Goal: Task Accomplishment & Management: Manage account settings

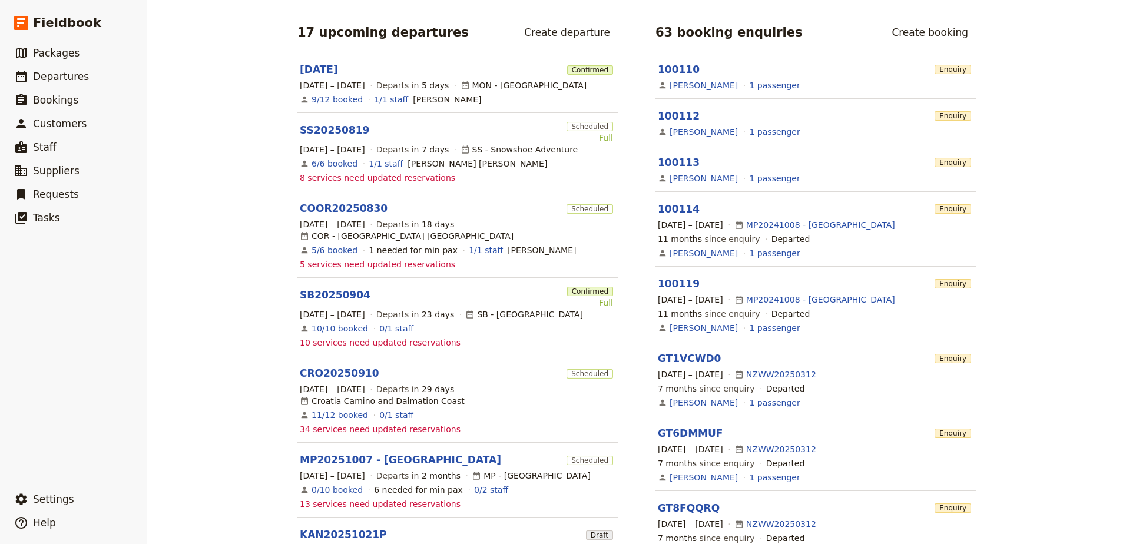
scroll to position [294, 0]
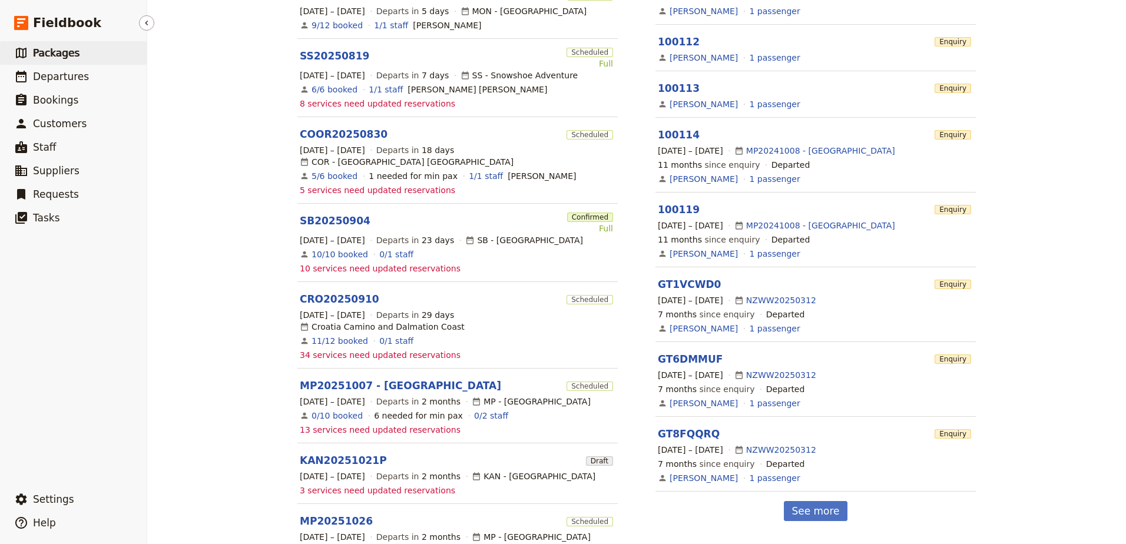
click at [67, 57] on span "Packages" at bounding box center [56, 53] width 47 height 12
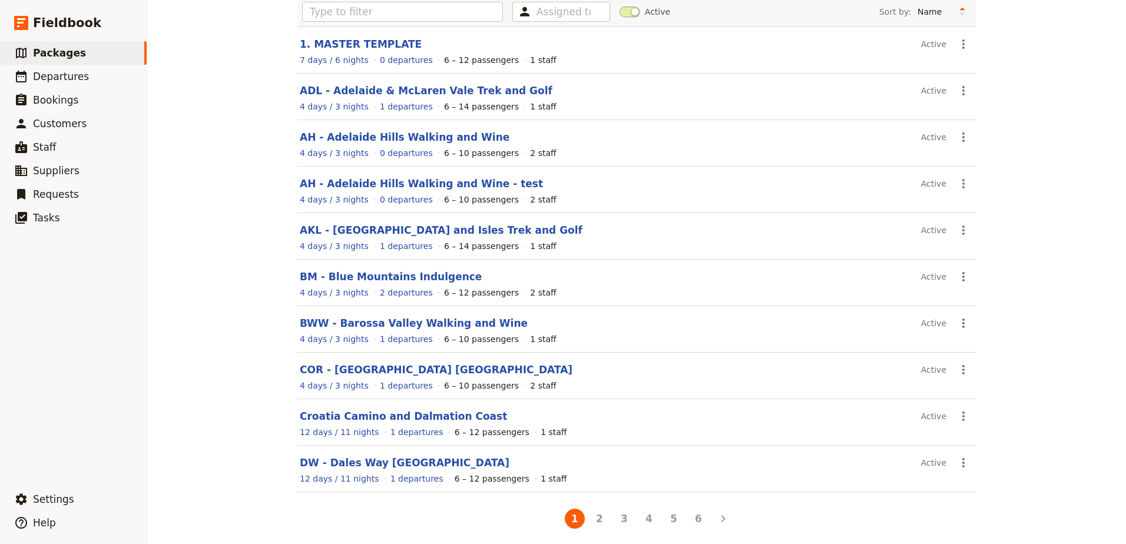
scroll to position [92, 0]
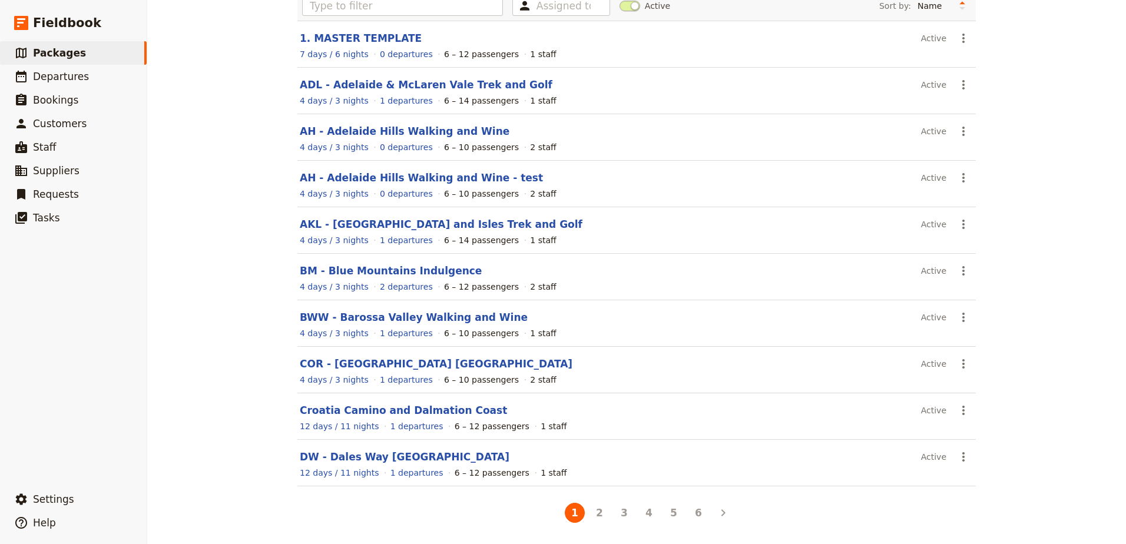
click at [704, 518] on li "6" at bounding box center [698, 512] width 25 height 25
click at [699, 517] on button "6" at bounding box center [698, 513] width 20 height 20
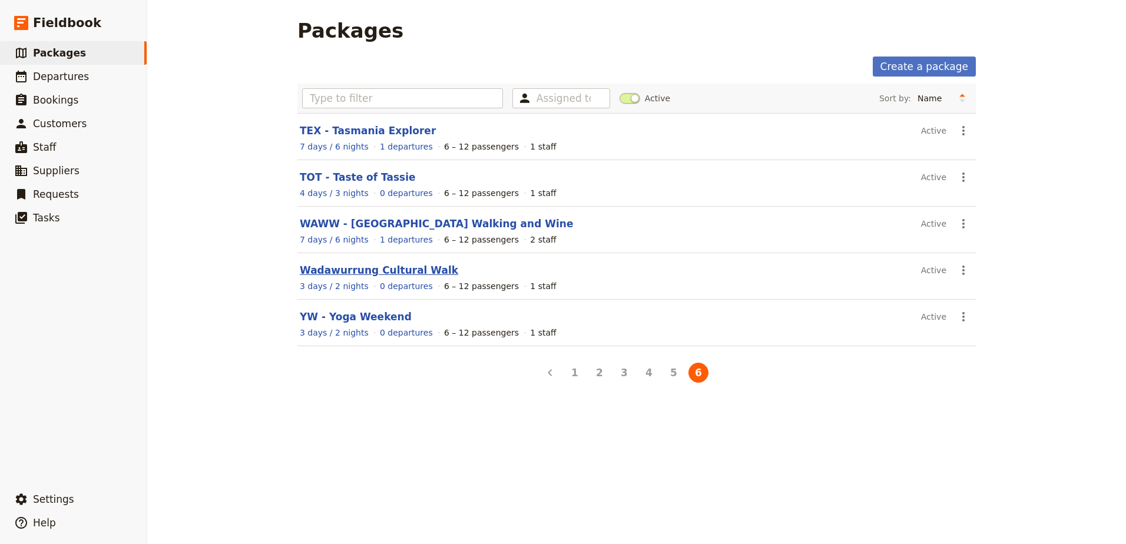
click at [362, 270] on link "Wadawurrung Cultural Walk" at bounding box center [379, 270] width 158 height 12
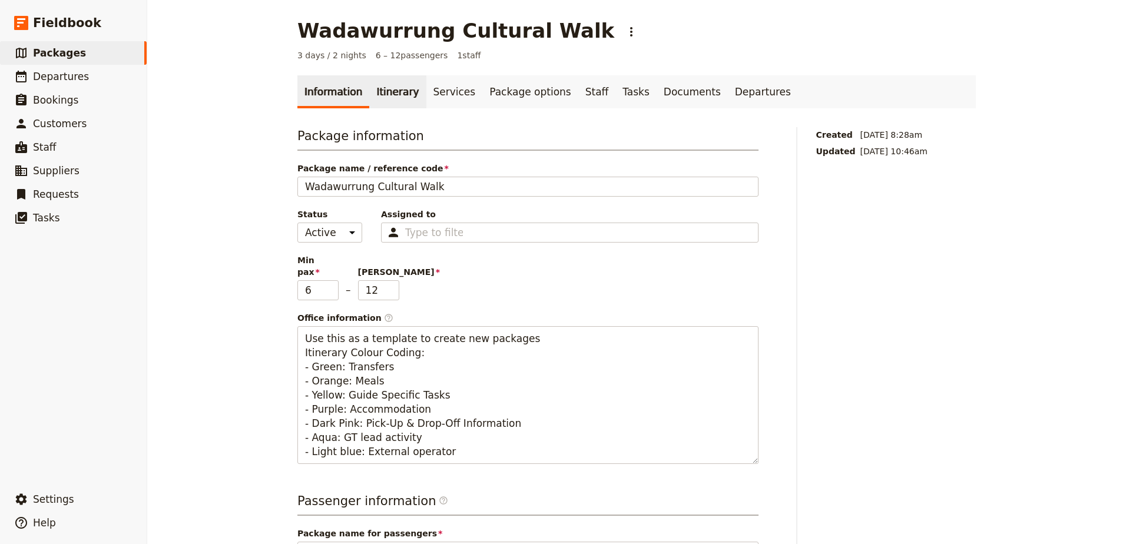
click at [384, 87] on link "Itinerary" at bounding box center [397, 91] width 57 height 33
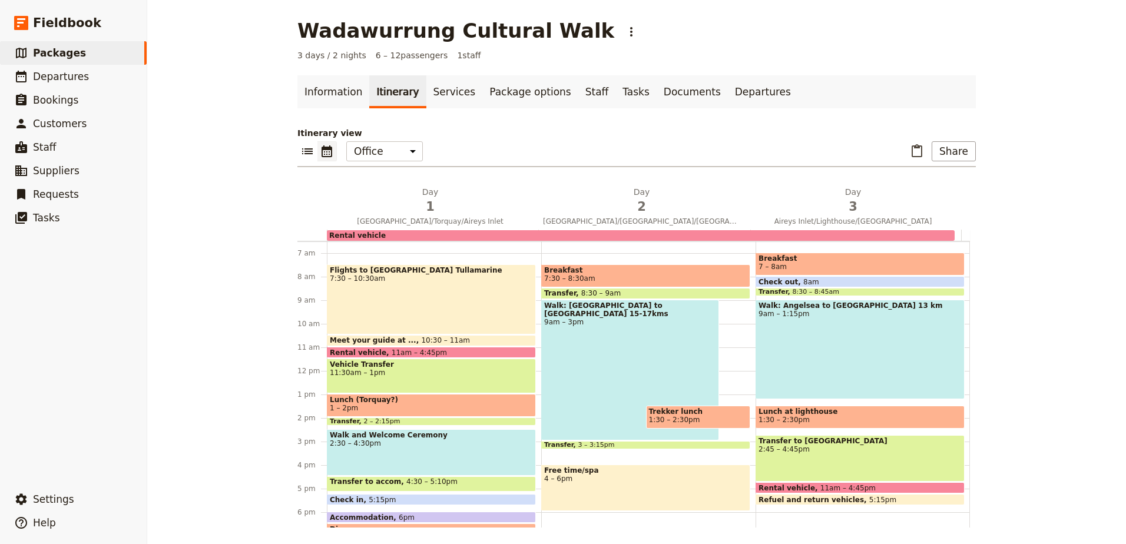
scroll to position [2, 0]
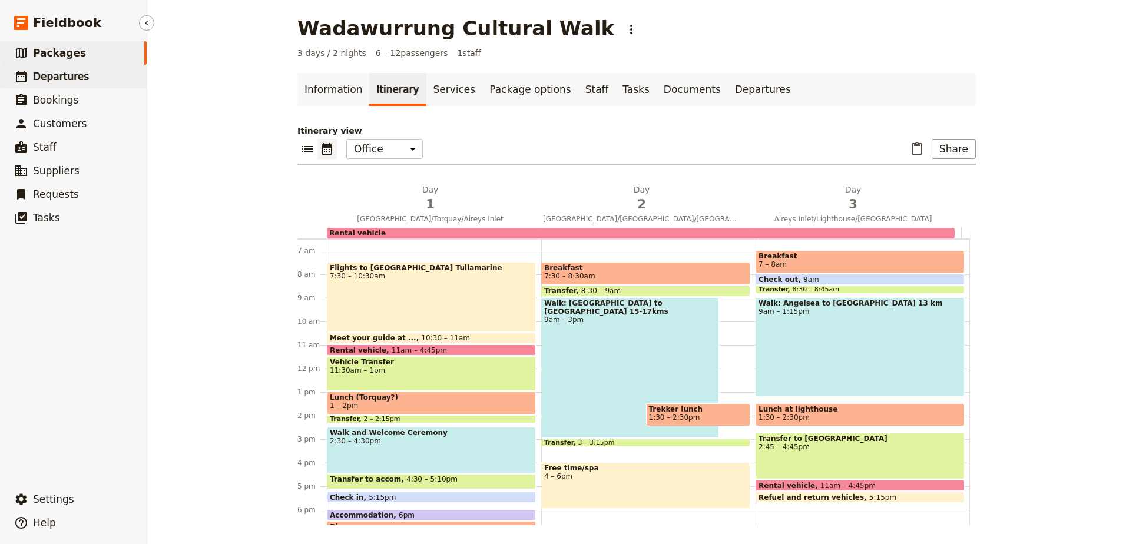
click at [57, 74] on span "Departures" at bounding box center [61, 77] width 56 height 12
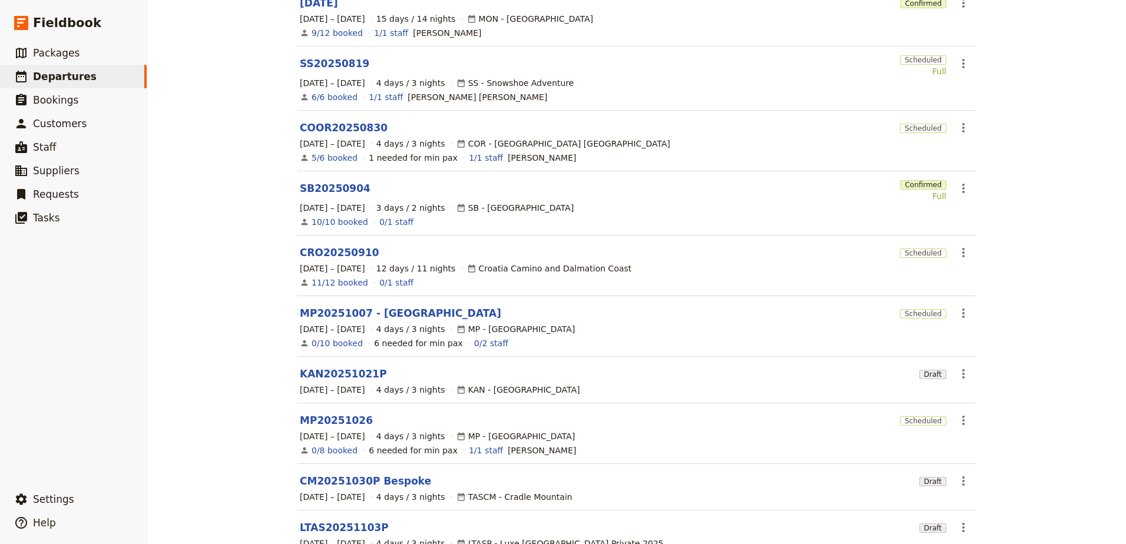
scroll to position [198, 0]
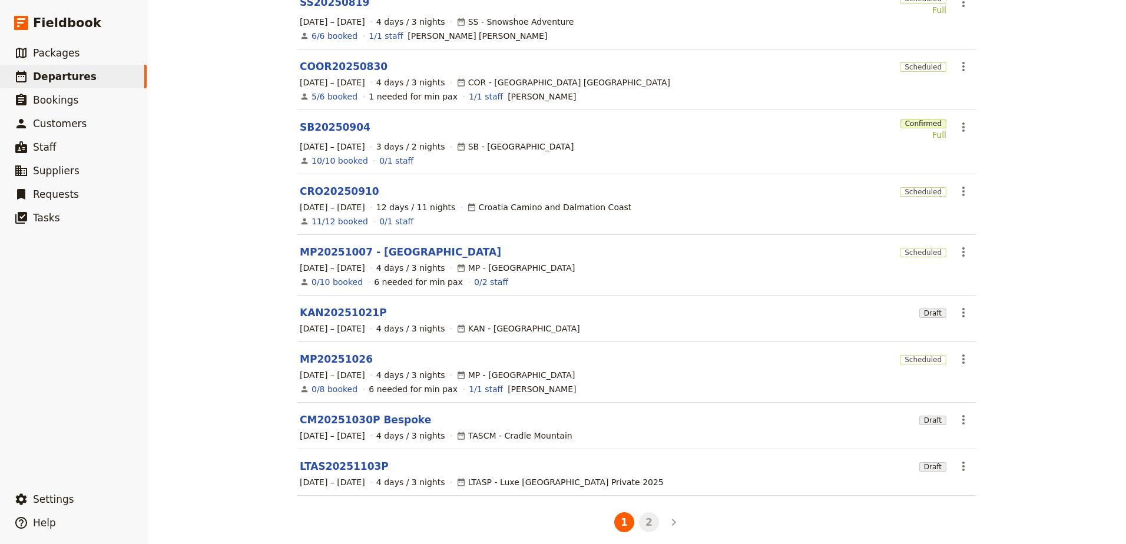
click at [642, 518] on button "2" at bounding box center [649, 522] width 20 height 20
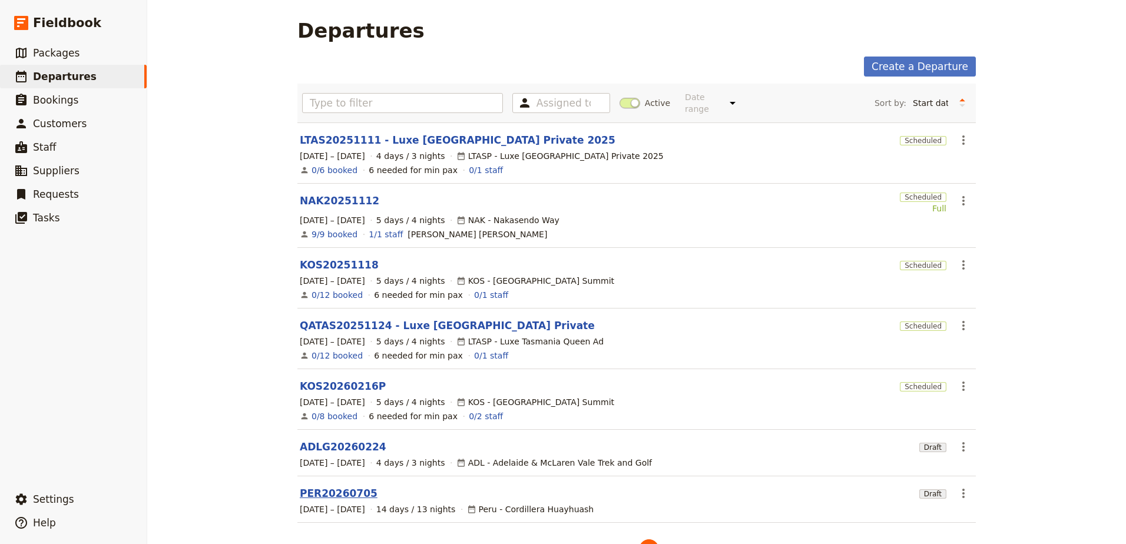
click at [349, 486] on link "PER20260705" at bounding box center [339, 493] width 78 height 14
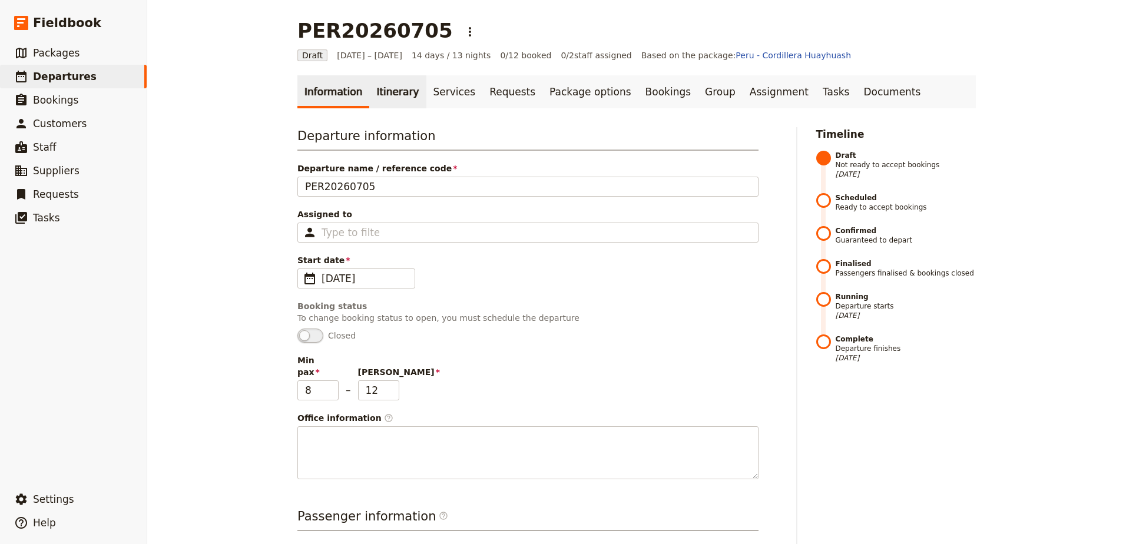
click at [384, 103] on link "Itinerary" at bounding box center [397, 91] width 57 height 33
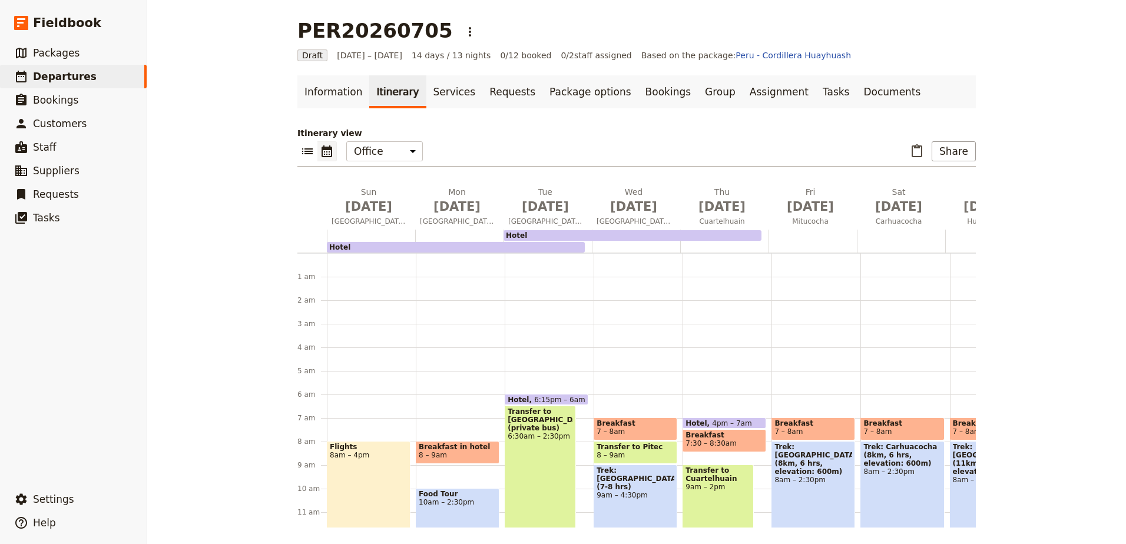
scroll to position [141, 0]
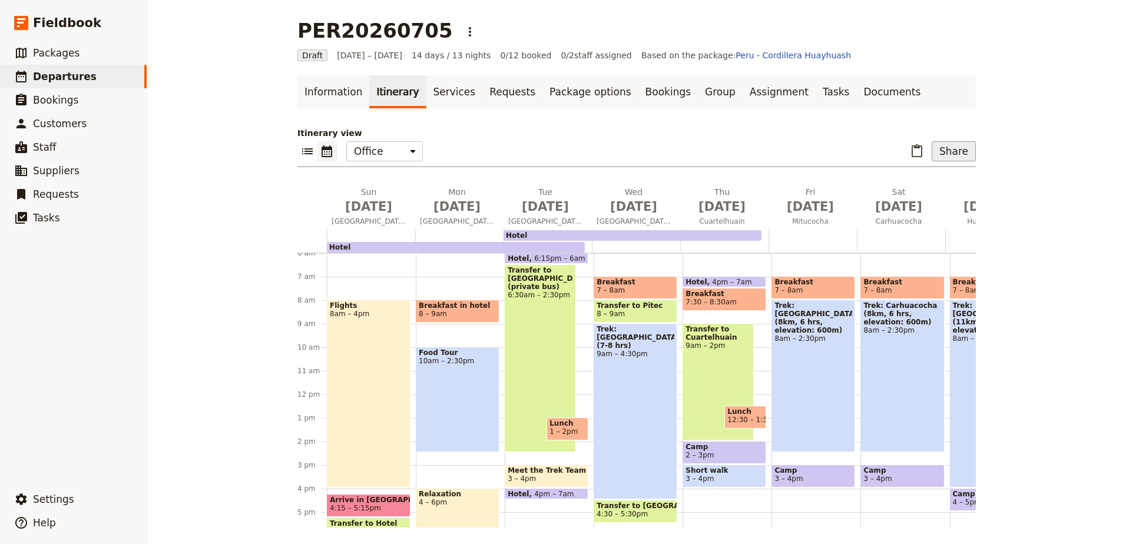
click at [957, 152] on button "Share" at bounding box center [953, 151] width 44 height 20
click at [1071, 176] on div "PER20260705 ​ Draft [DATE] – [DATE] 14 days / 13 nights 0/12 booked 0 / 2 staff…" at bounding box center [636, 272] width 979 height 544
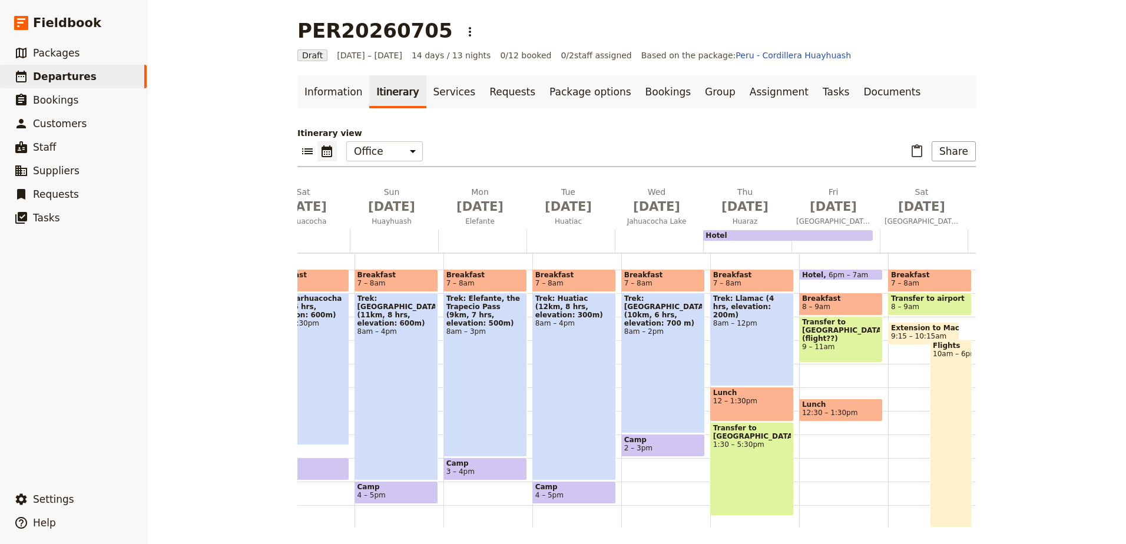
scroll to position [123, 0]
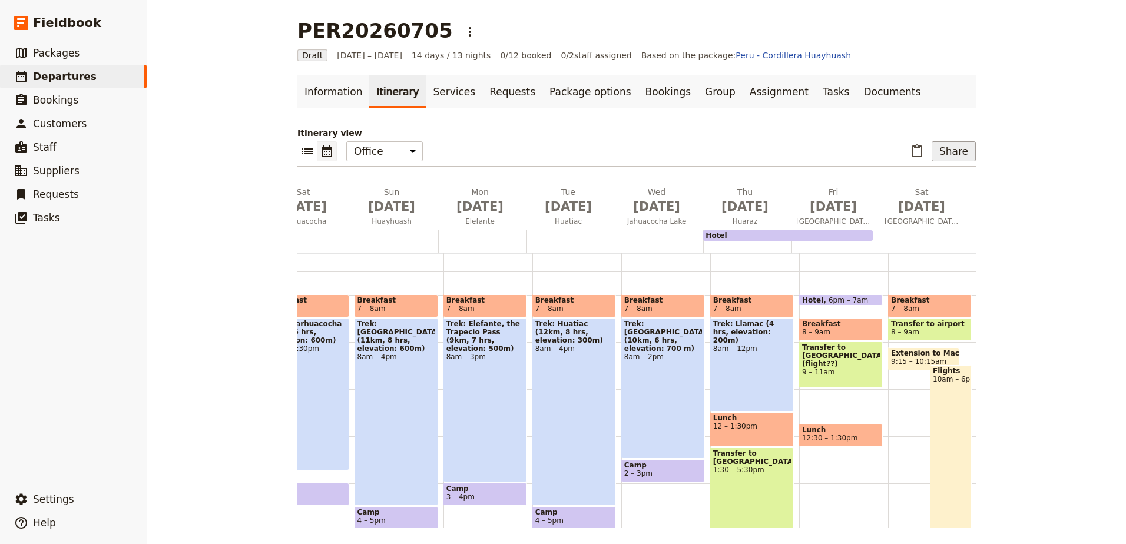
click at [957, 153] on button "Share" at bounding box center [953, 151] width 44 height 20
click at [954, 194] on span "Passenger itinerary" at bounding box center [923, 194] width 79 height 12
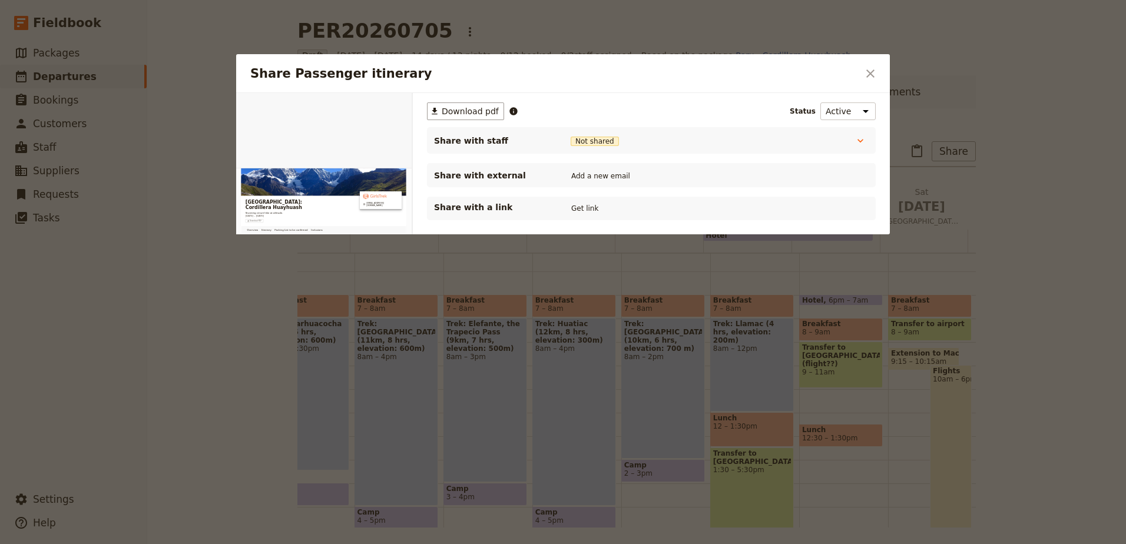
scroll to position [0, 0]
click at [585, 209] on button "Get link" at bounding box center [584, 208] width 33 height 13
click at [874, 77] on icon "Close dialog" at bounding box center [870, 74] width 14 height 14
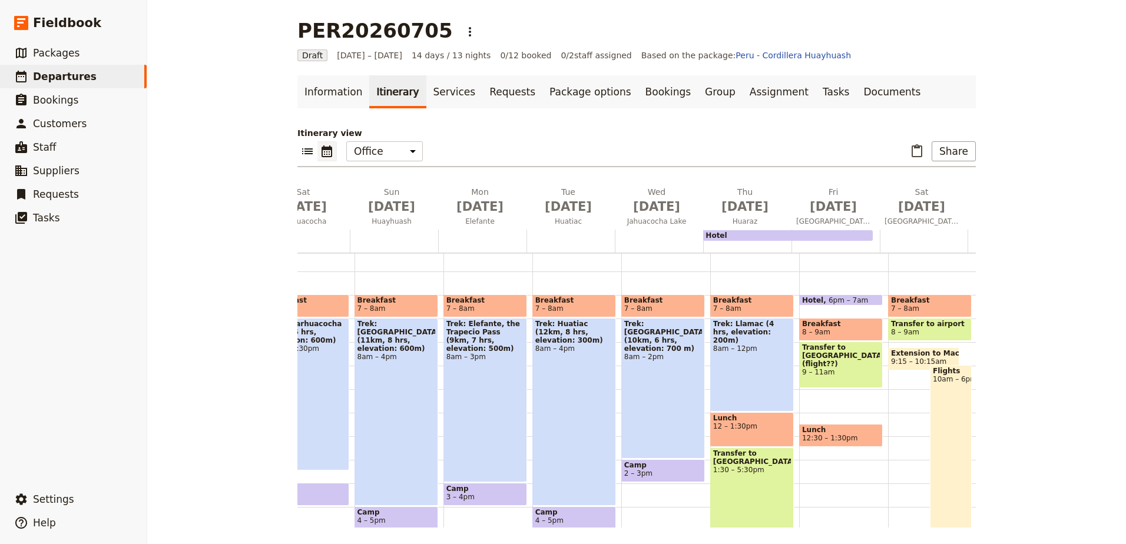
click at [946, 326] on span "Transfer to airport" at bounding box center [930, 324] width 78 height 8
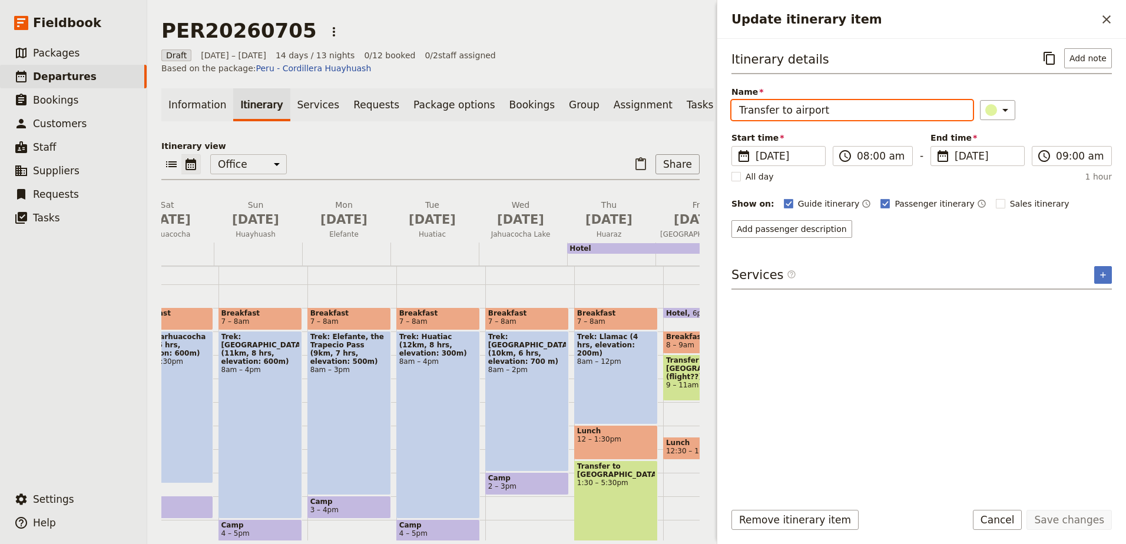
click at [830, 105] on input "Transfer to airport" at bounding box center [851, 110] width 241 height 20
type input "Transfer to airport for flights"
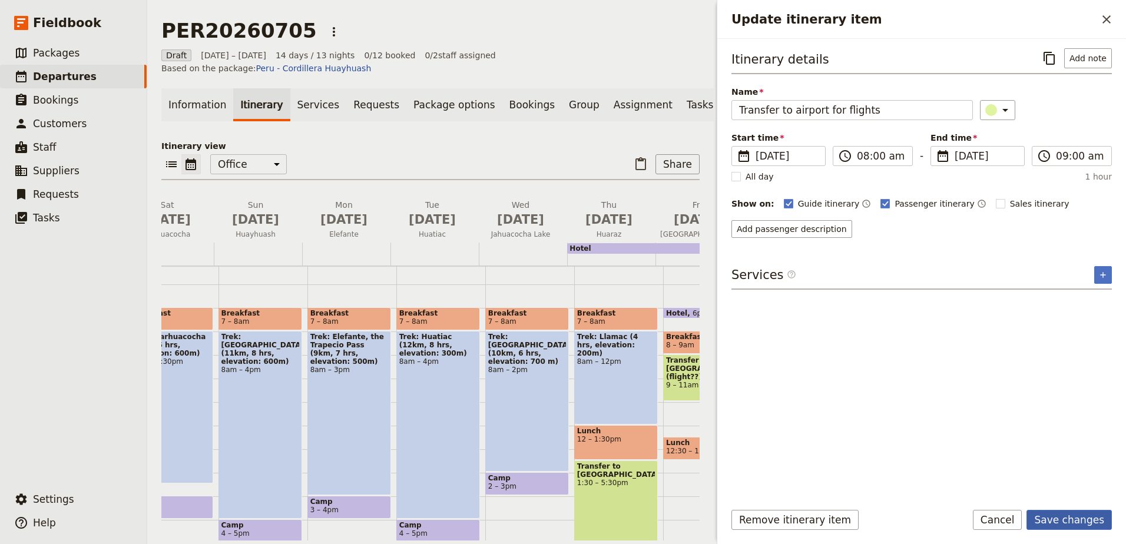
click at [1089, 515] on button "Save changes" at bounding box center [1068, 520] width 85 height 20
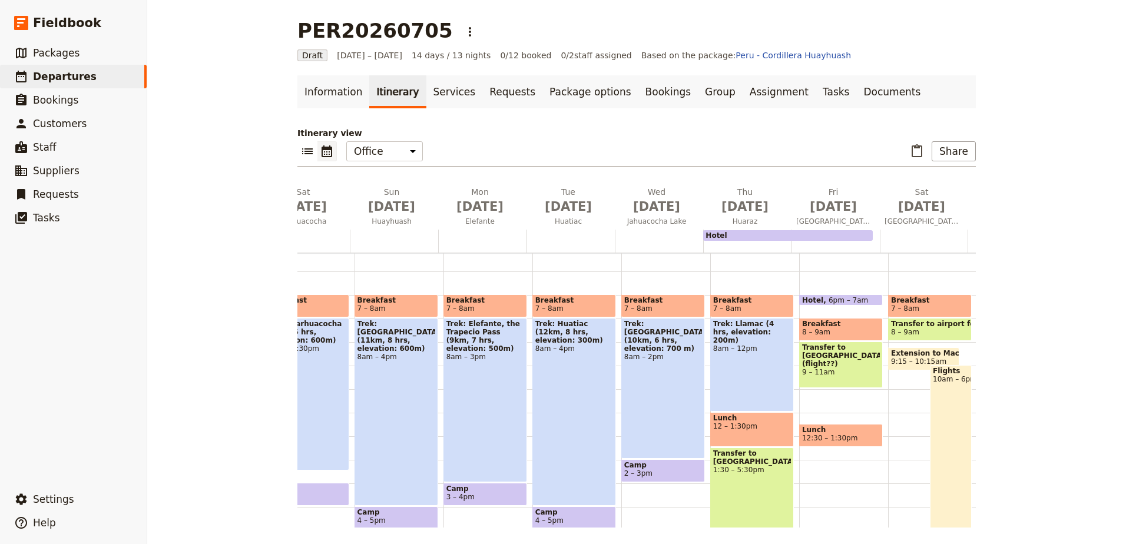
click at [934, 370] on span "Flights" at bounding box center [951, 371] width 36 height 8
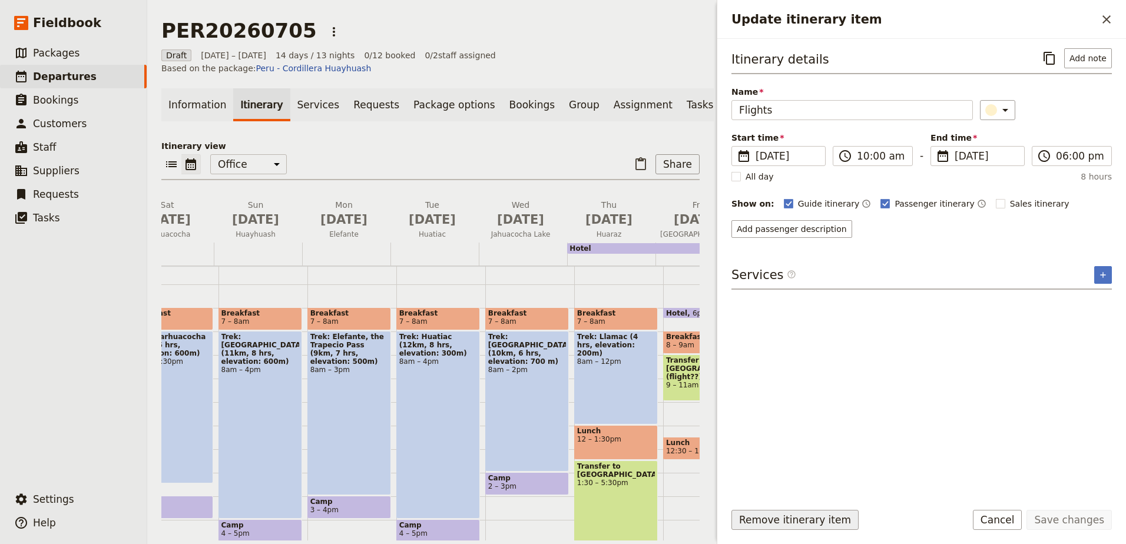
click at [823, 525] on button "Remove itinerary item" at bounding box center [794, 520] width 127 height 20
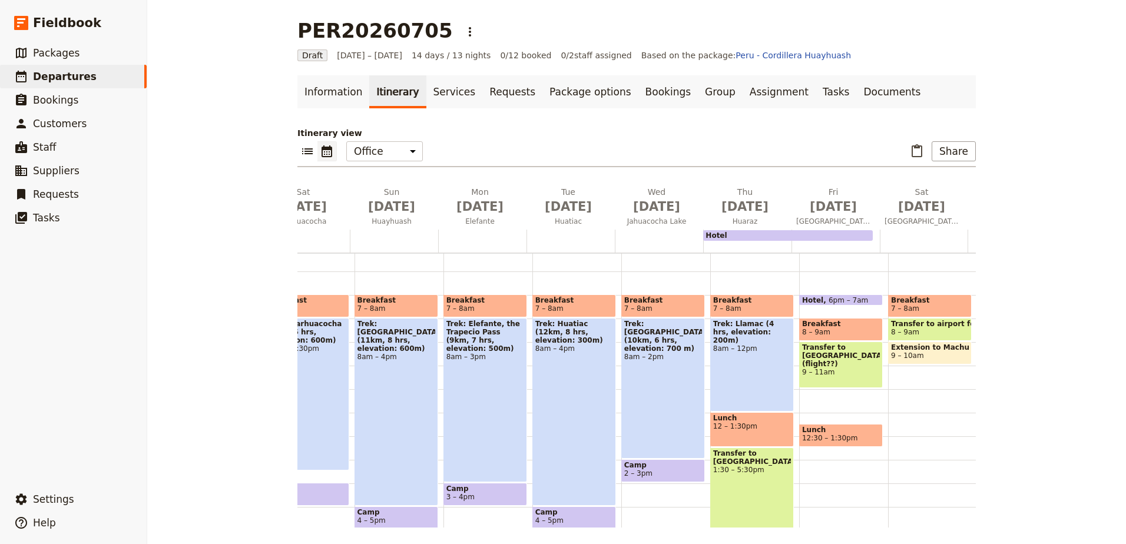
click at [928, 324] on span "Transfer to airport for flights" at bounding box center [930, 324] width 78 height 8
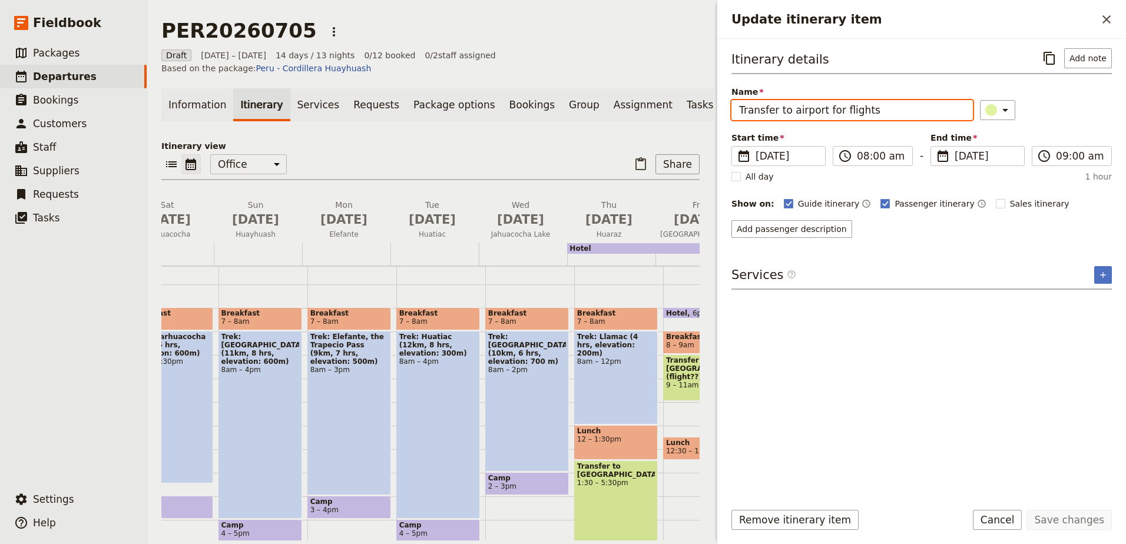
click at [870, 112] on input "Transfer to airport for flights" at bounding box center [851, 110] width 241 height 20
type input "Transfer to airport for flights home or for extension"
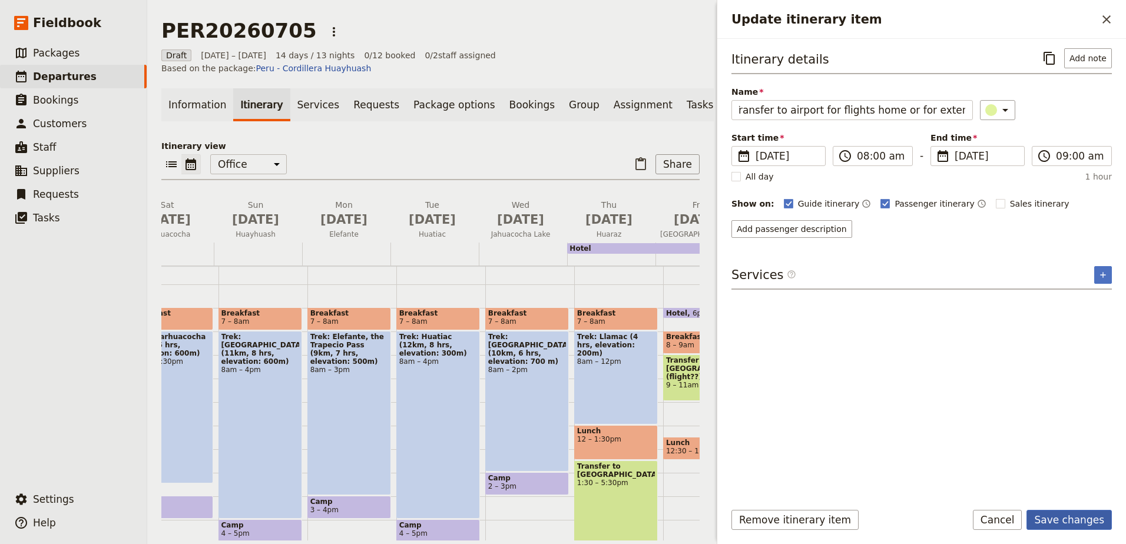
click at [1060, 510] on button "Save changes" at bounding box center [1068, 520] width 85 height 20
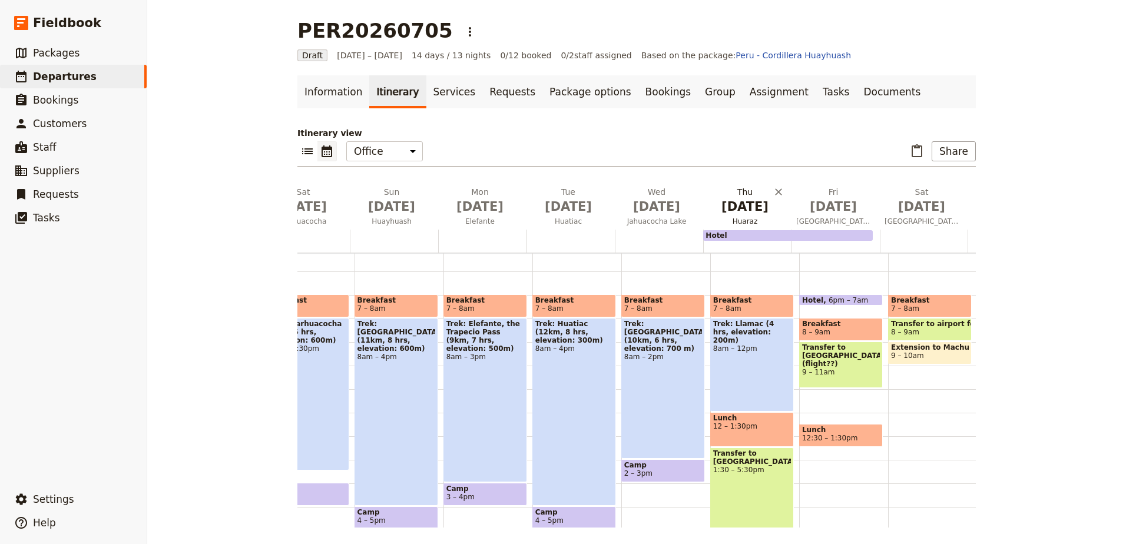
click at [737, 208] on span "[DATE]" at bounding box center [745, 207] width 74 height 18
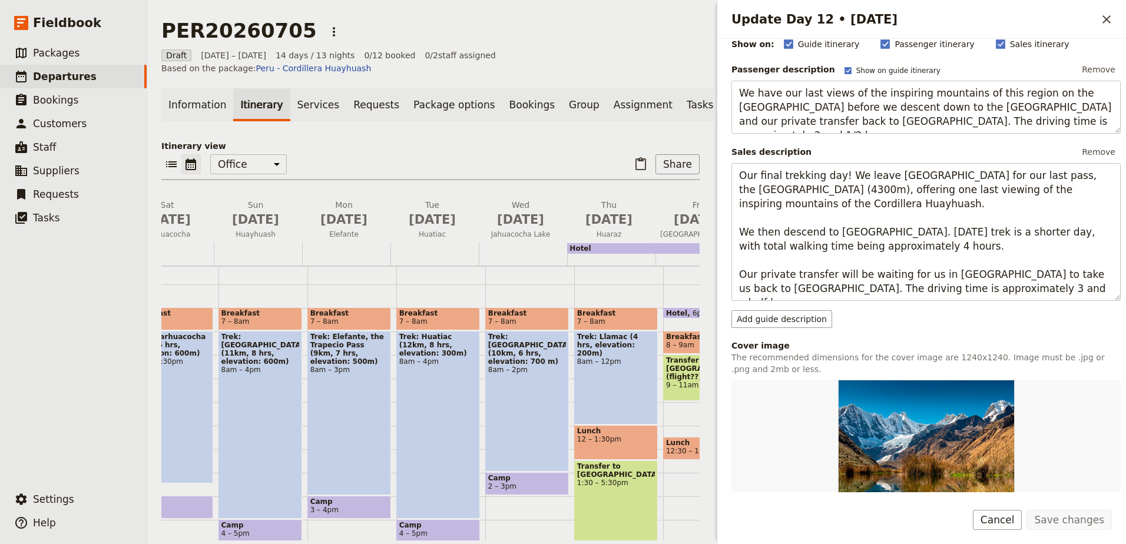
scroll to position [294, 0]
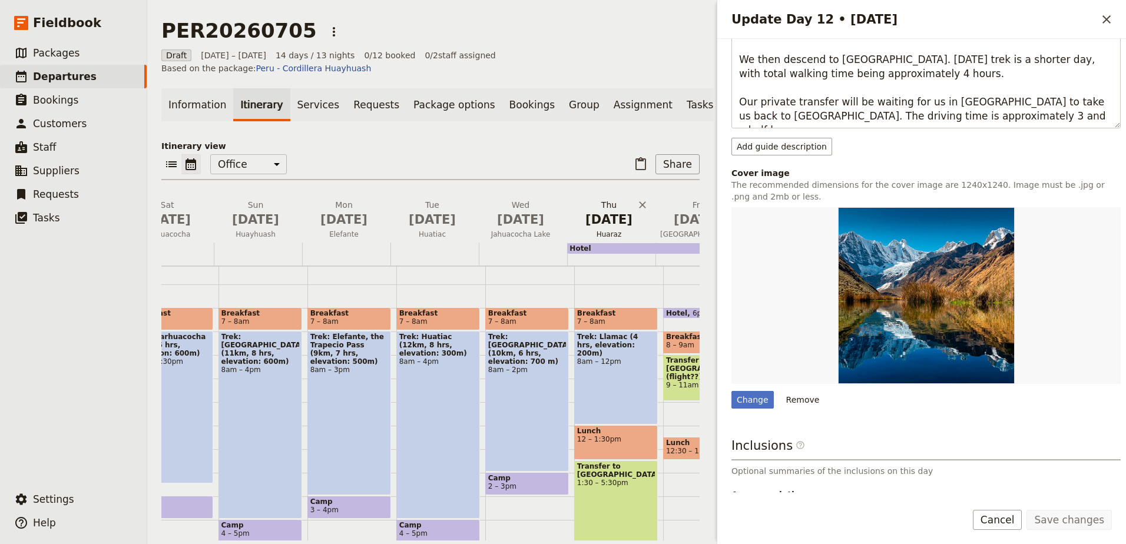
click at [601, 211] on span "[DATE]" at bounding box center [609, 220] width 74 height 18
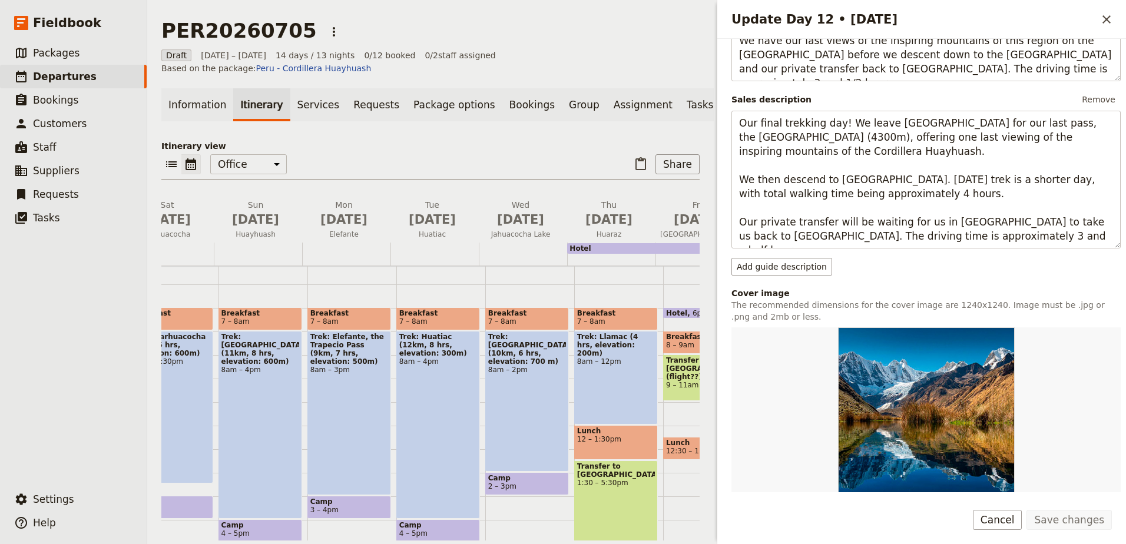
scroll to position [59, 0]
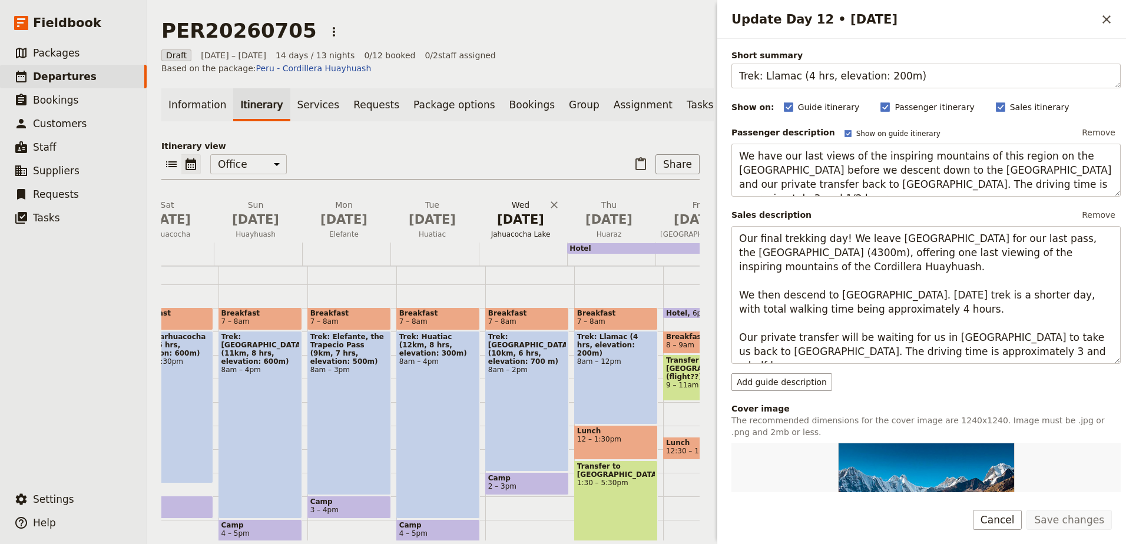
click at [512, 218] on span "[DATE]" at bounding box center [520, 220] width 74 height 18
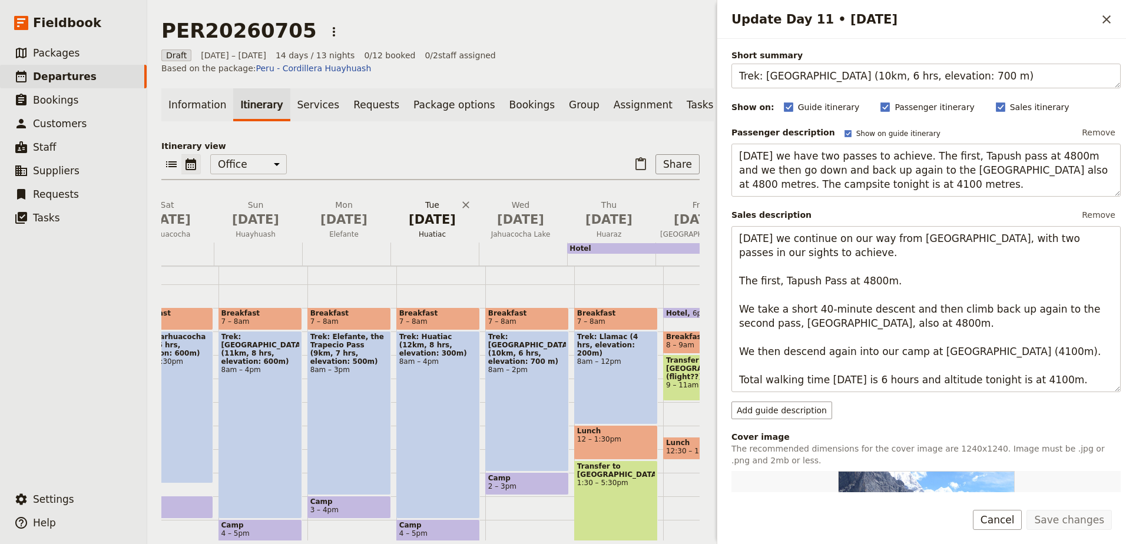
click at [435, 216] on span "[DATE]" at bounding box center [432, 220] width 74 height 18
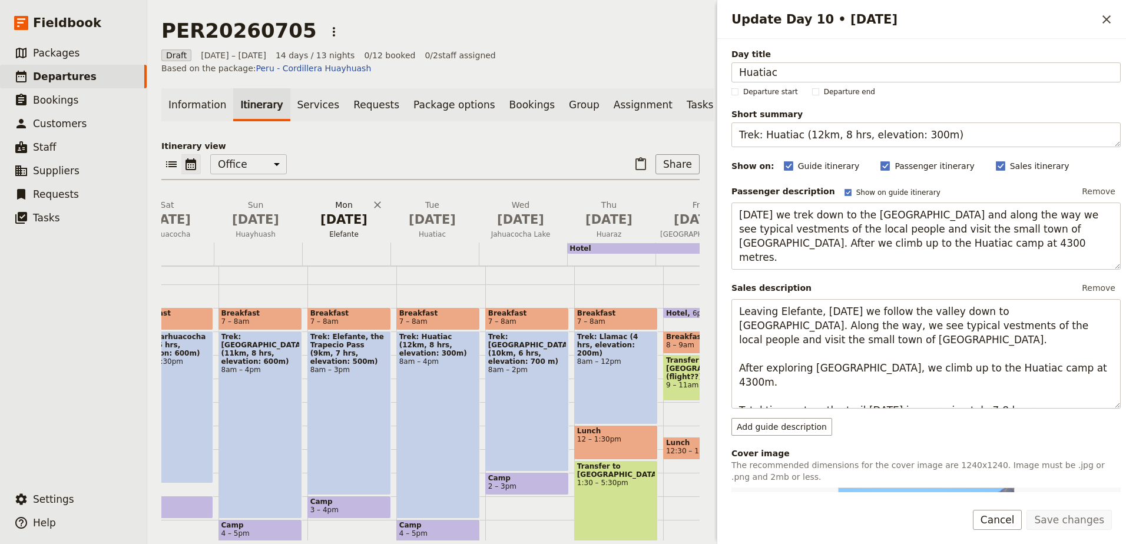
click at [356, 221] on span "[DATE]" at bounding box center [344, 220] width 74 height 18
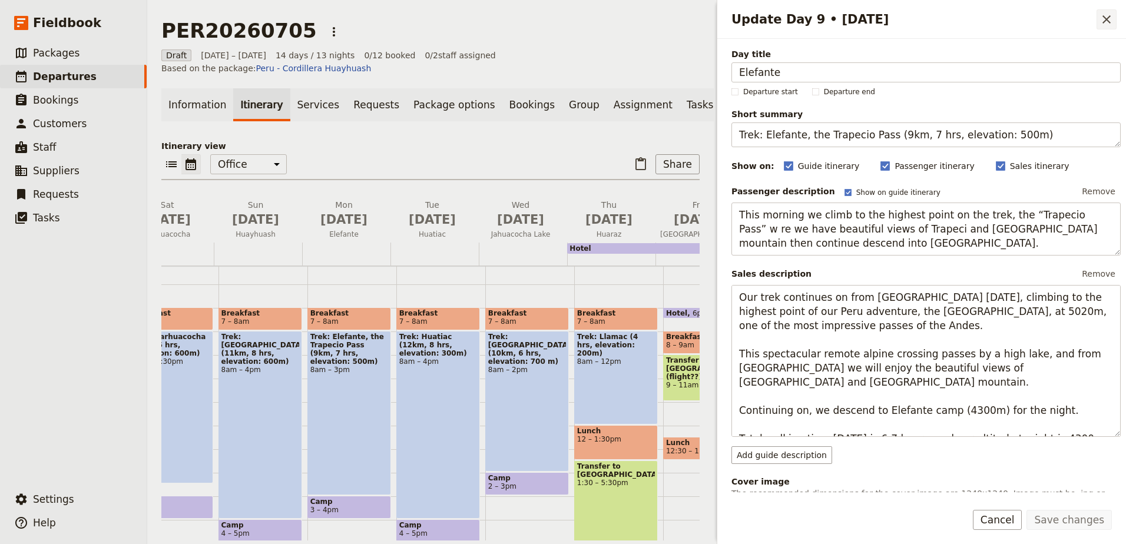
click at [1106, 22] on icon "Close drawer" at bounding box center [1106, 19] width 14 height 14
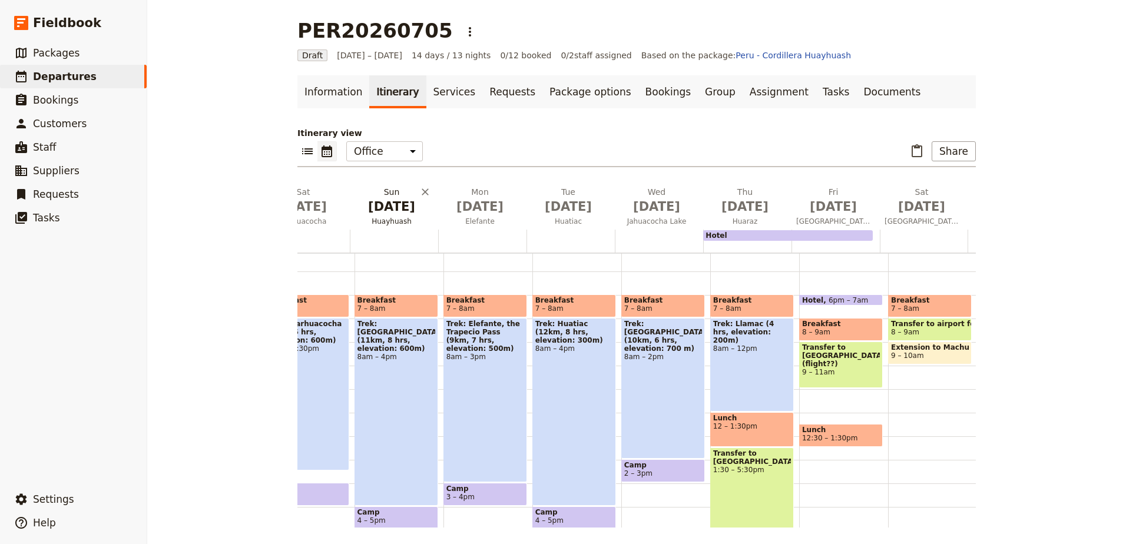
click at [398, 199] on span "[DATE]" at bounding box center [391, 207] width 74 height 18
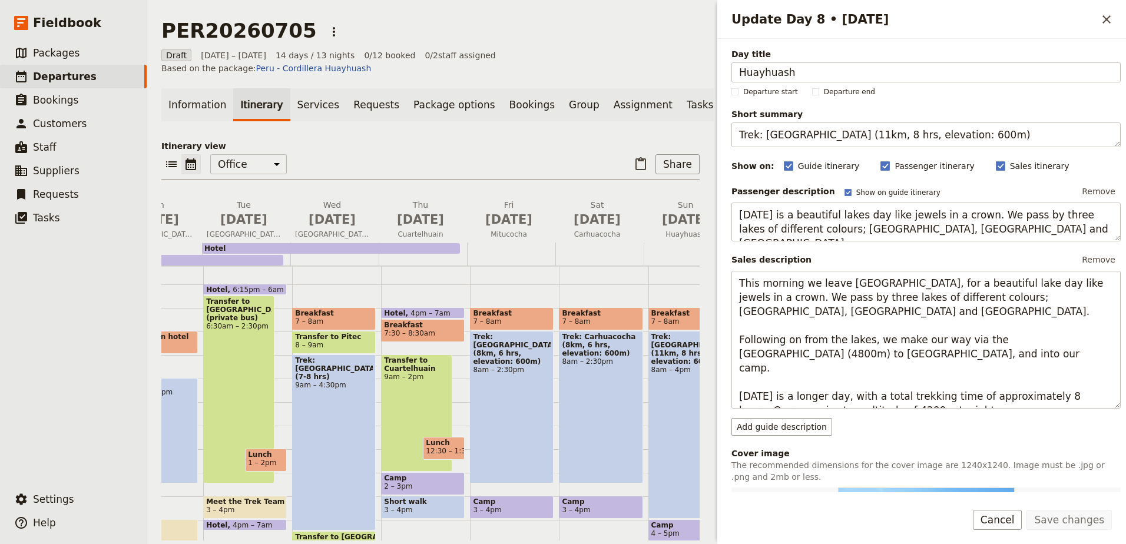
scroll to position [0, 0]
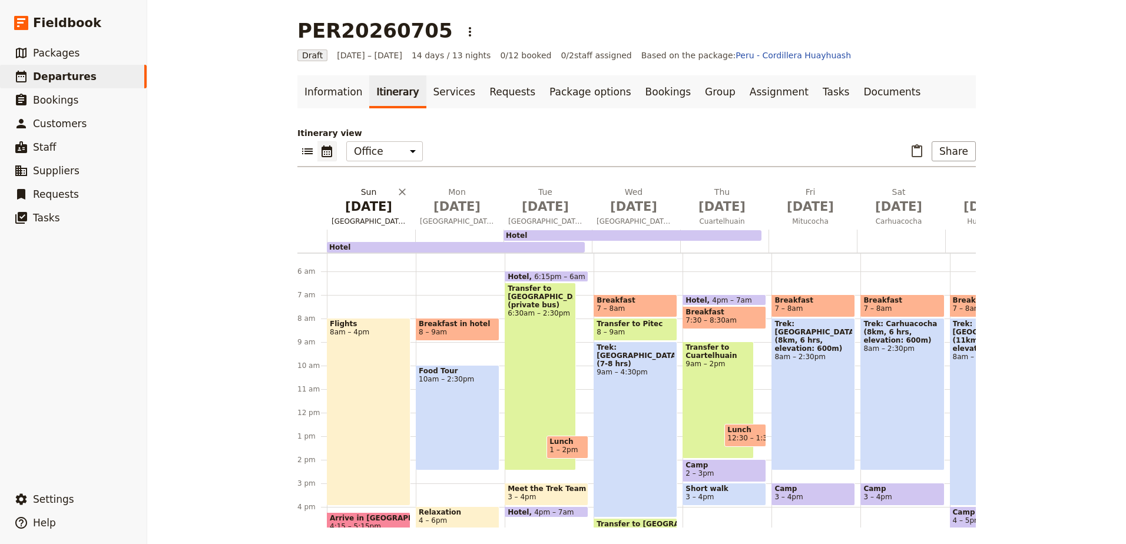
click at [387, 216] on button "[DATE] [GEOGRAPHIC_DATA]" at bounding box center [371, 208] width 88 height 44
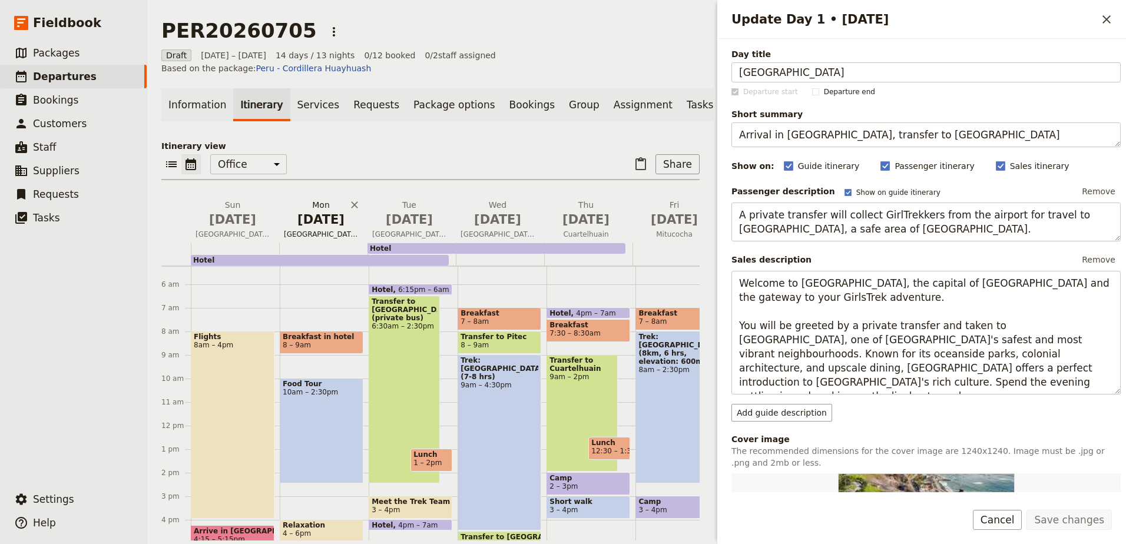
click at [334, 230] on span "[GEOGRAPHIC_DATA]" at bounding box center [321, 234] width 84 height 9
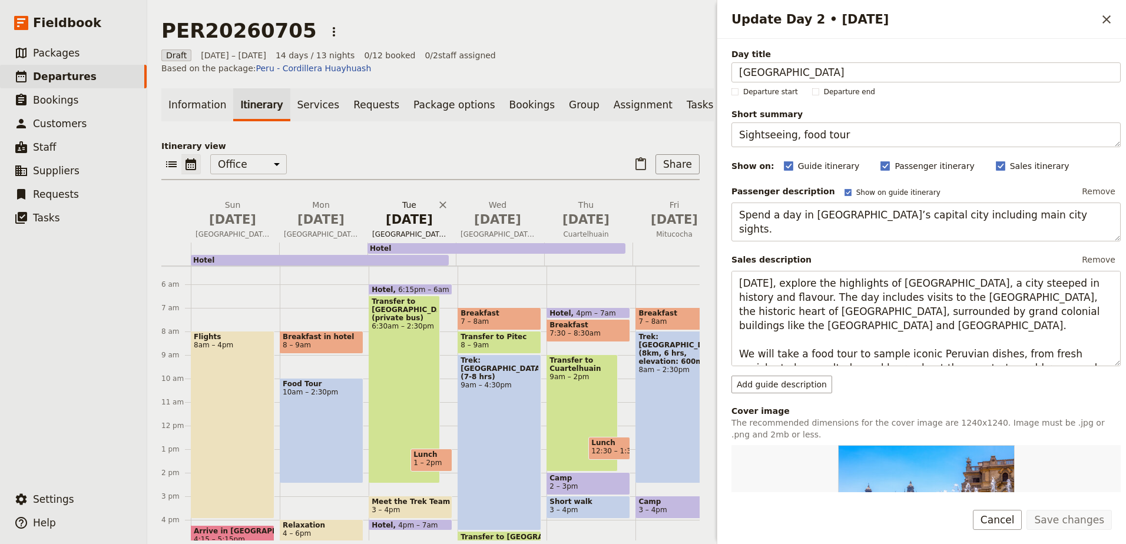
click at [399, 218] on span "[DATE]" at bounding box center [409, 220] width 74 height 18
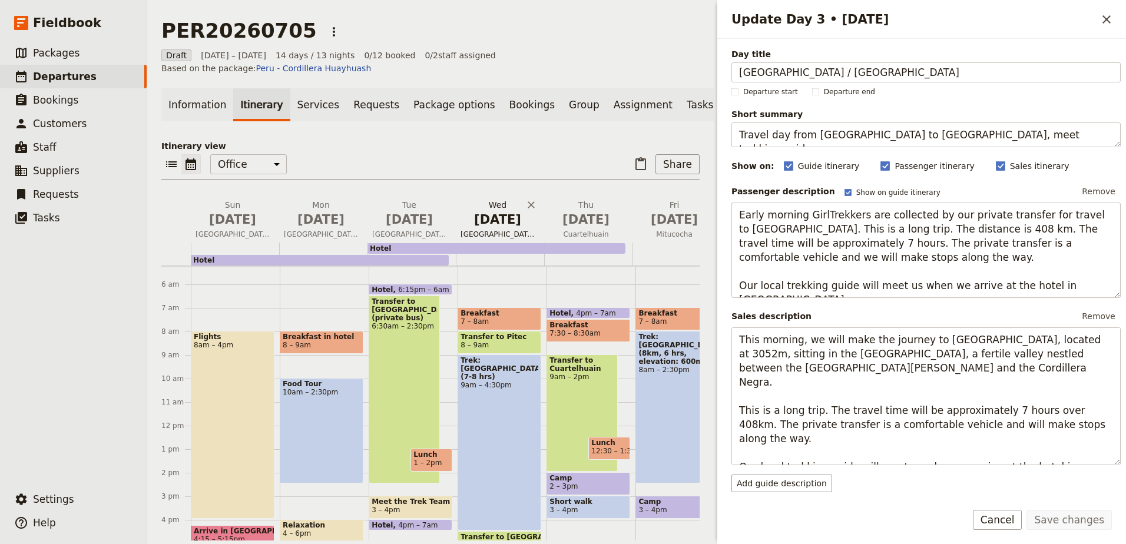
click at [493, 230] on span "[GEOGRAPHIC_DATA]" at bounding box center [498, 234] width 84 height 9
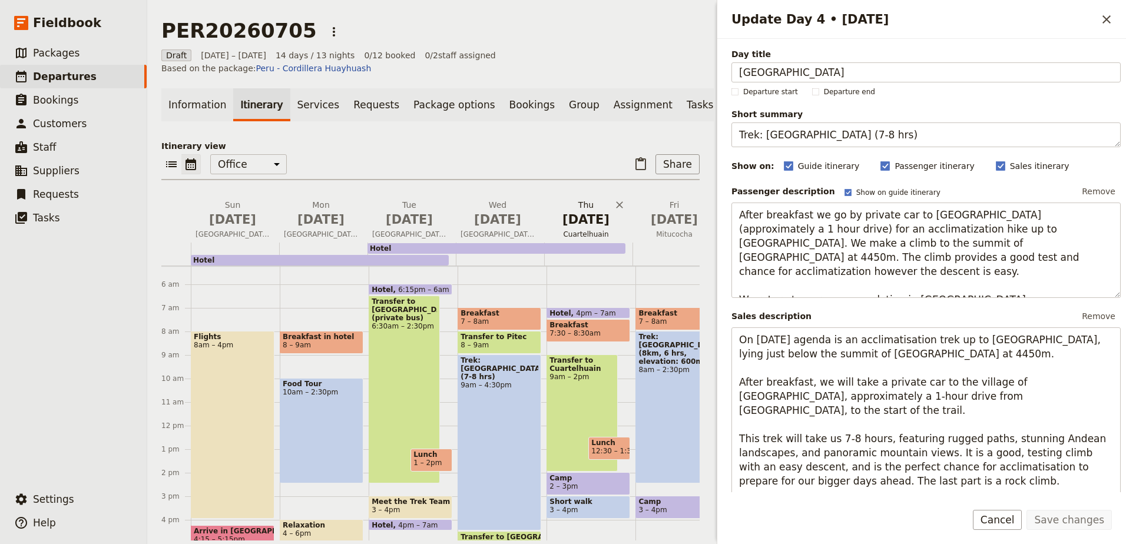
click at [588, 230] on span "Cuartelhuain" at bounding box center [586, 234] width 84 height 9
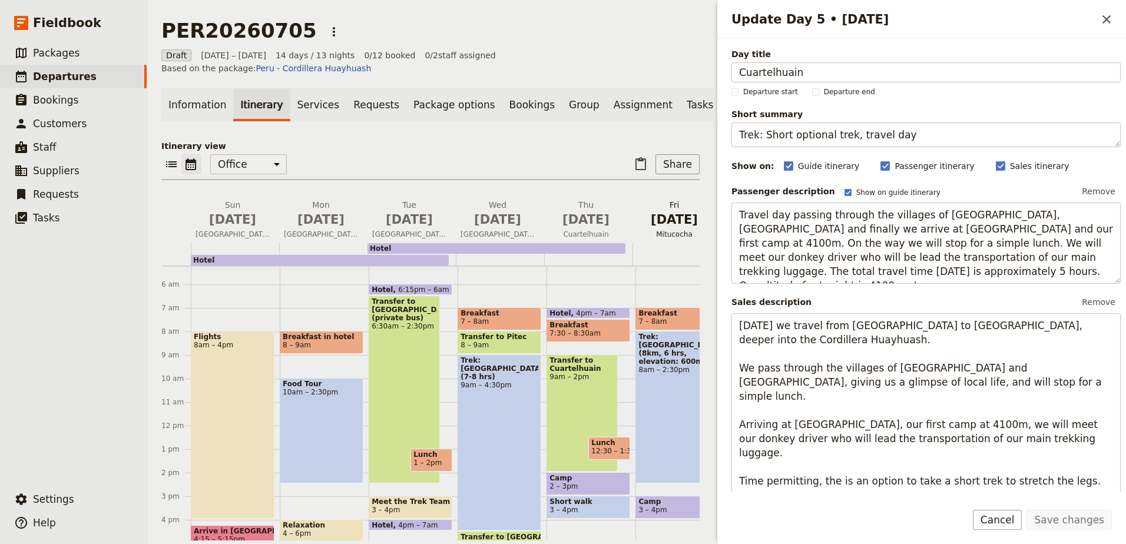
click at [667, 230] on span "Mitucocha" at bounding box center [674, 234] width 84 height 9
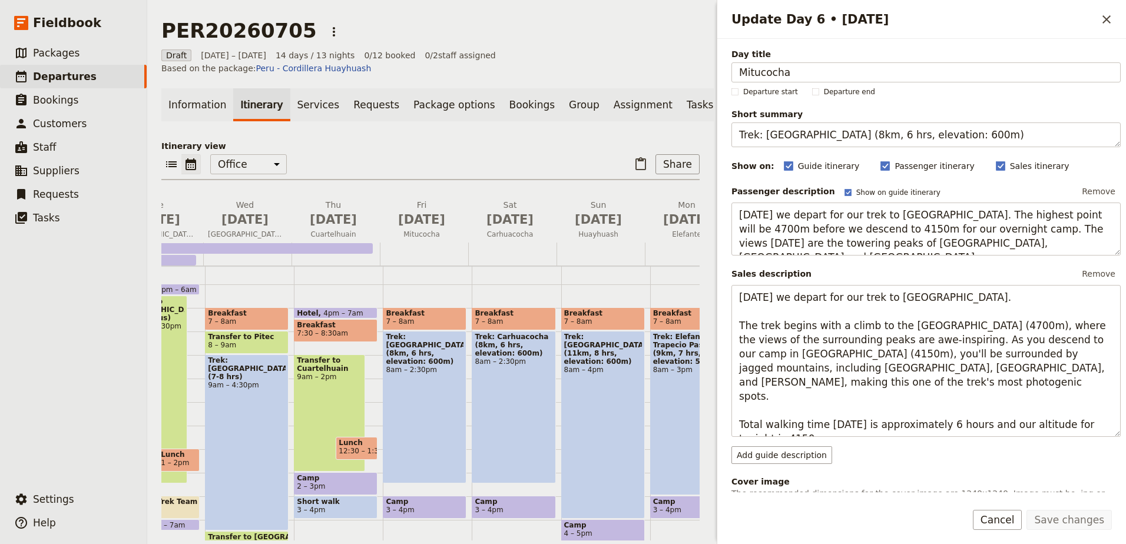
scroll to position [0, 370]
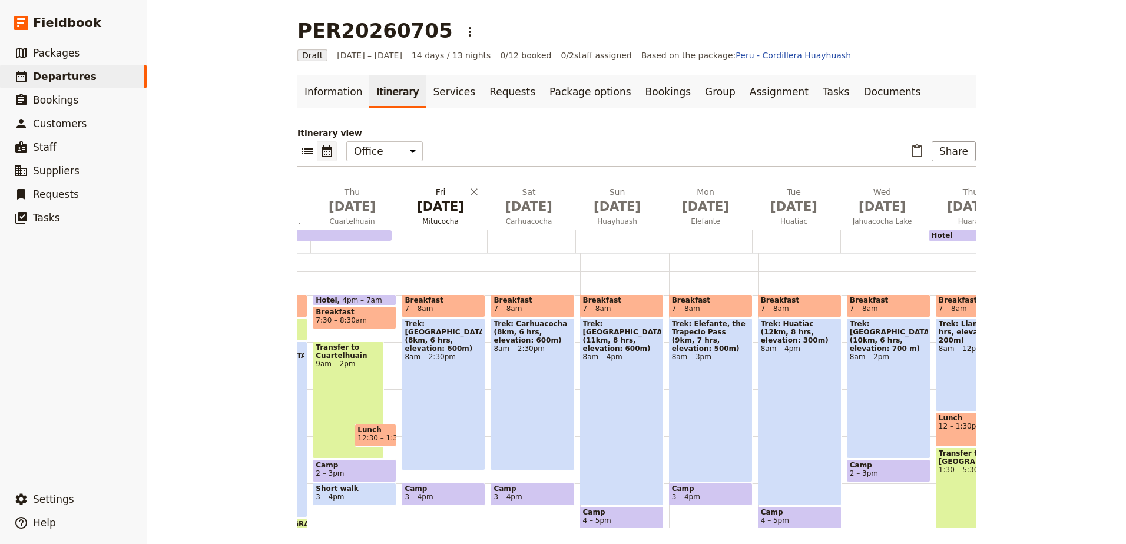
click at [442, 222] on span "Mitucocha" at bounding box center [441, 221] width 84 height 9
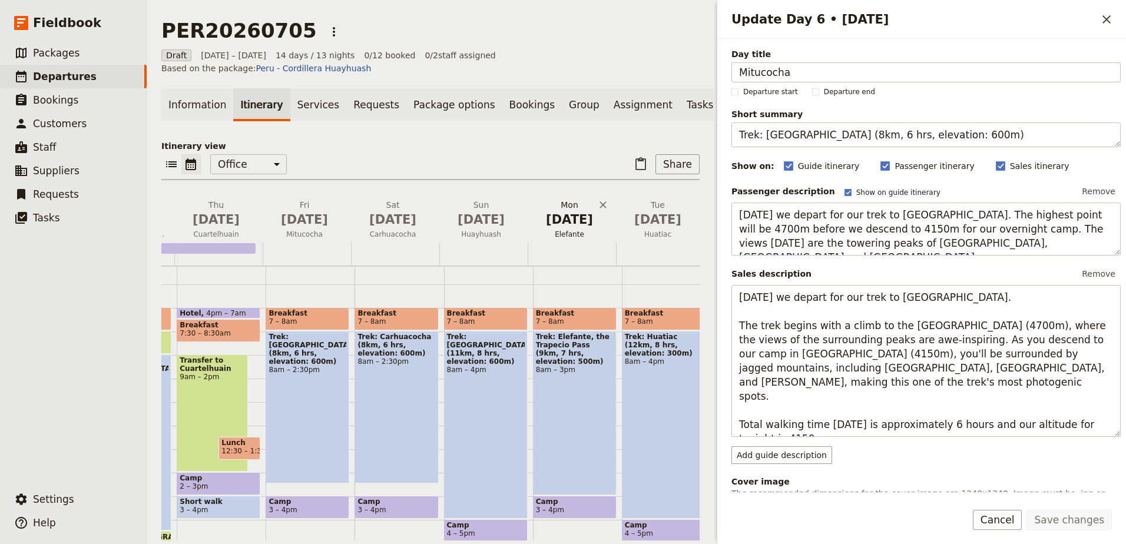
click at [566, 221] on button "[DATE] Elefante" at bounding box center [572, 221] width 88 height 44
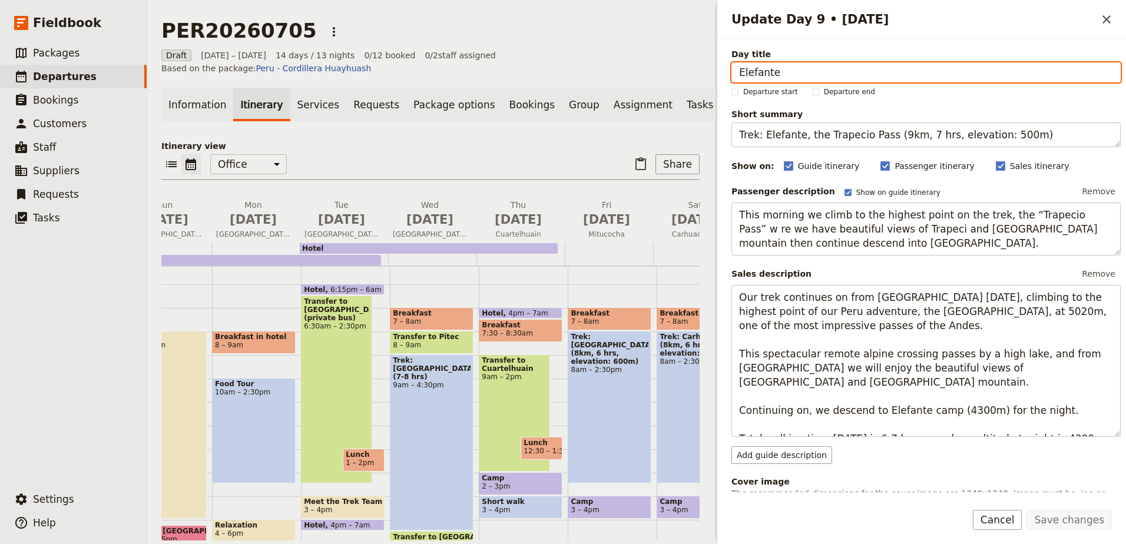
scroll to position [0, 0]
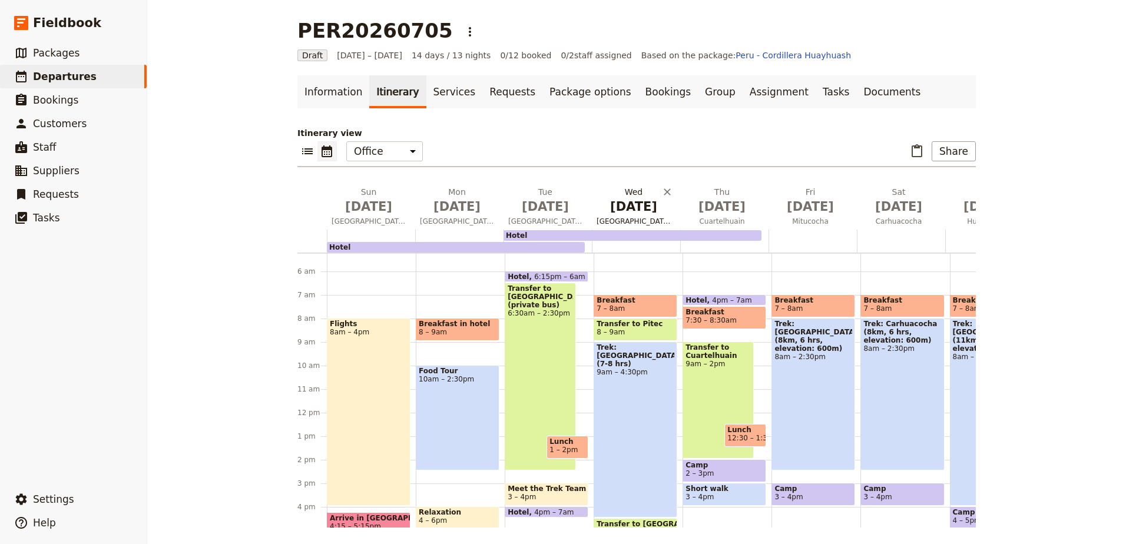
click at [630, 215] on span "[DATE]" at bounding box center [633, 207] width 74 height 18
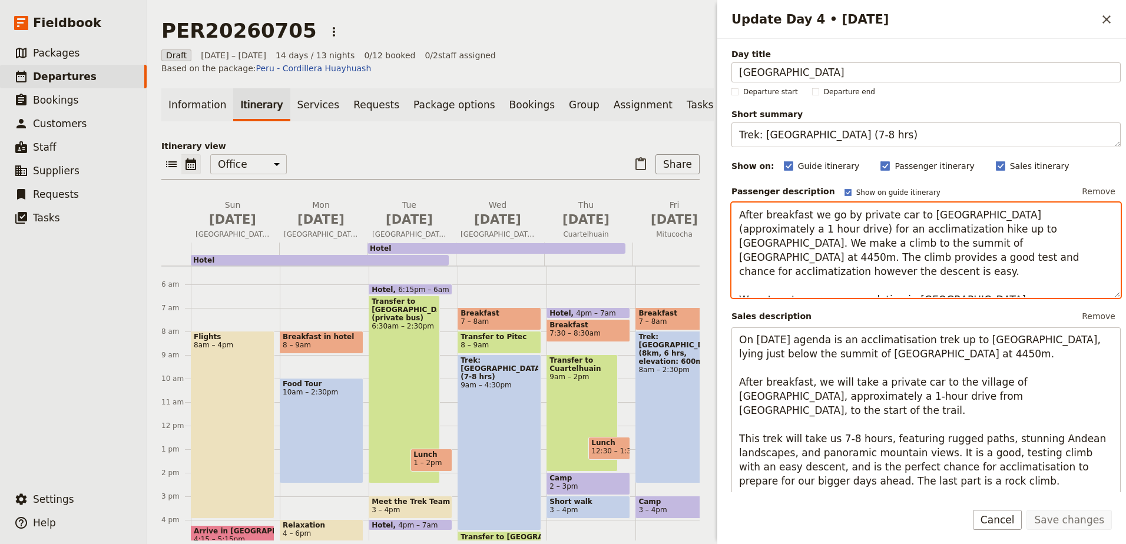
drag, startPoint x: 846, startPoint y: 243, endPoint x: 820, endPoint y: 244, distance: 25.4
click at [820, 244] on textarea "After breakfast we go by private car to [GEOGRAPHIC_DATA] (approximately a 1 ho…" at bounding box center [925, 250] width 389 height 95
click at [512, 362] on span "Trek: [GEOGRAPHIC_DATA] (7-8 hrs)" at bounding box center [499, 368] width 78 height 25
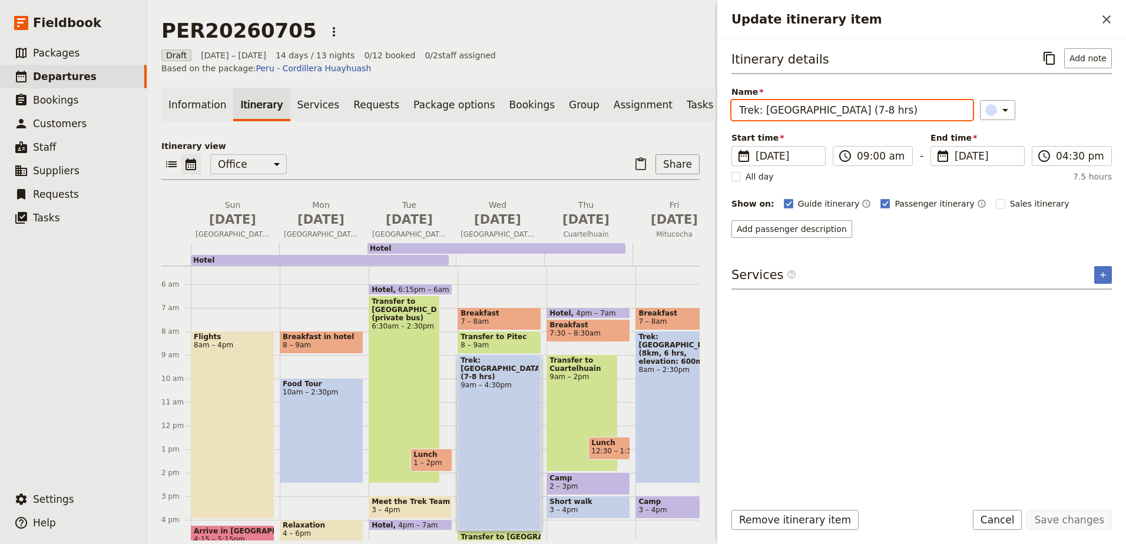
click at [853, 111] on input "Trek: [GEOGRAPHIC_DATA] (7-8 hrs)" at bounding box center [851, 110] width 241 height 20
paste input "4450m"
type input "Trek: [GEOGRAPHIC_DATA] (7-8 hrs, 4450m)"
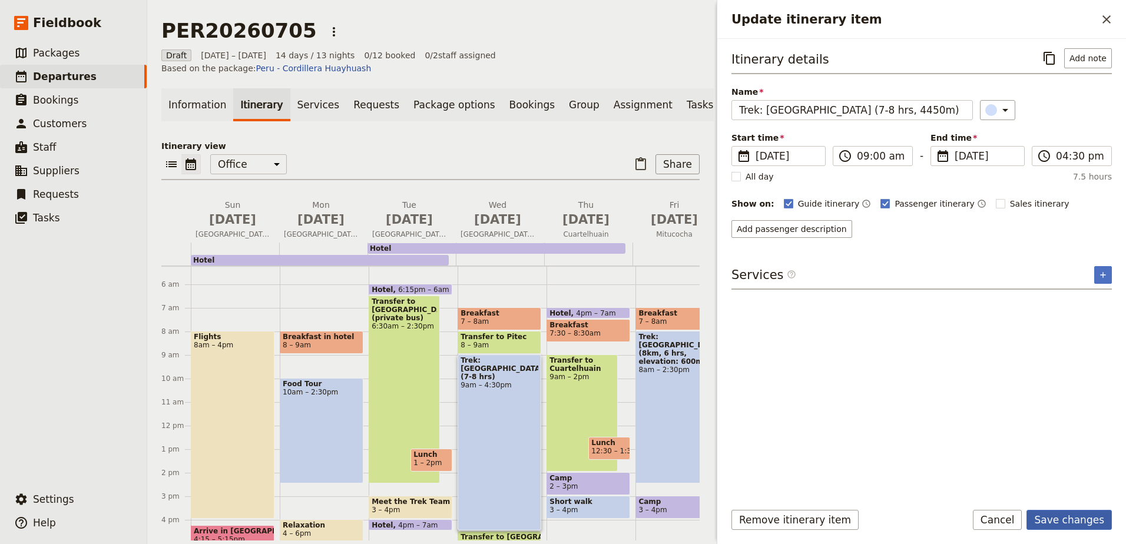
click at [1046, 521] on button "Save changes" at bounding box center [1068, 520] width 85 height 20
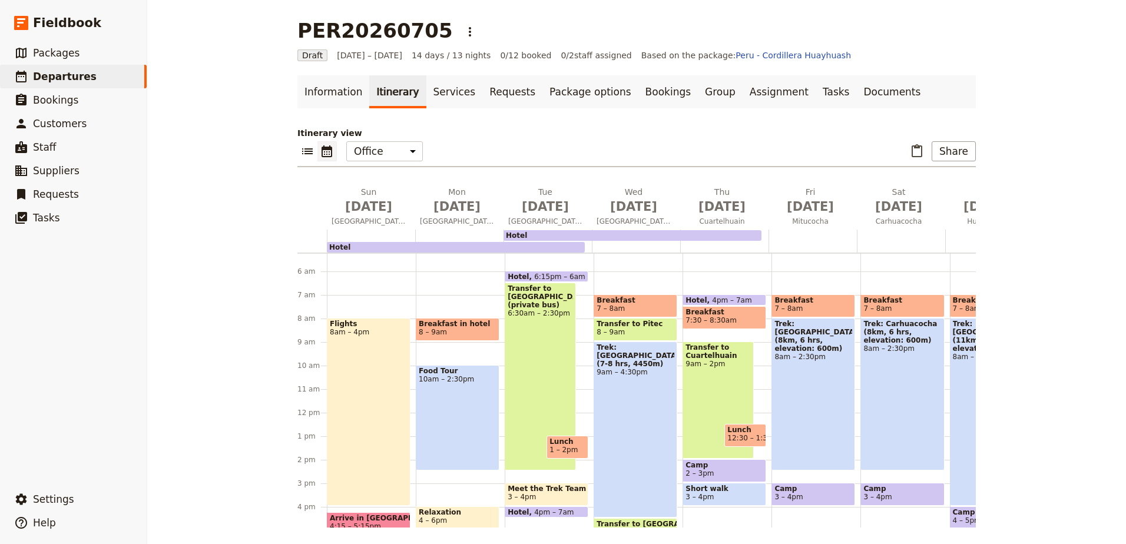
click at [615, 377] on div "Trek: [GEOGRAPHIC_DATA] (7-8 hrs, 4450m) 9am – 4:30pm" at bounding box center [636, 430] width 84 height 176
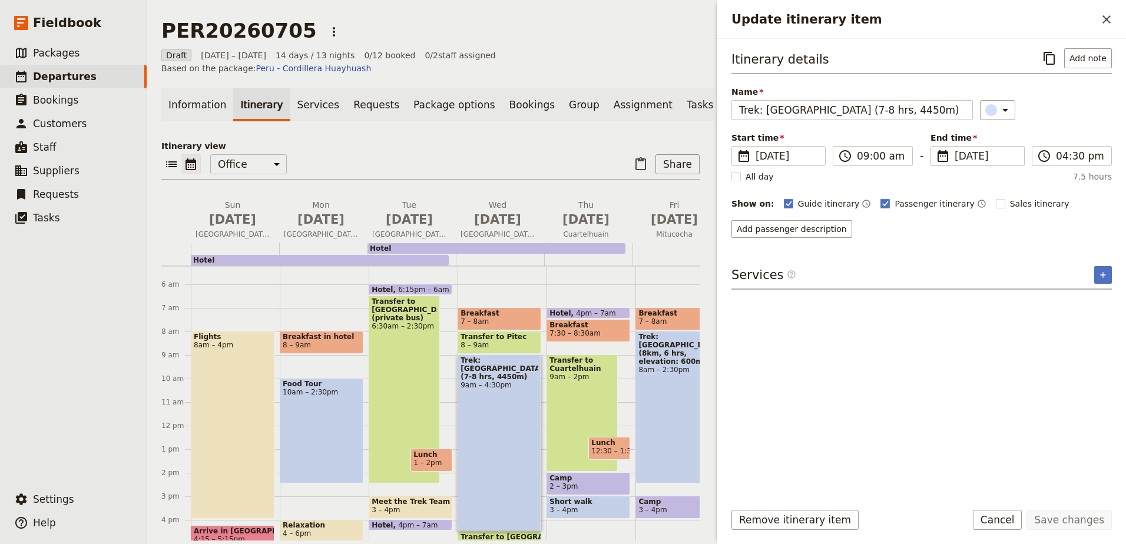
click at [1104, 15] on icon "Close drawer" at bounding box center [1106, 19] width 14 height 14
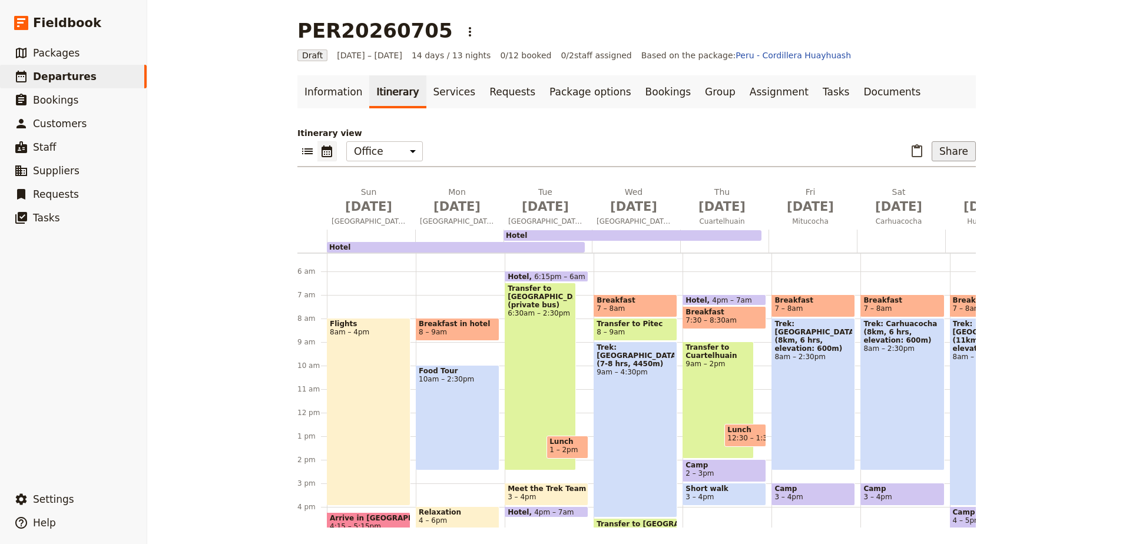
click at [962, 147] on button "Share" at bounding box center [953, 151] width 44 height 20
click at [943, 191] on span "Passenger itinerary" at bounding box center [923, 194] width 79 height 12
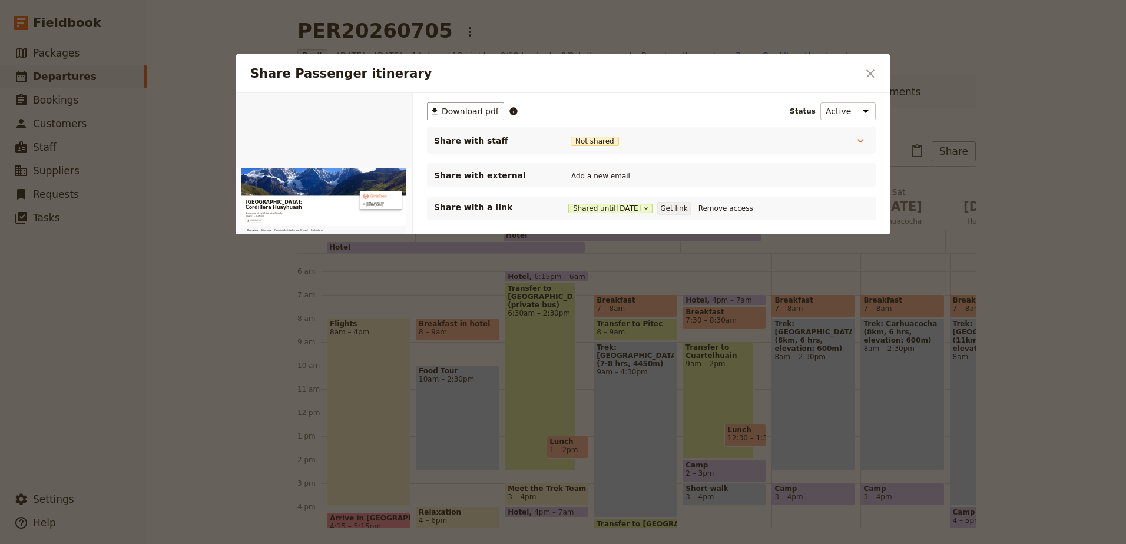
click at [682, 210] on button "Get link" at bounding box center [673, 208] width 33 height 13
click at [870, 71] on icon "Close dialog" at bounding box center [870, 74] width 14 height 14
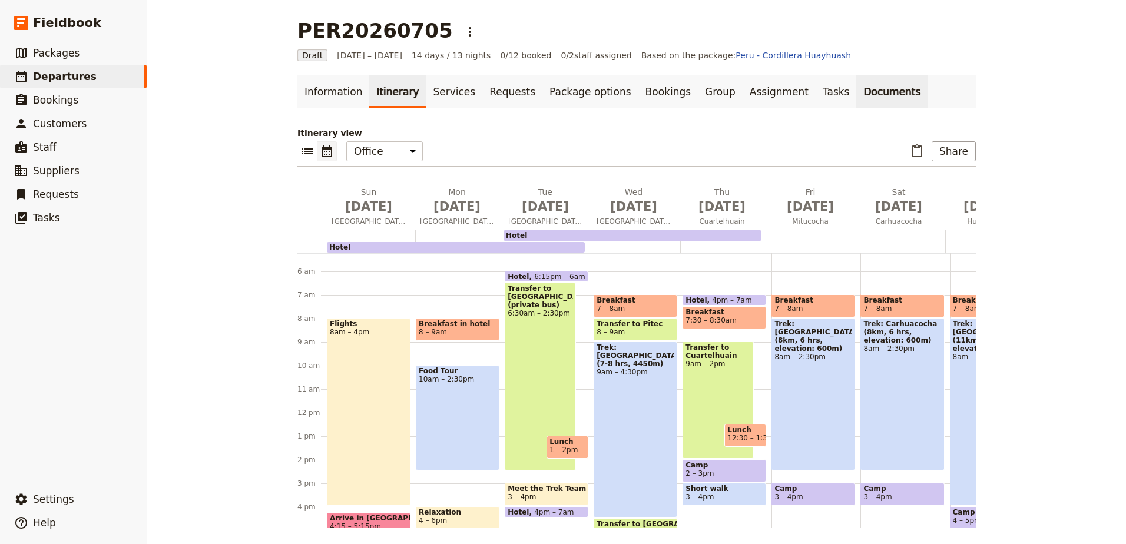
click at [856, 88] on link "Documents" at bounding box center [891, 91] width 71 height 33
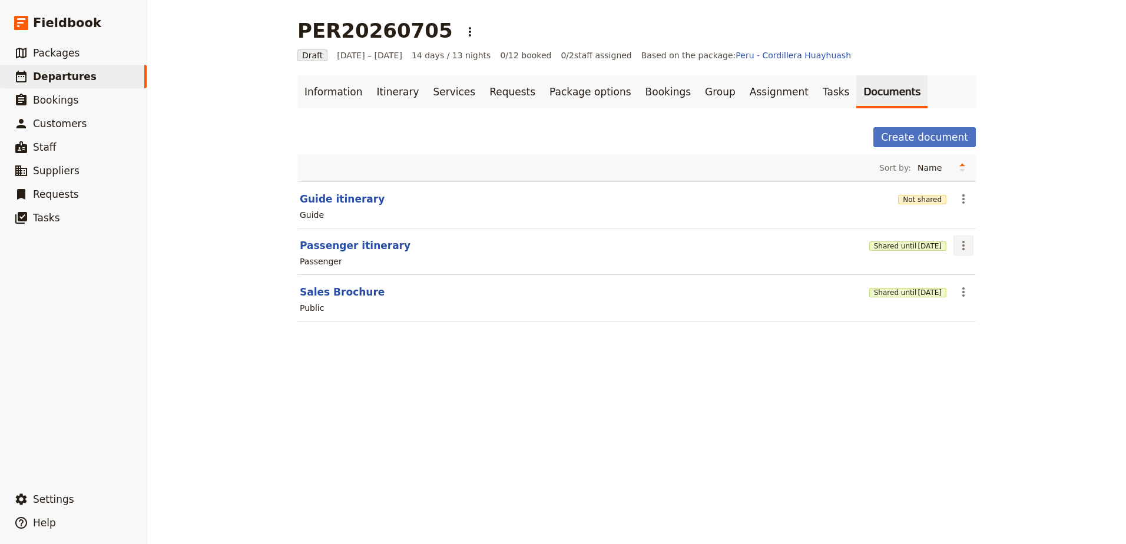
click at [962, 250] on icon "Actions" at bounding box center [963, 245] width 14 height 14
click at [973, 282] on span "Edit document" at bounding box center [987, 288] width 60 height 12
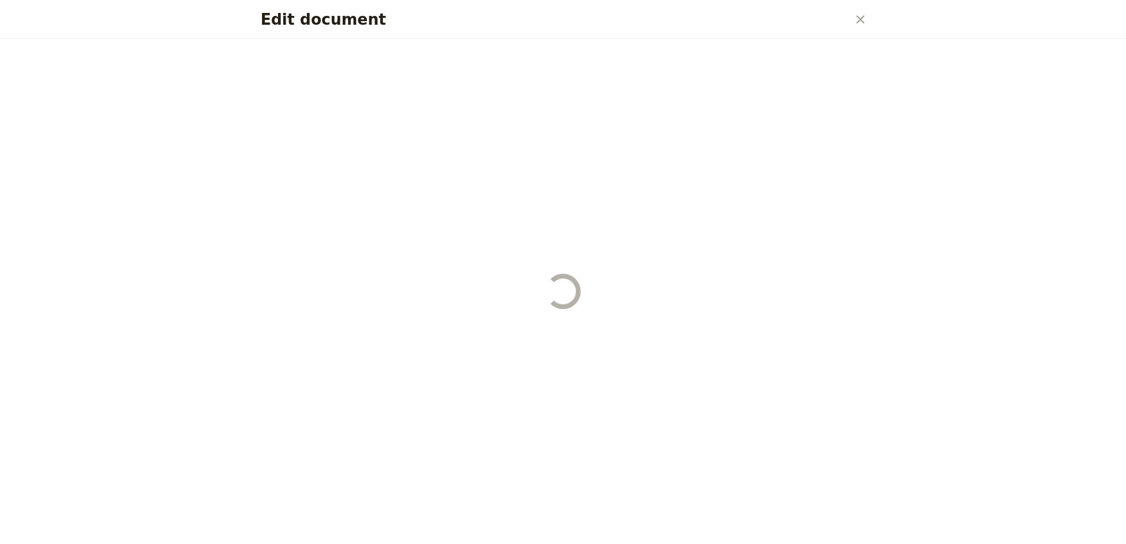
select select "PASSENGER"
select select "RUN_SHEET"
select select "DEFAULT"
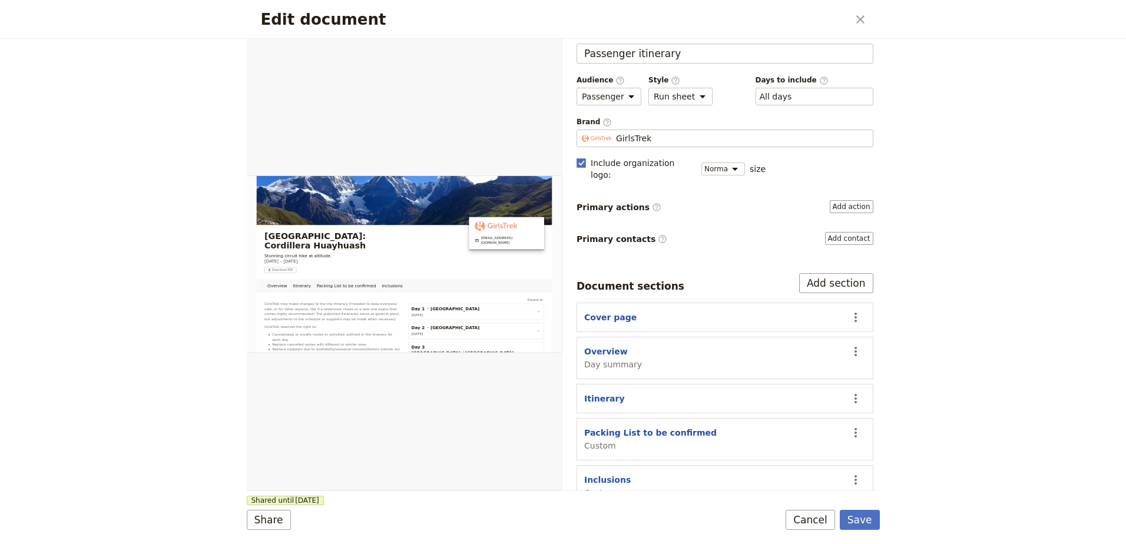
scroll to position [29, 0]
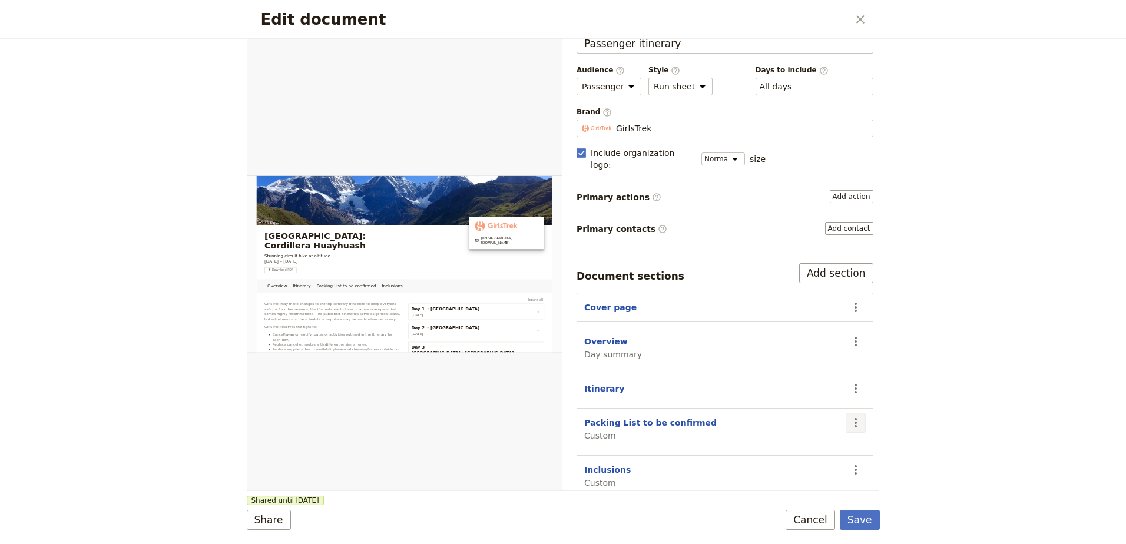
click at [851, 416] on icon "Actions" at bounding box center [855, 423] width 14 height 14
click at [826, 435] on span "Edit section" at bounding box center [800, 436] width 95 height 12
select select "CUSTOM"
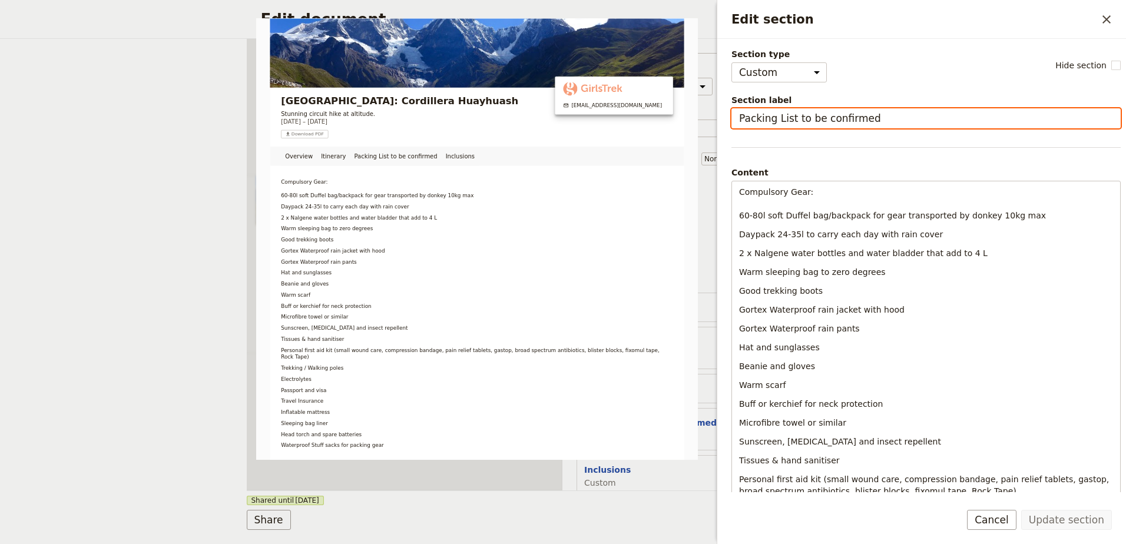
drag, startPoint x: 864, startPoint y: 116, endPoint x: 793, endPoint y: 115, distance: 70.7
click at [793, 115] on input "Packing List to be confirmed" at bounding box center [925, 118] width 389 height 20
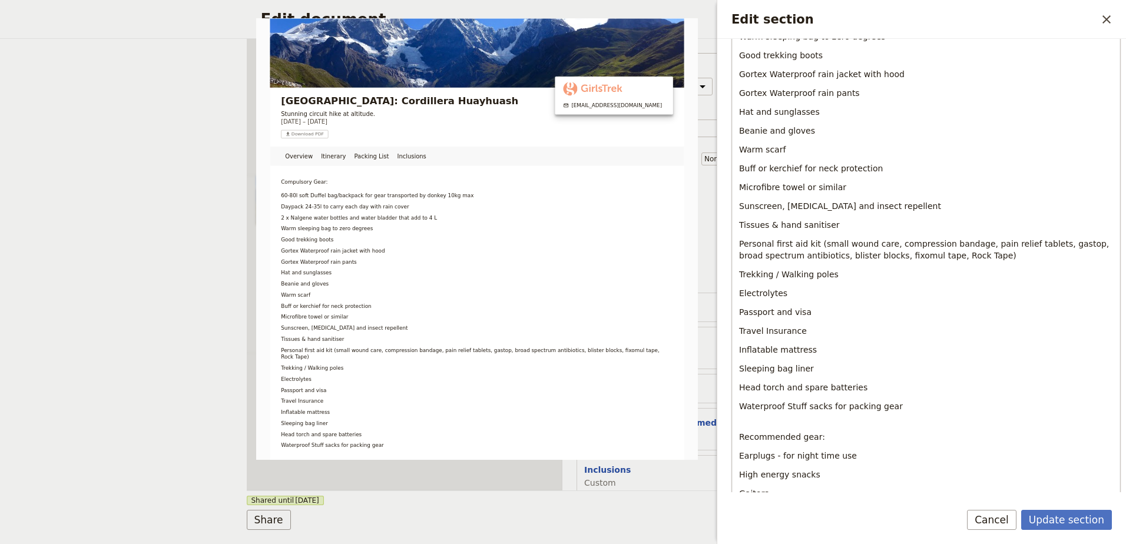
scroll to position [294, 0]
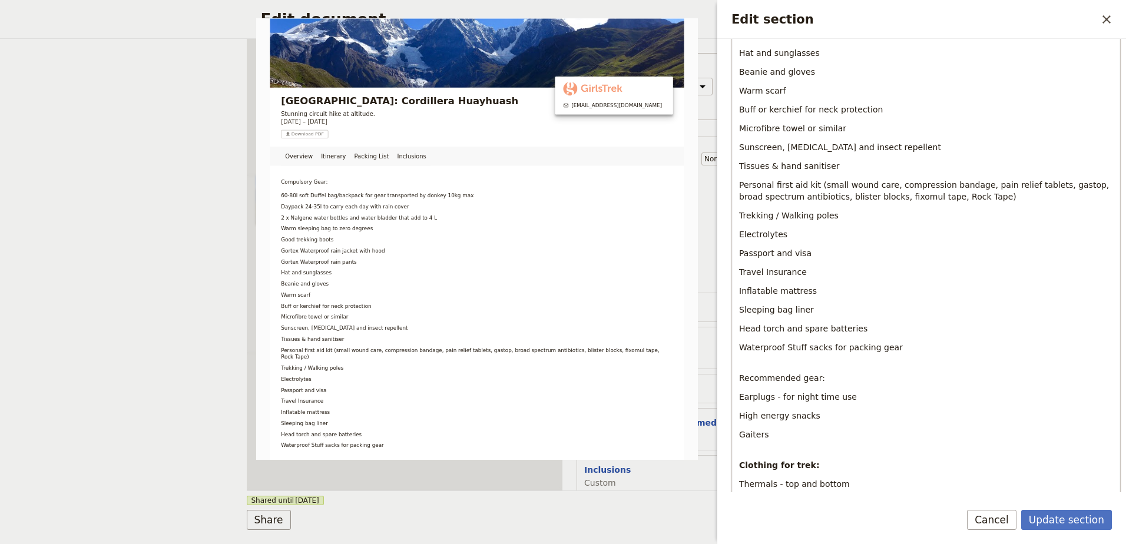
type input "Packing List"
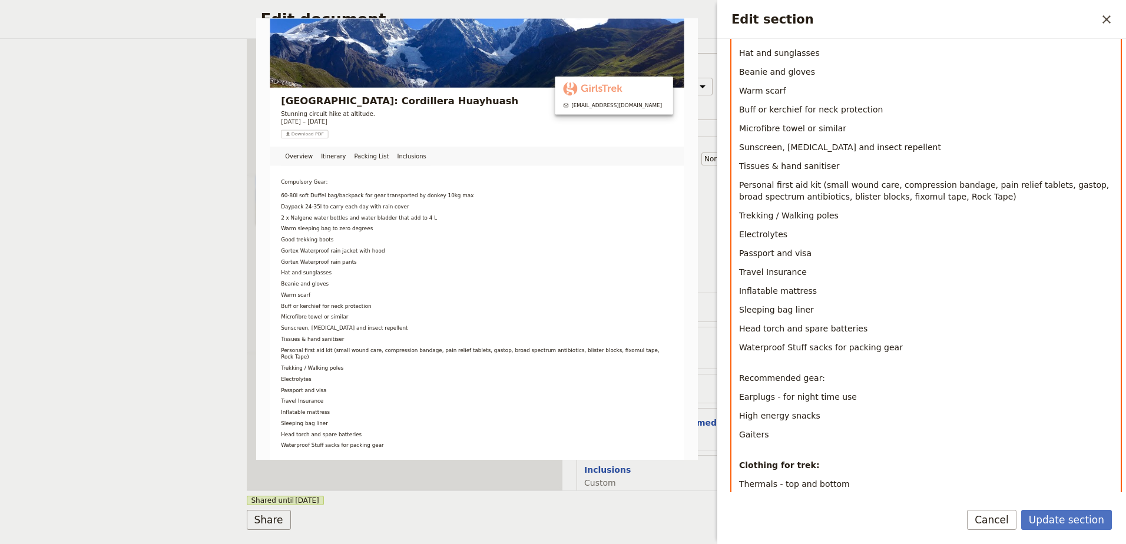
click at [817, 256] on p "Passport and visa" at bounding box center [926, 253] width 374 height 12
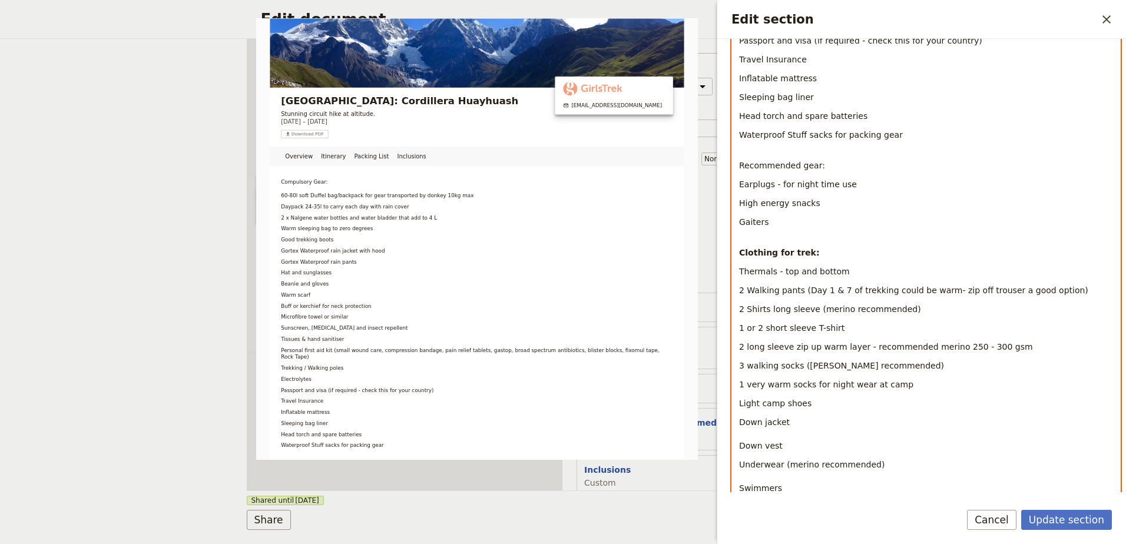
scroll to position [530, 0]
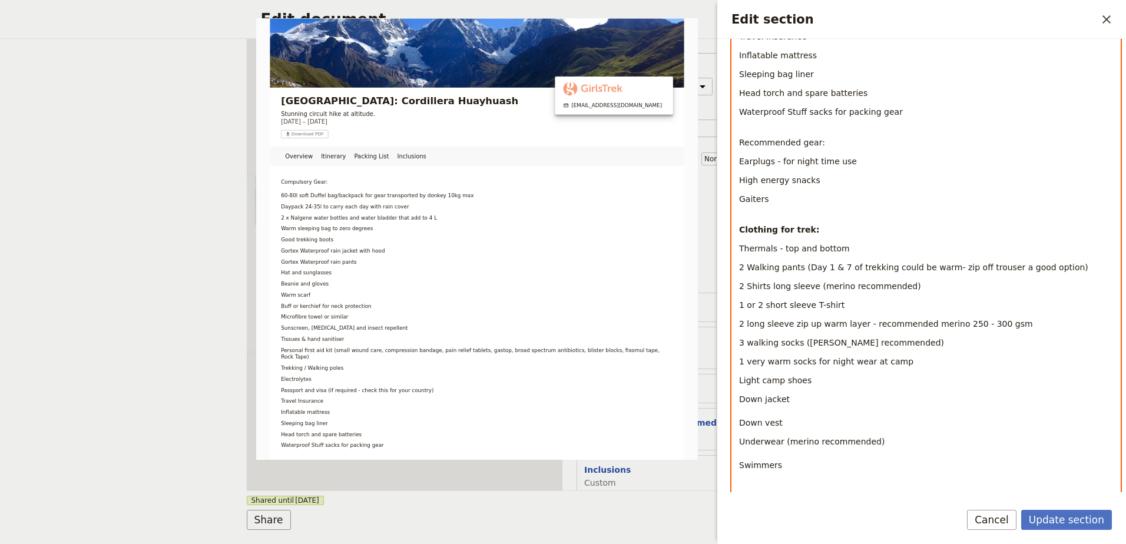
click at [824, 411] on p "Down jacket Down vest" at bounding box center [926, 410] width 374 height 35
click at [827, 399] on p "Down jacket Down vest" at bounding box center [926, 410] width 374 height 35
click at [814, 401] on p "Down jacket Down vest" at bounding box center [926, 405] width 374 height 24
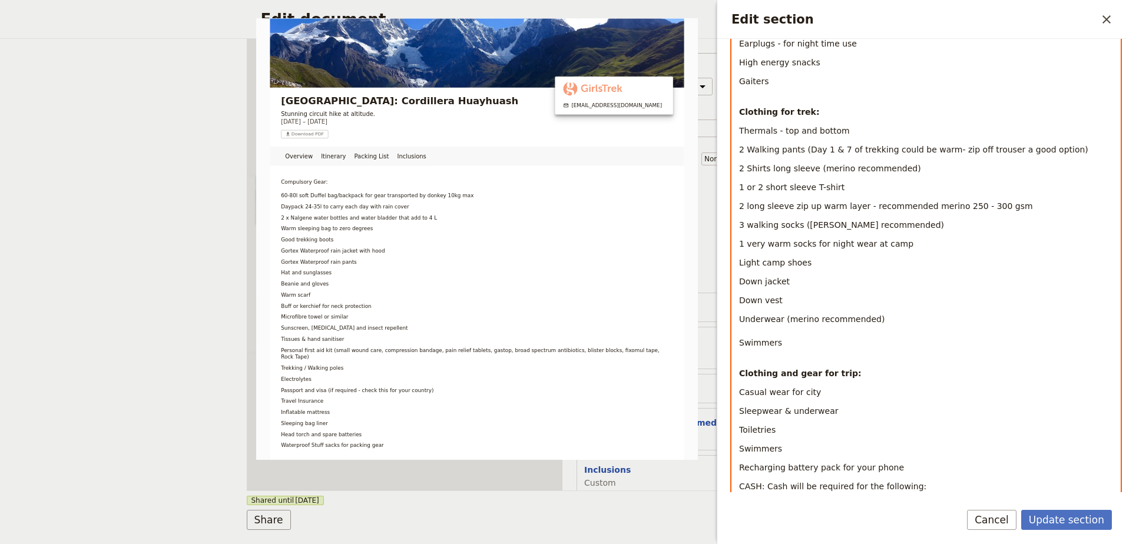
scroll to position [707, 0]
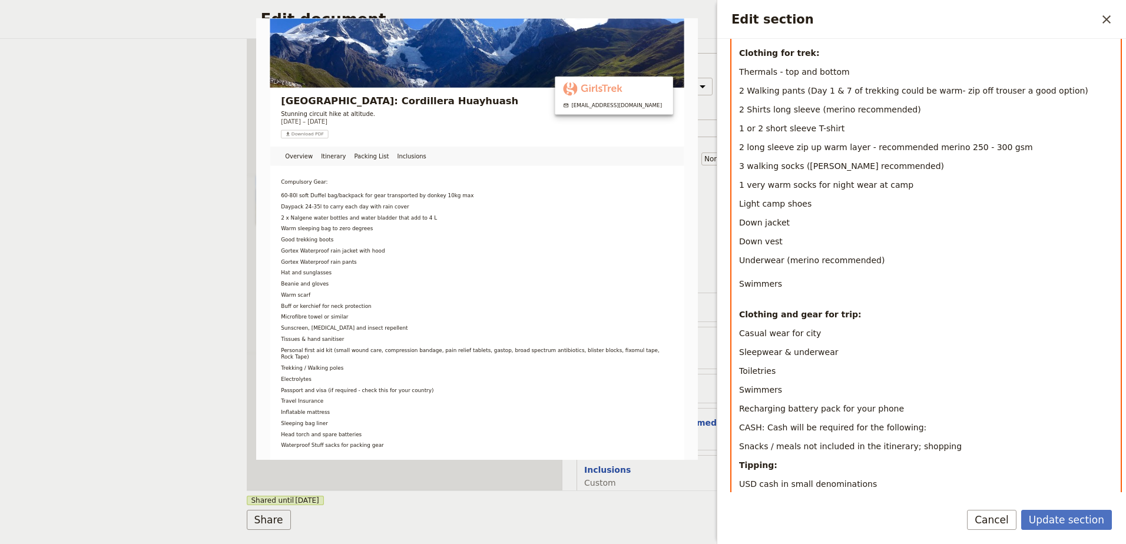
click at [917, 427] on p "CASH: Cash will be required for the following:" at bounding box center [926, 428] width 374 height 12
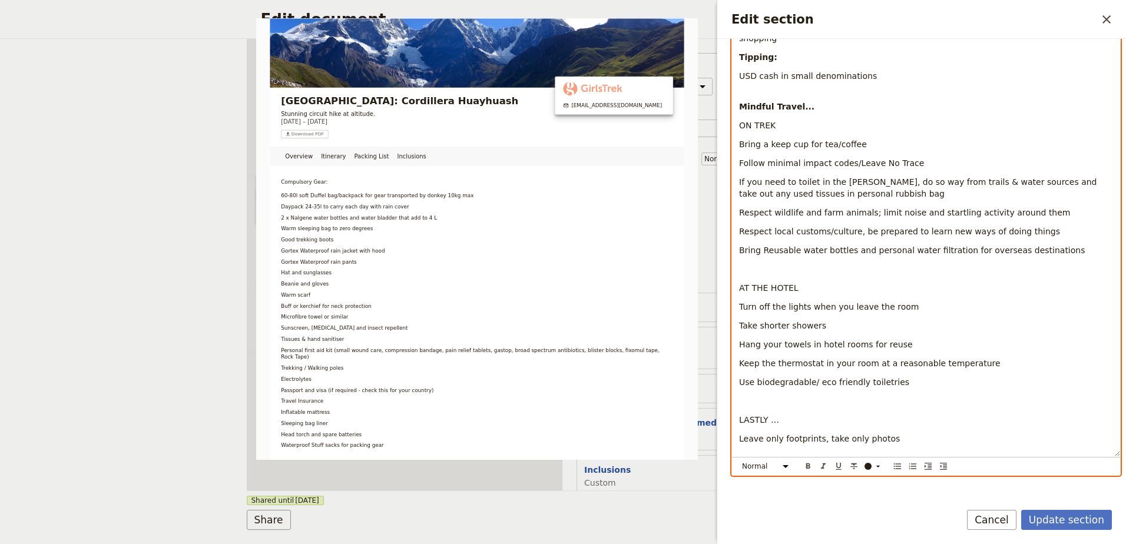
scroll to position [1166, 0]
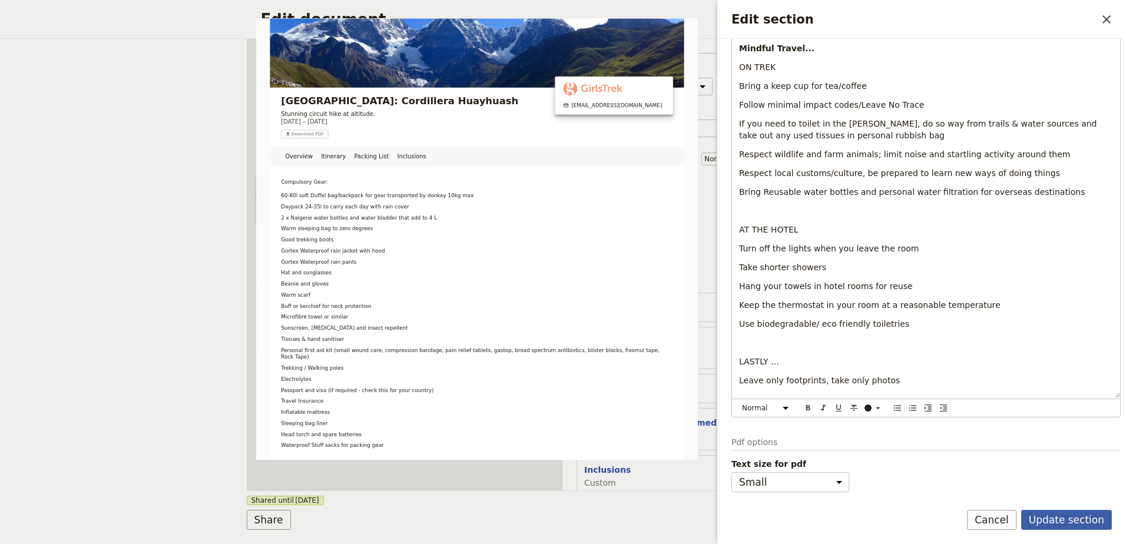
click at [1083, 518] on button "Update section" at bounding box center [1066, 520] width 91 height 20
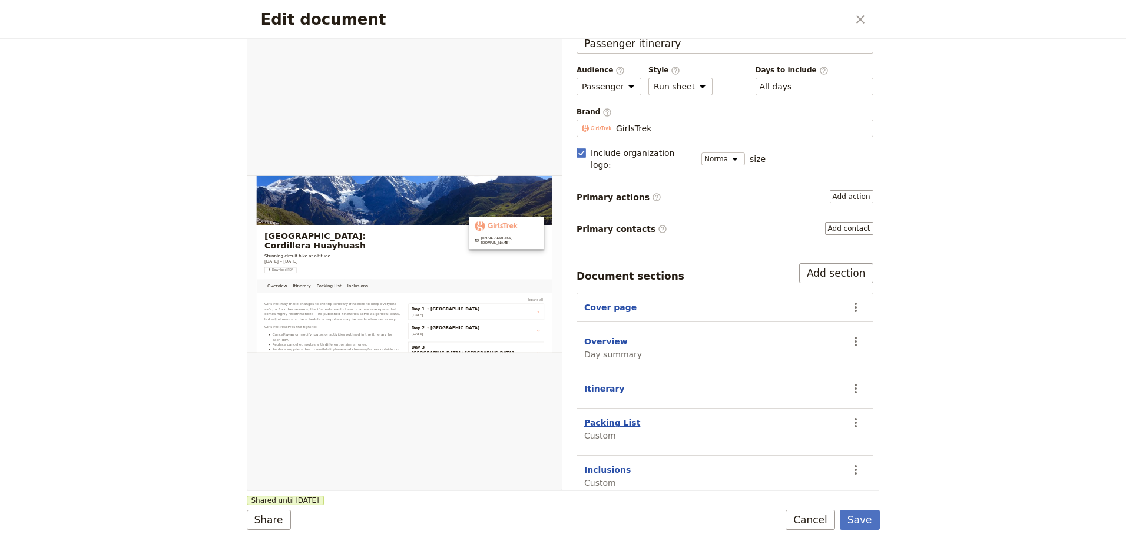
click at [611, 417] on button "Packing List" at bounding box center [612, 423] width 56 height 12
select select "CUSTOM"
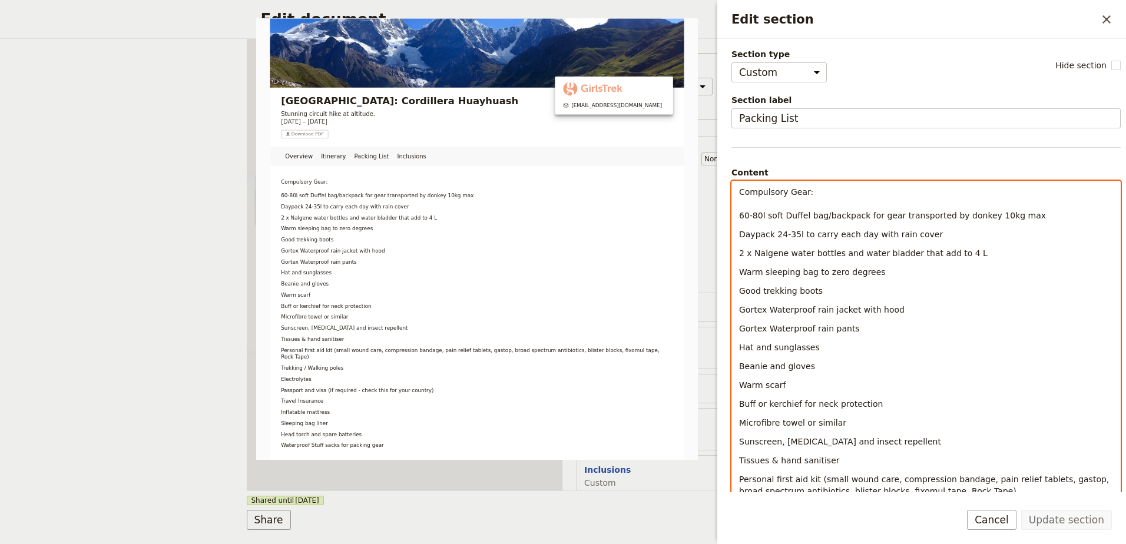
click at [838, 273] on span "Warm sleeping bag to zero degrees" at bounding box center [812, 271] width 147 height 9
click at [820, 290] on p "Good trekking boots" at bounding box center [926, 291] width 374 height 12
click at [845, 326] on span "Gortex Waterproof rain pants" at bounding box center [799, 328] width 121 height 9
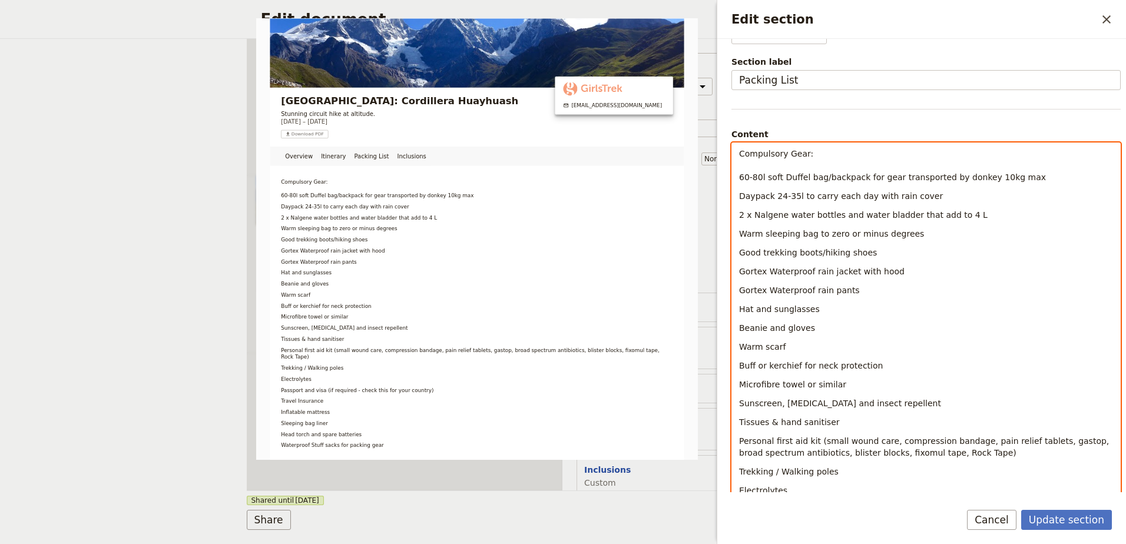
scroll to position [59, 0]
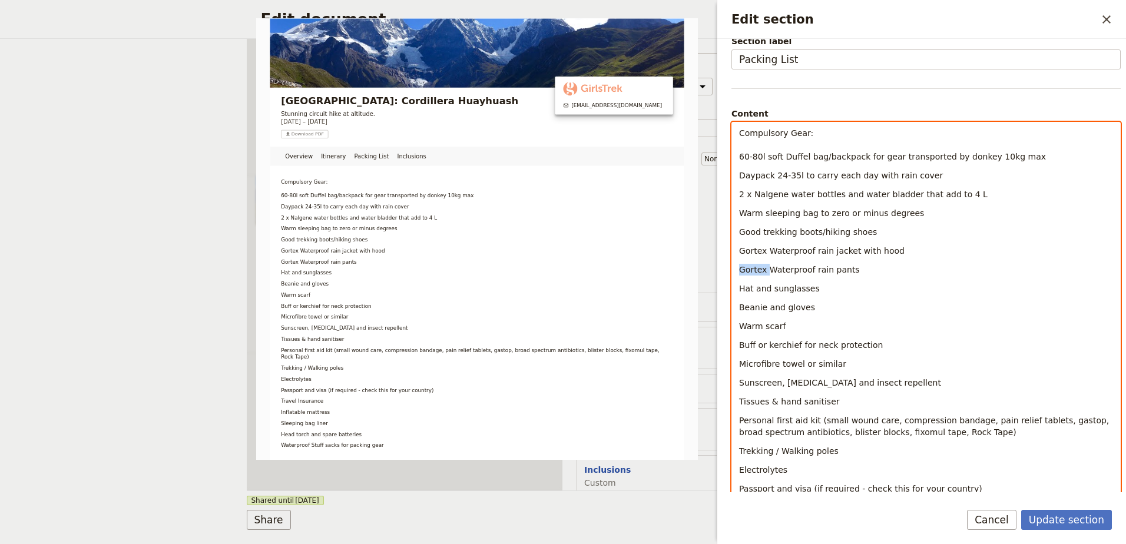
drag, startPoint x: 767, startPoint y: 267, endPoint x: 738, endPoint y: 266, distance: 28.3
click at [842, 275] on p "Waterproof rain pants" at bounding box center [926, 270] width 374 height 12
click at [1050, 423] on span "Personal first aid kit (small wound care, compression bandage, pain relief tabl…" at bounding box center [925, 426] width 373 height 21
click at [950, 379] on p "Sunscreen, [MEDICAL_DATA] and insect repellent" at bounding box center [926, 383] width 374 height 12
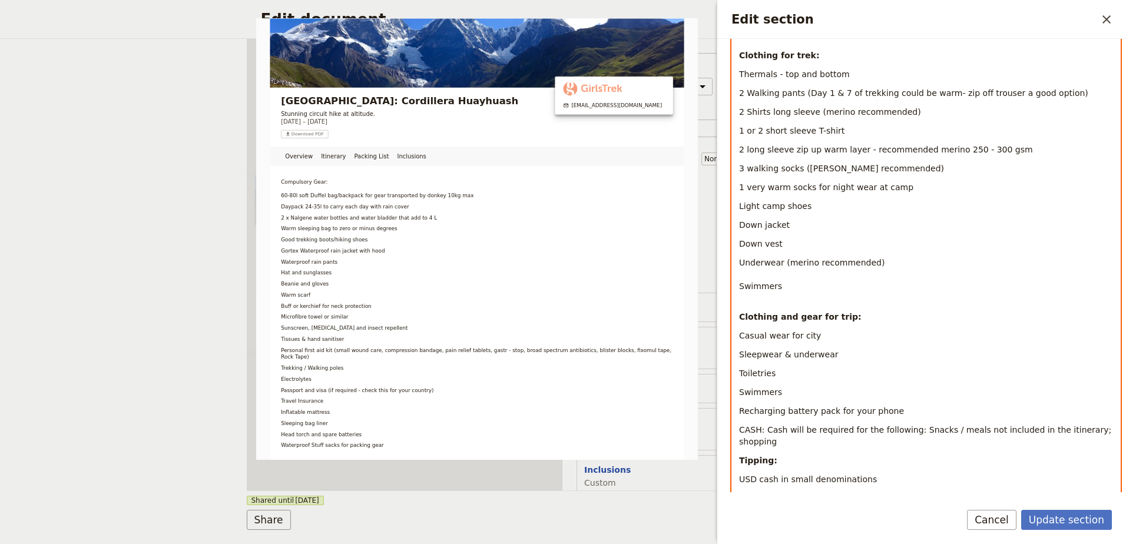
scroll to position [707, 0]
click at [828, 333] on p "Casual wear for city" at bounding box center [926, 333] width 374 height 12
drag, startPoint x: 788, startPoint y: 390, endPoint x: 737, endPoint y: 387, distance: 51.3
click at [737, 387] on div "Compulsory Gear: 60-80l soft Duffel bag/backpack for gear transported by donkey…" at bounding box center [926, 166] width 388 height 1383
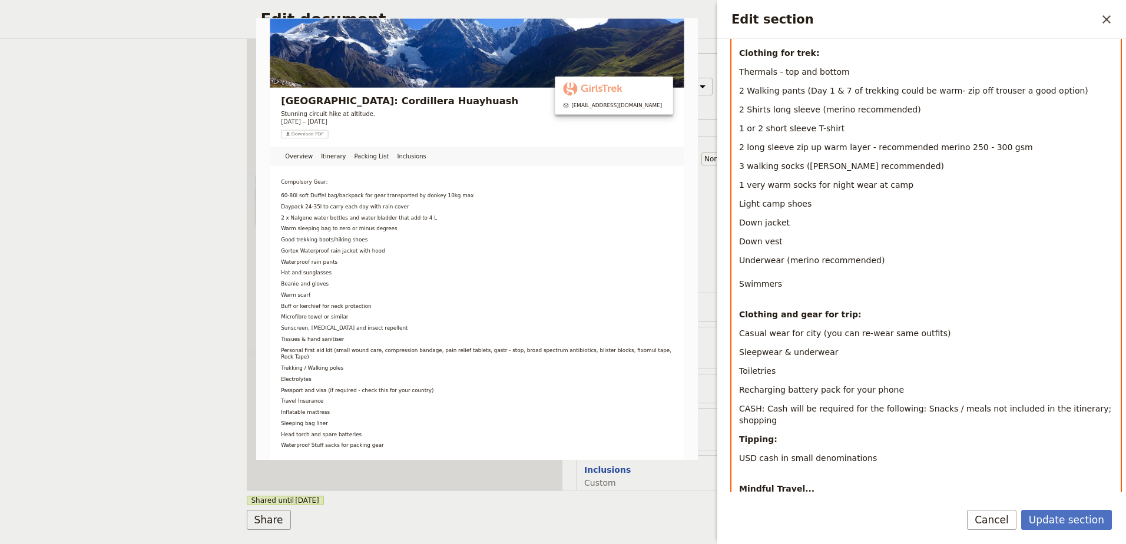
click at [741, 435] on strong "Tipping:" at bounding box center [758, 439] width 38 height 9
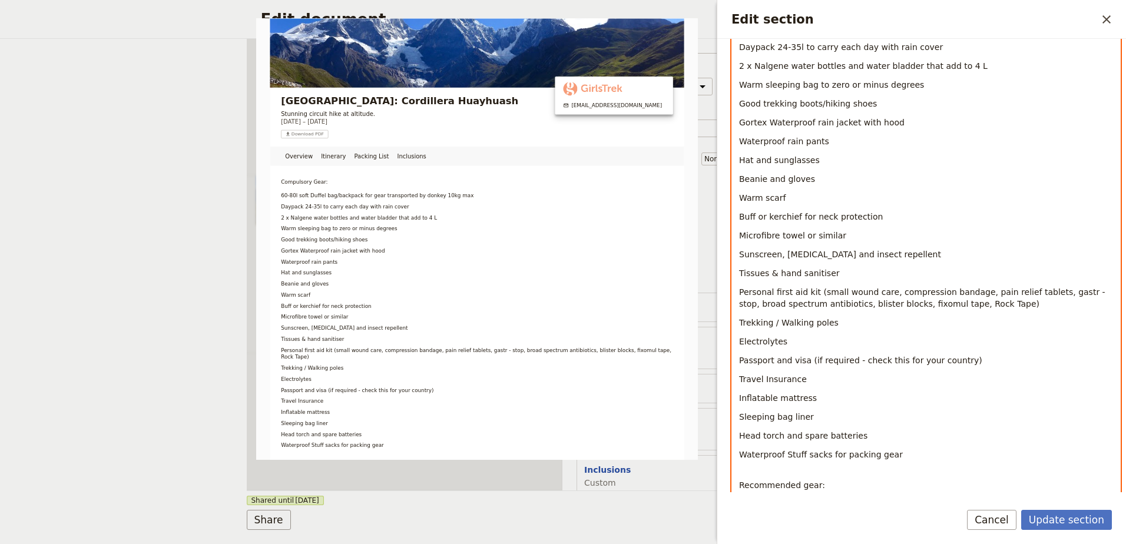
scroll to position [177, 0]
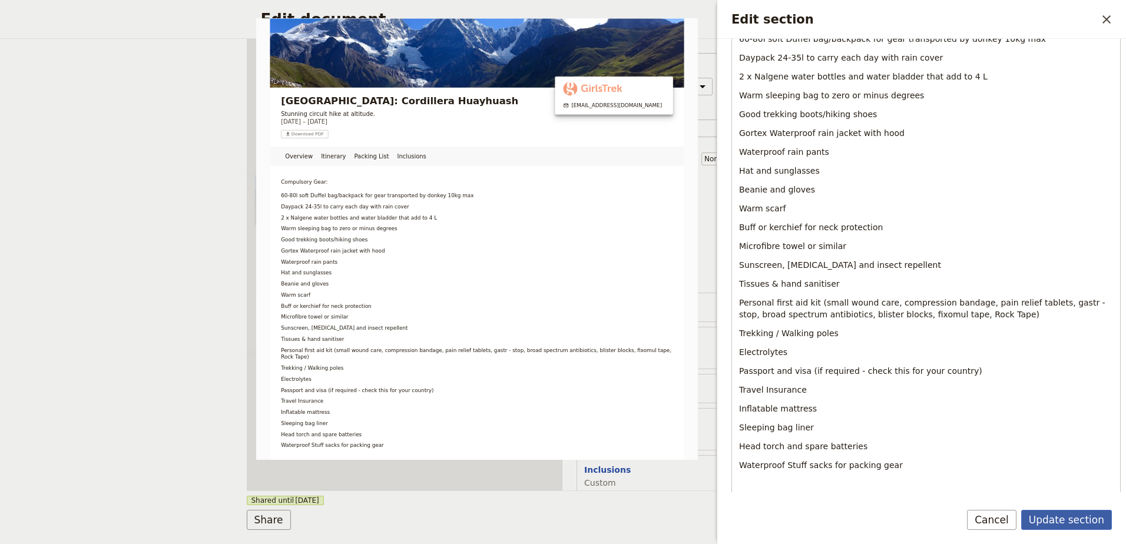
click at [1044, 520] on button "Update section" at bounding box center [1066, 520] width 91 height 20
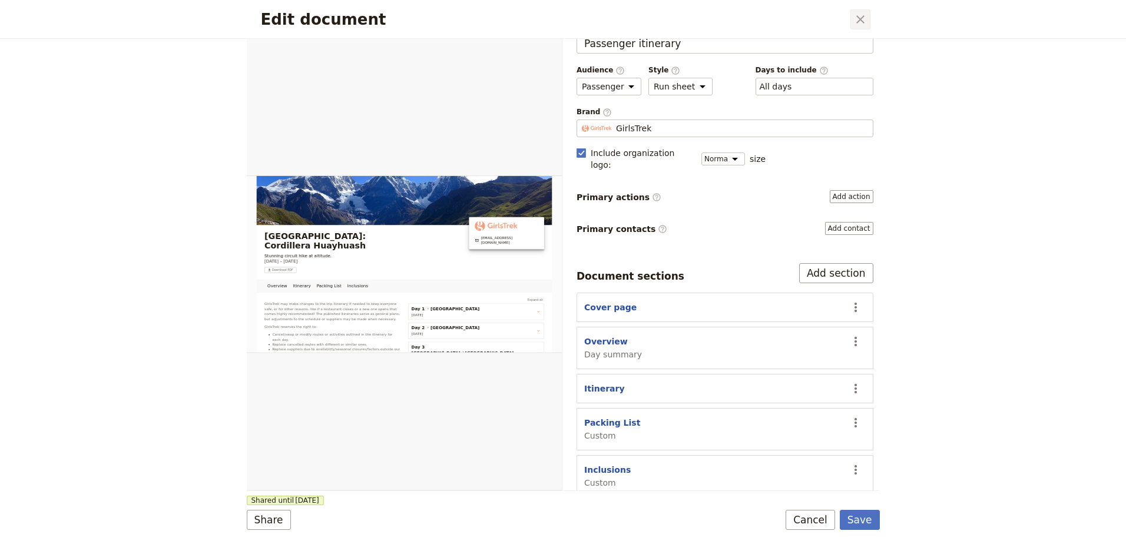
click at [862, 22] on icon "Close dialog" at bounding box center [860, 19] width 14 height 14
click at [863, 520] on button "Save" at bounding box center [860, 520] width 40 height 20
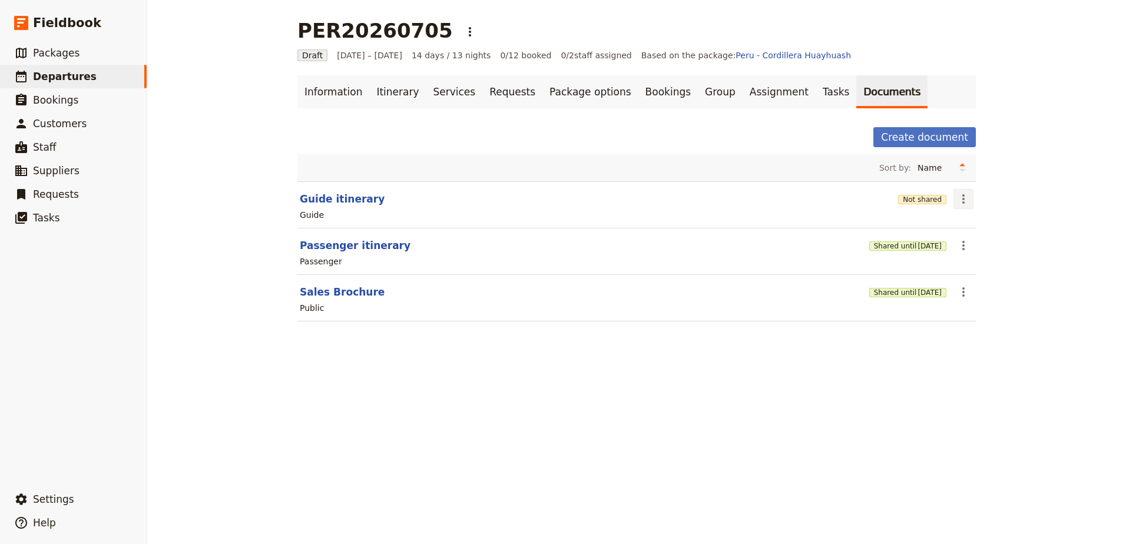
click at [958, 204] on icon "Actions" at bounding box center [963, 199] width 14 height 14
click at [979, 237] on span "Edit document" at bounding box center [987, 242] width 60 height 12
select select "STAFF"
select select "RUN_SHEET"
select select "DEFAULT"
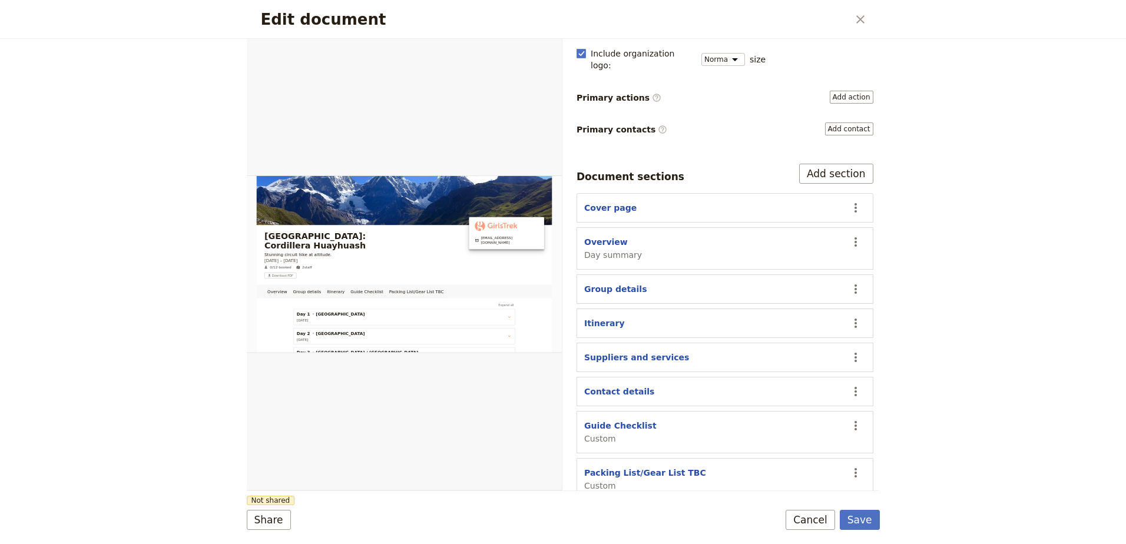
scroll to position [131, 0]
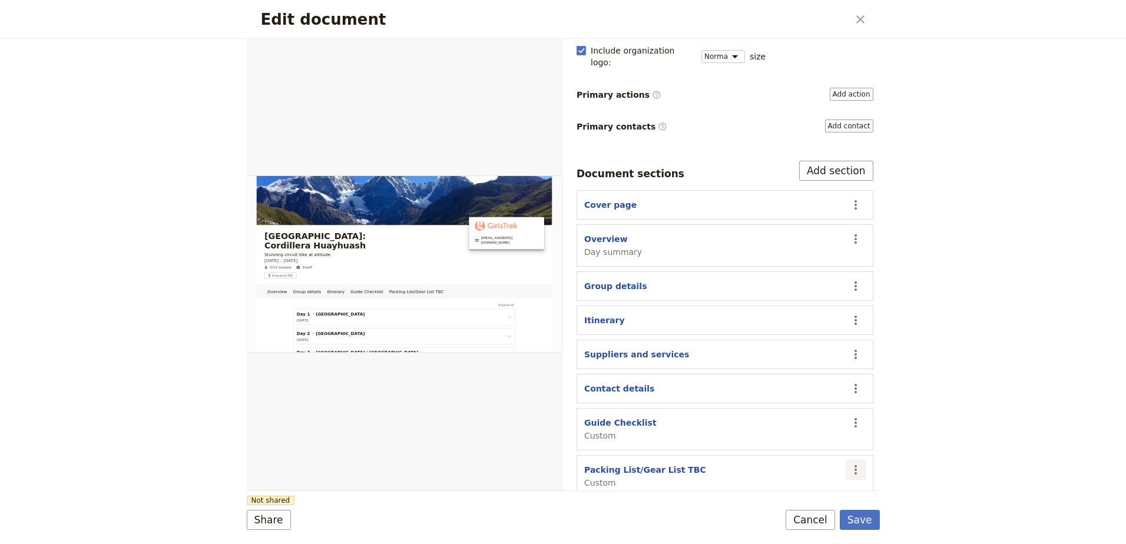
click at [848, 463] on icon "Actions" at bounding box center [855, 470] width 14 height 14
click at [787, 367] on button "Edit section" at bounding box center [801, 373] width 110 height 16
select select "CUSTOM"
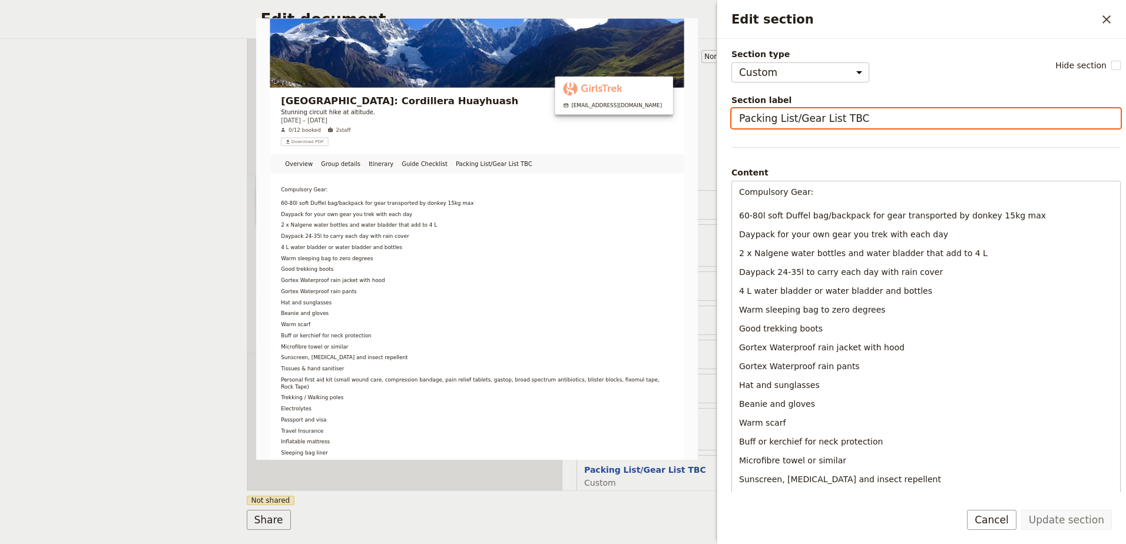
drag, startPoint x: 858, startPoint y: 117, endPoint x: 791, endPoint y: 123, distance: 67.4
click at [791, 123] on input "Packing List/Gear List TBC" at bounding box center [925, 118] width 389 height 20
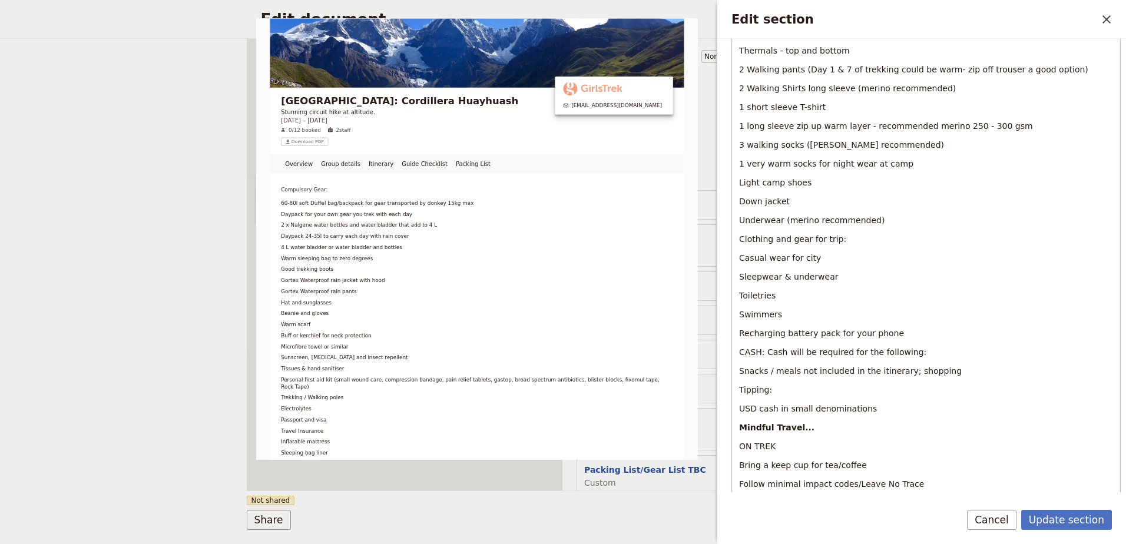
scroll to position [824, 0]
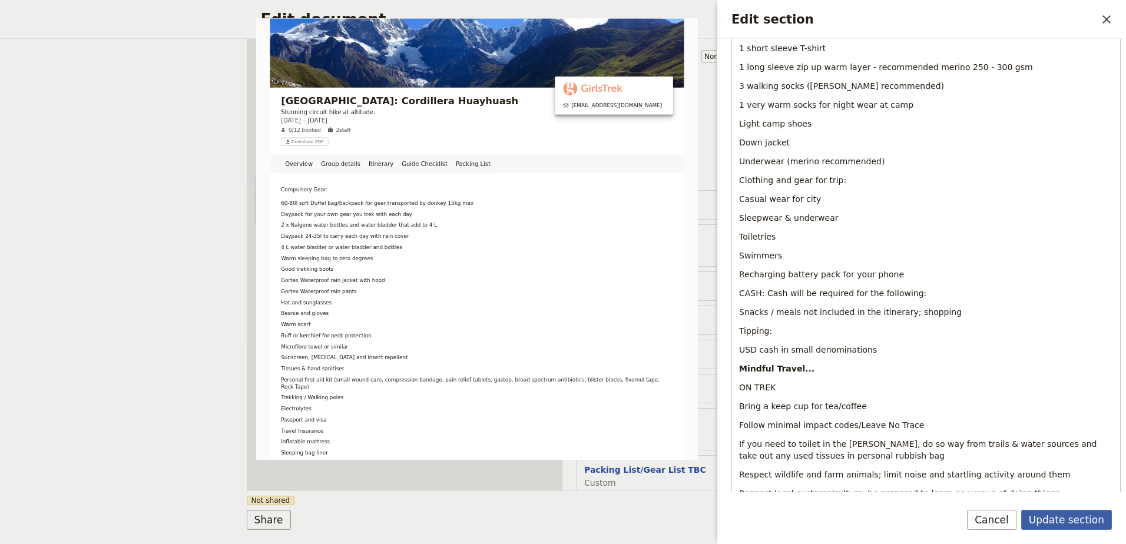
type input "Packing List"
click at [1069, 517] on button "Update section" at bounding box center [1066, 520] width 91 height 20
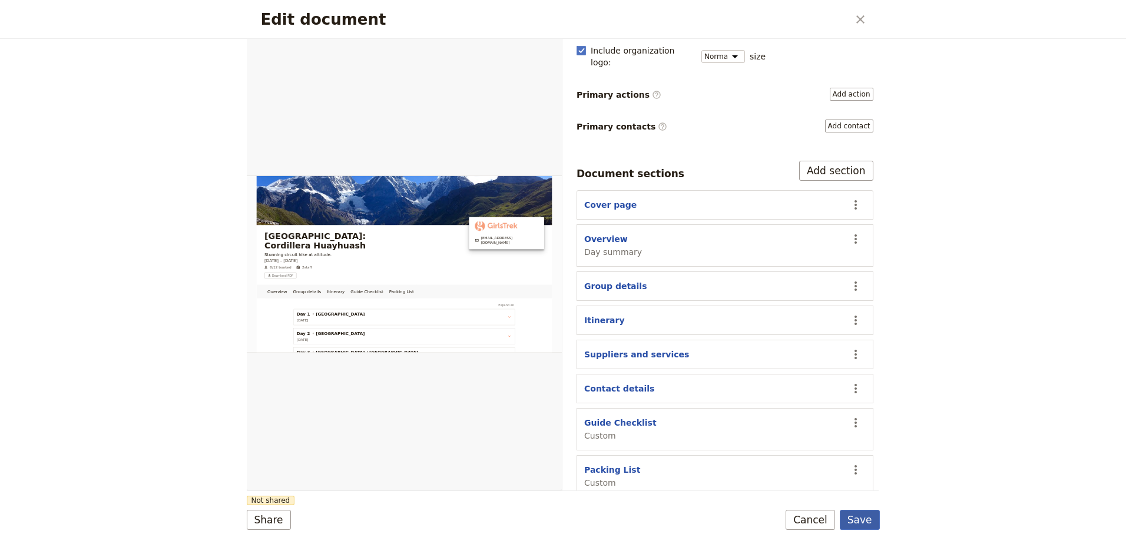
click at [870, 521] on button "Save" at bounding box center [860, 520] width 40 height 20
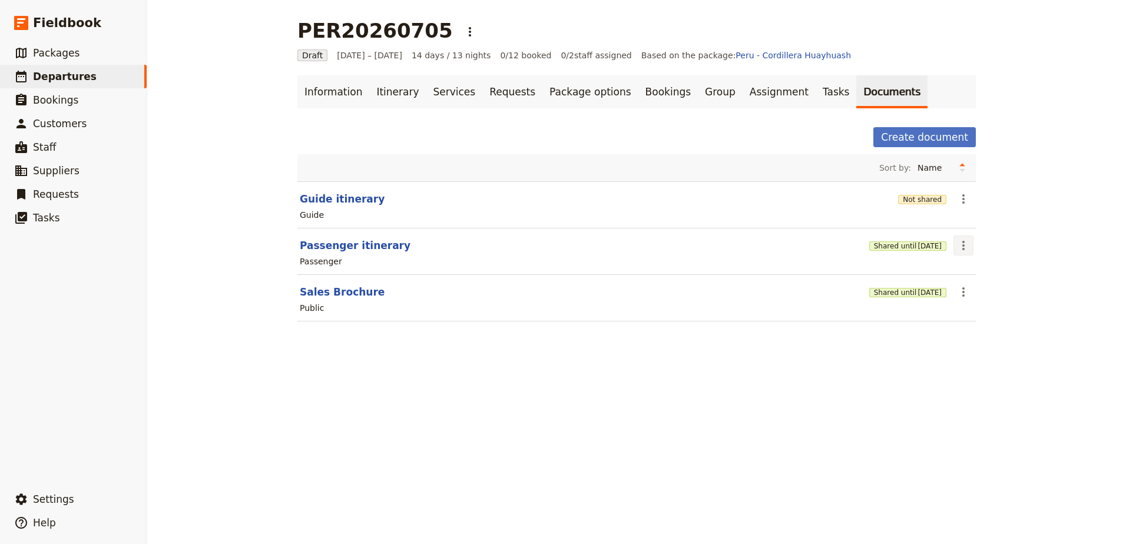
click at [968, 242] on button "​" at bounding box center [963, 246] width 20 height 20
click at [964, 283] on span "Edit document" at bounding box center [987, 288] width 60 height 12
select select "PASSENGER"
select select "RUN_SHEET"
select select "DEFAULT"
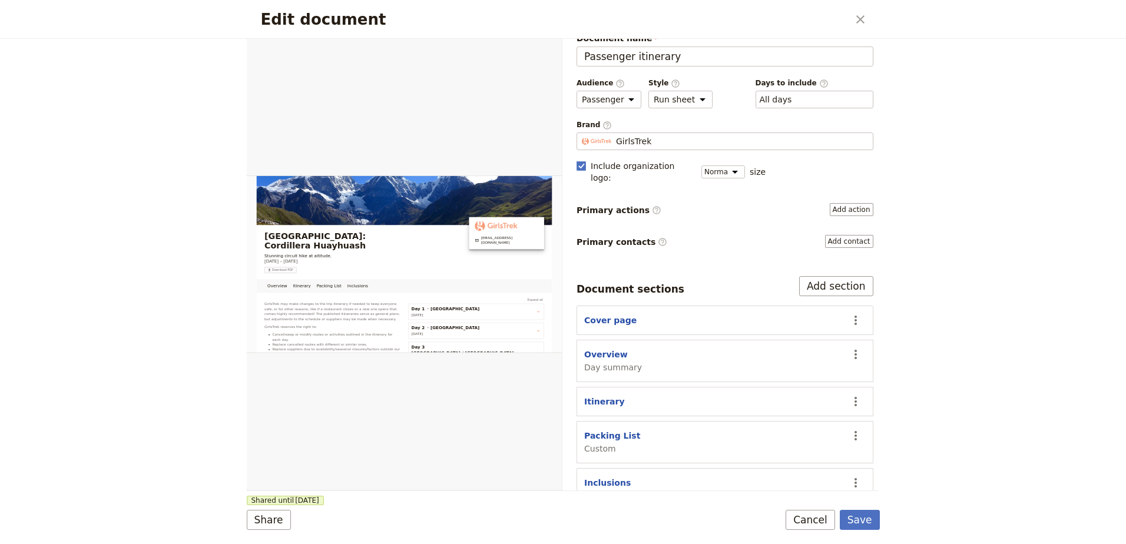
scroll to position [29, 0]
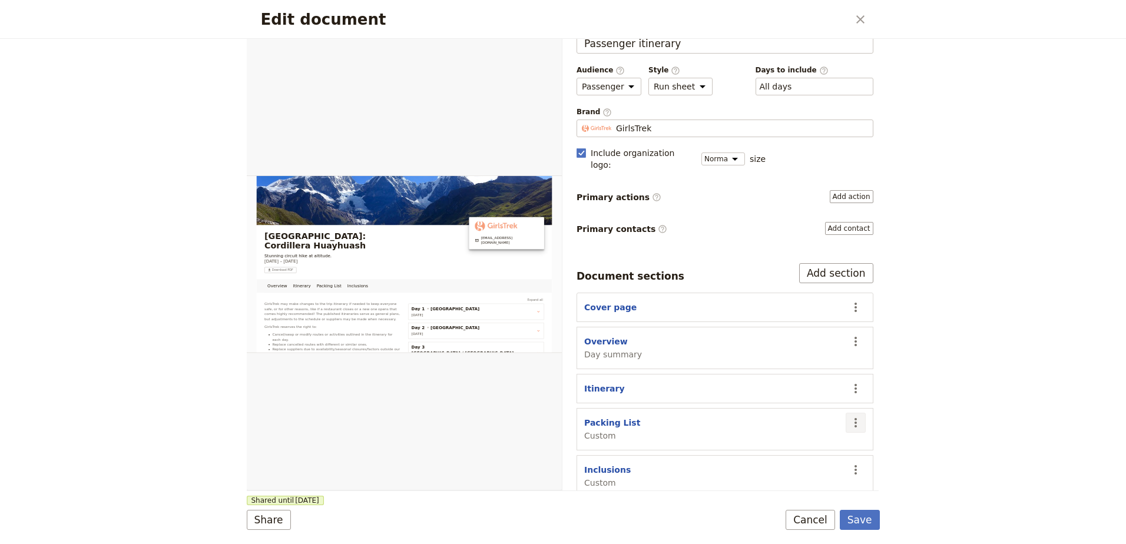
click at [846, 413] on button "​" at bounding box center [856, 423] width 20 height 20
click at [841, 436] on span "Edit section" at bounding box center [800, 436] width 95 height 12
select select "CUSTOM"
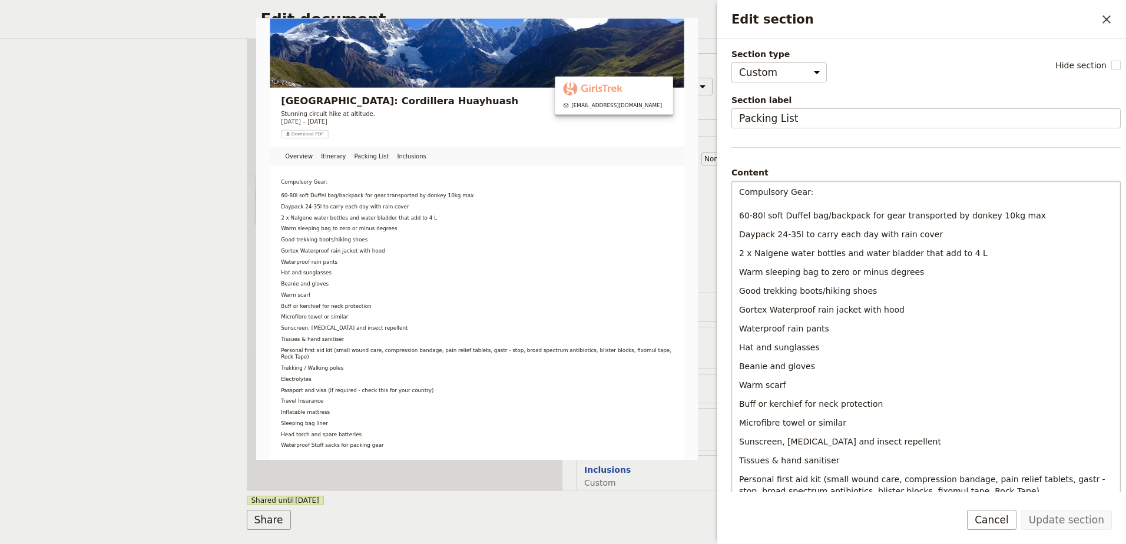
scroll to position [59, 0]
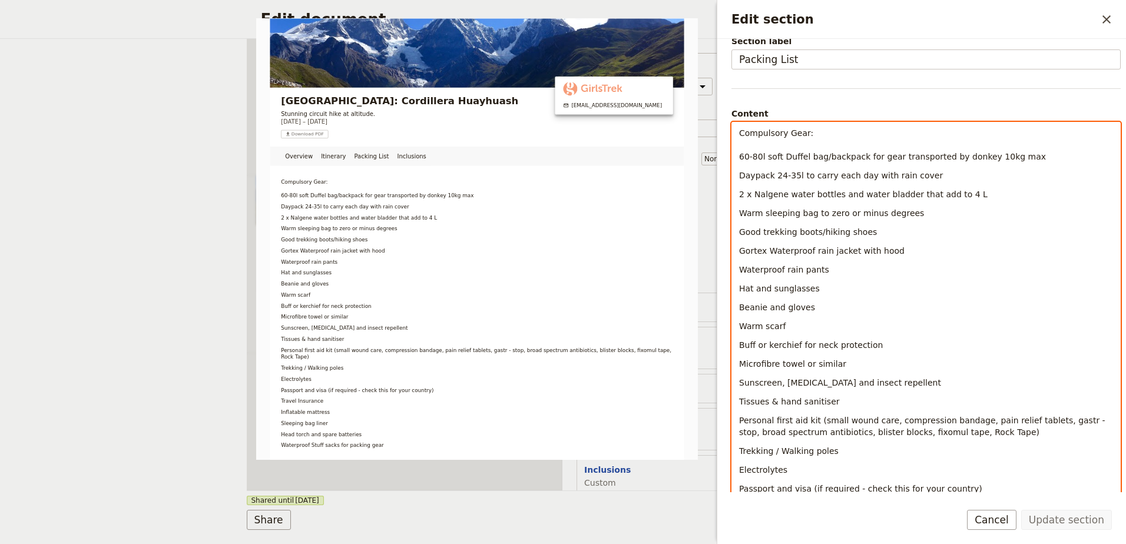
click at [809, 384] on span "Sunscreen, [MEDICAL_DATA] and insect repellent" at bounding box center [840, 382] width 202 height 9
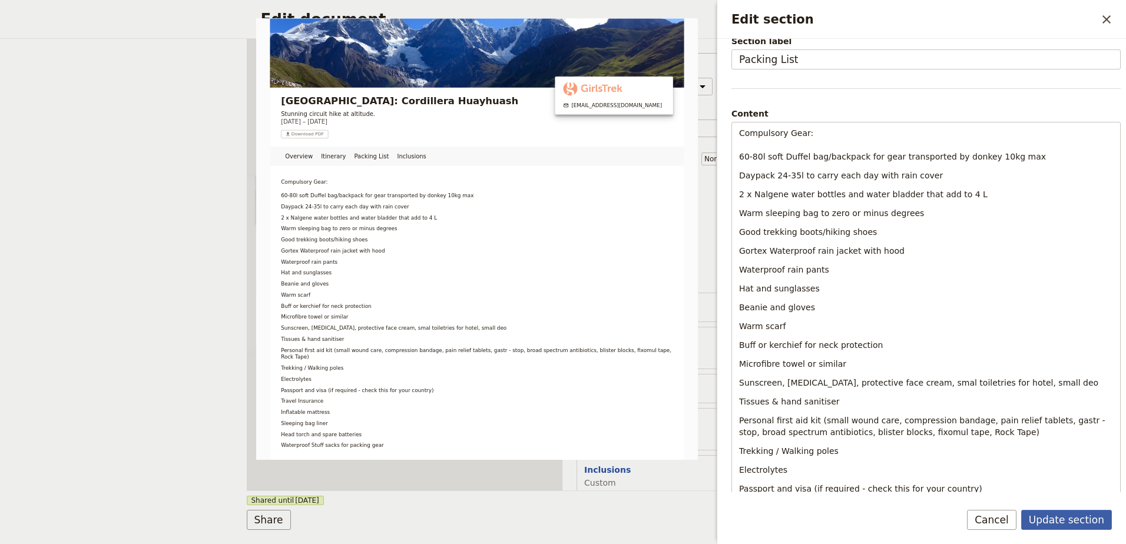
click at [1093, 525] on button "Update section" at bounding box center [1066, 520] width 91 height 20
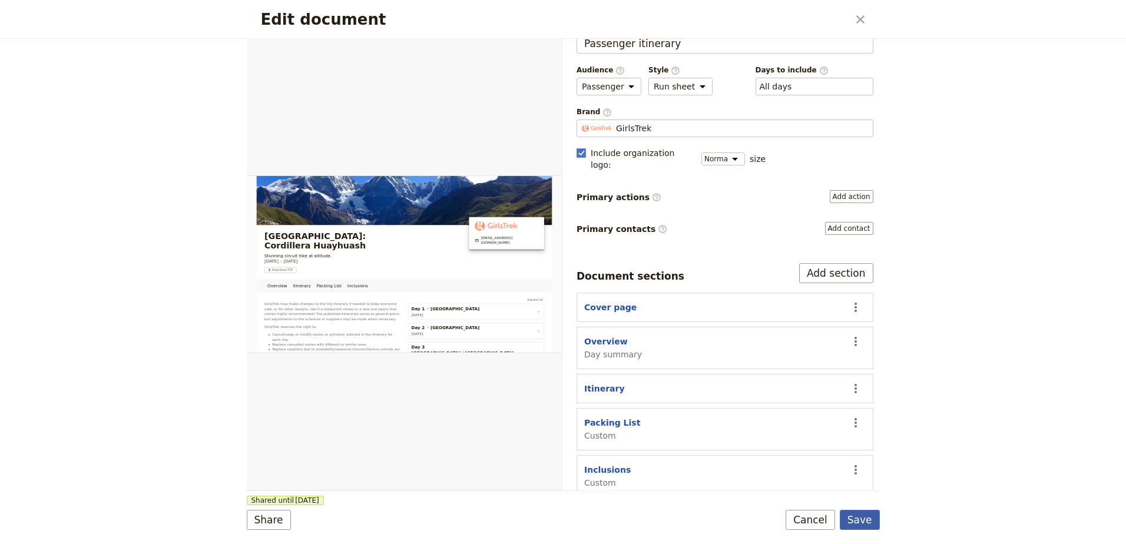
click at [864, 524] on button "Save" at bounding box center [860, 520] width 40 height 20
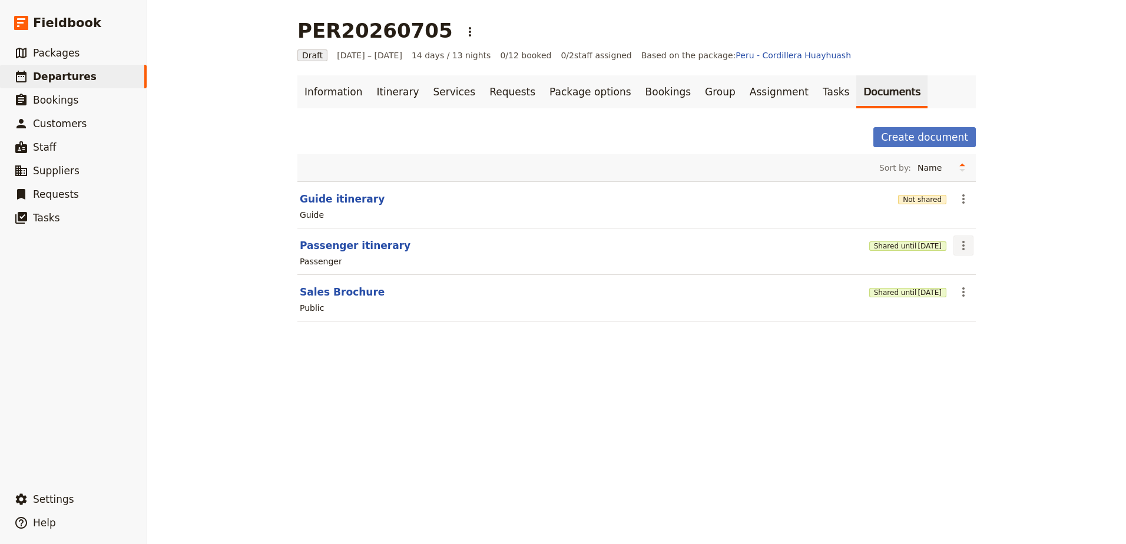
click at [962, 243] on icon "Actions" at bounding box center [963, 245] width 14 height 14
click at [972, 287] on span "Edit document" at bounding box center [987, 288] width 60 height 12
select select "PASSENGER"
select select "RUN_SHEET"
select select "DEFAULT"
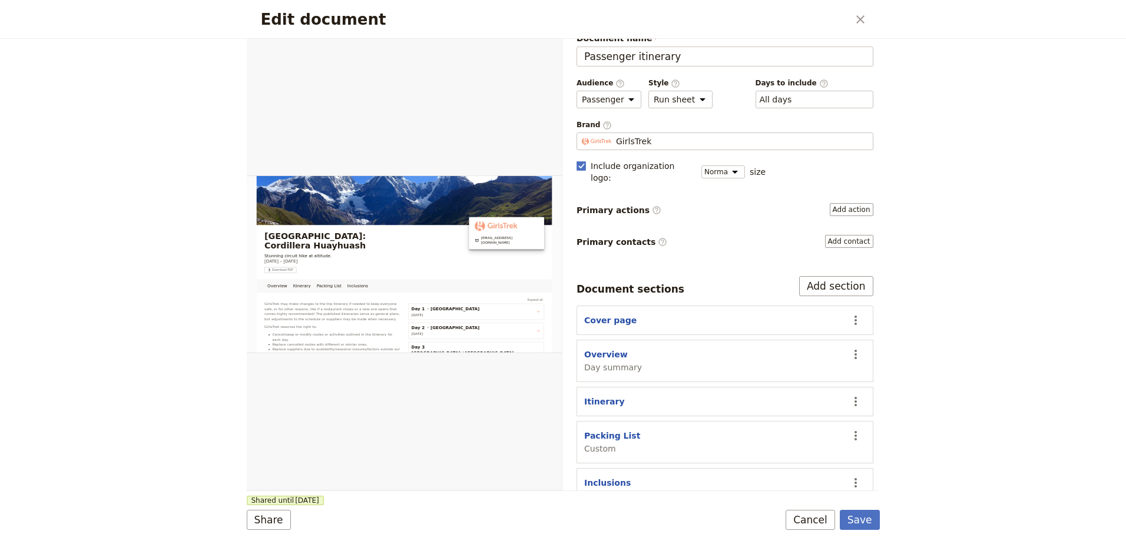
scroll to position [29, 0]
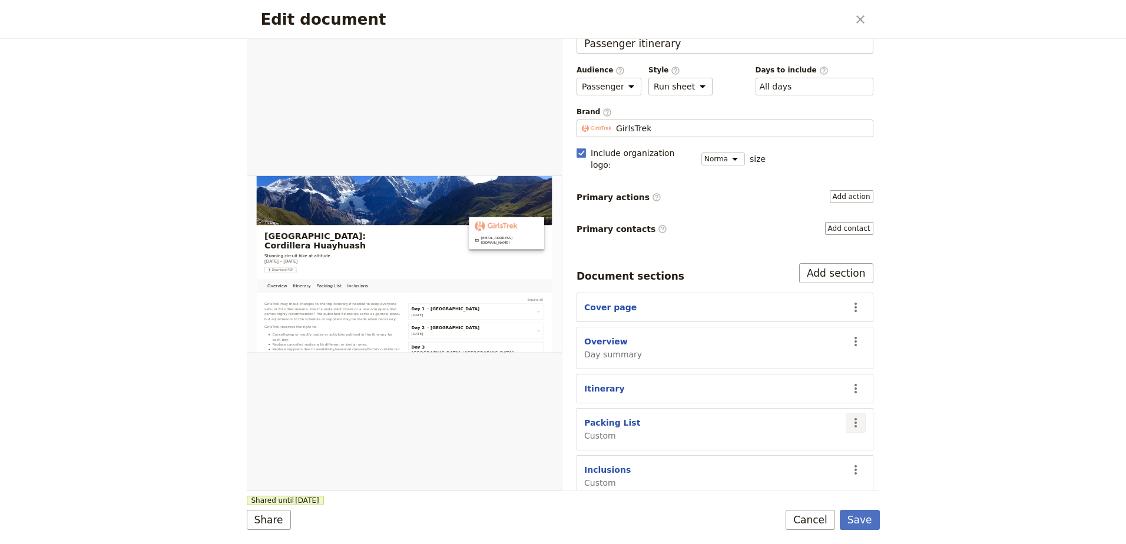
click at [854, 418] on icon "Actions" at bounding box center [855, 422] width 2 height 9
click at [840, 436] on span "Edit section" at bounding box center [800, 436] width 95 height 12
select select "CUSTOM"
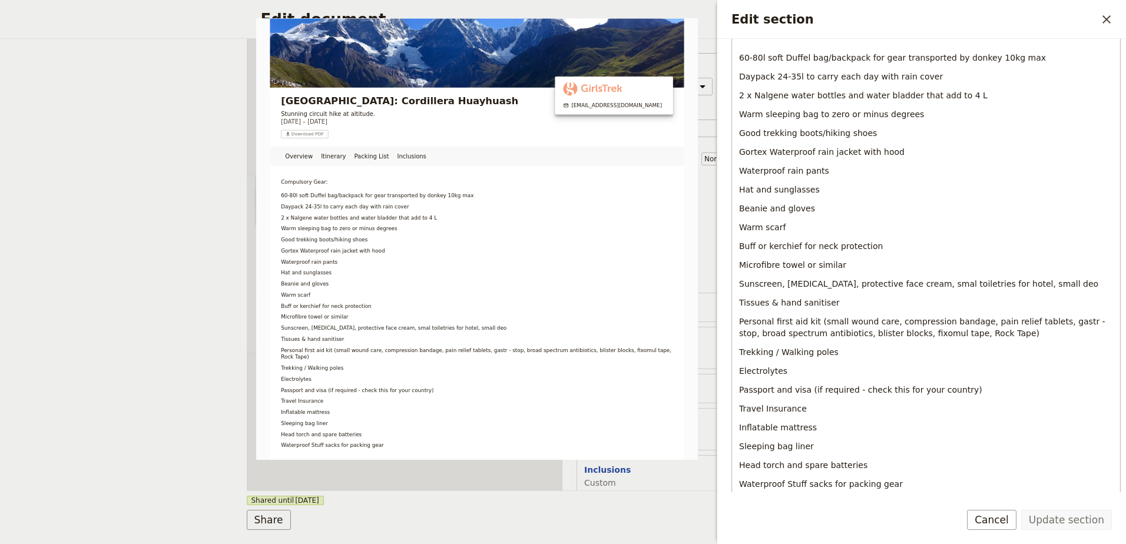
scroll to position [177, 0]
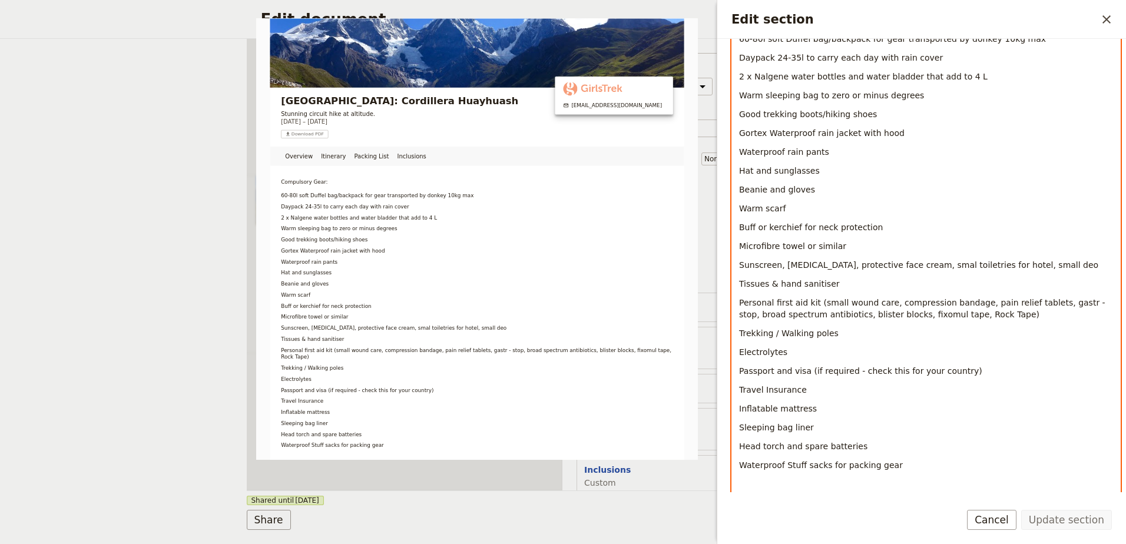
click at [782, 189] on span "Beanie and gloves" at bounding box center [777, 189] width 76 height 9
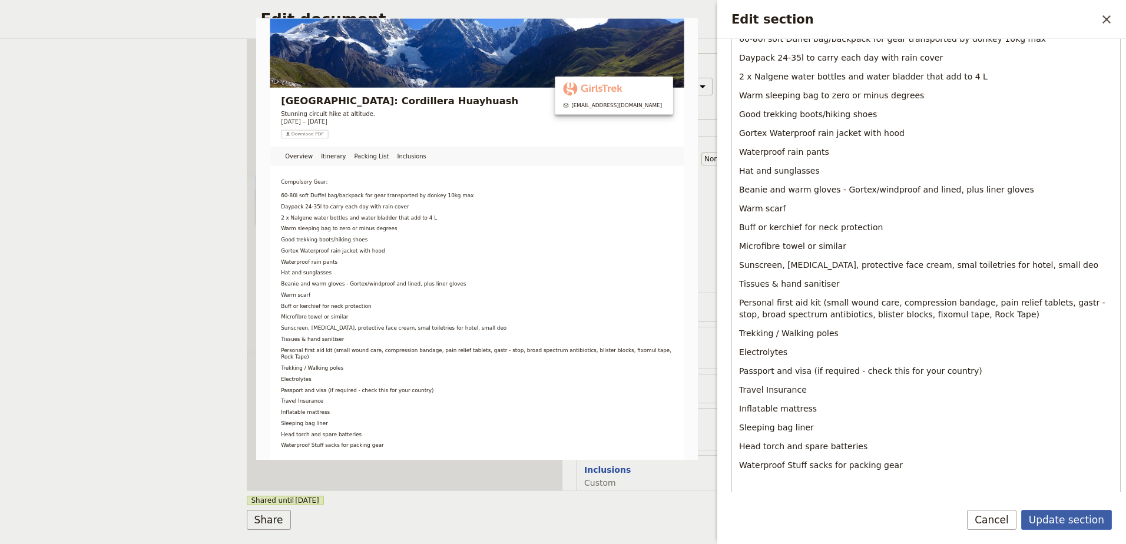
click at [1075, 516] on button "Update section" at bounding box center [1066, 520] width 91 height 20
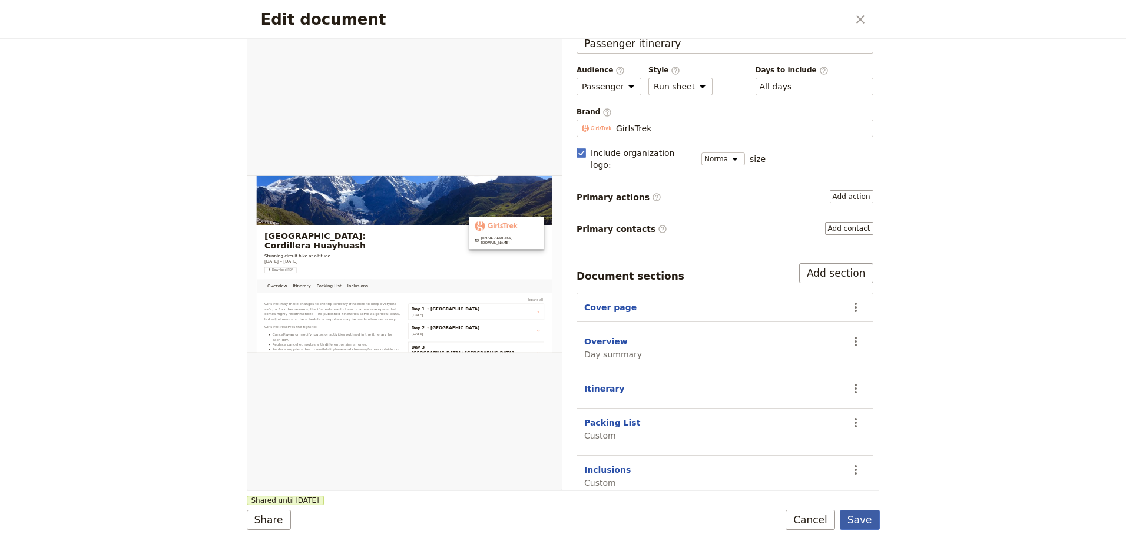
click at [869, 525] on button "Save" at bounding box center [860, 520] width 40 height 20
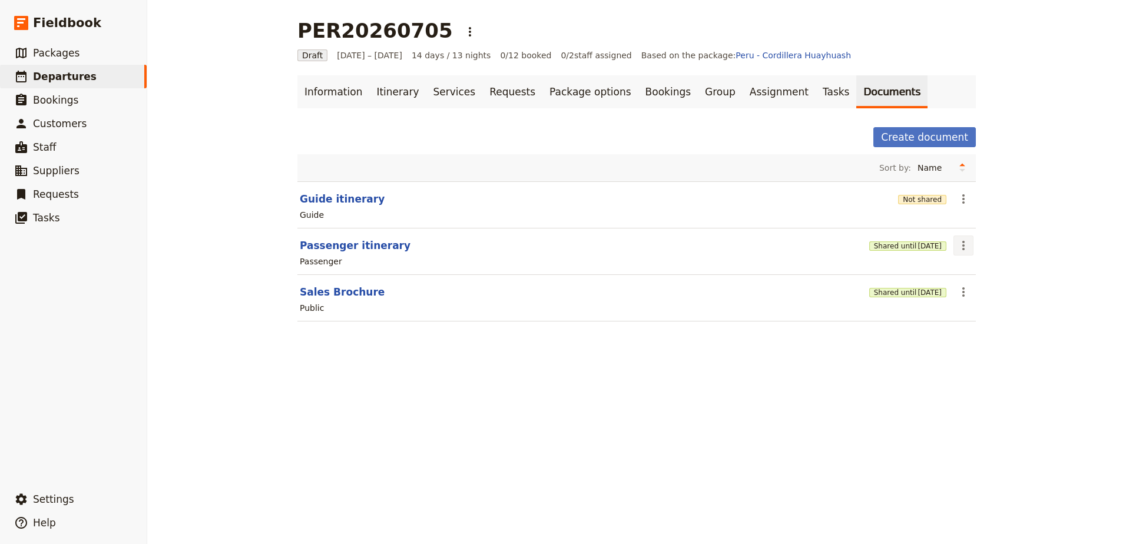
click at [956, 246] on icon "Actions" at bounding box center [963, 245] width 14 height 14
click at [970, 287] on span "Edit document" at bounding box center [987, 288] width 60 height 12
select select "PASSENGER"
select select "RUN_SHEET"
select select "DEFAULT"
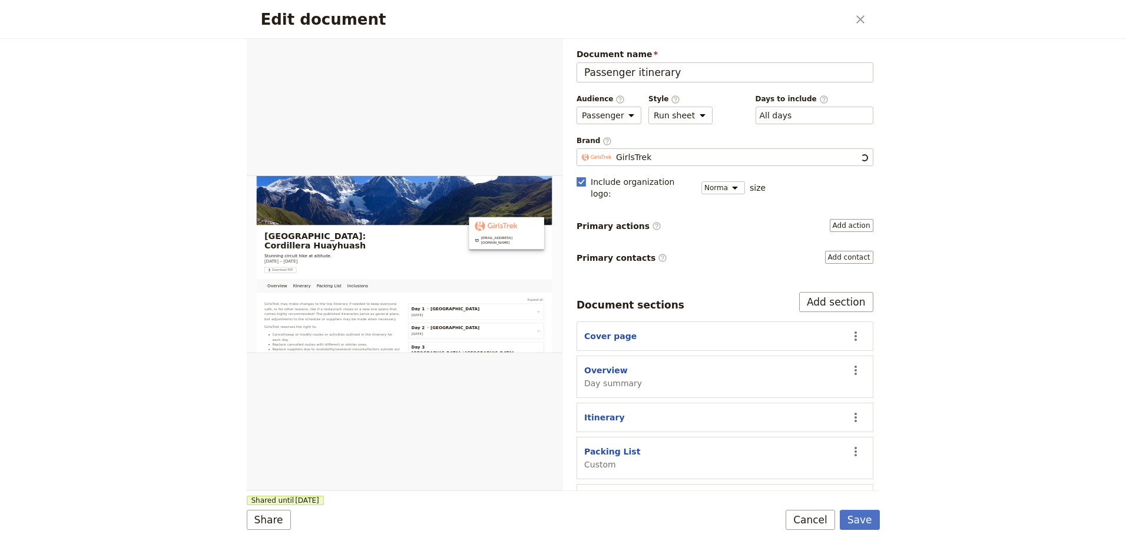
scroll to position [0, 0]
click at [848, 445] on icon "Actions" at bounding box center [855, 452] width 14 height 14
click at [834, 337] on span "Edit section" at bounding box center [800, 339] width 95 height 12
select select "CUSTOM"
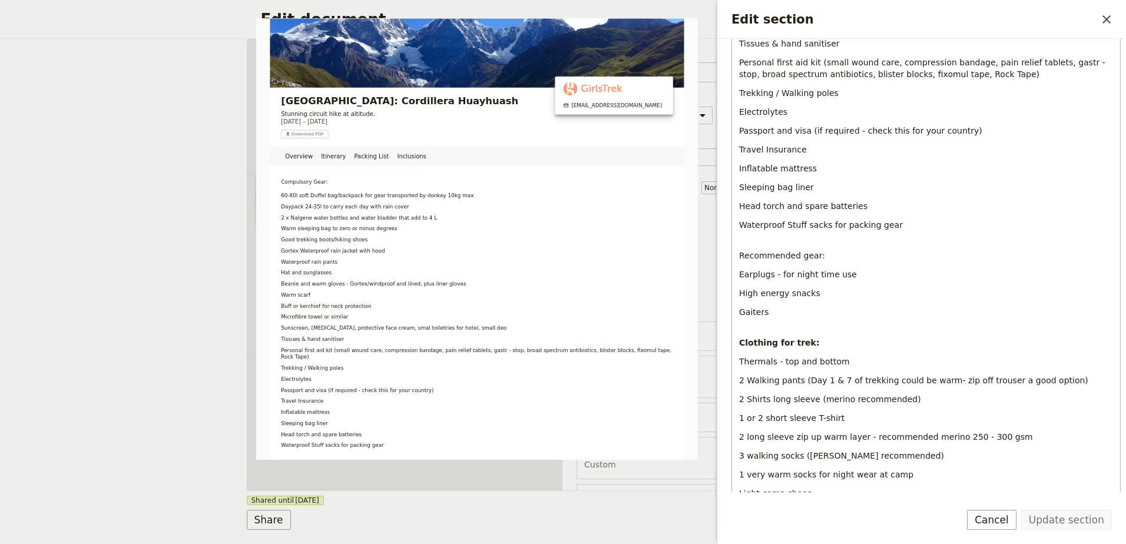
scroll to position [471, 0]
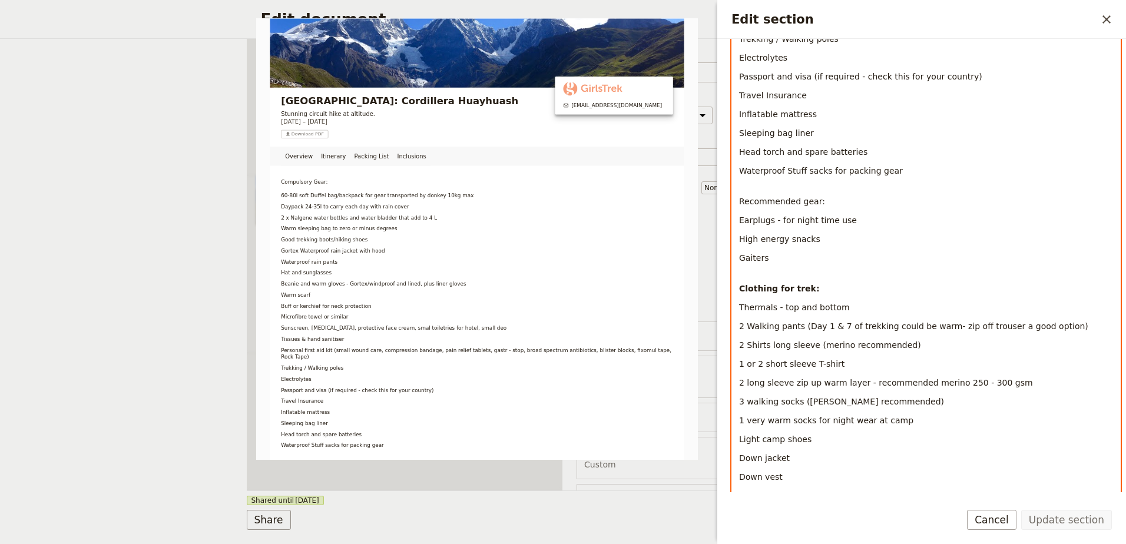
click at [739, 303] on span "Thermals - top and bottom" at bounding box center [794, 307] width 111 height 9
click at [811, 258] on p "Gaiters" at bounding box center [926, 264] width 374 height 24
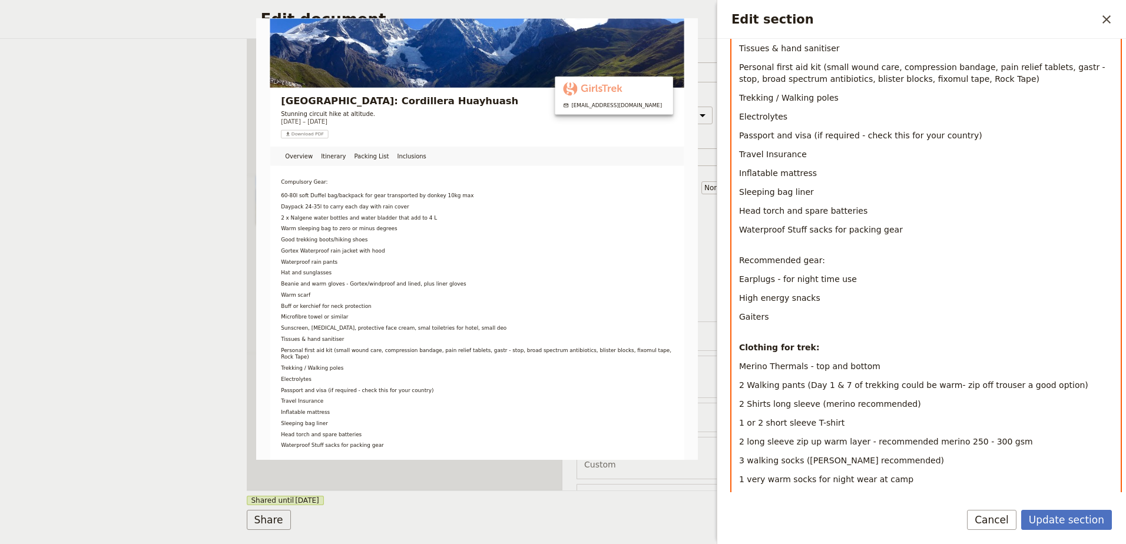
scroll to position [353, 0]
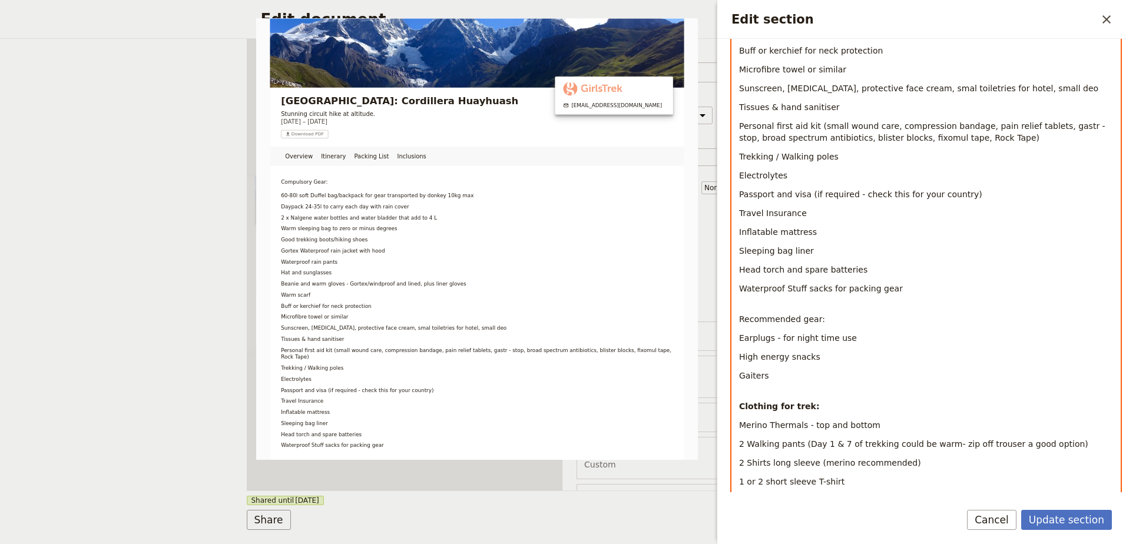
click at [810, 126] on span "Personal first aid kit (small wound care, compression bandage, pain relief tabl…" at bounding box center [923, 131] width 369 height 21
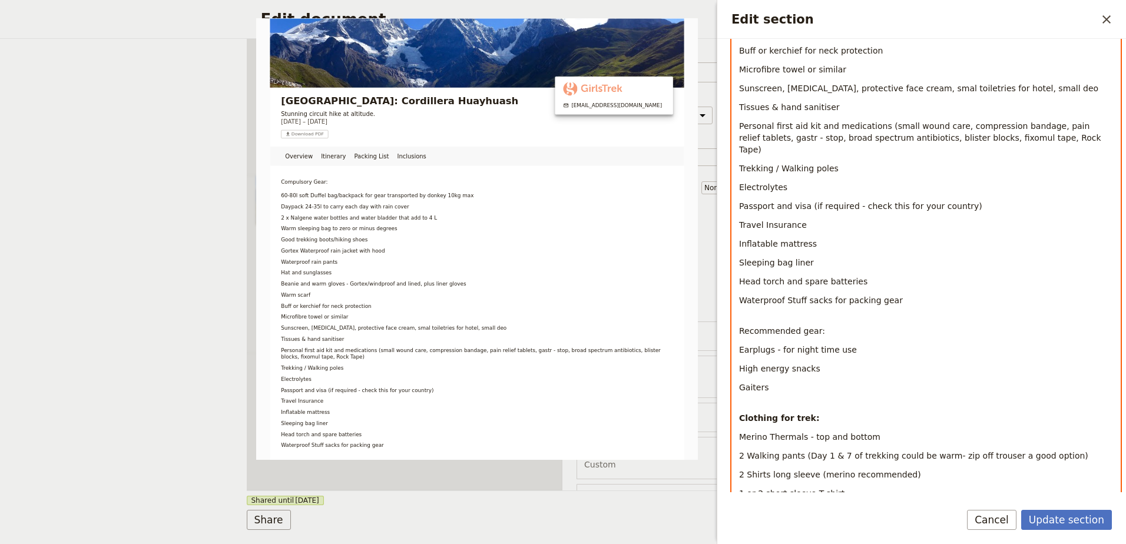
click at [1029, 137] on p "Personal first aid kit and medications (small wound care, compression bandage, …" at bounding box center [926, 137] width 374 height 35
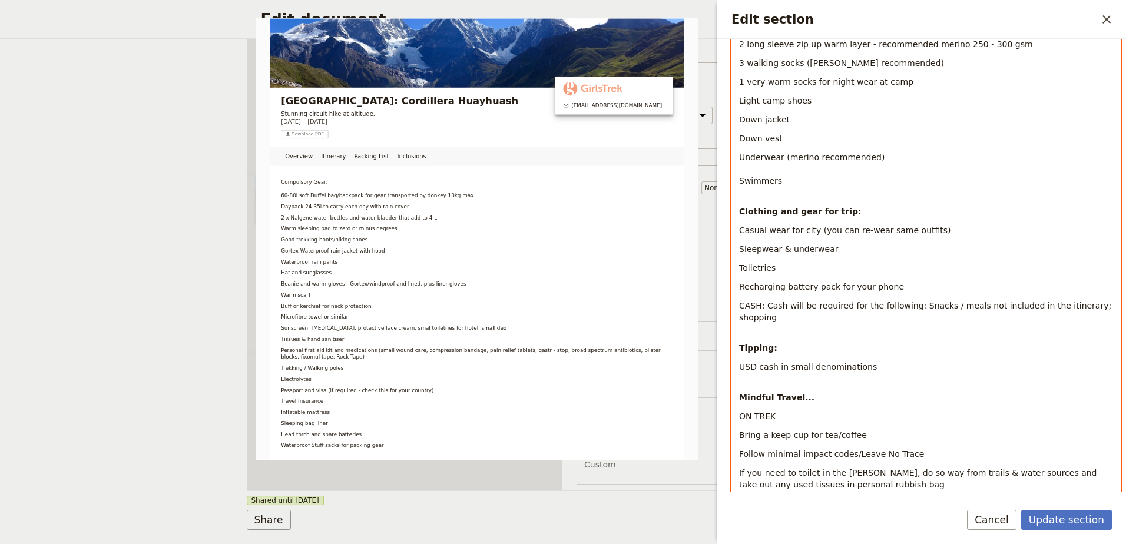
scroll to position [824, 0]
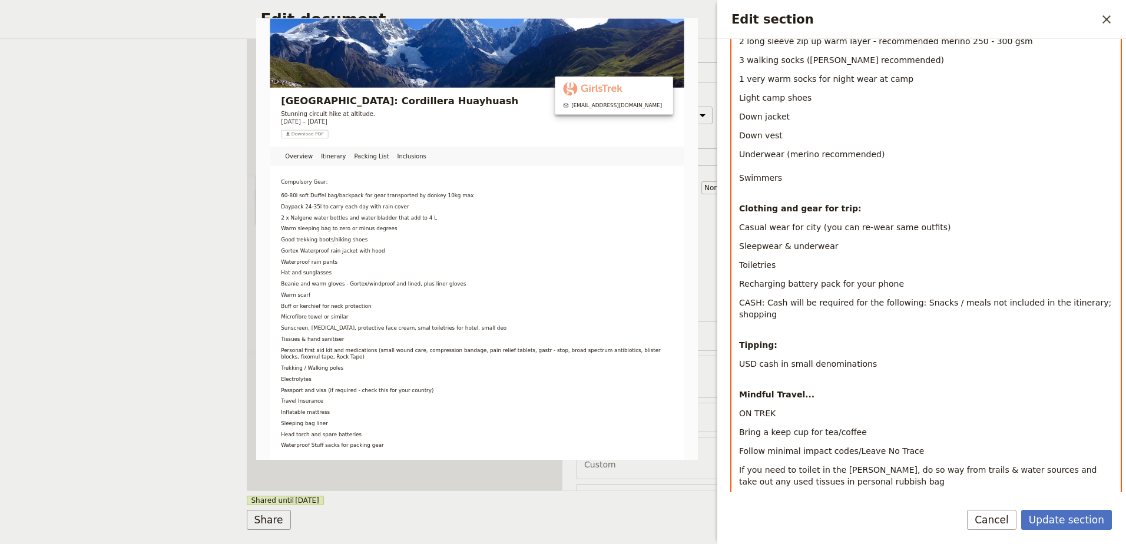
click at [913, 278] on p "Recharging battery pack for your phone" at bounding box center [926, 284] width 374 height 12
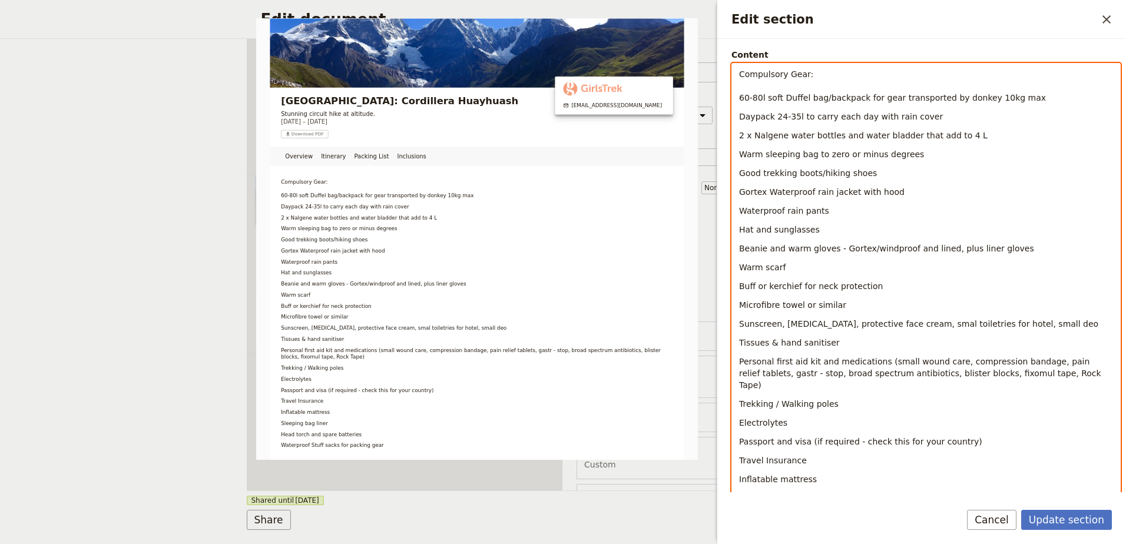
scroll to position [177, 0]
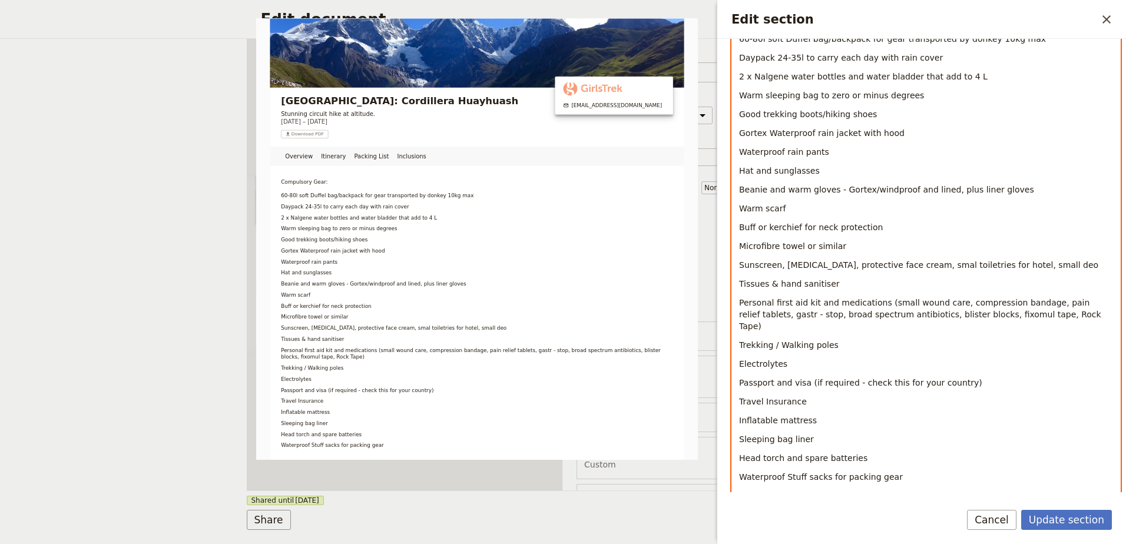
click at [948, 378] on span "Passport and visa (if required - check this for your country)" at bounding box center [860, 382] width 243 height 9
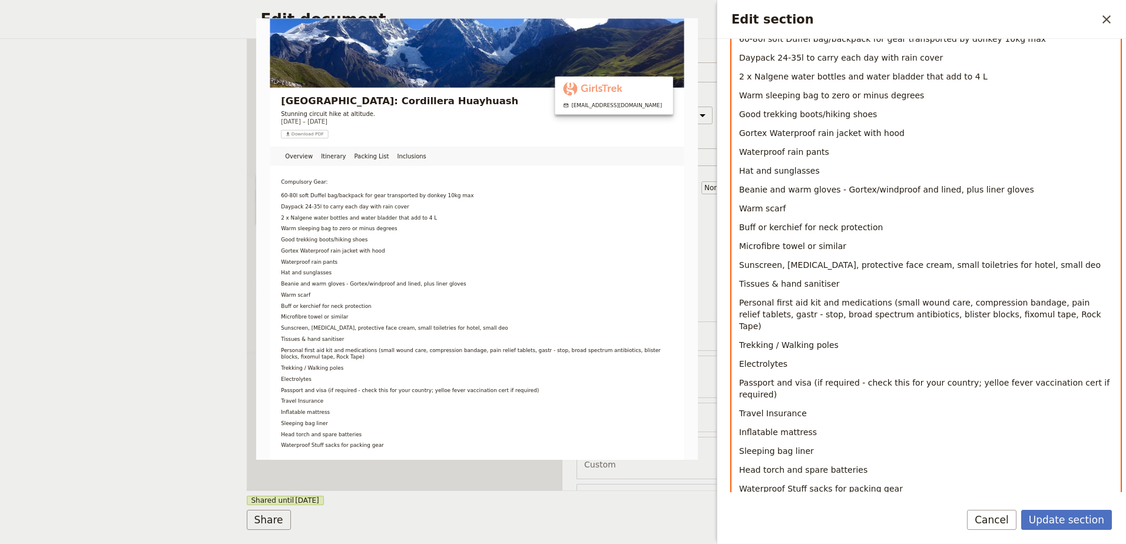
click at [986, 269] on span "Sunscreen, [MEDICAL_DATA], protective face cream, small toiletries for hotel, s…" at bounding box center [920, 264] width 362 height 9
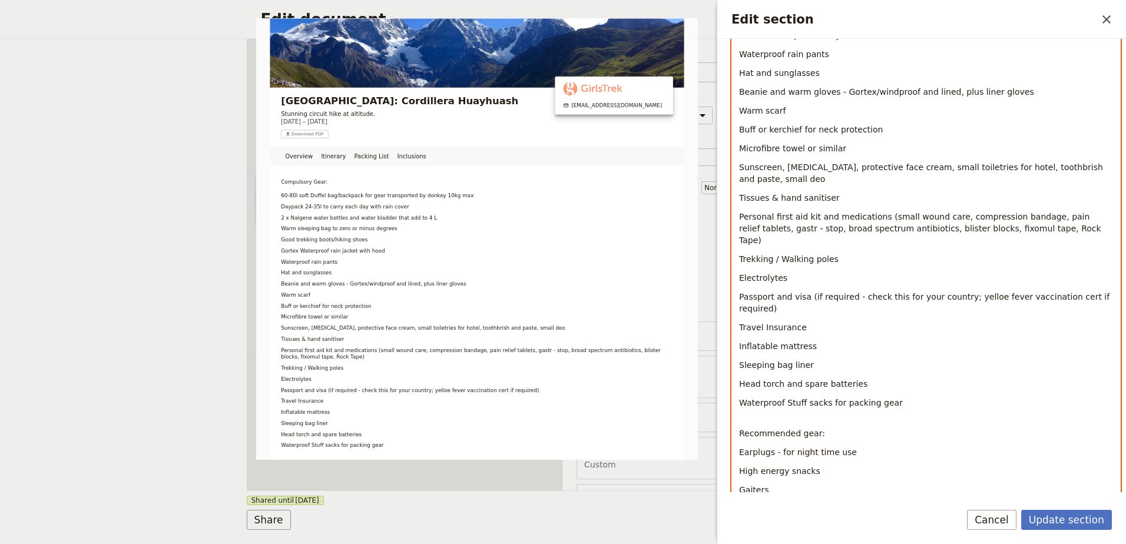
scroll to position [294, 0]
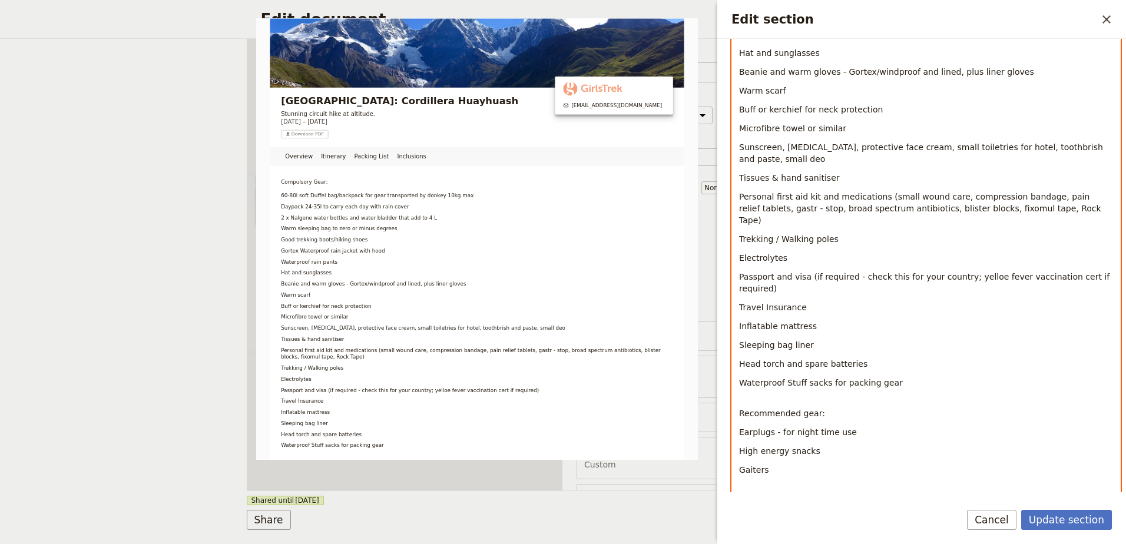
click at [911, 377] on p "Waterproof Stuff sacks for packing gear" at bounding box center [926, 389] width 374 height 24
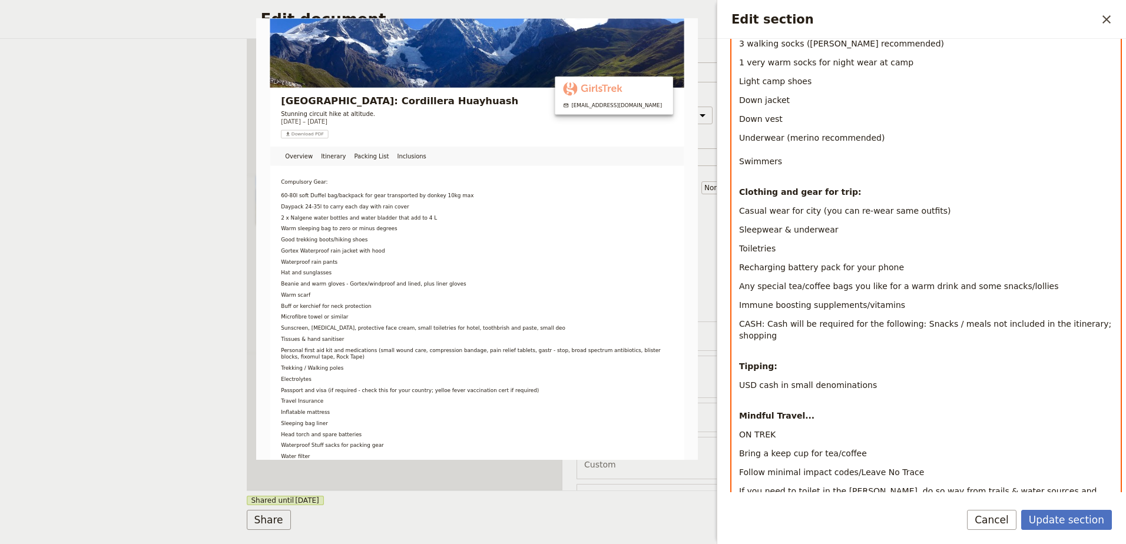
scroll to position [942, 0]
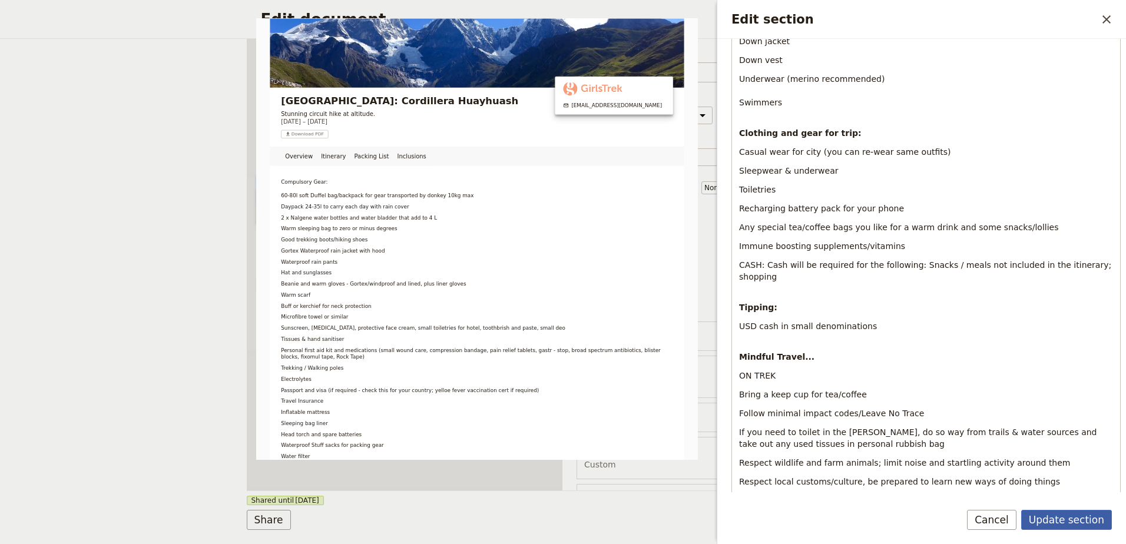
click at [1073, 519] on button "Update section" at bounding box center [1066, 520] width 91 height 20
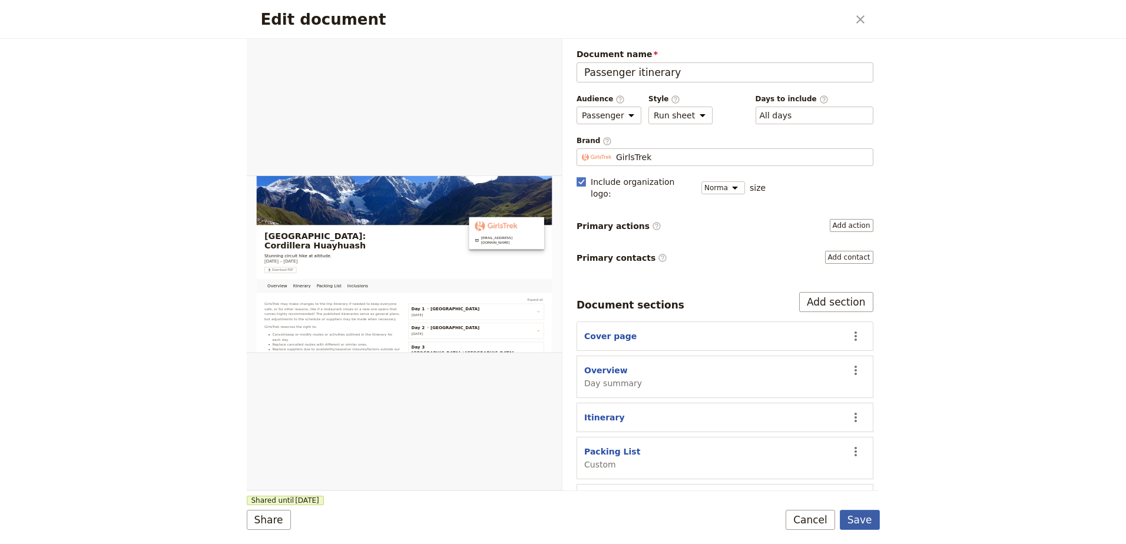
click at [870, 524] on button "Save" at bounding box center [860, 520] width 40 height 20
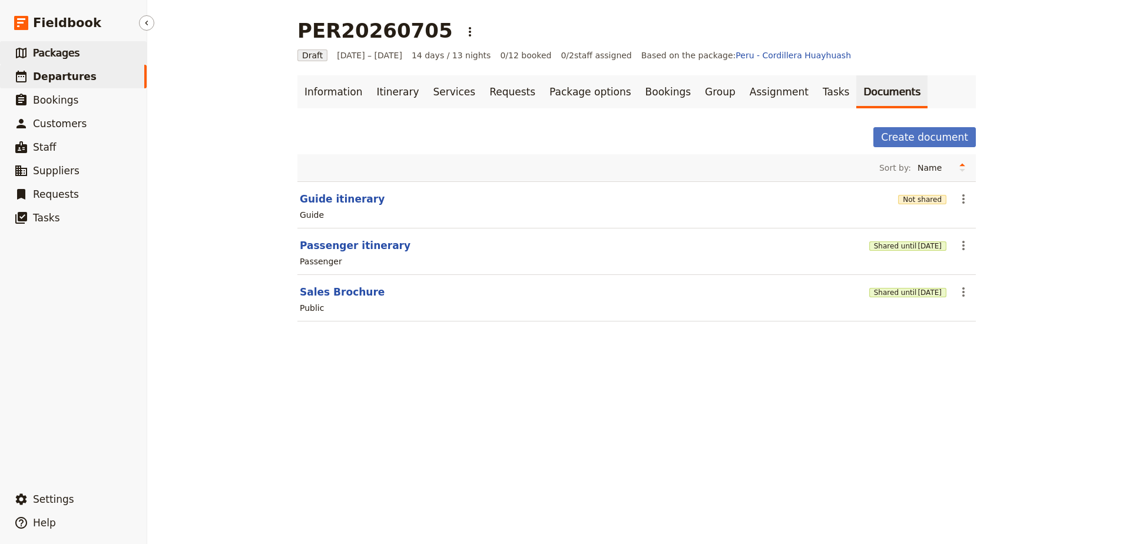
click at [42, 52] on span "Packages" at bounding box center [56, 53] width 47 height 12
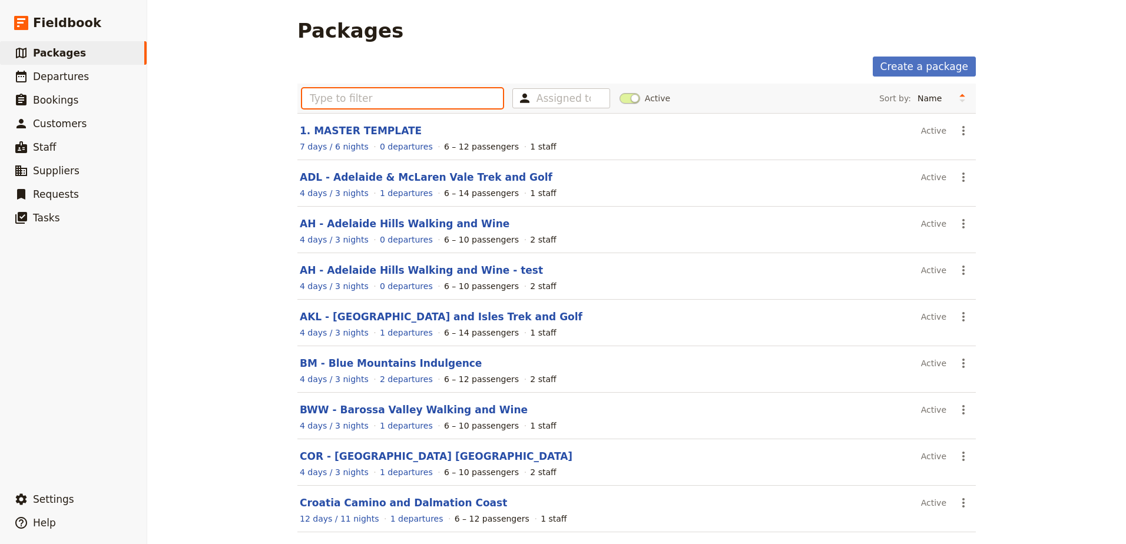
click at [386, 101] on input "text" at bounding box center [402, 98] width 201 height 20
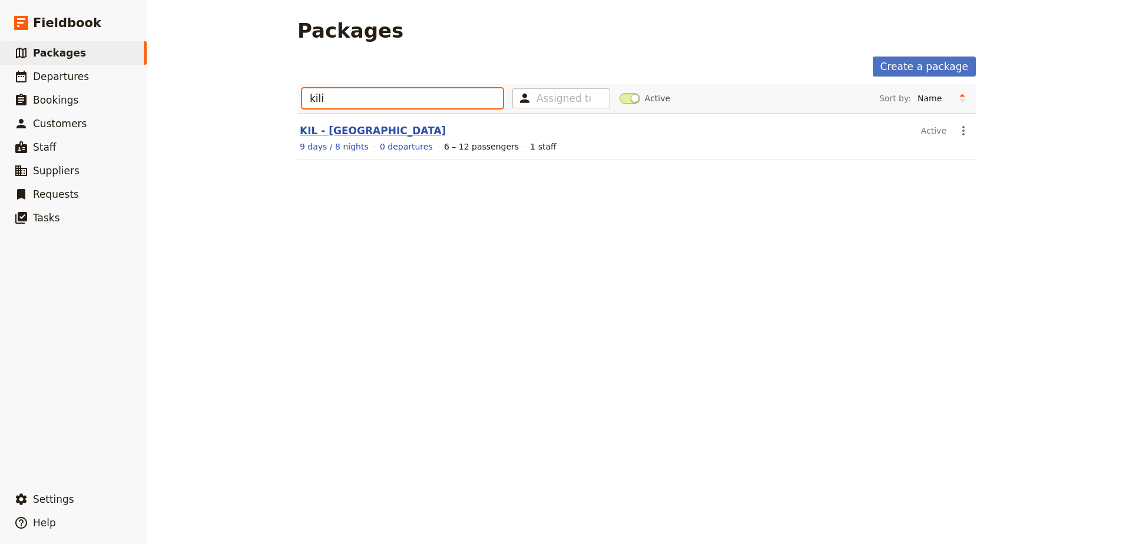
type input "kili"
click at [356, 132] on link "KIL - [GEOGRAPHIC_DATA]" at bounding box center [373, 131] width 146 height 12
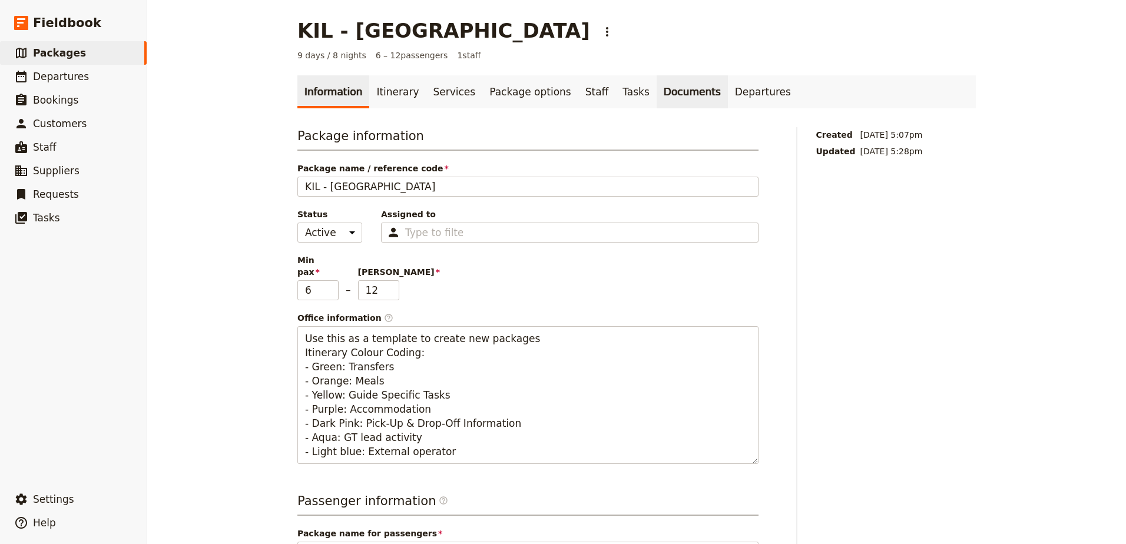
click at [657, 97] on link "Documents" at bounding box center [692, 91] width 71 height 33
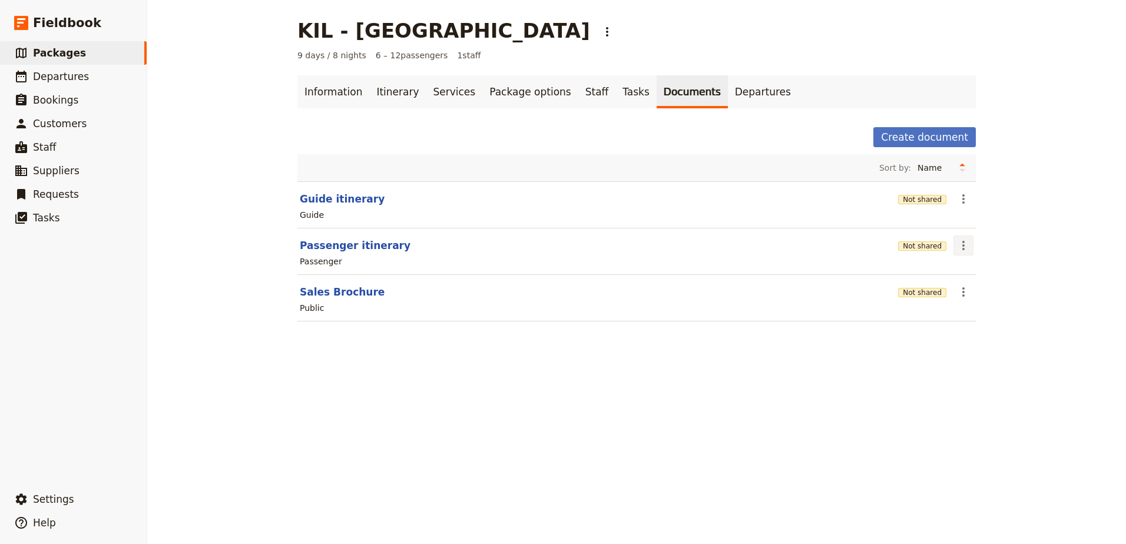
click at [962, 247] on icon "Actions" at bounding box center [963, 245] width 14 height 14
click at [971, 281] on button "Edit document" at bounding box center [992, 288] width 85 height 16
select select "PASSENGER"
select select "RUN_SHEET"
select select "DEFAULT"
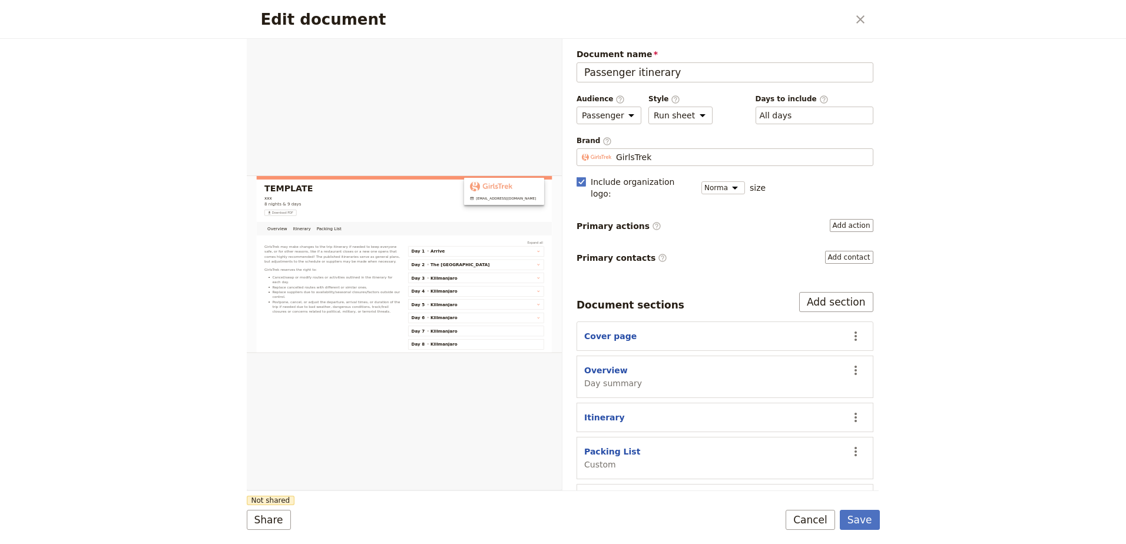
scroll to position [41, 0]
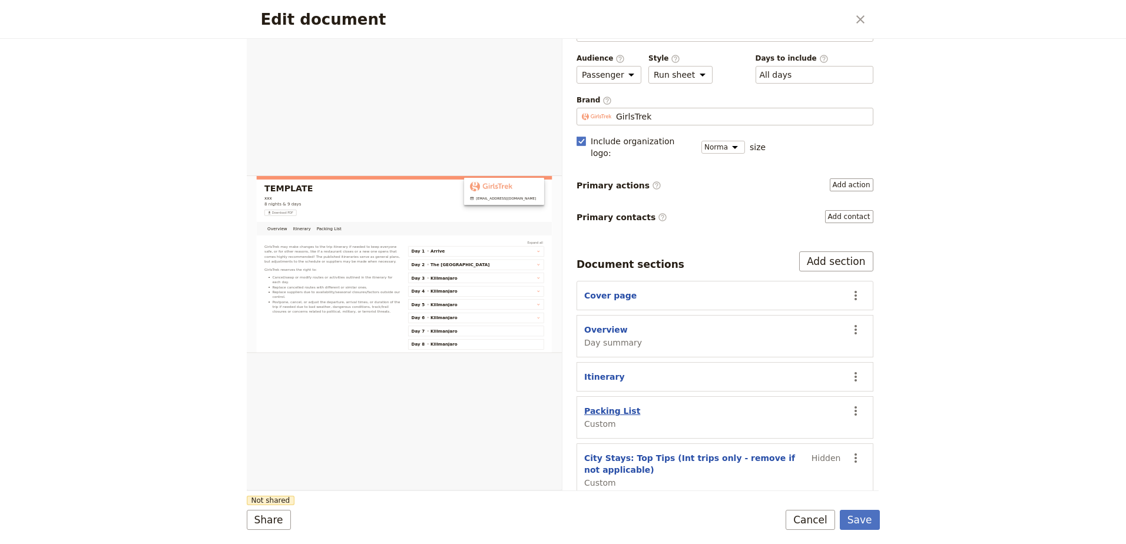
click at [615, 405] on button "Packing List" at bounding box center [612, 411] width 56 height 12
select select "CUSTOM"
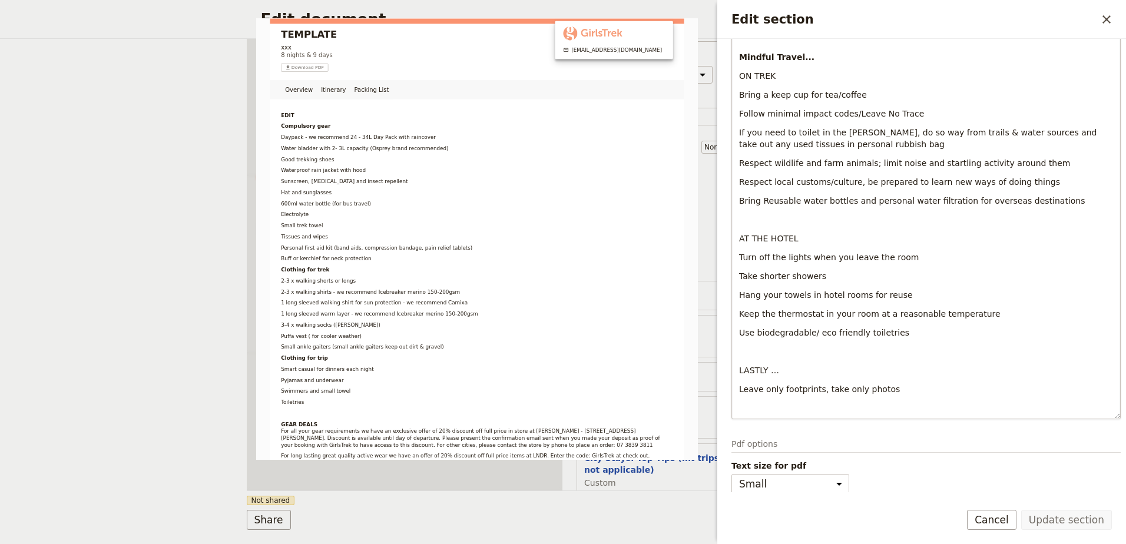
scroll to position [803, 0]
click at [1104, 19] on icon "Close drawer" at bounding box center [1106, 19] width 14 height 14
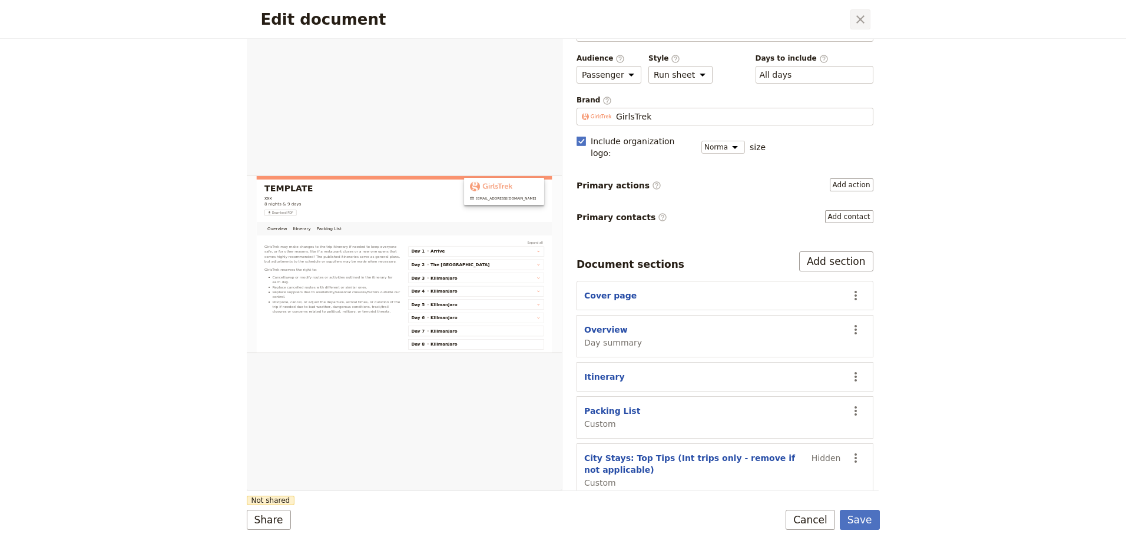
click at [864, 23] on icon "Close dialog" at bounding box center [860, 19] width 14 height 14
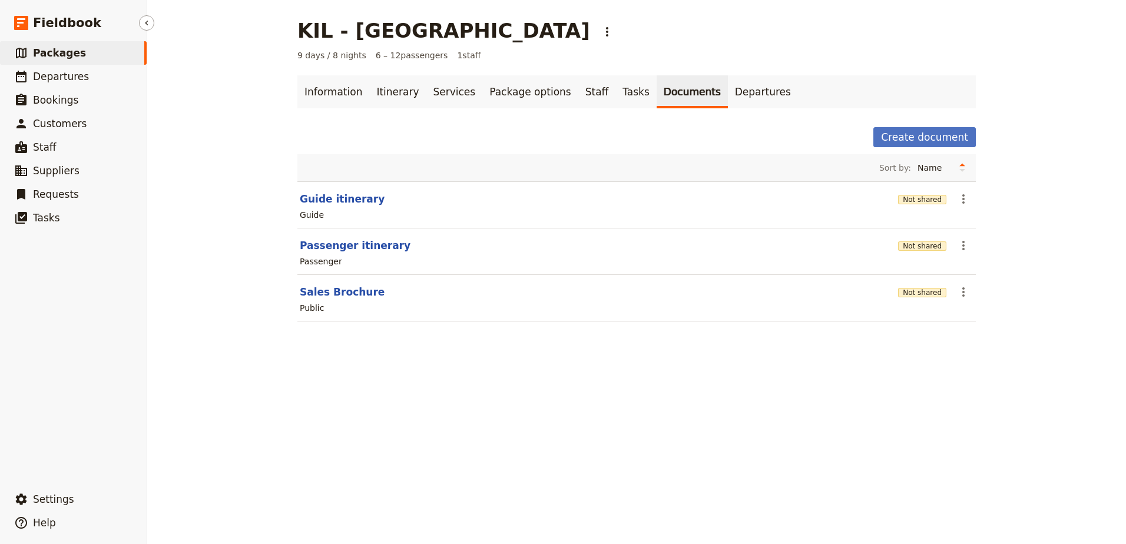
click at [102, 49] on link "​ Packages" at bounding box center [73, 53] width 147 height 24
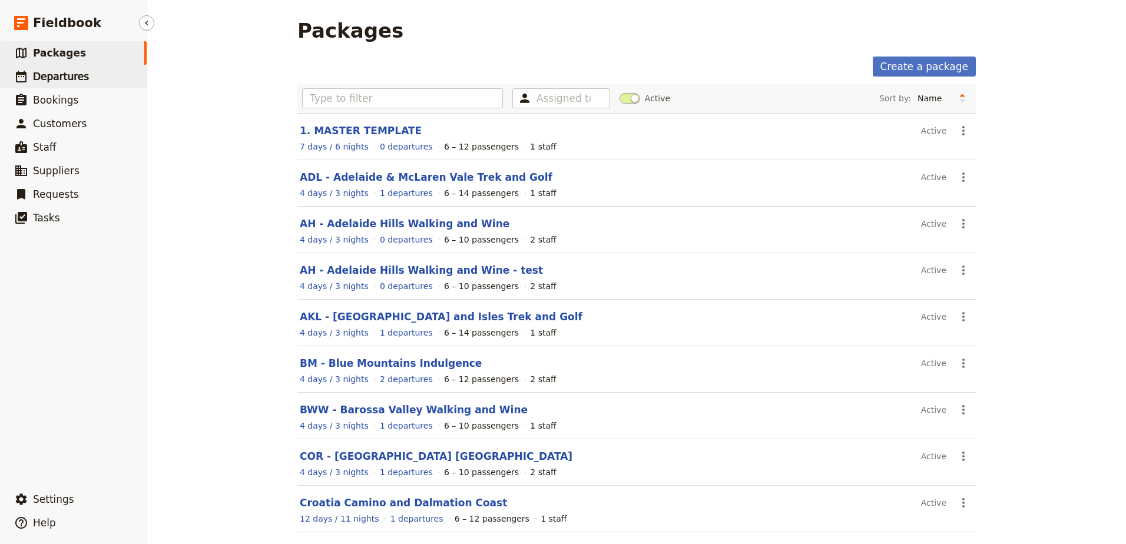
click at [71, 74] on span "Departures" at bounding box center [61, 77] width 56 height 12
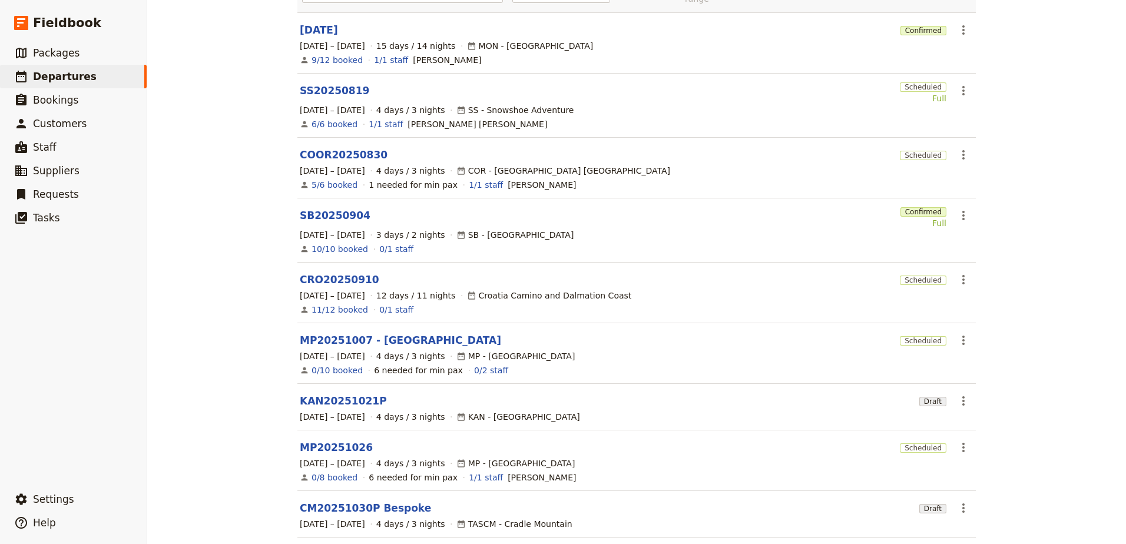
scroll to position [198, 0]
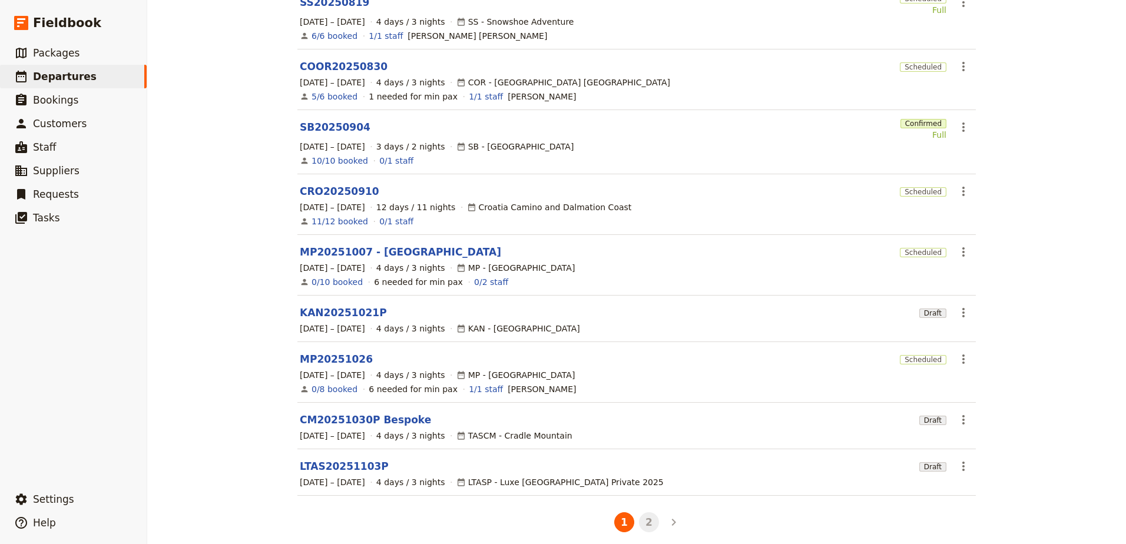
click at [639, 515] on button "2" at bounding box center [649, 522] width 20 height 20
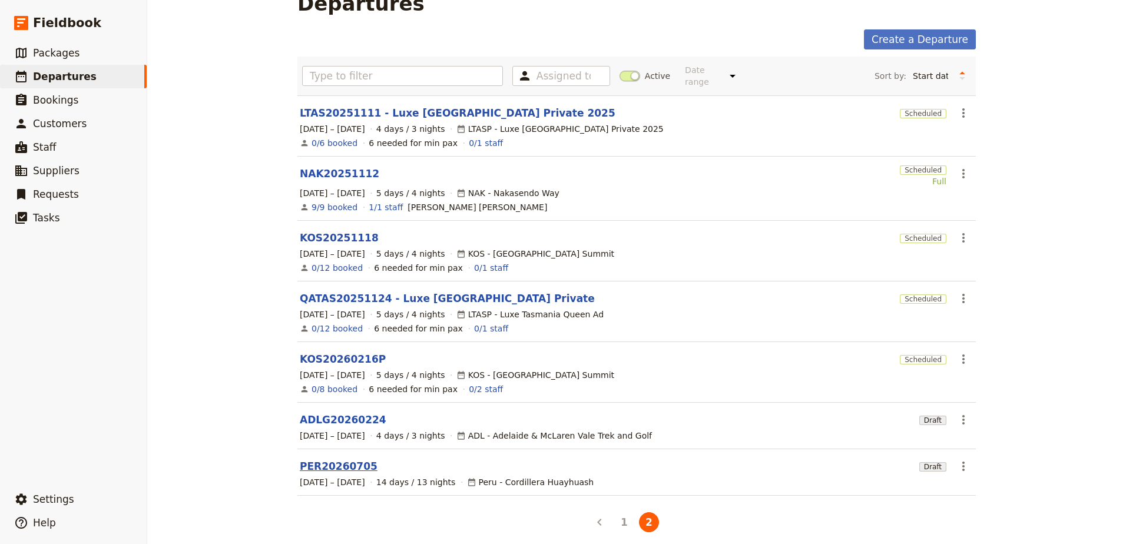
click at [338, 459] on link "PER20260705" at bounding box center [339, 466] width 78 height 14
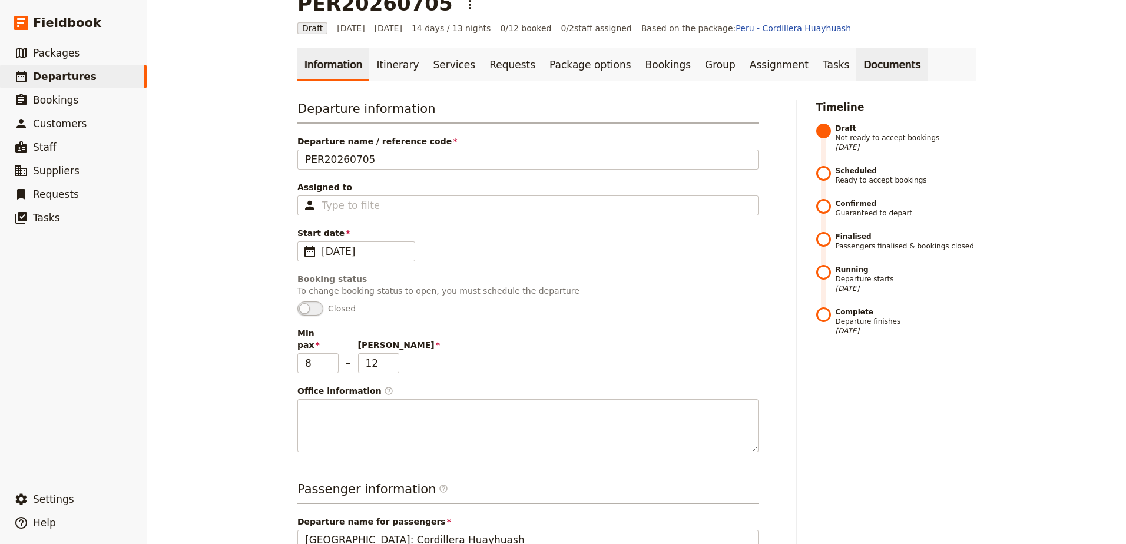
click at [856, 62] on link "Documents" at bounding box center [891, 64] width 71 height 33
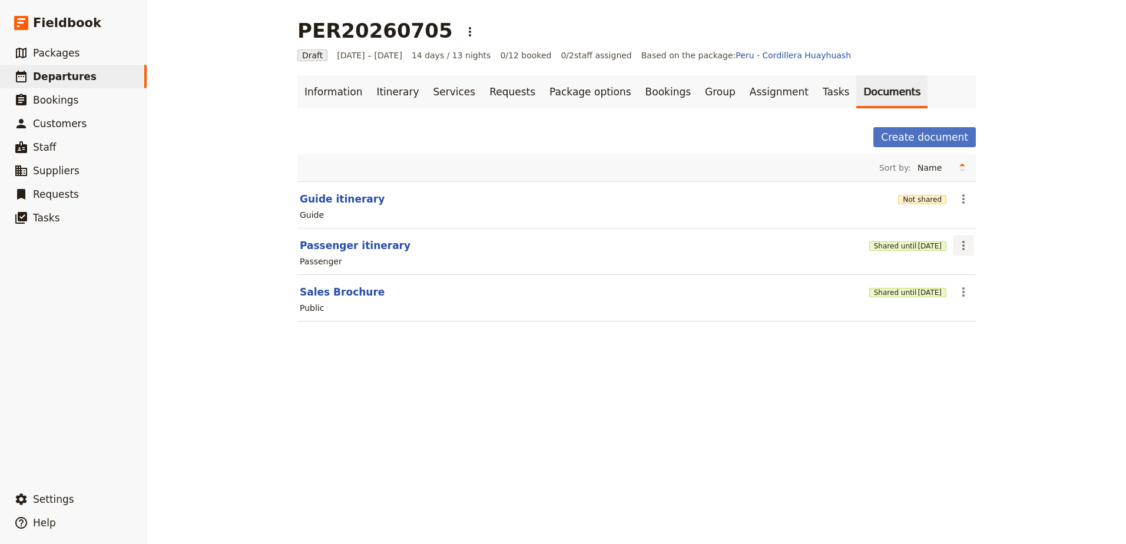
click at [959, 244] on icon "Actions" at bounding box center [963, 245] width 14 height 14
click at [970, 294] on button "Edit document" at bounding box center [992, 288] width 85 height 16
select select "PASSENGER"
select select "RUN_SHEET"
select select "DEFAULT"
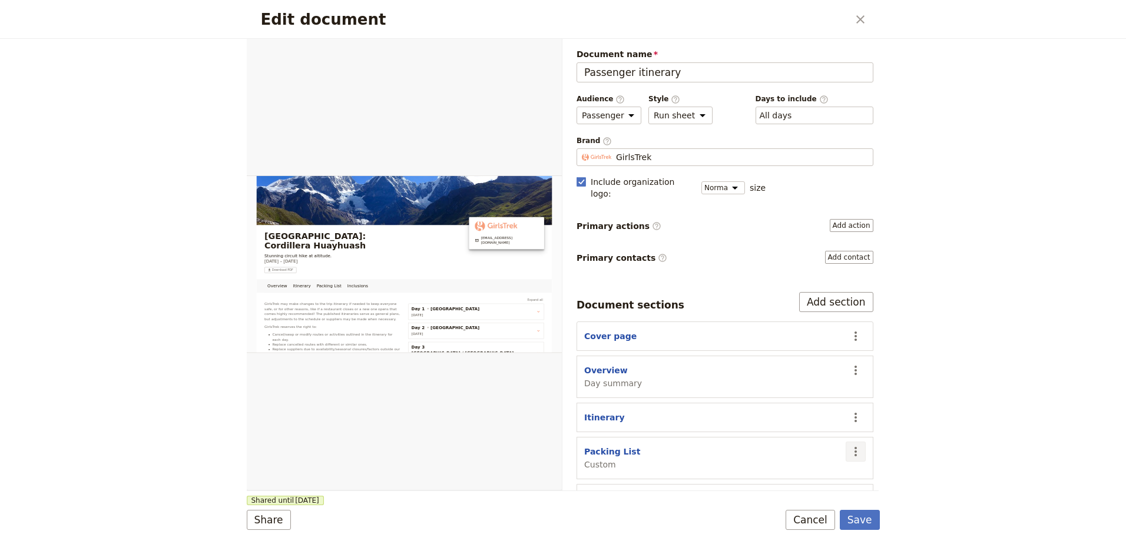
click at [854, 447] on icon "Actions" at bounding box center [855, 451] width 2 height 9
click at [833, 341] on span "Edit section" at bounding box center [800, 339] width 95 height 12
select select "CUSTOM"
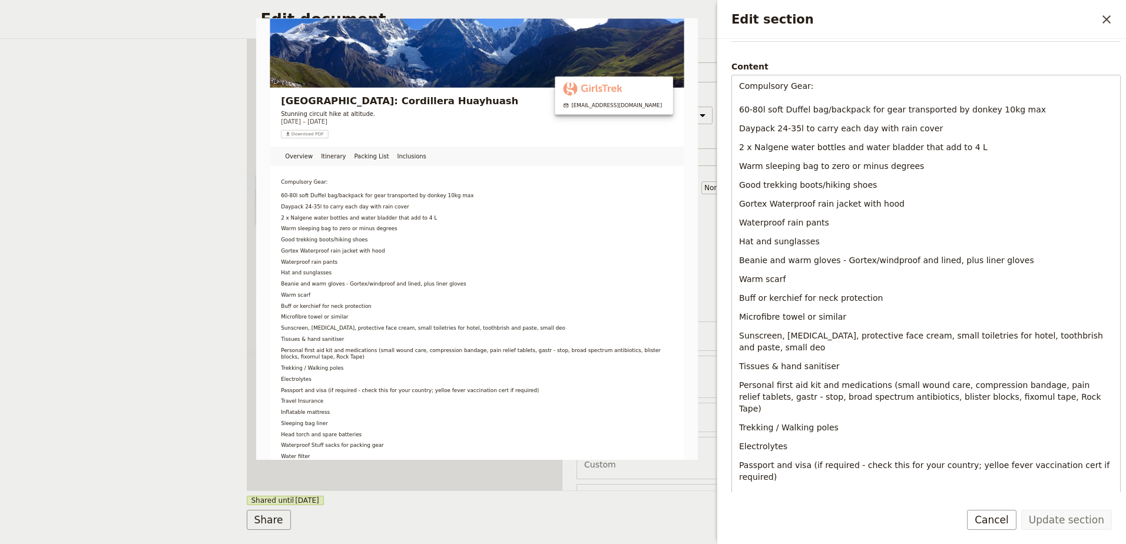
scroll to position [118, 0]
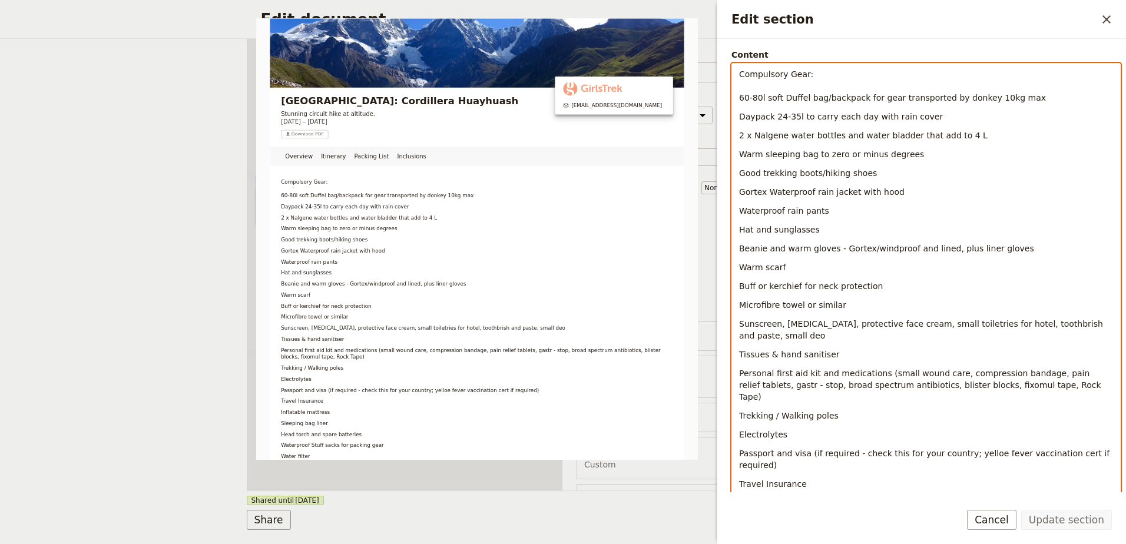
click at [1017, 326] on span "Sunscreen, [MEDICAL_DATA], protective face cream, small toiletries for hotel, t…" at bounding box center [922, 329] width 366 height 21
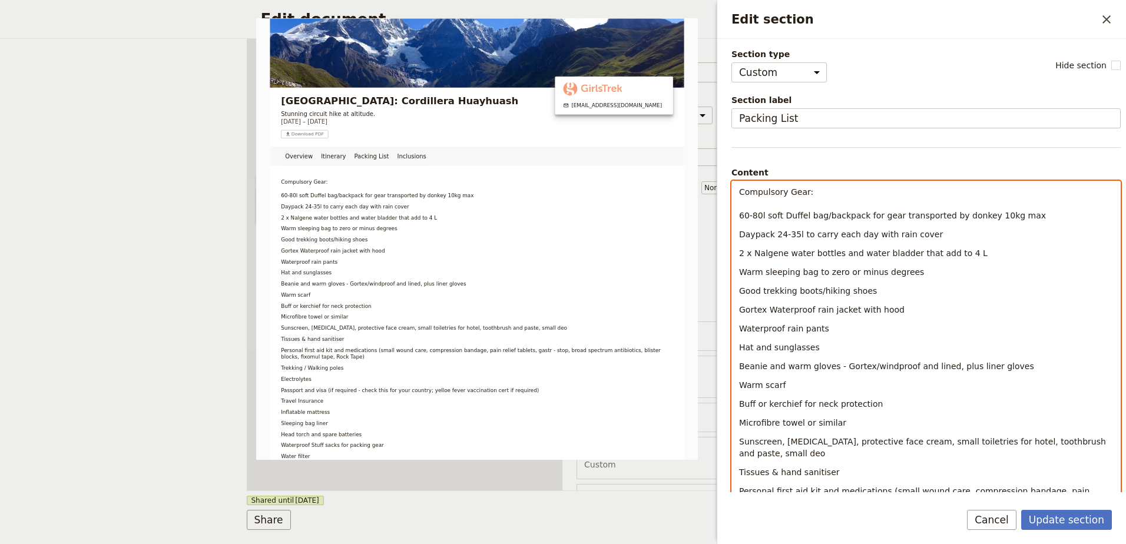
click at [917, 270] on p "Warm sleeping bag to zero or minus degrees" at bounding box center [926, 272] width 374 height 12
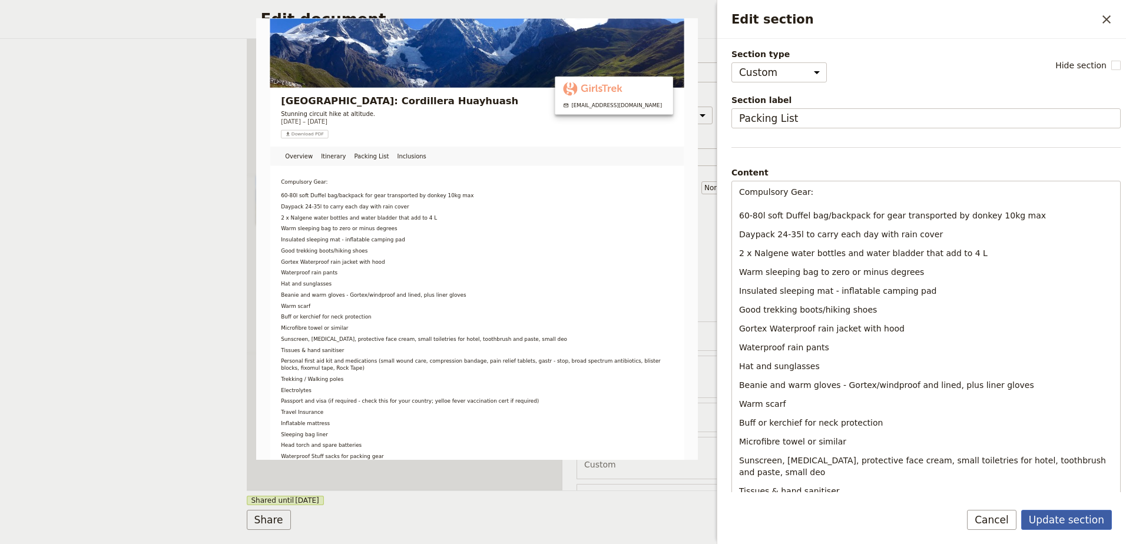
click at [1055, 511] on button "Update section" at bounding box center [1066, 520] width 91 height 20
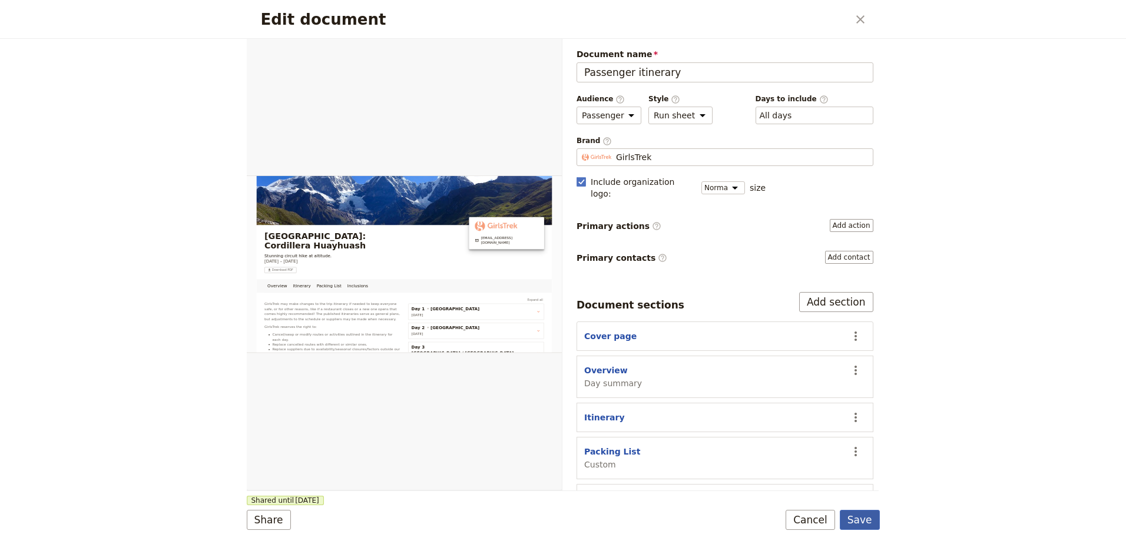
click at [870, 516] on button "Save" at bounding box center [860, 520] width 40 height 20
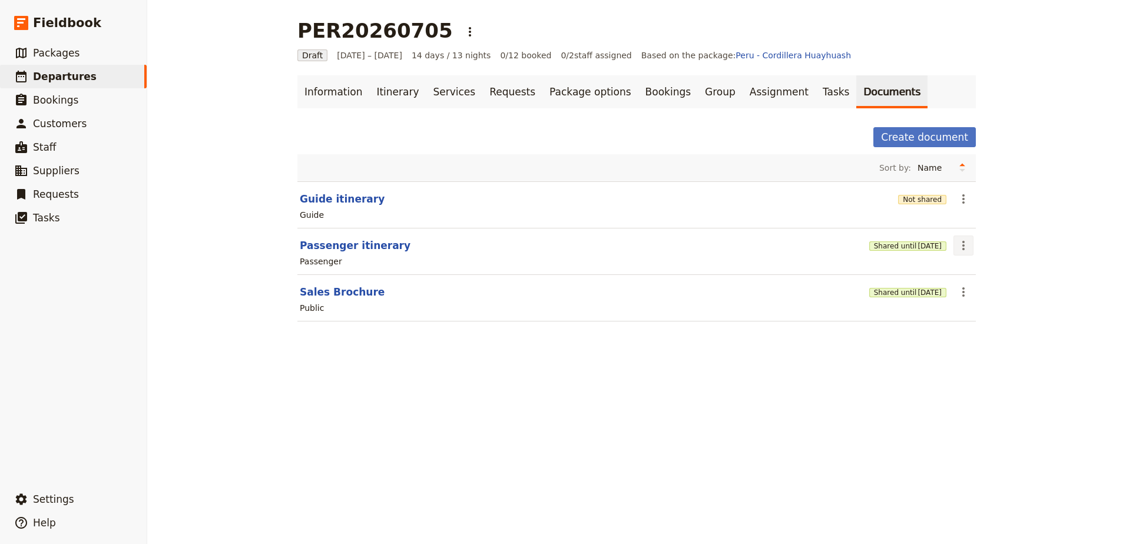
click at [958, 253] on button "​" at bounding box center [963, 246] width 20 height 20
click at [990, 293] on span "Edit document" at bounding box center [987, 288] width 60 height 12
select select "PASSENGER"
select select "RUN_SHEET"
select select "DEFAULT"
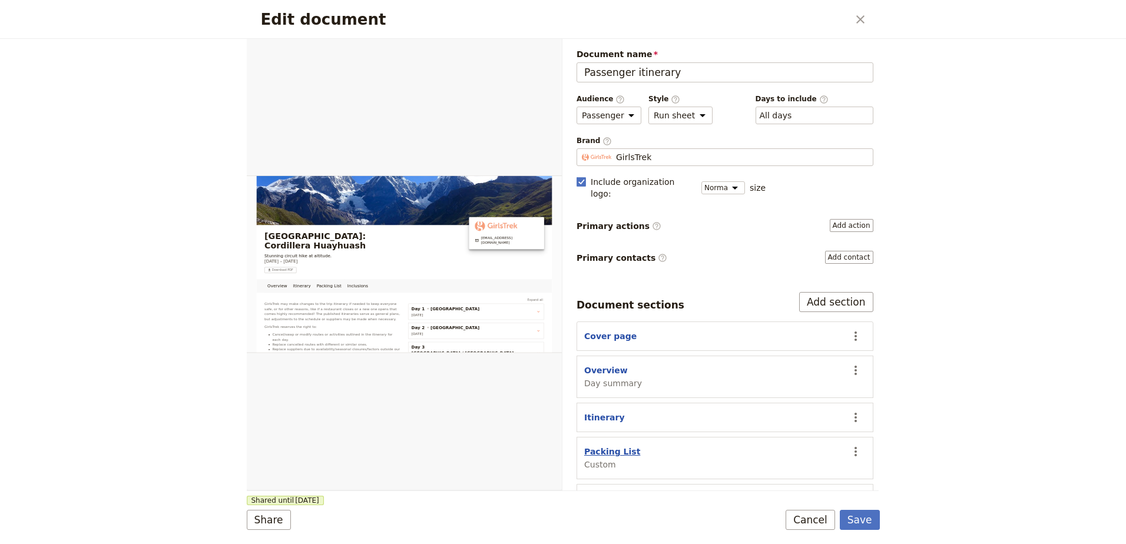
click at [606, 446] on button "Packing List" at bounding box center [612, 452] width 56 height 12
select select "CUSTOM"
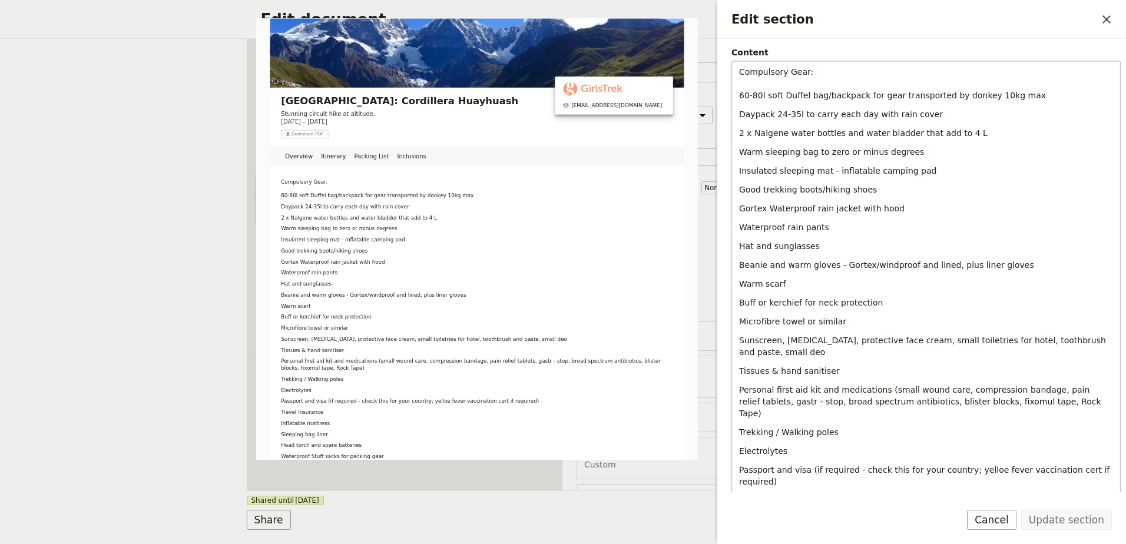
scroll to position [118, 0]
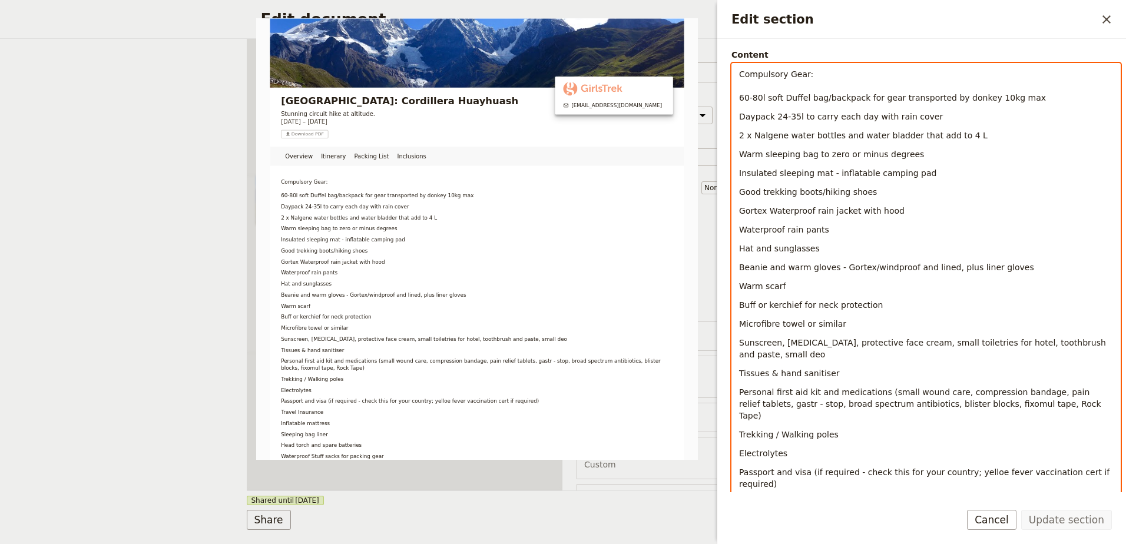
click at [930, 175] on p "Insulated sleeping mat - inflatable camping pad" at bounding box center [926, 173] width 374 height 12
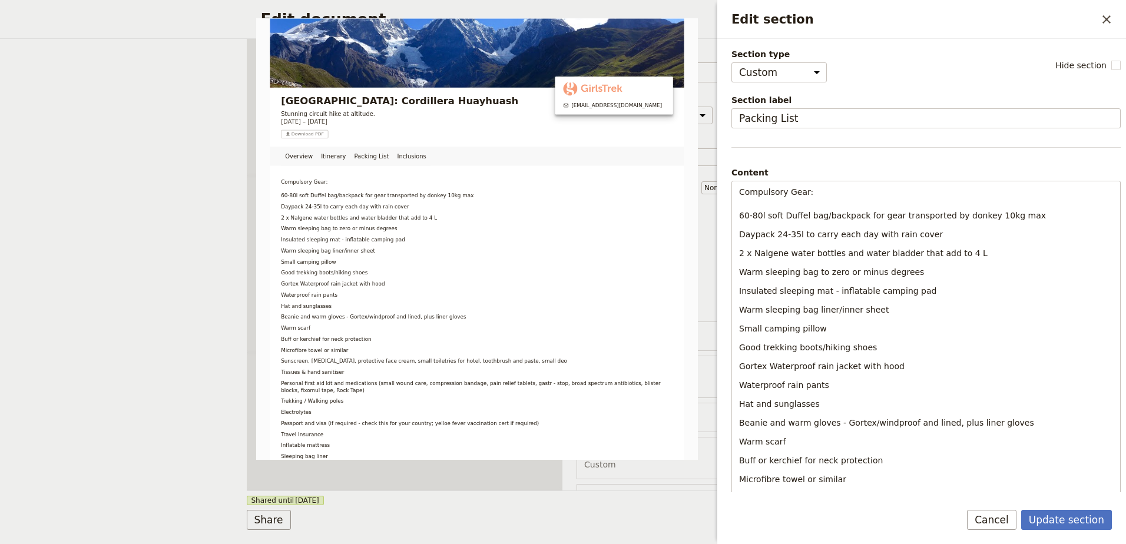
select select "CUSTOM"
select select "PASSENGER"
select select "RUN_SHEET"
select select "DEFAULT"
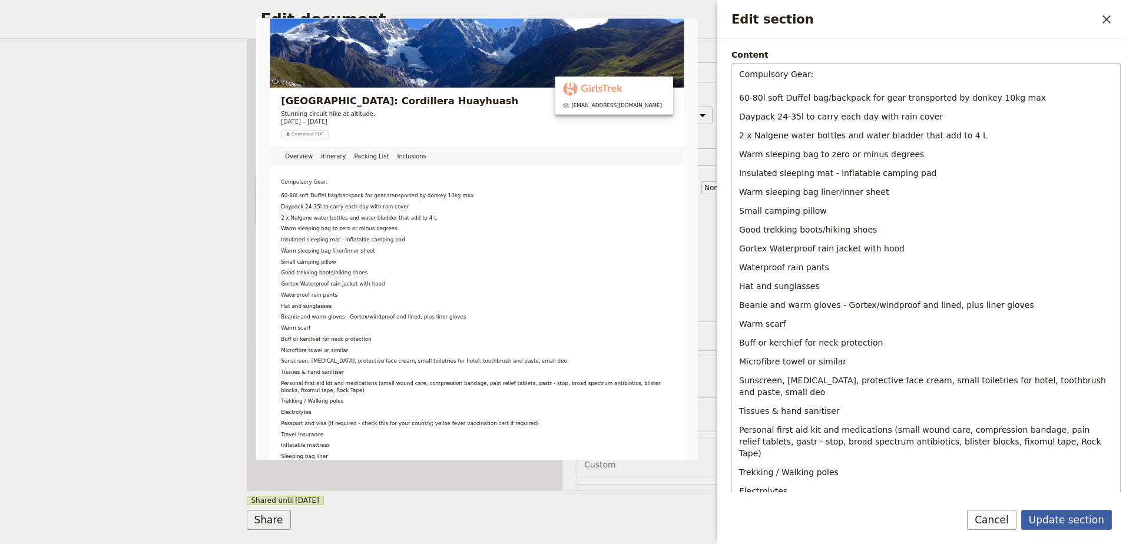
click at [1082, 512] on button "Update section" at bounding box center [1066, 520] width 91 height 20
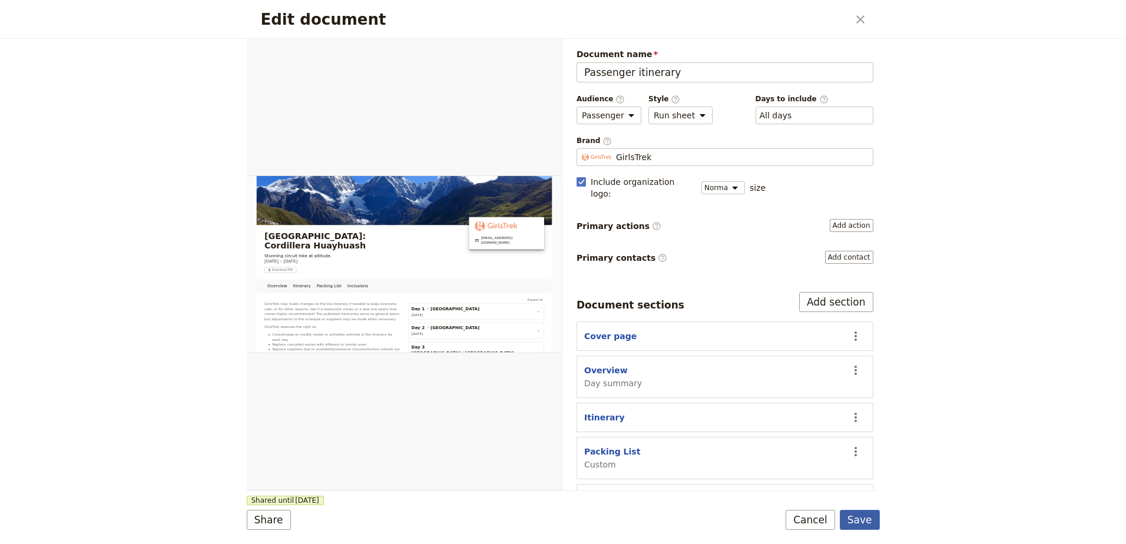
click at [866, 526] on button "Save" at bounding box center [860, 520] width 40 height 20
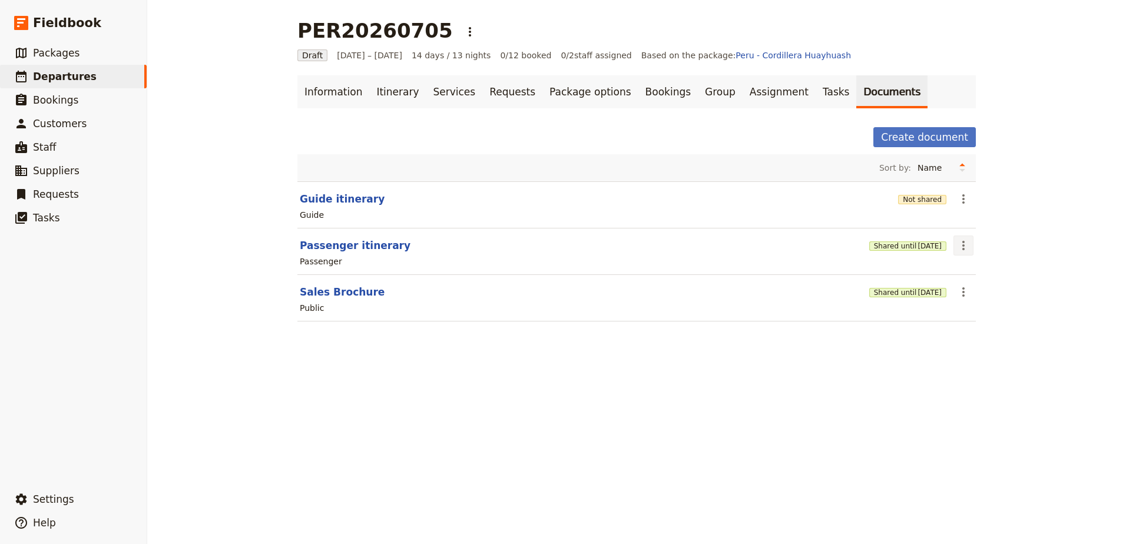
click at [964, 241] on icon "Actions" at bounding box center [963, 245] width 14 height 14
click at [974, 290] on span "Edit document" at bounding box center [987, 288] width 60 height 12
select select "PASSENGER"
select select "RUN_SHEET"
select select "DEFAULT"
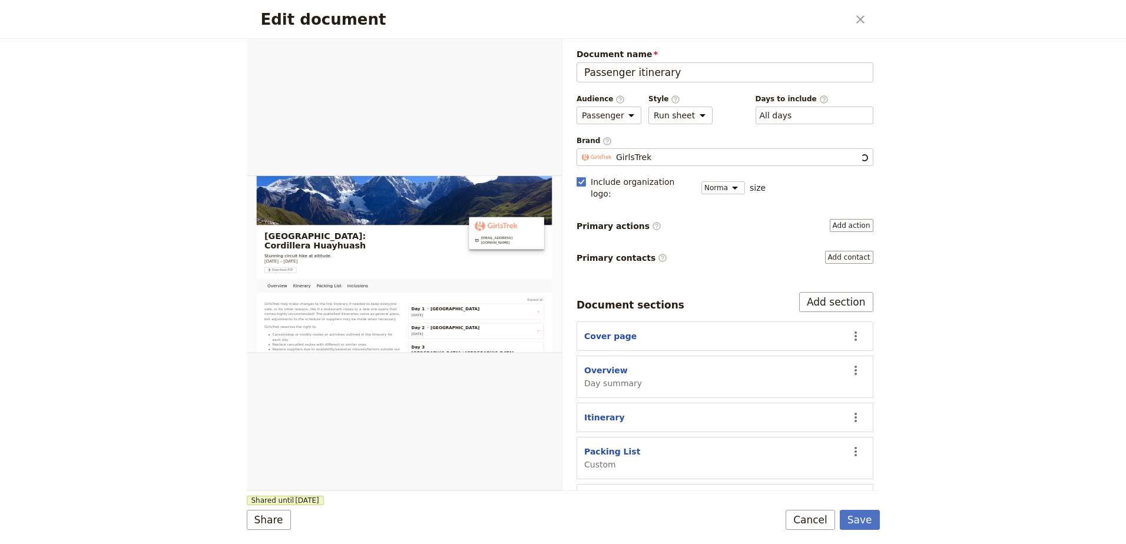
scroll to position [0, 0]
click at [613, 446] on button "Packing List" at bounding box center [612, 452] width 56 height 12
select select "CUSTOM"
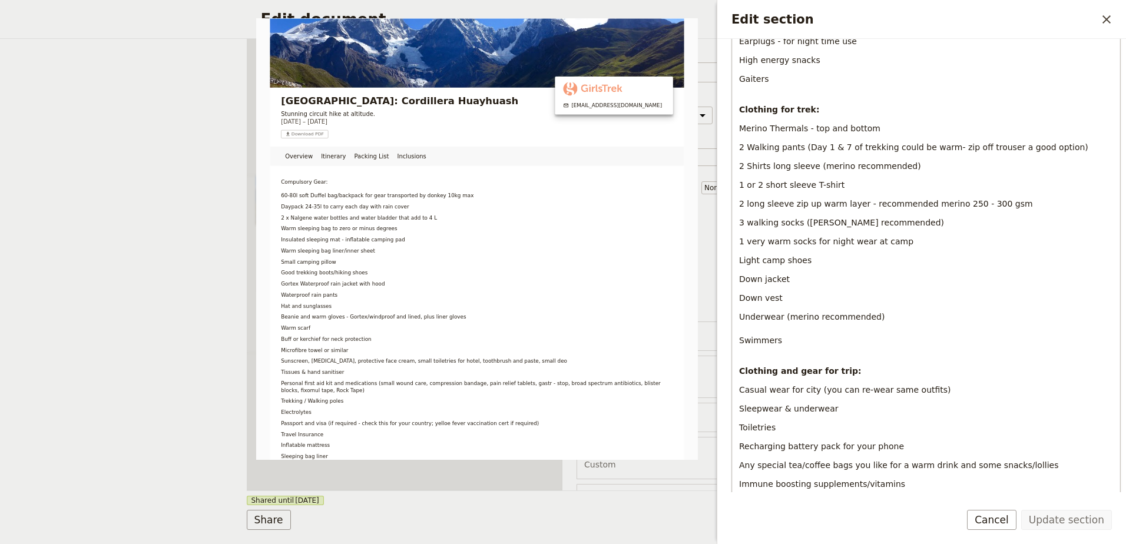
scroll to position [824, 0]
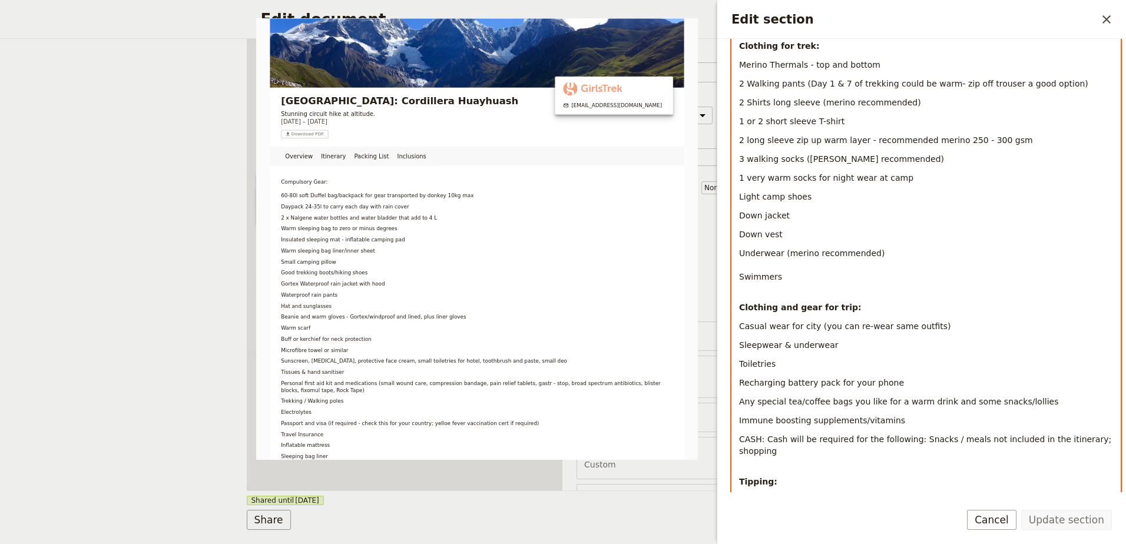
click at [1042, 396] on p "Any special tea/coffee bags you like for a warm drink and some snacks/lollies" at bounding box center [926, 402] width 374 height 12
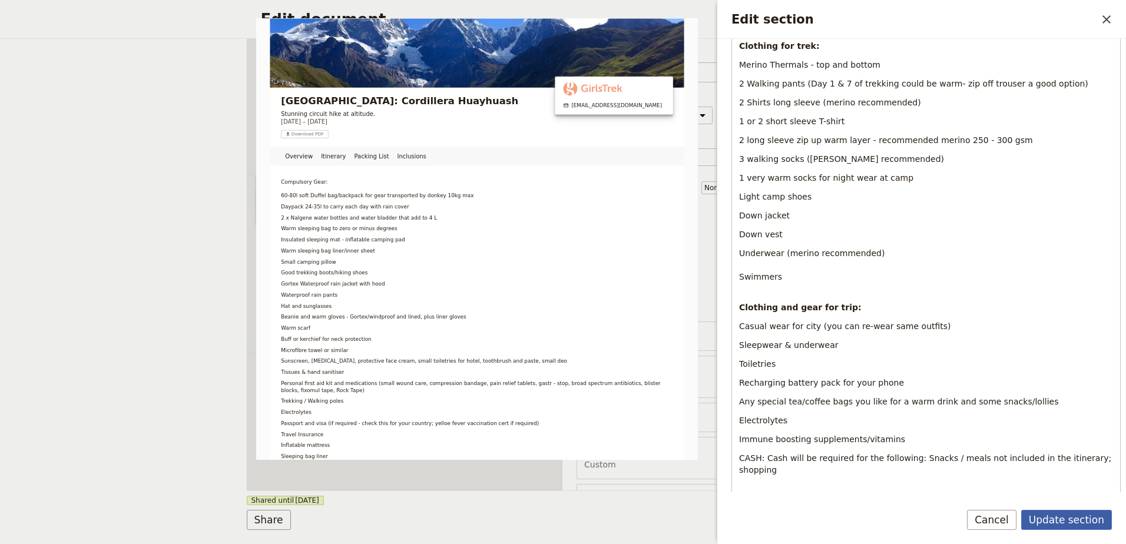
click at [1079, 523] on button "Update section" at bounding box center [1066, 520] width 91 height 20
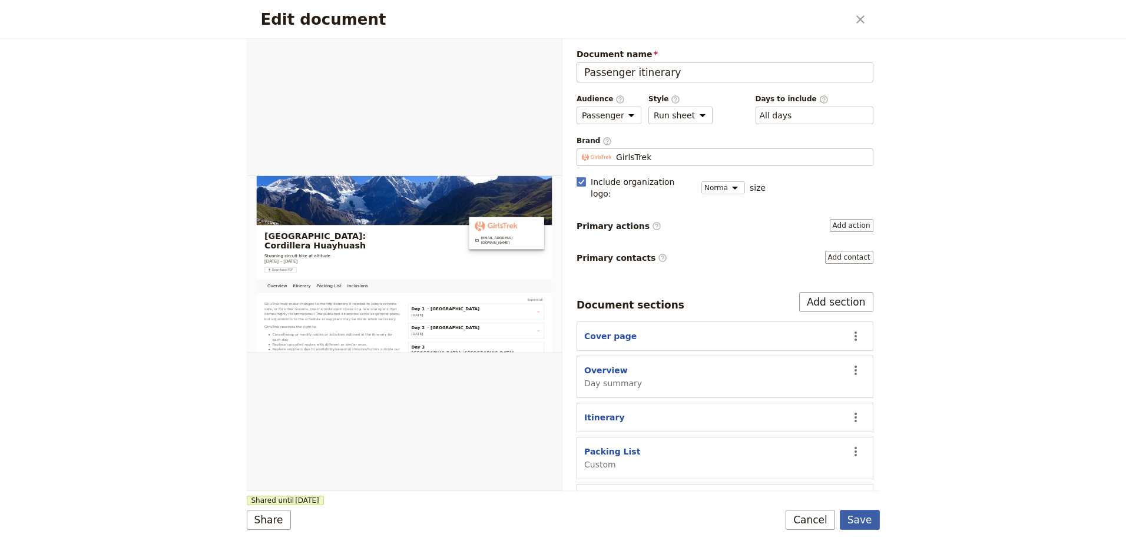
click at [852, 522] on button "Save" at bounding box center [860, 520] width 40 height 20
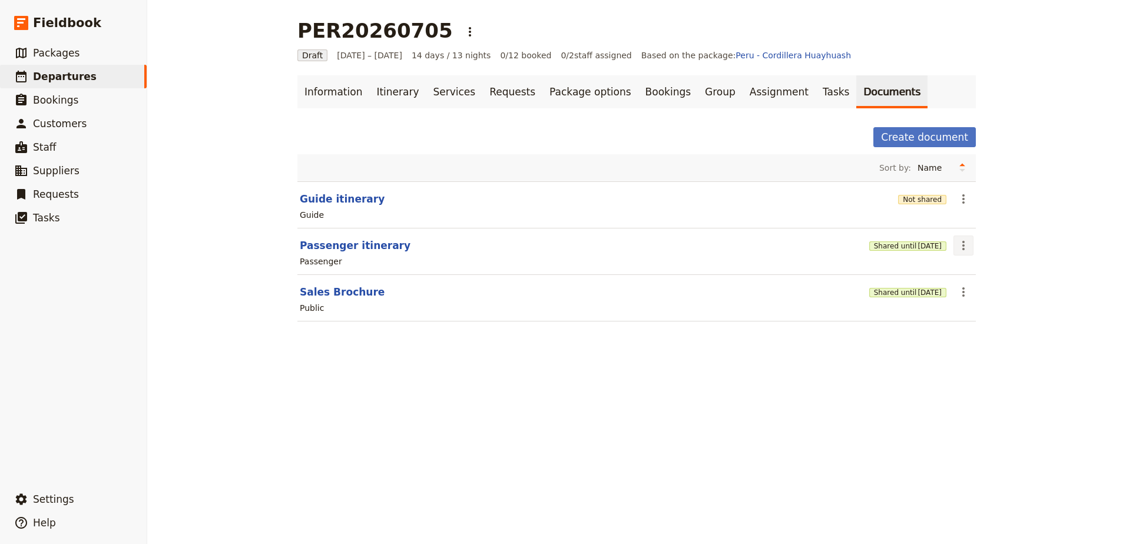
click at [963, 244] on icon "Actions" at bounding box center [963, 245] width 14 height 14
click at [970, 293] on span "Edit document" at bounding box center [987, 288] width 60 height 12
select select "PASSENGER"
select select "RUN_SHEET"
select select "DEFAULT"
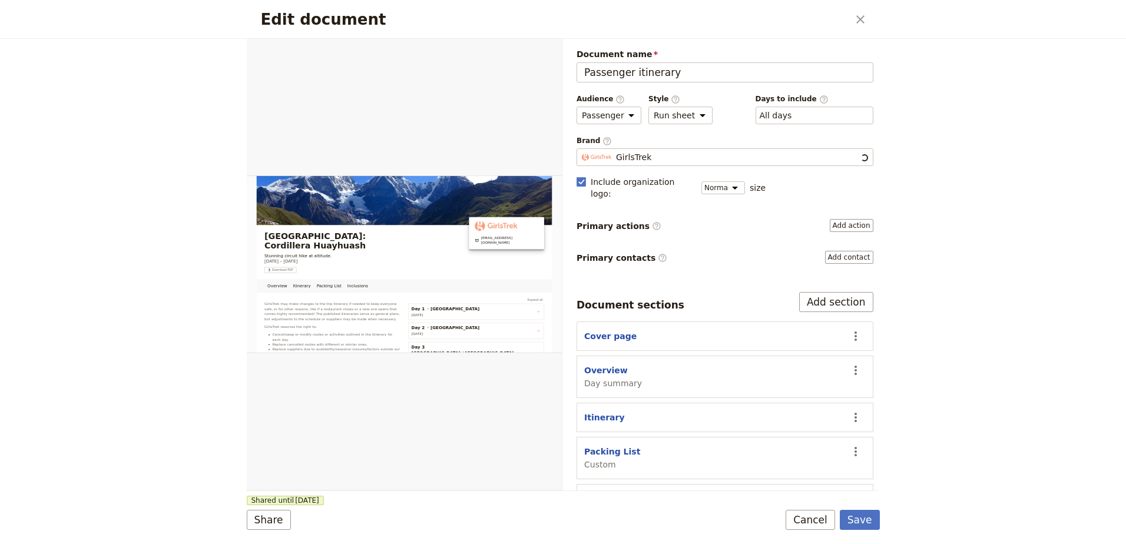
scroll to position [0, 0]
click at [615, 446] on button "Packing List" at bounding box center [612, 452] width 56 height 12
select select "CUSTOM"
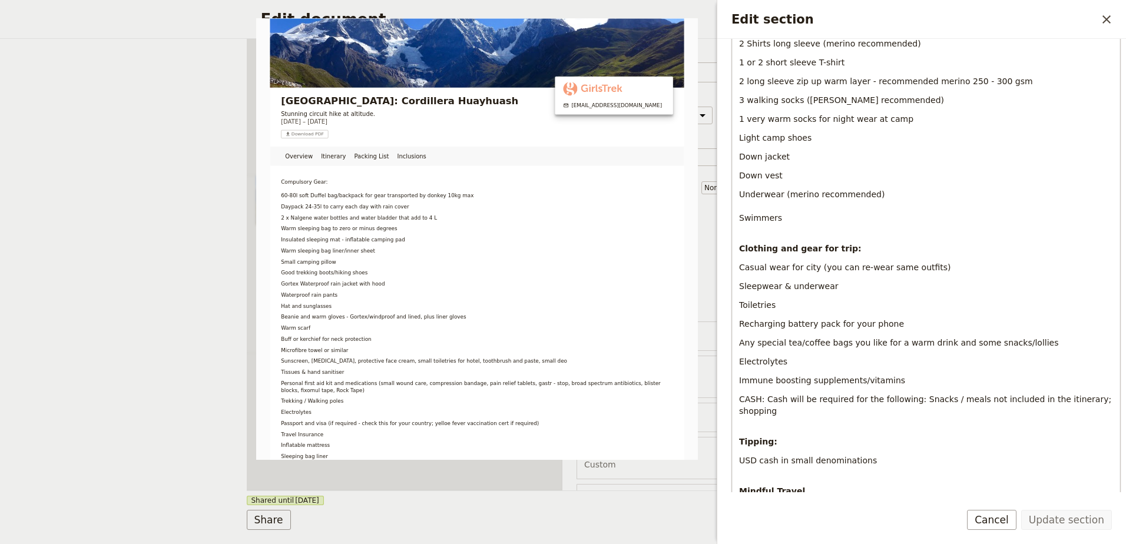
scroll to position [765, 0]
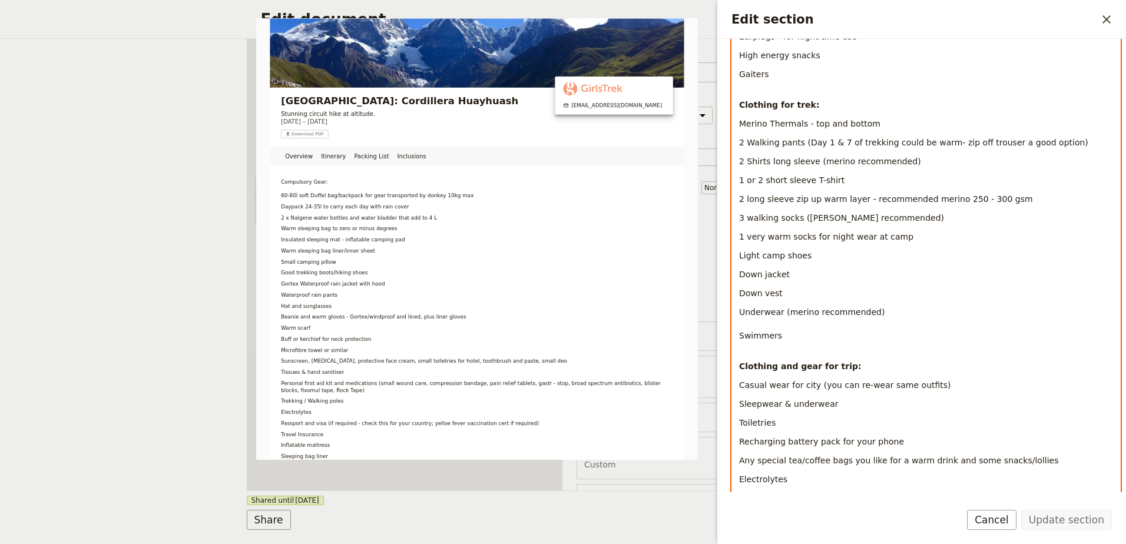
click at [805, 175] on span "1 or 2 short sleeve T-shirt" at bounding box center [791, 179] width 105 height 9
drag, startPoint x: 1051, startPoint y: 120, endPoint x: 799, endPoint y: 116, distance: 252.0
click at [799, 138] on span "2 Walking pants (Day 1 & 7 of trekking could be warm- zip off trouser a good op…" at bounding box center [913, 142] width 349 height 9
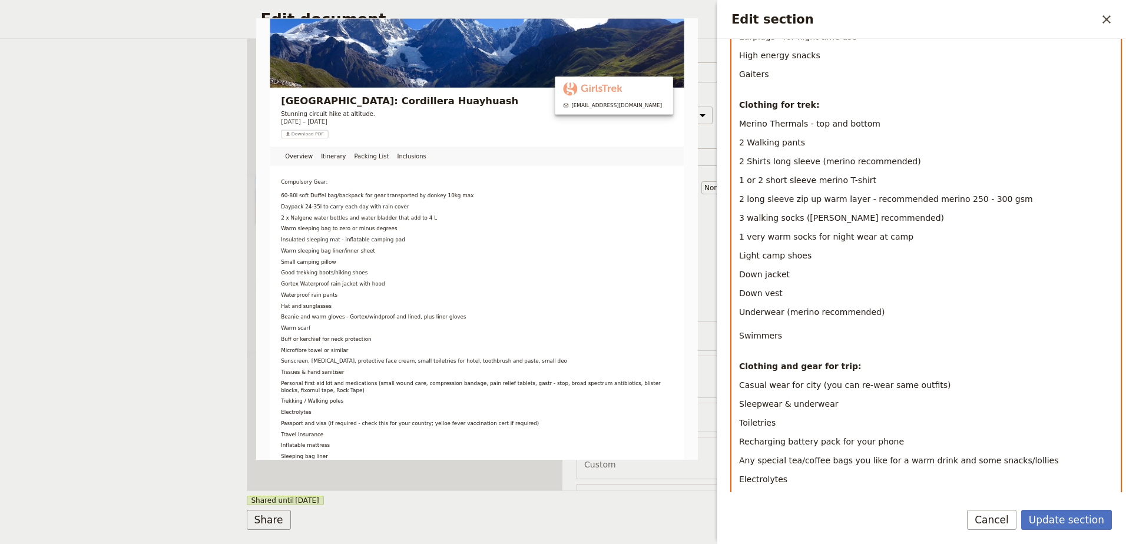
click at [795, 138] on span "2 Walking pants" at bounding box center [772, 142] width 66 height 9
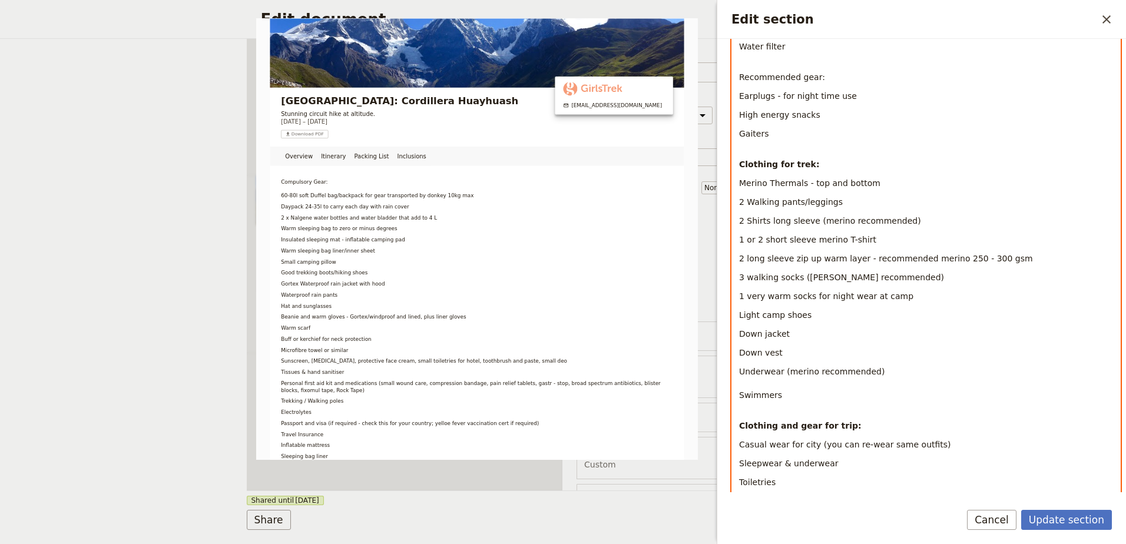
scroll to position [648, 0]
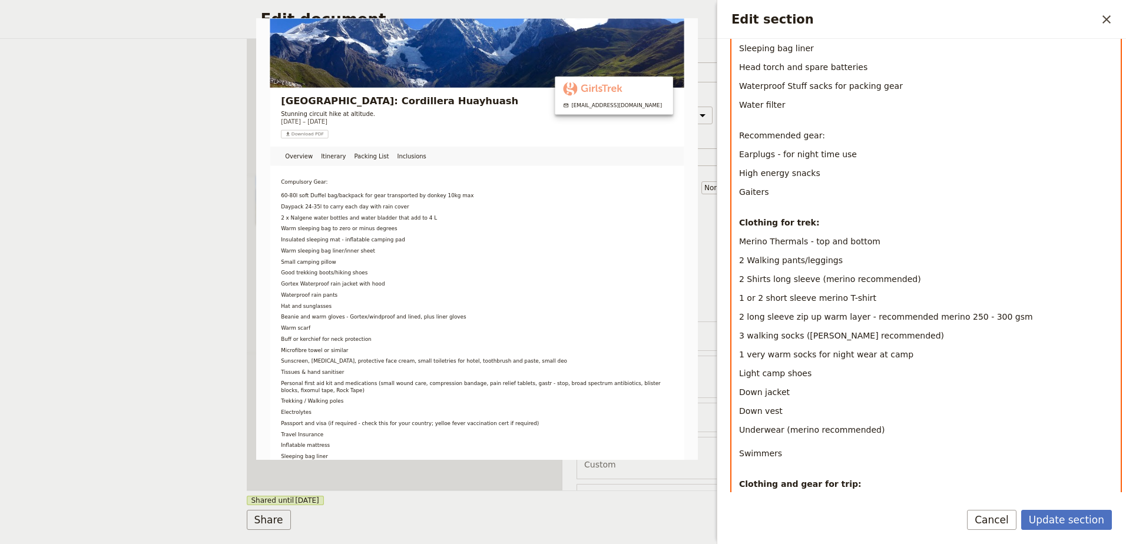
click at [917, 236] on p "Merino Thermals - top and bottom" at bounding box center [926, 242] width 374 height 12
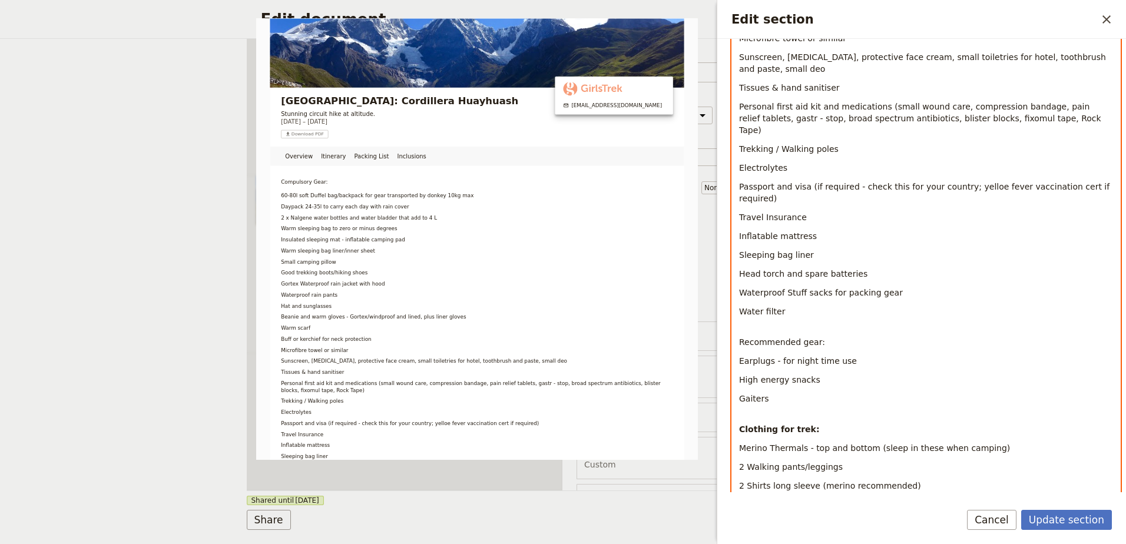
scroll to position [412, 0]
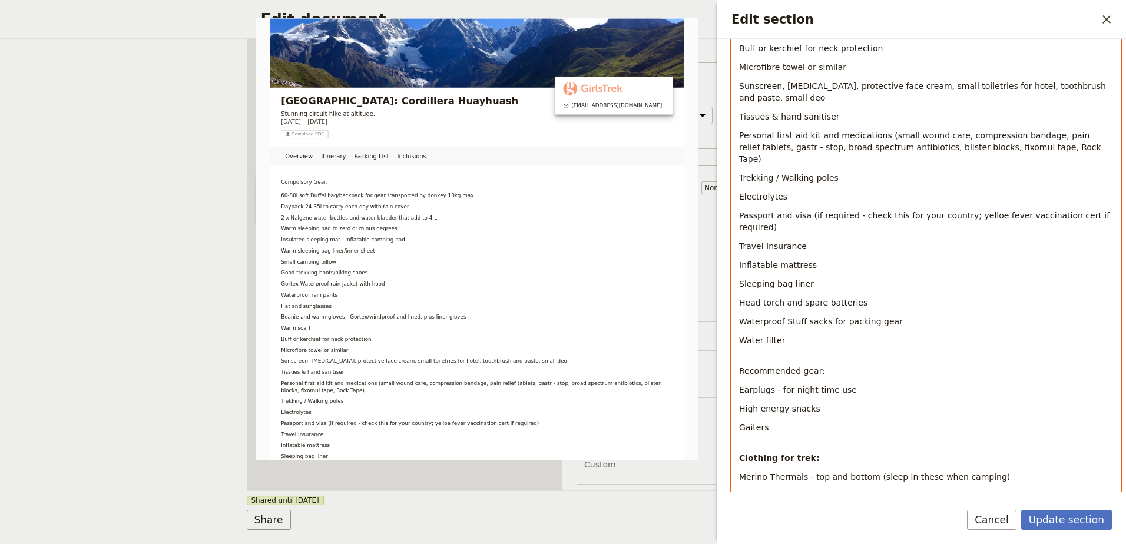
click at [758, 144] on span "Personal first aid kit and medications (small wound care, compression bandage, …" at bounding box center [921, 147] width 364 height 33
click at [912, 172] on p "Trekking / Walking poles" at bounding box center [926, 178] width 374 height 12
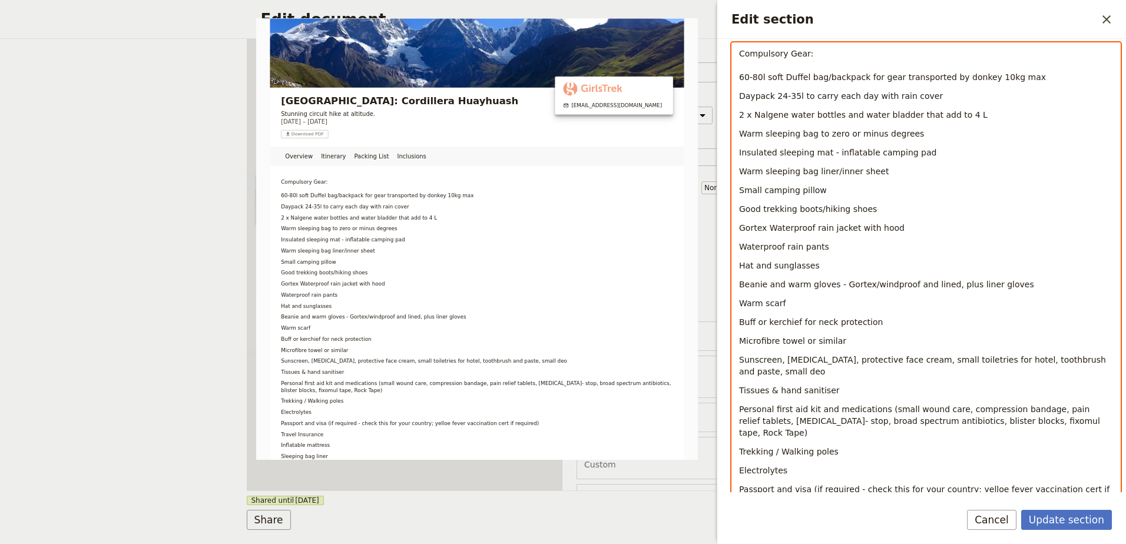
scroll to position [118, 0]
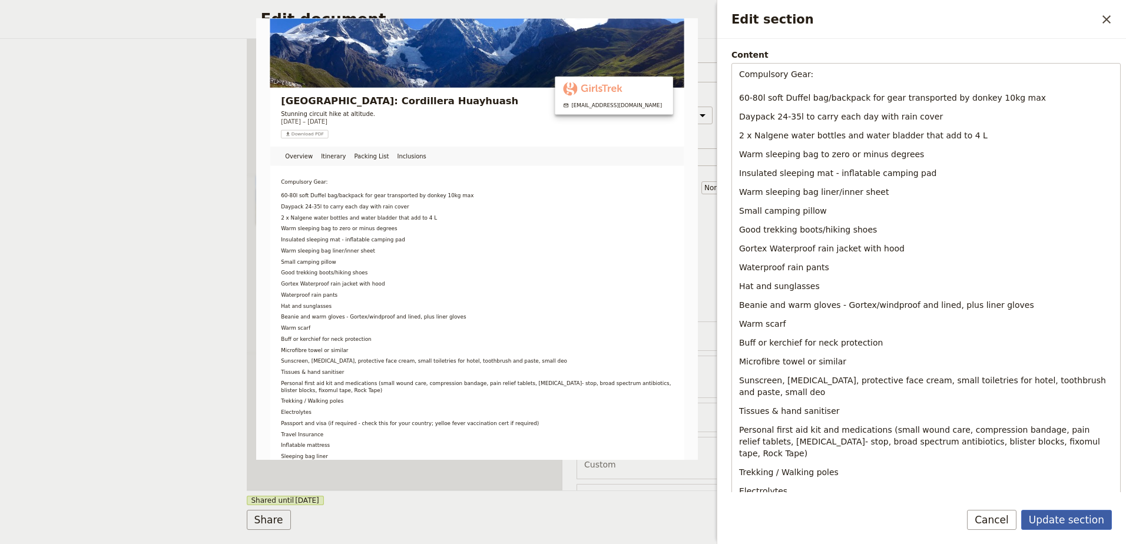
click at [1055, 522] on button "Update section" at bounding box center [1066, 520] width 91 height 20
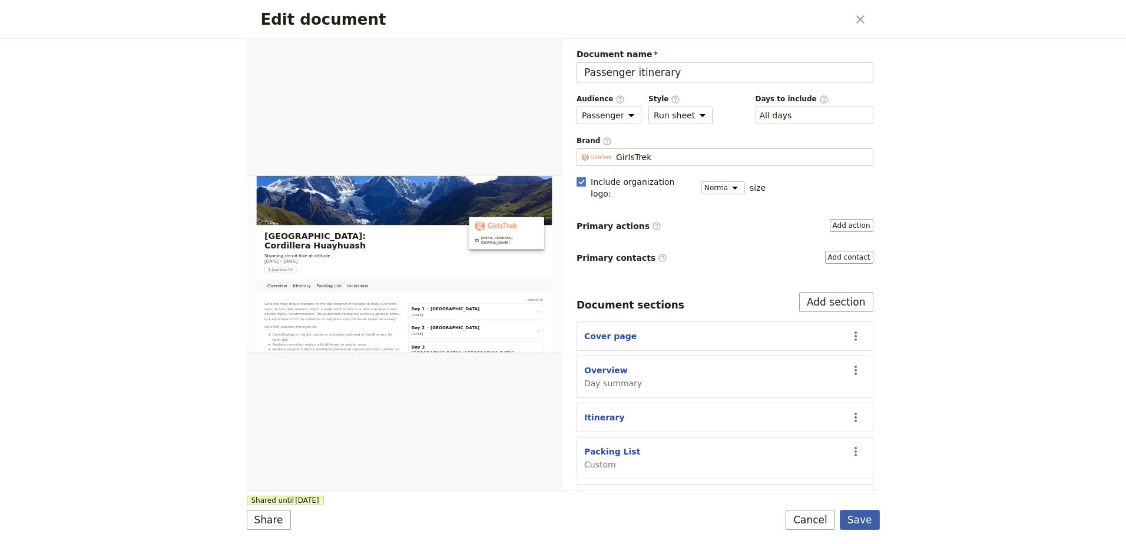
click at [869, 519] on button "Save" at bounding box center [860, 520] width 40 height 20
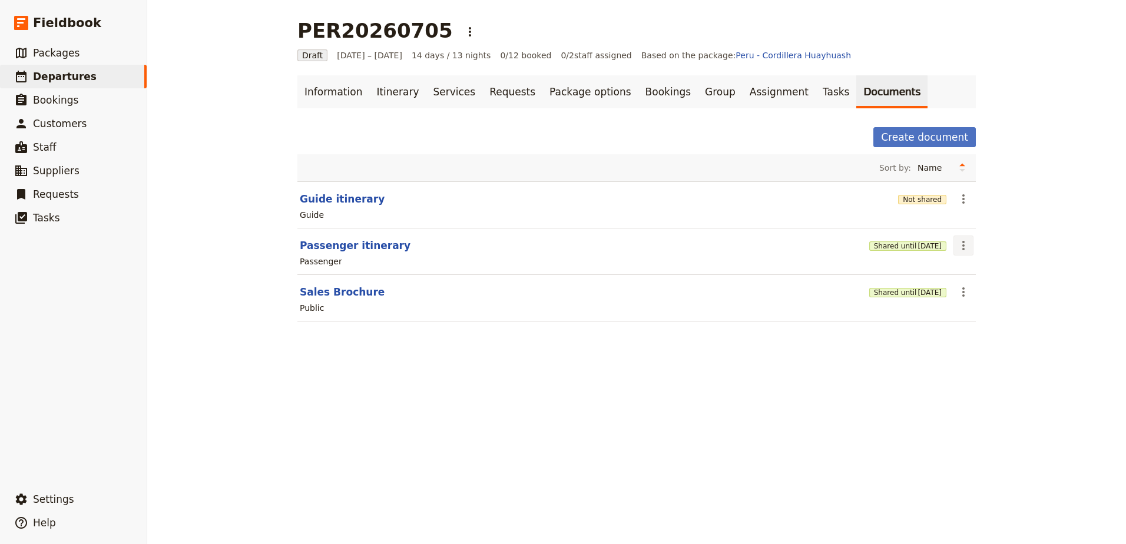
click at [958, 251] on icon "Actions" at bounding box center [963, 245] width 14 height 14
click at [968, 287] on span "Edit document" at bounding box center [987, 288] width 60 height 12
select select "PASSENGER"
select select "RUN_SHEET"
select select "DEFAULT"
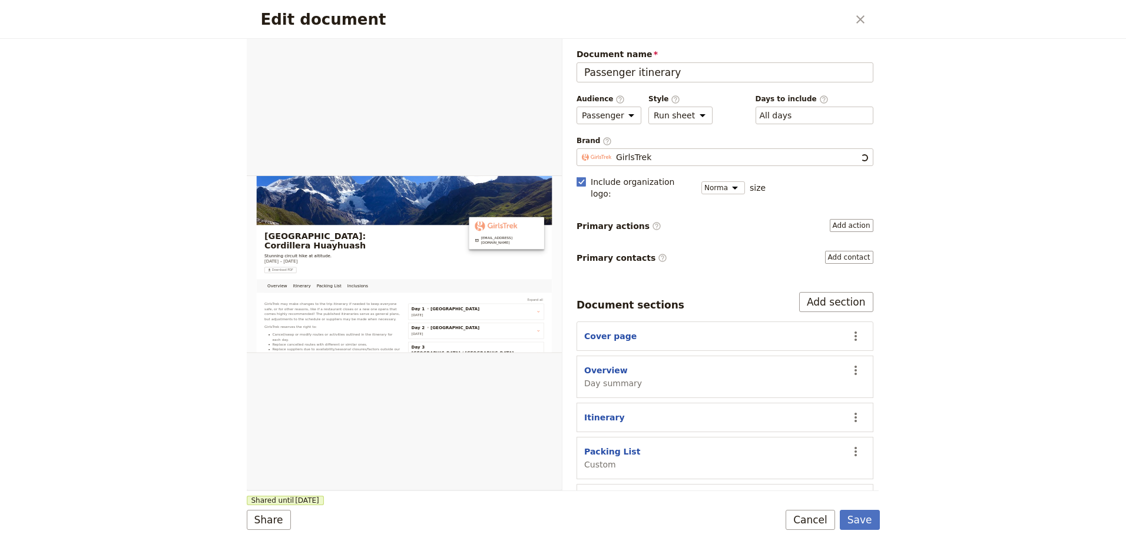
scroll to position [0, 0]
click at [598, 446] on button "Packing List" at bounding box center [612, 452] width 56 height 12
select select "CUSTOM"
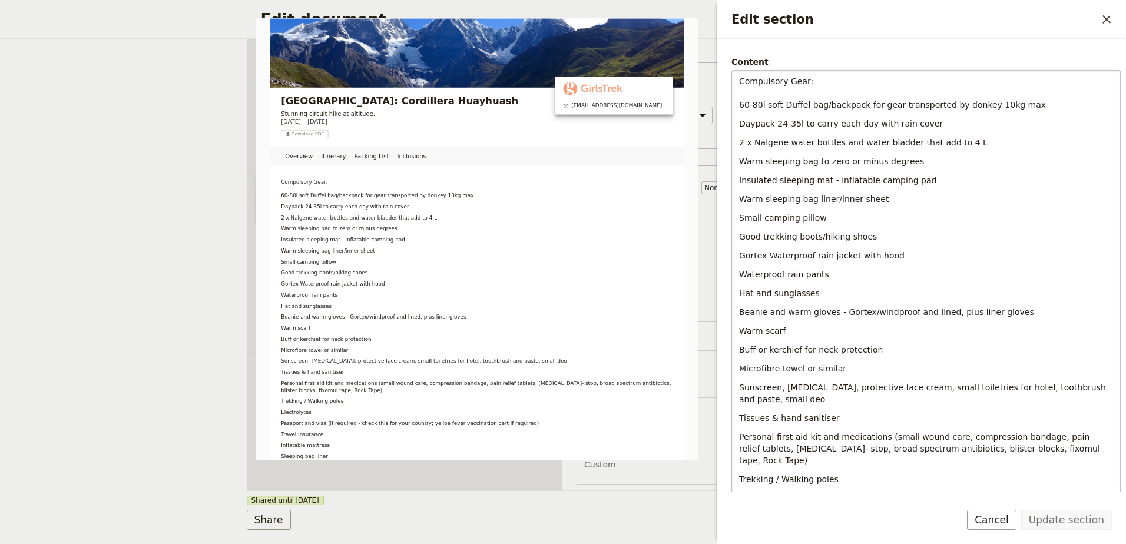
scroll to position [118, 0]
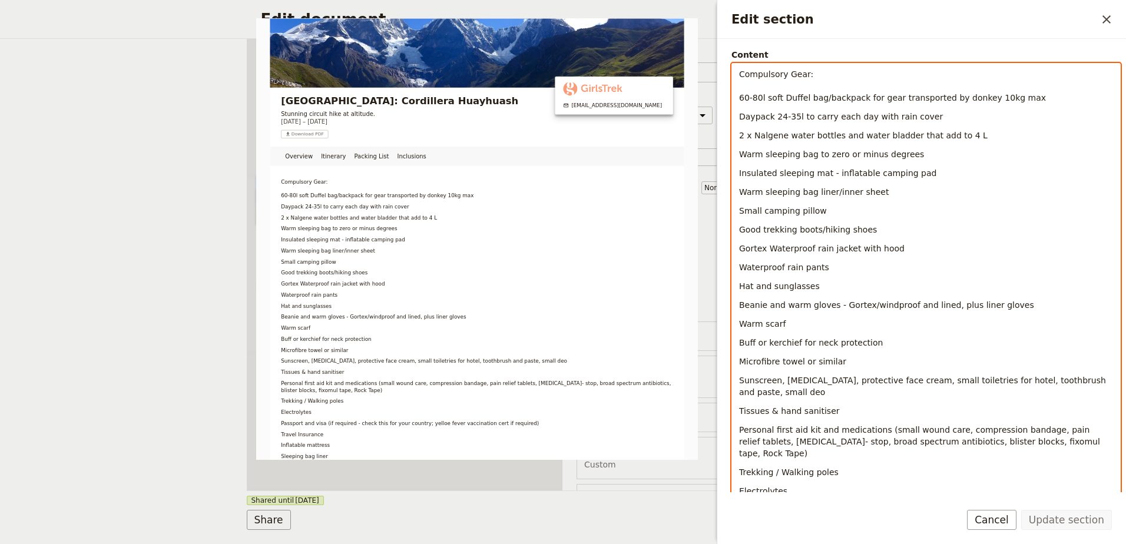
click at [834, 414] on p "Tissues & hand sanitiser" at bounding box center [926, 411] width 374 height 12
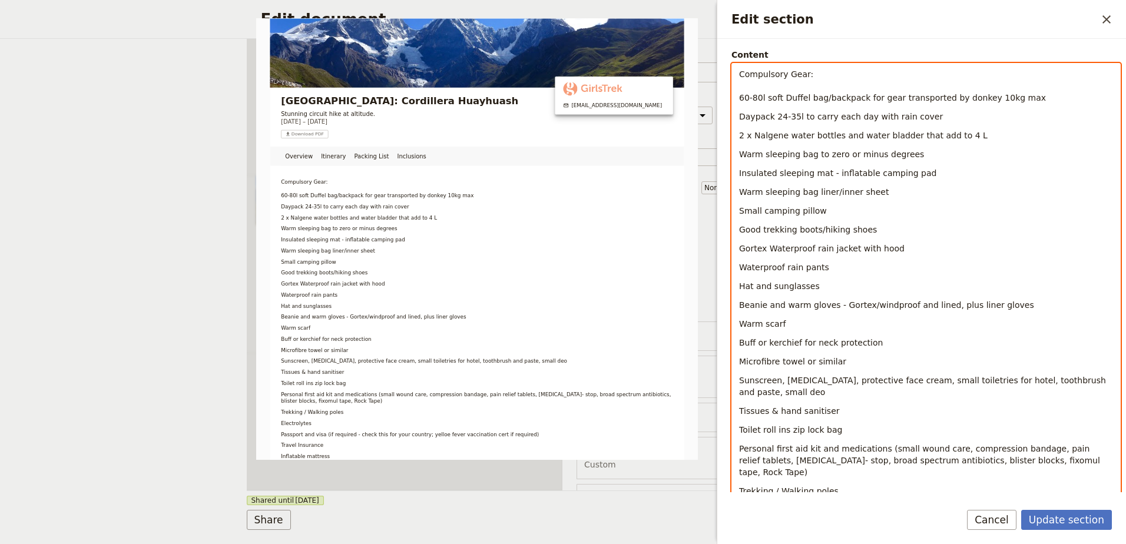
click at [784, 433] on span "Toilet roll ins zip lock bag" at bounding box center [790, 429] width 103 height 9
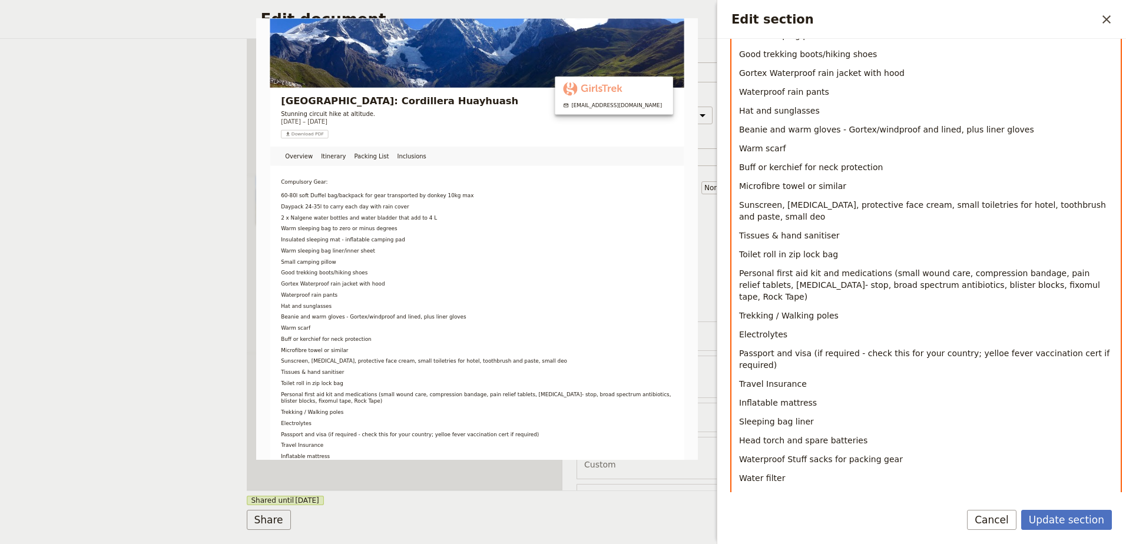
scroll to position [294, 0]
click at [784, 471] on p "Water filter" at bounding box center [926, 483] width 374 height 24
click at [904, 471] on p "Water filter or water purification tabs/drops" at bounding box center [926, 483] width 374 height 24
click at [1070, 491] on span "Pack liner to protect your gear in your daypack and the same for your duffel ba…" at bounding box center [923, 501] width 369 height 21
click at [1072, 491] on span "Pack liner to protect your gear in your daypack and the same for your duffel ba…" at bounding box center [923, 501] width 369 height 21
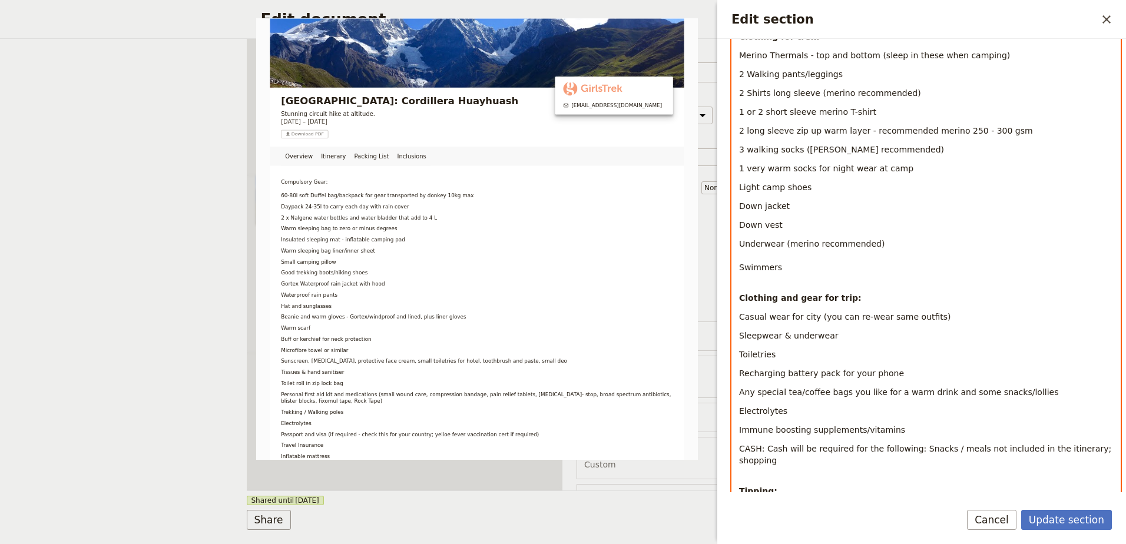
scroll to position [1001, 0]
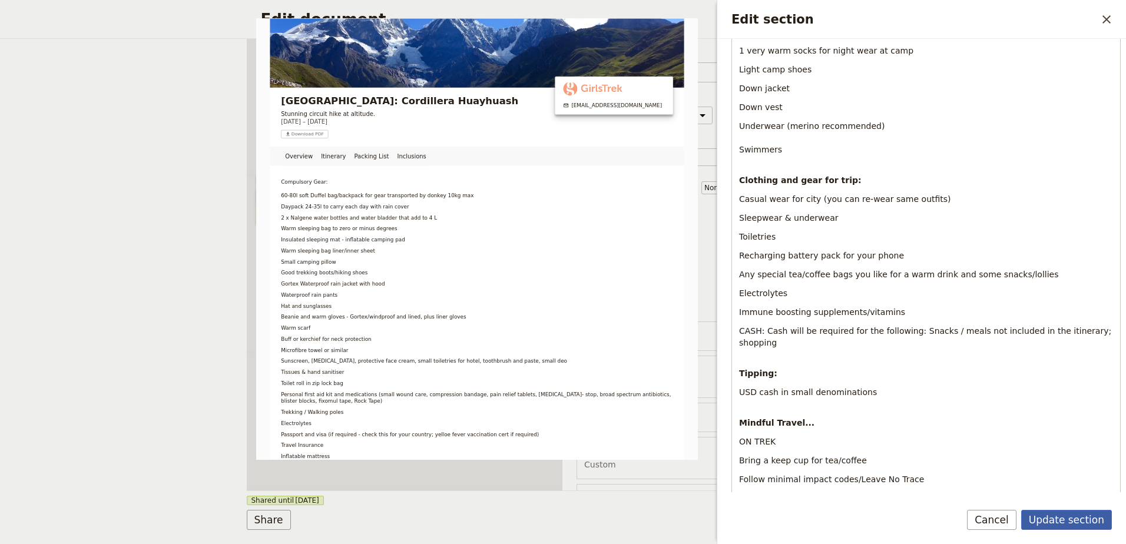
click at [1057, 525] on button "Update section" at bounding box center [1066, 520] width 91 height 20
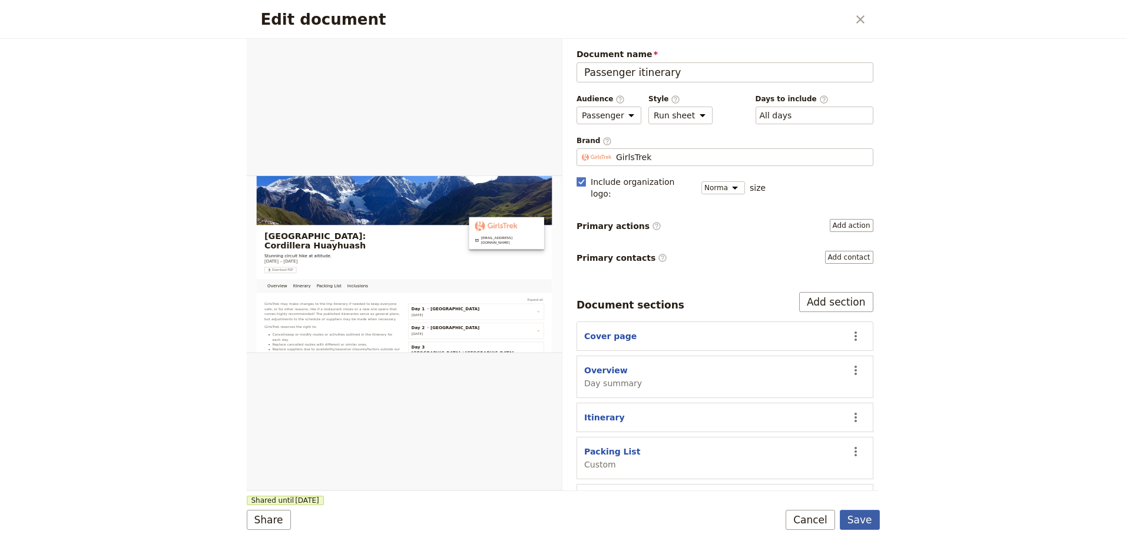
click at [868, 525] on button "Save" at bounding box center [860, 520] width 40 height 20
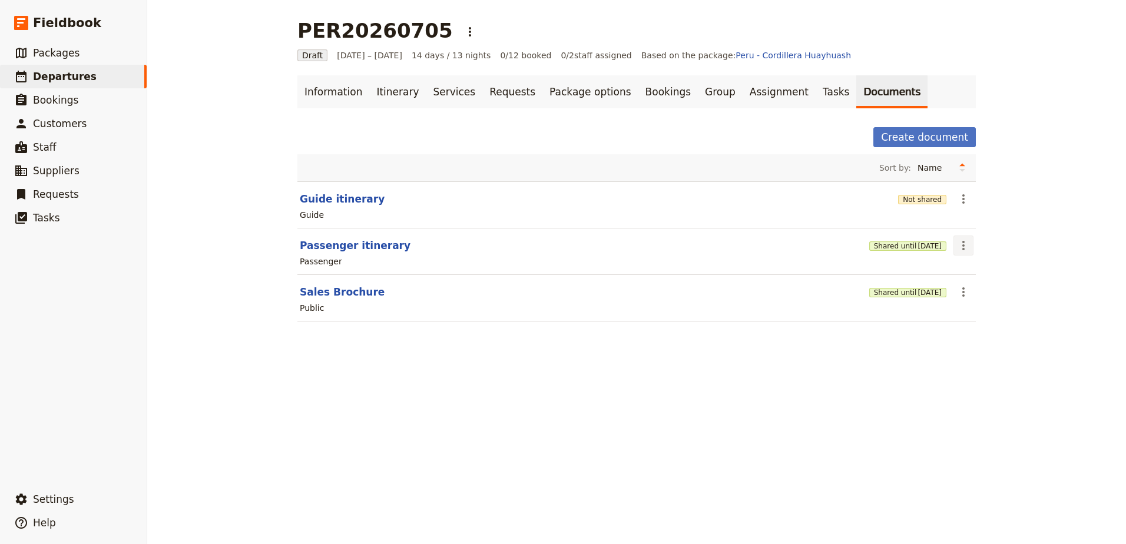
click at [956, 240] on icon "Actions" at bounding box center [963, 245] width 14 height 14
click at [966, 294] on button "Edit document" at bounding box center [992, 288] width 85 height 16
select select "PASSENGER"
select select "RUN_SHEET"
select select "DEFAULT"
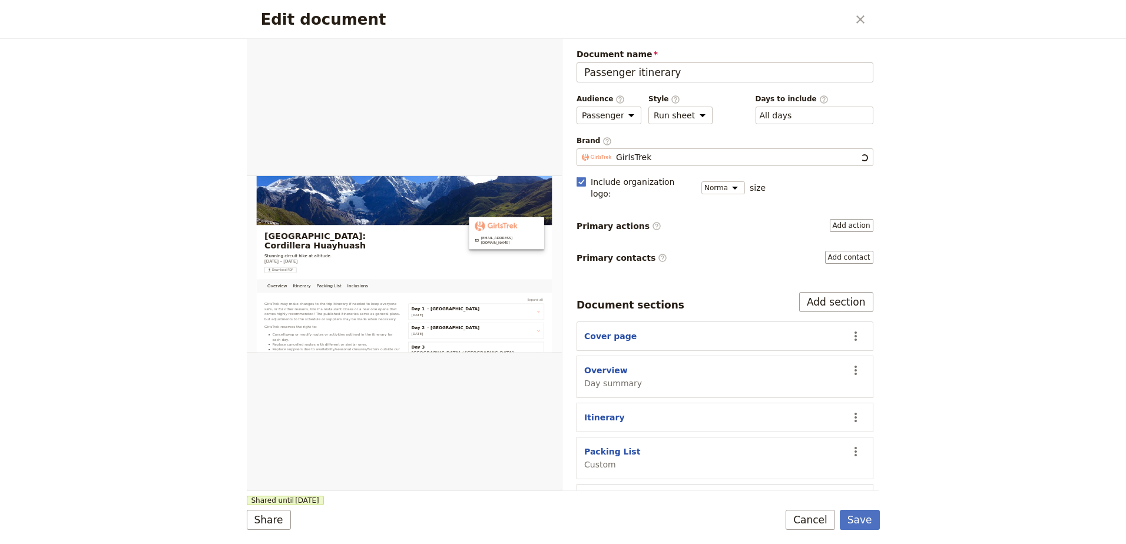
scroll to position [0, 0]
click at [616, 446] on button "Packing List" at bounding box center [612, 452] width 56 height 12
select select "CUSTOM"
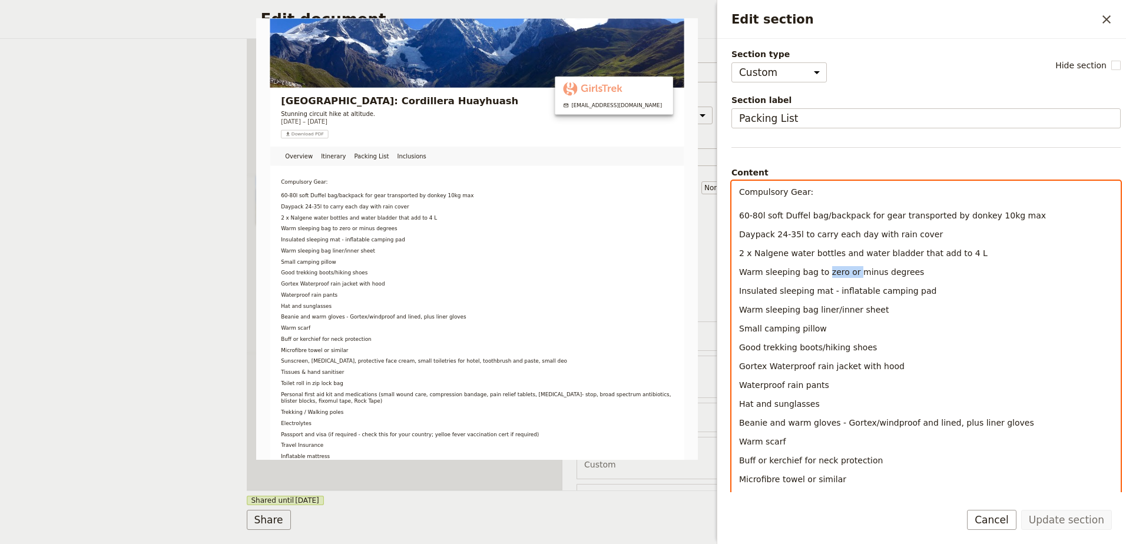
drag, startPoint x: 823, startPoint y: 273, endPoint x: 848, endPoint y: 276, distance: 26.0
click at [848, 276] on span "Warm sleeping bag to zero or minus degrees" at bounding box center [831, 271] width 185 height 9
click at [846, 271] on span "Warm sleeping bag to minus degrees" at bounding box center [816, 271] width 154 height 9
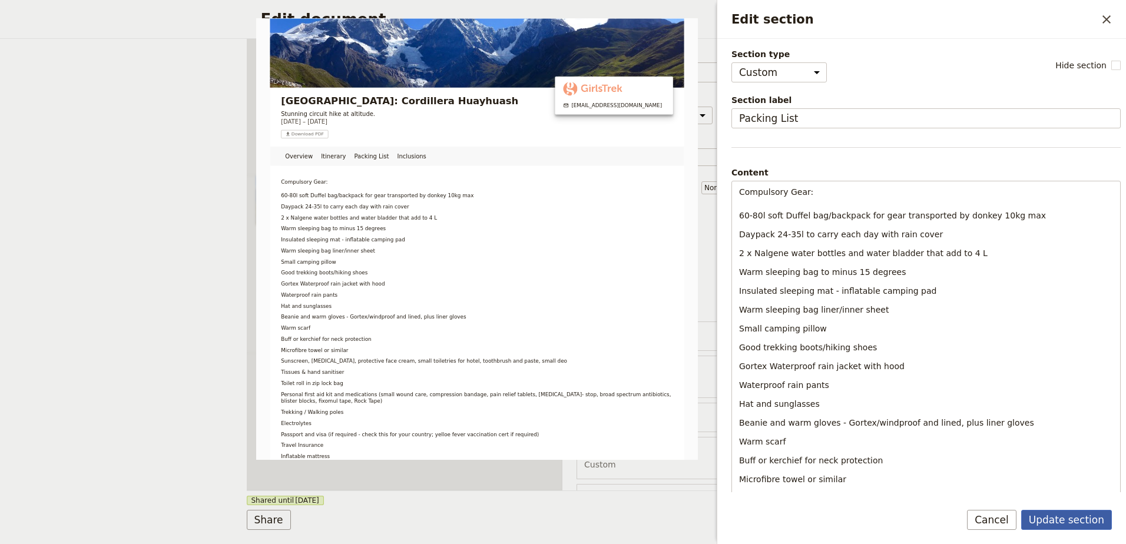
click at [1074, 521] on button "Update section" at bounding box center [1066, 520] width 91 height 20
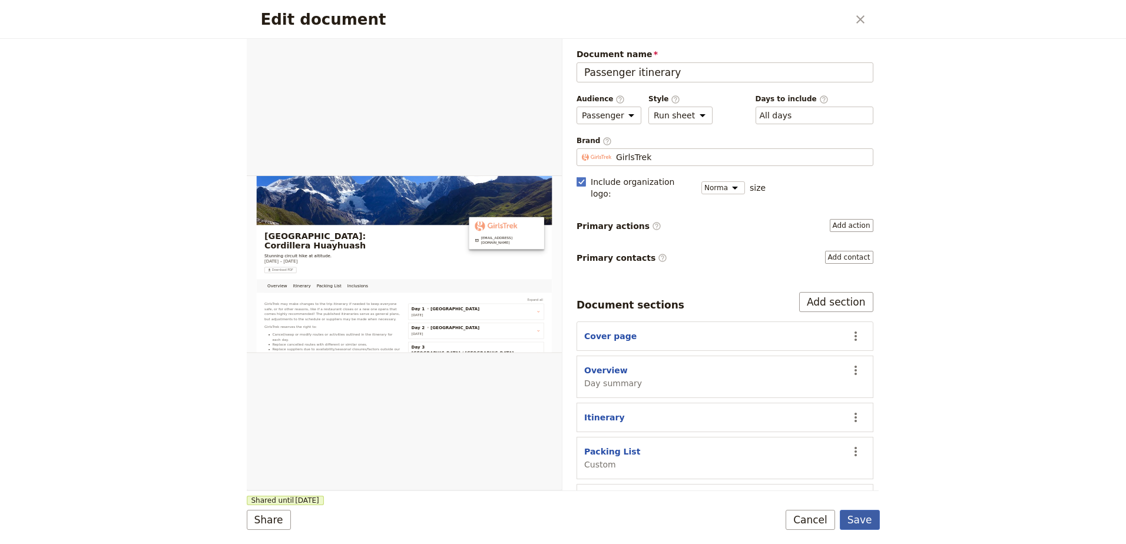
click at [860, 514] on button "Save" at bounding box center [860, 520] width 40 height 20
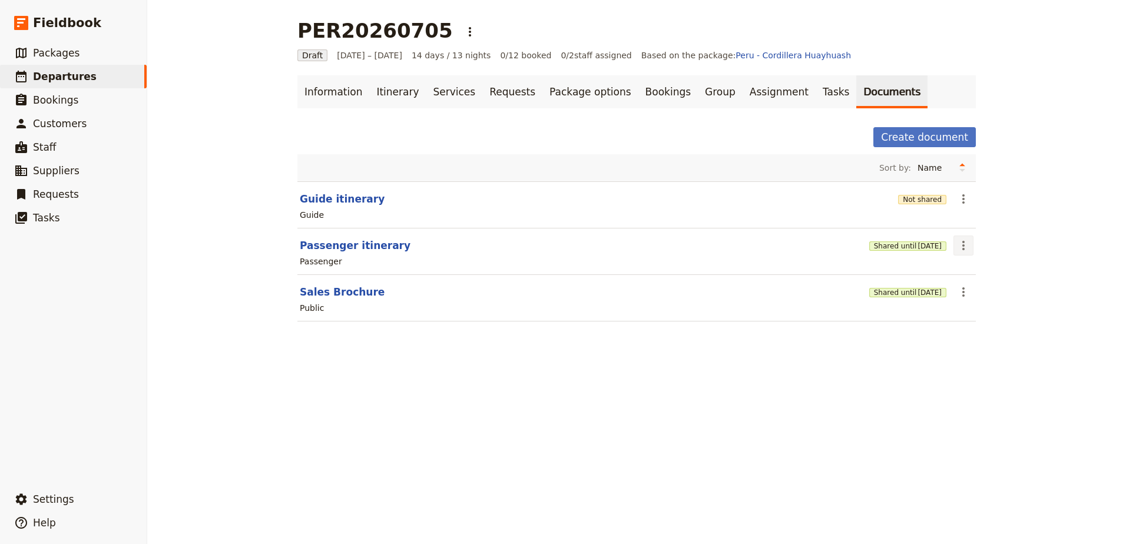
click at [962, 250] on icon "Actions" at bounding box center [963, 245] width 14 height 14
click at [960, 287] on span "Edit document" at bounding box center [987, 288] width 60 height 12
select select "PASSENGER"
select select "RUN_SHEET"
select select "DEFAULT"
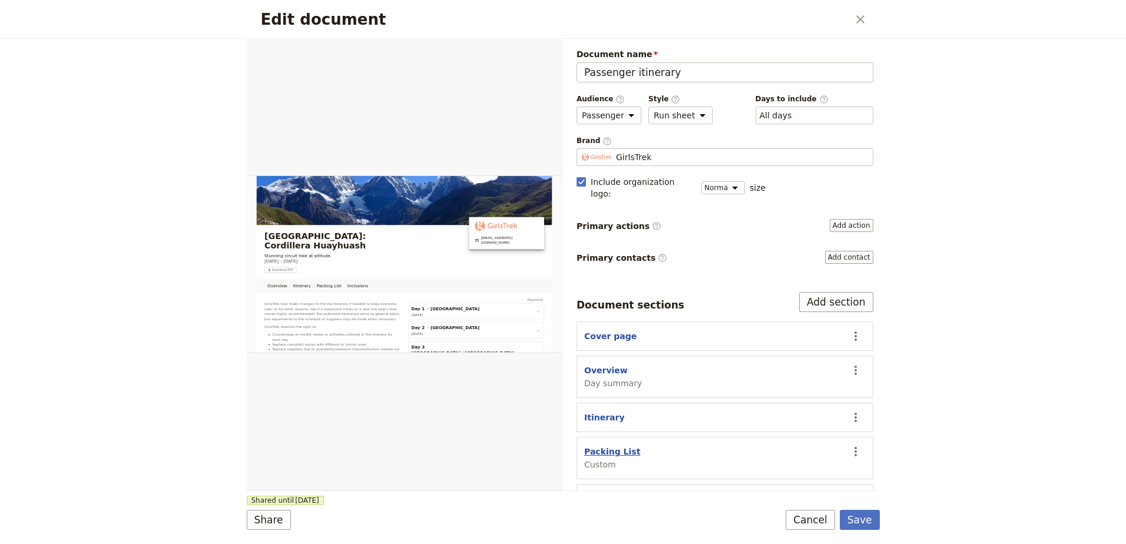
click at [608, 446] on button "Packing List" at bounding box center [612, 452] width 56 height 12
select select "CUSTOM"
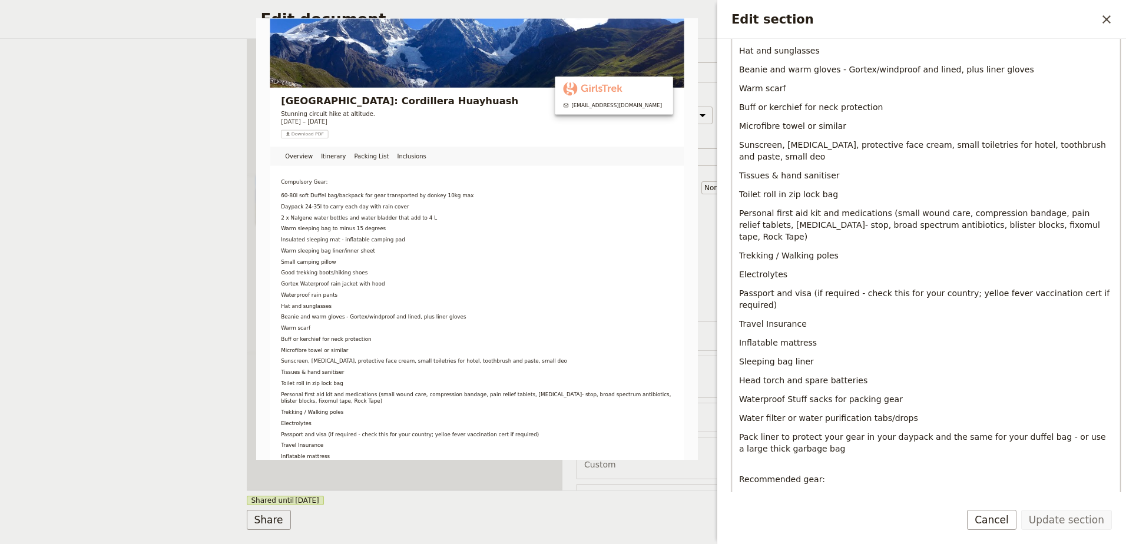
scroll to position [412, 0]
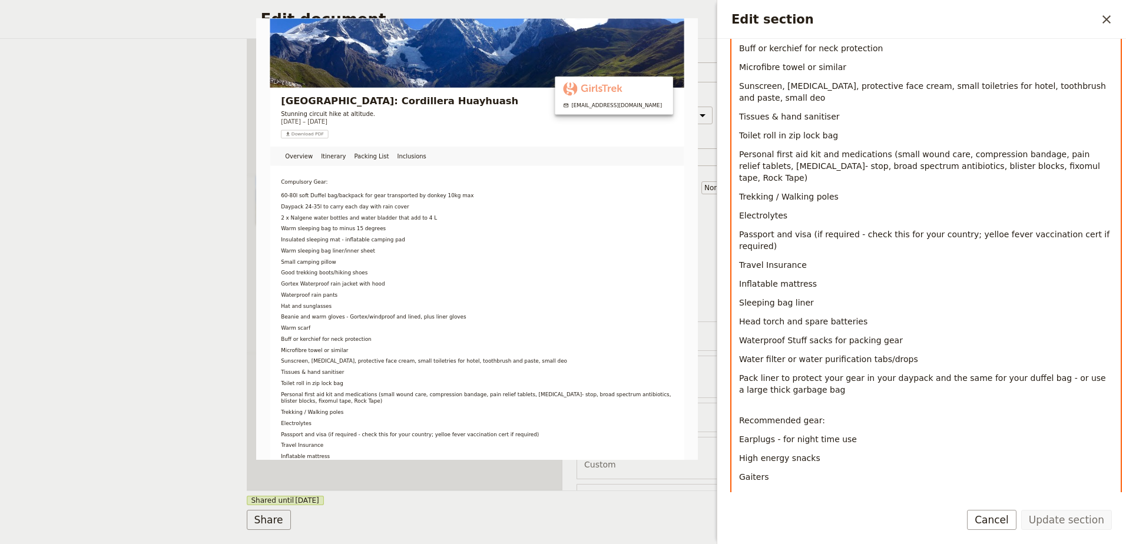
click at [1093, 152] on span "Personal first aid kit and medications (small wound care, compression bandage, …" at bounding box center [920, 166] width 363 height 33
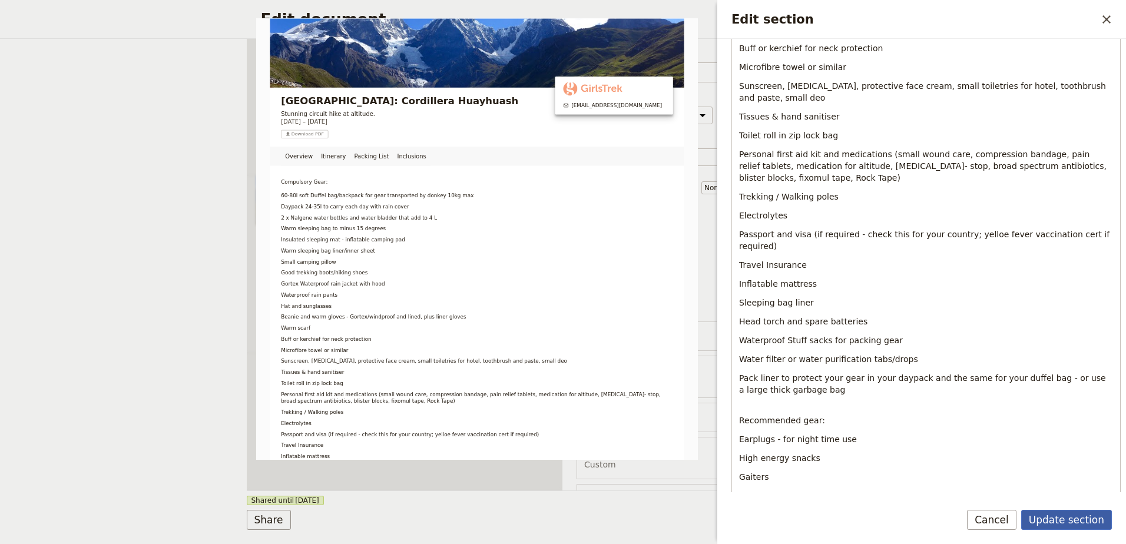
click at [1086, 516] on button "Update section" at bounding box center [1066, 520] width 91 height 20
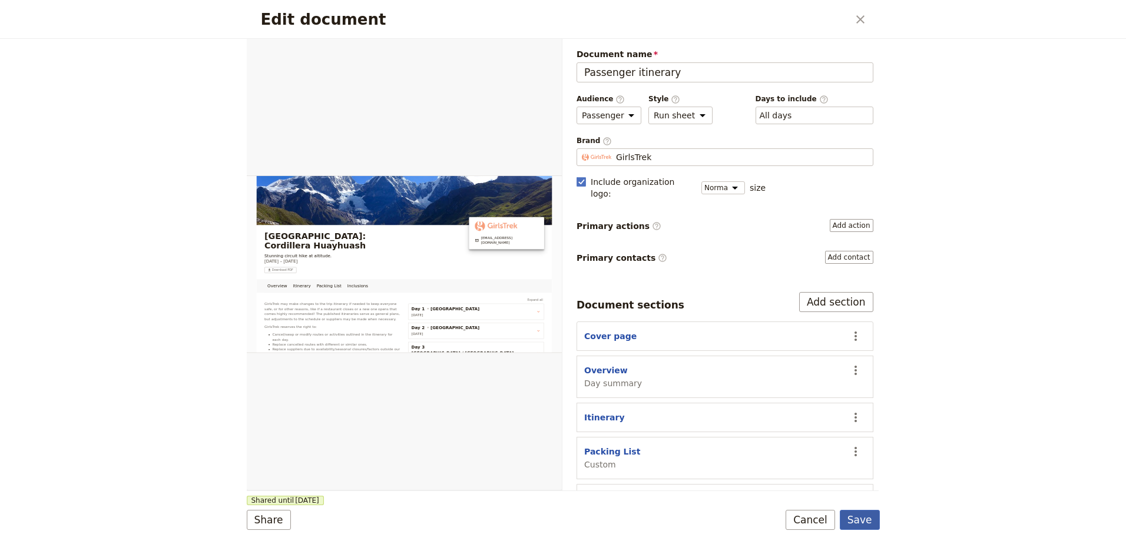
click at [874, 520] on button "Save" at bounding box center [860, 520] width 40 height 20
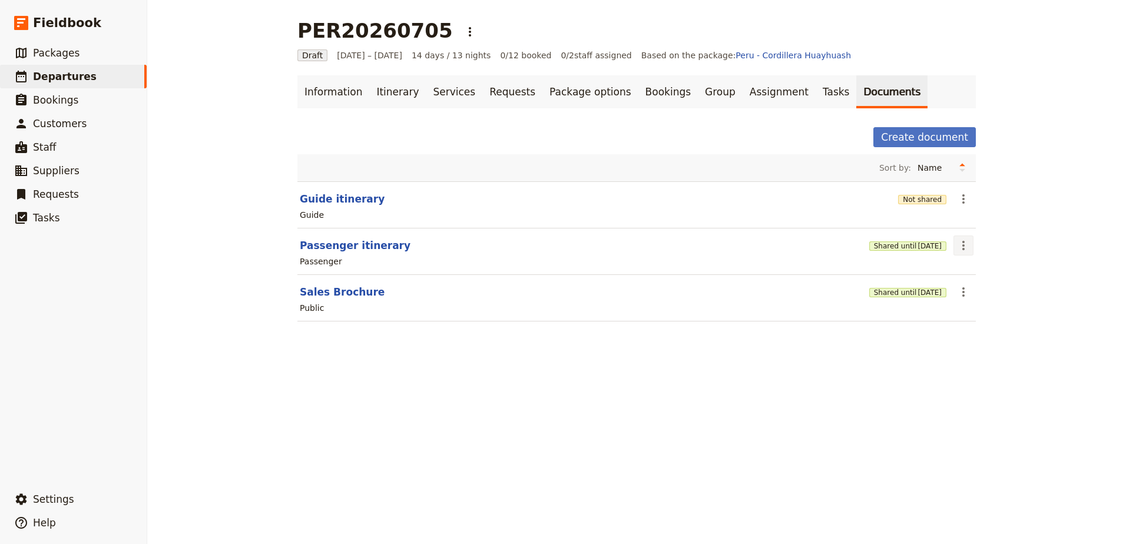
click at [967, 250] on button "​" at bounding box center [963, 246] width 20 height 20
click at [973, 289] on span "Edit document" at bounding box center [987, 288] width 60 height 12
select select "PASSENGER"
select select "RUN_SHEET"
select select "DEFAULT"
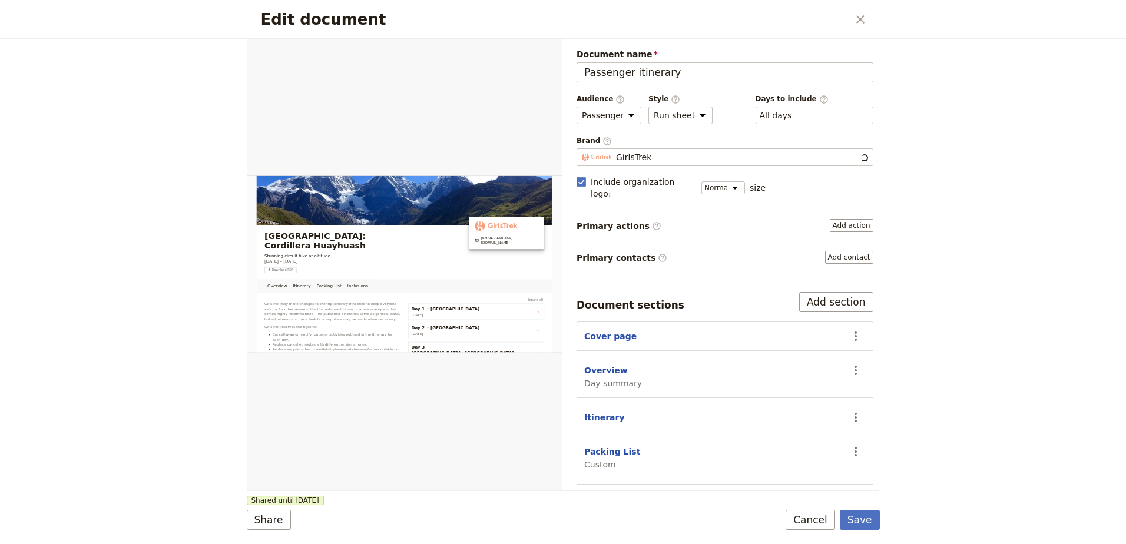
scroll to position [0, 0]
click at [607, 446] on button "Packing List" at bounding box center [612, 452] width 56 height 12
select select "CUSTOM"
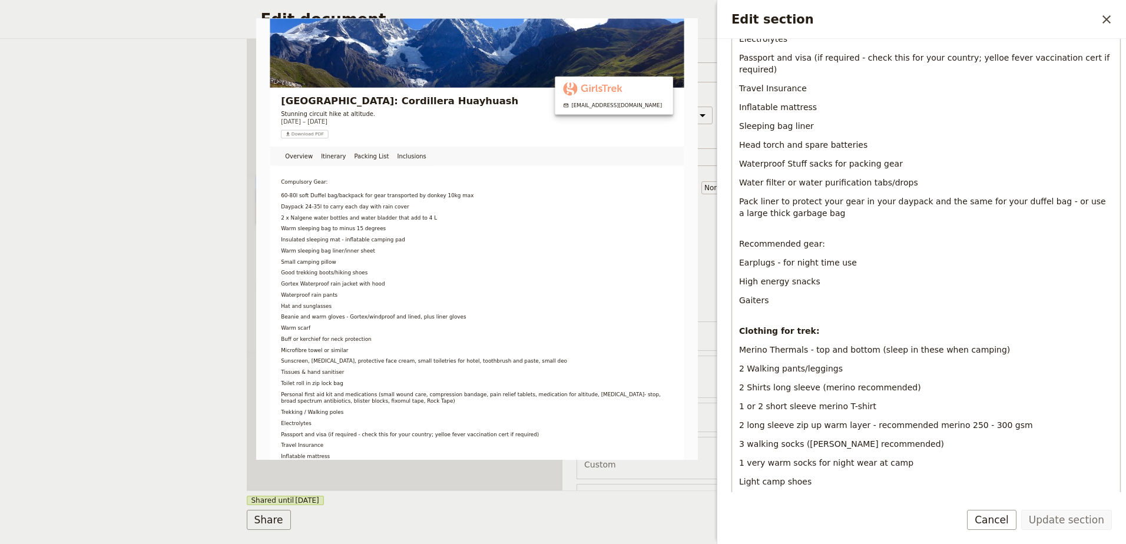
scroll to position [648, 0]
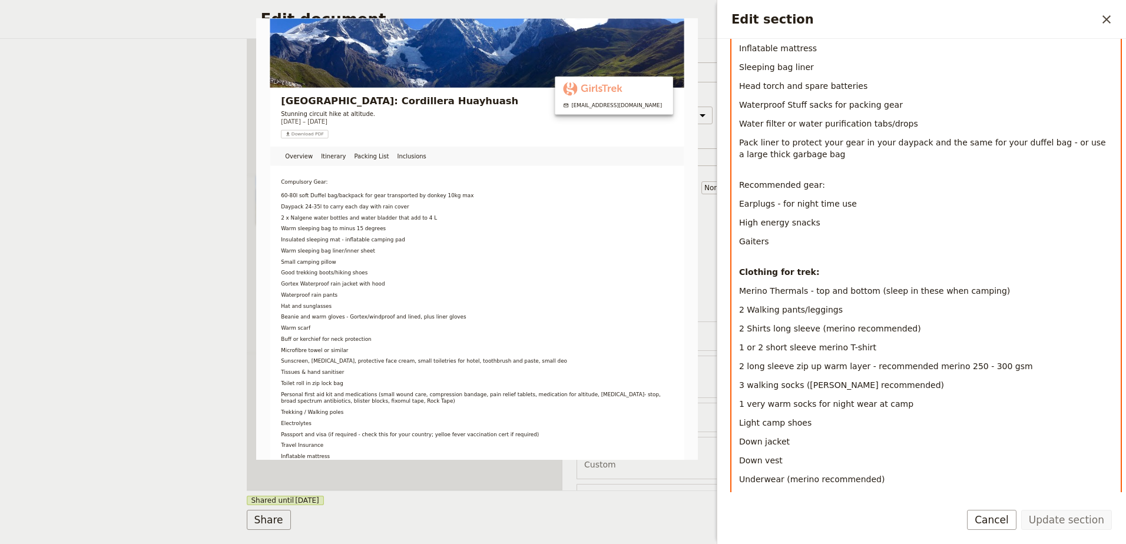
click at [782, 236] on p "Gaiters" at bounding box center [926, 248] width 374 height 24
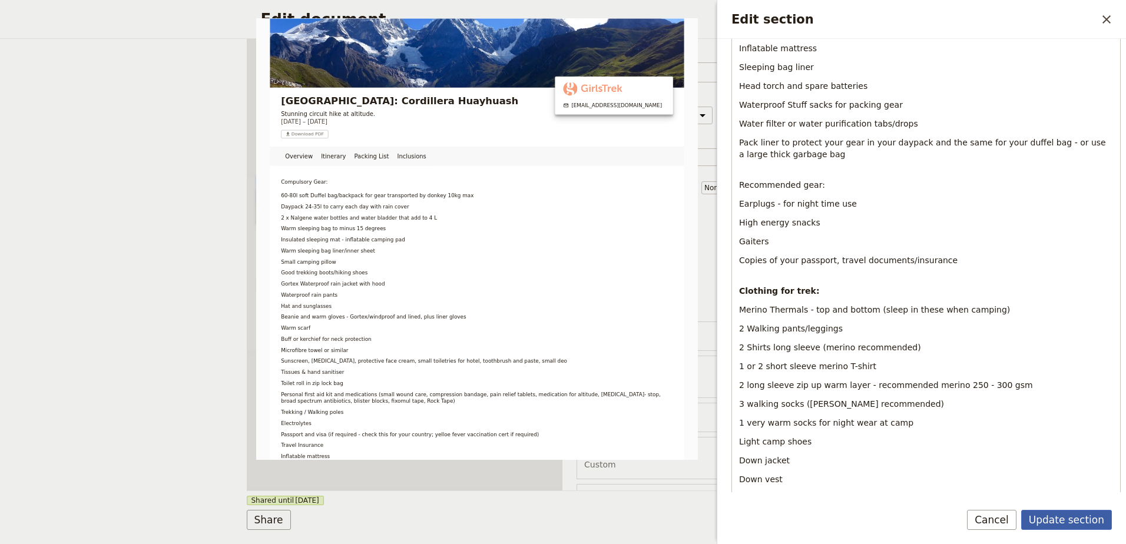
click at [1054, 520] on button "Update section" at bounding box center [1066, 520] width 91 height 20
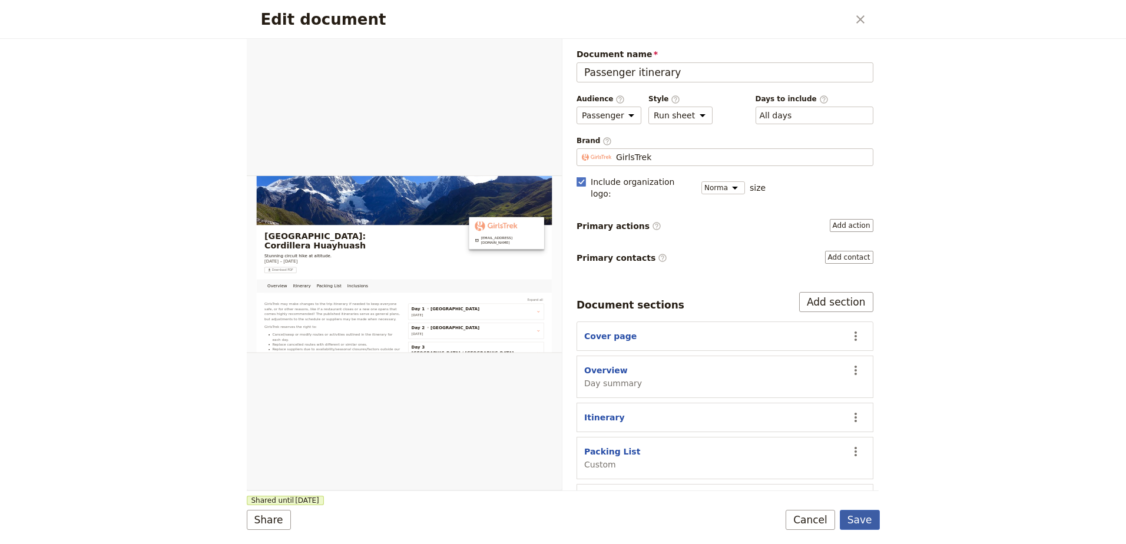
click at [861, 519] on button "Save" at bounding box center [860, 520] width 40 height 20
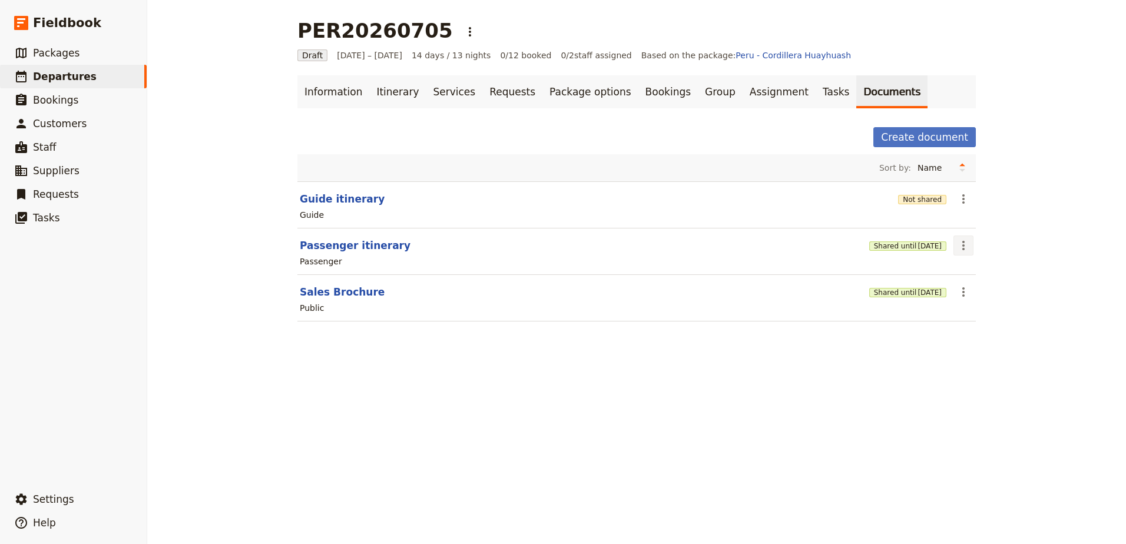
click at [953, 237] on button "​" at bounding box center [963, 246] width 20 height 20
click at [973, 289] on span "Edit document" at bounding box center [987, 288] width 60 height 12
select select "PASSENGER"
select select "RUN_SHEET"
select select "DEFAULT"
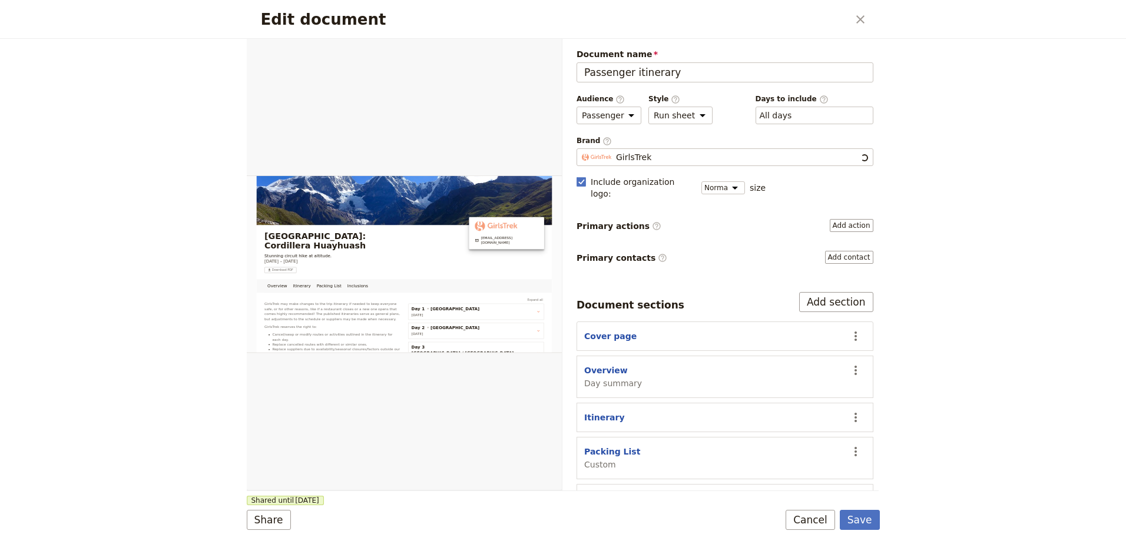
scroll to position [0, 0]
click at [595, 446] on button "Packing List" at bounding box center [612, 452] width 56 height 12
select select "CUSTOM"
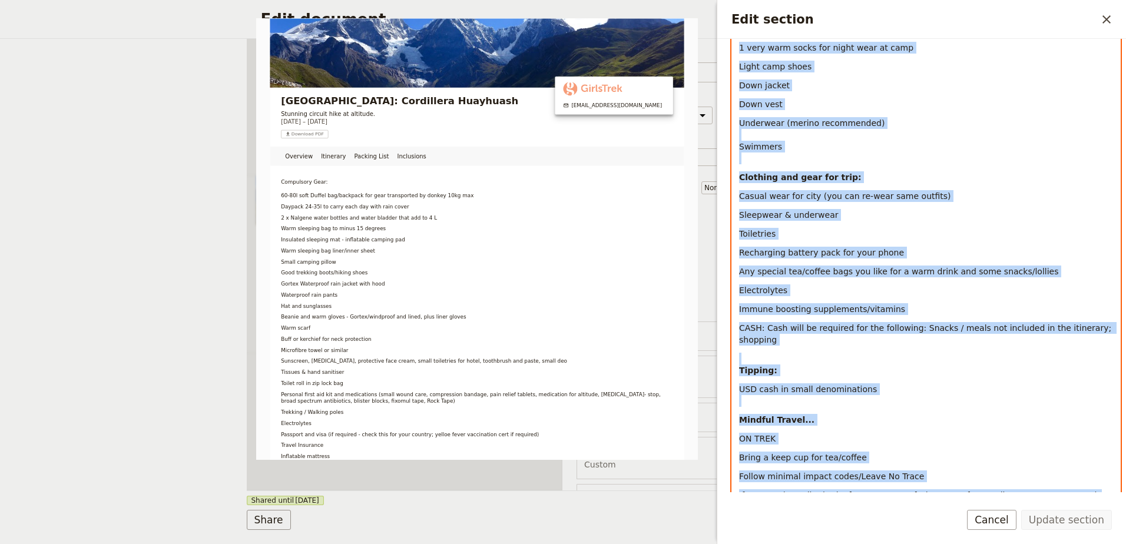
scroll to position [1033, 0]
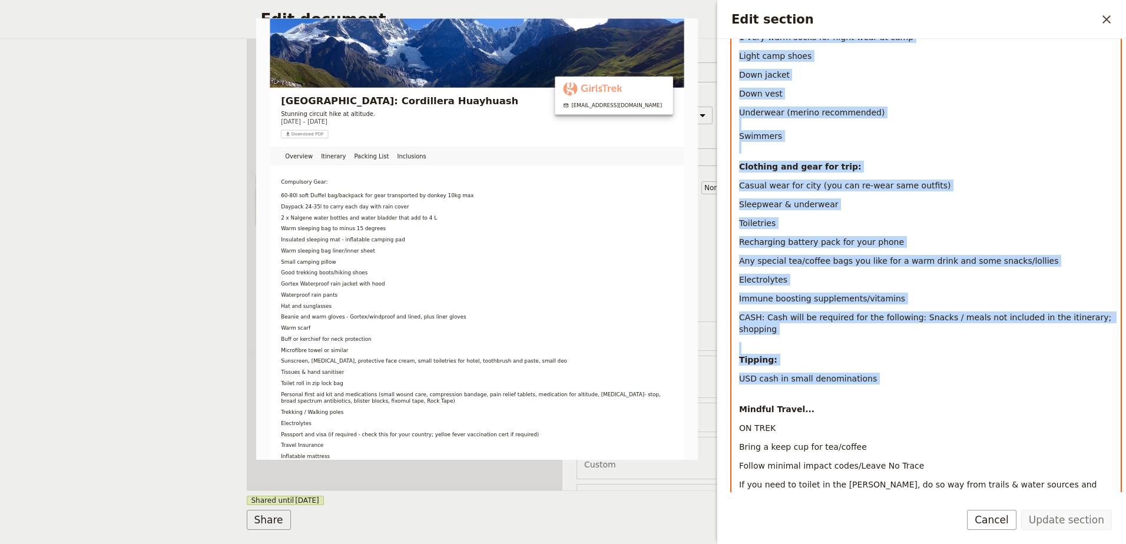
drag, startPoint x: 738, startPoint y: 190, endPoint x: 898, endPoint y: 367, distance: 238.9
copy div "Compulsory Gear: 60-80l soft Duffel bag/backpack for gear transported by donkey…"
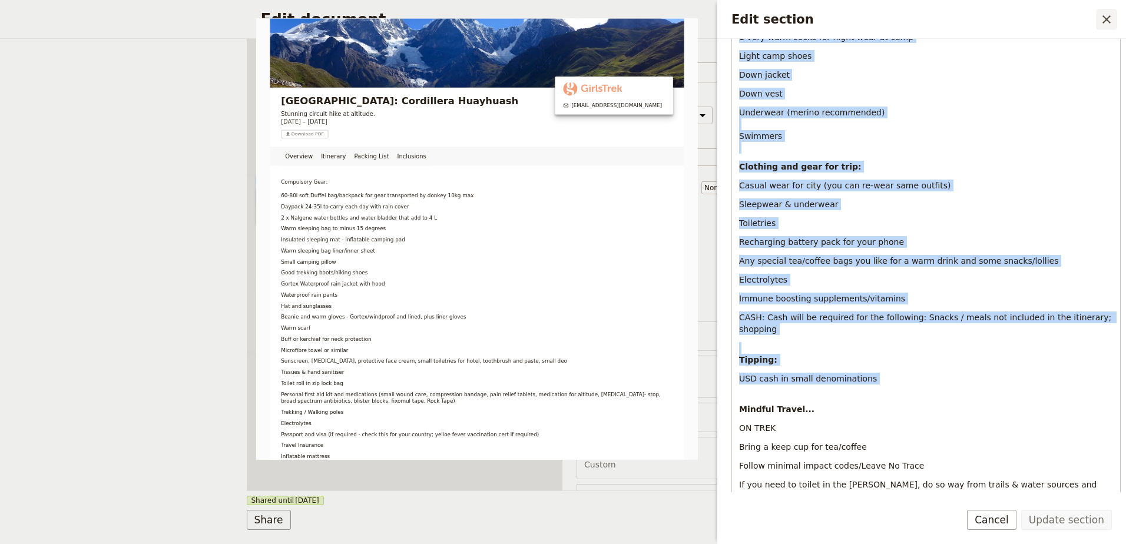
click at [1109, 17] on icon "Close drawer" at bounding box center [1106, 19] width 8 height 8
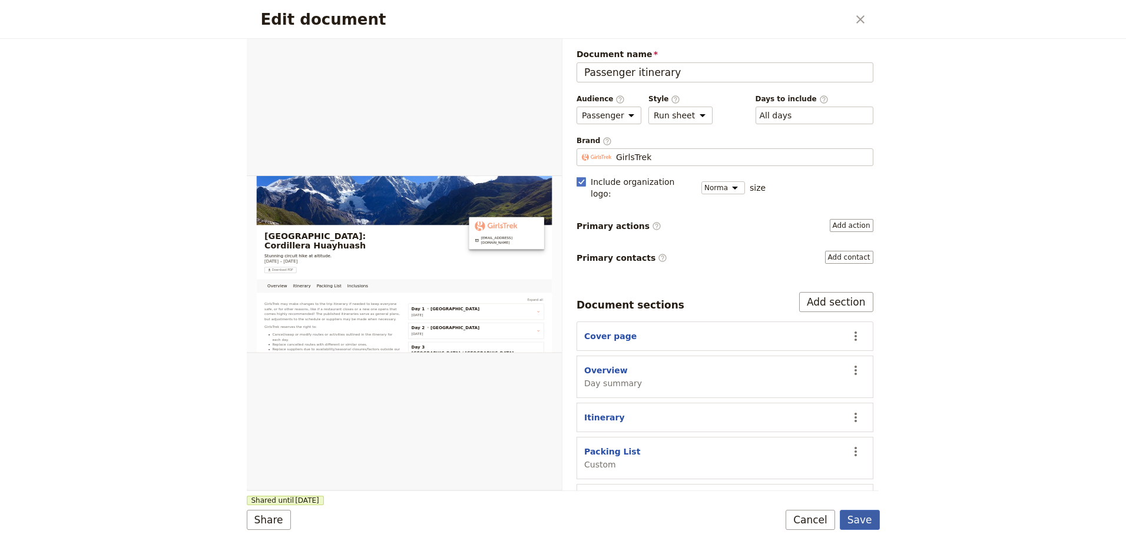
click at [862, 515] on button "Save" at bounding box center [860, 520] width 40 height 20
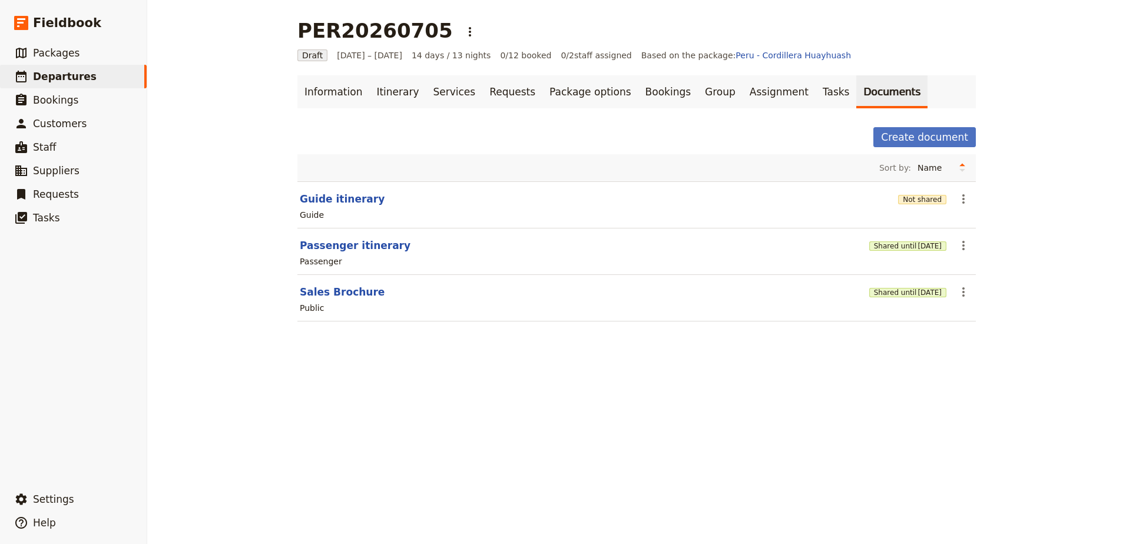
click at [962, 208] on div "Guide" at bounding box center [637, 215] width 676 height 14
click at [960, 201] on icon "Actions" at bounding box center [963, 199] width 14 height 14
click at [968, 240] on span "Edit document" at bounding box center [987, 242] width 60 height 12
select select "STAFF"
select select "RUN_SHEET"
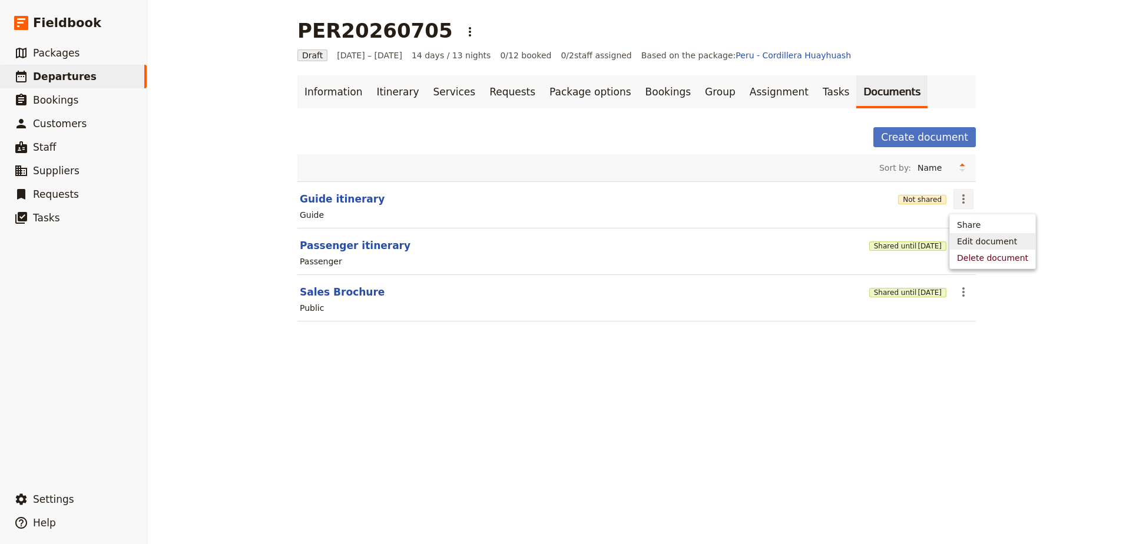
select select "DEFAULT"
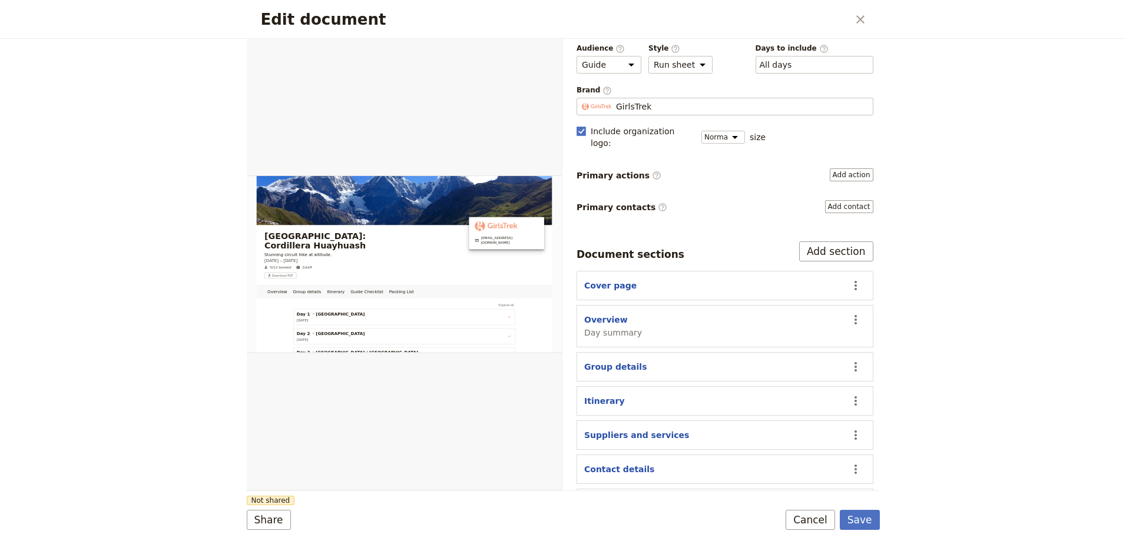
scroll to position [118, 0]
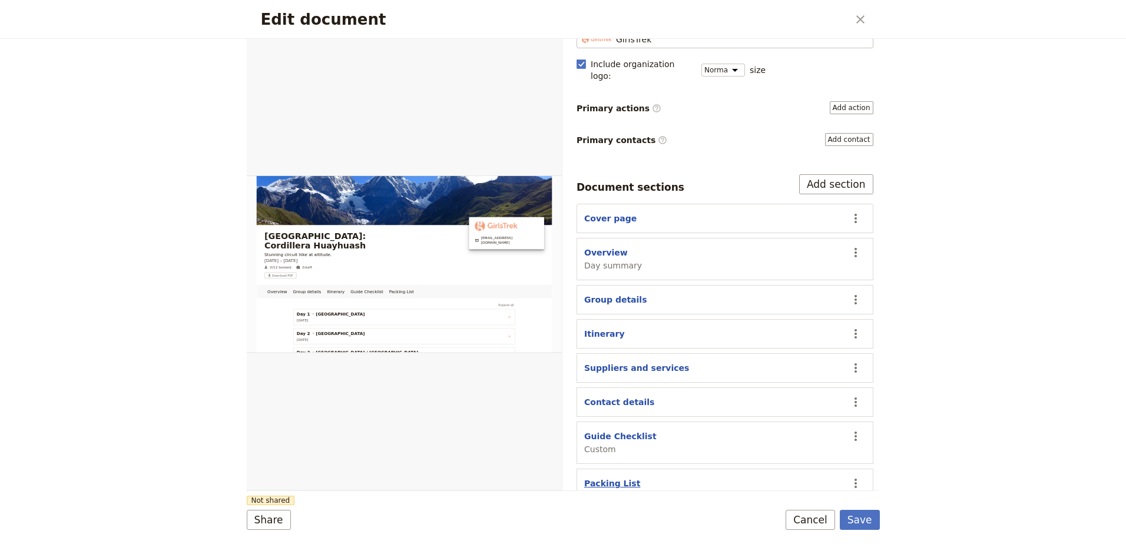
click at [609, 478] on button "Packing List" at bounding box center [612, 484] width 56 height 12
select select "CUSTOM"
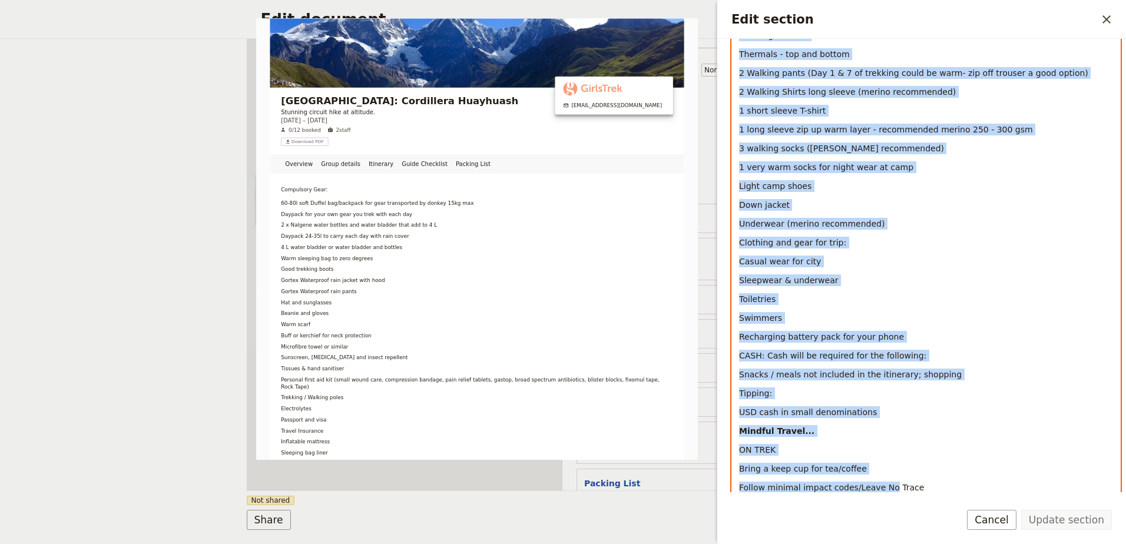
scroll to position [800, 0]
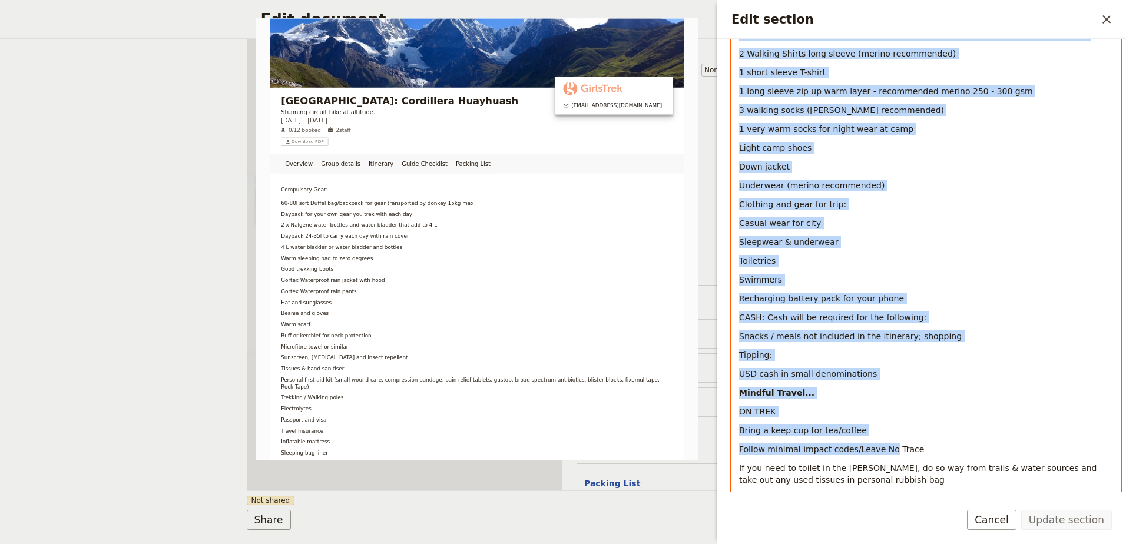
drag, startPoint x: 735, startPoint y: 195, endPoint x: 878, endPoint y: 373, distance: 228.6
click at [878, 373] on div "Compulsory Gear: 60-80l soft Duffel bag/backpack for gear transported by donkey…" at bounding box center [926, 58] width 388 height 1354
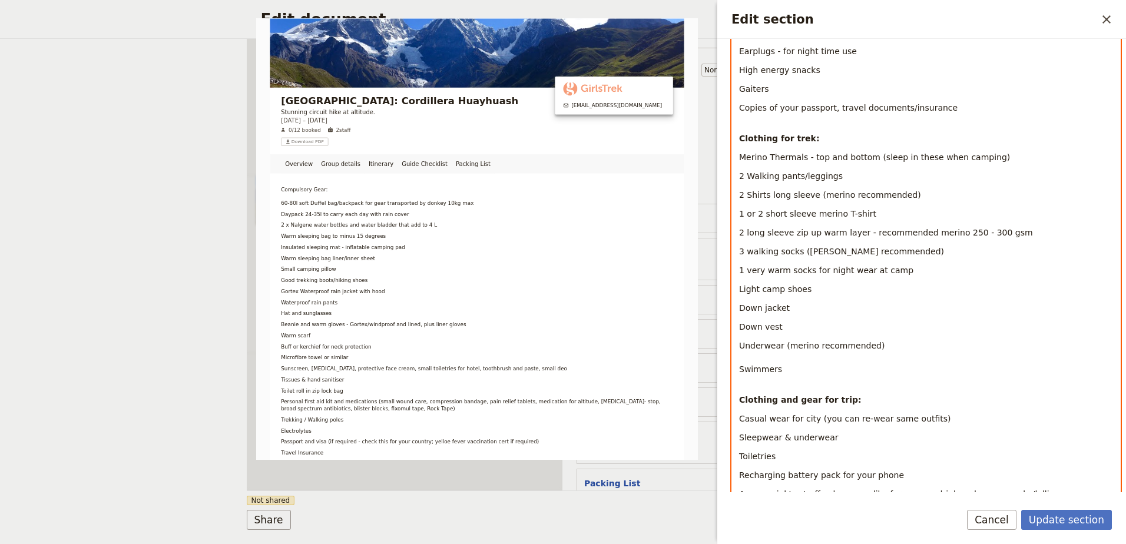
scroll to position [937, 0]
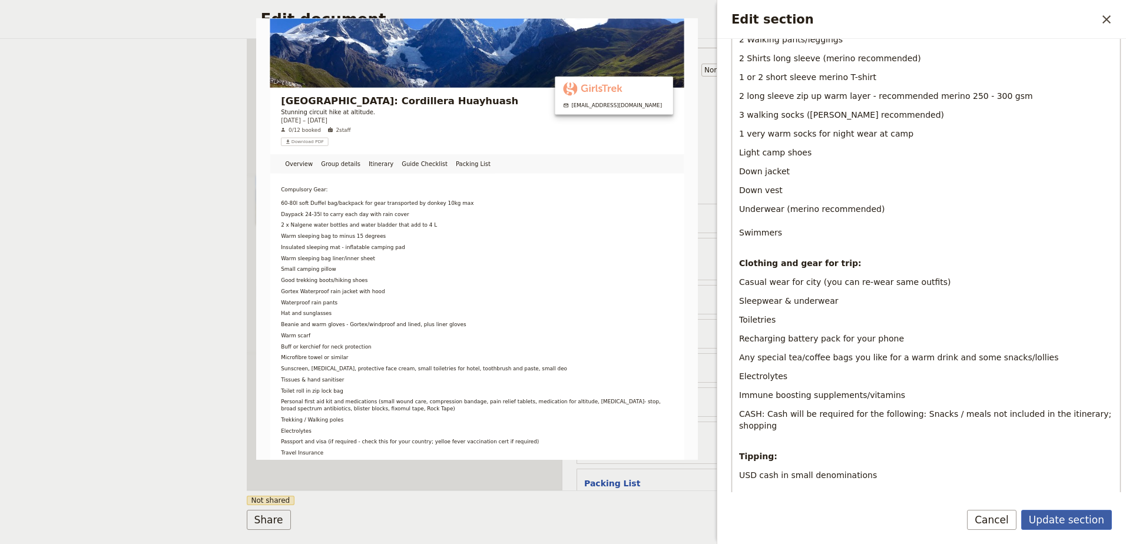
click at [1070, 514] on button "Update section" at bounding box center [1066, 520] width 91 height 20
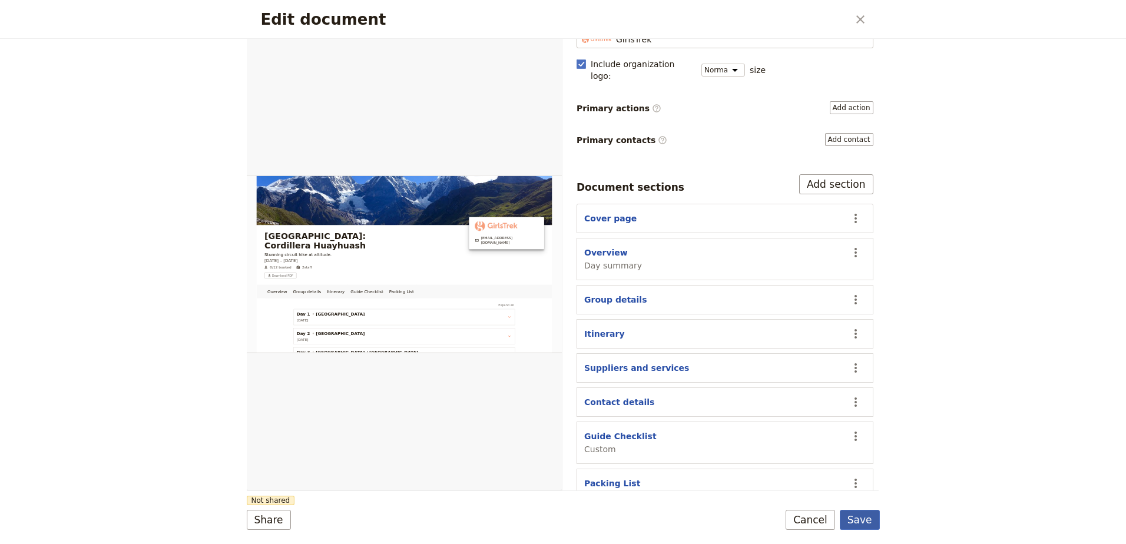
click at [872, 523] on button "Save" at bounding box center [860, 520] width 40 height 20
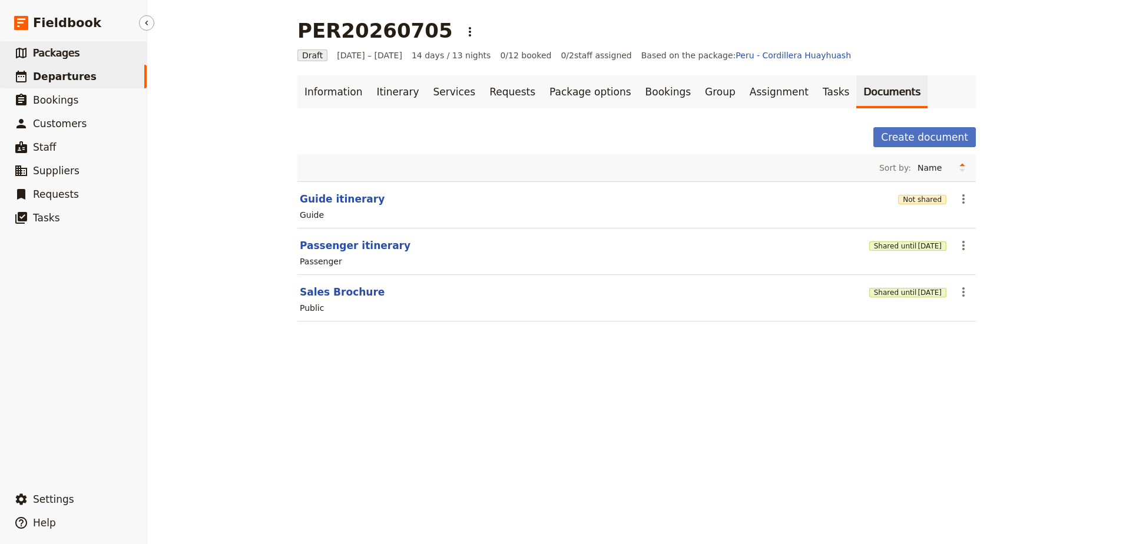
click at [56, 45] on link "​ Packages" at bounding box center [73, 53] width 147 height 24
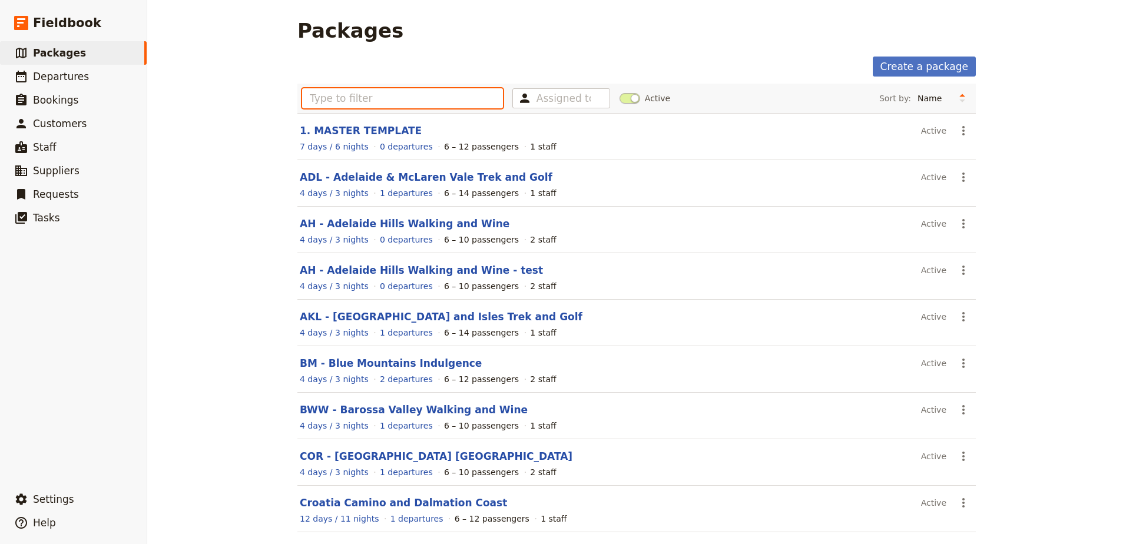
click at [349, 100] on input "text" at bounding box center [402, 98] width 201 height 20
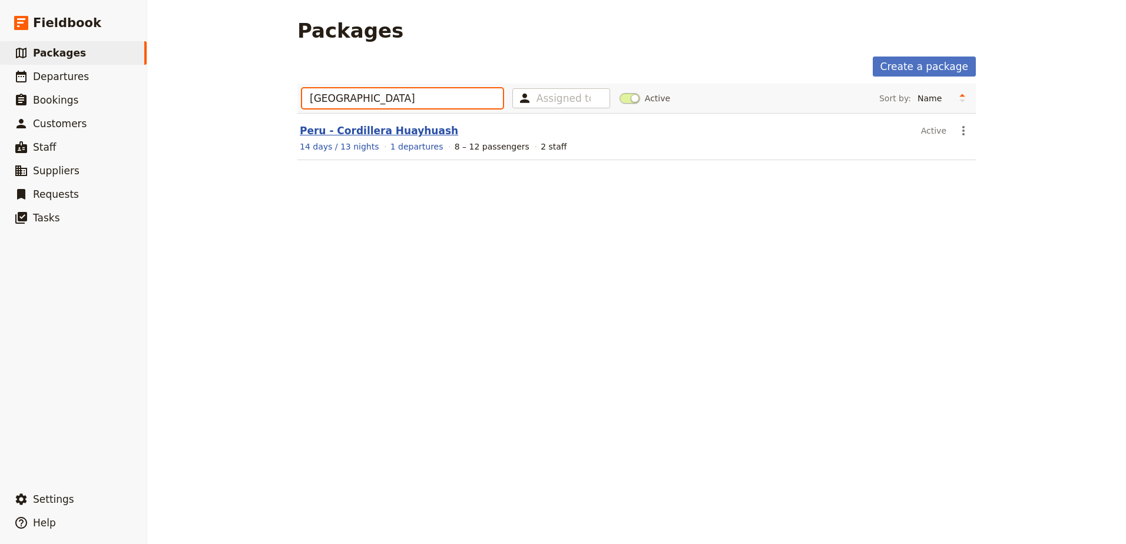
type input "peru"
click at [331, 131] on link "Peru - Cordillera Huayhuash" at bounding box center [379, 131] width 158 height 12
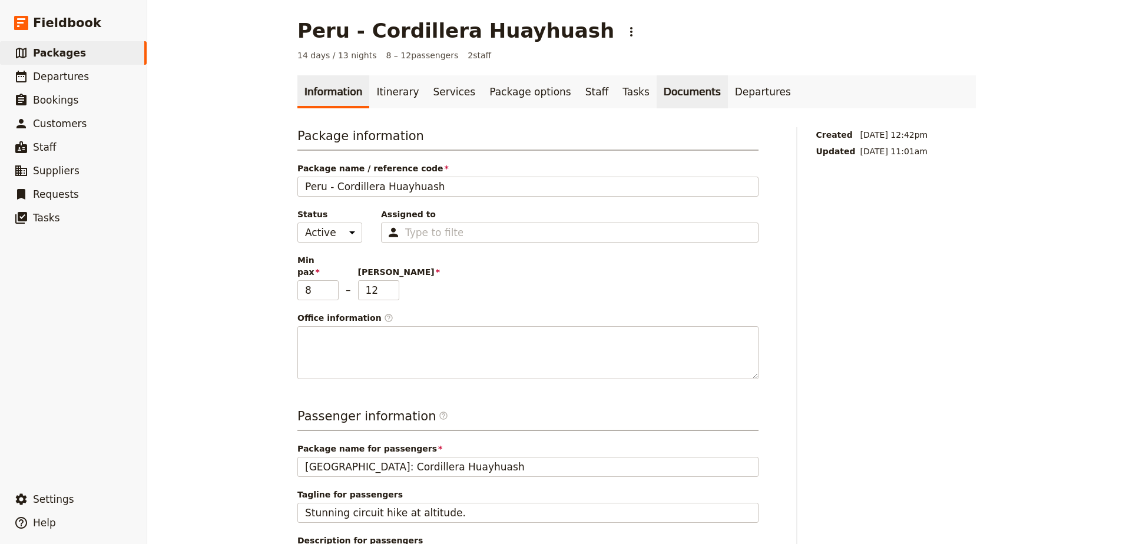
click at [657, 93] on link "Documents" at bounding box center [692, 91] width 71 height 33
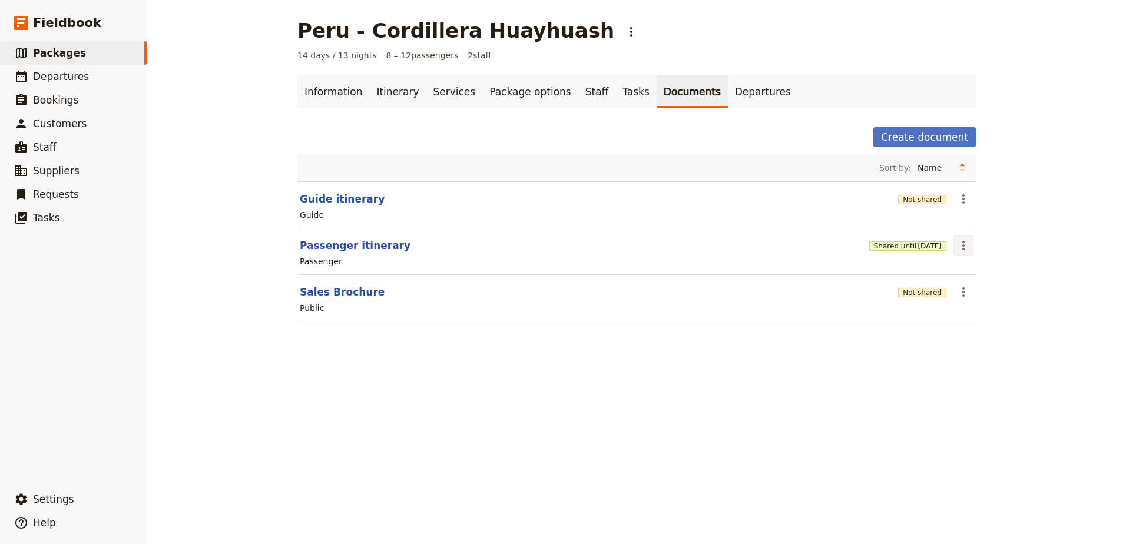
click at [967, 244] on button "​" at bounding box center [963, 246] width 20 height 20
click at [976, 281] on button "Edit document" at bounding box center [992, 288] width 85 height 16
select select "PASSENGER"
select select "RUN_SHEET"
select select "DEFAULT"
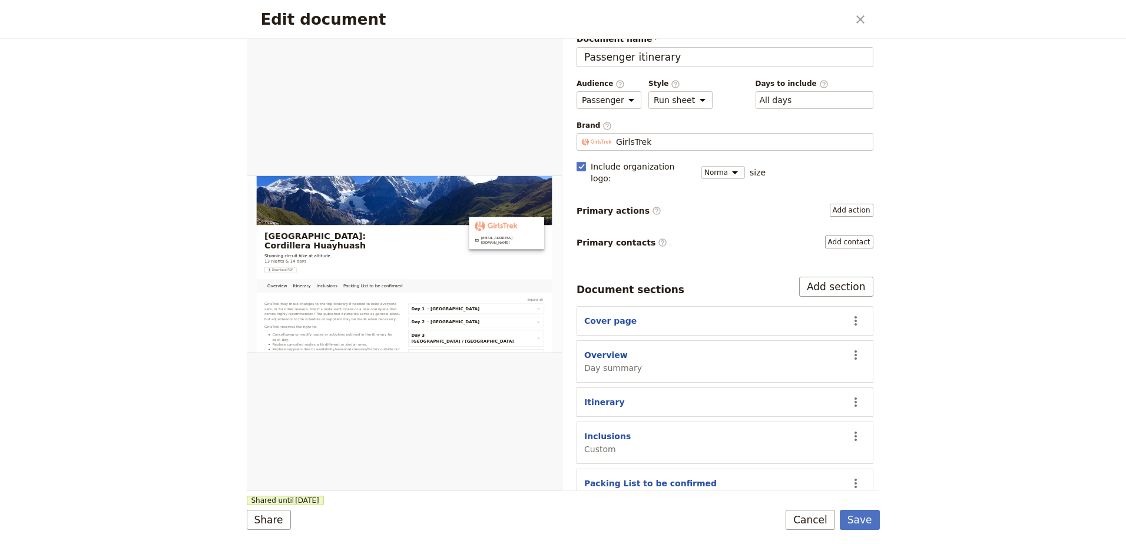
scroll to position [29, 0]
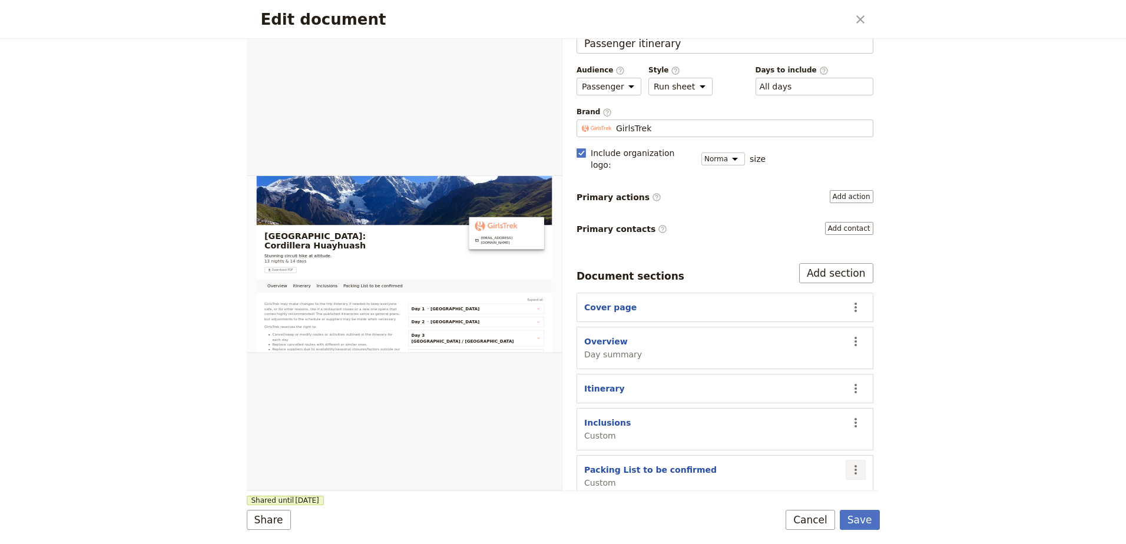
click at [848, 463] on icon "Actions" at bounding box center [855, 470] width 14 height 14
click at [809, 373] on span "Edit section" at bounding box center [800, 373] width 95 height 12
select select "CUSTOM"
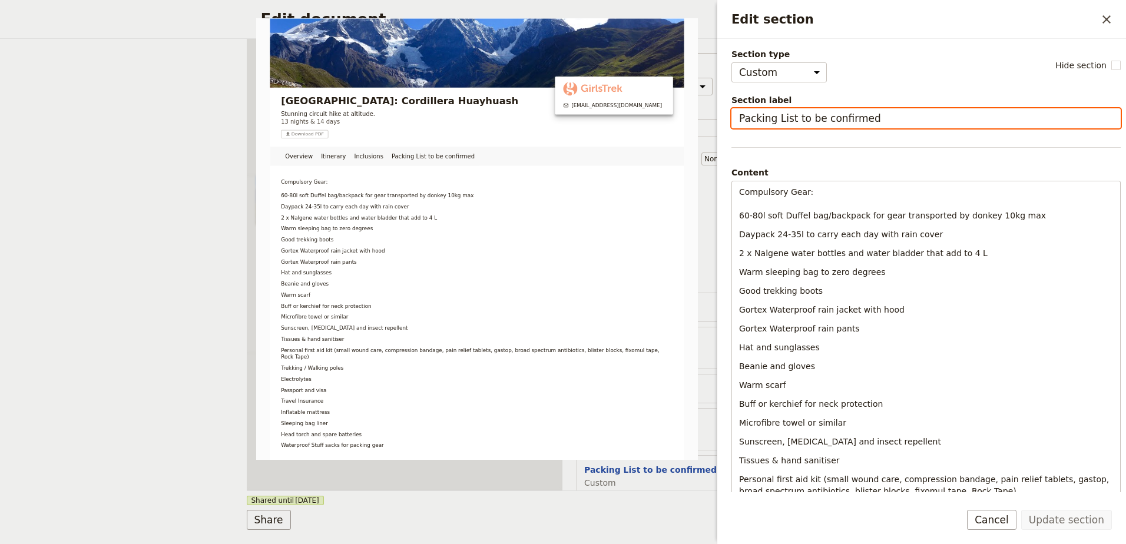
drag, startPoint x: 873, startPoint y: 113, endPoint x: 794, endPoint y: 119, distance: 79.1
click at [794, 119] on input "Packing List to be confirmed" at bounding box center [925, 118] width 389 height 20
type input "Packing List"
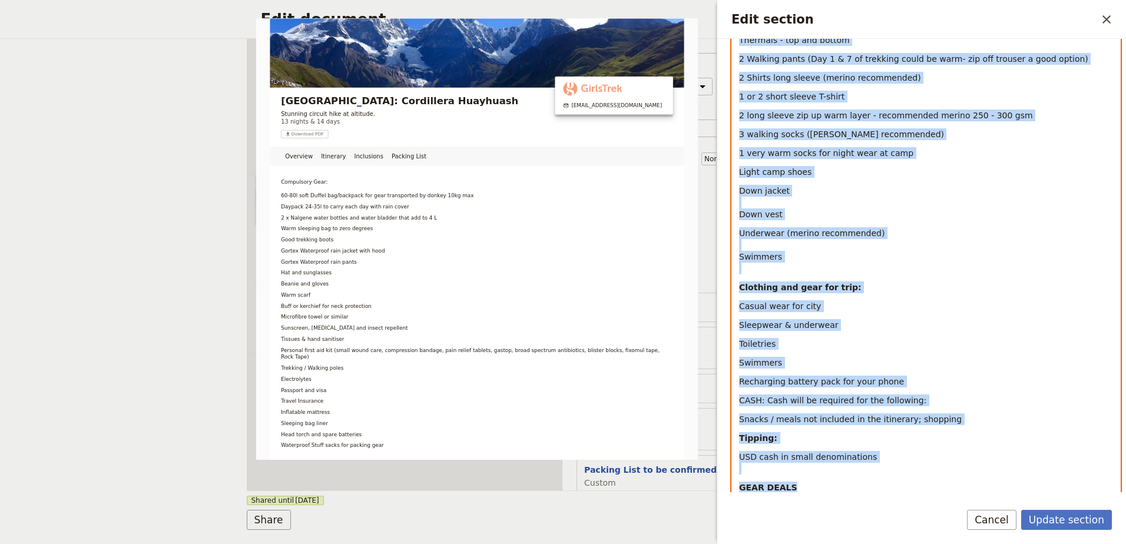
scroll to position [761, 0]
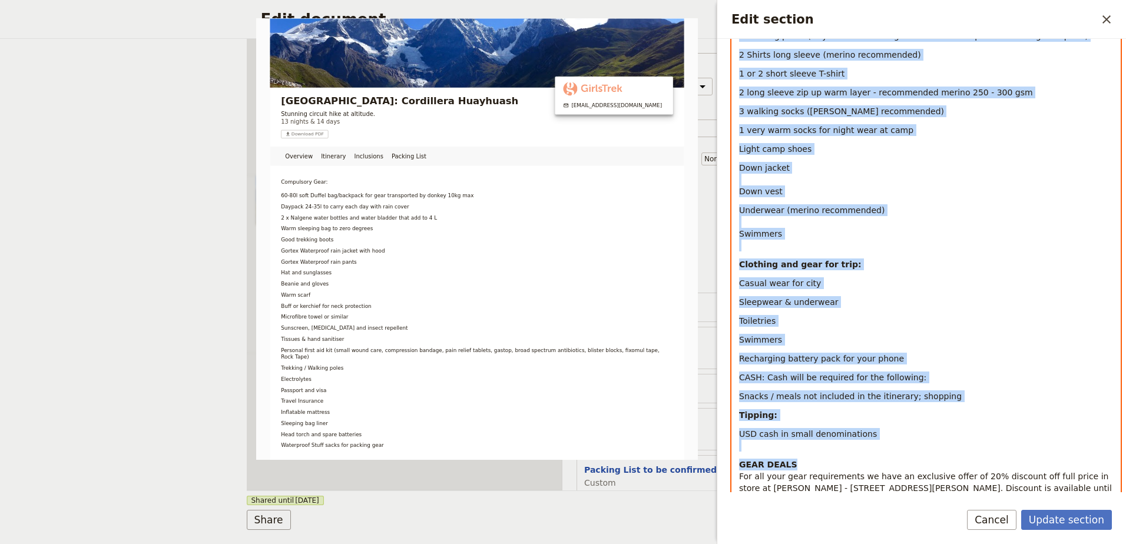
drag, startPoint x: 739, startPoint y: 190, endPoint x: 947, endPoint y: 425, distance: 313.2
click at [947, 425] on div "Compulsory Gear: 60-80l soft Duffel bag/backpack for gear transported by donkey…" at bounding box center [926, 186] width 388 height 1533
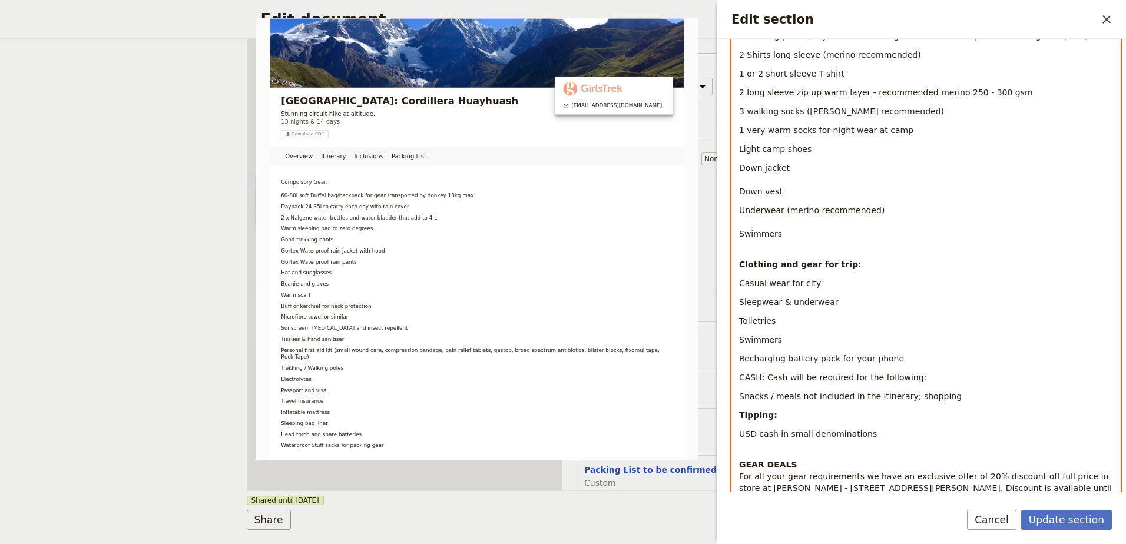
scroll to position [937, 0]
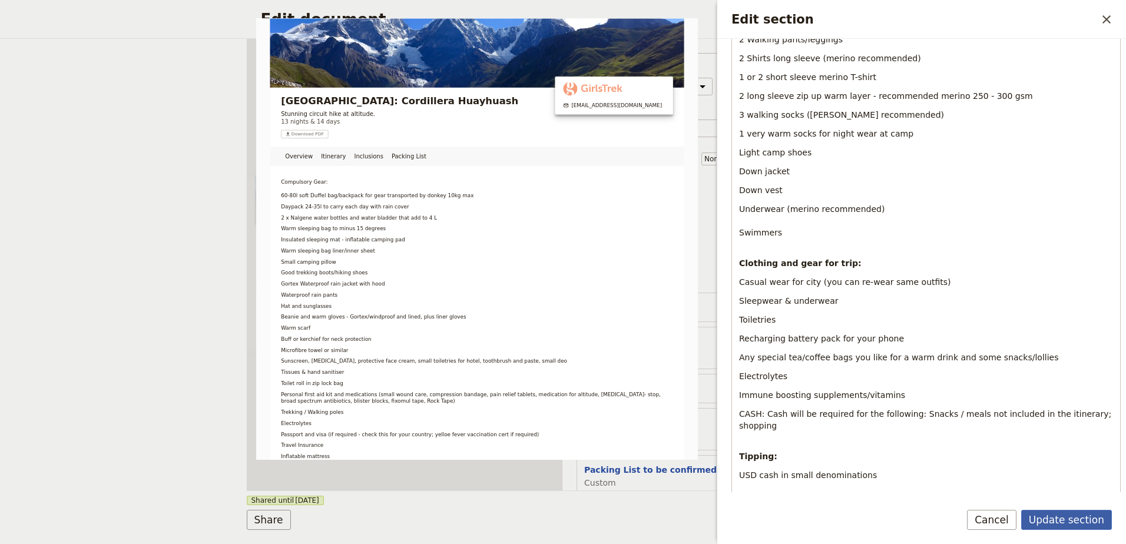
click at [1078, 516] on button "Update section" at bounding box center [1066, 520] width 91 height 20
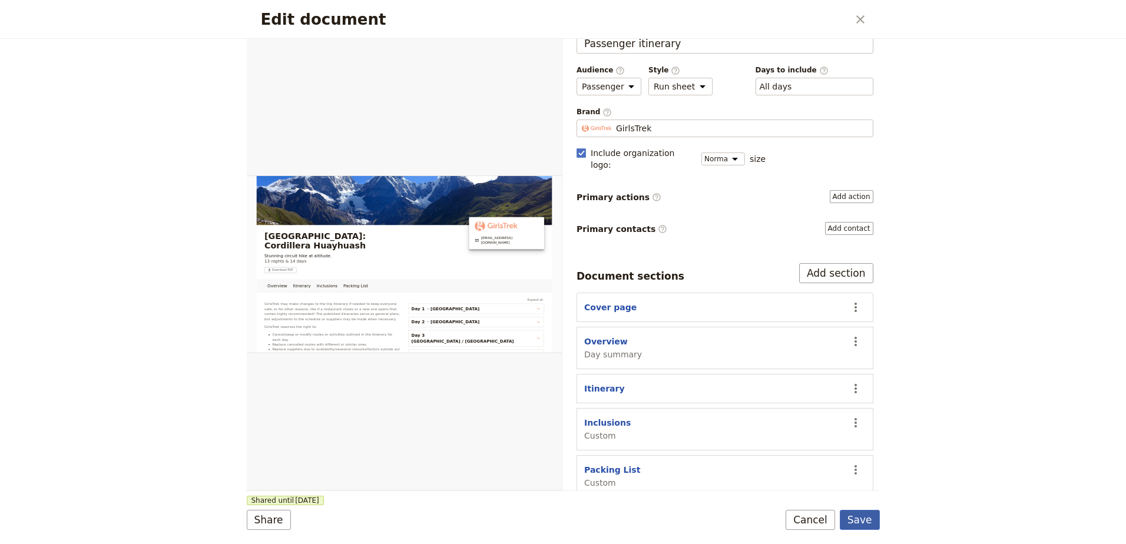
click at [858, 523] on button "Save" at bounding box center [860, 520] width 40 height 20
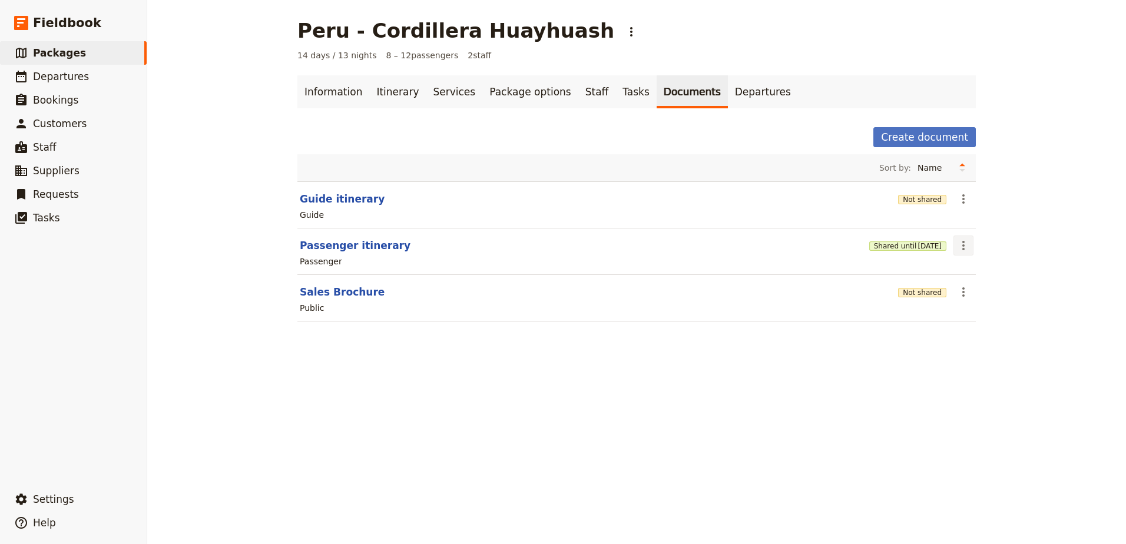
click at [962, 242] on icon "Actions" at bounding box center [963, 245] width 2 height 9
click at [969, 284] on span "Edit document" at bounding box center [987, 288] width 60 height 12
select select "PASSENGER"
select select "RUN_SHEET"
select select "DEFAULT"
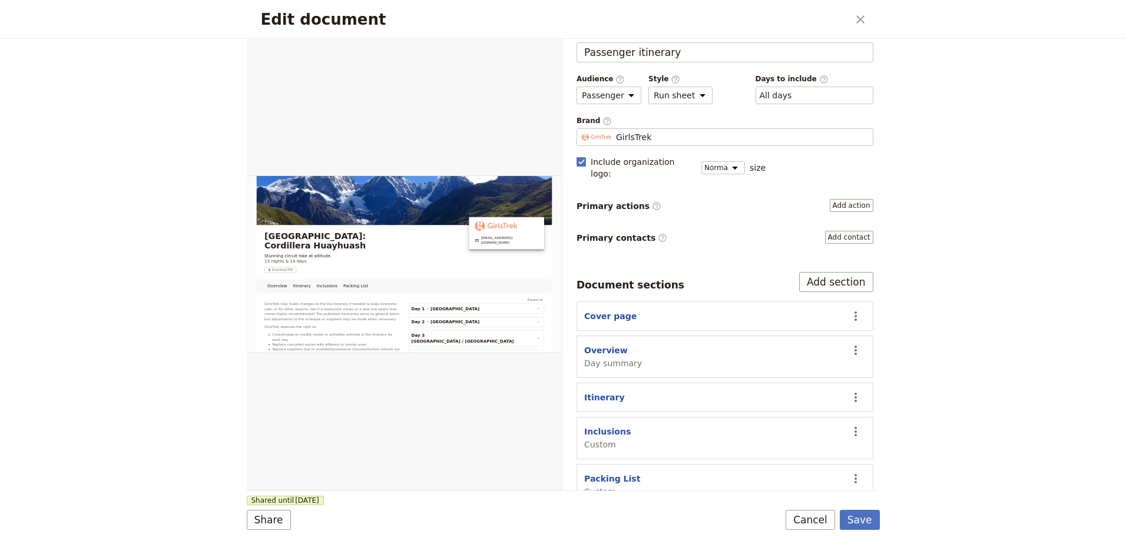
scroll to position [29, 0]
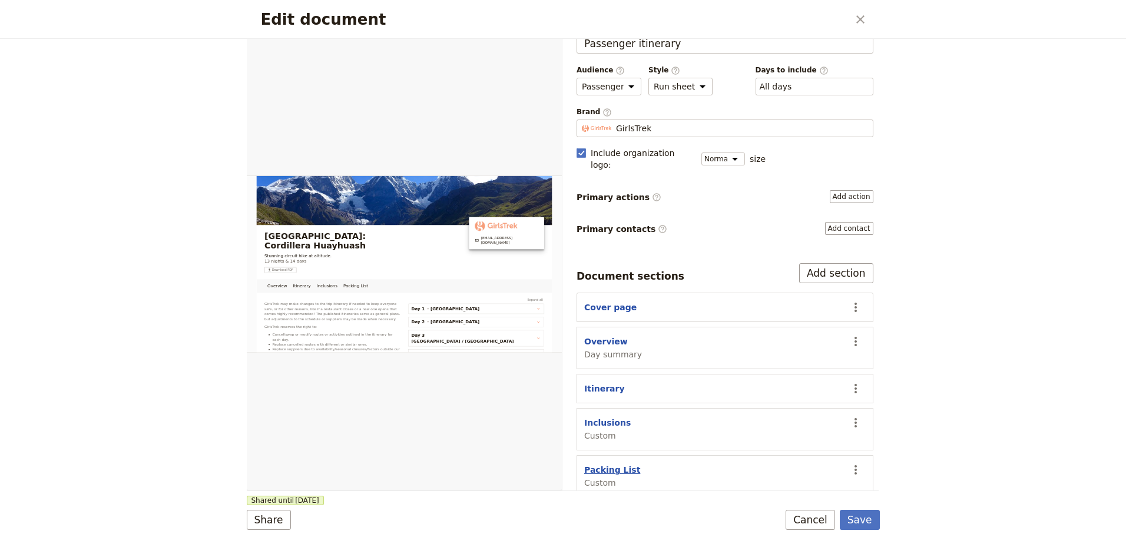
click at [611, 464] on button "Packing List" at bounding box center [612, 470] width 56 height 12
select select "CUSTOM"
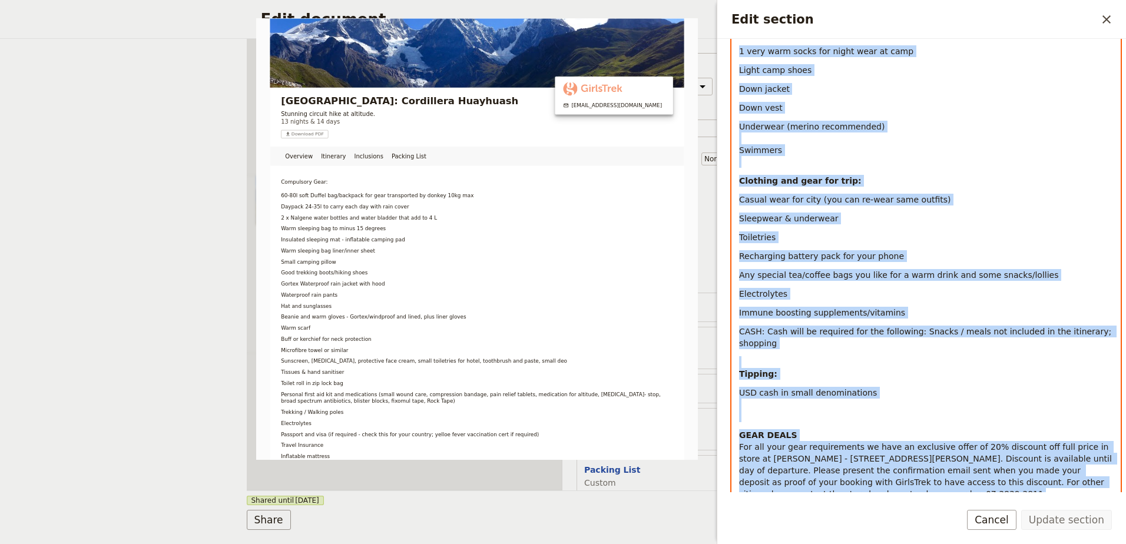
scroll to position [1212, 0]
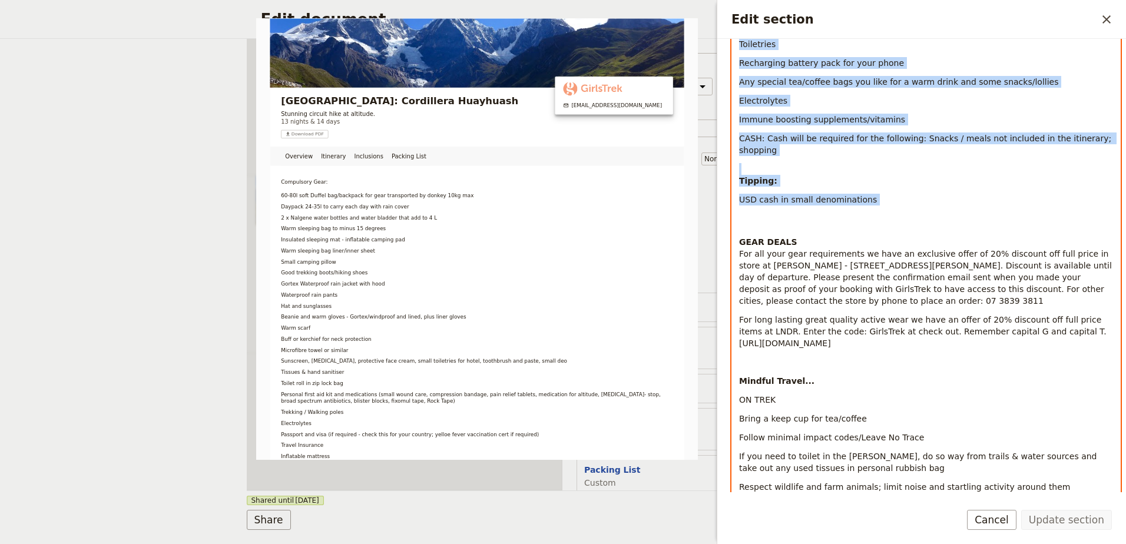
drag, startPoint x: 738, startPoint y: 188, endPoint x: 963, endPoint y: 190, distance: 225.5
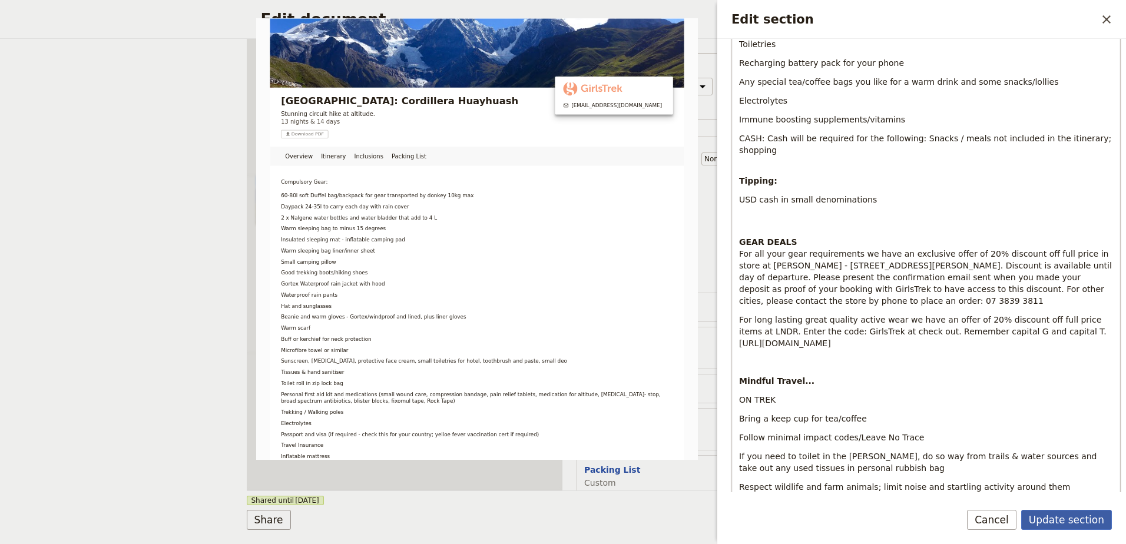
click at [1080, 515] on button "Update section" at bounding box center [1066, 520] width 91 height 20
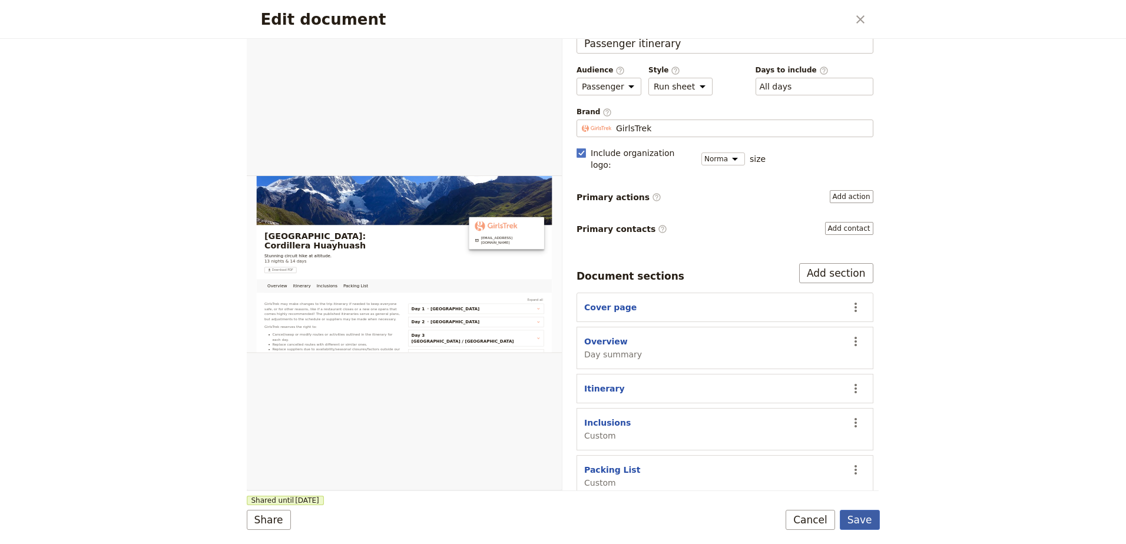
click at [870, 518] on button "Save" at bounding box center [860, 520] width 40 height 20
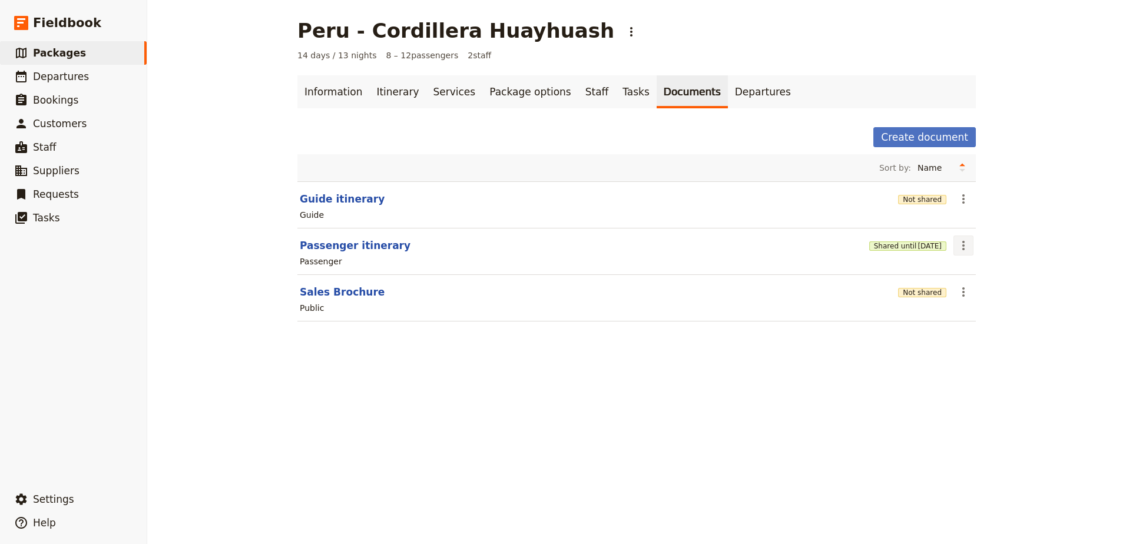
click at [956, 241] on icon "Actions" at bounding box center [963, 245] width 14 height 14
click at [971, 286] on span "Edit document" at bounding box center [987, 288] width 60 height 12
select select "PASSENGER"
select select "RUN_SHEET"
select select "DEFAULT"
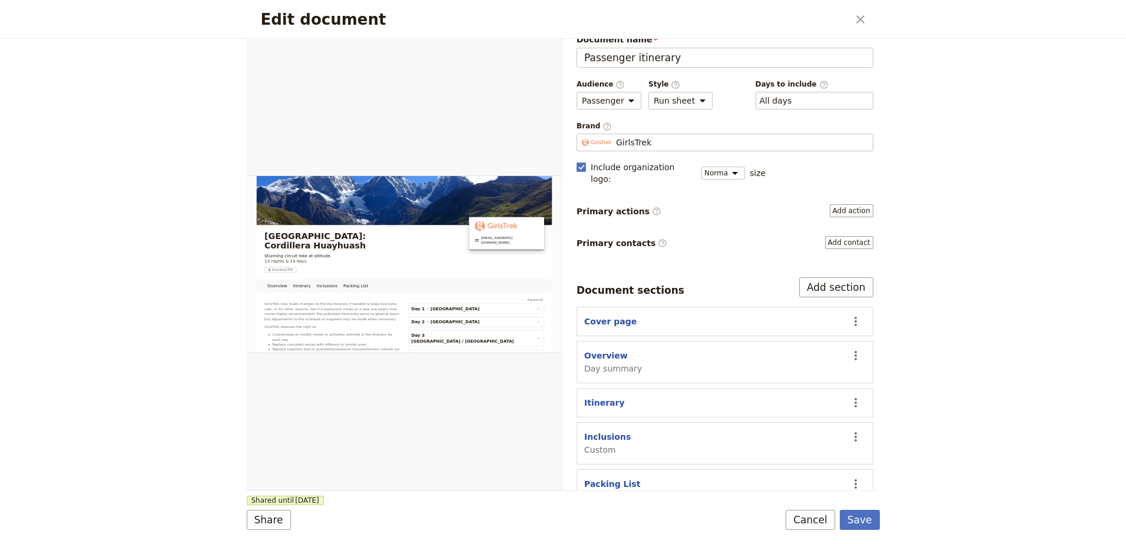
scroll to position [29, 0]
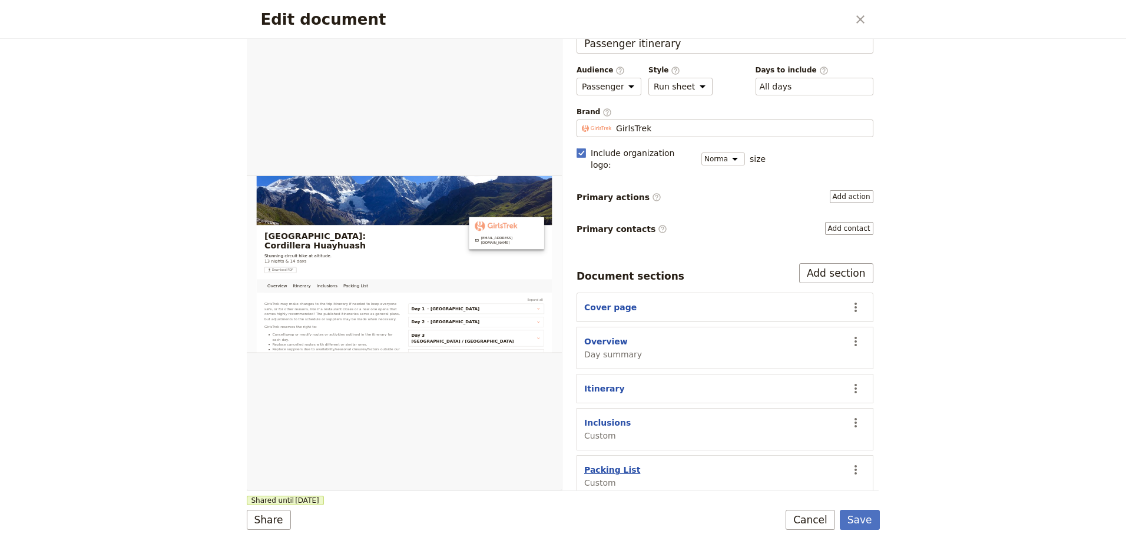
click at [605, 464] on button "Packing List" at bounding box center [612, 470] width 56 height 12
select select "CUSTOM"
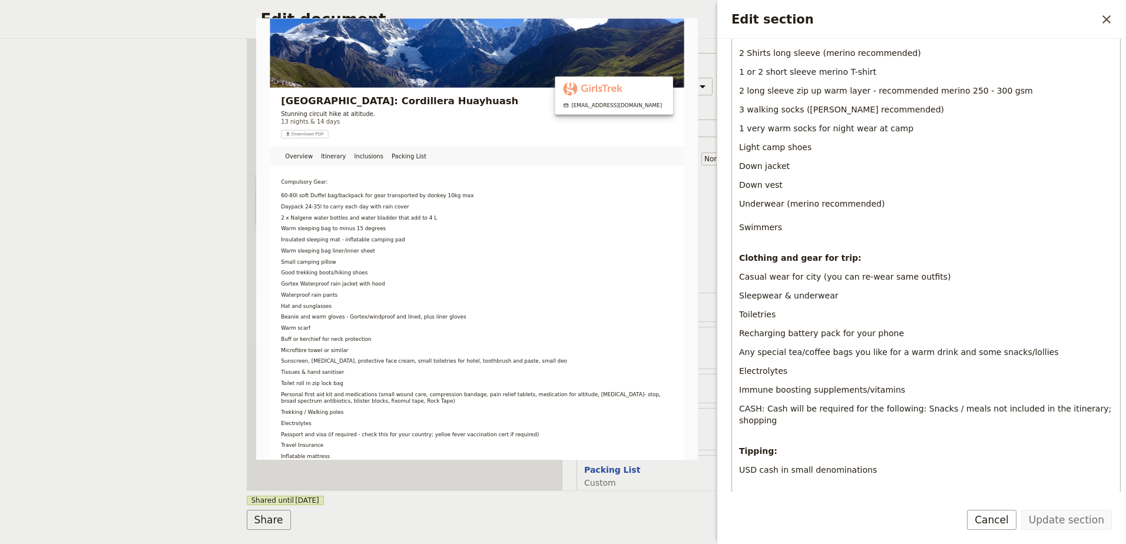
scroll to position [1178, 0]
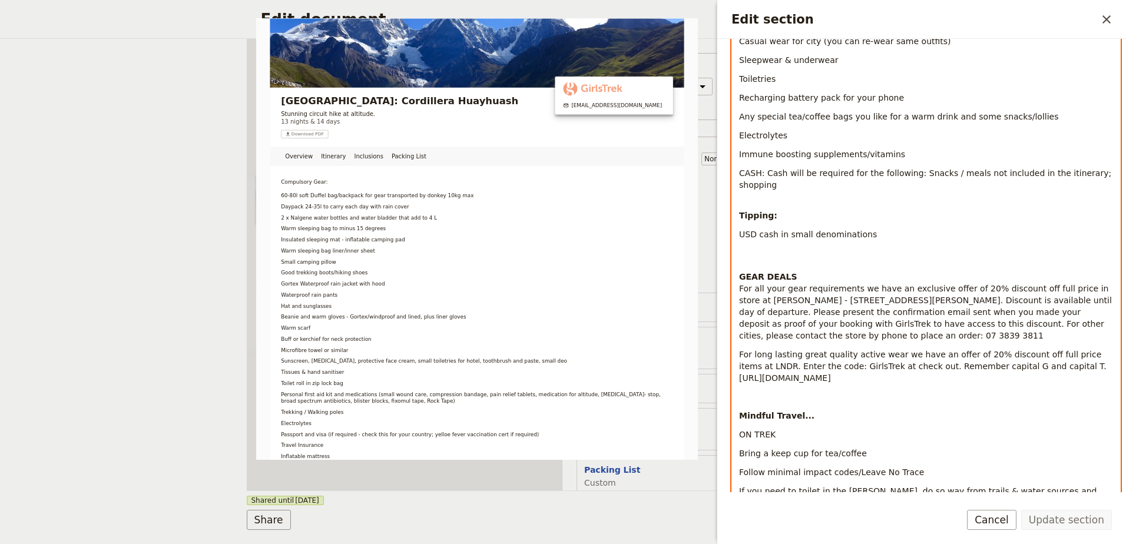
drag, startPoint x: 740, startPoint y: 253, endPoint x: 1103, endPoint y: 342, distance: 374.2
copy div "GEAR DEALS For all your gear requirements we have an exclusive offer of 20% dis…"
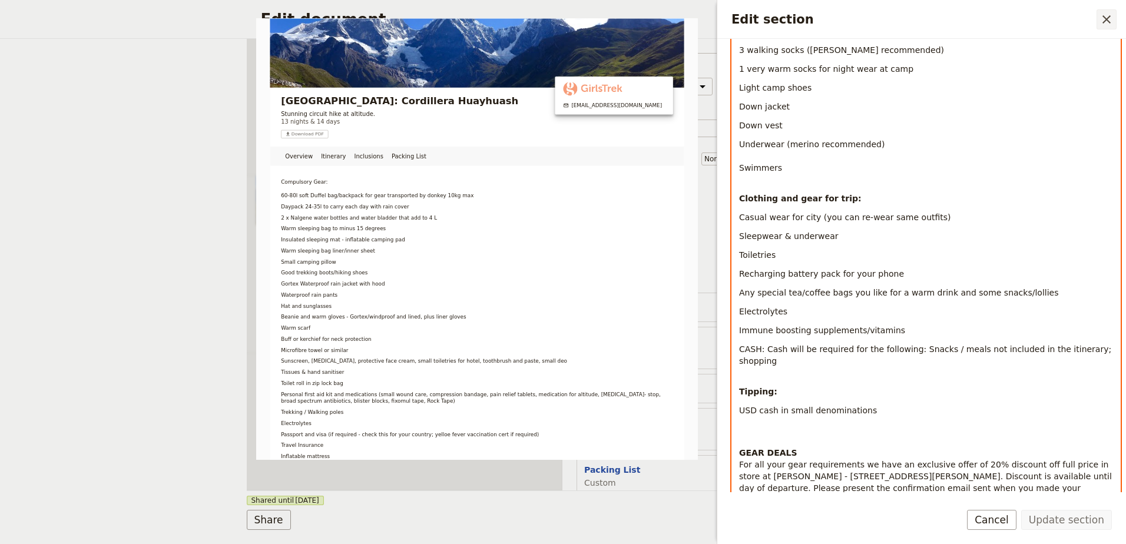
scroll to position [1001, 0]
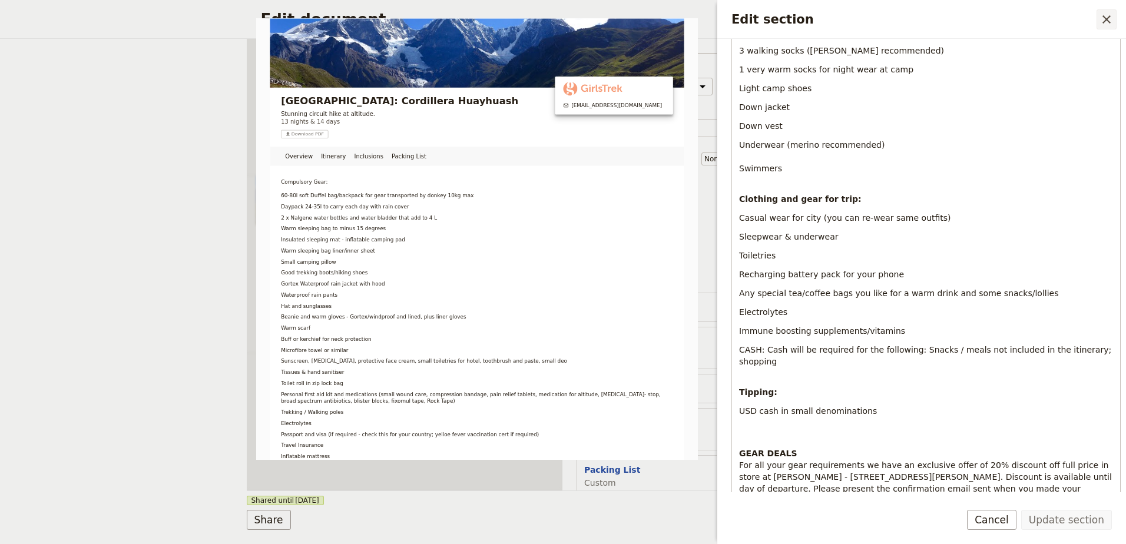
click at [1109, 28] on button "​" at bounding box center [1106, 19] width 20 height 20
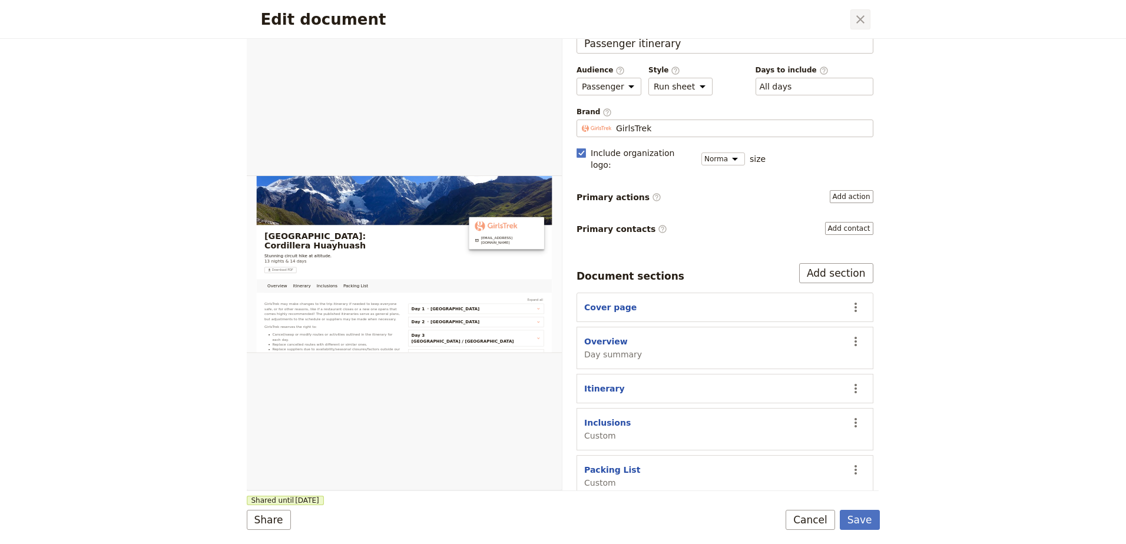
click at [861, 17] on icon "Close dialog" at bounding box center [860, 19] width 14 height 14
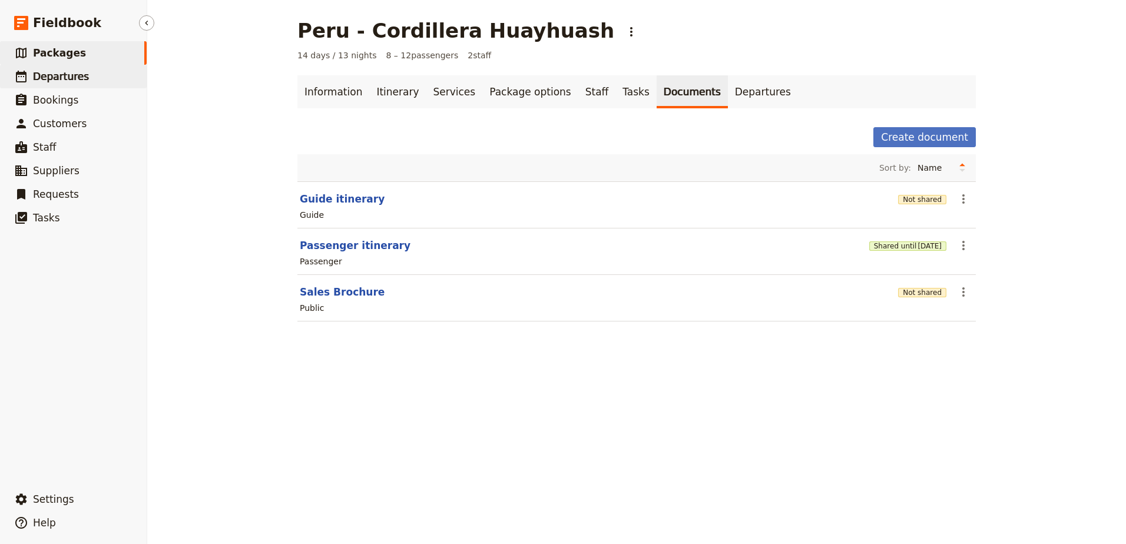
click at [69, 72] on span "Departures" at bounding box center [61, 77] width 56 height 12
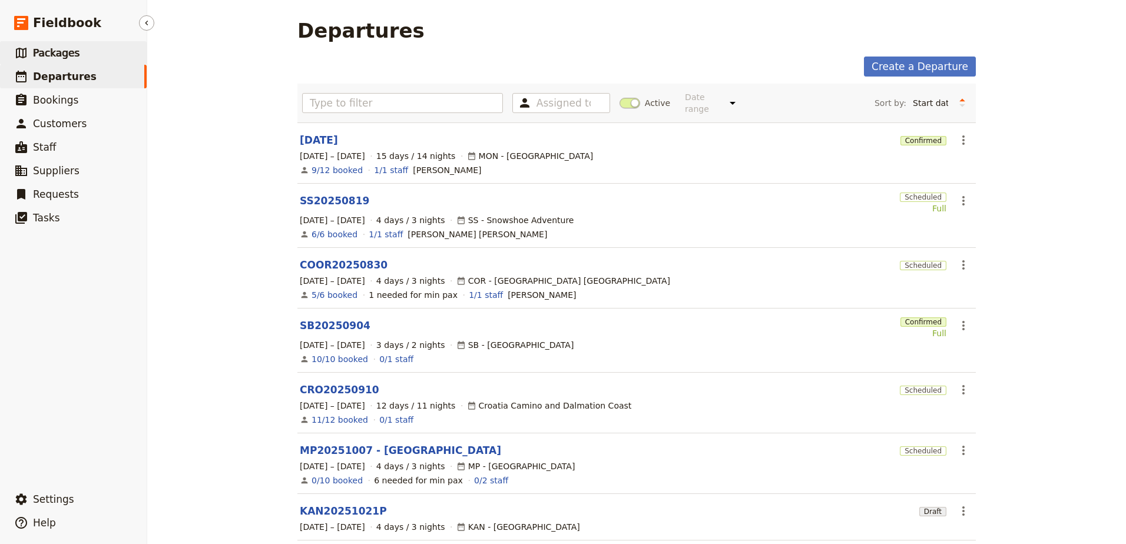
click at [61, 53] on span "Packages" at bounding box center [56, 53] width 47 height 12
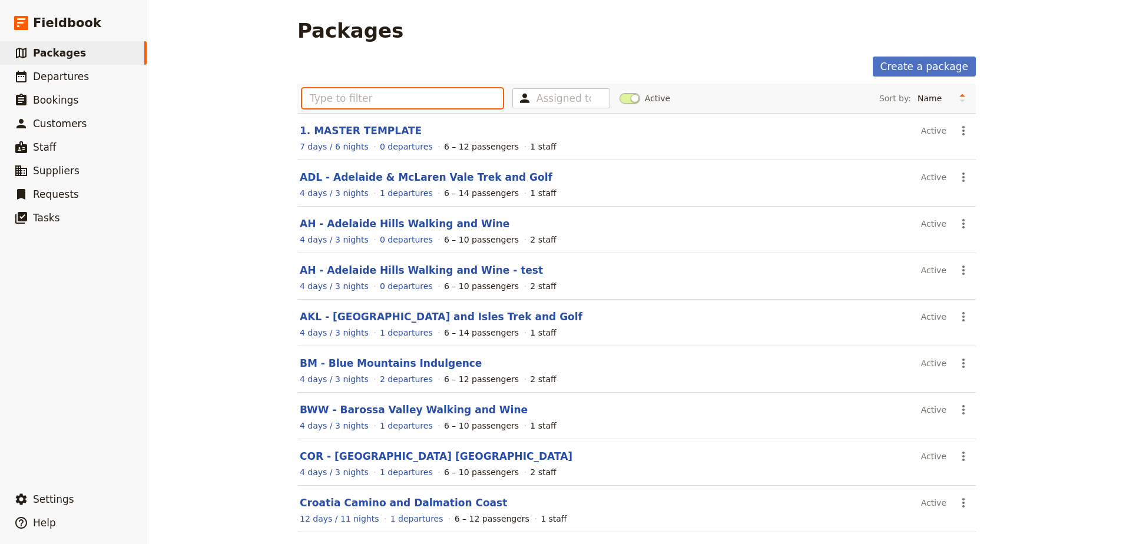
click at [397, 100] on input "text" at bounding box center [402, 98] width 201 height 20
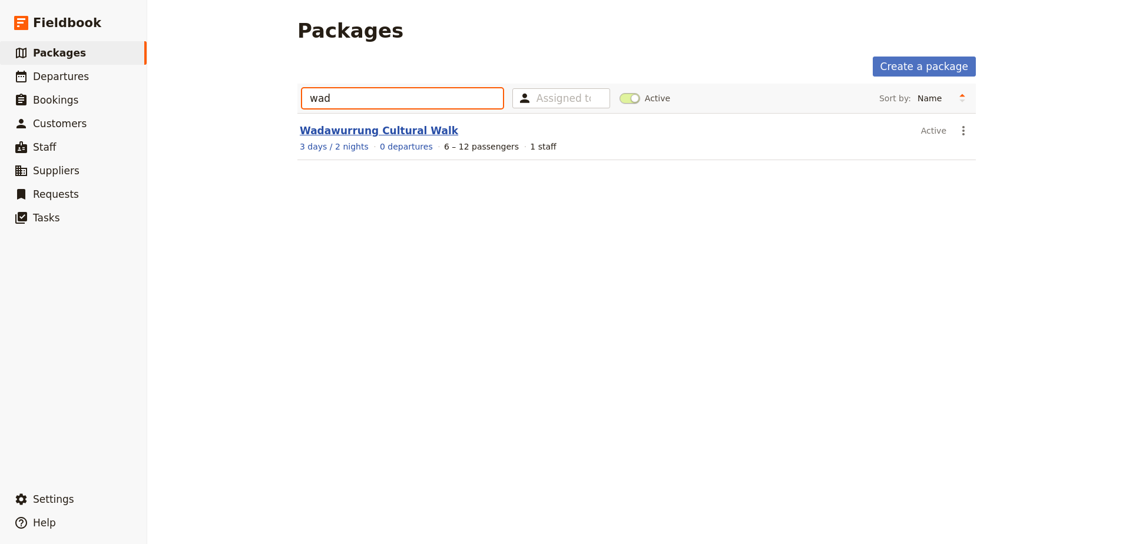
type input "wad"
click at [329, 133] on link "Wadawurrung Cultural Walk" at bounding box center [379, 131] width 158 height 12
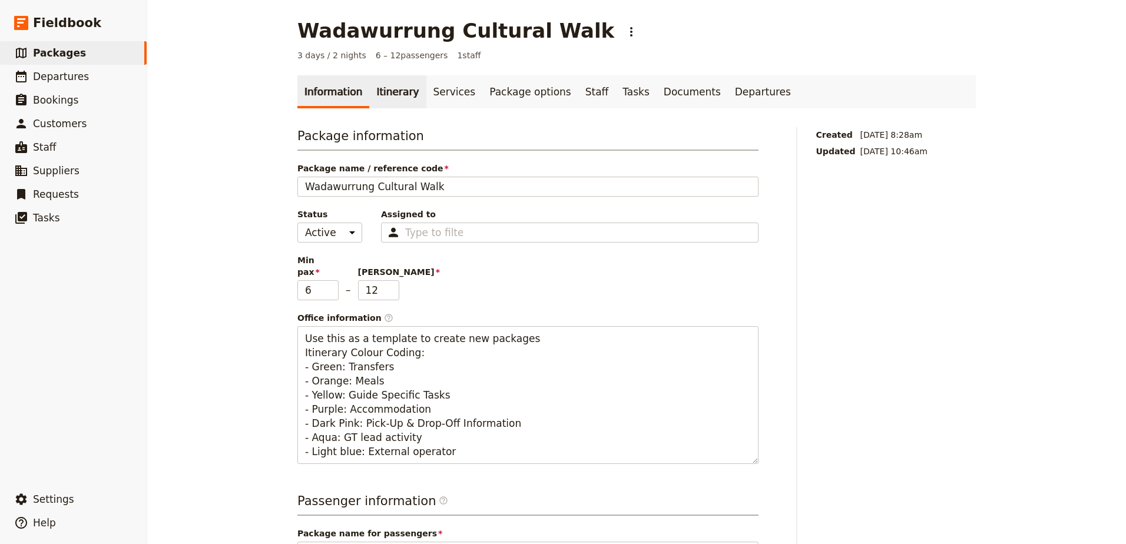
click at [402, 94] on link "Itinerary" at bounding box center [397, 91] width 57 height 33
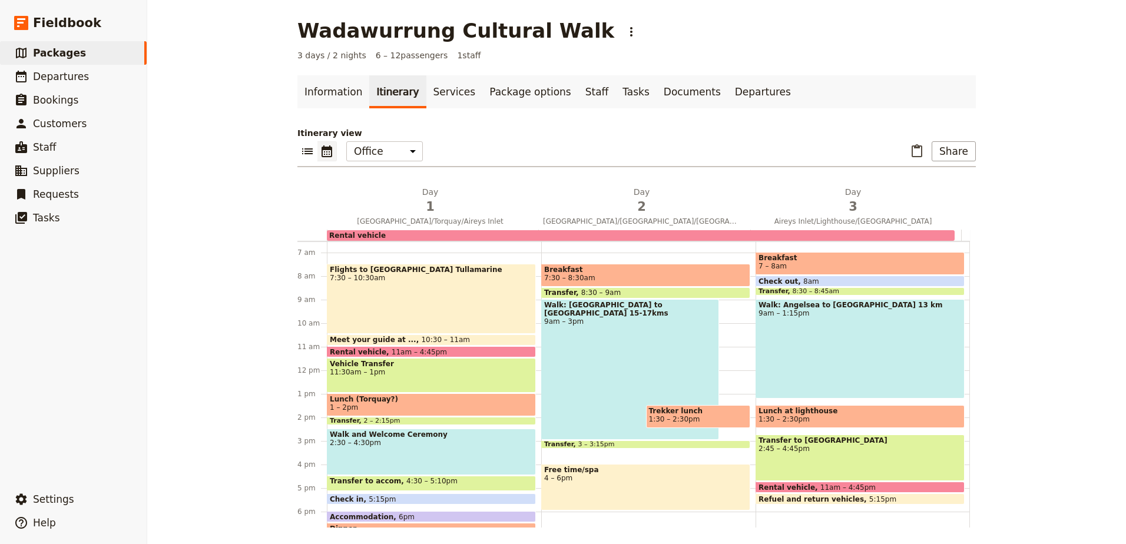
scroll to position [153, 0]
click at [480, 204] on span "1" at bounding box center [429, 207] width 197 height 18
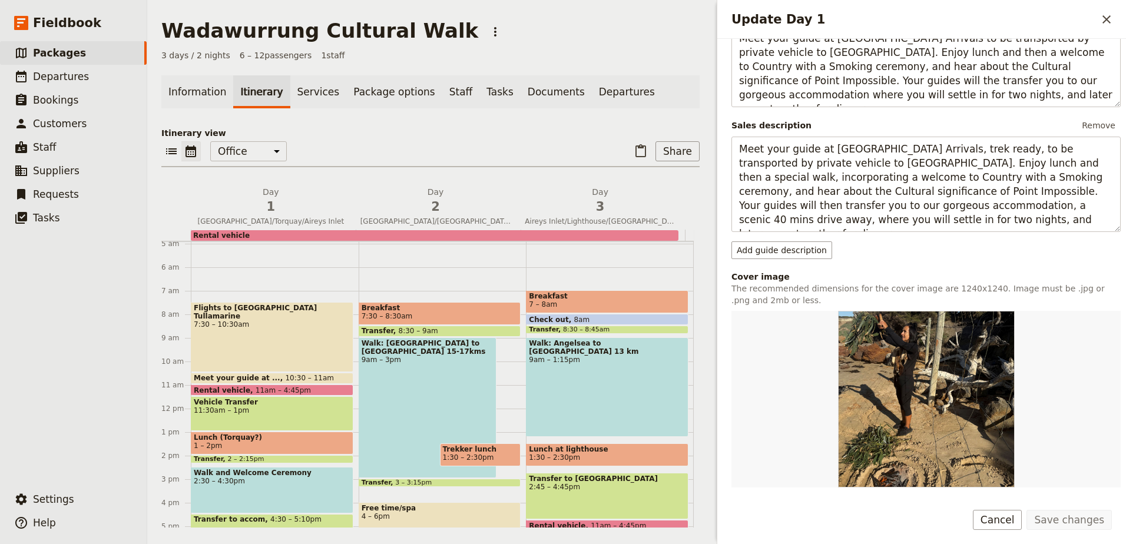
scroll to position [94, 0]
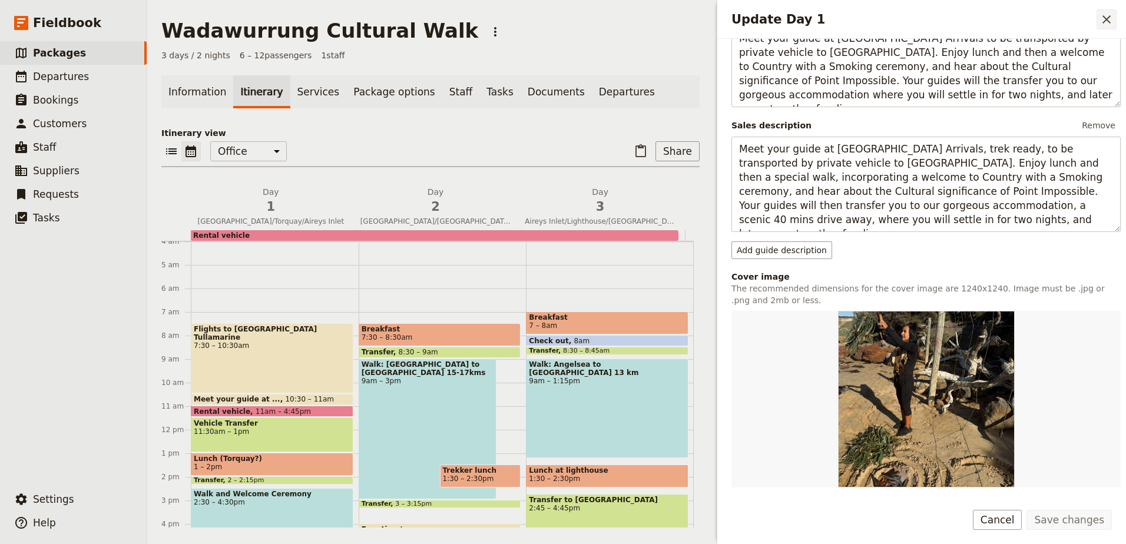
click at [1113, 16] on icon "Close drawer" at bounding box center [1106, 19] width 14 height 14
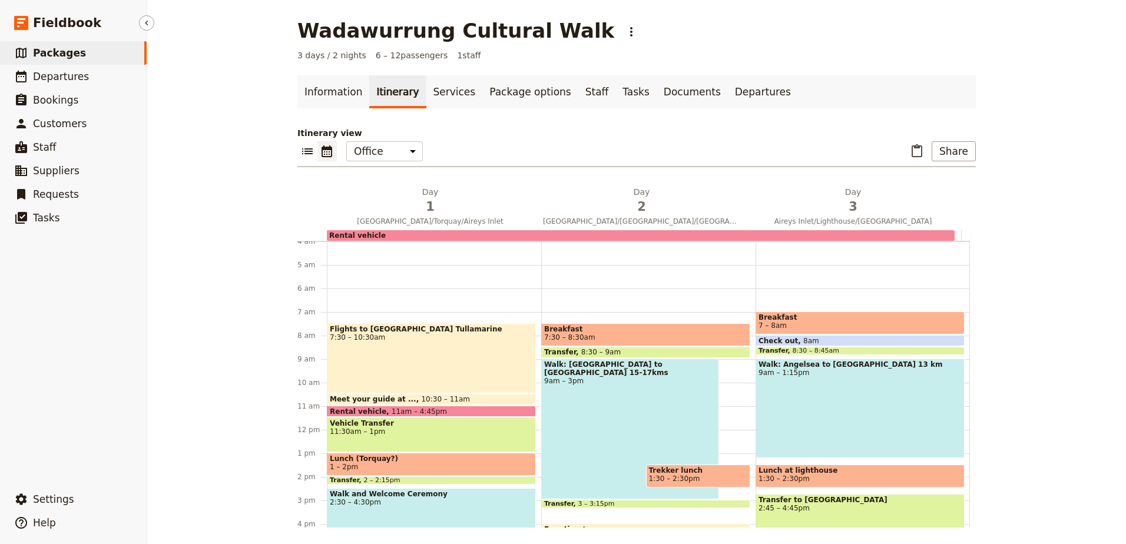
click at [46, 48] on span "Packages" at bounding box center [59, 53] width 53 height 12
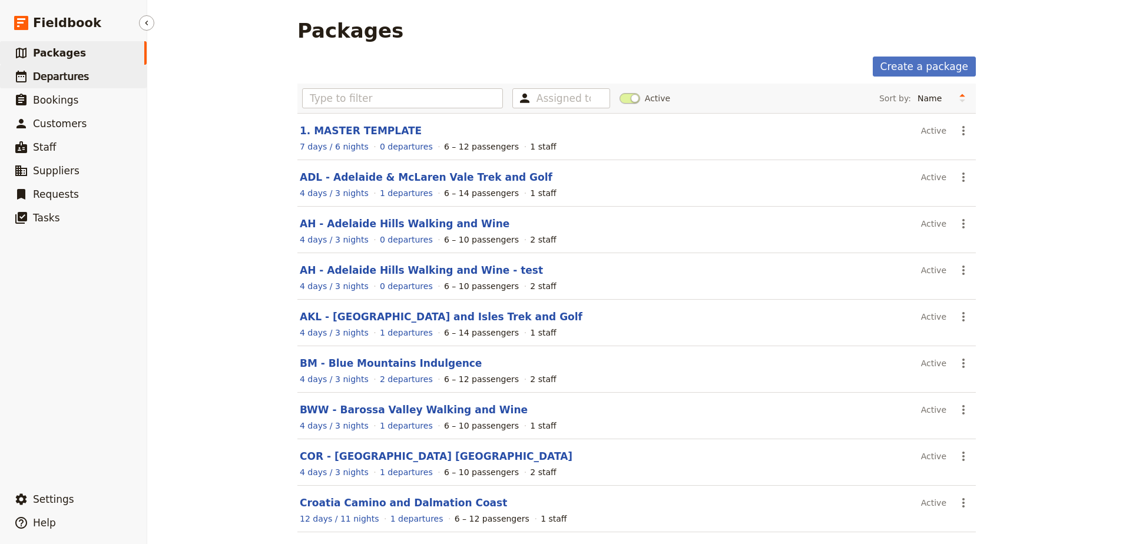
click at [54, 74] on span "Departures" at bounding box center [61, 77] width 56 height 12
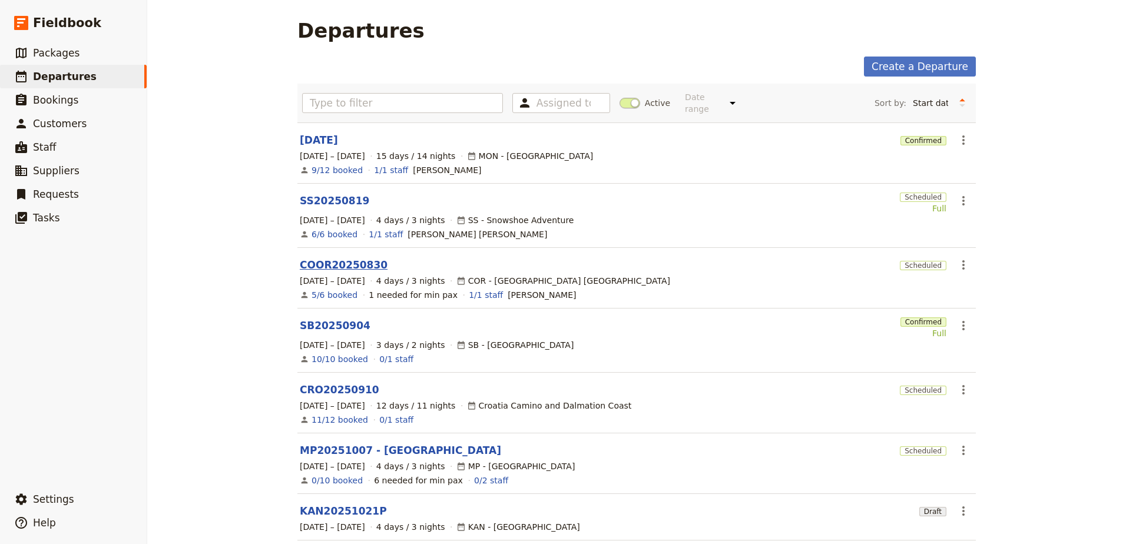
click at [333, 258] on link "COOR20250830" at bounding box center [344, 265] width 88 height 14
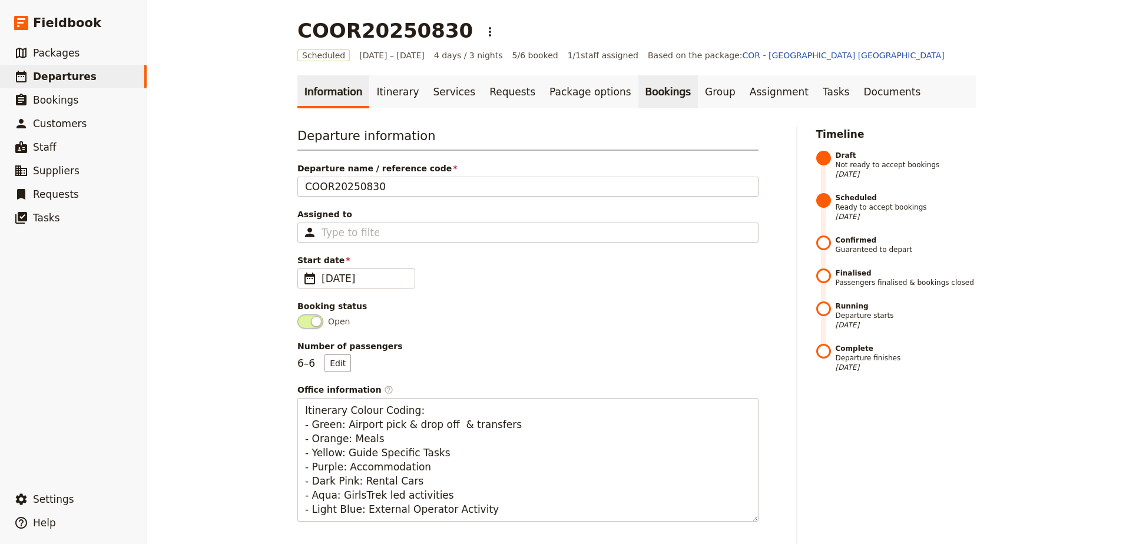
click at [638, 97] on link "Bookings" at bounding box center [667, 91] width 59 height 33
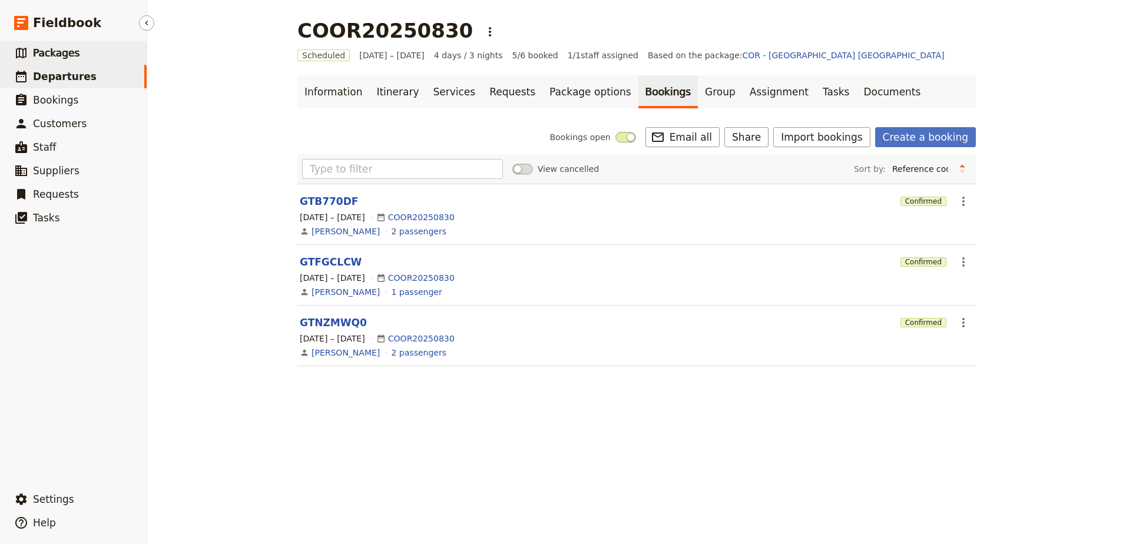
click at [38, 55] on span "Packages" at bounding box center [56, 53] width 47 height 12
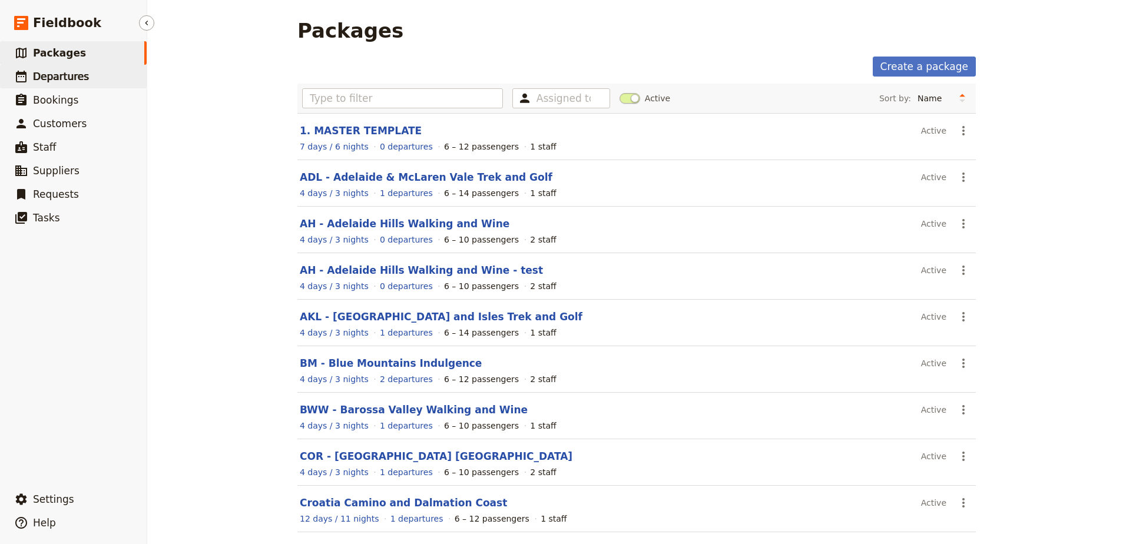
click at [58, 78] on span "Departures" at bounding box center [61, 77] width 56 height 12
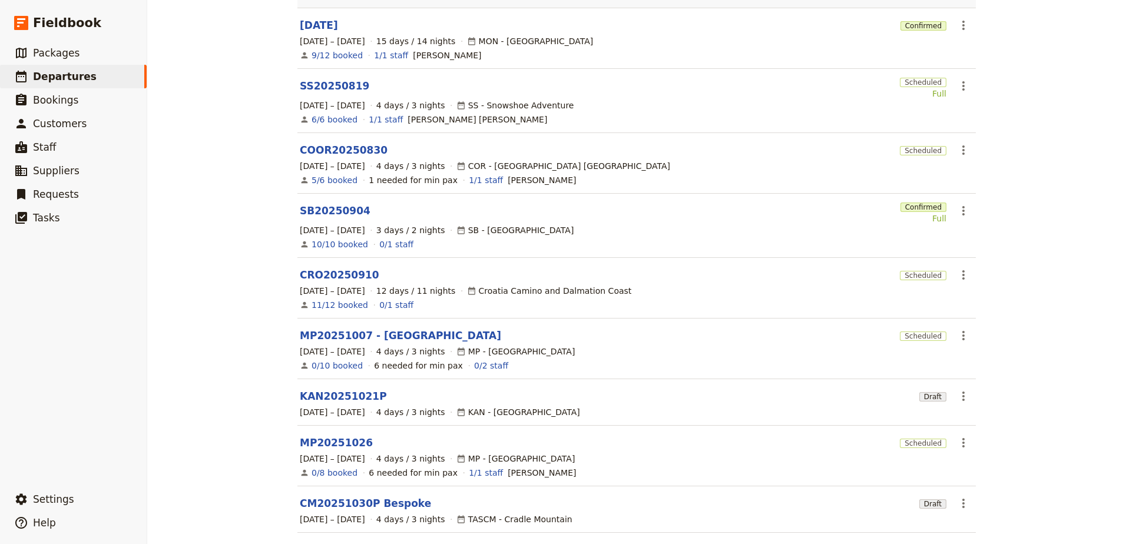
scroll to position [118, 0]
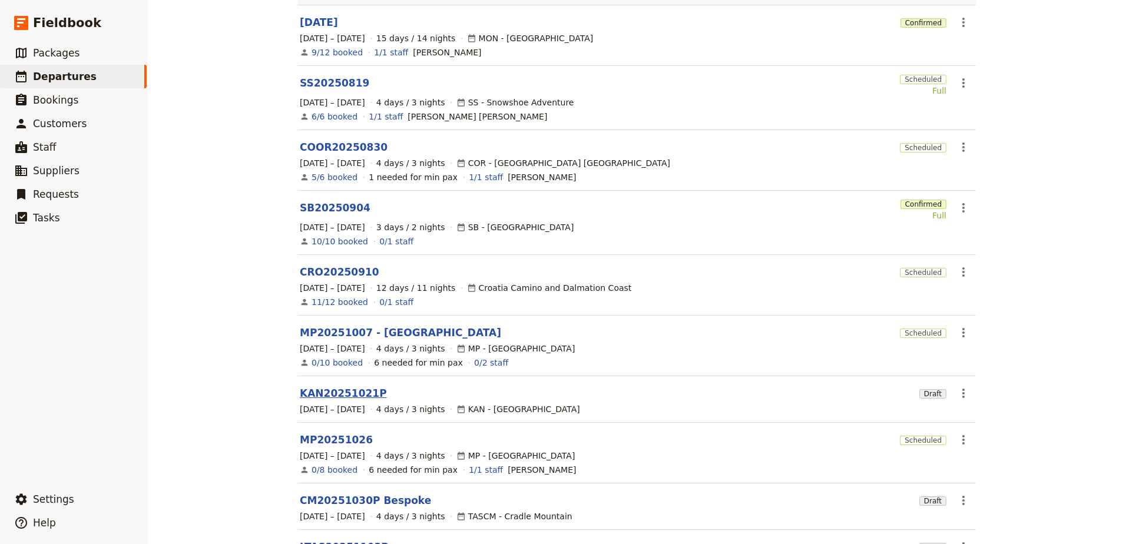
click at [342, 386] on link "KAN20251021P" at bounding box center [343, 393] width 87 height 14
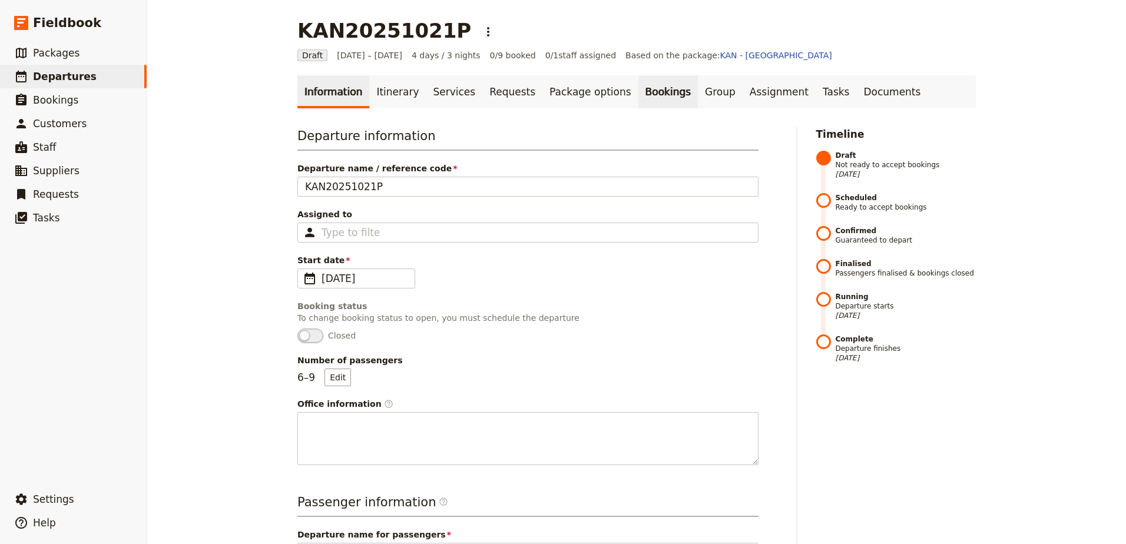
click at [638, 94] on link "Bookings" at bounding box center [667, 91] width 59 height 33
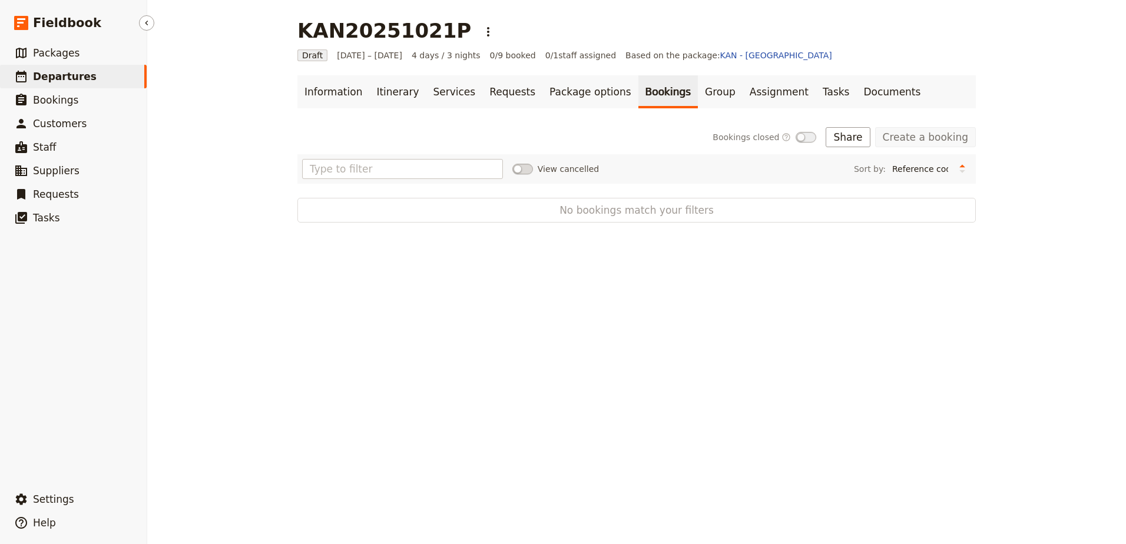
click at [64, 79] on span "Departures" at bounding box center [65, 77] width 64 height 12
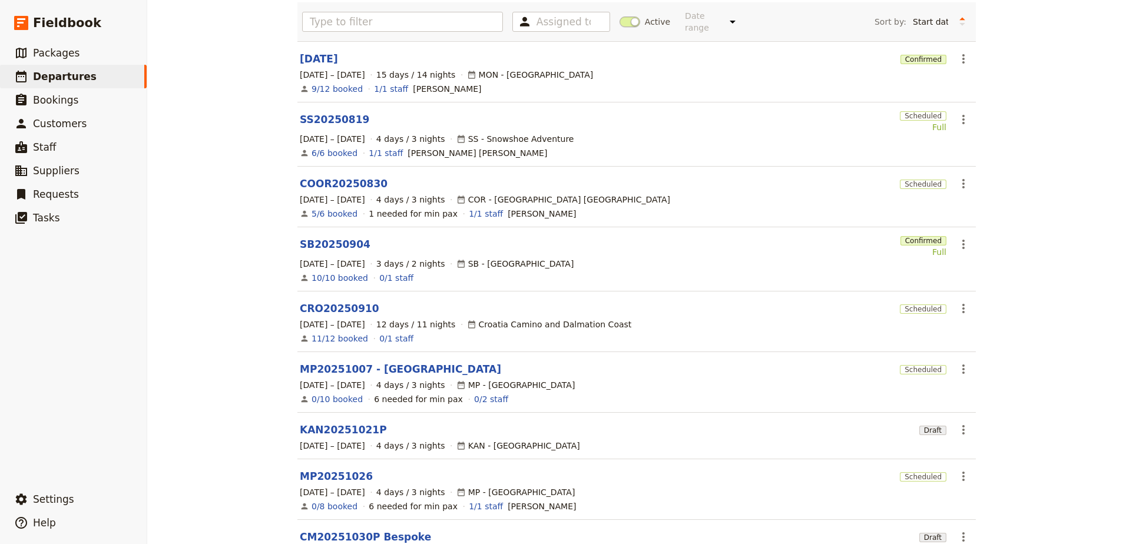
scroll to position [198, 0]
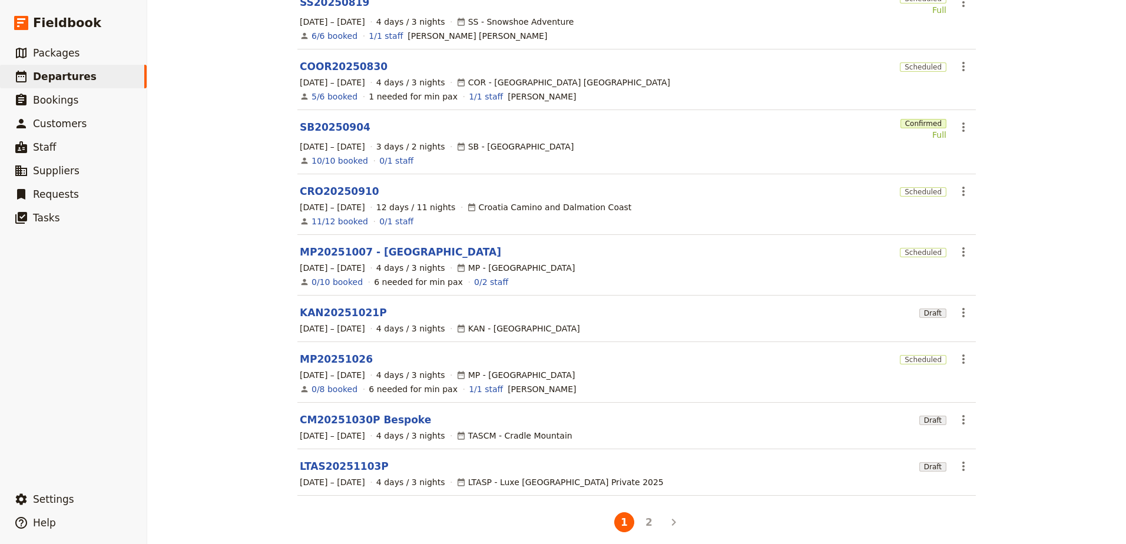
click at [639, 523] on li "2" at bounding box center [648, 522] width 25 height 25
drag, startPoint x: 639, startPoint y: 508, endPoint x: 697, endPoint y: 523, distance: 59.1
click at [640, 512] on button "2" at bounding box center [649, 522] width 20 height 20
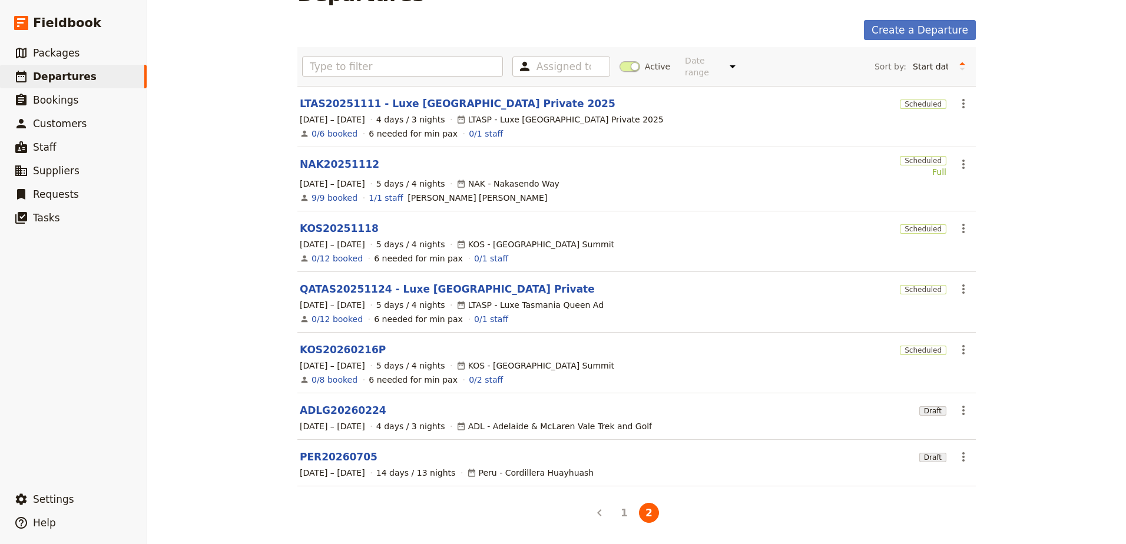
scroll to position [27, 0]
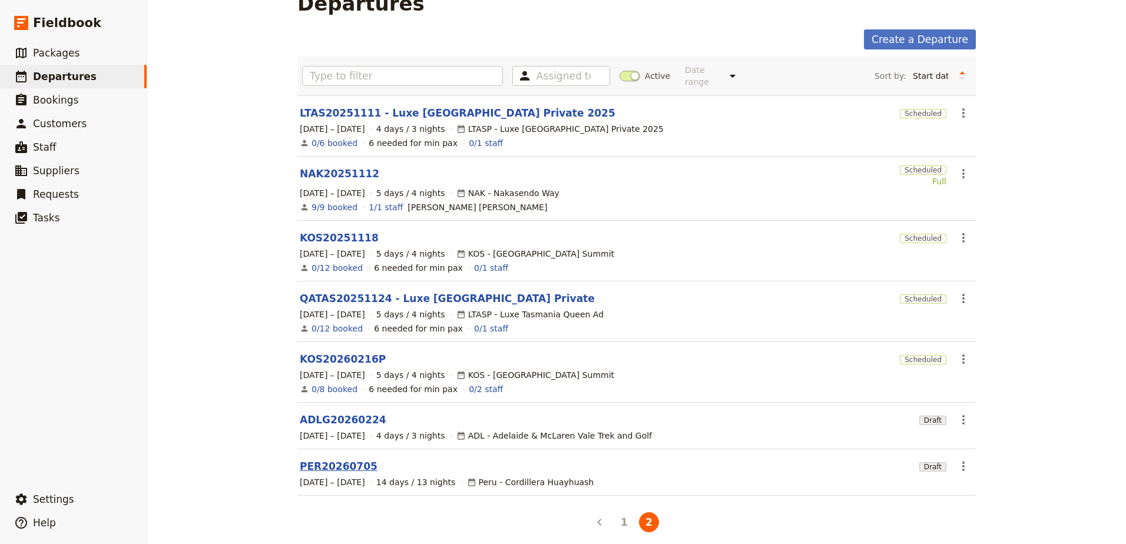
click at [330, 459] on link "PER20260705" at bounding box center [339, 466] width 78 height 14
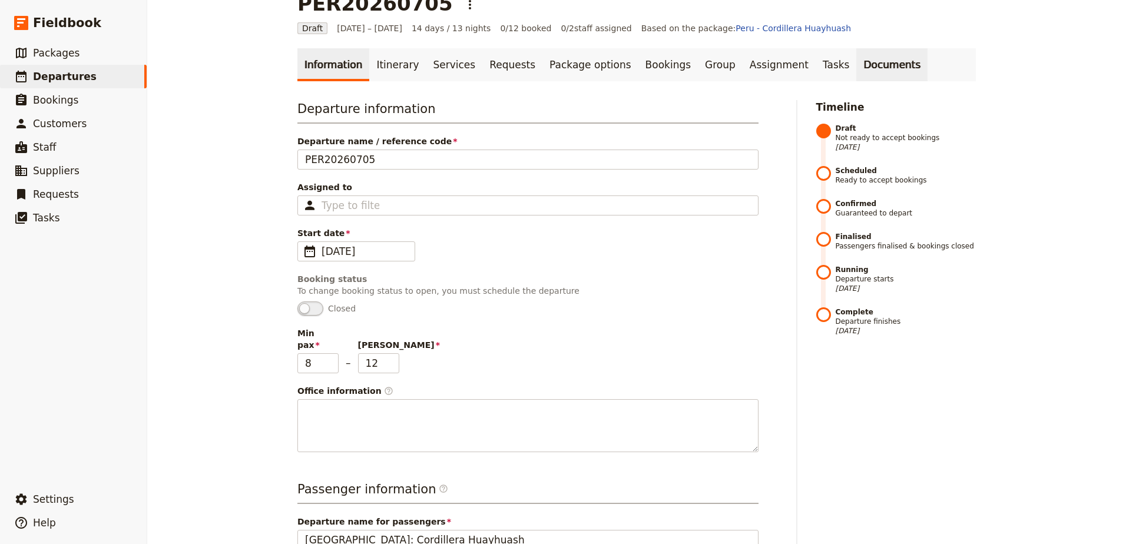
click at [856, 62] on link "Documents" at bounding box center [891, 64] width 71 height 33
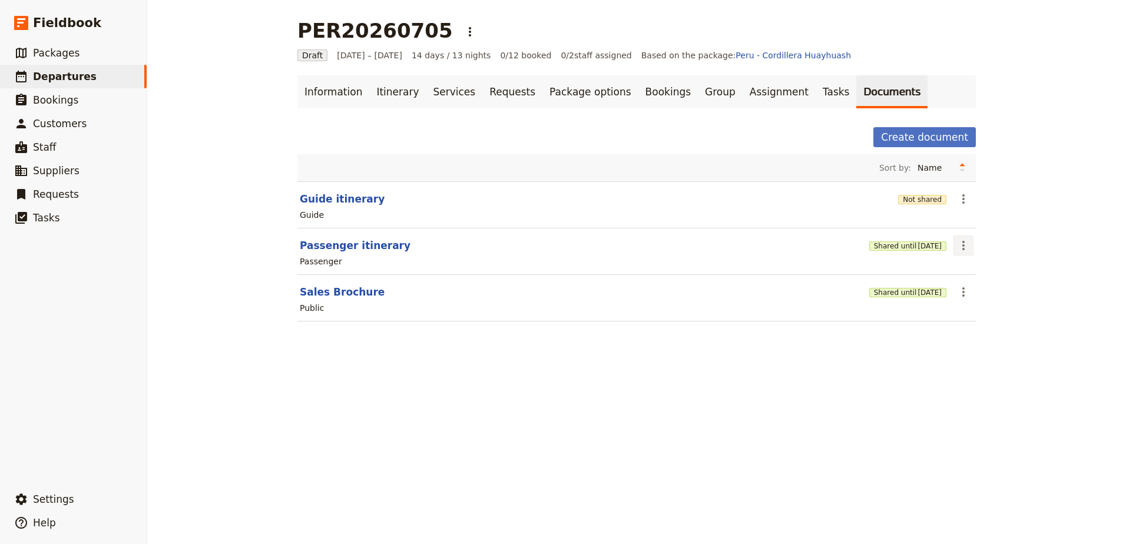
click at [966, 249] on icon "Actions" at bounding box center [963, 245] width 14 height 14
click at [1038, 195] on div "PER20260705 ​ Draft 5 – 18 Jul 2026 14 days / 13 nights 0/12 booked 0 / 2 staff…" at bounding box center [636, 272] width 979 height 544
click at [380, 92] on link "Itinerary" at bounding box center [397, 91] width 57 height 33
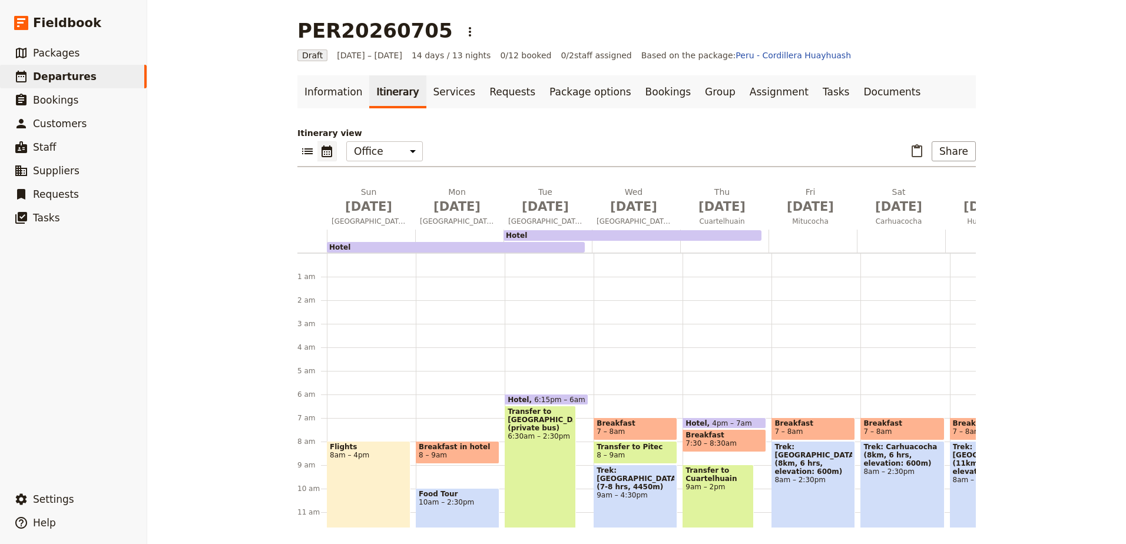
scroll to position [141, 0]
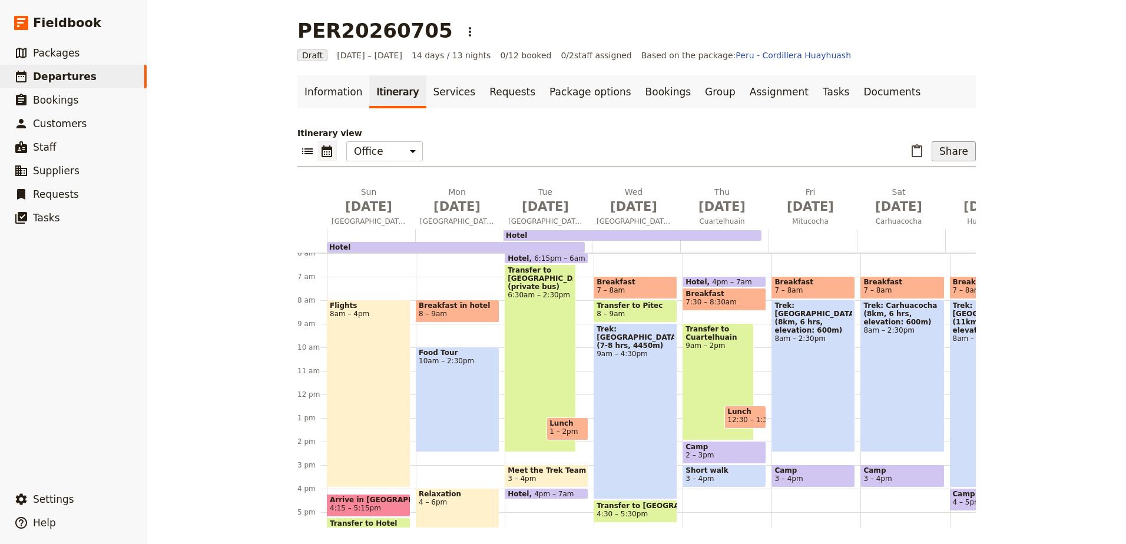
click at [962, 151] on button "Share" at bounding box center [953, 151] width 44 height 20
click at [960, 196] on span "Passenger itinerary" at bounding box center [923, 194] width 79 height 12
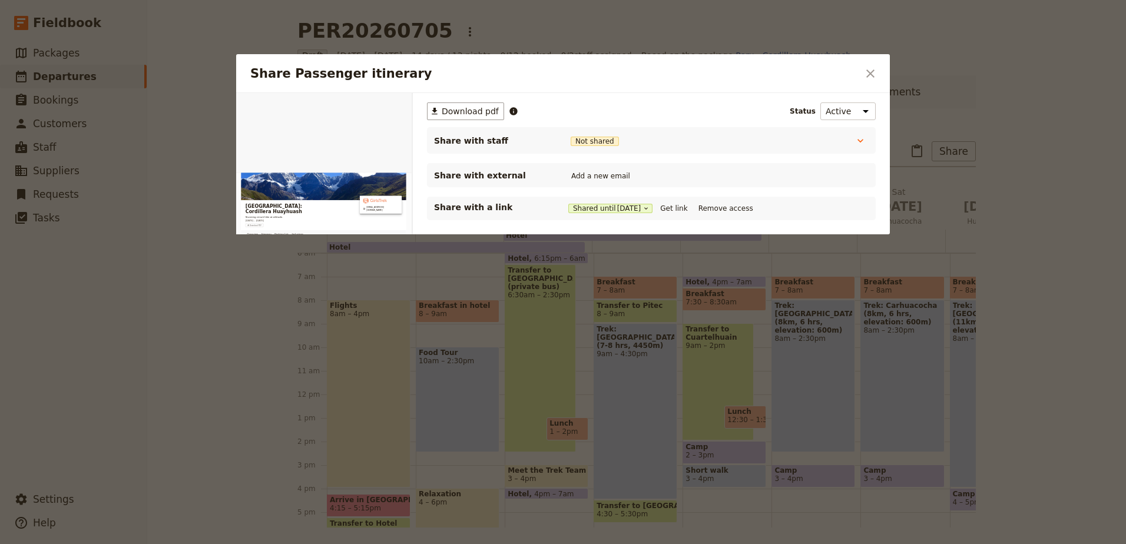
scroll to position [0, 0]
click at [680, 207] on button "Get link" at bounding box center [673, 208] width 33 height 13
click at [875, 78] on icon "Close dialog" at bounding box center [870, 74] width 14 height 14
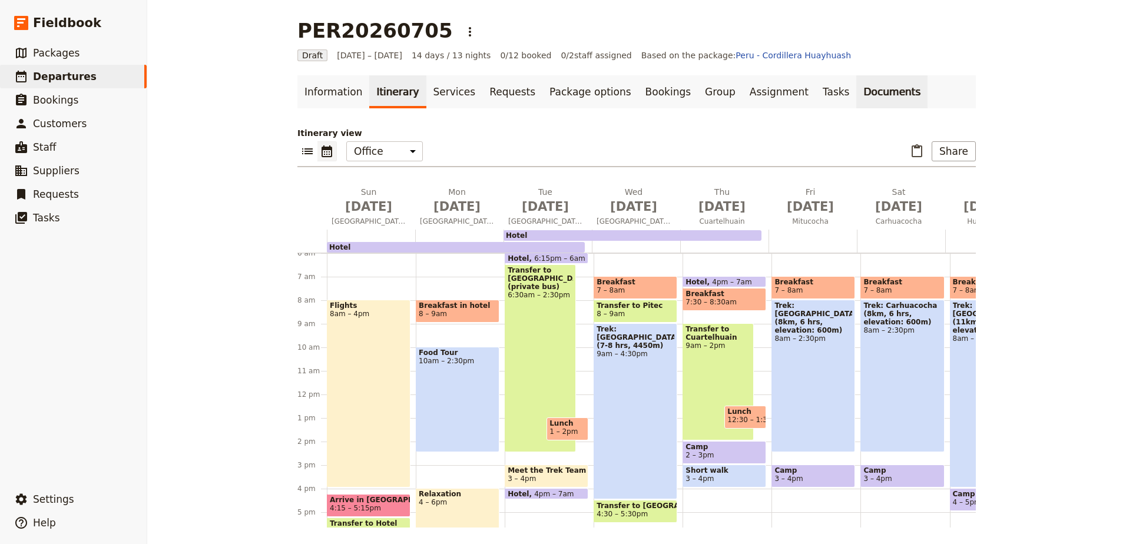
click at [856, 89] on link "Documents" at bounding box center [891, 91] width 71 height 33
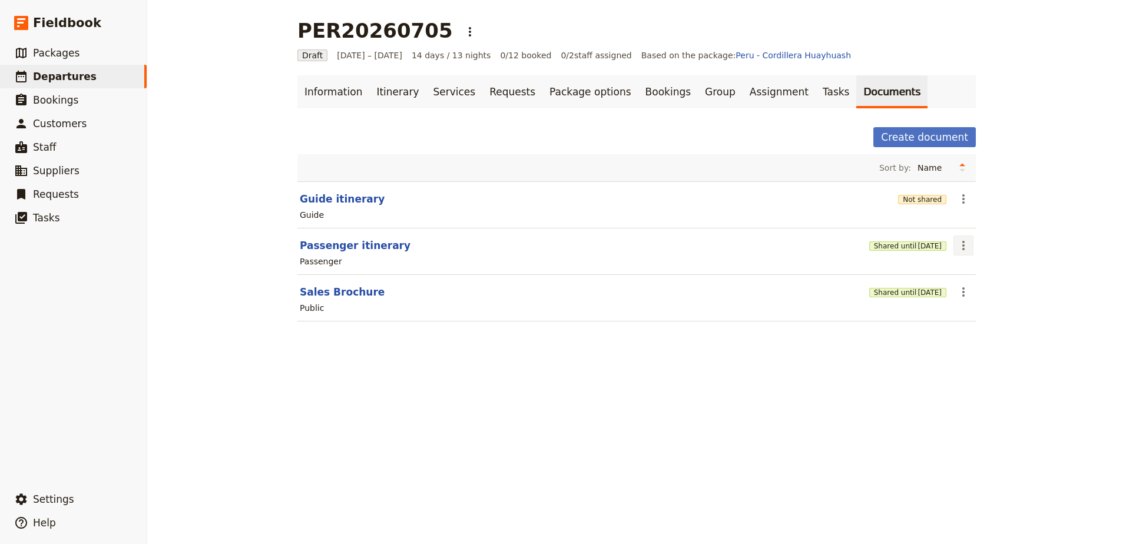
click at [963, 246] on icon "Actions" at bounding box center [963, 245] width 14 height 14
click at [970, 284] on span "Edit document" at bounding box center [987, 288] width 60 height 12
select select "PASSENGER"
select select "RUN_SHEET"
select select "DEFAULT"
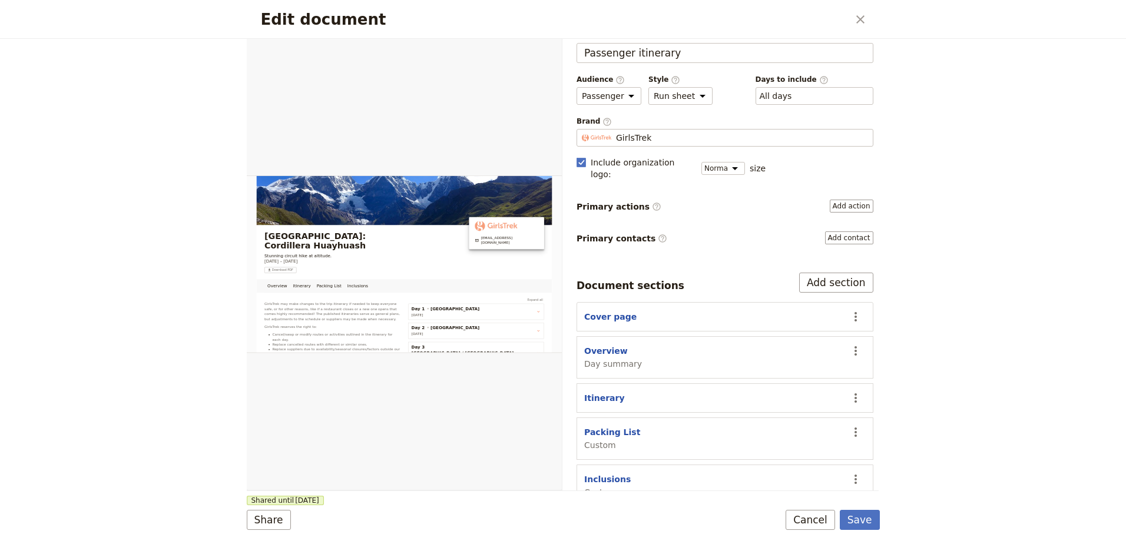
scroll to position [29, 0]
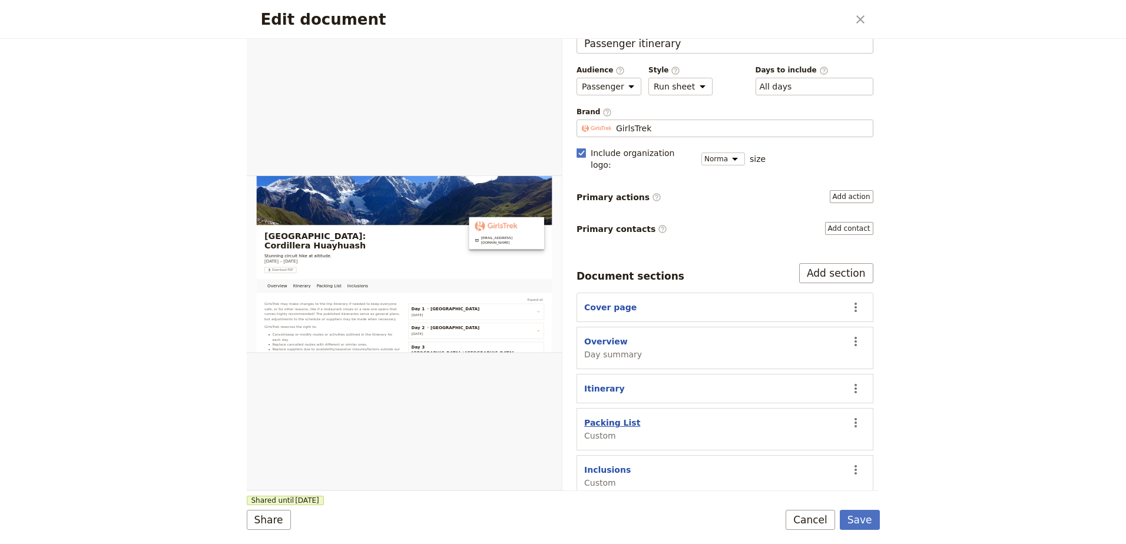
click at [620, 417] on button "Packing List" at bounding box center [612, 423] width 56 height 12
select select "CUSTOM"
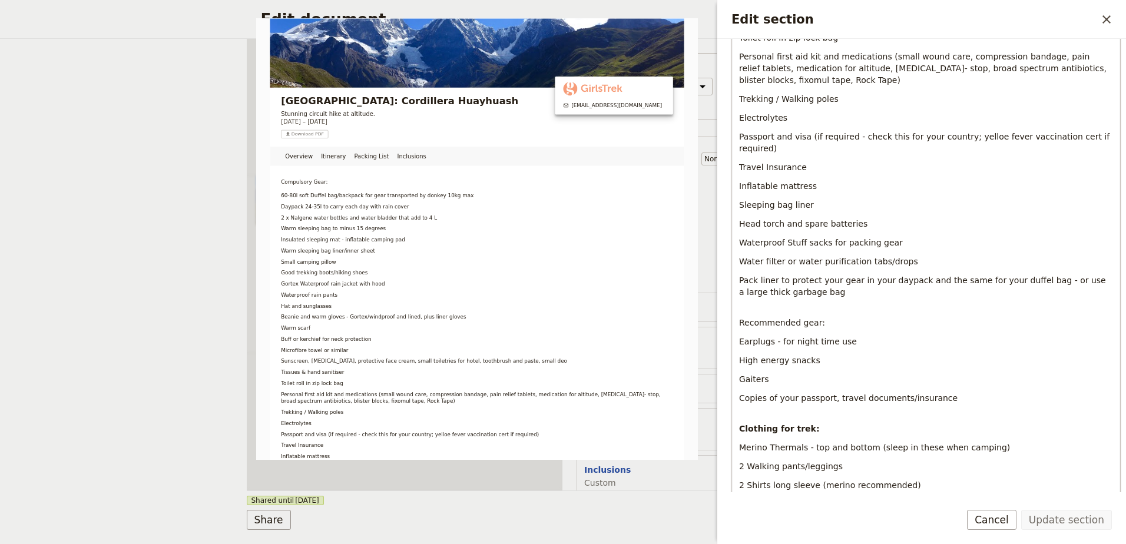
scroll to position [530, 0]
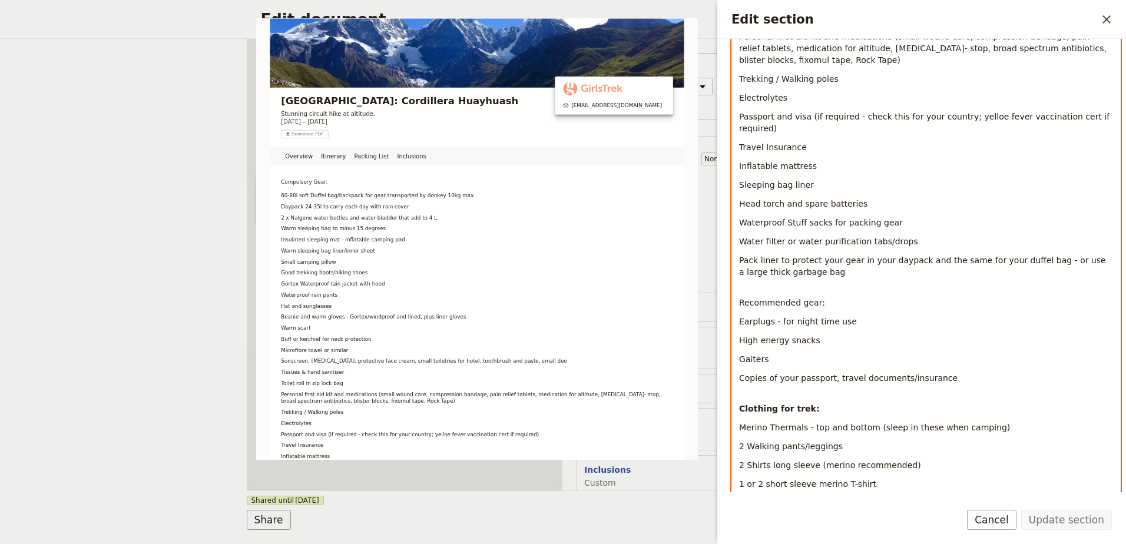
click at [973, 114] on span "Passport and visa (if required - check this for your country; yelloe fever vacc…" at bounding box center [925, 122] width 373 height 21
click at [1045, 148] on div "Compulsory Gear: 60-80l soft Duffel bag/backpack for gear transported by donkey…" at bounding box center [926, 450] width 388 height 1599
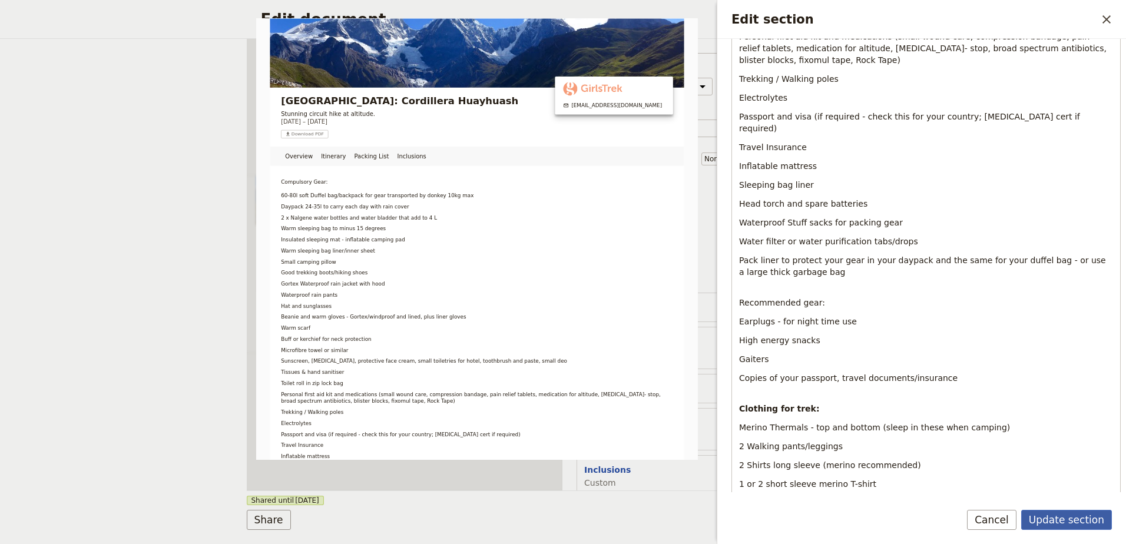
click at [1051, 516] on button "Update section" at bounding box center [1066, 520] width 91 height 20
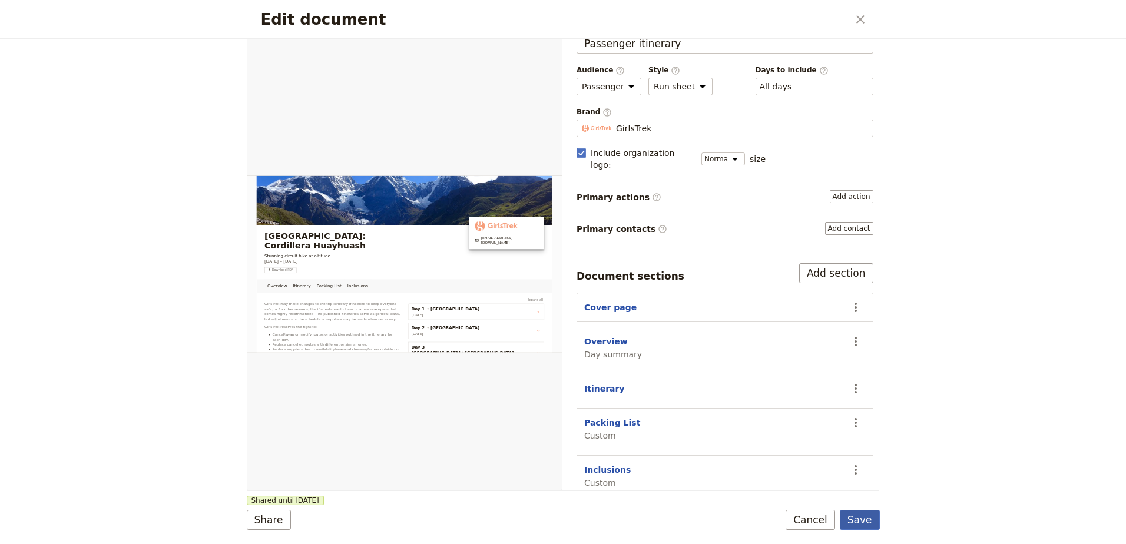
click at [863, 522] on button "Save" at bounding box center [860, 520] width 40 height 20
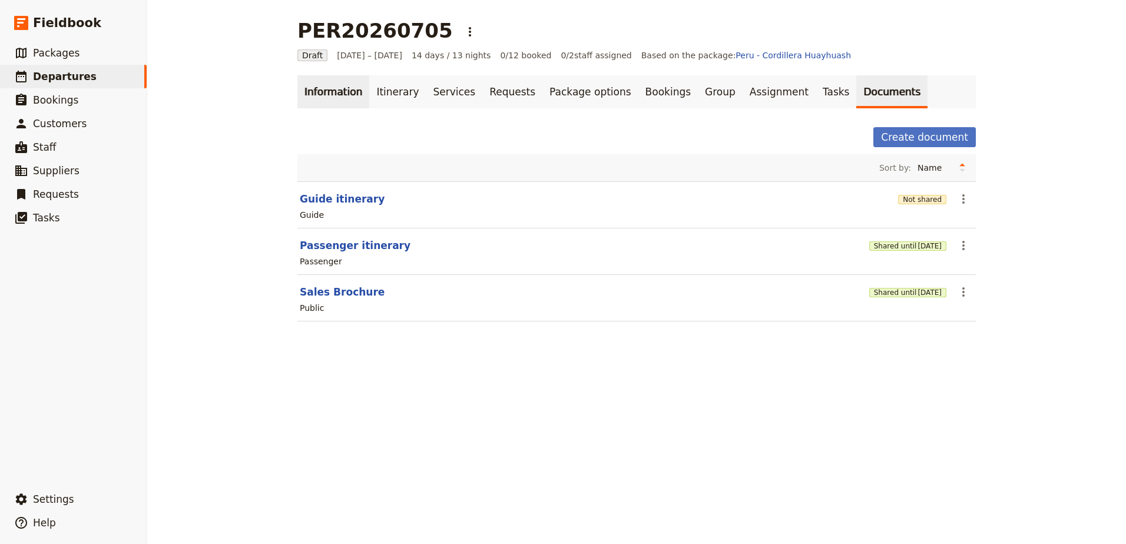
click at [331, 92] on link "Information" at bounding box center [333, 91] width 72 height 33
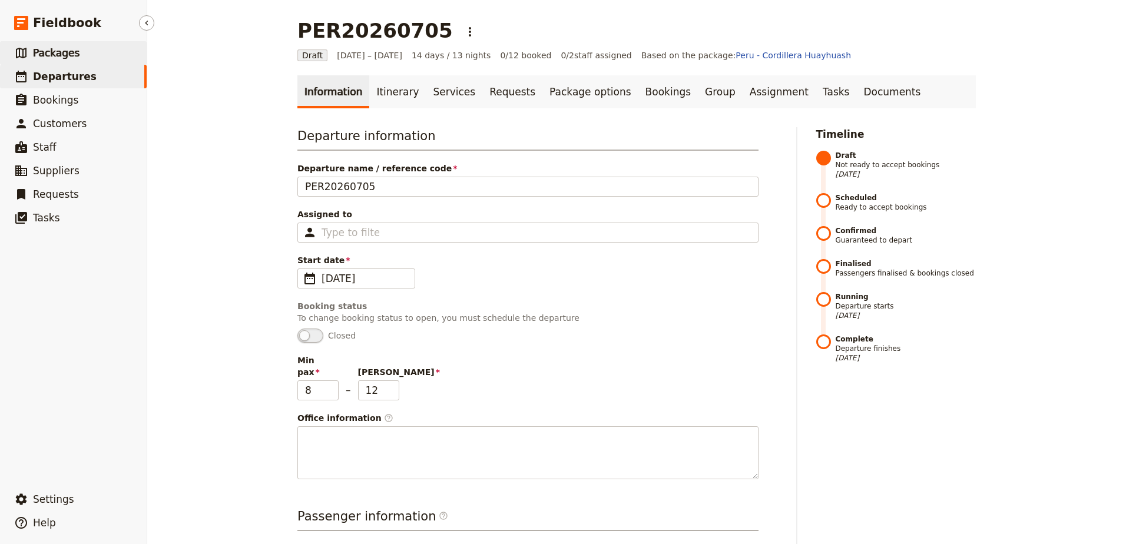
click at [65, 52] on span "Packages" at bounding box center [56, 53] width 47 height 12
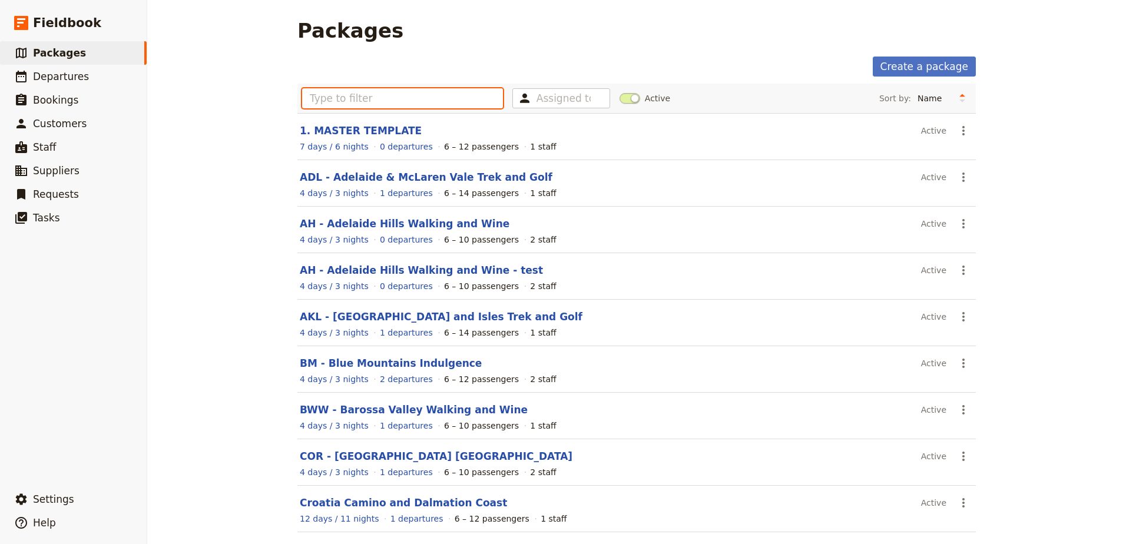
click at [418, 100] on input "text" at bounding box center [402, 98] width 201 height 20
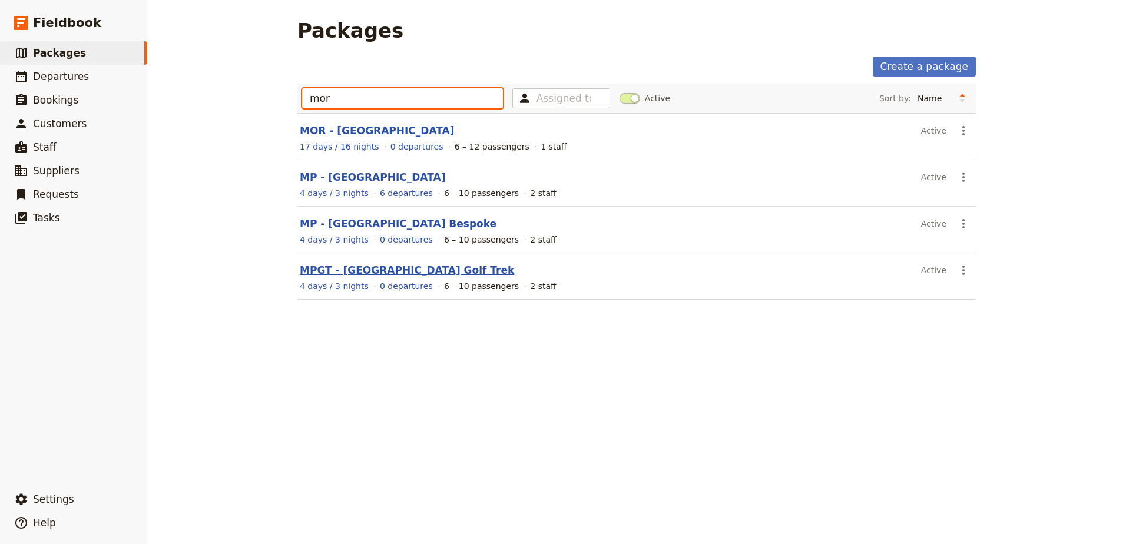
type input "mor"
click at [379, 267] on link "MPGT - Mornington Peninsula Golf Trek" at bounding box center [407, 270] width 214 height 12
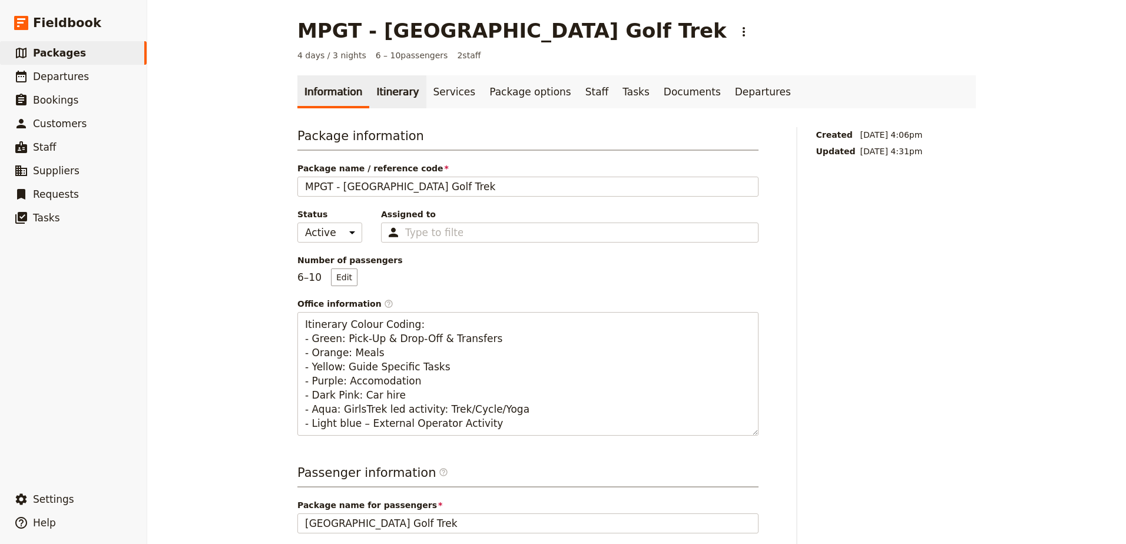
click at [400, 103] on link "Itinerary" at bounding box center [397, 91] width 57 height 33
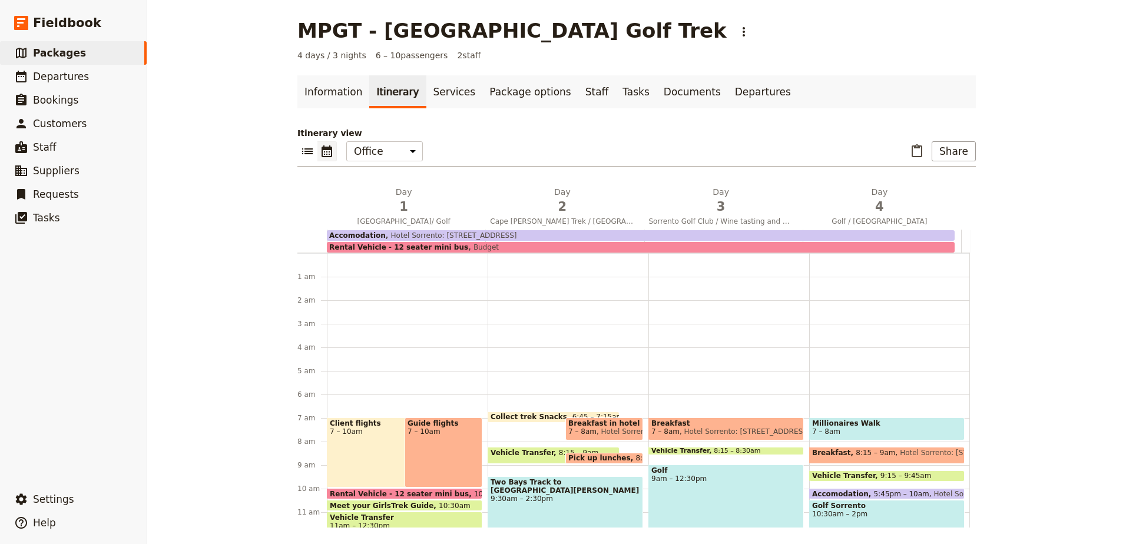
scroll to position [147, 0]
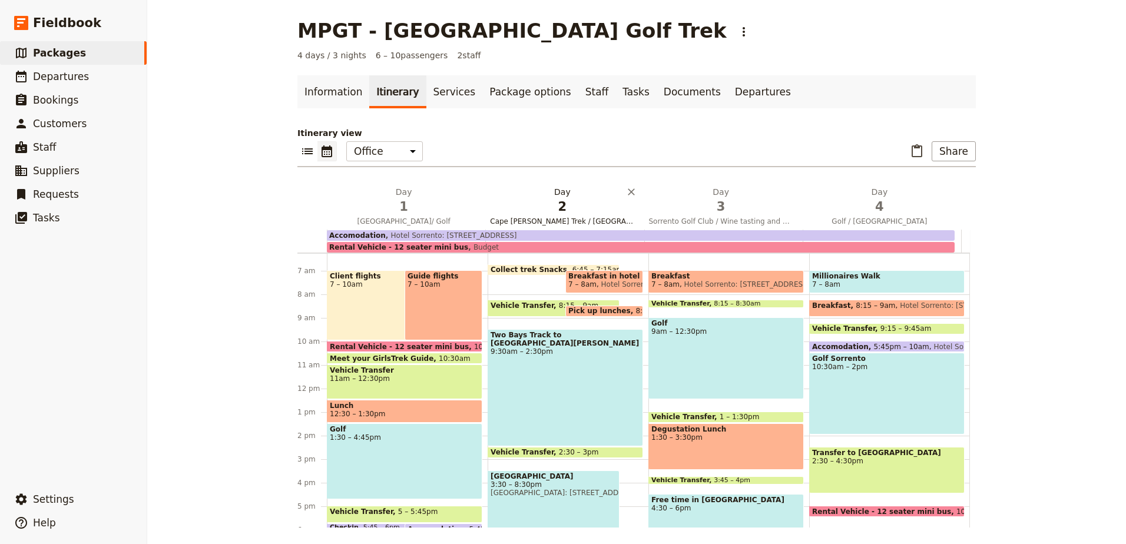
drag, startPoint x: 415, startPoint y: 201, endPoint x: 416, endPoint y: 223, distance: 21.2
click at [415, 203] on span "1" at bounding box center [403, 207] width 144 height 18
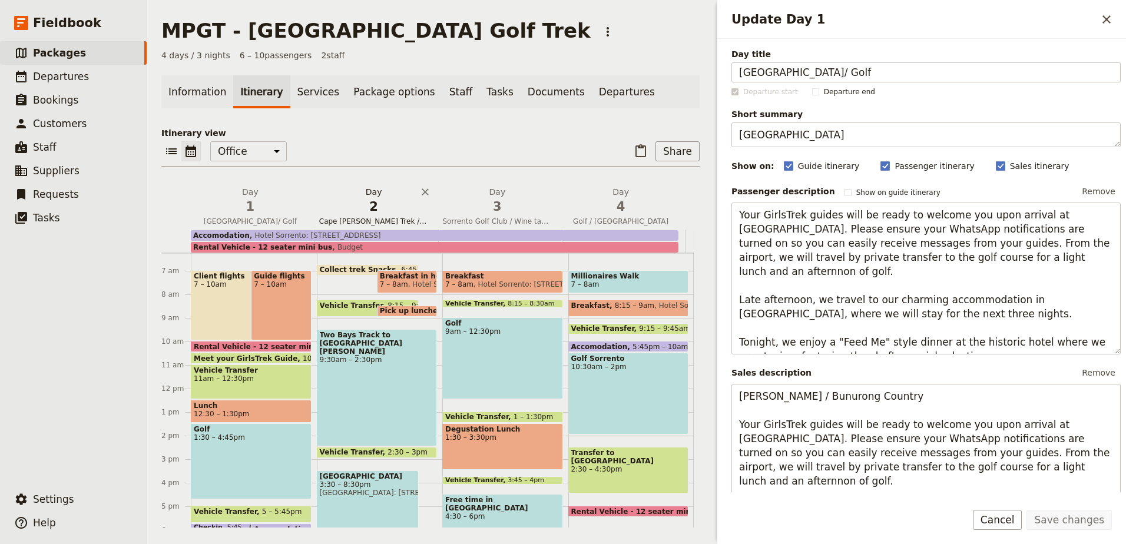
click at [369, 209] on span "2" at bounding box center [374, 207] width 110 height 18
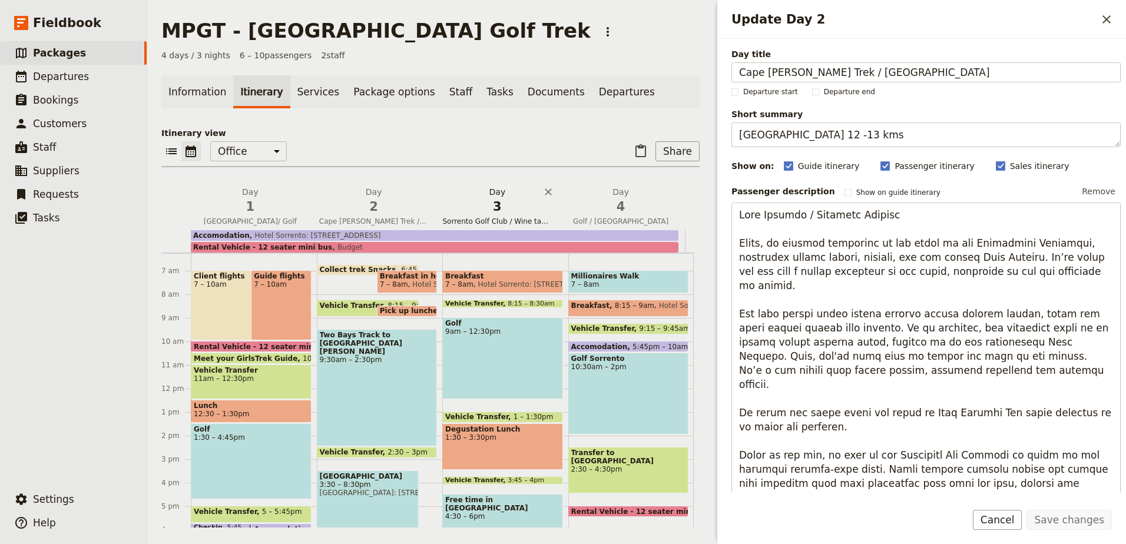
click at [474, 214] on span "3" at bounding box center [498, 207] width 110 height 18
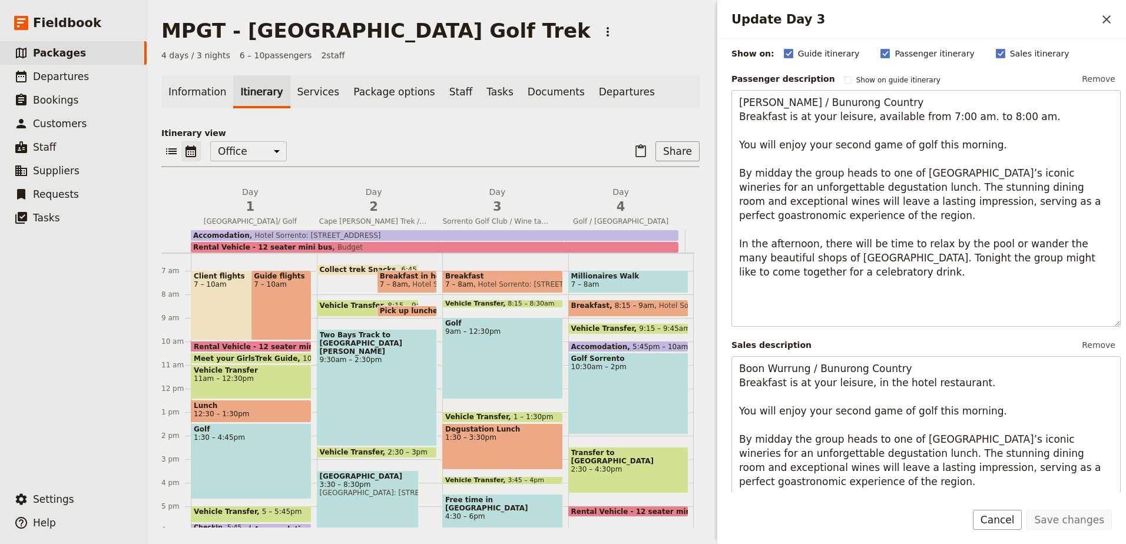
scroll to position [0, 0]
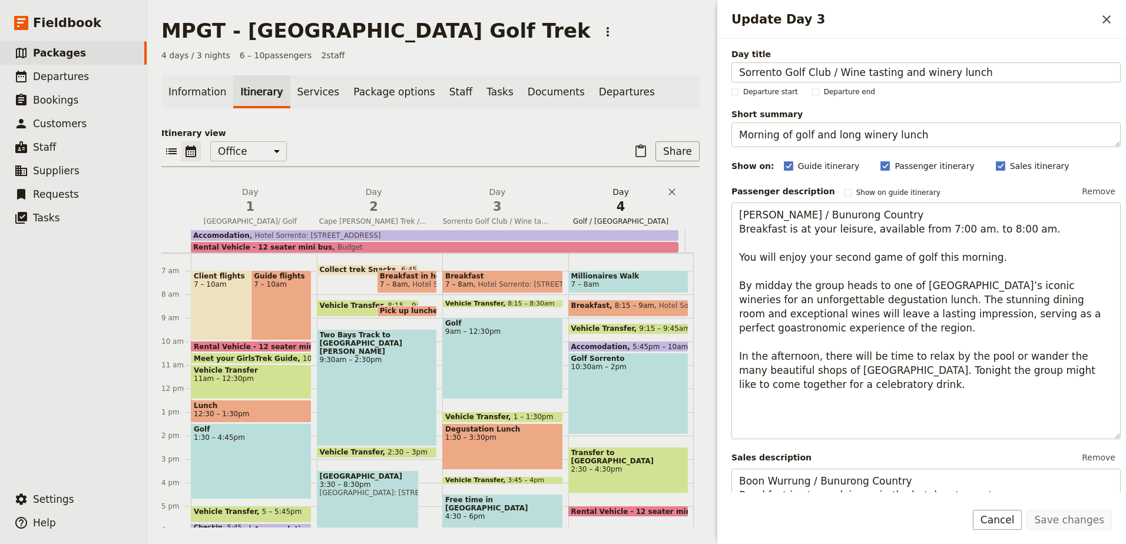
click at [625, 208] on span "4" at bounding box center [621, 207] width 110 height 18
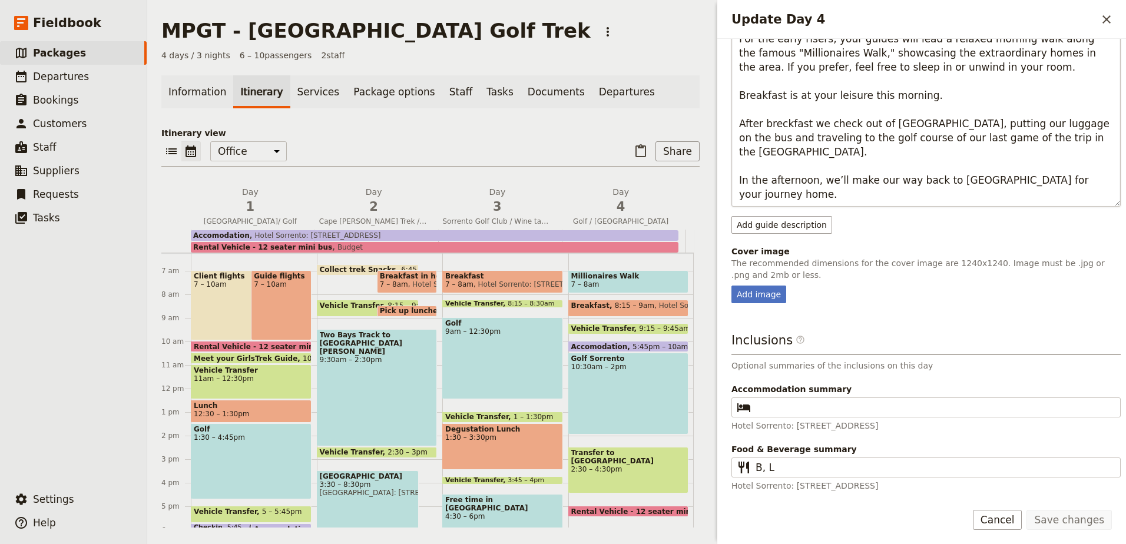
scroll to position [358, 0]
click at [380, 204] on span "2" at bounding box center [374, 207] width 110 height 18
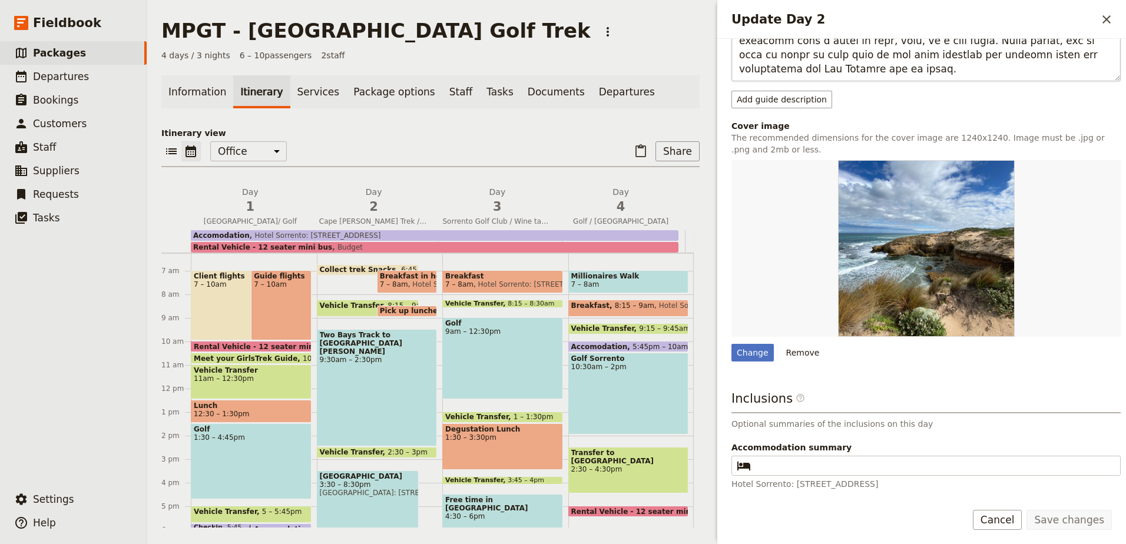
scroll to position [977, 0]
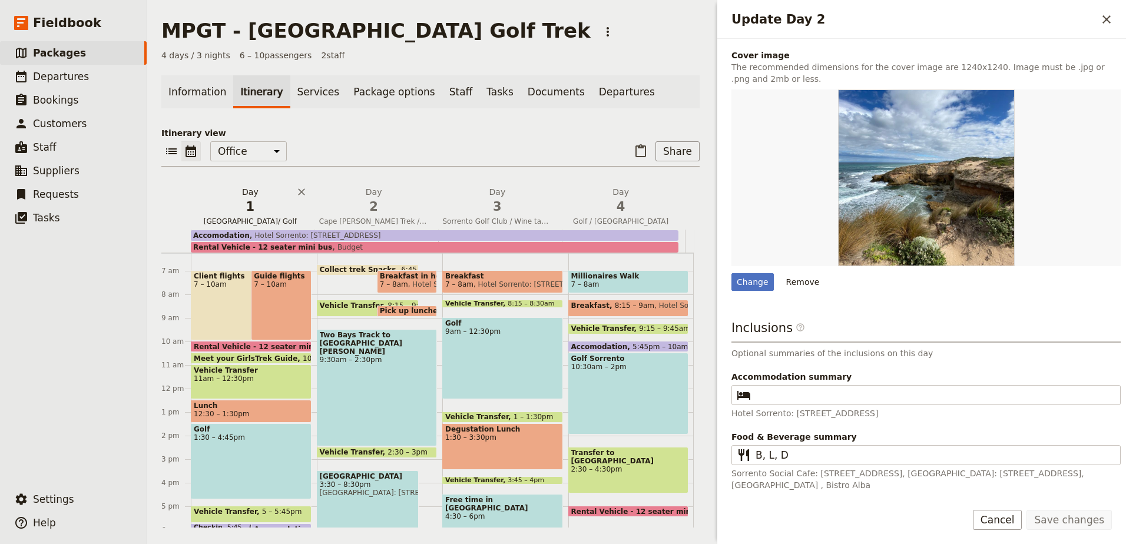
click at [230, 210] on span "1" at bounding box center [250, 207] width 110 height 18
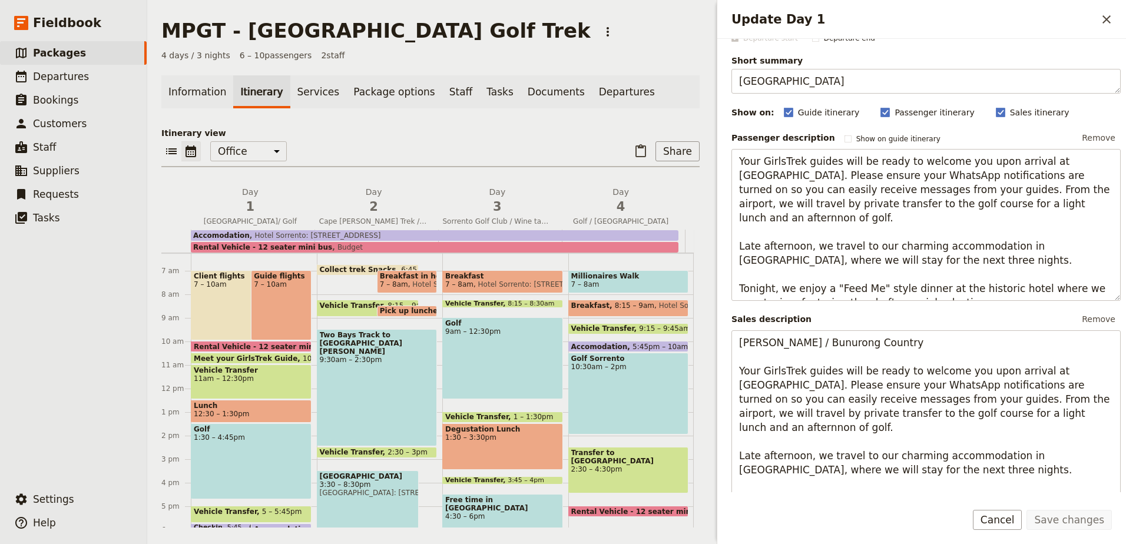
scroll to position [0, 0]
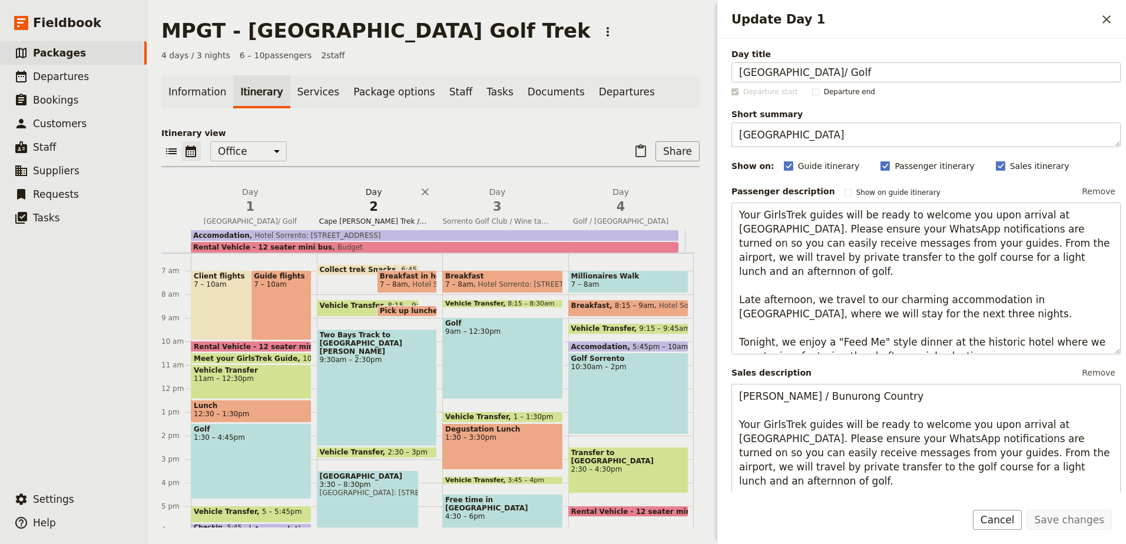
click at [361, 211] on span "2" at bounding box center [374, 207] width 110 height 18
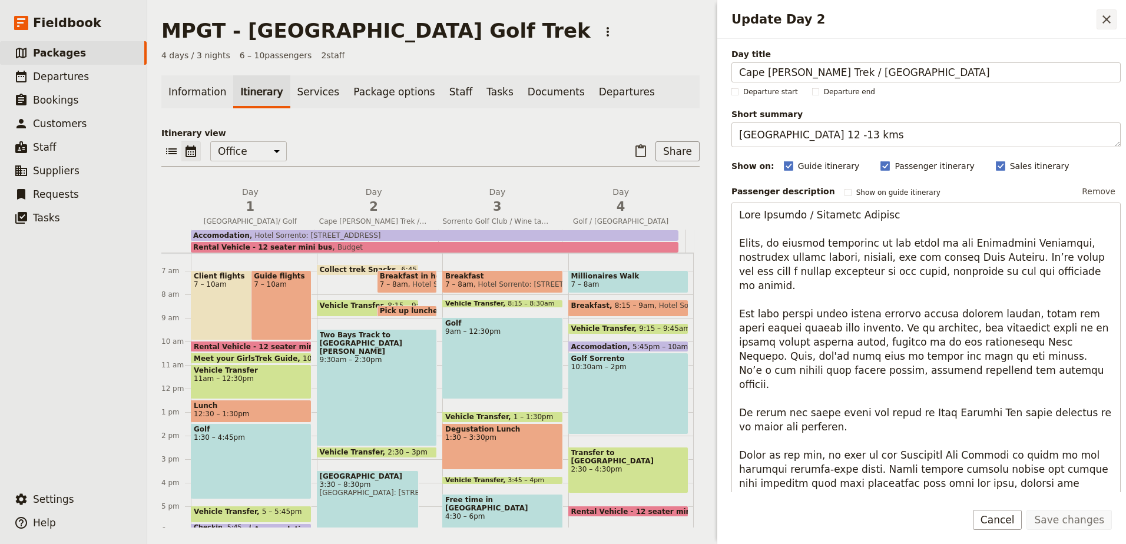
click at [1112, 18] on icon "Close drawer" at bounding box center [1106, 19] width 14 height 14
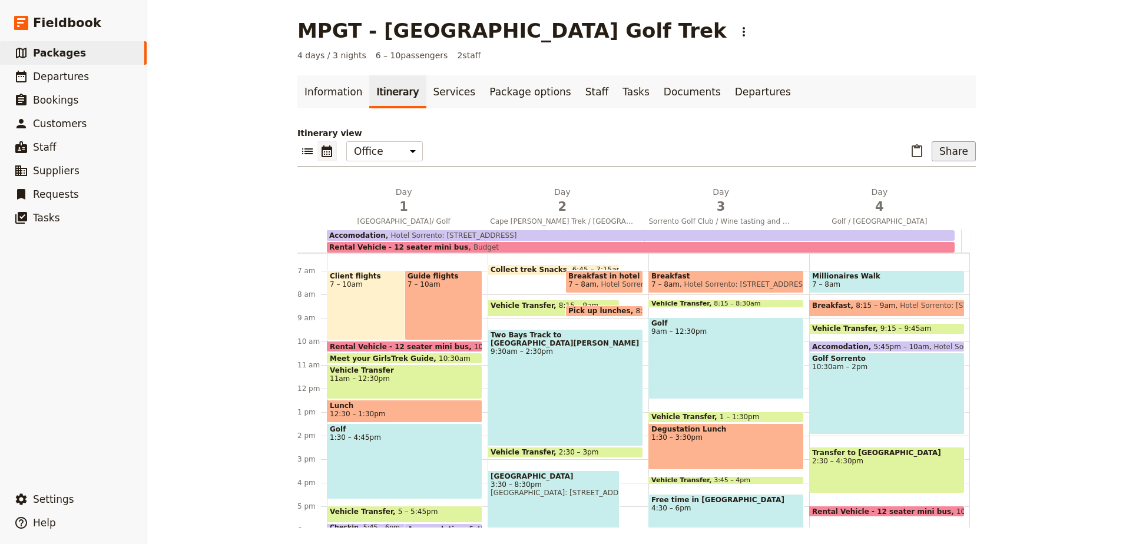
click at [957, 148] on button "Share" at bounding box center [953, 151] width 44 height 20
click at [953, 204] on span "Sales Brochure" at bounding box center [923, 210] width 79 height 12
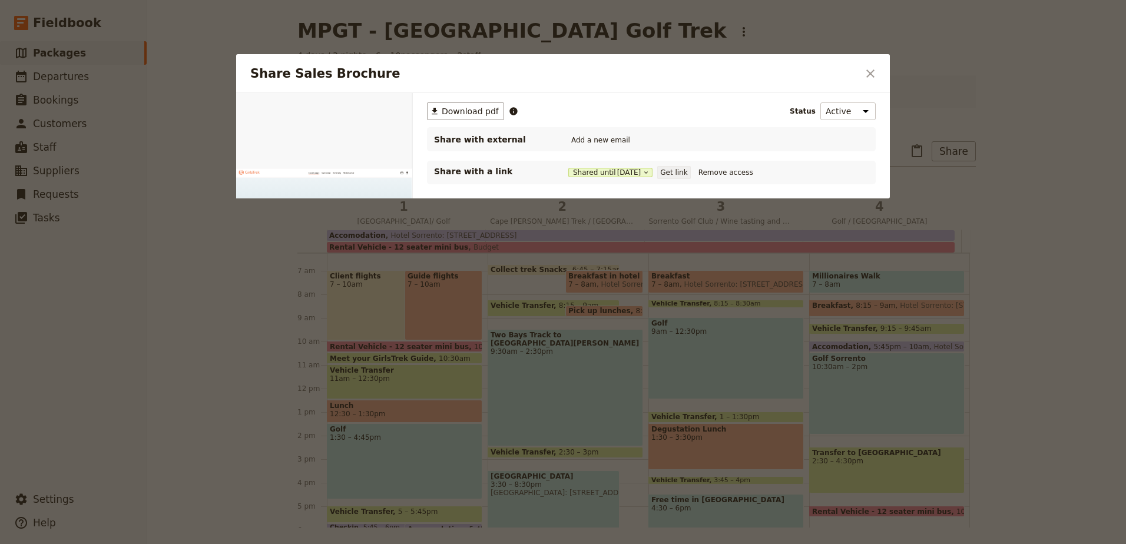
click at [681, 167] on button "Get link" at bounding box center [673, 172] width 33 height 13
click at [874, 69] on icon "Close dialog" at bounding box center [870, 74] width 14 height 14
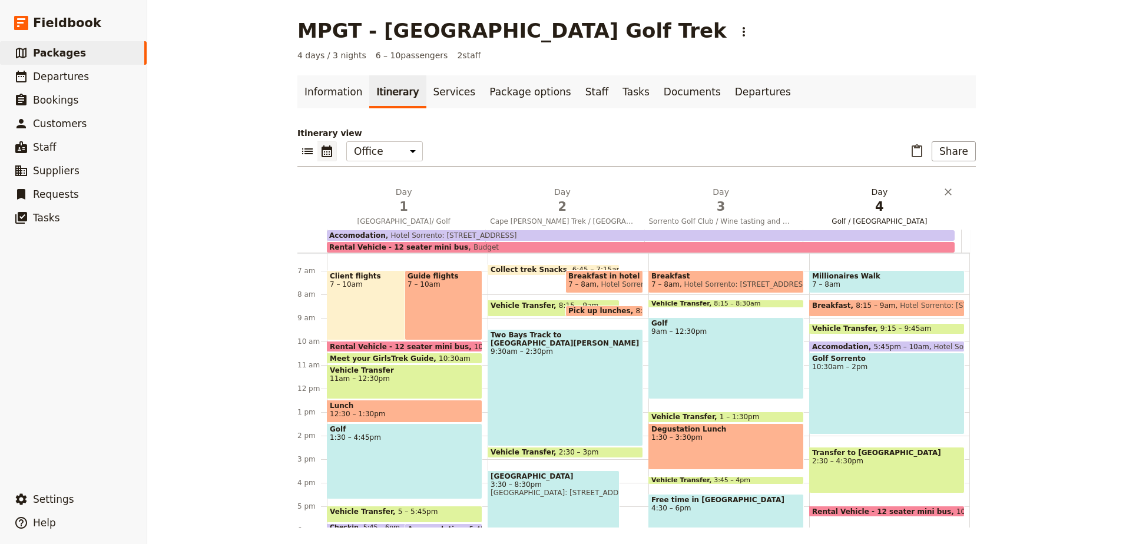
click at [884, 201] on span "4" at bounding box center [879, 207] width 144 height 18
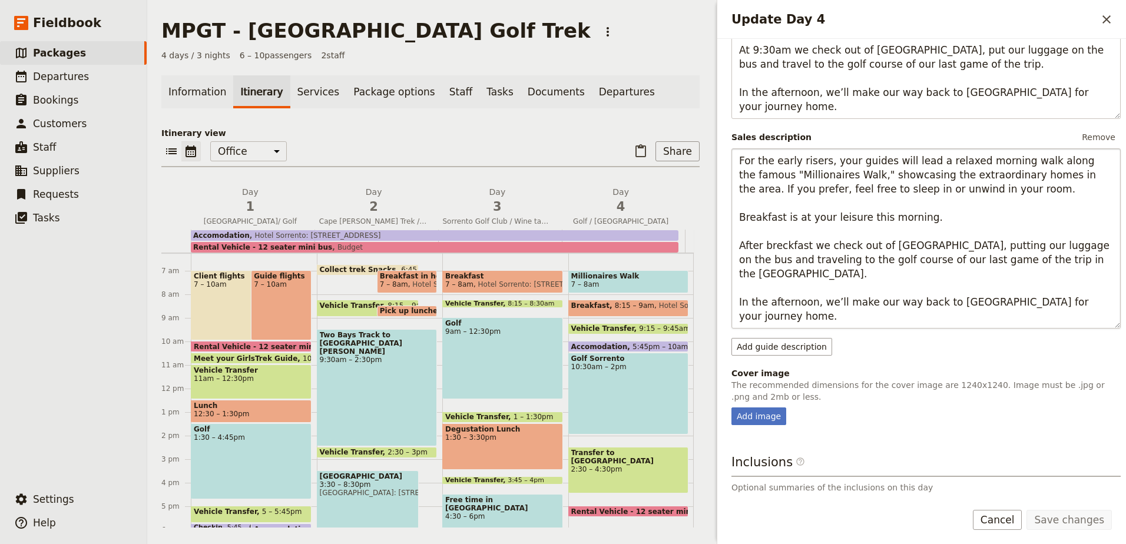
scroll to position [358, 0]
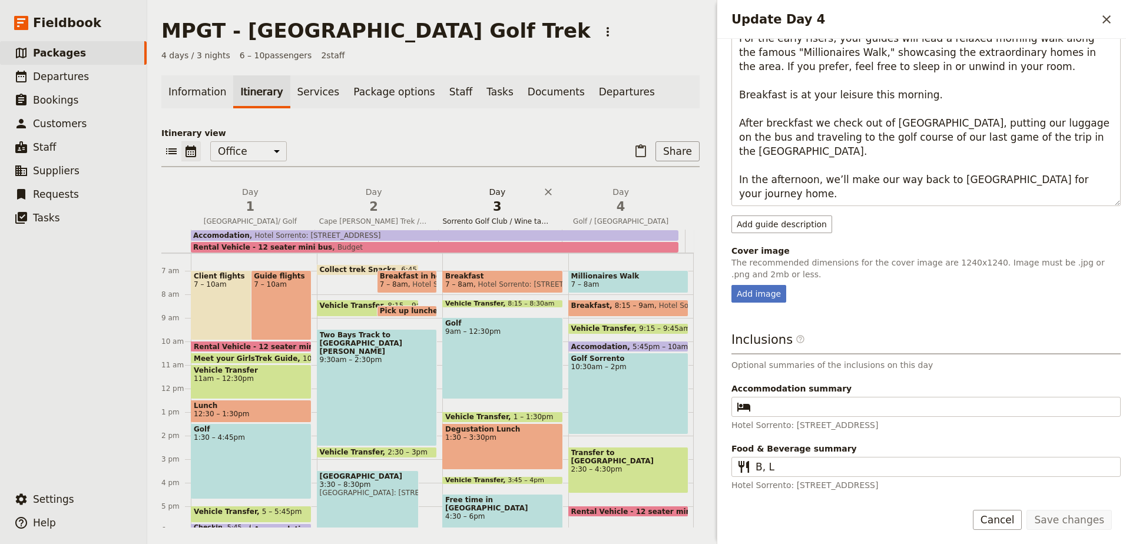
click at [504, 206] on span "3" at bounding box center [498, 207] width 110 height 18
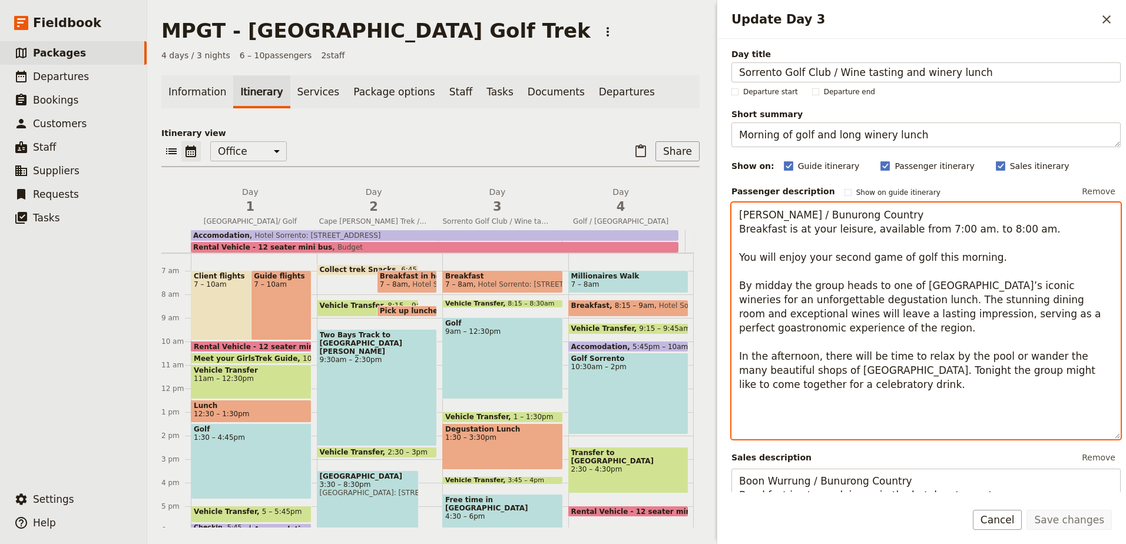
click at [861, 387] on textarea "Boon Wurrung / Bunurong Country Breakfast is at your leisure, available from 7:…" at bounding box center [925, 321] width 389 height 237
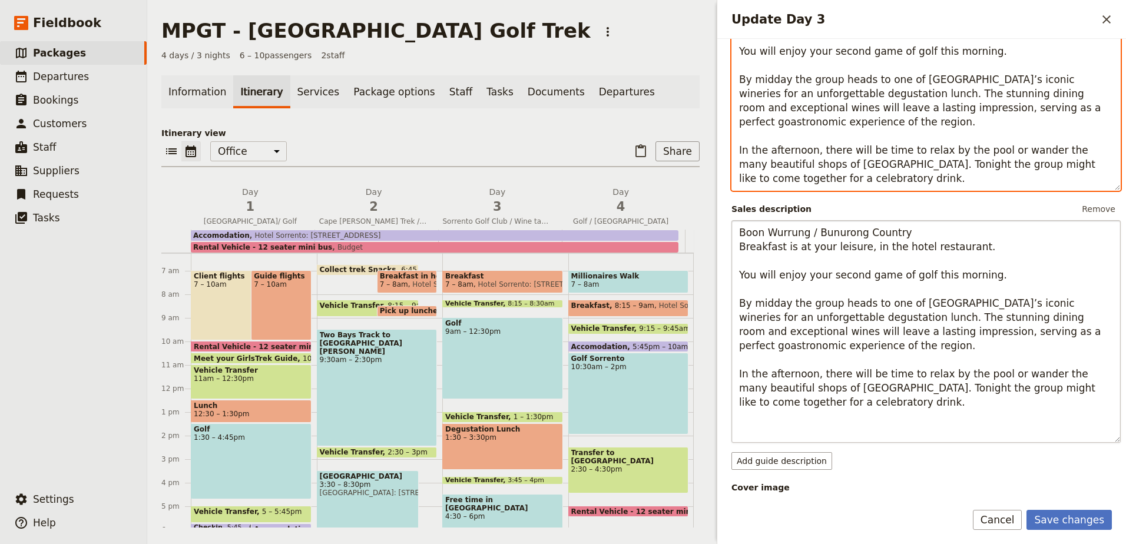
scroll to position [236, 0]
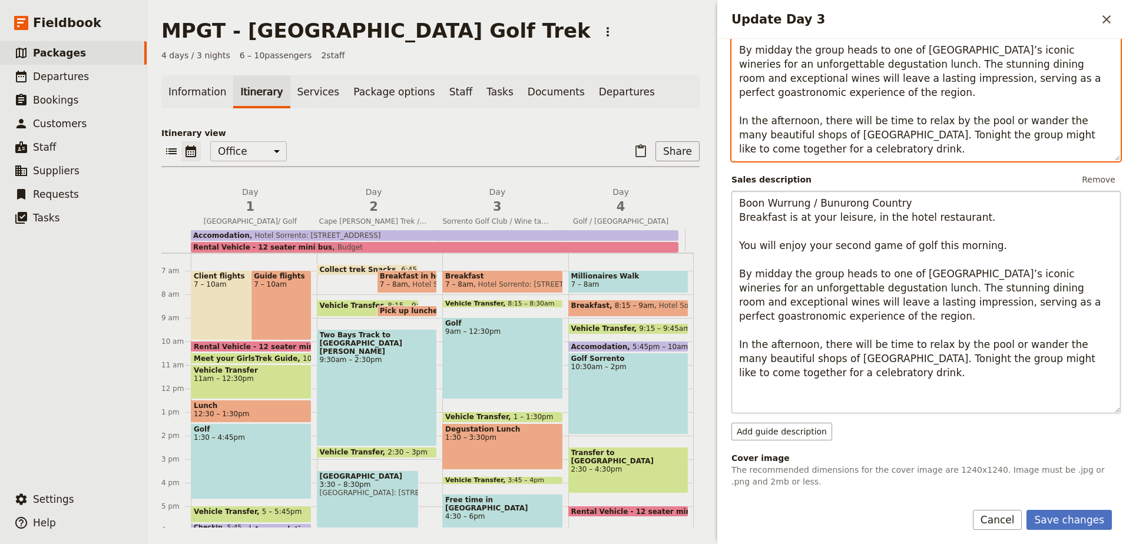
type textarea "Boon Wurrung / Bunurong Country Breakfast is at your leisure, available from 7:…"
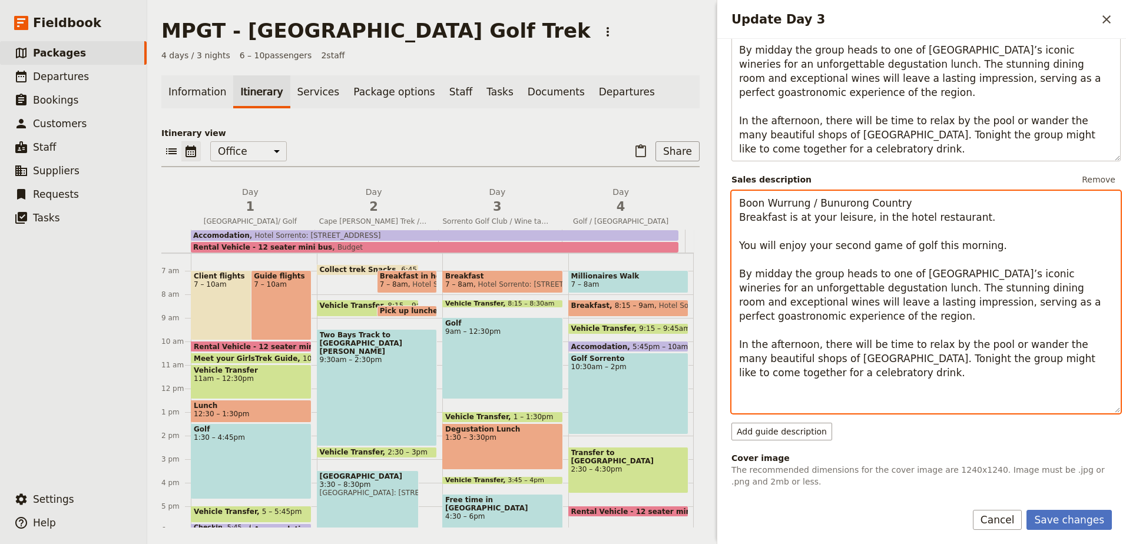
click at [848, 373] on textarea "Boon Wurrung / Bunurong Country Breakfast is at your leisure, in the hotel rest…" at bounding box center [925, 302] width 389 height 223
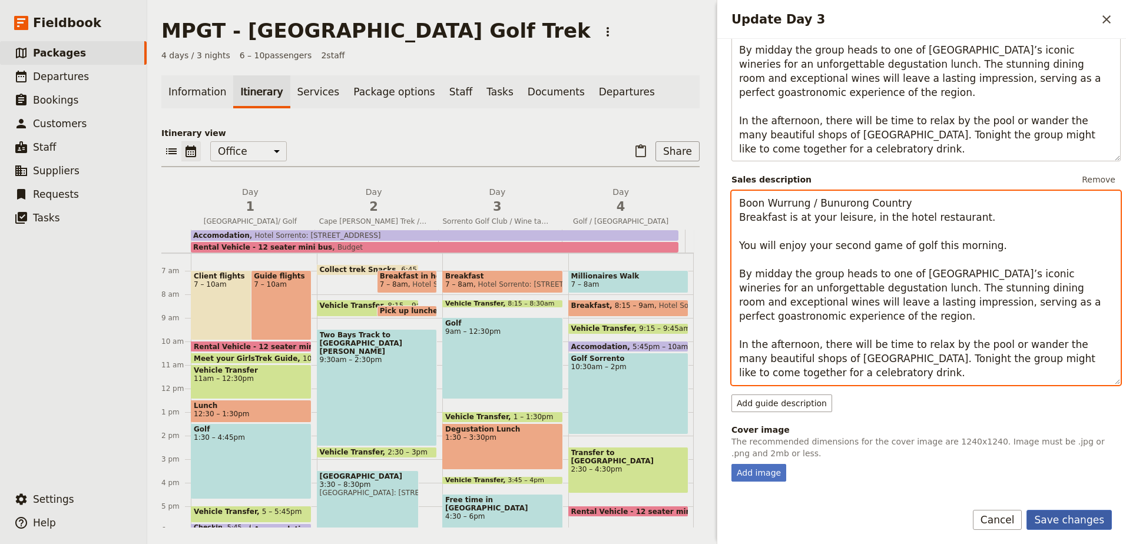
type textarea "Boon Wurrung / Bunurong Country Breakfast is at your leisure, in the hotel rest…"
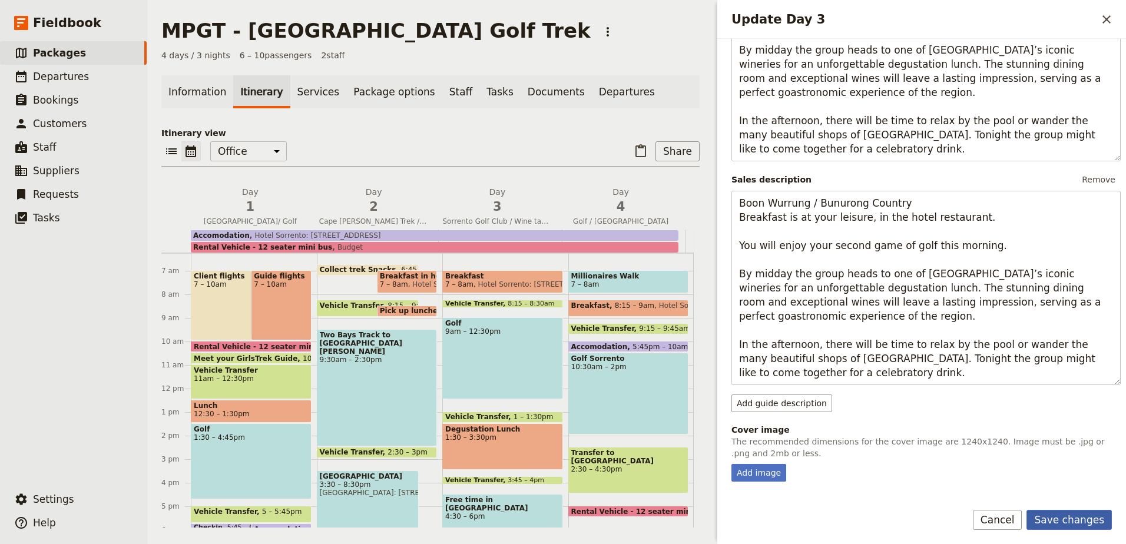
click at [1065, 517] on button "Save changes" at bounding box center [1068, 520] width 85 height 20
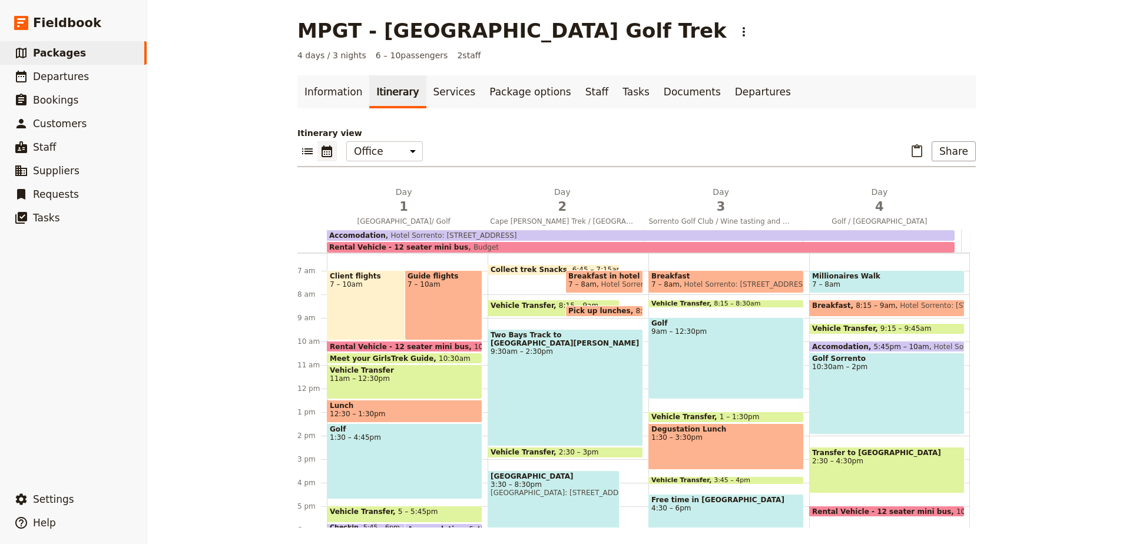
click at [616, 281] on span "Hotel Sorrento: 5-15 Hotham Rd, Sorrento" at bounding box center [661, 284] width 130 height 8
select select "2"
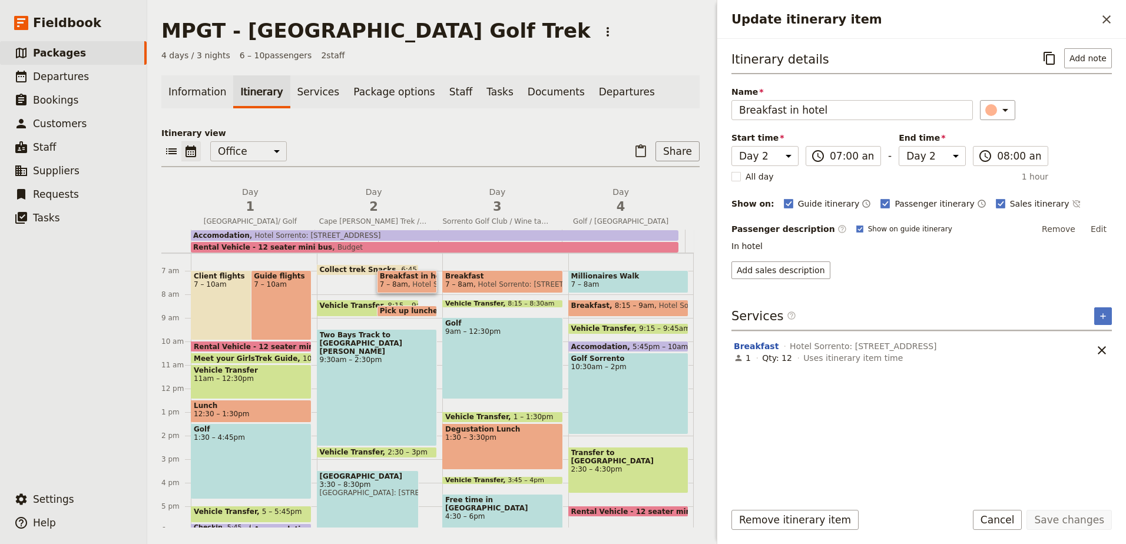
click at [494, 273] on span "Breakfast" at bounding box center [502, 276] width 115 height 8
select select "3"
click at [575, 274] on span "Millionaires Walk" at bounding box center [628, 276] width 115 height 8
select select "4"
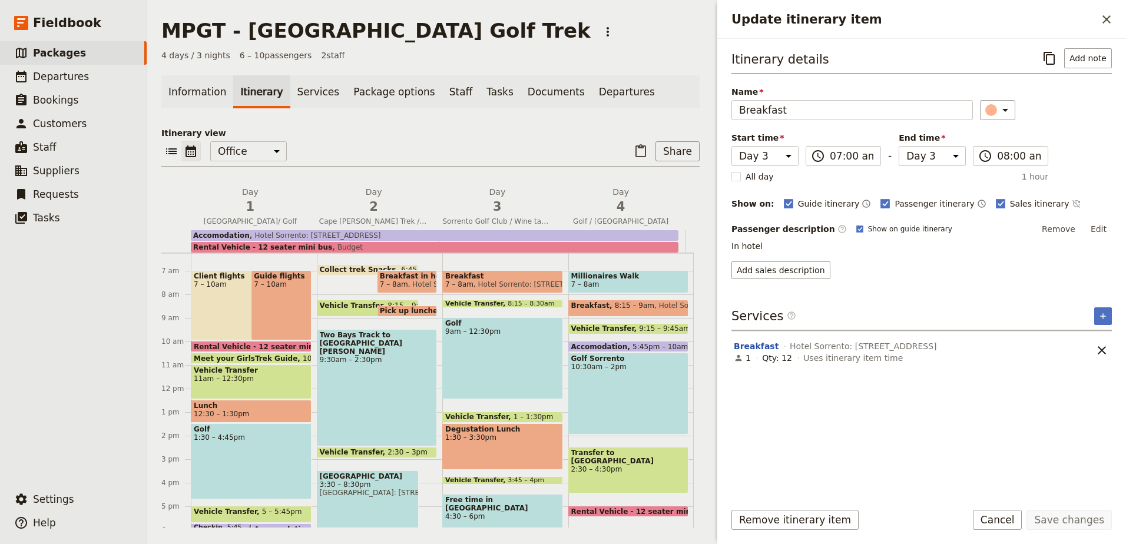
select select "4"
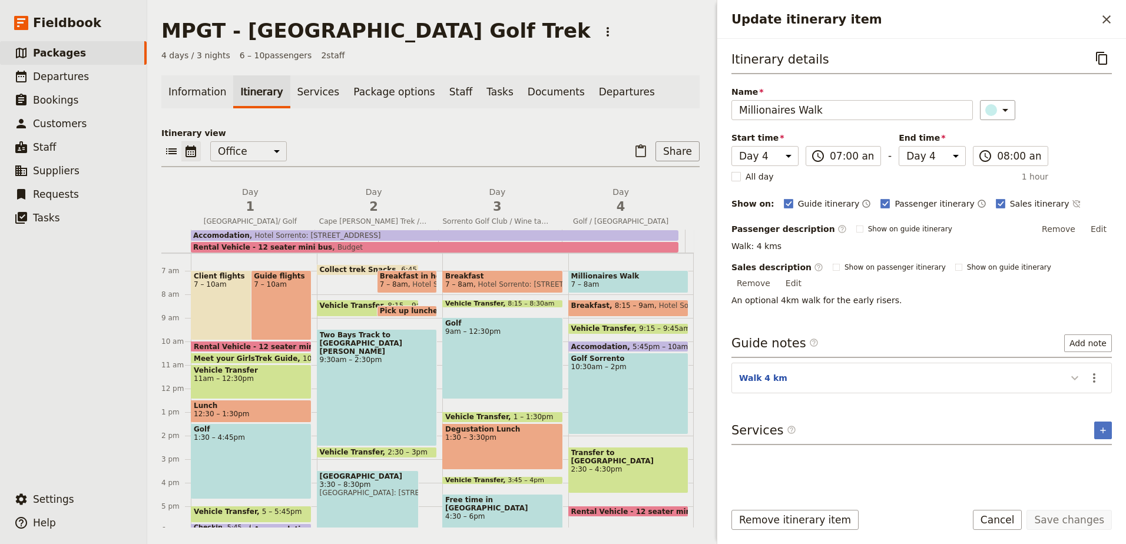
click at [1077, 376] on icon "Update itinerary item" at bounding box center [1074, 378] width 7 height 4
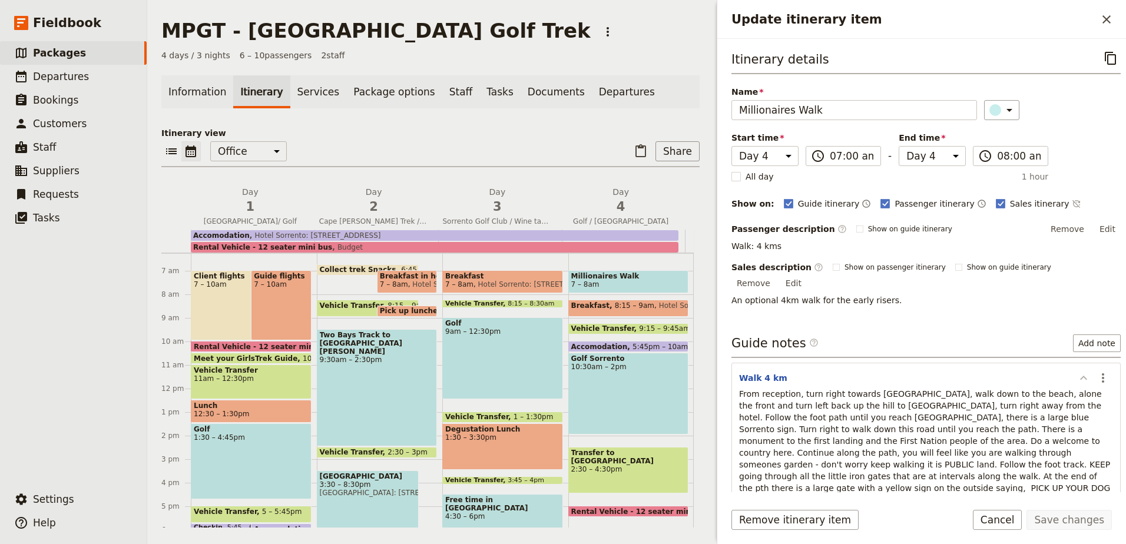
click at [1077, 371] on icon "Update itinerary item" at bounding box center [1083, 378] width 14 height 14
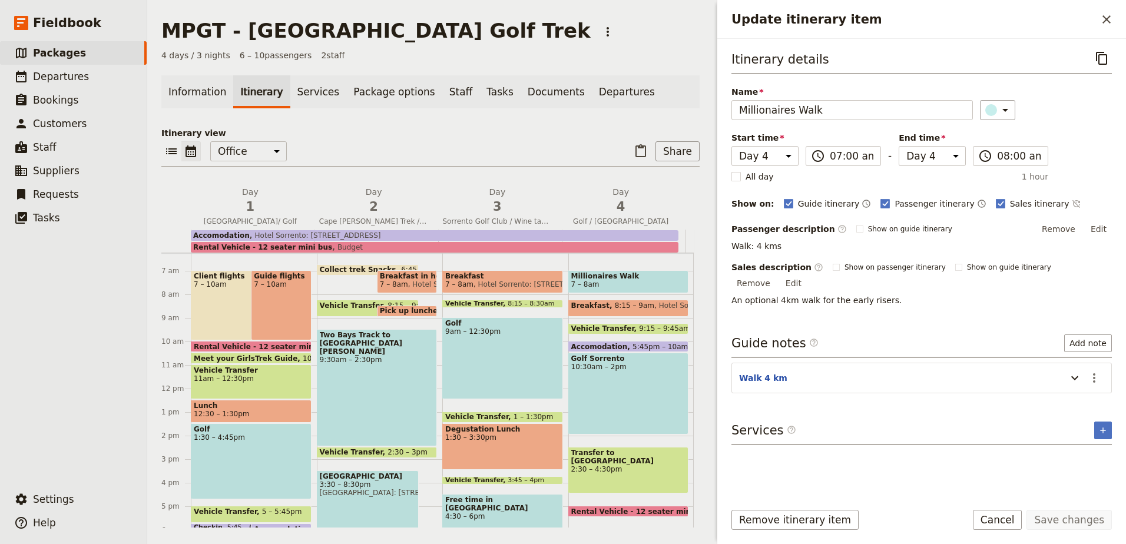
click at [408, 284] on span "Hotel Sorrento: 5-15 Hotham Rd, Sorrento" at bounding box center [473, 284] width 130 height 8
select select "2"
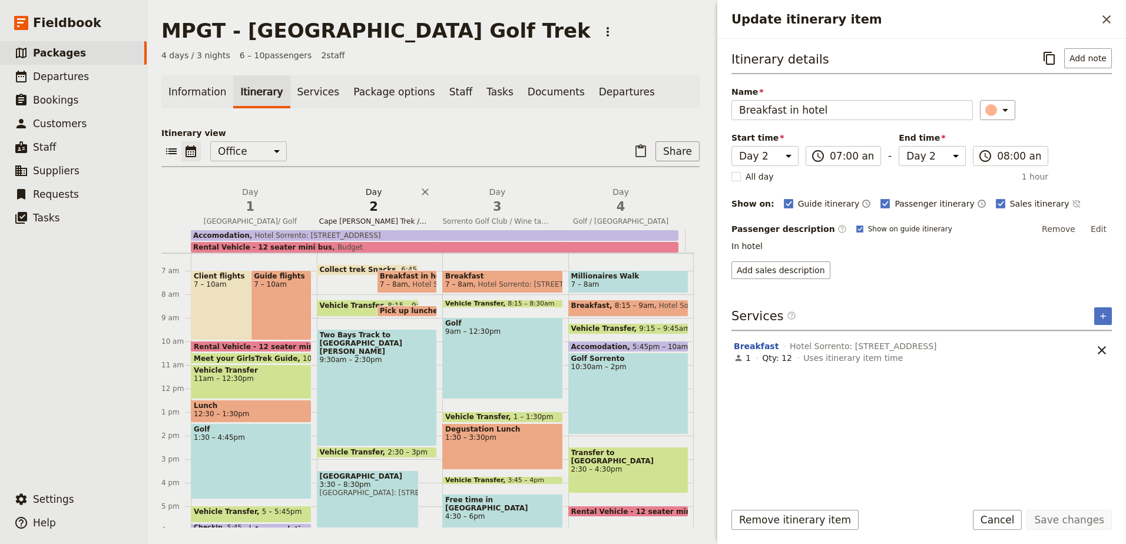
click at [376, 213] on span "2" at bounding box center [374, 207] width 110 height 18
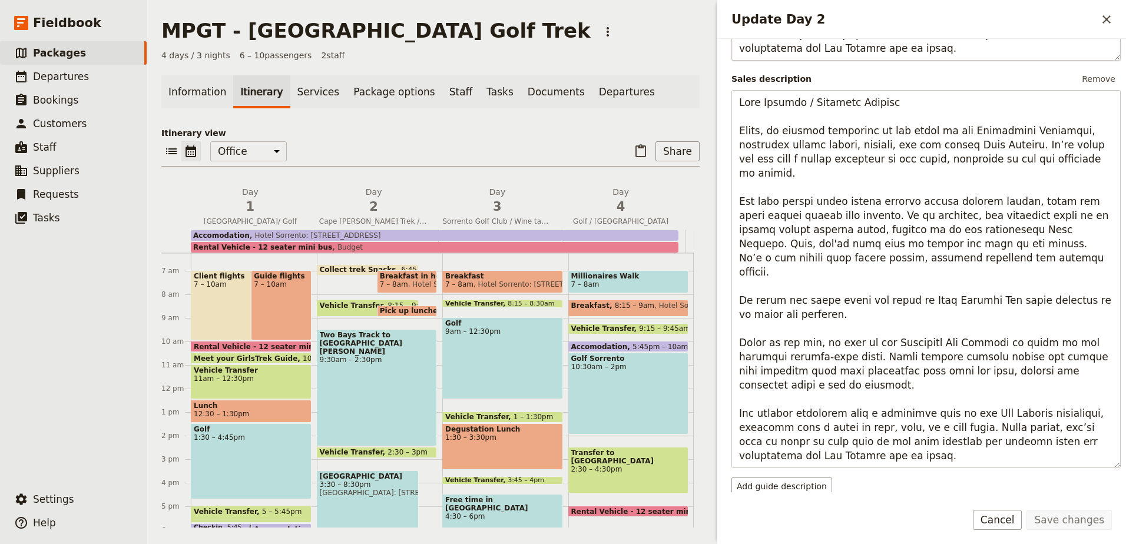
scroll to position [530, 0]
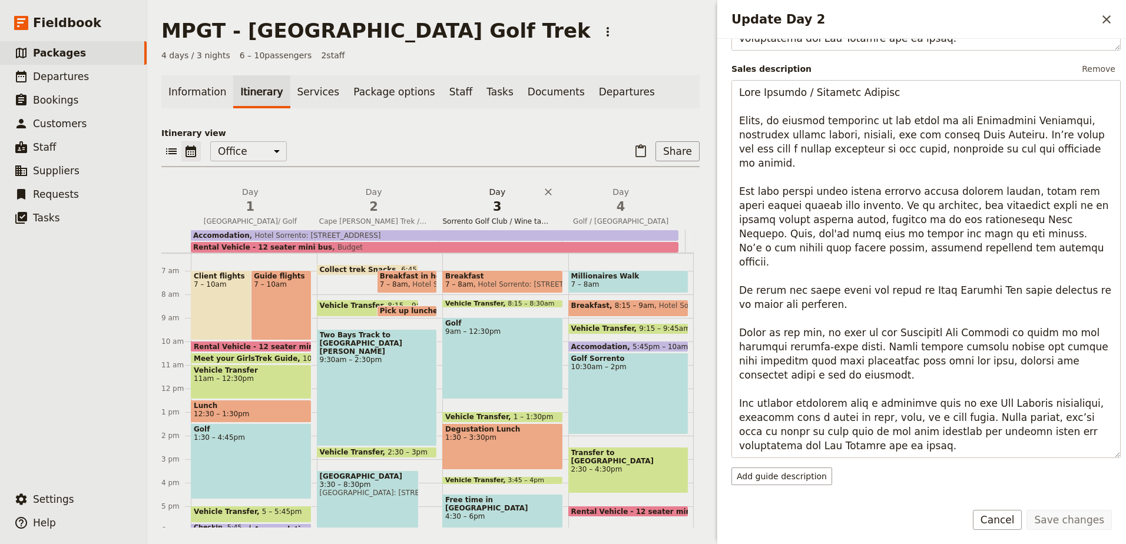
click at [488, 210] on span "3" at bounding box center [498, 207] width 110 height 18
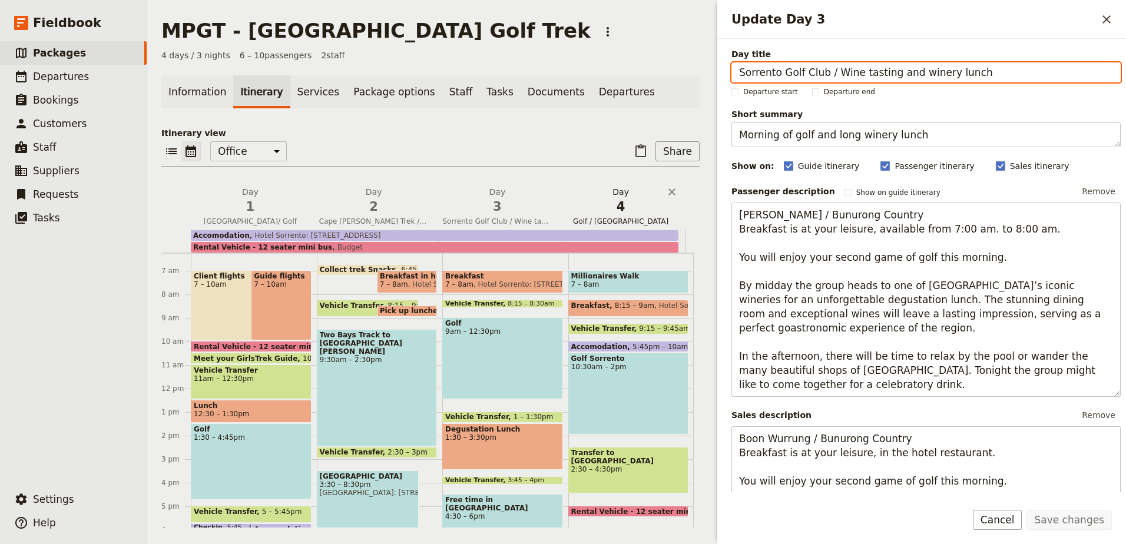
click at [621, 186] on h2 "Day 4 Golf / Melbourne" at bounding box center [621, 200] width 110 height 29
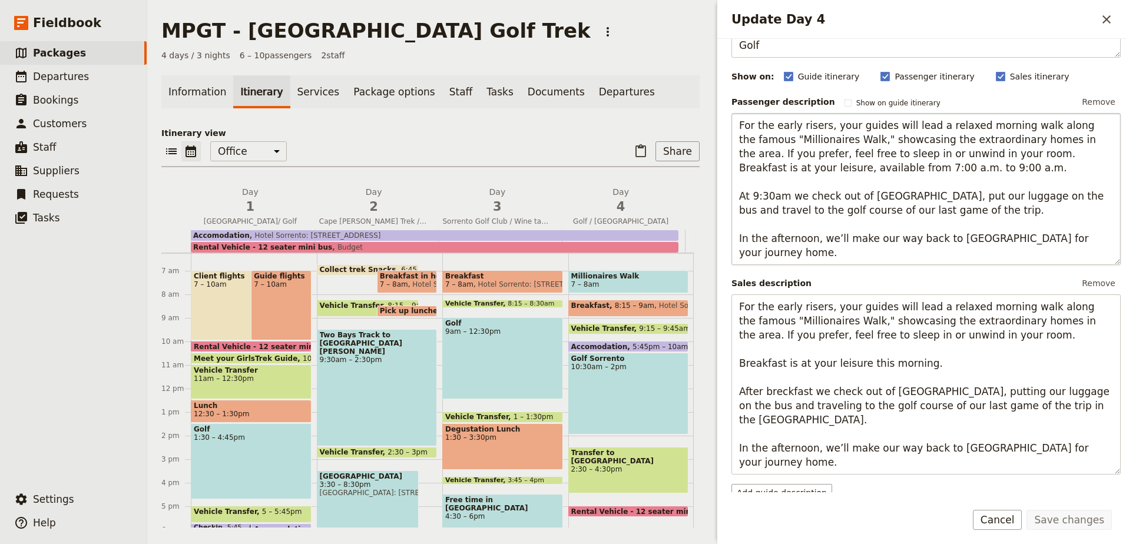
scroll to position [118, 0]
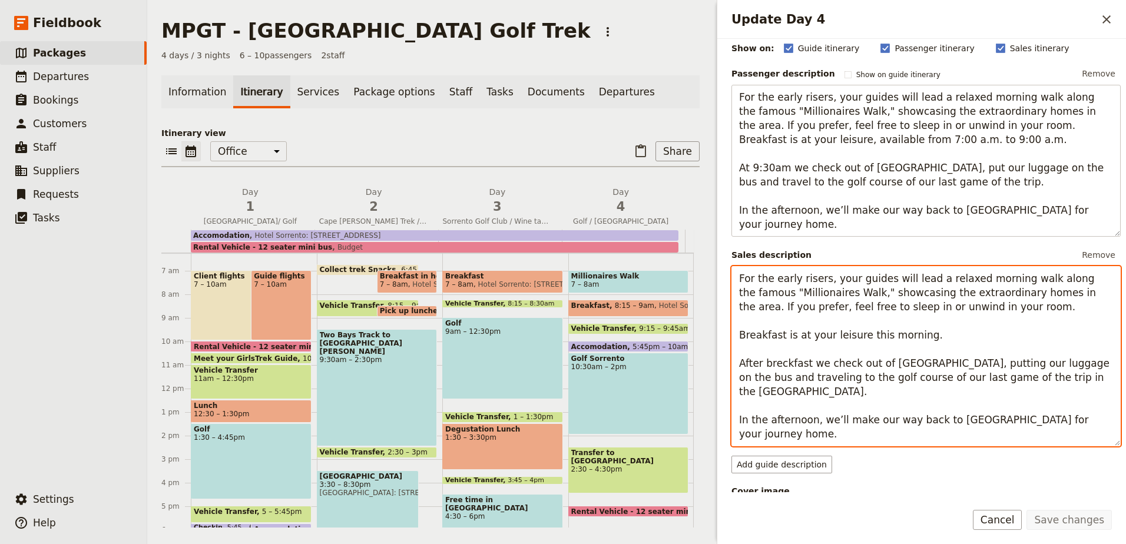
click at [781, 362] on textarea "For the early risers, your guides will lead a relaxed morning walk along the fa…" at bounding box center [925, 356] width 389 height 180
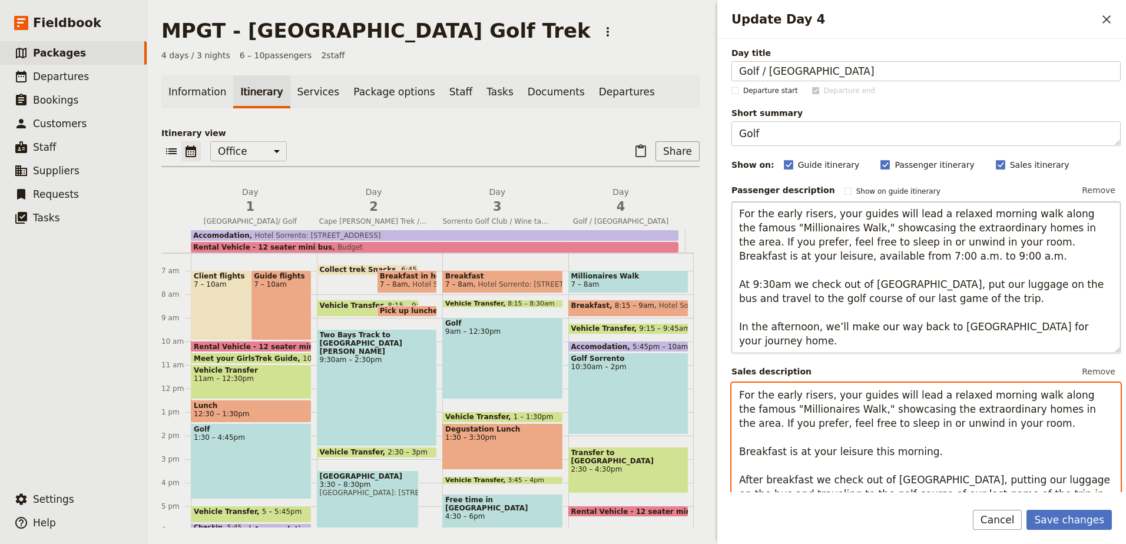
scroll to position [0, 0]
type textarea "For the early risers, your guides will lead a relaxed morning walk along the fa…"
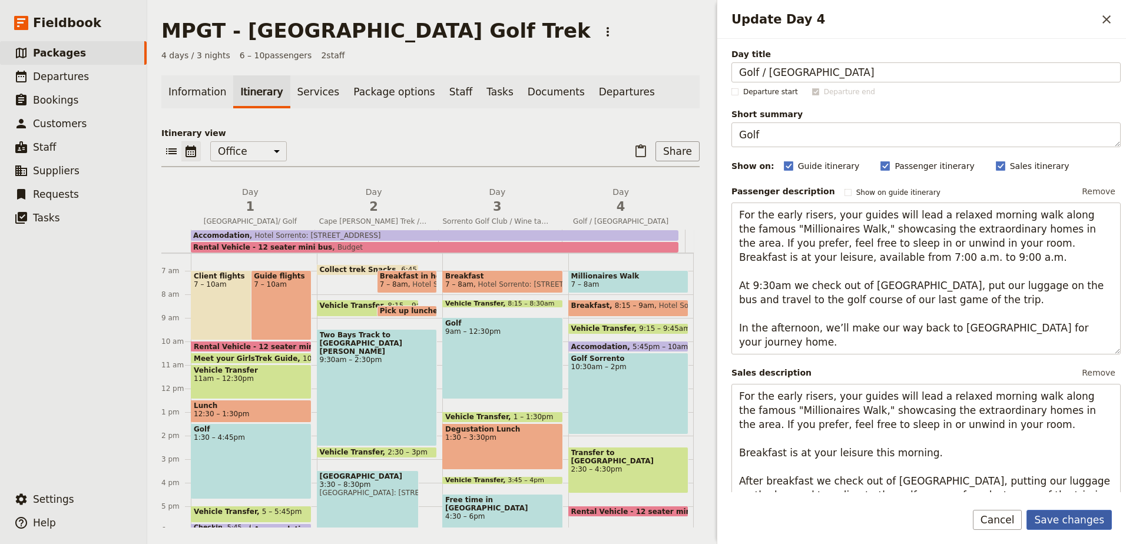
click at [1056, 513] on button "Save changes" at bounding box center [1068, 520] width 85 height 20
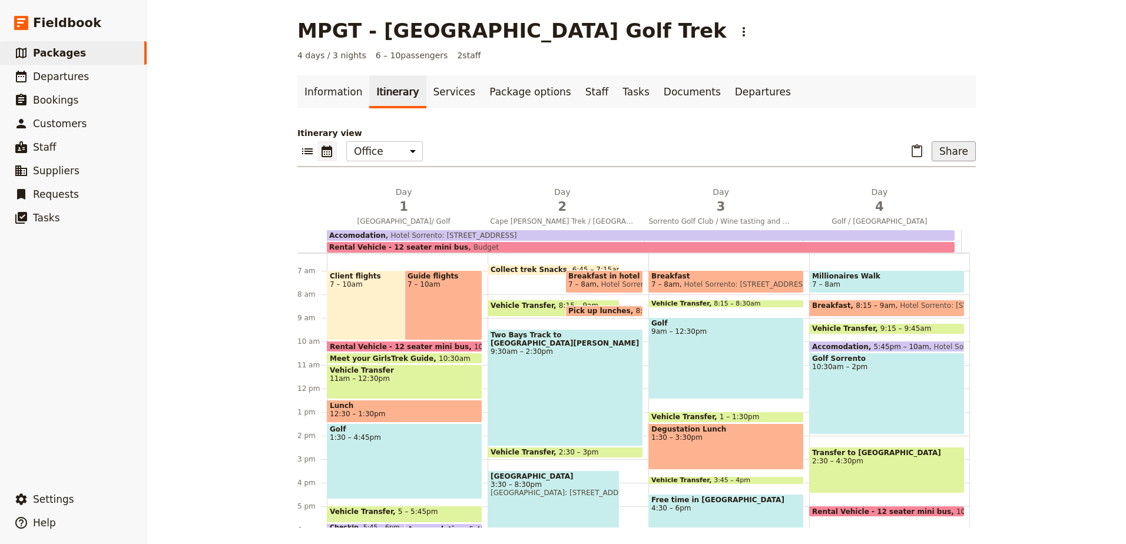
click at [956, 150] on button "Share" at bounding box center [953, 151] width 44 height 20
click at [949, 187] on button "Passenger itinerary" at bounding box center [924, 193] width 94 height 16
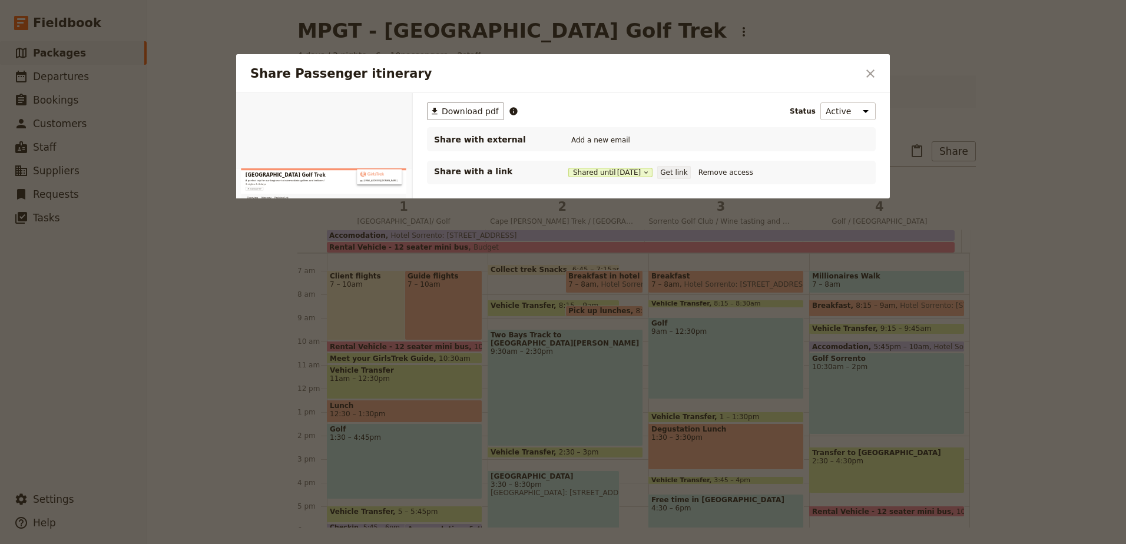
click at [690, 173] on button "Get link" at bounding box center [673, 172] width 33 height 13
click at [868, 75] on icon "Close dialog" at bounding box center [870, 73] width 8 height 8
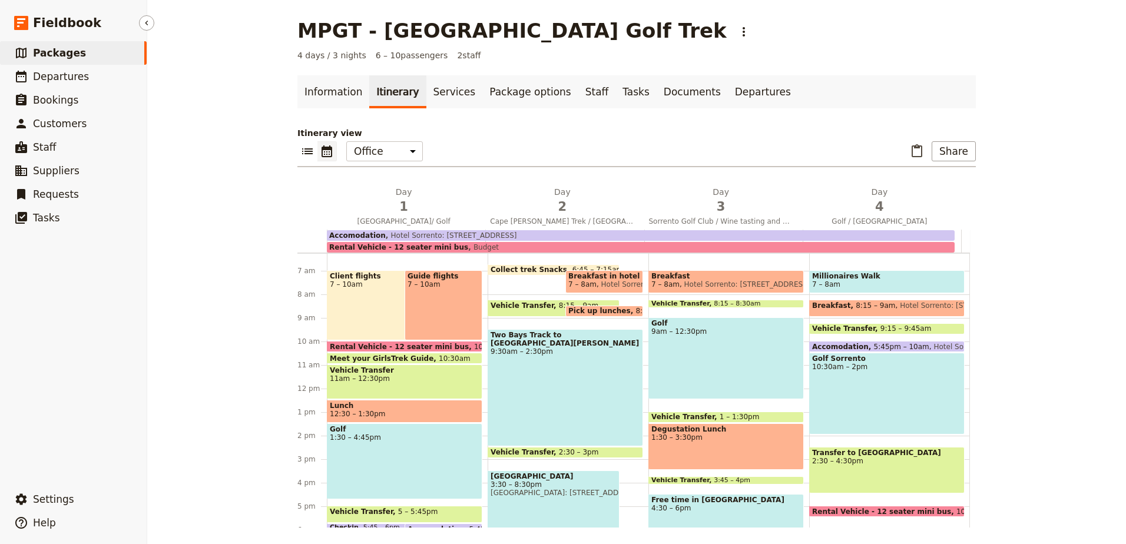
click at [64, 51] on span "Packages" at bounding box center [59, 53] width 53 height 12
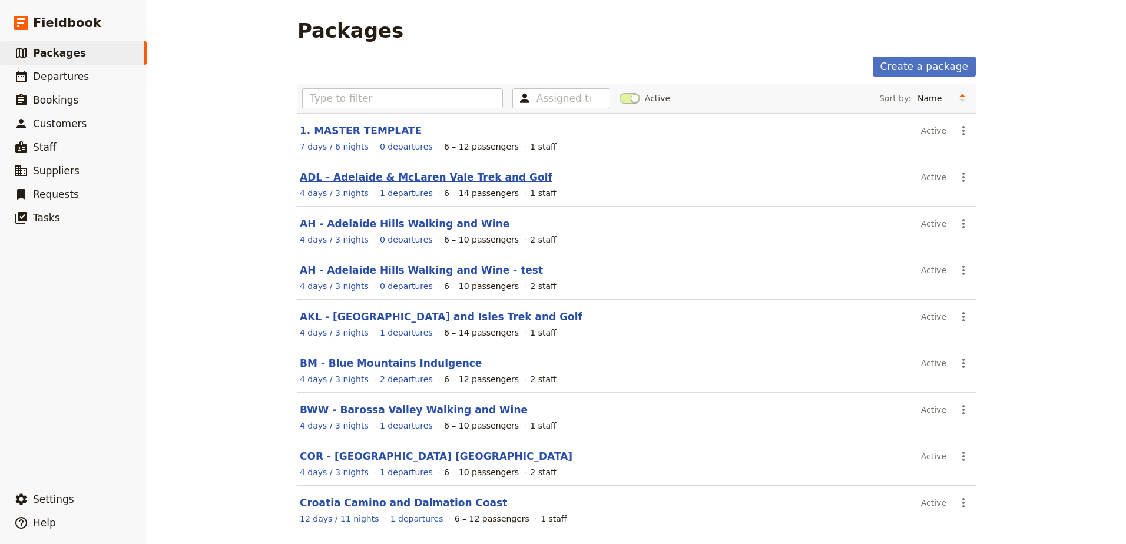
click at [435, 171] on link "ADL - Adelaide & McLaren Vale Trek and Golf" at bounding box center [426, 177] width 253 height 12
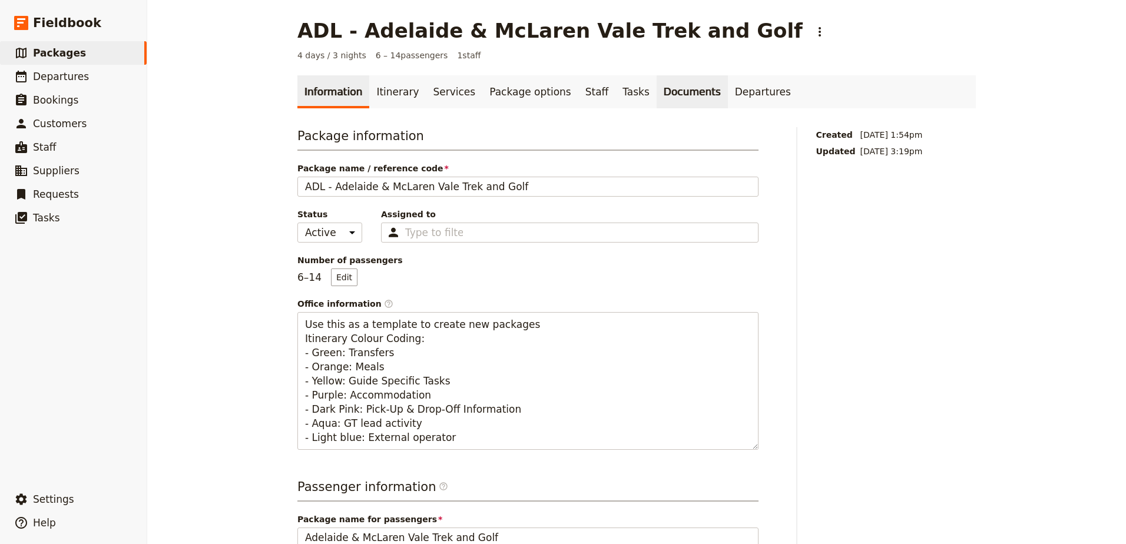
click at [666, 91] on link "Documents" at bounding box center [692, 91] width 71 height 33
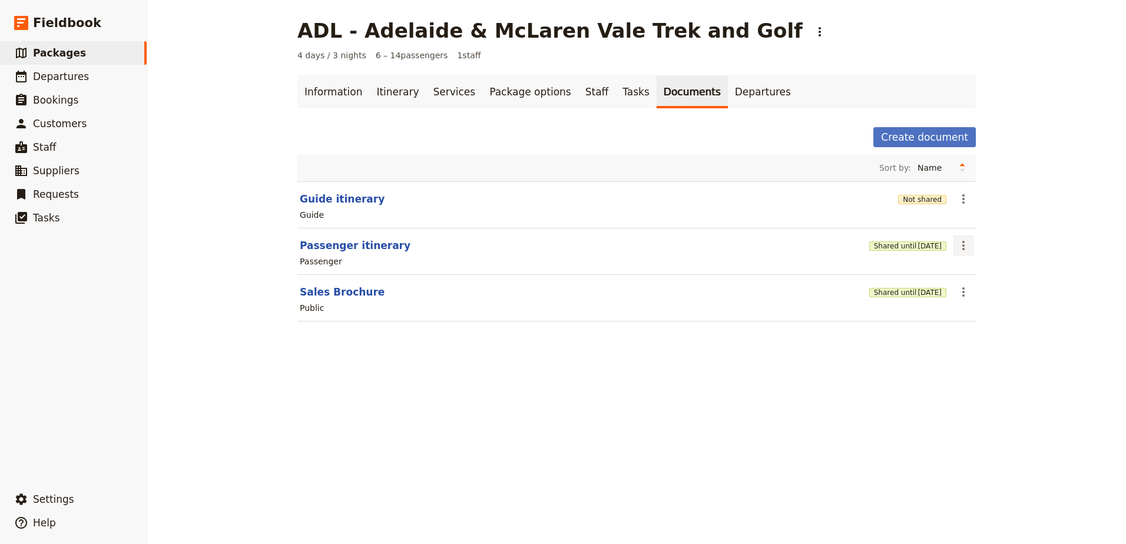
click at [958, 242] on icon "Actions" at bounding box center [963, 245] width 14 height 14
click at [967, 286] on span "Edit document" at bounding box center [987, 288] width 60 height 12
select select "PASSENGER"
select select "RUN_SHEET"
select select "DEFAULT"
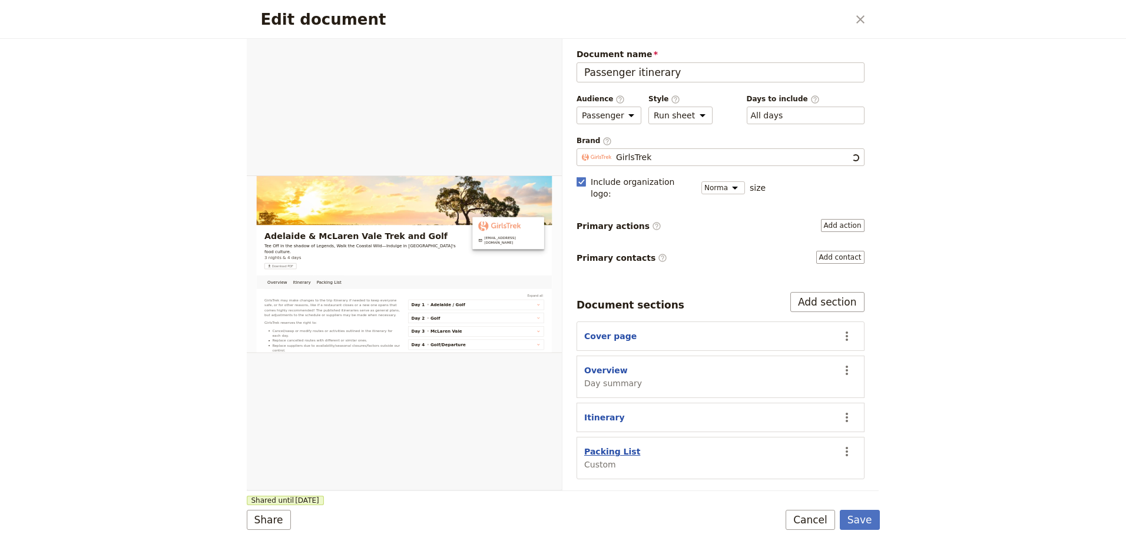
click at [598, 446] on button "Packing List" at bounding box center [612, 452] width 56 height 12
select select "CUSTOM"
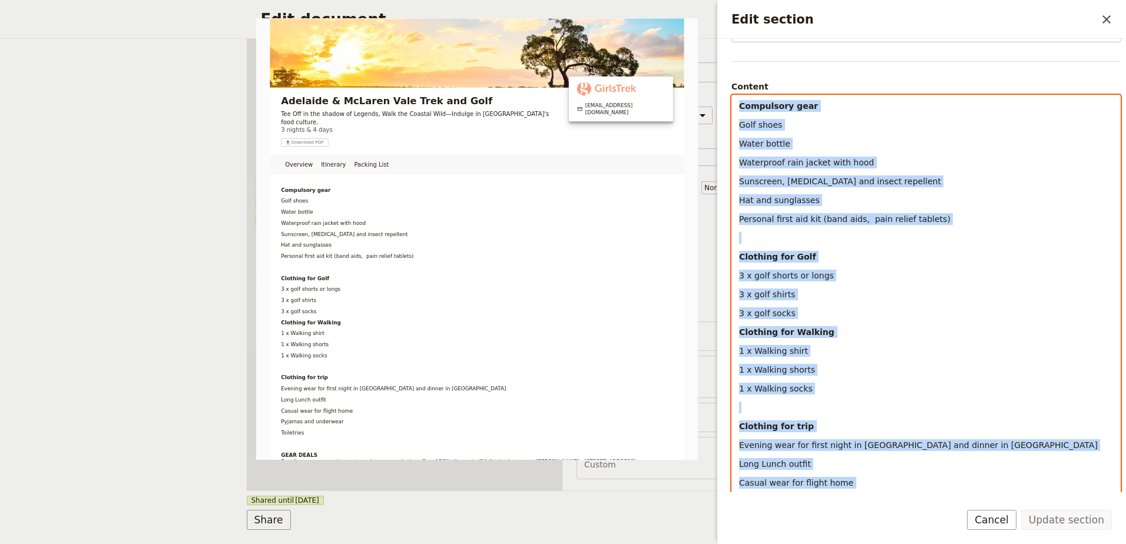
scroll to position [230, 0]
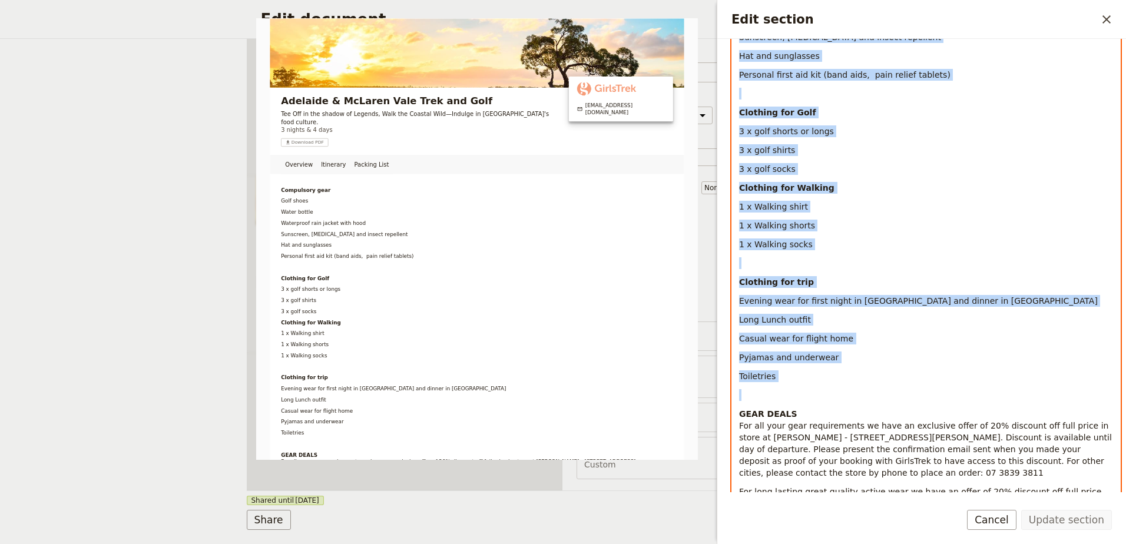
drag, startPoint x: 739, startPoint y: 193, endPoint x: 847, endPoint y: 397, distance: 231.0
click at [847, 397] on div "Compulsory gear Golf shoes Water bottle Waterproof rain jacket with hood Sunscr…" at bounding box center [926, 402] width 388 height 902
copy div "Compulsory gear Golf shoes Water bottle Waterproof rain jacket with hood Sunscr…"
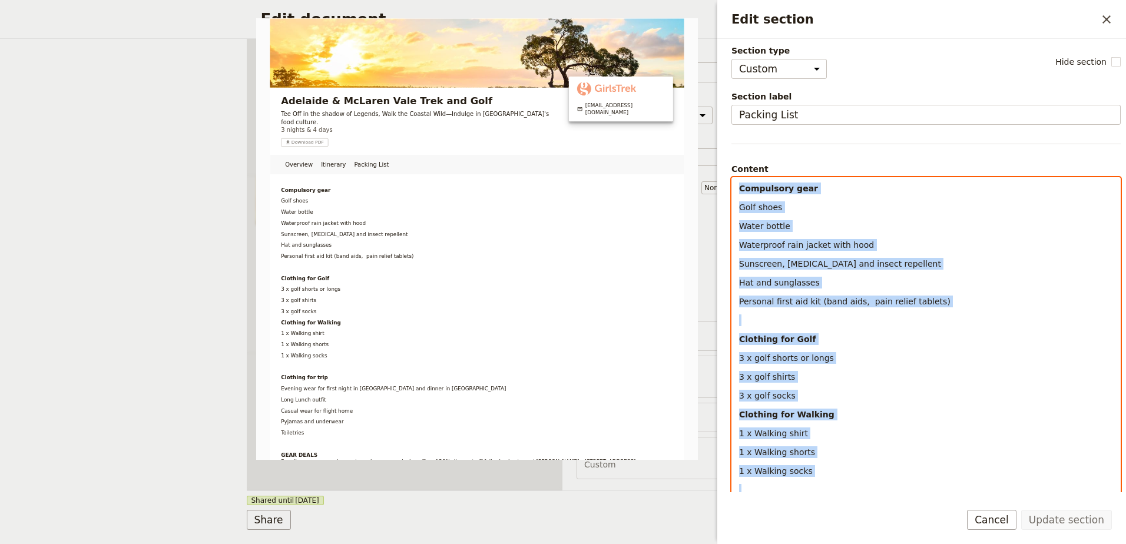
scroll to position [0, 0]
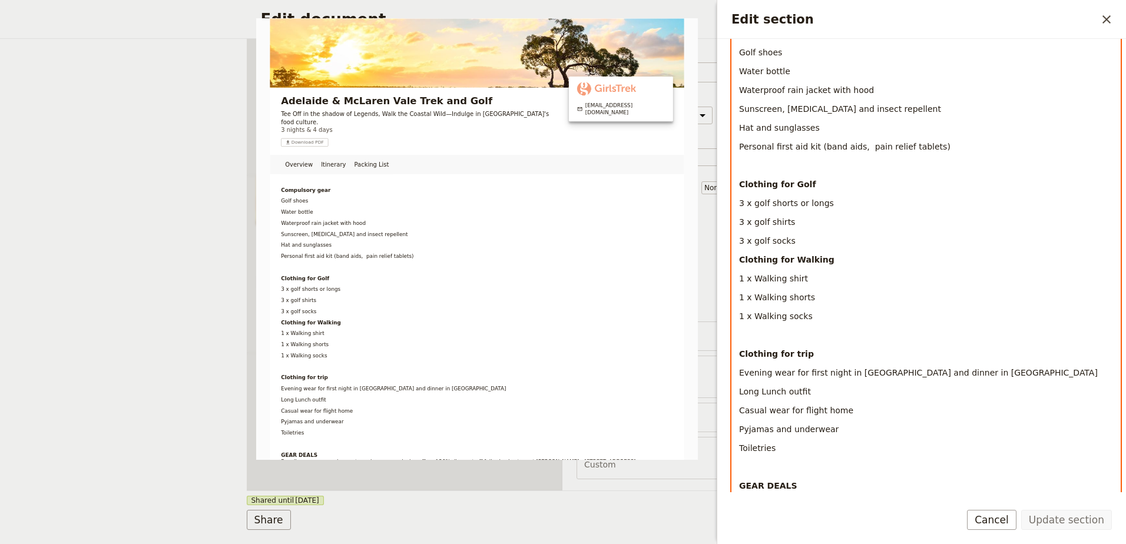
scroll to position [177, 0]
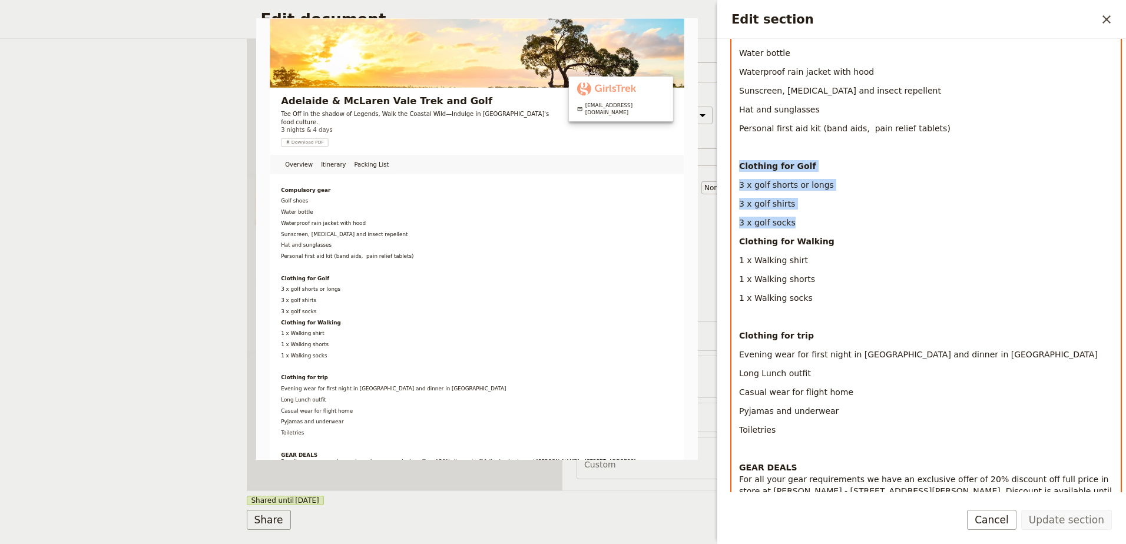
drag, startPoint x: 739, startPoint y: 164, endPoint x: 805, endPoint y: 216, distance: 84.7
click at [805, 216] on div "Compulsory gear Golf shoes Water bottle Waterproof rain jacket with hood Sunscr…" at bounding box center [926, 456] width 388 height 902
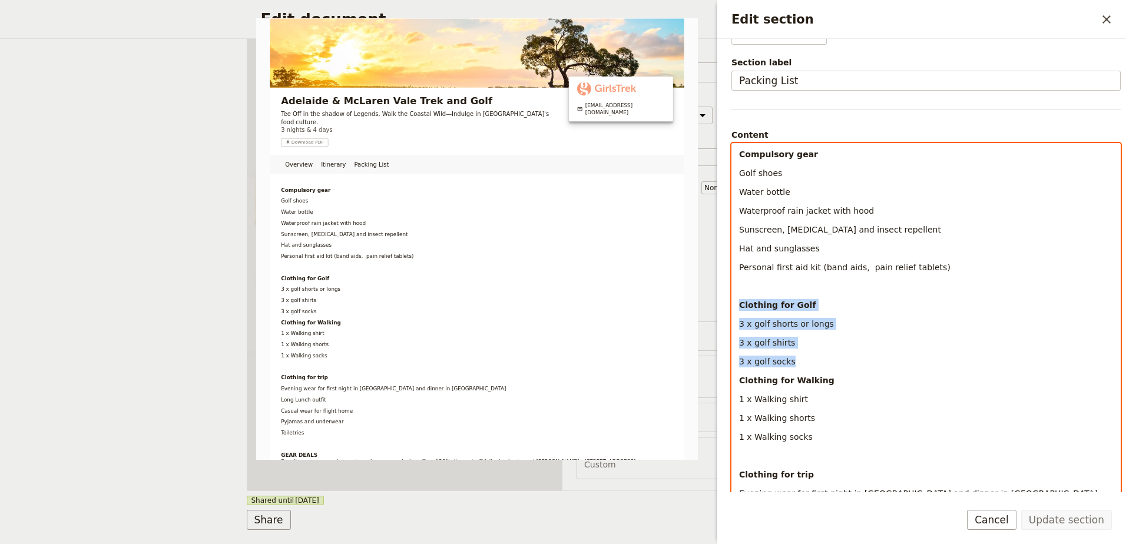
scroll to position [0, 0]
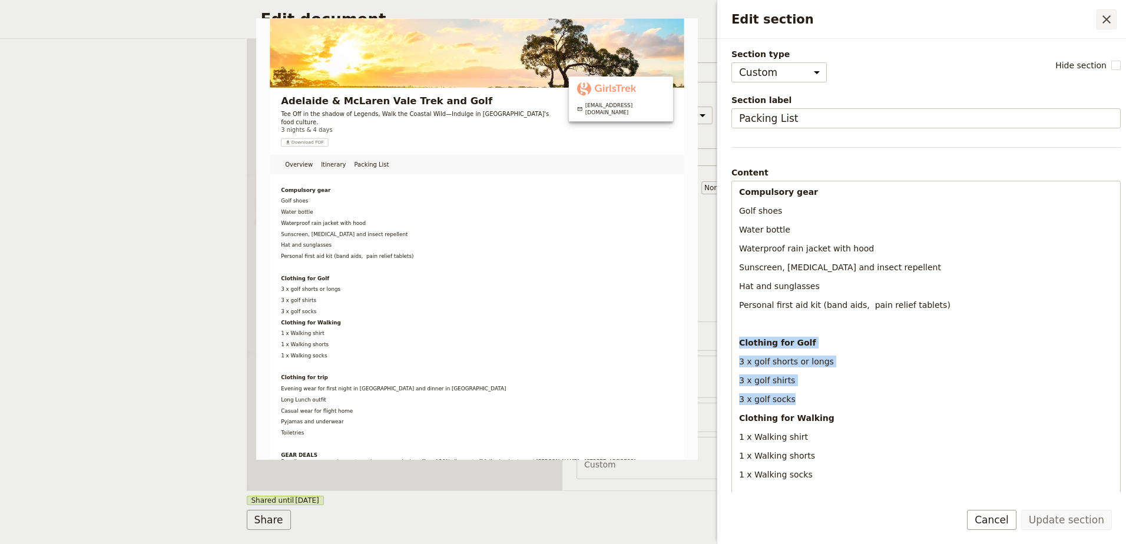
click at [1100, 21] on icon "Close drawer" at bounding box center [1106, 19] width 14 height 14
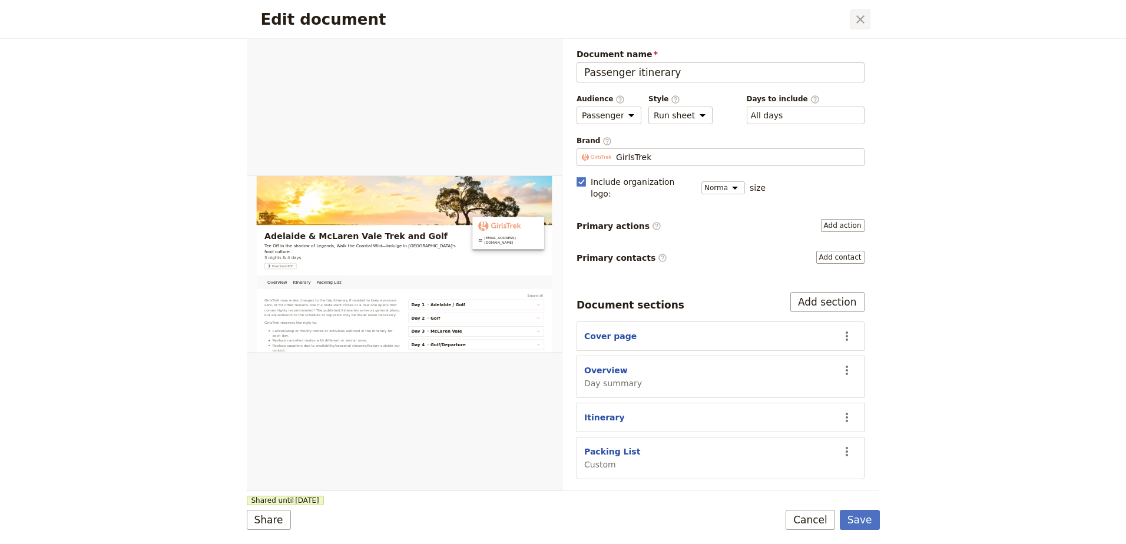
click at [859, 21] on icon "Close dialog" at bounding box center [860, 19] width 8 height 8
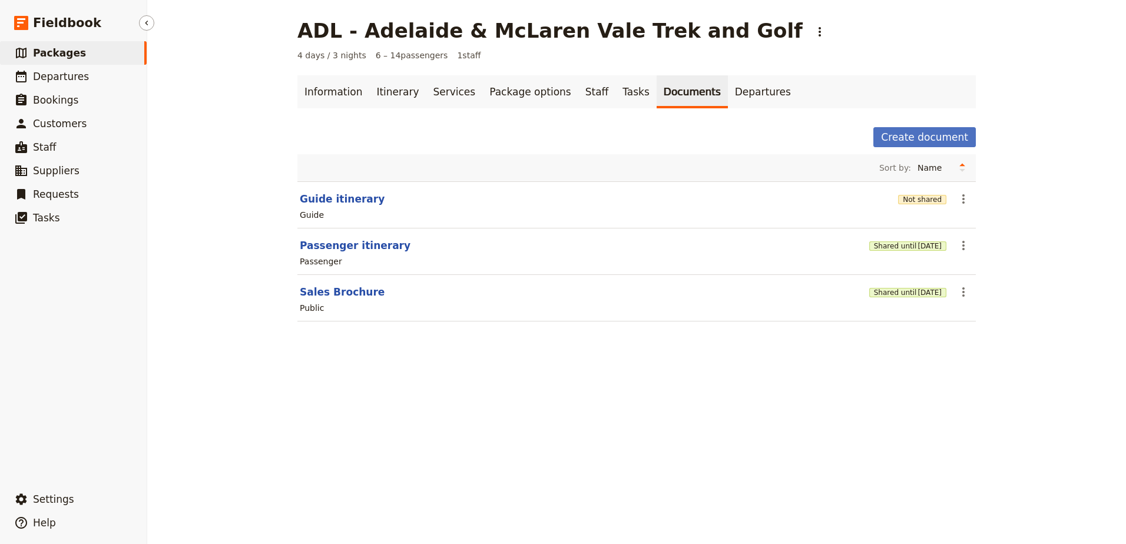
click at [71, 58] on span "Packages" at bounding box center [59, 53] width 53 height 12
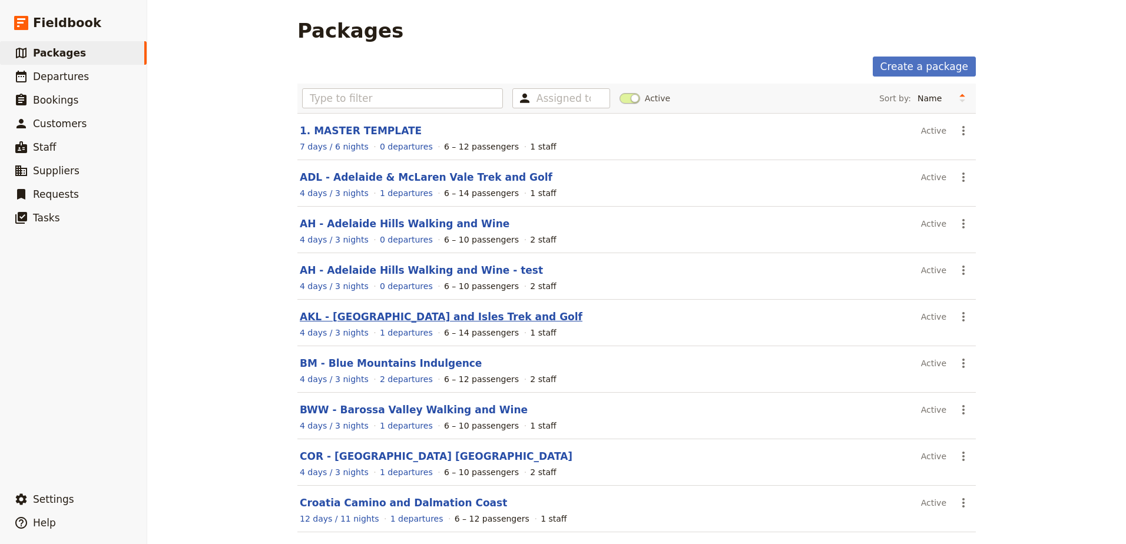
click at [437, 316] on link "AKL - [GEOGRAPHIC_DATA] and Isles Trek and Golf" at bounding box center [441, 317] width 283 height 12
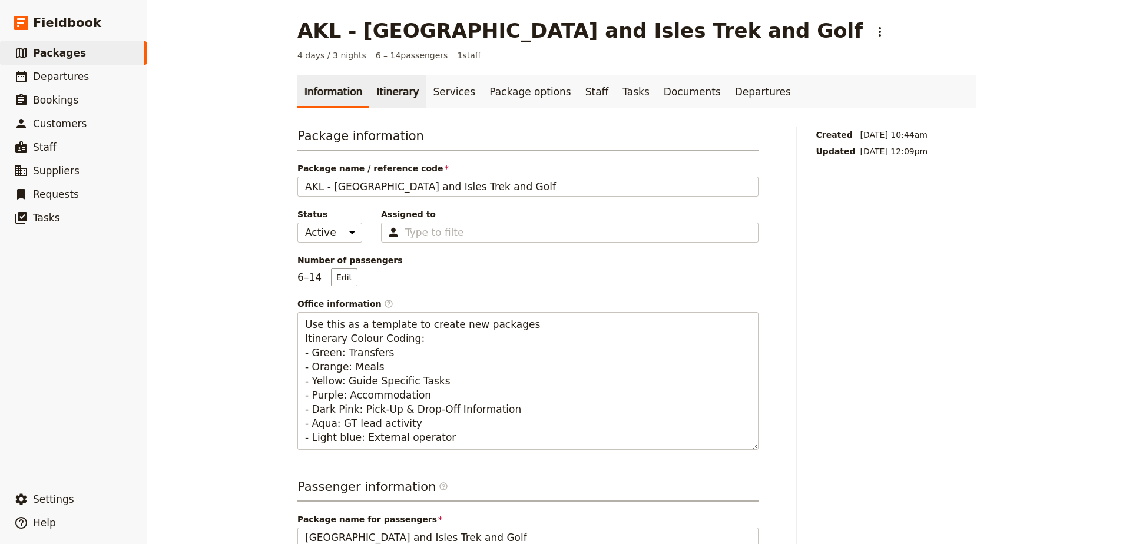
click at [377, 94] on link "Itinerary" at bounding box center [397, 91] width 57 height 33
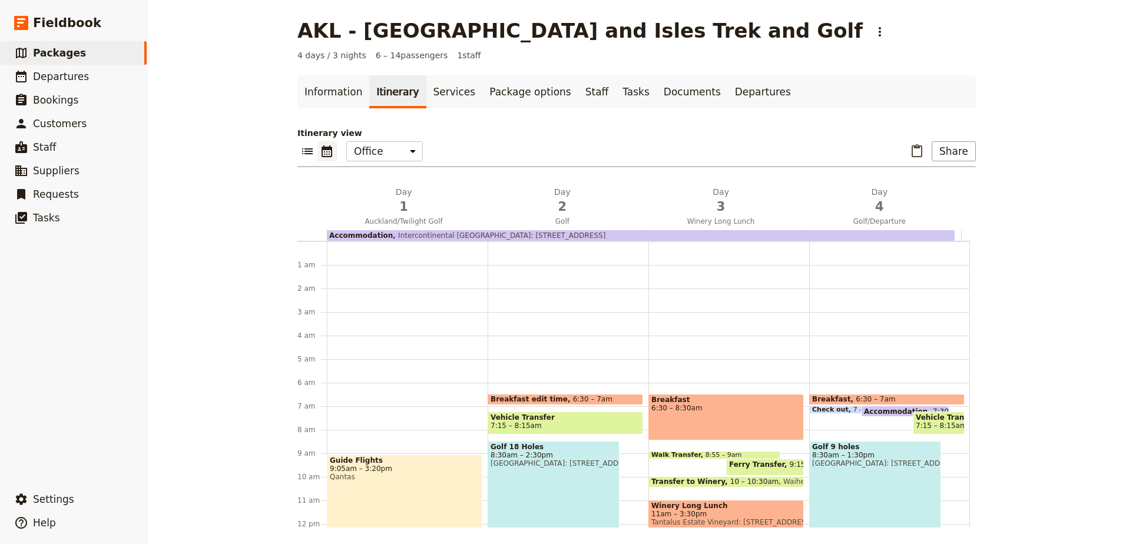
scroll to position [141, 0]
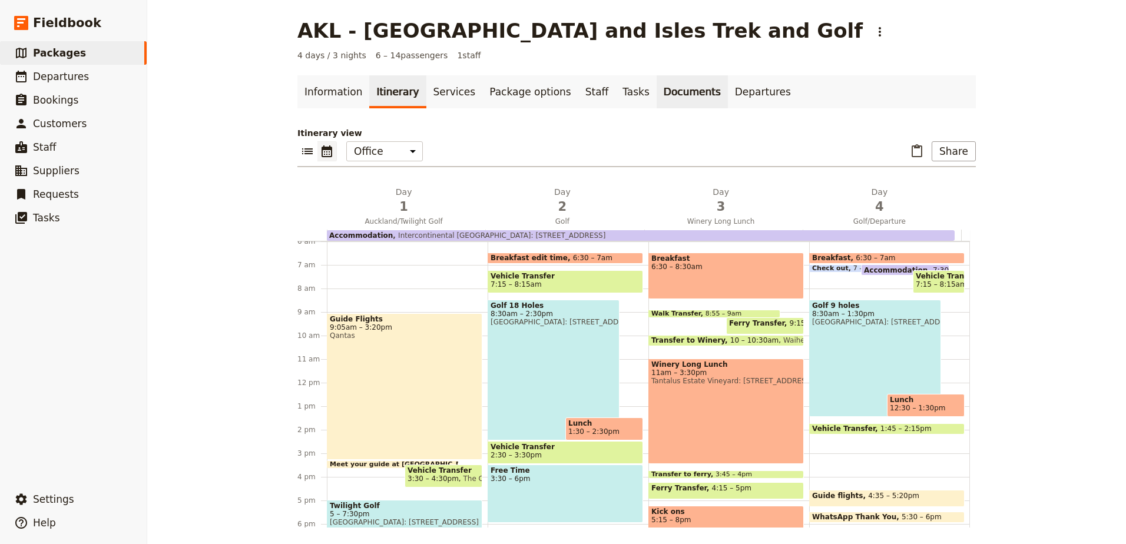
click at [657, 97] on link "Documents" at bounding box center [692, 91] width 71 height 33
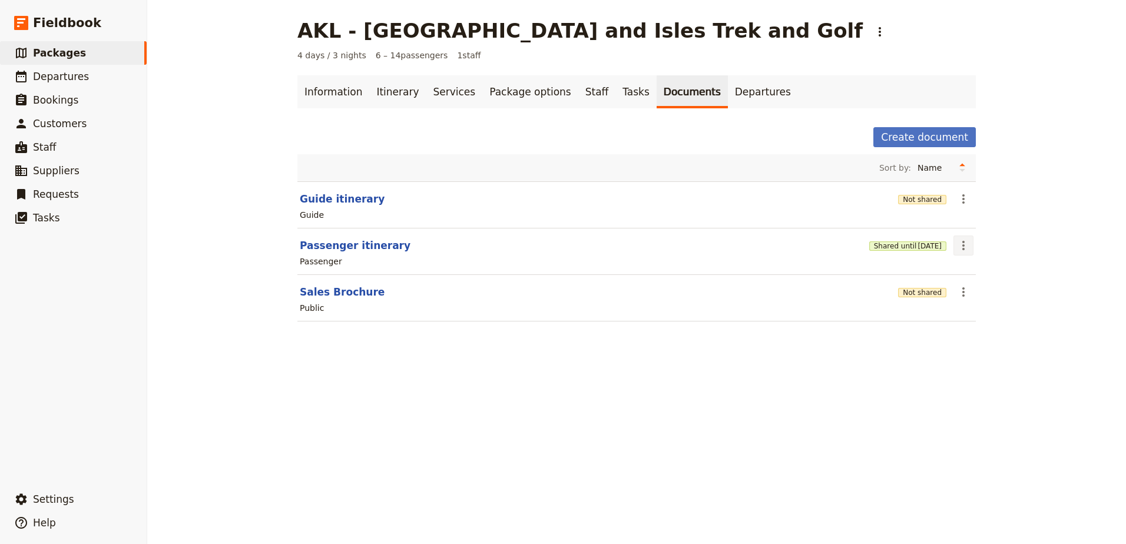
click at [962, 246] on icon "Actions" at bounding box center [963, 245] width 2 height 9
click at [956, 286] on button "Edit document" at bounding box center [992, 288] width 85 height 16
select select "PASSENGER"
select select "RUN_SHEET"
select select "DEFAULT"
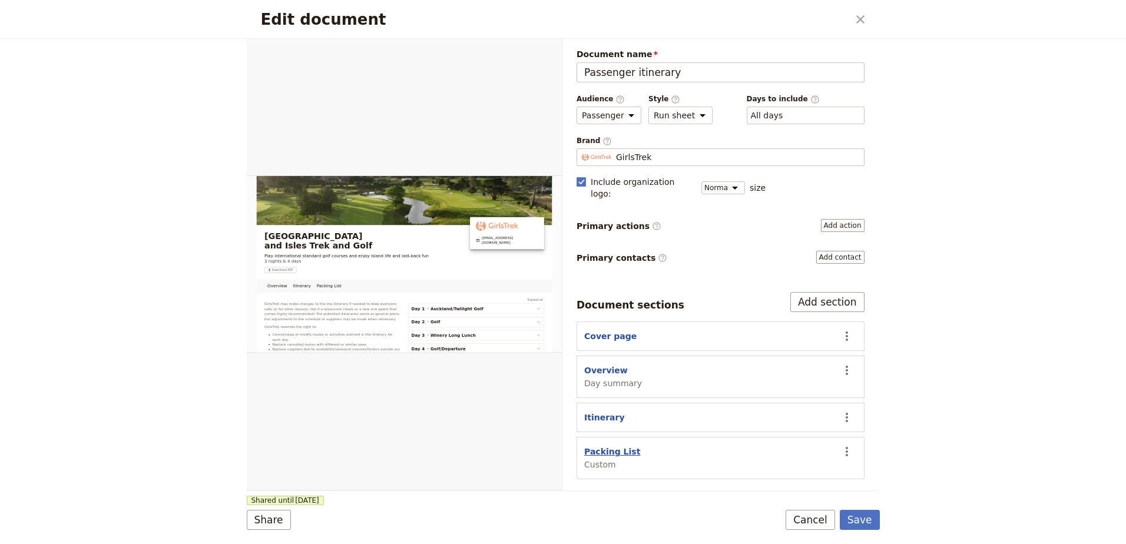
click at [605, 446] on button "Packing List" at bounding box center [612, 452] width 56 height 12
select select "CUSTOM"
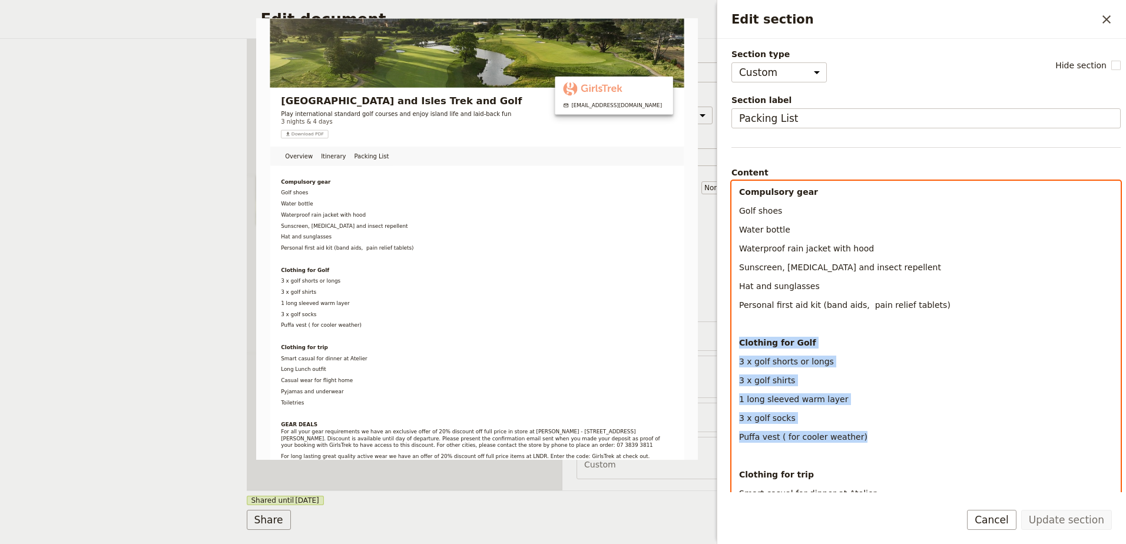
drag, startPoint x: 740, startPoint y: 343, endPoint x: 929, endPoint y: 440, distance: 213.0
copy div "Clothing for Golf 3 x golf shorts or longs 3 x golf shirts 1 long sleeved warm …"
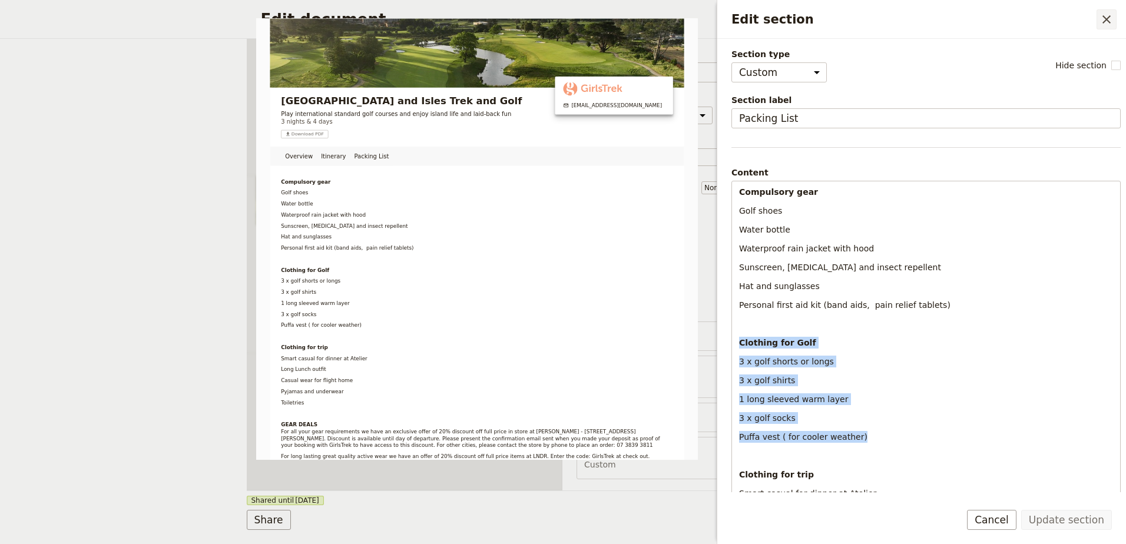
click at [1100, 28] on button "​" at bounding box center [1106, 19] width 20 height 20
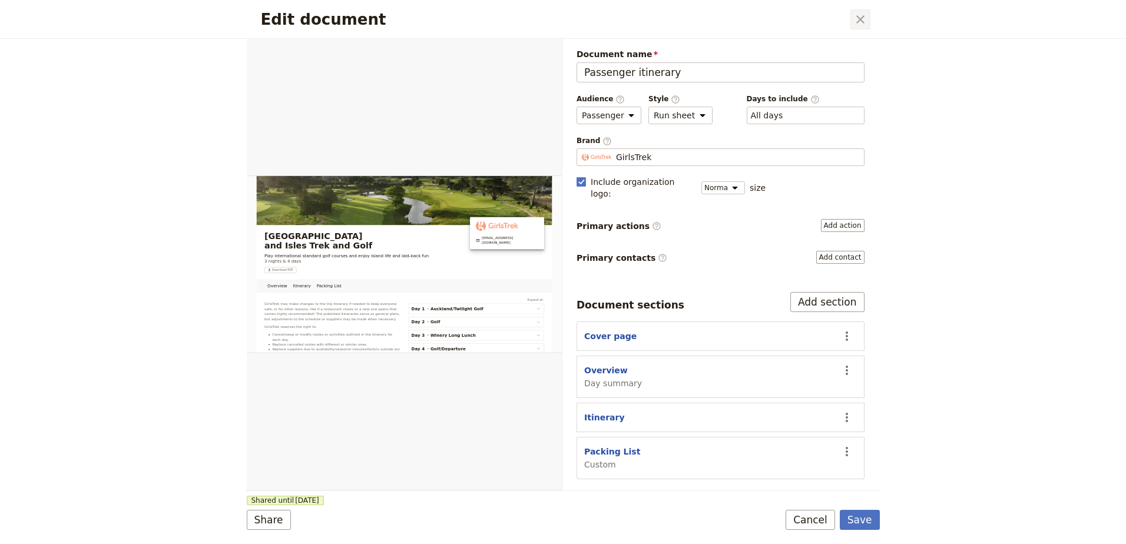
click at [866, 27] on button "​" at bounding box center [860, 19] width 20 height 20
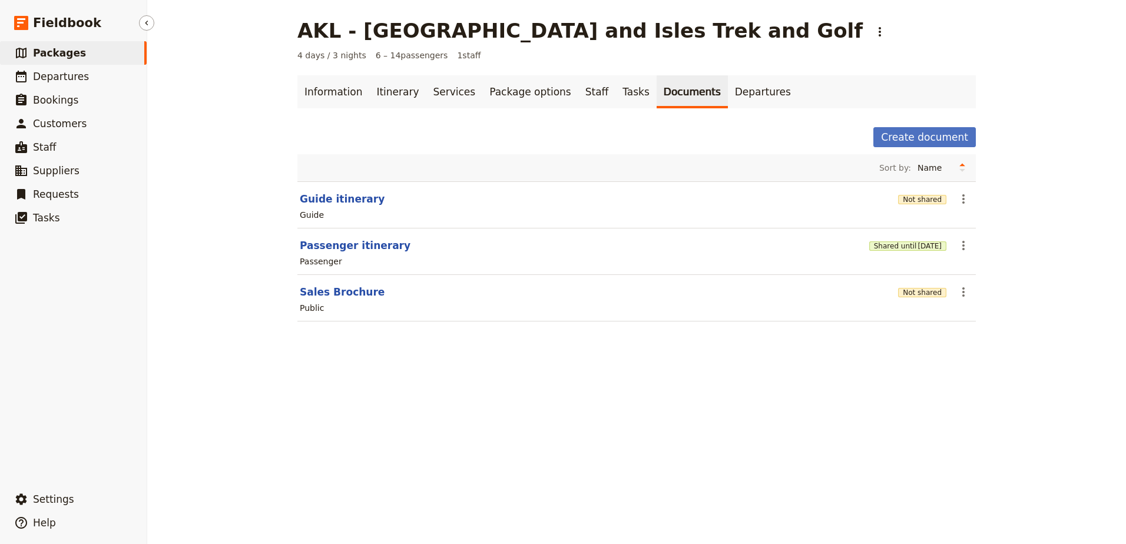
click at [77, 53] on link "​ Packages" at bounding box center [73, 53] width 147 height 24
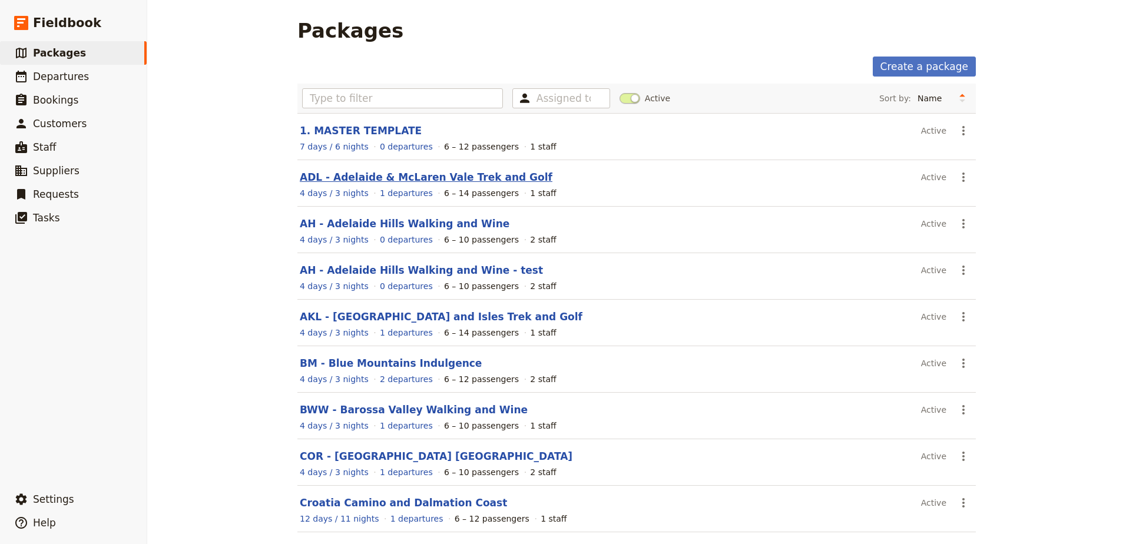
click at [416, 174] on link "ADL - Adelaide & McLaren Vale Trek and Golf" at bounding box center [426, 177] width 253 height 12
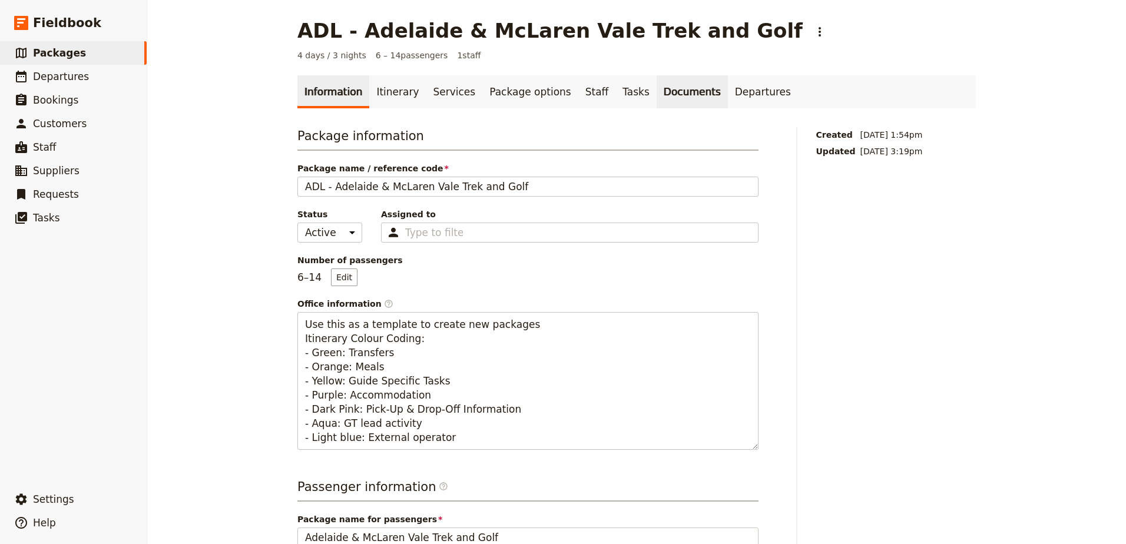
click at [657, 95] on link "Documents" at bounding box center [692, 91] width 71 height 33
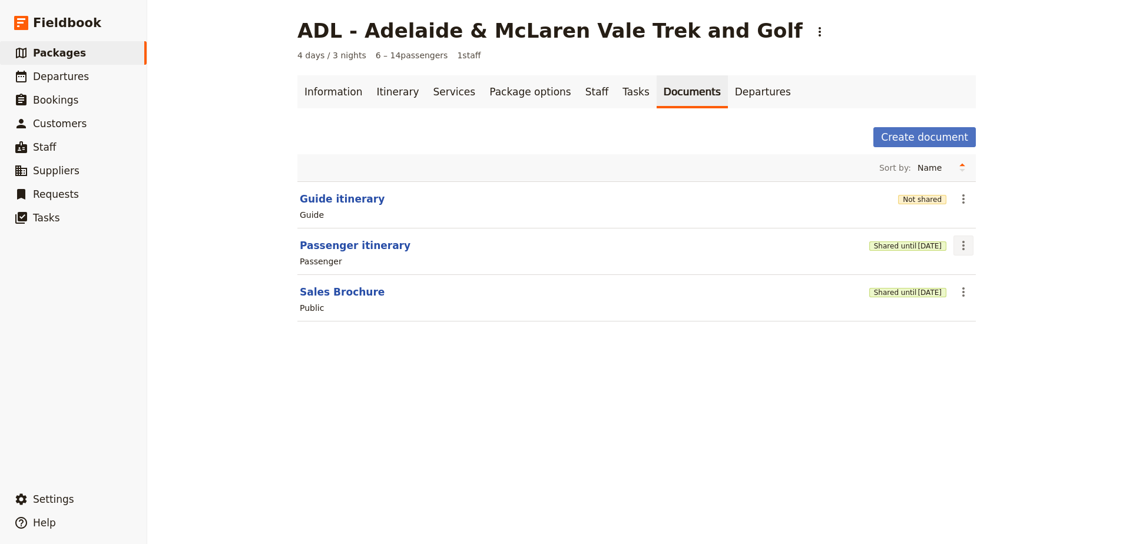
click at [960, 247] on icon "Actions" at bounding box center [963, 245] width 14 height 14
click at [963, 285] on span "Edit document" at bounding box center [987, 288] width 60 height 12
select select "PASSENGER"
select select "RUN_SHEET"
select select "DEFAULT"
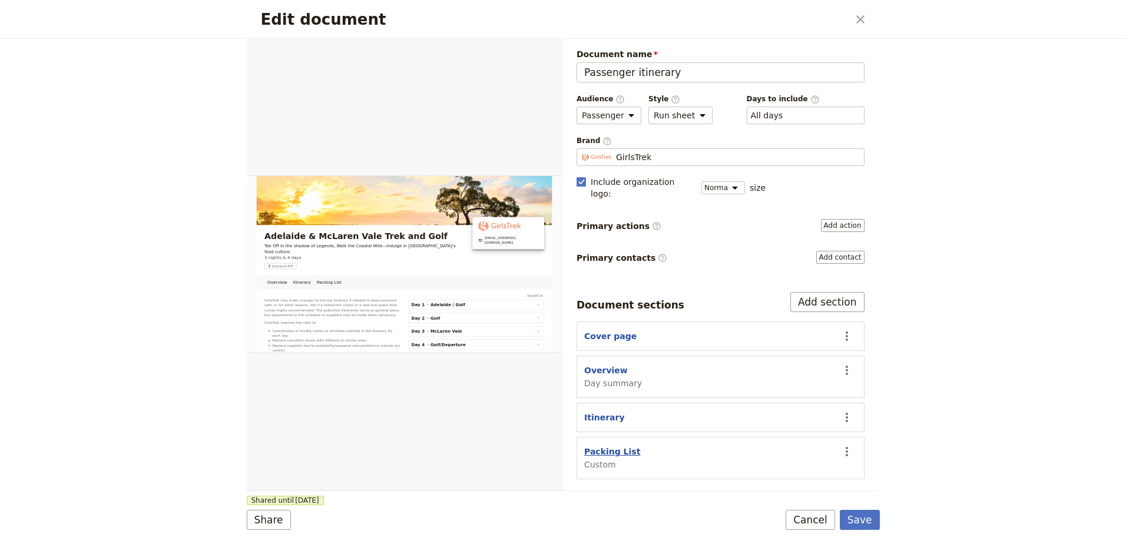
click at [614, 446] on button "Packing List" at bounding box center [612, 452] width 56 height 12
select select "CUSTOM"
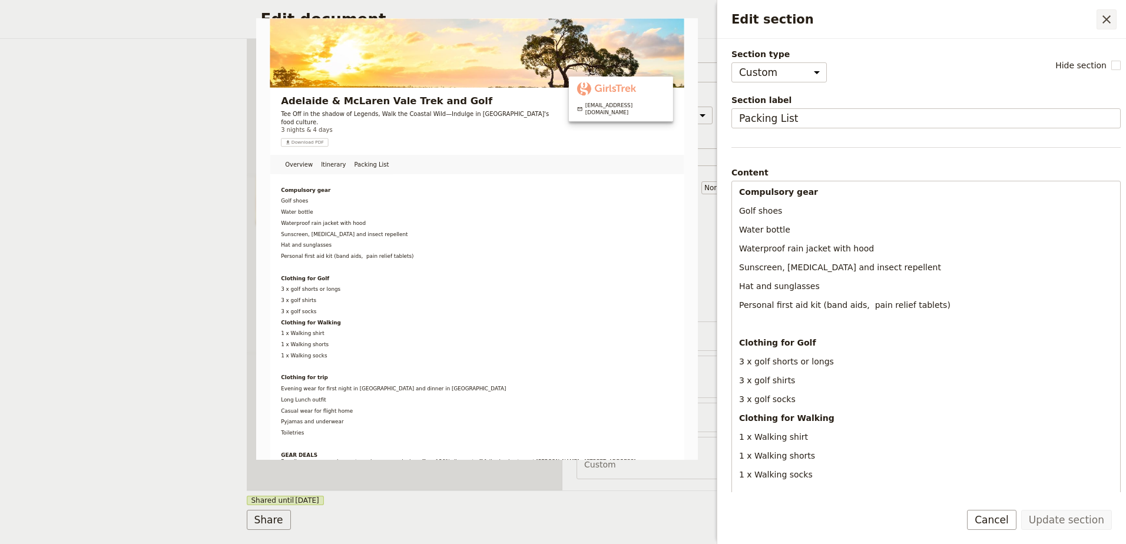
click at [1110, 14] on icon "Close drawer" at bounding box center [1106, 19] width 14 height 14
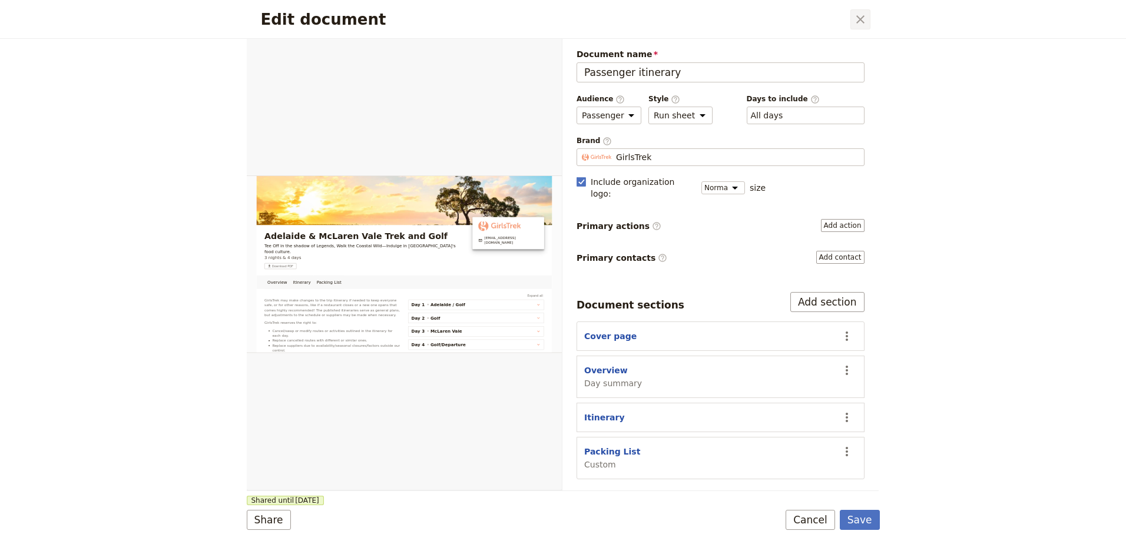
click at [856, 12] on icon "Close dialog" at bounding box center [860, 19] width 14 height 14
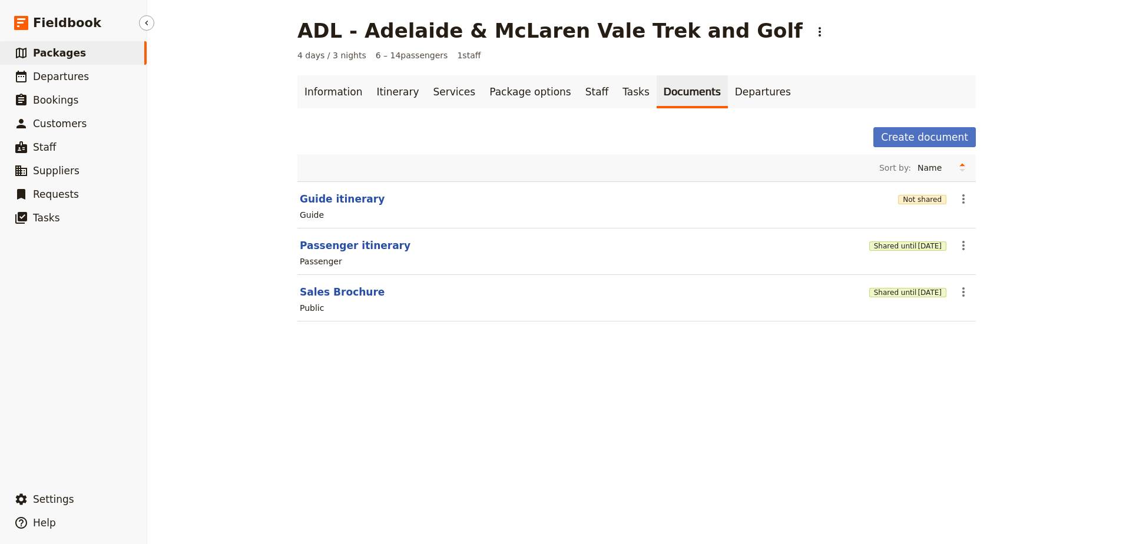
click at [66, 47] on span "Packages" at bounding box center [59, 53] width 53 height 12
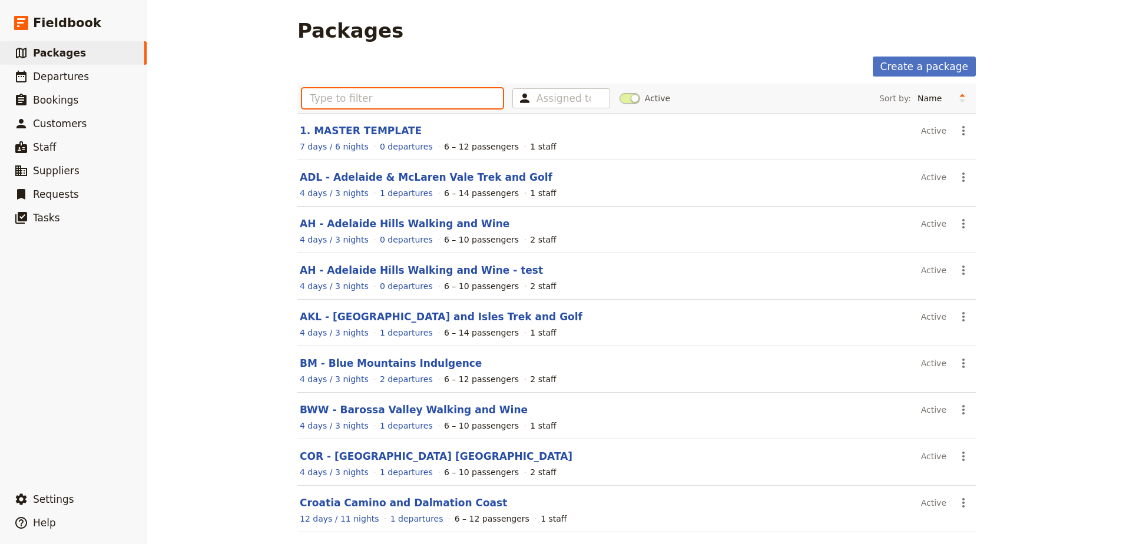
click at [407, 100] on input "text" at bounding box center [402, 98] width 201 height 20
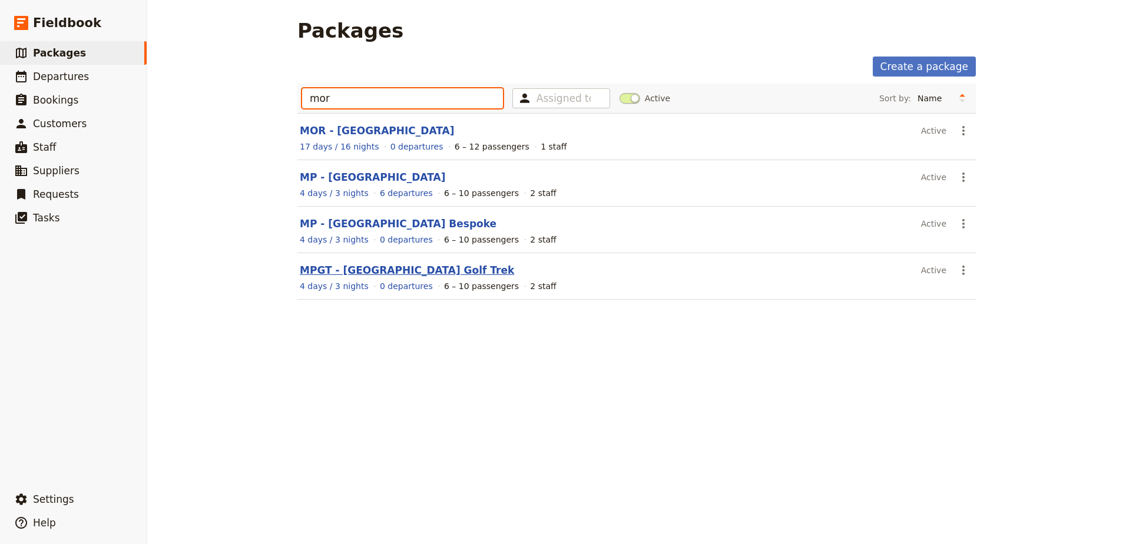
type input "mor"
click at [417, 275] on link "MPGT - Mornington Peninsula Golf Trek" at bounding box center [407, 270] width 214 height 12
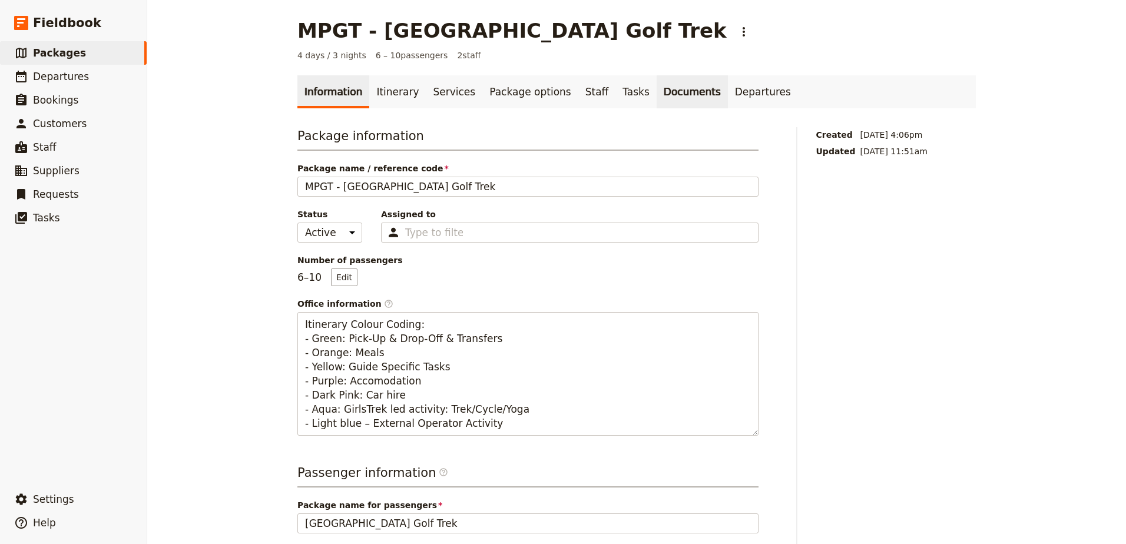
click at [657, 95] on link "Documents" at bounding box center [692, 91] width 71 height 33
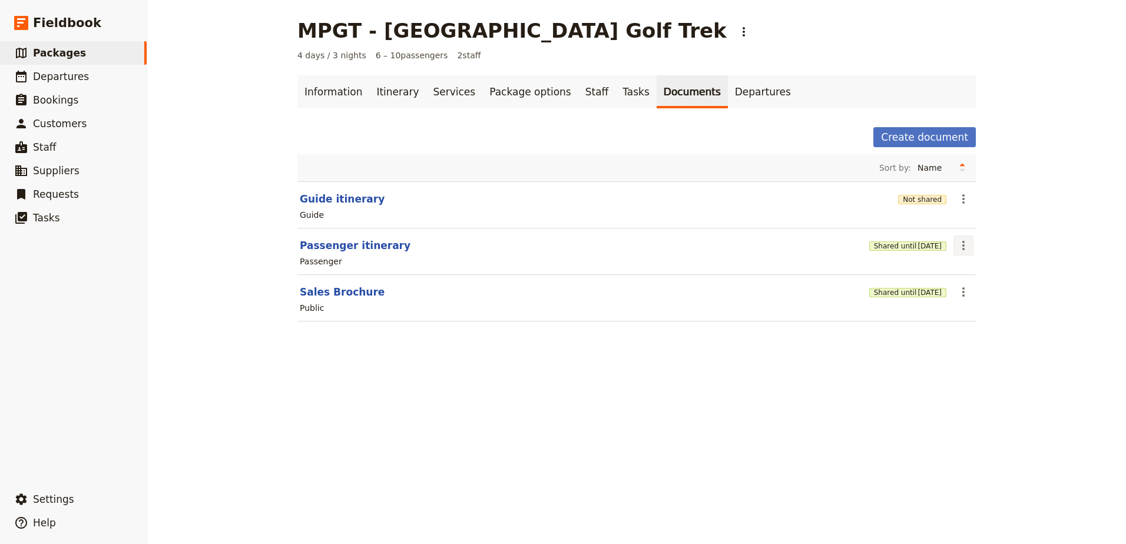
click at [963, 245] on icon "Actions" at bounding box center [963, 245] width 14 height 14
click at [971, 284] on span "Edit document" at bounding box center [987, 288] width 60 height 12
select select "PASSENGER"
select select "RUN_SHEET"
select select "DEFAULT"
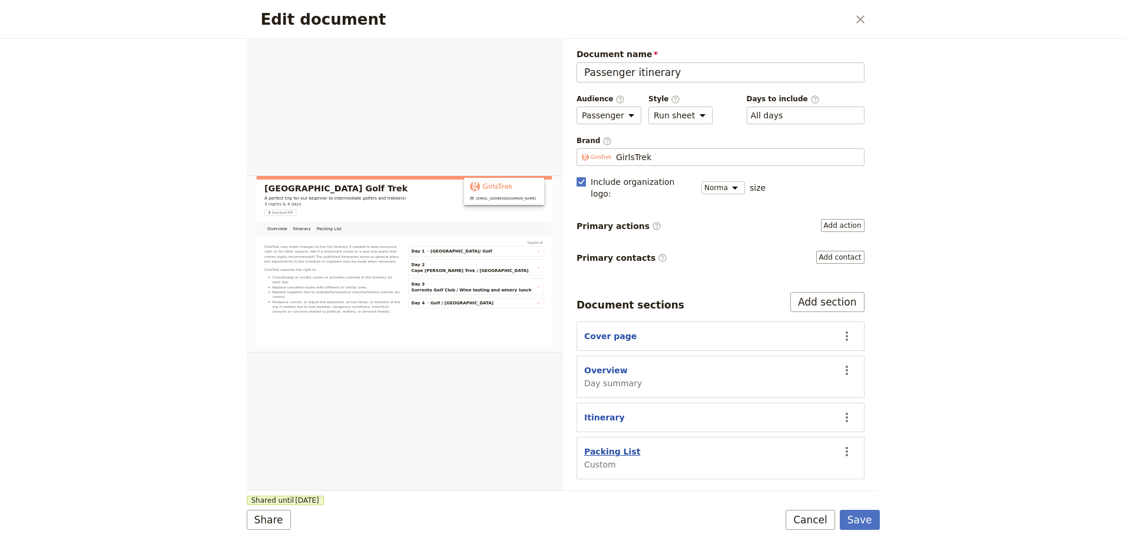
click at [600, 446] on button "Packing List" at bounding box center [612, 452] width 56 height 12
select select "CUSTOM"
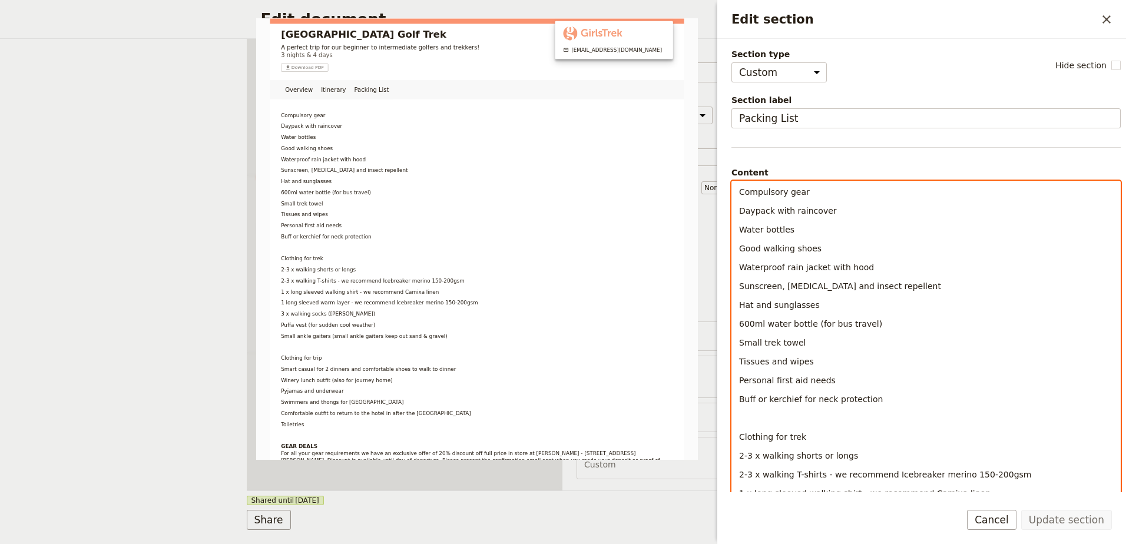
click at [739, 435] on span "Clothing for trek" at bounding box center [772, 436] width 67 height 9
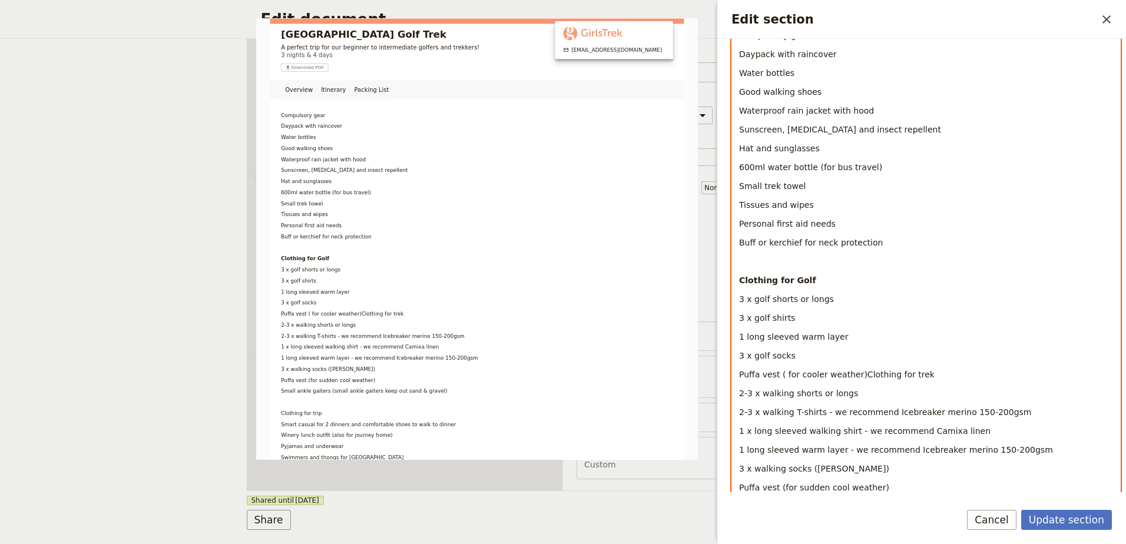
scroll to position [162, 0]
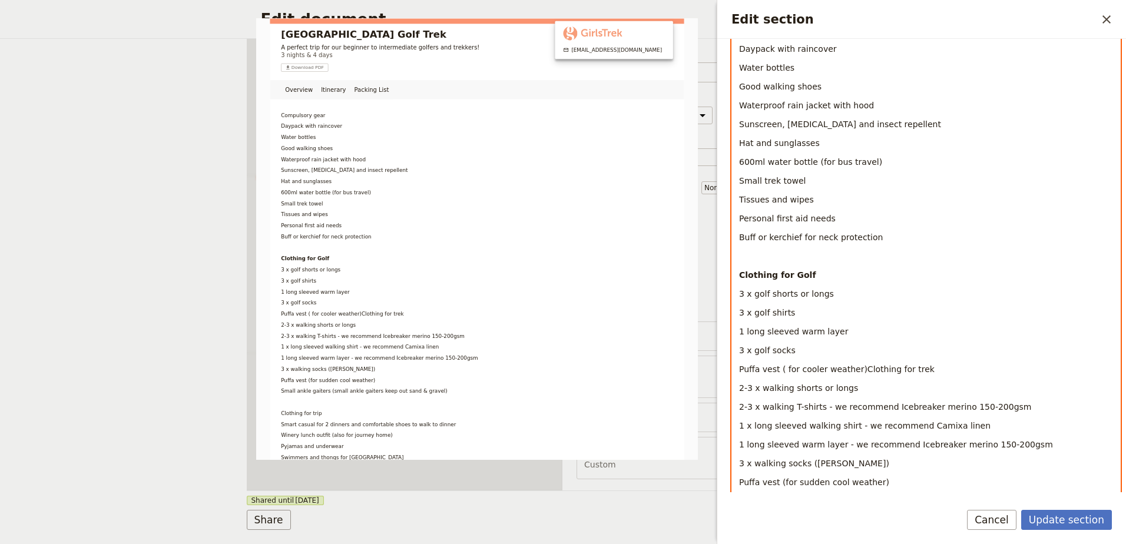
click at [929, 369] on p "Puffa vest ( for cooler weather)Clothing for trek" at bounding box center [926, 369] width 374 height 12
click at [851, 368] on span "Puffa vest ( for cooler weather)Clothing for trek" at bounding box center [836, 368] width 195 height 9
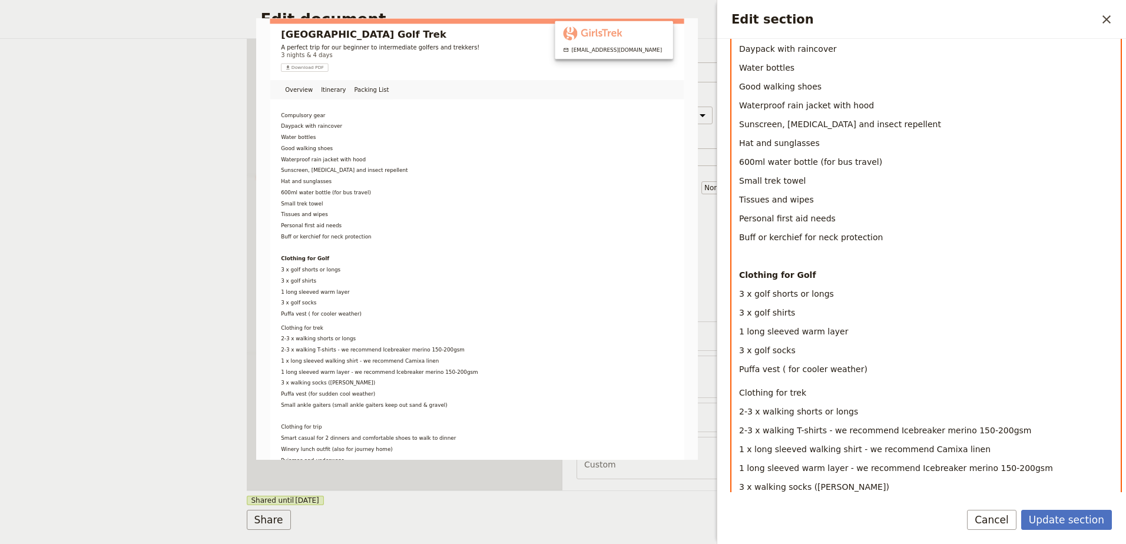
click at [798, 313] on p "3 x golf shirts" at bounding box center [926, 313] width 374 height 12
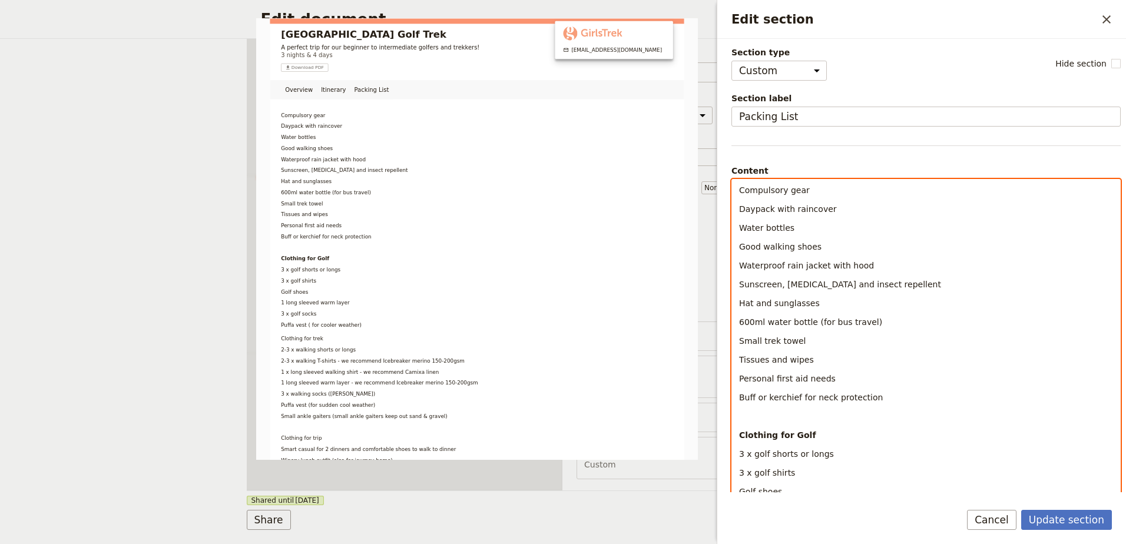
scroll to position [0, 0]
drag, startPoint x: 805, startPoint y: 188, endPoint x: 724, endPoint y: 195, distance: 82.1
click at [724, 195] on div "Section type Cover page Day summary Itinerary Custom Hide section Section label…" at bounding box center [921, 265] width 409 height 453
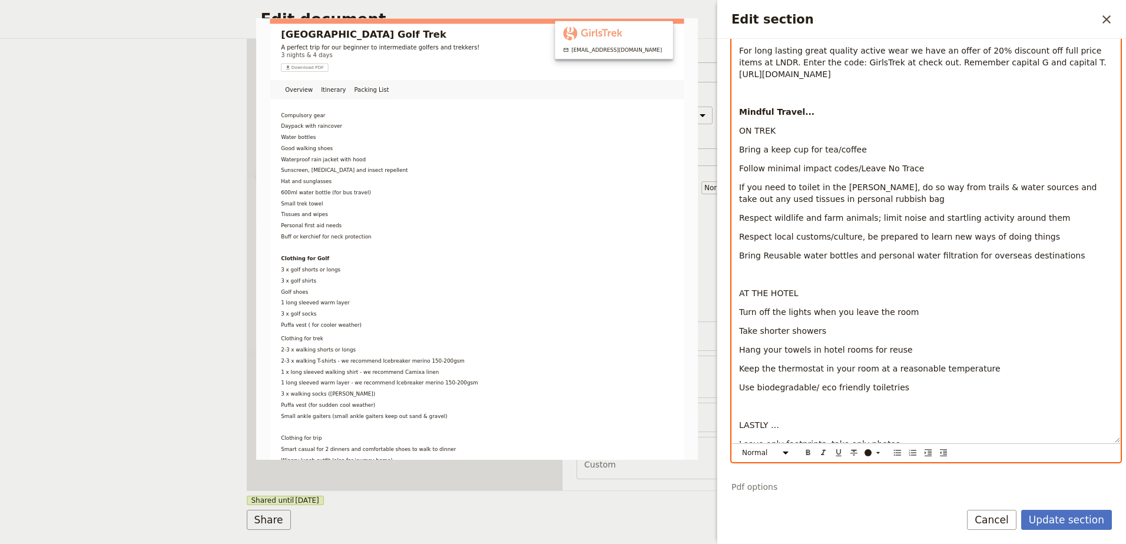
scroll to position [966, 0]
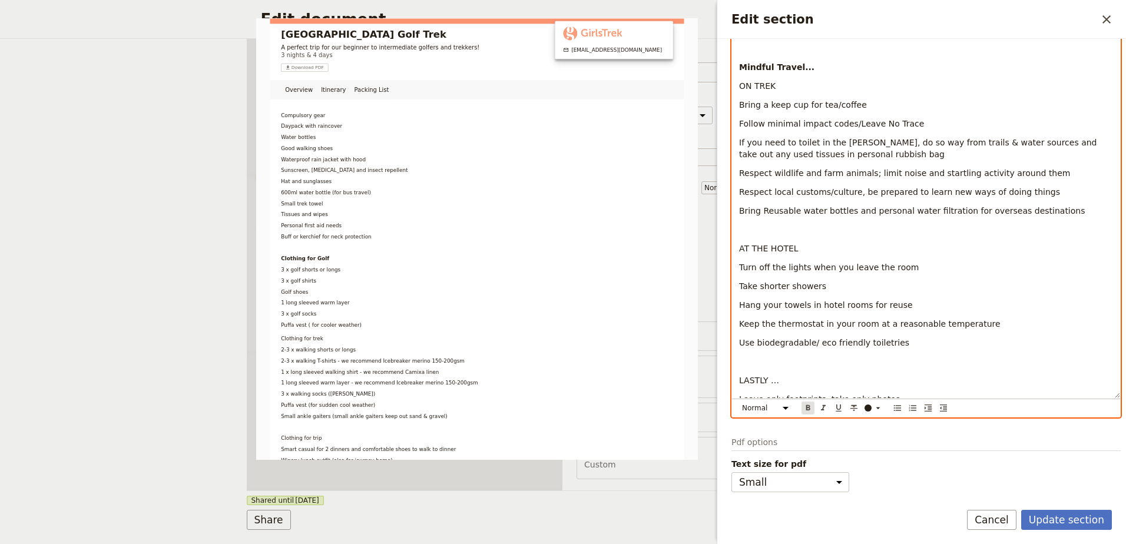
click at [812, 407] on icon "Format bold" at bounding box center [807, 407] width 9 height 9
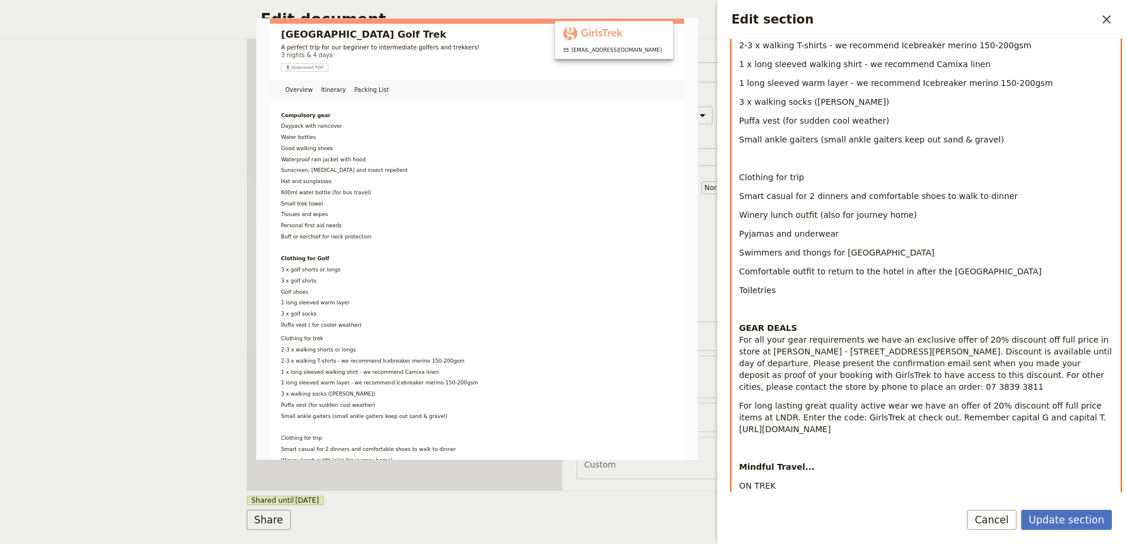
scroll to position [495, 0]
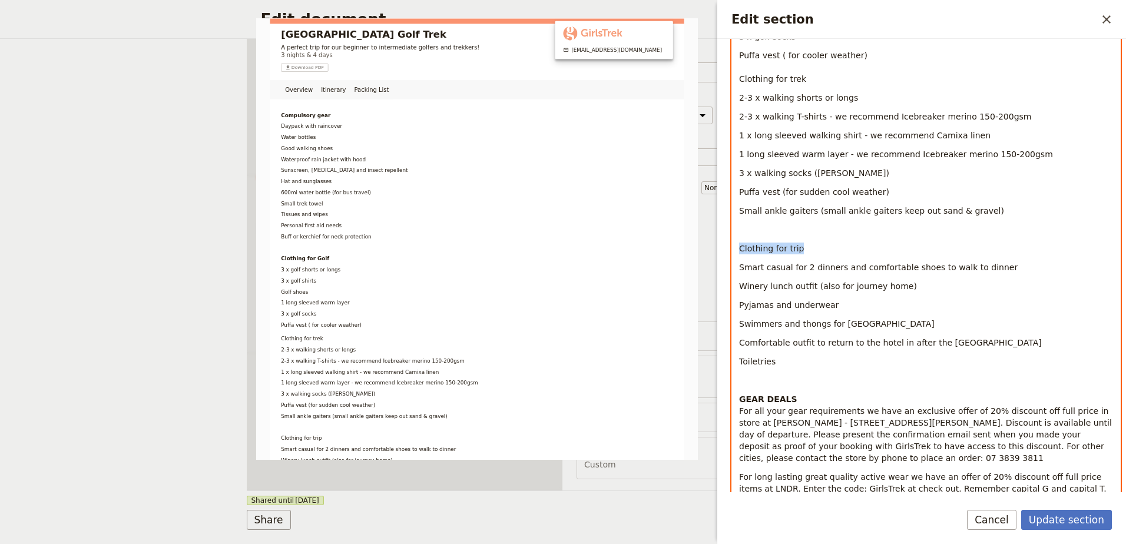
drag, startPoint x: 802, startPoint y: 249, endPoint x: 737, endPoint y: 250, distance: 64.8
click at [737, 250] on div "Compulsory gear Daypack with raincover Water bottles Good walking shoes Waterpr…" at bounding box center [926, 278] width 388 height 1182
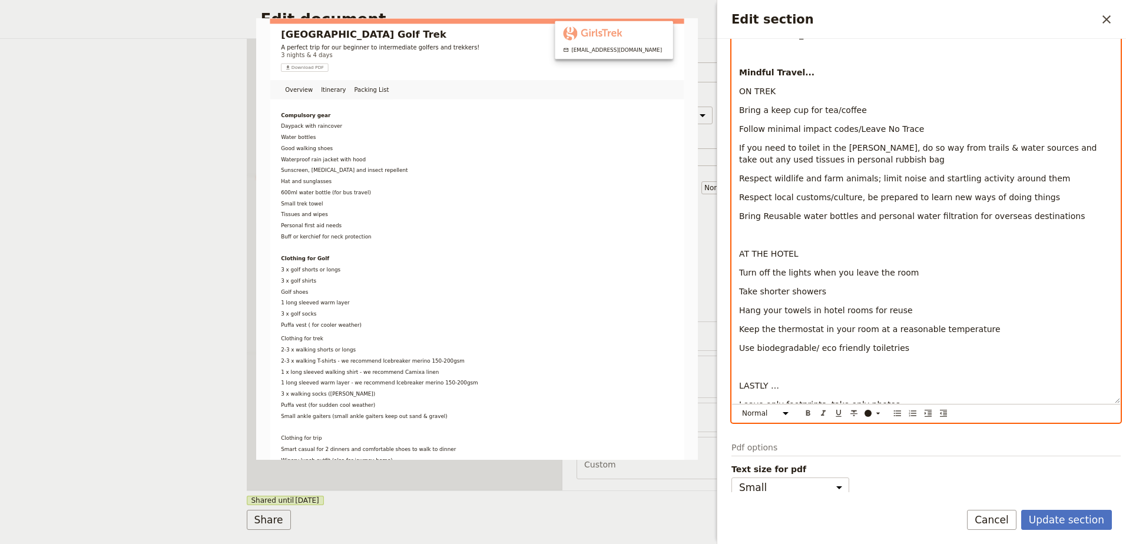
scroll to position [966, 0]
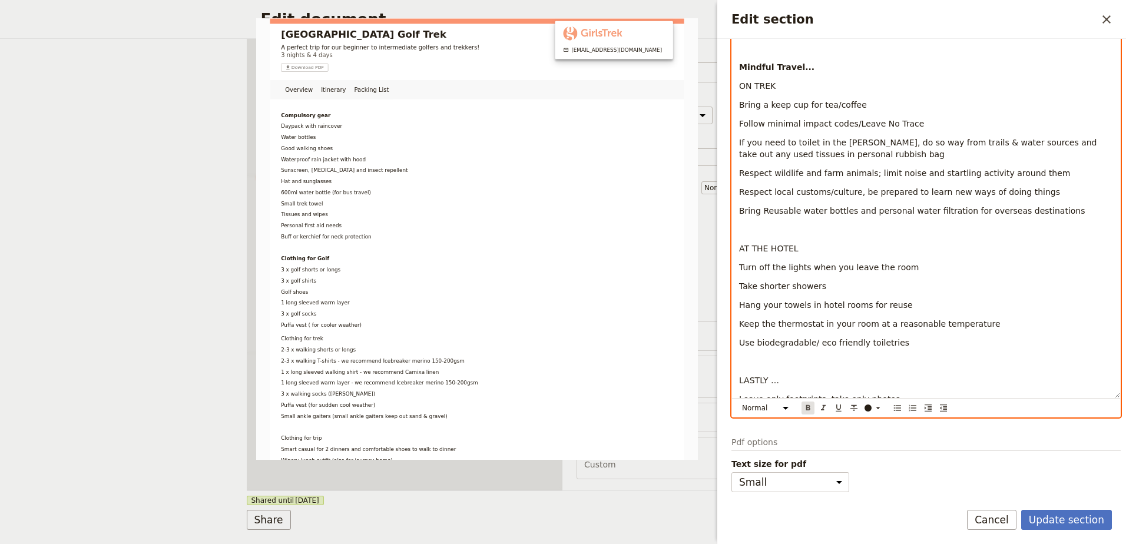
click at [807, 402] on button "​" at bounding box center [807, 408] width 13 height 13
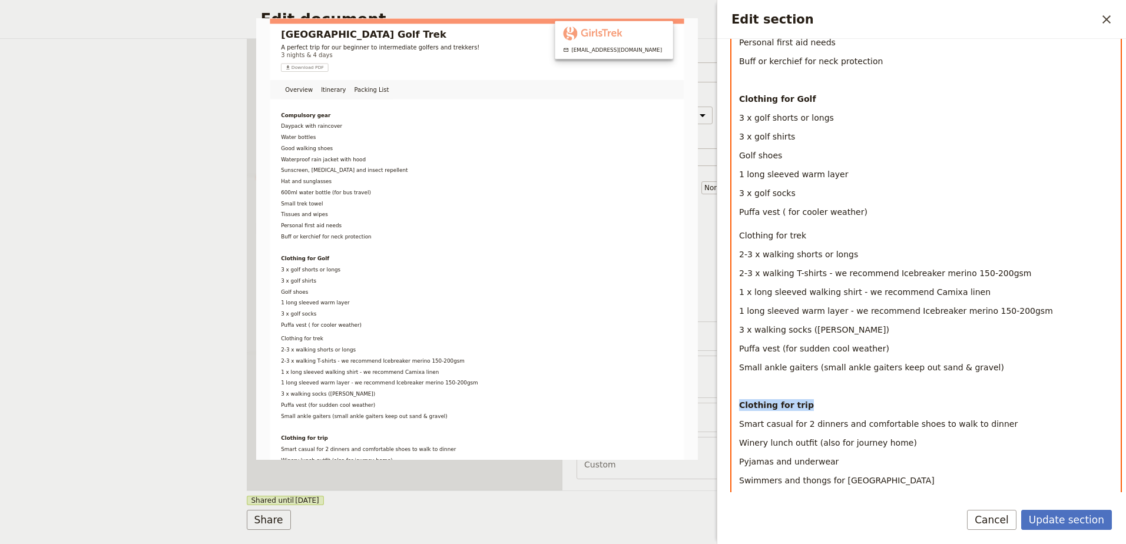
scroll to position [318, 0]
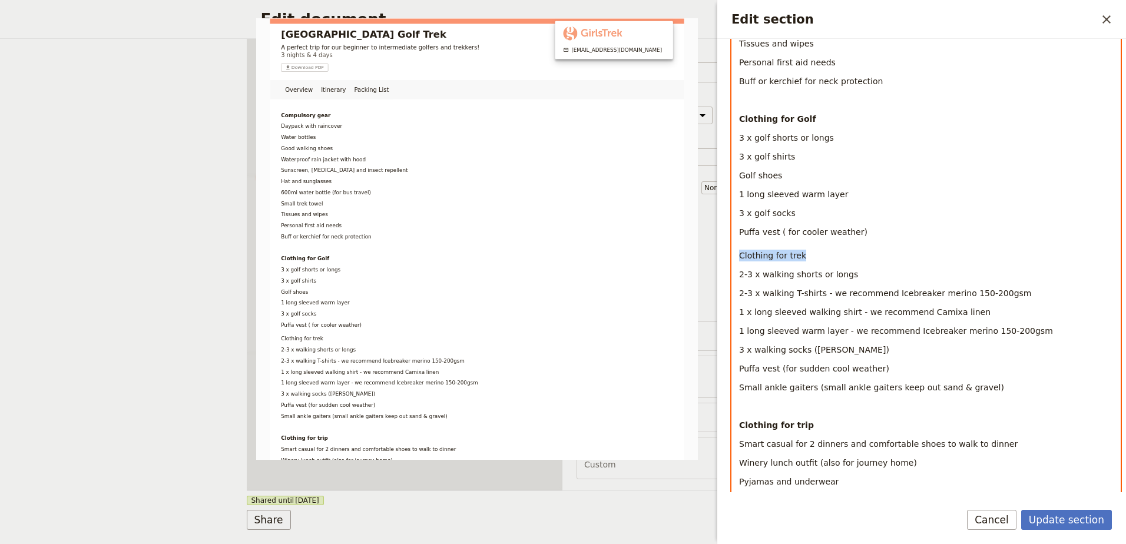
drag, startPoint x: 801, startPoint y: 253, endPoint x: 735, endPoint y: 256, distance: 65.4
click at [735, 256] on div "Compulsory gear Daypack with raincover Water bottles Good walking shoes Waterpr…" at bounding box center [926, 454] width 388 height 1182
click at [750, 273] on span "2-3 x walking shorts or longs" at bounding box center [798, 274] width 119 height 9
click at [750, 294] on span "2-3 x walking T-shirts - we recommend Icebreaker merino 150-200gsm" at bounding box center [885, 293] width 292 height 9
click at [742, 350] on span "3 x walking socks (merino wool)" at bounding box center [814, 349] width 150 height 9
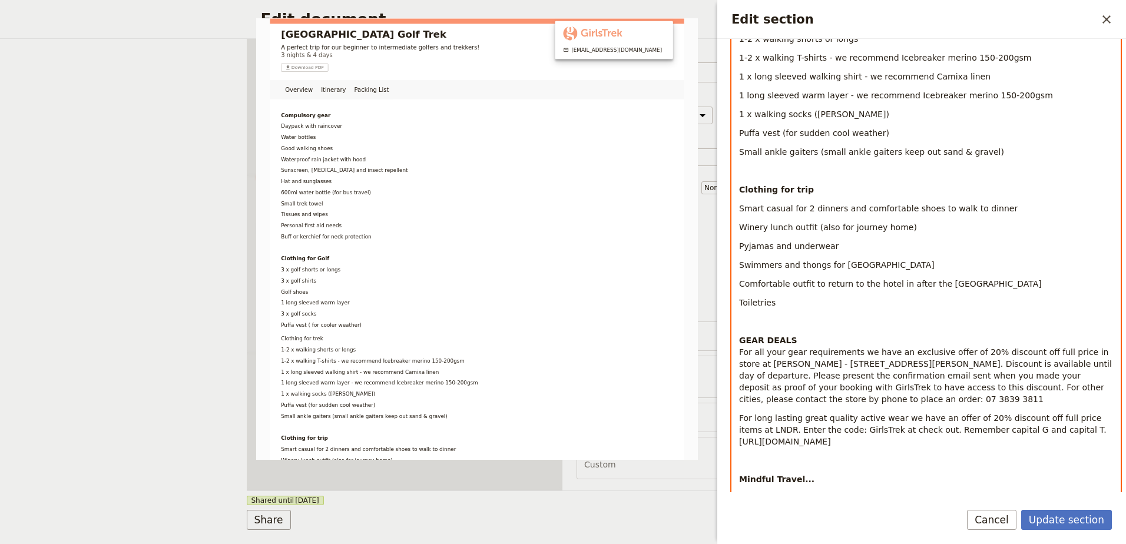
scroll to position [671, 0]
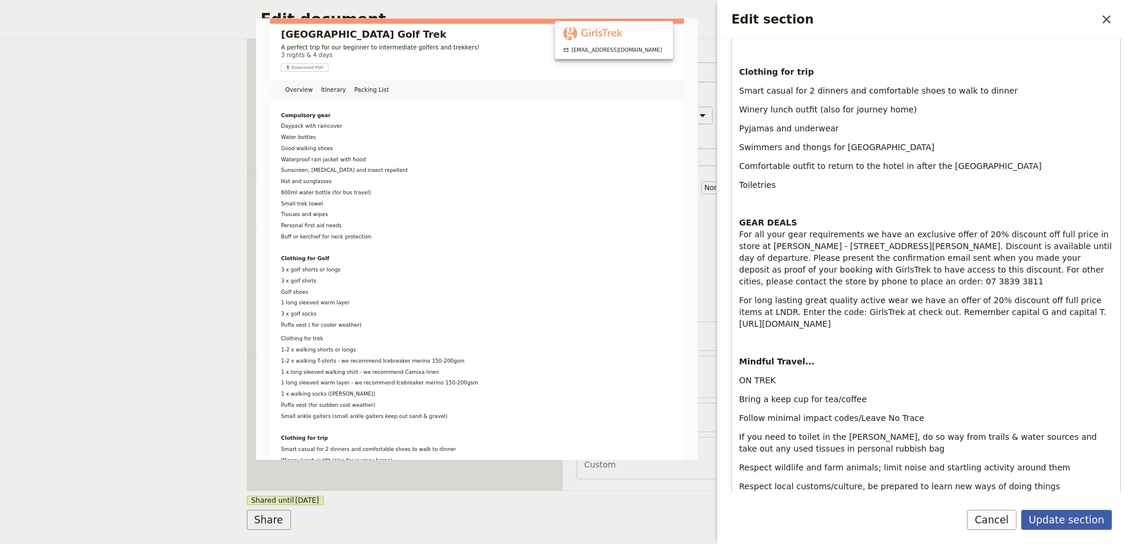
click at [1087, 516] on button "Update section" at bounding box center [1066, 520] width 91 height 20
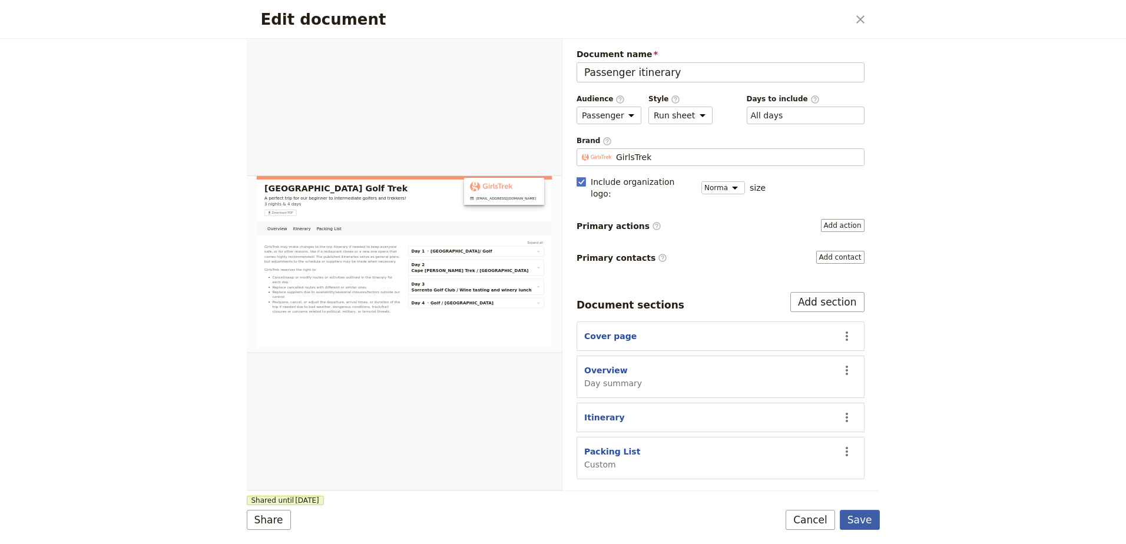
click at [864, 525] on button "Save" at bounding box center [860, 520] width 40 height 20
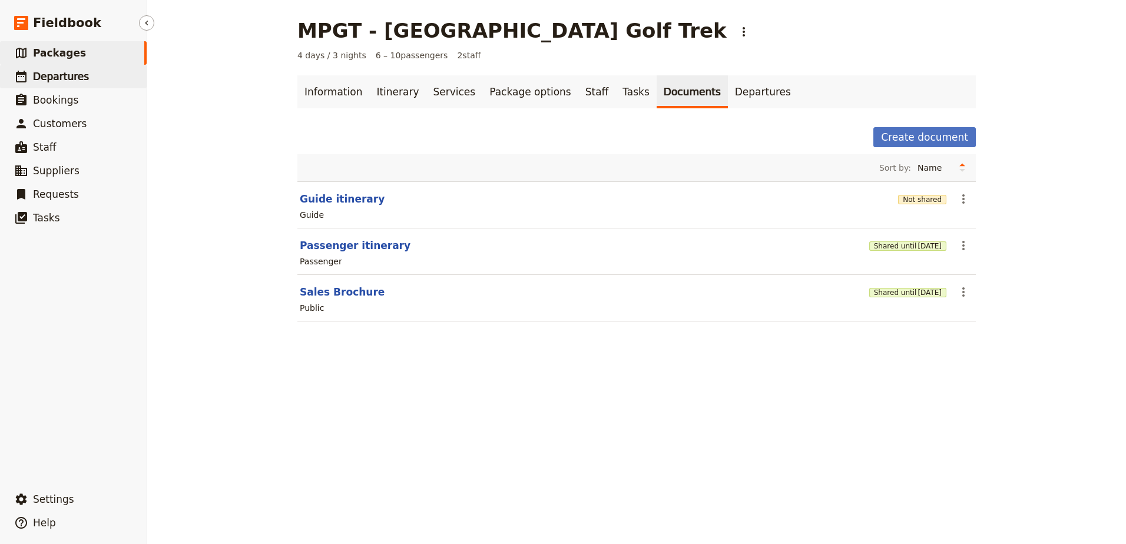
click at [49, 75] on span "Departures" at bounding box center [61, 77] width 56 height 12
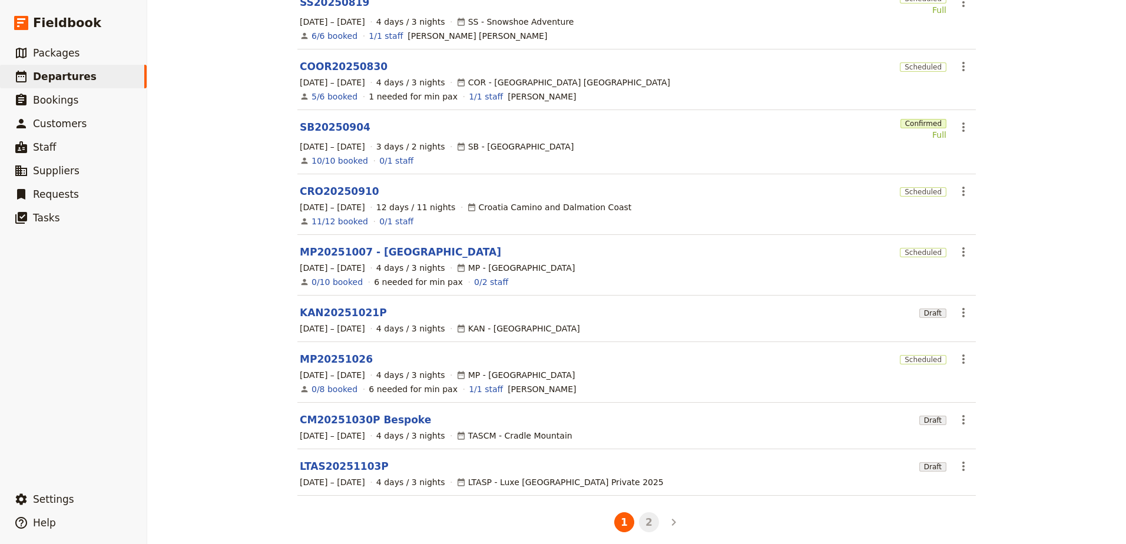
click at [652, 518] on button "2" at bounding box center [649, 522] width 20 height 20
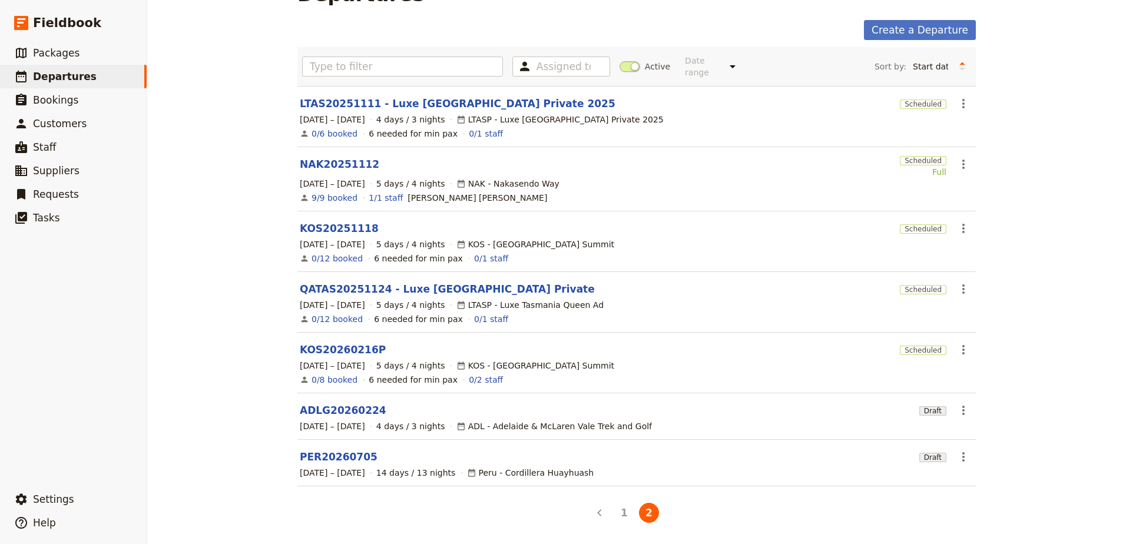
scroll to position [27, 0]
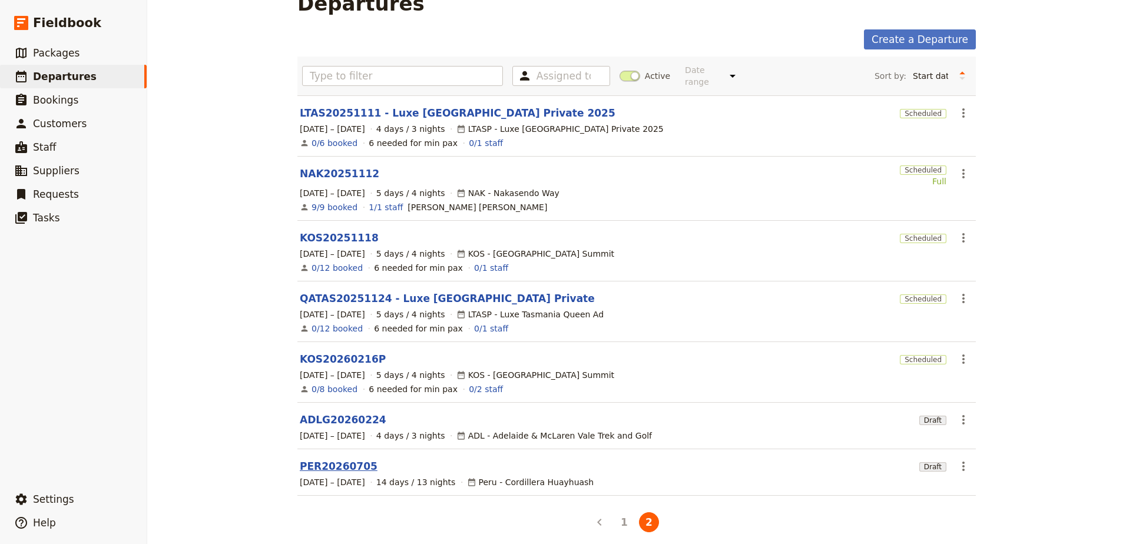
click at [312, 459] on link "PER20260705" at bounding box center [339, 466] width 78 height 14
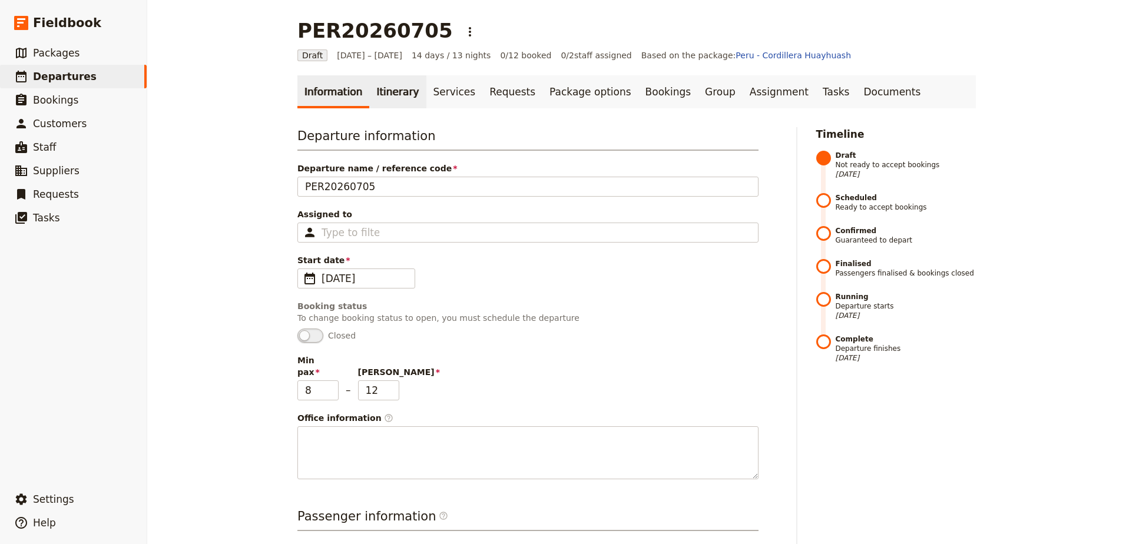
click at [391, 97] on link "Itinerary" at bounding box center [397, 91] width 57 height 33
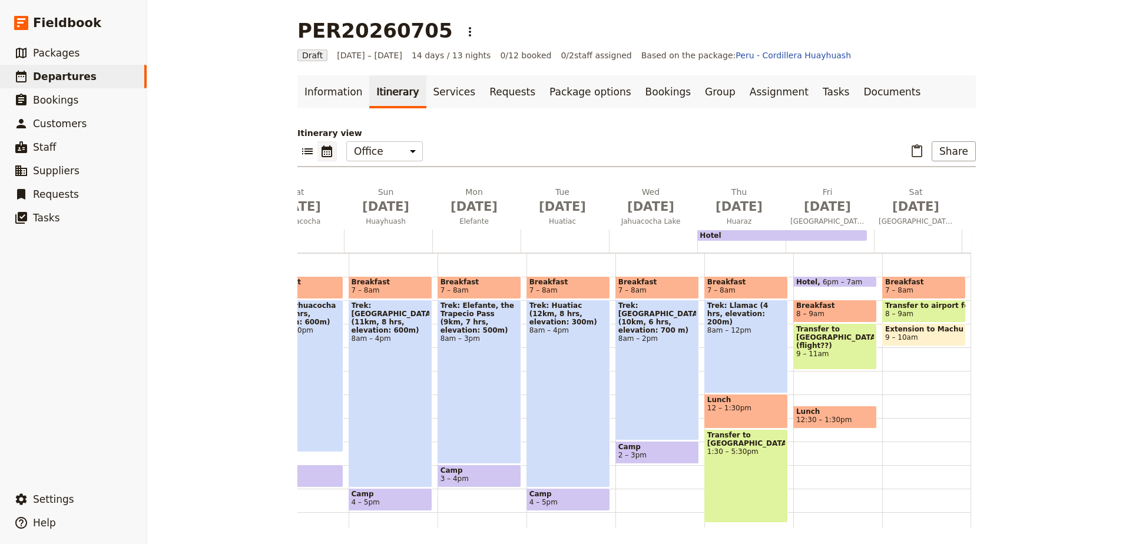
scroll to position [0, 602]
click at [25, 80] on icon at bounding box center [21, 77] width 11 height 12
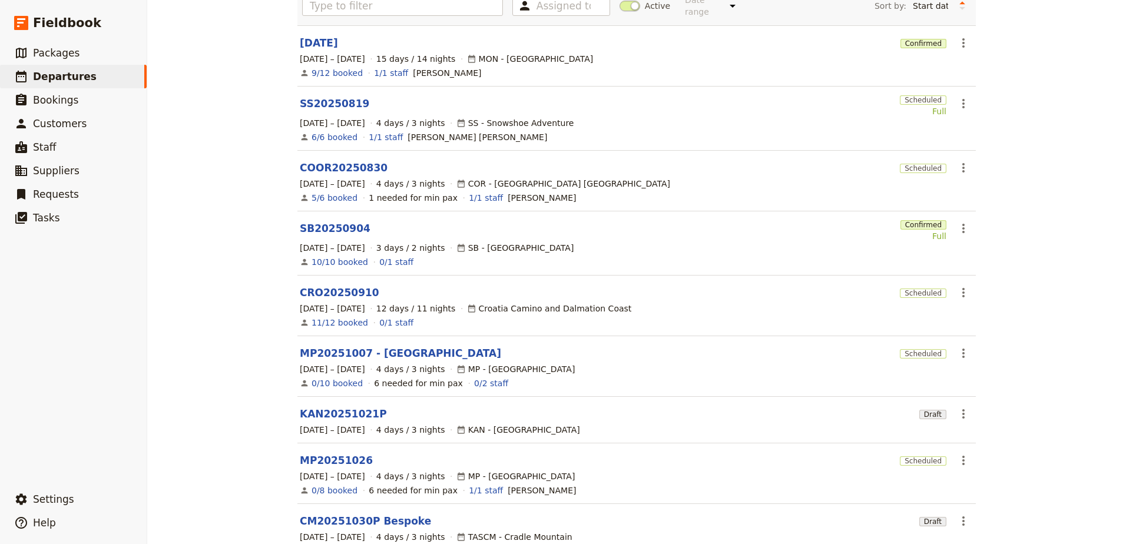
scroll to position [198, 0]
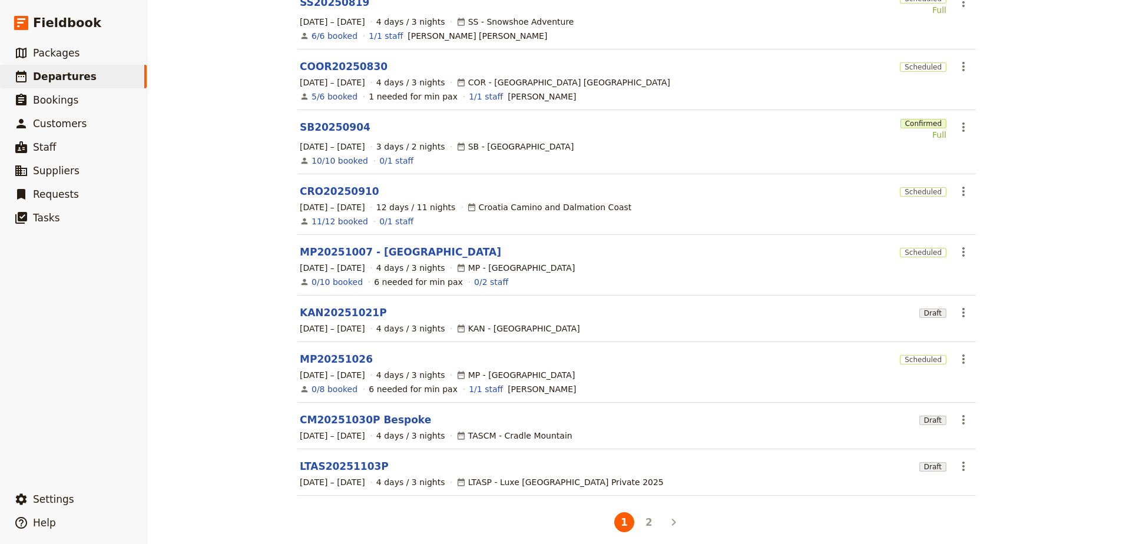
click at [346, 459] on link "LTAS20251103P" at bounding box center [344, 466] width 89 height 14
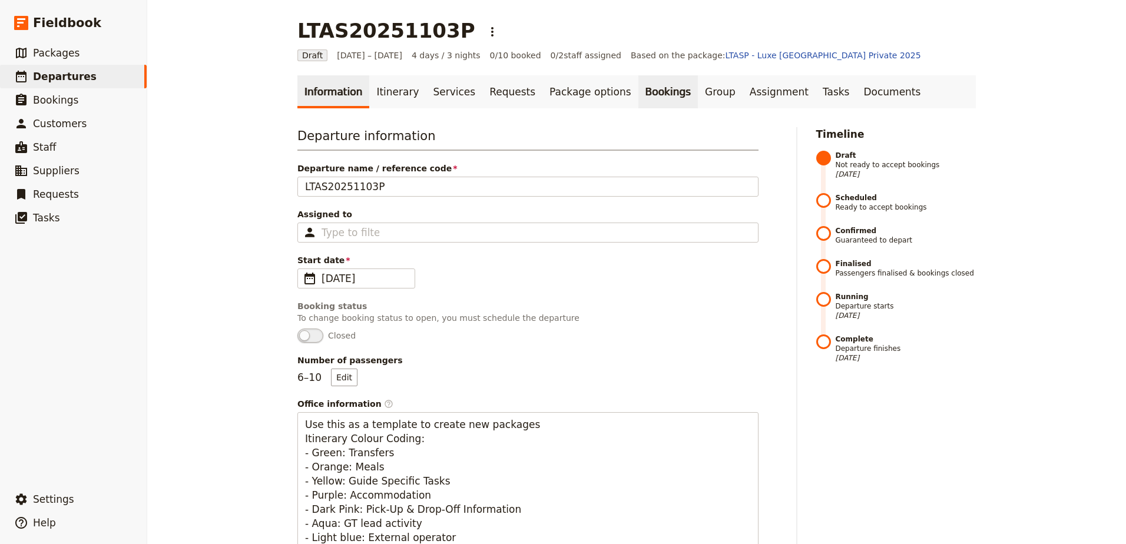
click at [638, 93] on link "Bookings" at bounding box center [667, 91] width 59 height 33
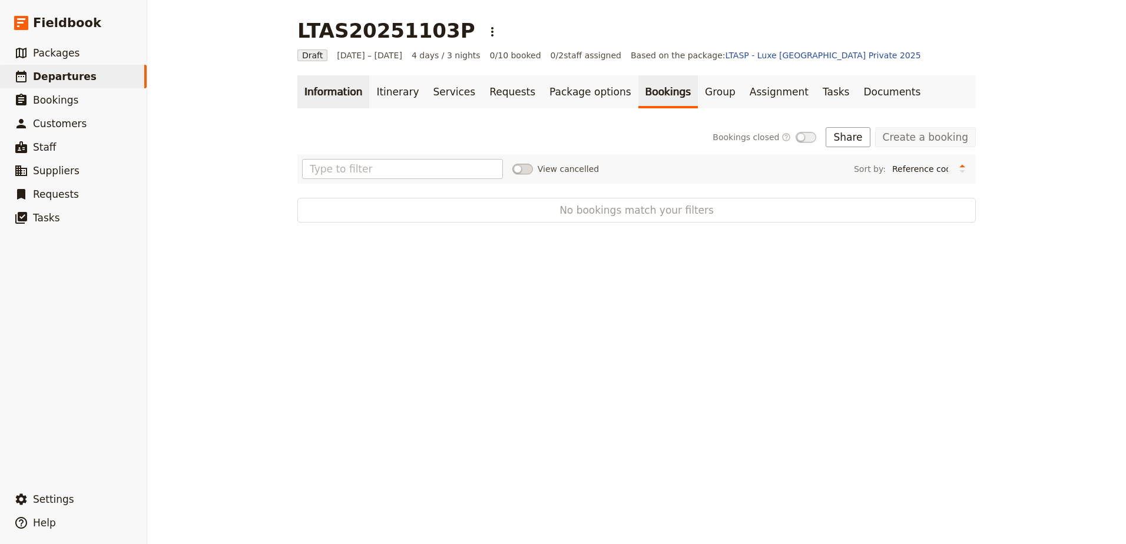
click at [317, 94] on link "Information" at bounding box center [333, 91] width 72 height 33
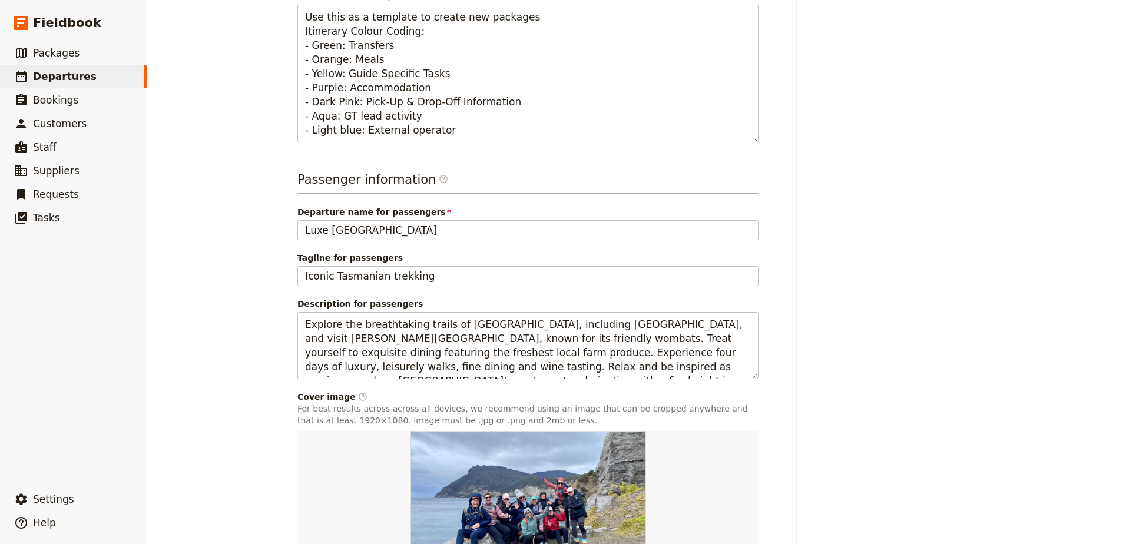
scroll to position [518, 0]
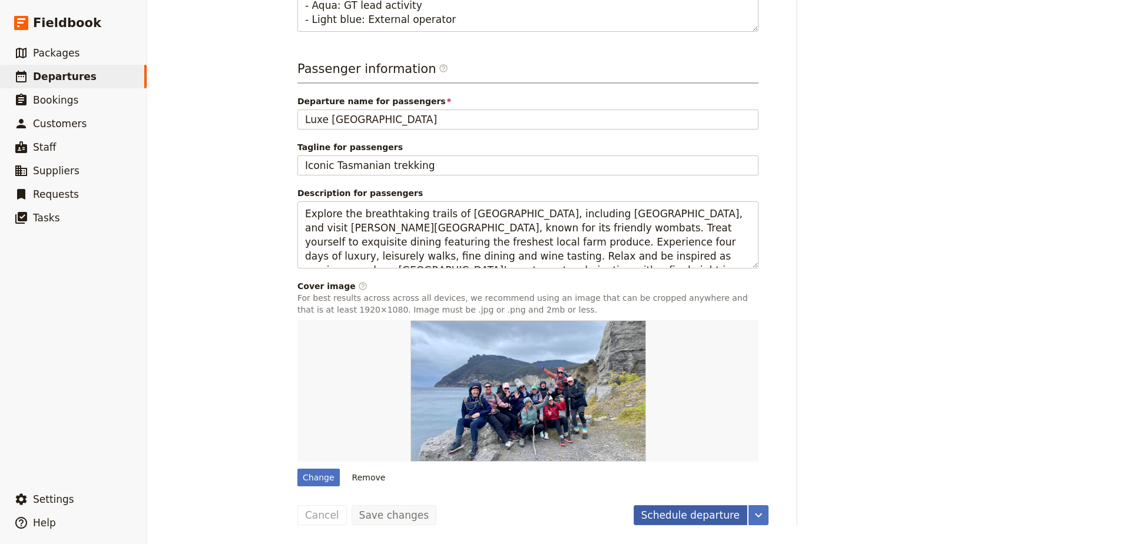
click at [712, 515] on button "Schedule departure" at bounding box center [691, 515] width 114 height 20
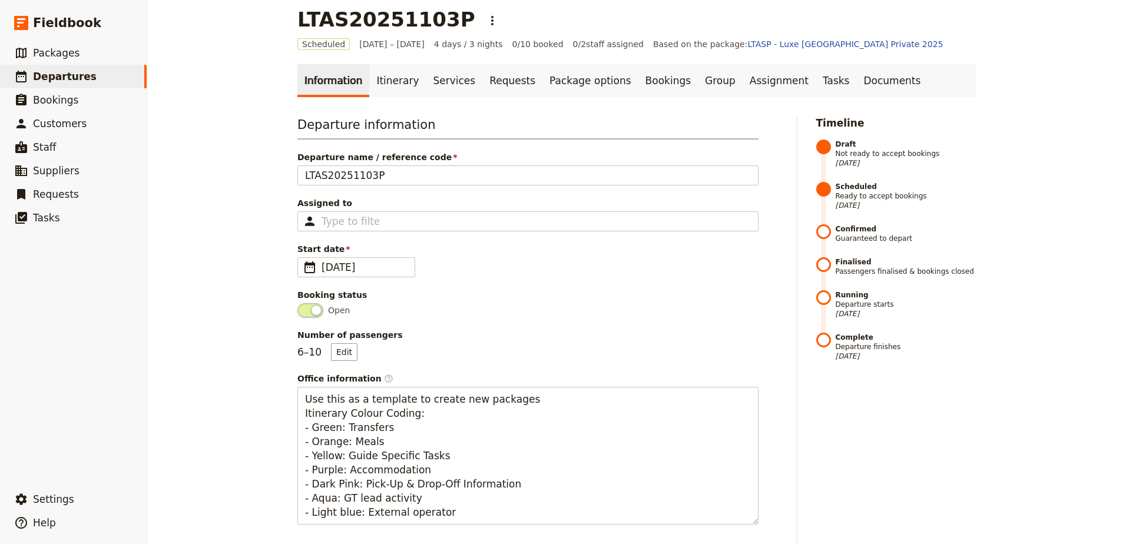
scroll to position [0, 0]
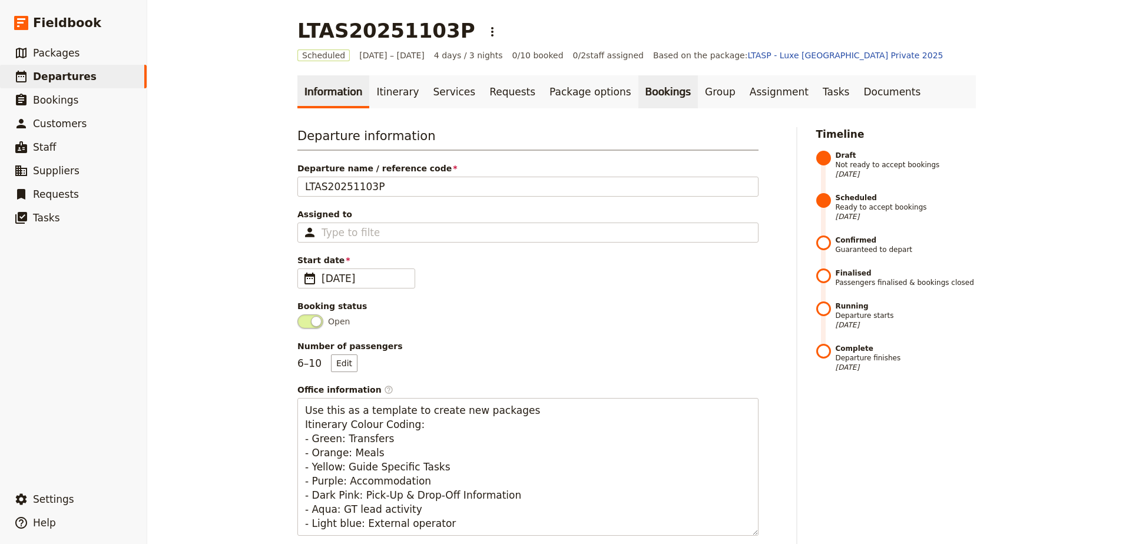
click at [638, 82] on link "Bookings" at bounding box center [667, 91] width 59 height 33
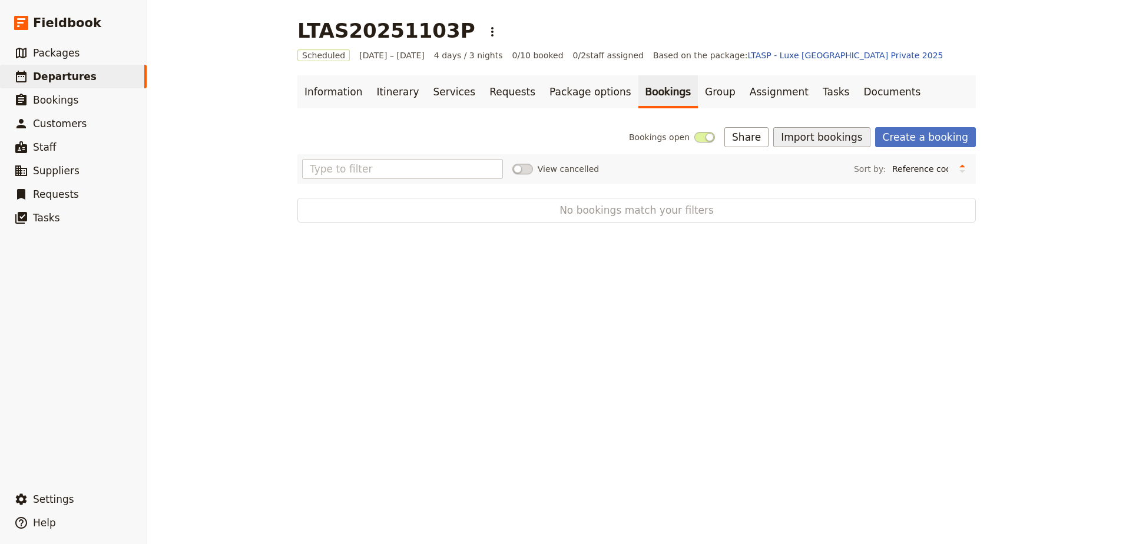
click at [828, 135] on button "Import bookings" at bounding box center [821, 137] width 97 height 20
click at [836, 164] on span "Import Bookings" at bounding box center [824, 163] width 68 height 12
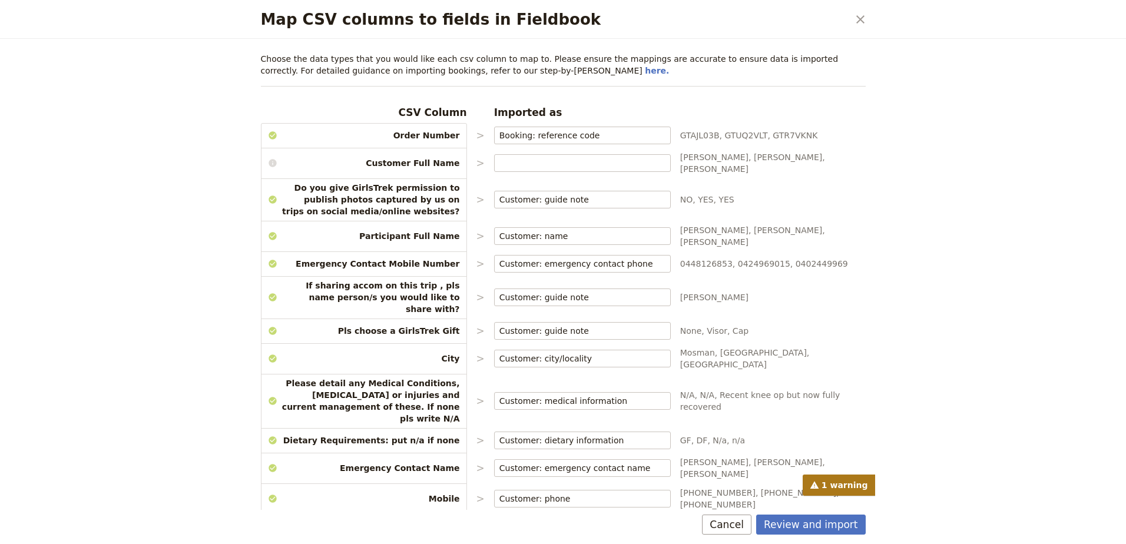
scroll to position [24, 0]
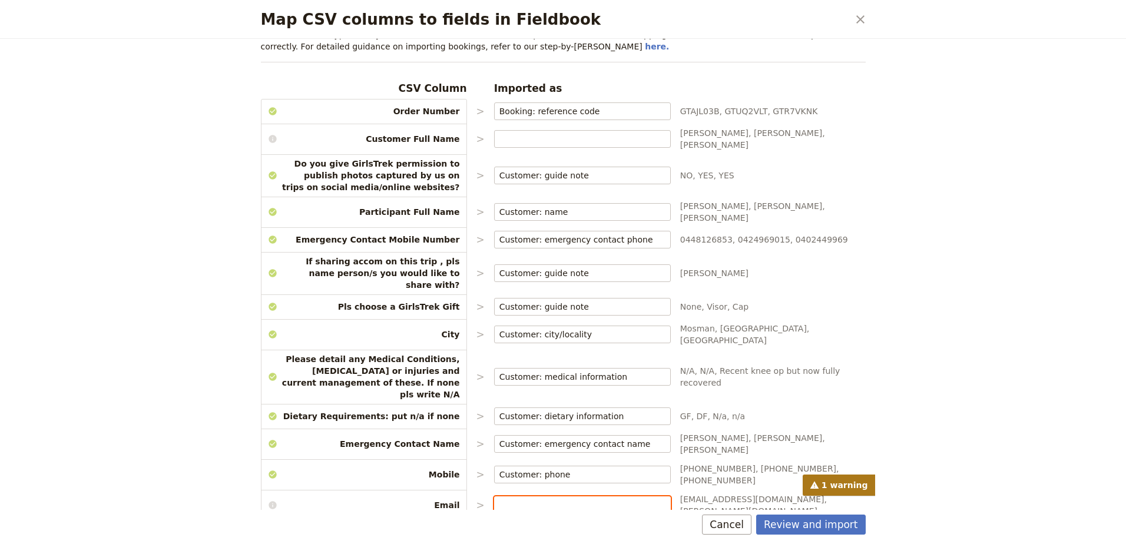
click at [614, 499] on input "Map CSV columns to fields in Fieldbook" at bounding box center [582, 505] width 166 height 12
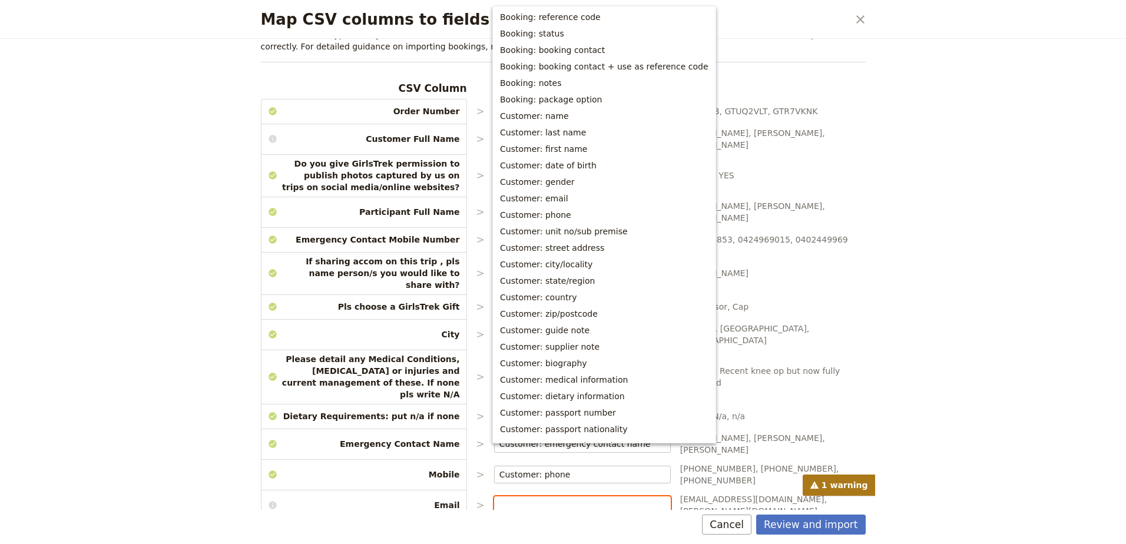
scroll to position [145, 0]
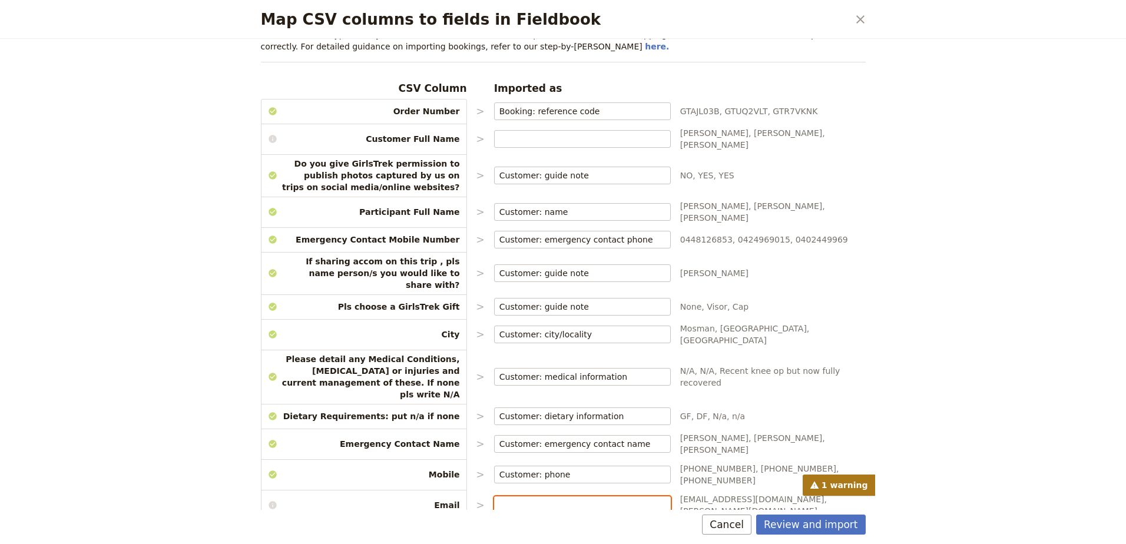
drag, startPoint x: 1125, startPoint y: 201, endPoint x: 556, endPoint y: 457, distance: 624.3
click at [556, 499] on input "Map CSV columns to fields in Fieldbook" at bounding box center [582, 505] width 166 height 12
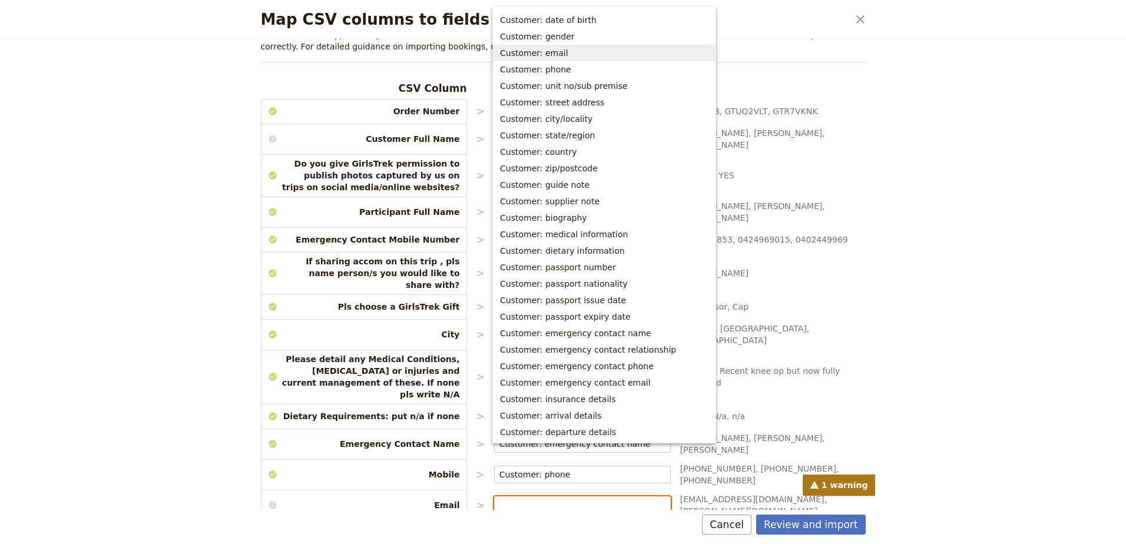
click at [571, 51] on span "Customer: email" at bounding box center [604, 53] width 208 height 12
type input "Customer: email"
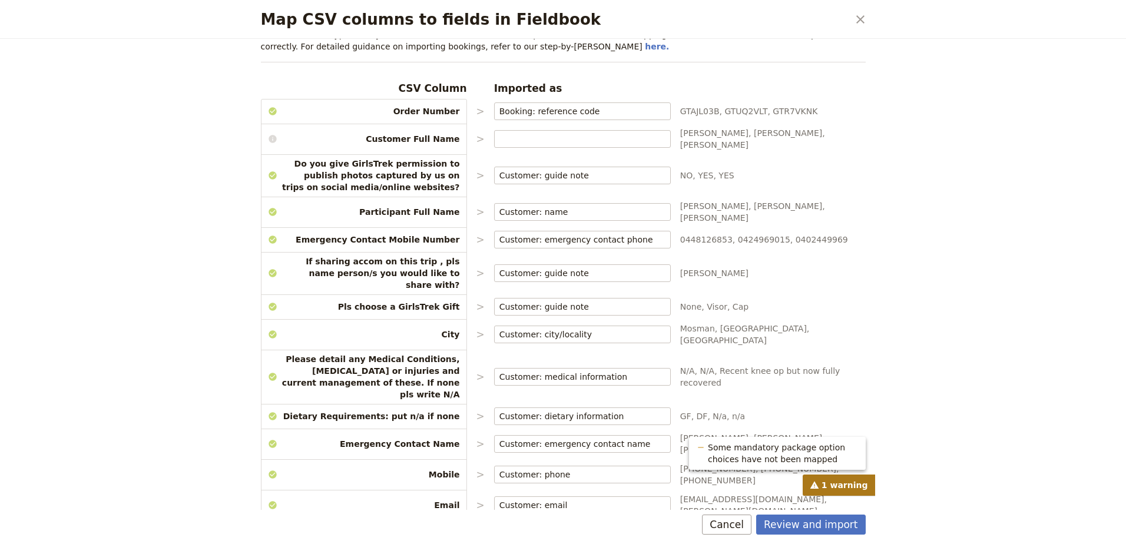
click at [827, 483] on span "1 warning" at bounding box center [839, 485] width 72 height 21
click at [644, 492] on div "1 warning" at bounding box center [563, 485] width 605 height 21
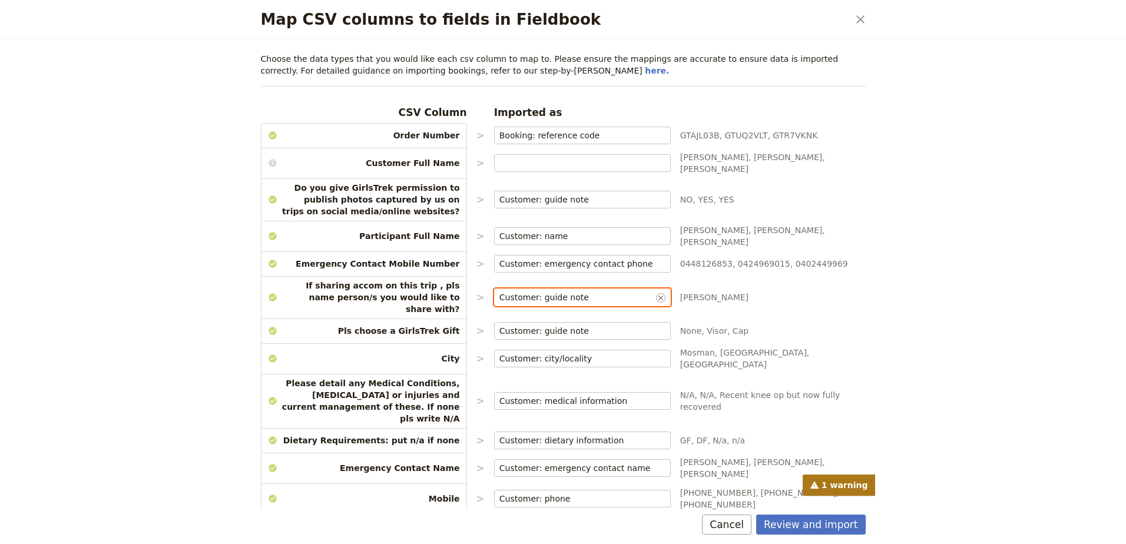
click at [598, 291] on input "Customer: guide note" at bounding box center [576, 297] width 154 height 12
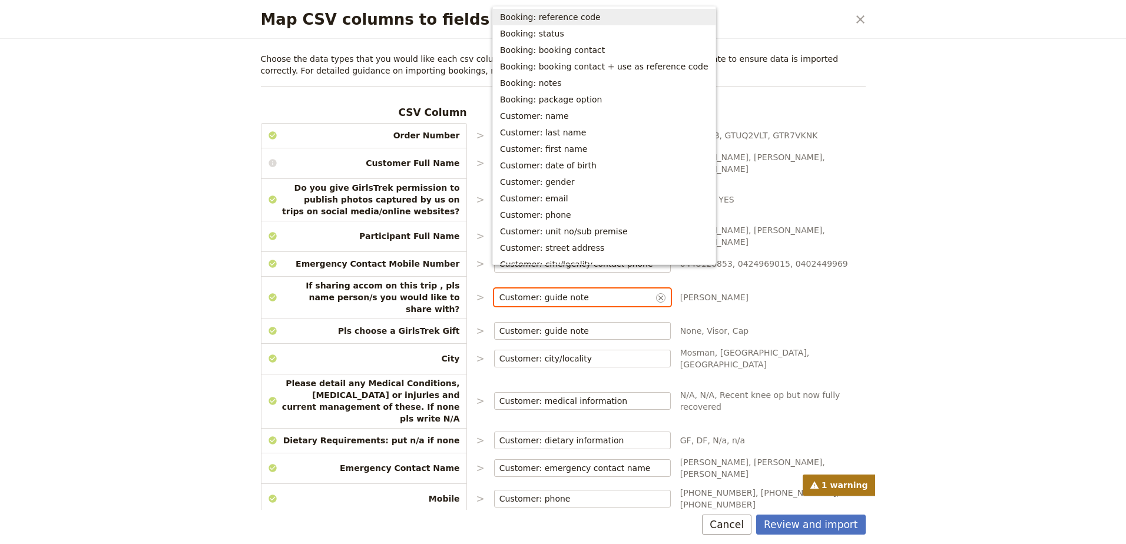
click at [598, 291] on input "Customer: guide note" at bounding box center [576, 297] width 154 height 12
click at [657, 293] on icon "Clear input" at bounding box center [660, 297] width 9 height 9
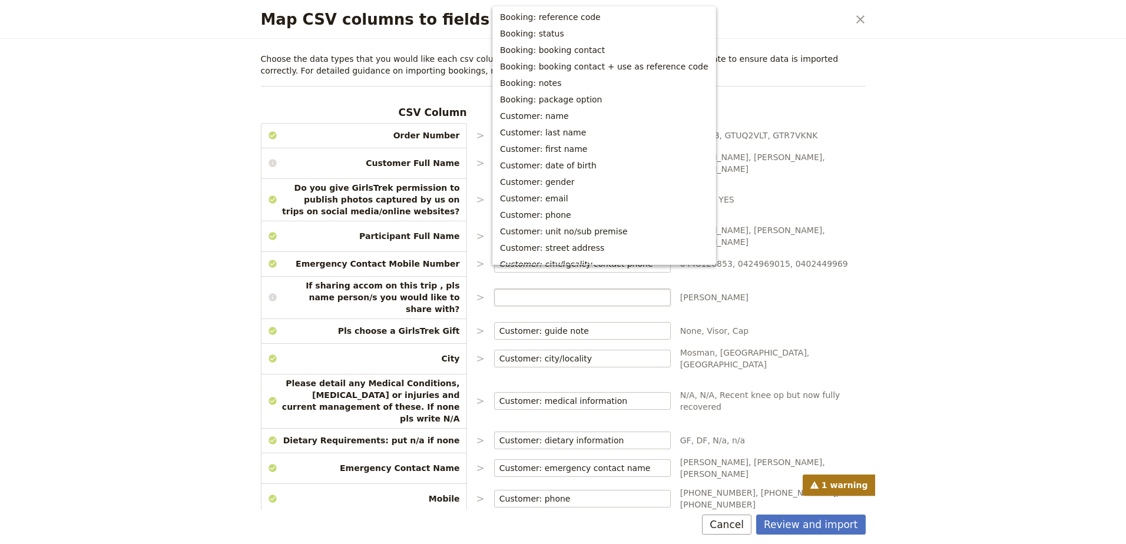
click at [808, 291] on span "Ceri Andrew" at bounding box center [772, 297] width 185 height 12
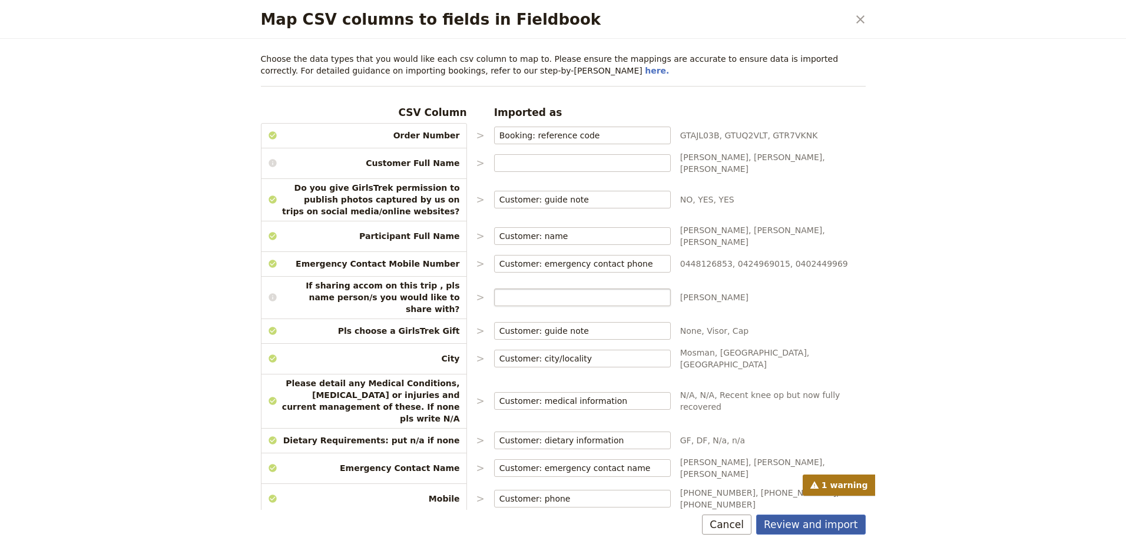
click at [821, 529] on button "Review and import" at bounding box center [811, 525] width 110 height 20
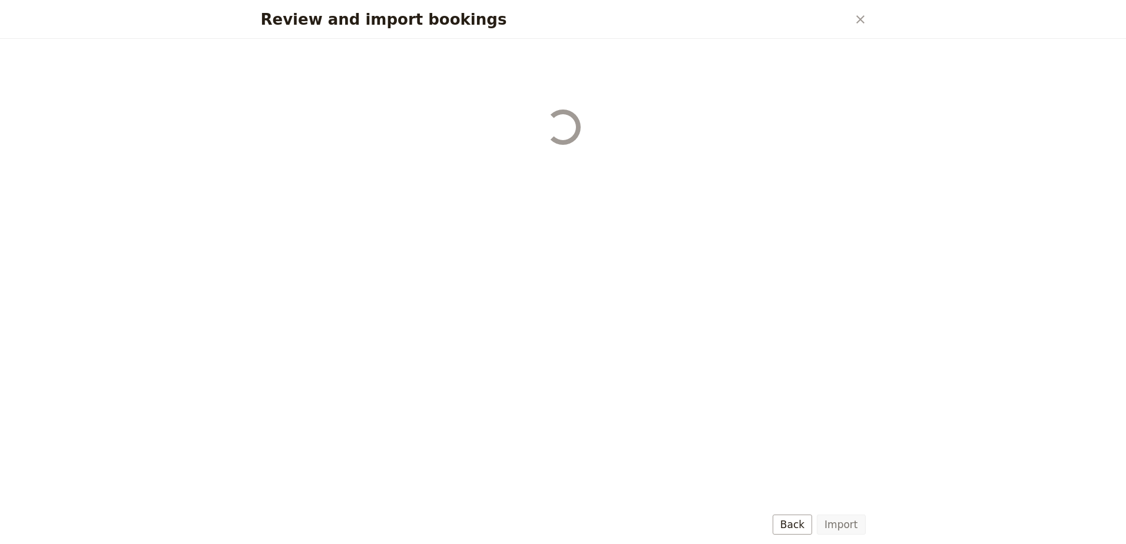
select select "679845e5d017509792753110"
select select "679845e5d017509792753118"
select select "679845e5d01750979275310e"
select select "679845e5d01750979275310a"
select select "679845e5d017509792753116"
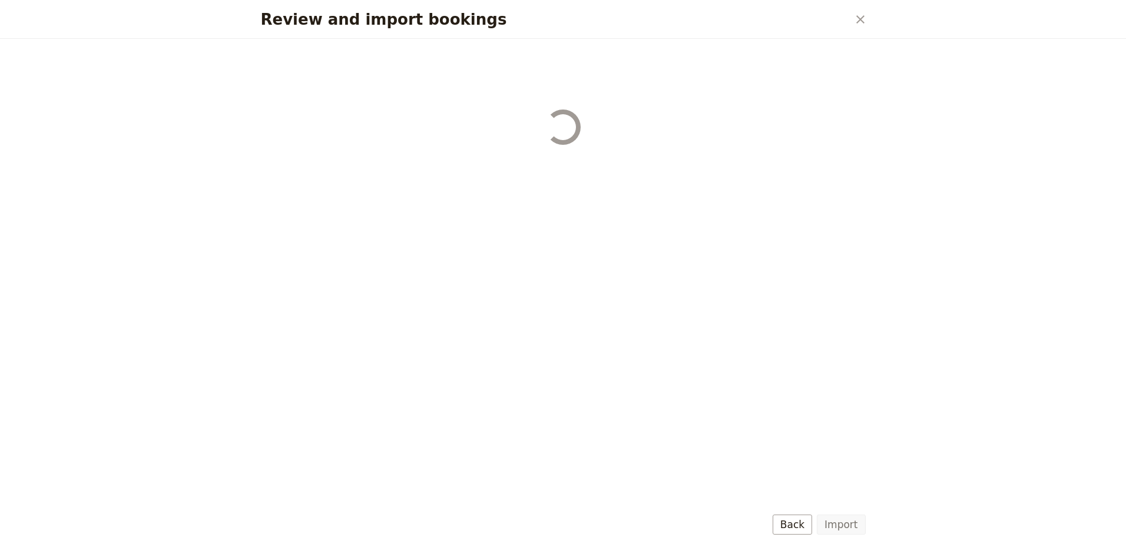
select select "679845e5d01750979275310c"
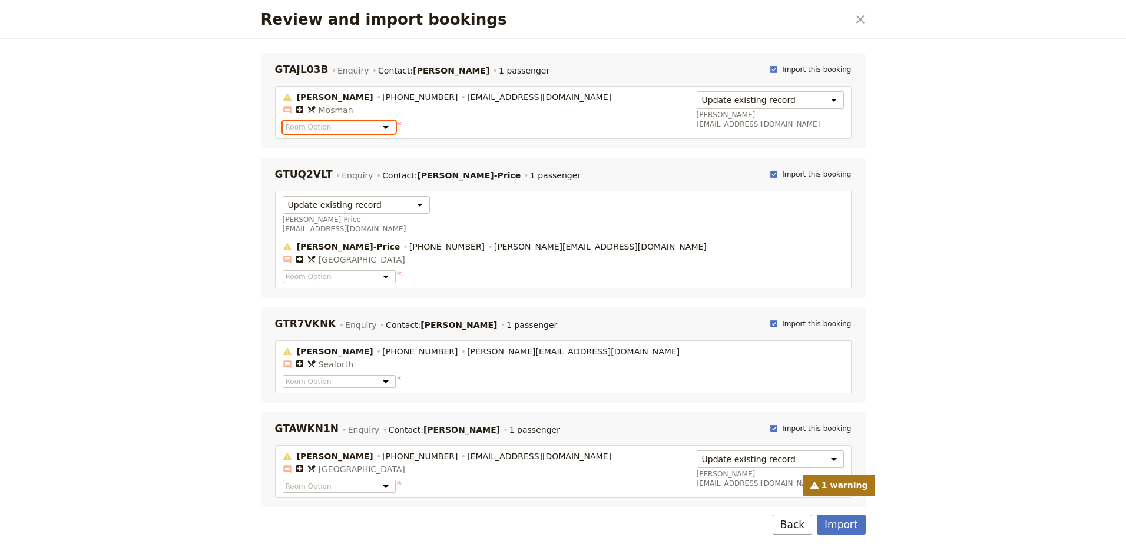
click at [379, 129] on select "Room Option Room Option: Twin Room Room Option: Single room" at bounding box center [339, 127] width 113 height 13
select select "684b1f987ee278d3fa028c73"
click at [283, 121] on select "Room Option Room Option: Twin Room Room Option: Single room" at bounding box center [339, 127] width 113 height 13
click at [381, 270] on select "Room Option Room Option: Twin Room Room Option: Single room" at bounding box center [339, 276] width 113 height 13
select select "684b1f987ee278d3fa028c73"
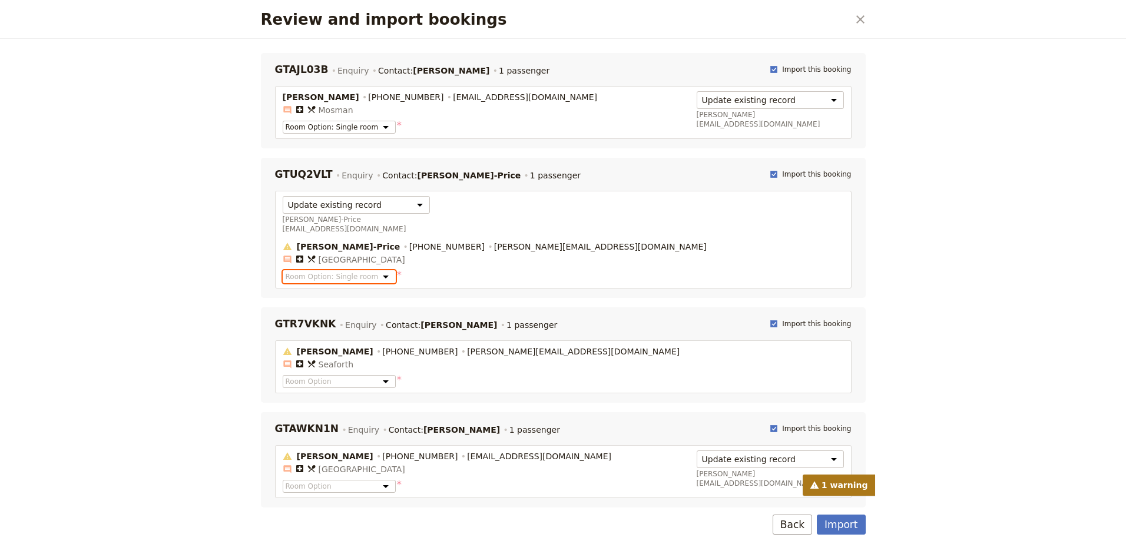
click at [283, 270] on select "Room Option Room Option: Twin Room Room Option: Single room" at bounding box center [339, 276] width 113 height 13
click at [380, 375] on select "Room Option Room Option: Twin Room Room Option: Single room" at bounding box center [339, 381] width 113 height 13
select select "684b1f987ee278d3fa028c73"
click at [283, 375] on select "Room Option Room Option: Twin Room Room Option: Single room" at bounding box center [339, 381] width 113 height 13
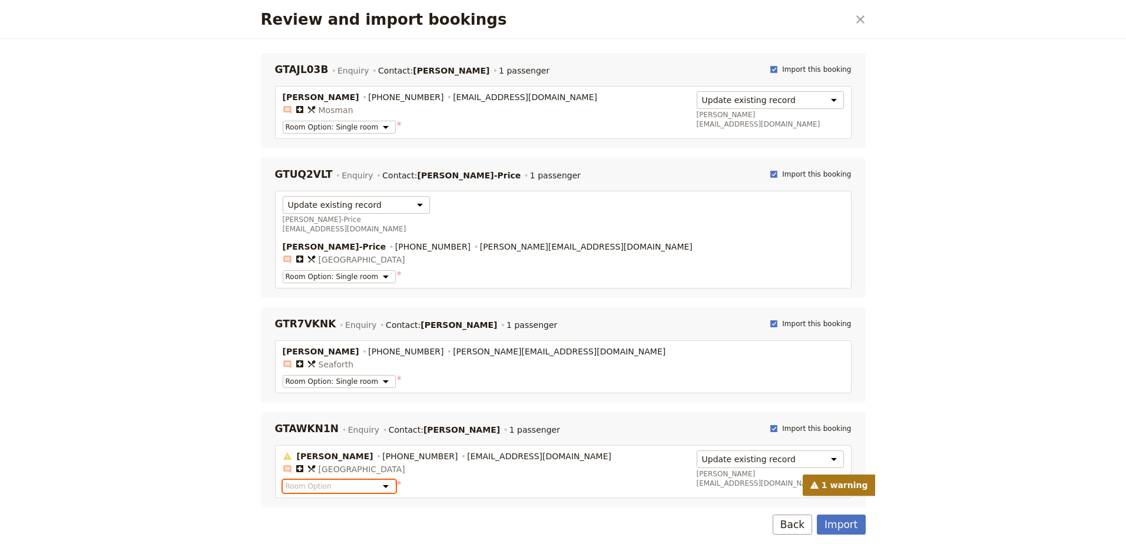
click at [380, 480] on select "Room Option Room Option: Twin Room Room Option: Single room" at bounding box center [339, 486] width 113 height 13
select select "684b1f987ee278d3fa028c73"
click at [283, 480] on select "Room Option Room Option: Twin Room Room Option: Single room" at bounding box center [339, 486] width 113 height 13
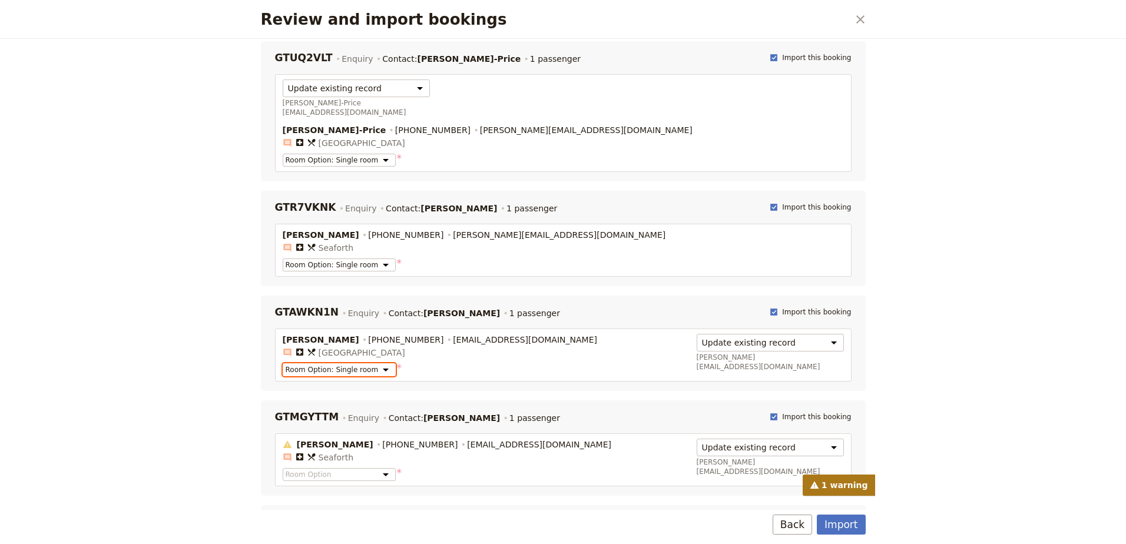
scroll to position [118, 0]
click at [378, 467] on select "Room Option Room Option: Twin Room Room Option: Single room" at bounding box center [339, 473] width 113 height 13
select select "684b1f987ee278d3fa028c73"
click at [283, 467] on select "Room Option Room Option: Twin Room Room Option: Single room" at bounding box center [339, 473] width 113 height 13
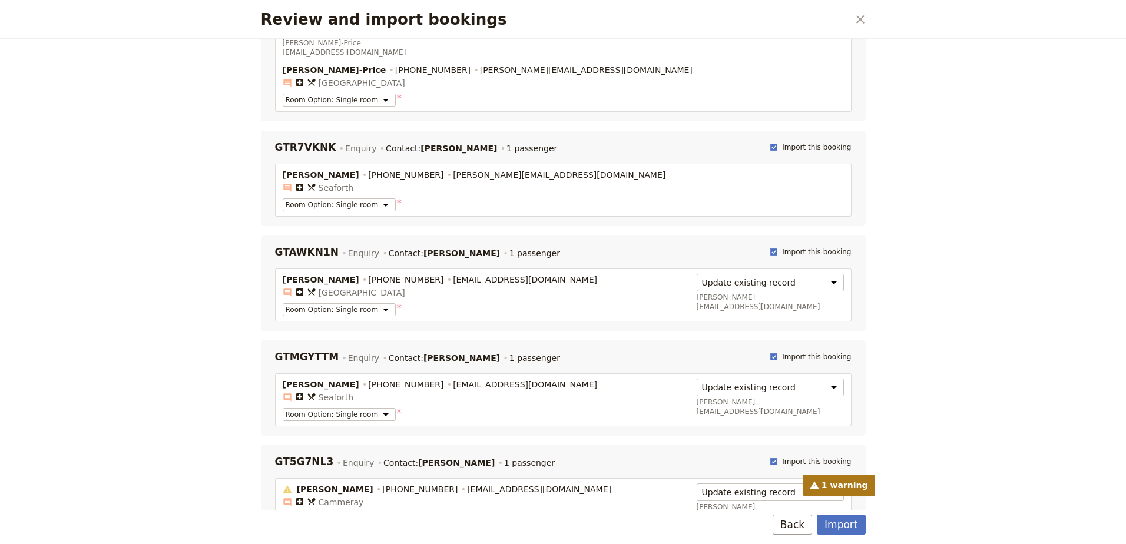
click at [377, 513] on select "Room Option Room Option: Twin Room Room Option: Single room" at bounding box center [339, 519] width 113 height 13
select select "684b1f987ee278d3fa028c73"
click at [283, 513] on select "Room Option Room Option: Twin Room Room Option: Single room" at bounding box center [339, 519] width 113 height 13
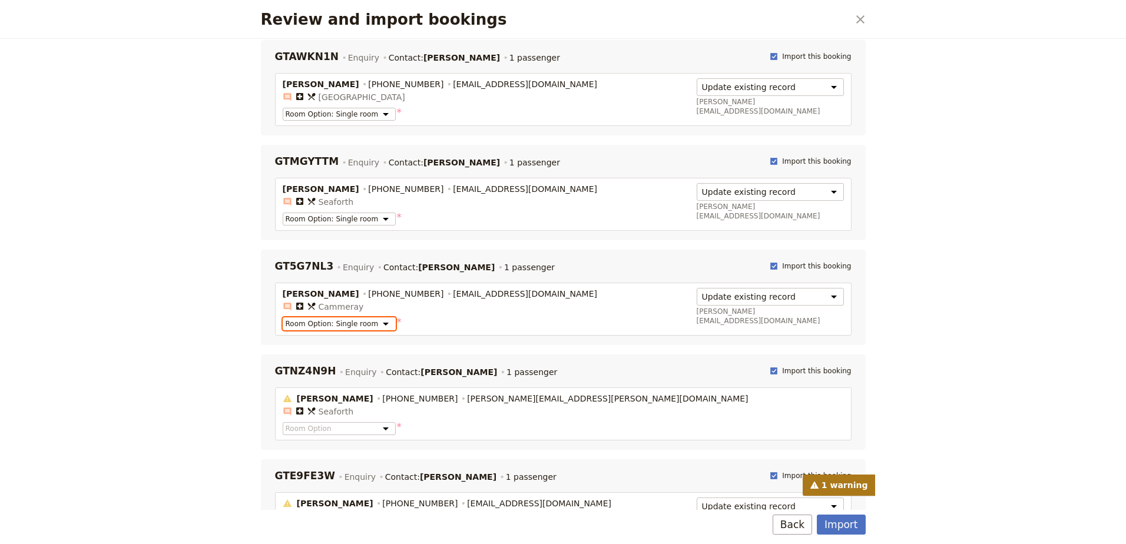
scroll to position [412, 0]
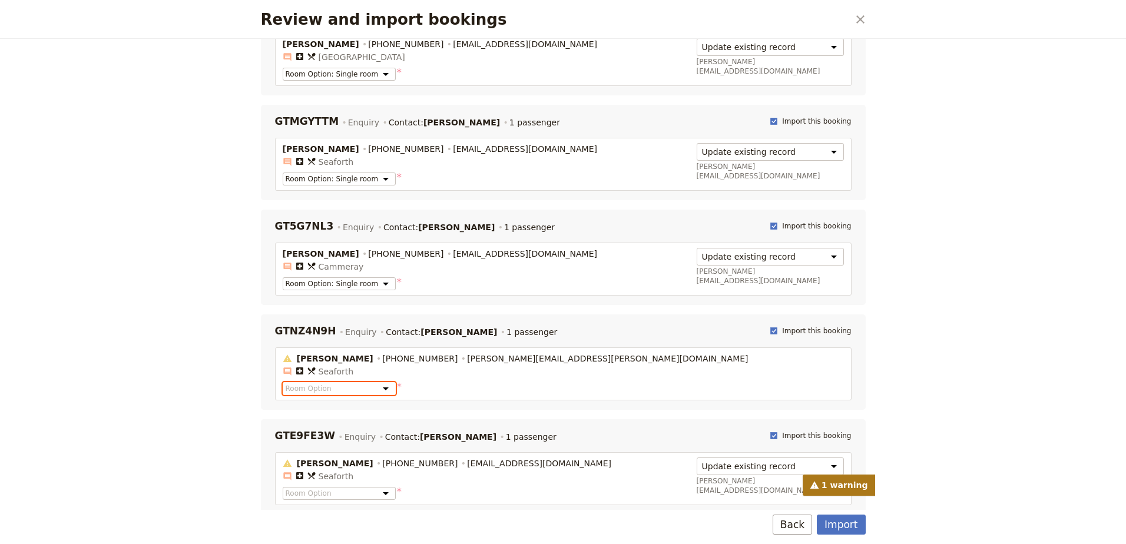
click at [373, 382] on select "Room Option Room Option: Twin Room Room Option: Single room" at bounding box center [339, 388] width 113 height 13
select select "684b1f987ee278d3fa028c73"
click at [283, 382] on select "Room Option Room Option: Twin Room Room Option: Single room" at bounding box center [339, 388] width 113 height 13
click at [377, 487] on select "Room Option Room Option: Twin Room Room Option: Single room" at bounding box center [339, 493] width 113 height 13
select select "684b1f987ee278d3fa028c73"
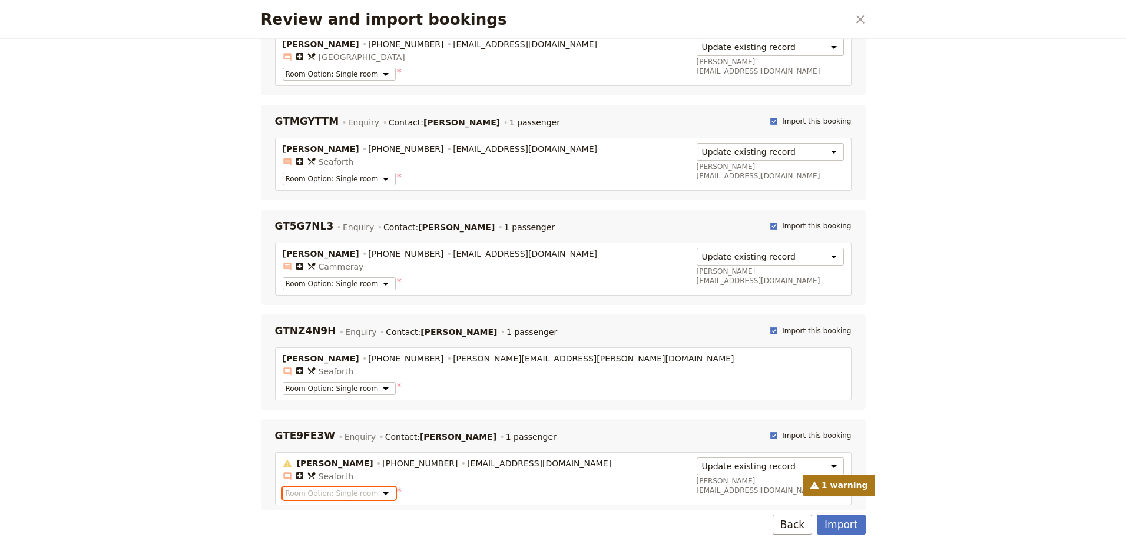
click at [283, 487] on select "Room Option Room Option: Twin Room Room Option: Single room" at bounding box center [339, 493] width 113 height 13
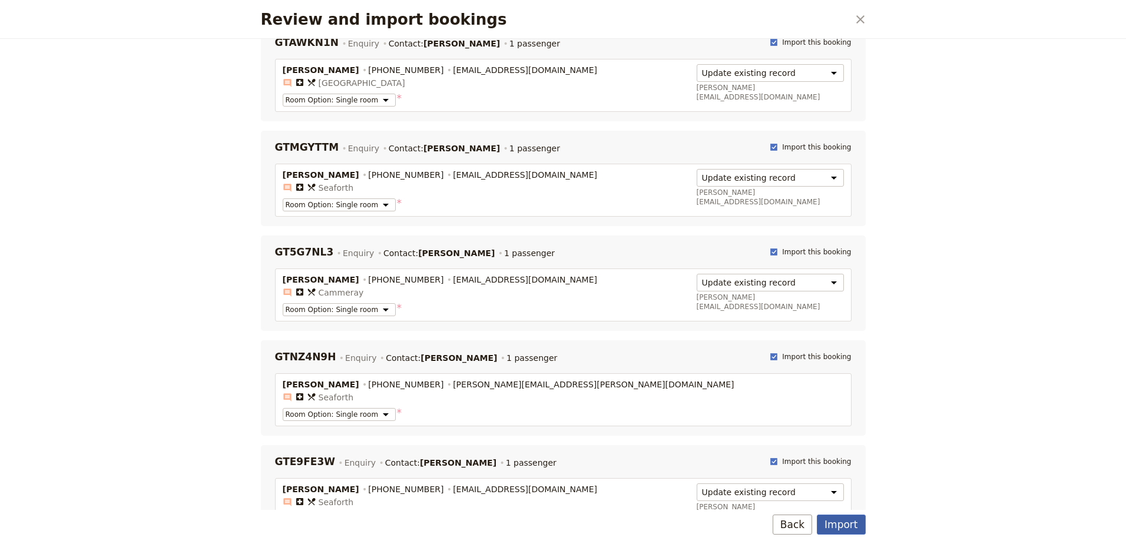
click at [832, 526] on button "Import" at bounding box center [841, 525] width 48 height 20
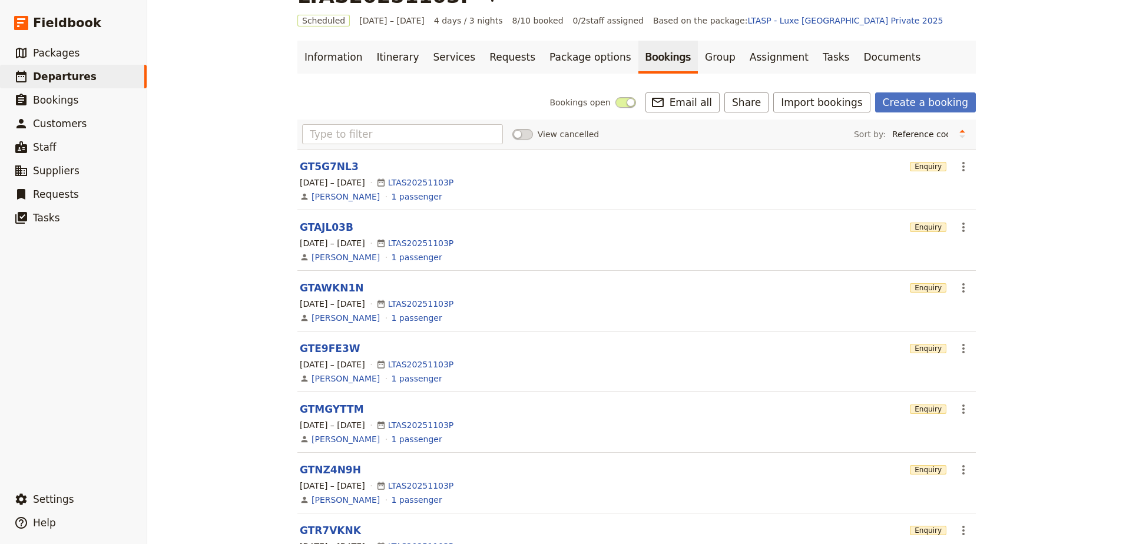
scroll to position [0, 0]
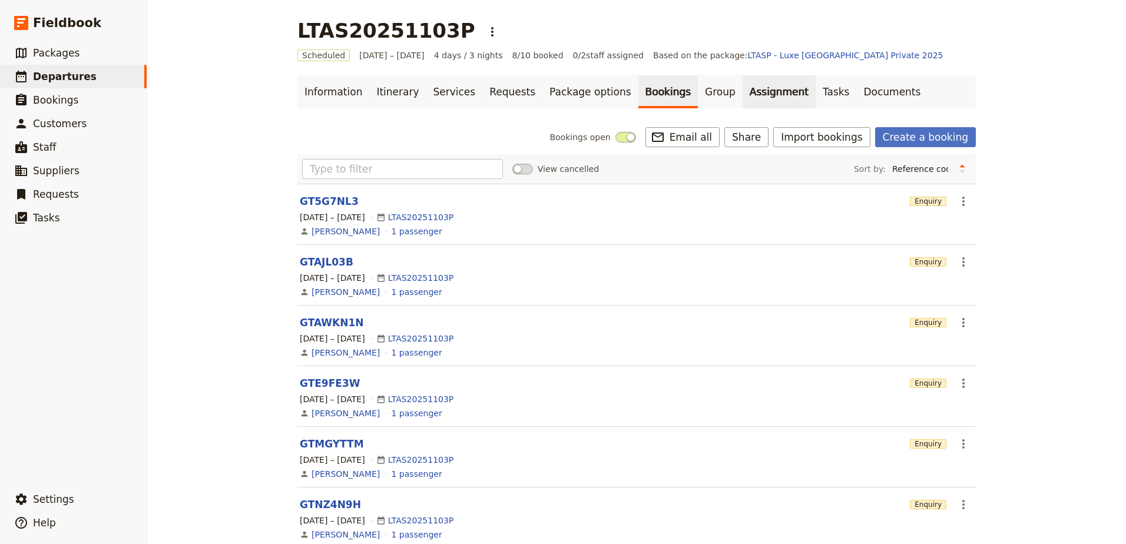
click at [742, 88] on link "Assignment" at bounding box center [778, 91] width 73 height 33
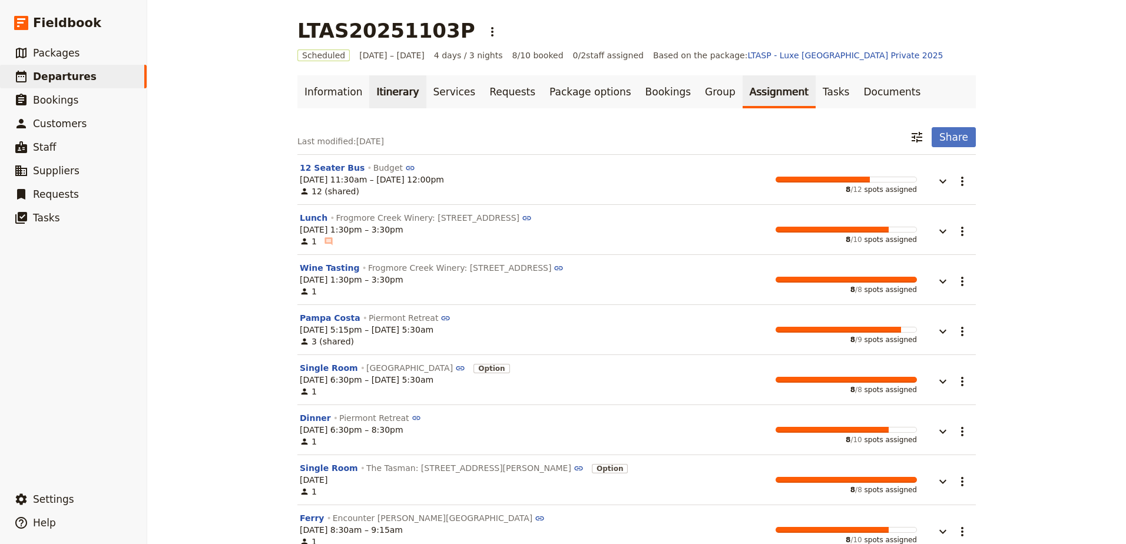
click at [376, 97] on link "Itinerary" at bounding box center [397, 91] width 57 height 33
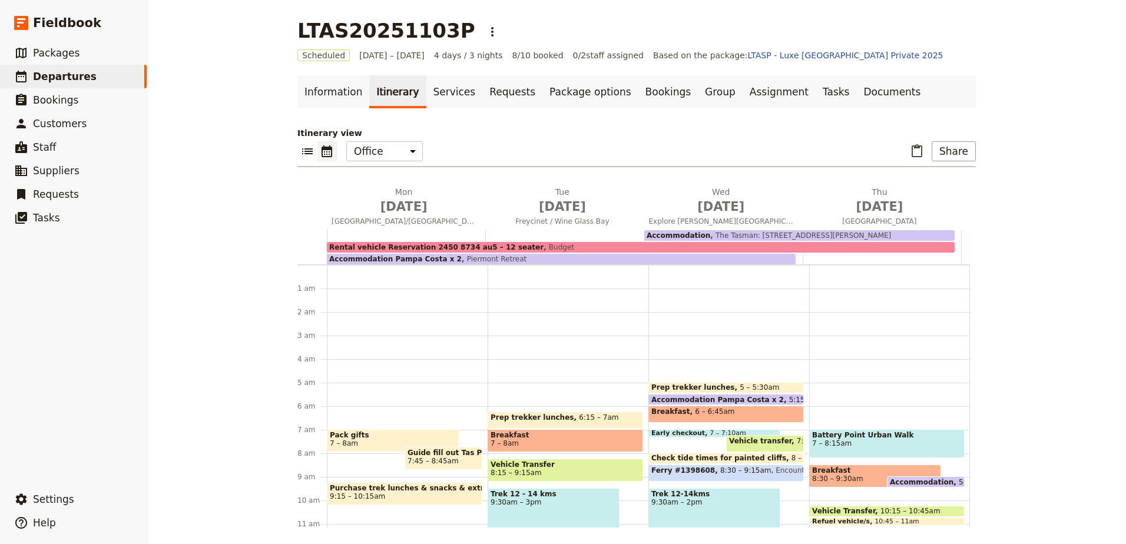
scroll to position [106, 0]
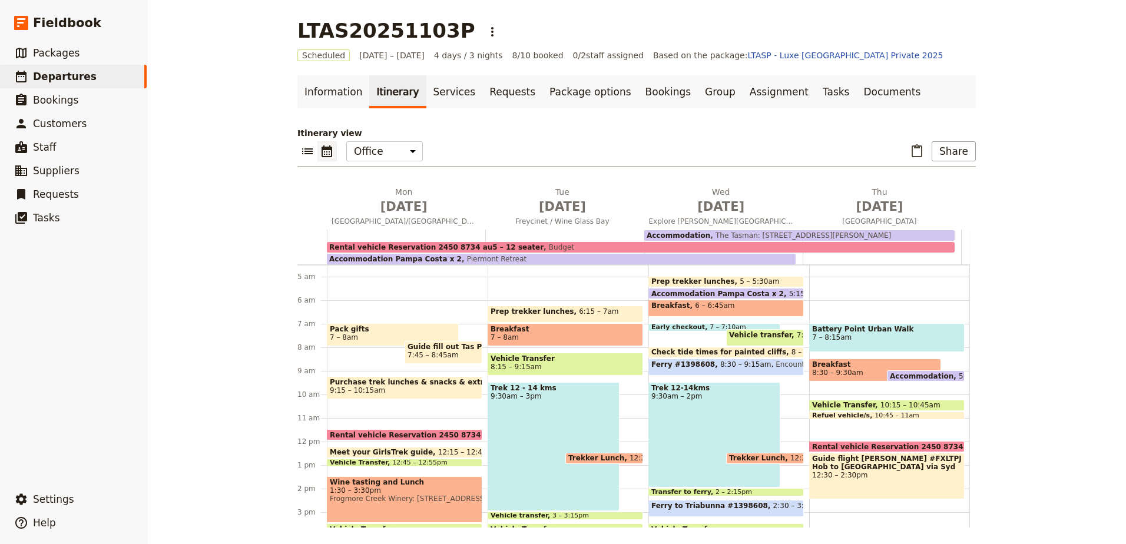
click at [890, 386] on div "Battery Point Urban Walk 7 – 8:15am Breakfast 8:30 – 9:30am Accommodation 5pm –…" at bounding box center [889, 441] width 161 height 565
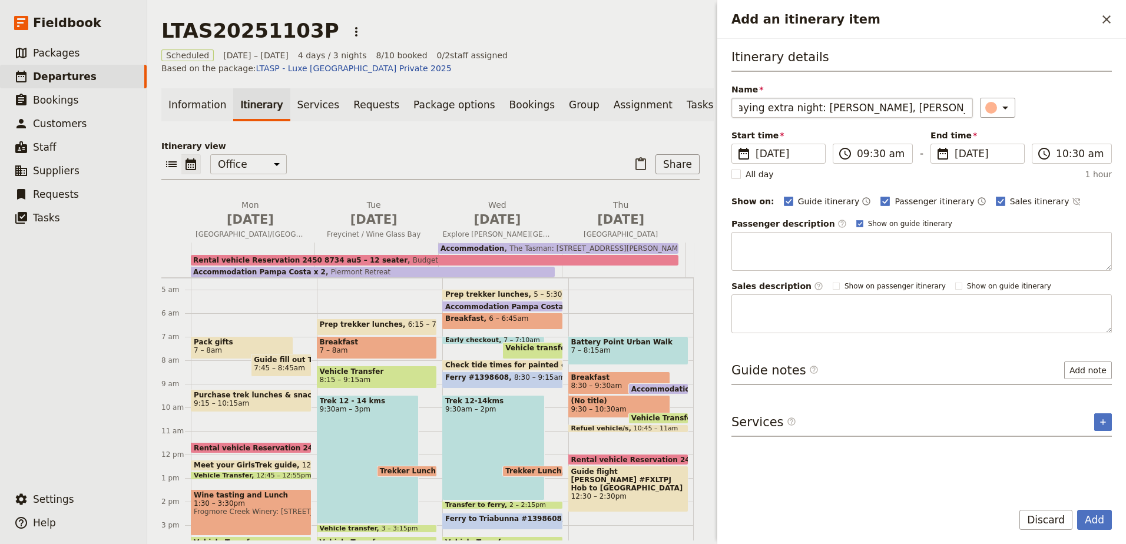
scroll to position [0, 0]
type input "5 staying extra night: Laura, Ceri, Nicole, Rochelle, Tess"
click at [1004, 107] on icon "Add an itinerary item" at bounding box center [1005, 108] width 14 height 14
click at [1002, 134] on div "button" at bounding box center [998, 133] width 12 height 12
click at [996, 201] on rect "Add an itinerary item" at bounding box center [1000, 201] width 9 height 9
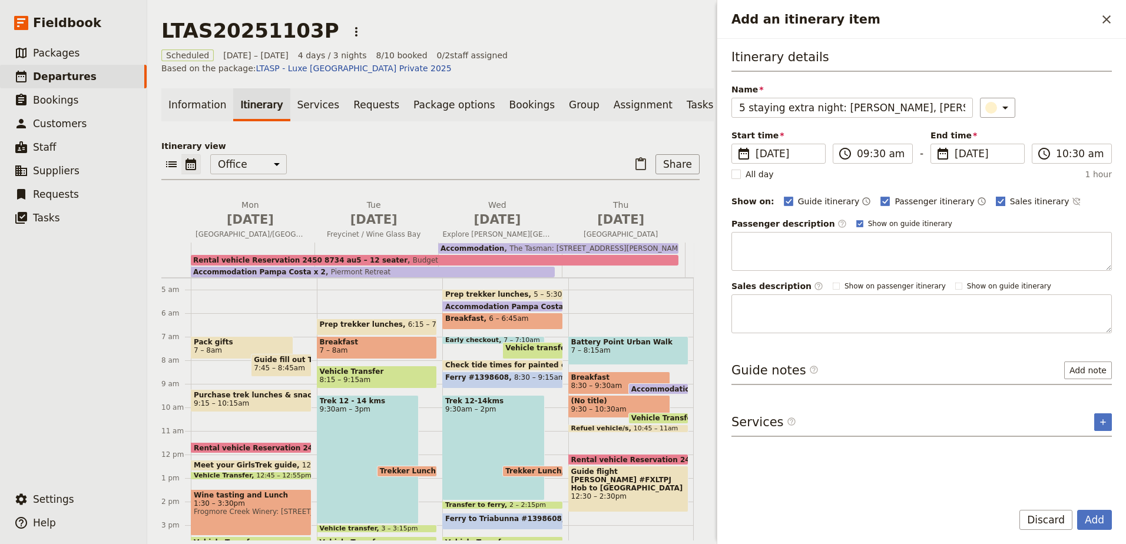
click at [995, 195] on input "Sales itinerary" at bounding box center [995, 195] width 1 height 1
checkbox input "false"
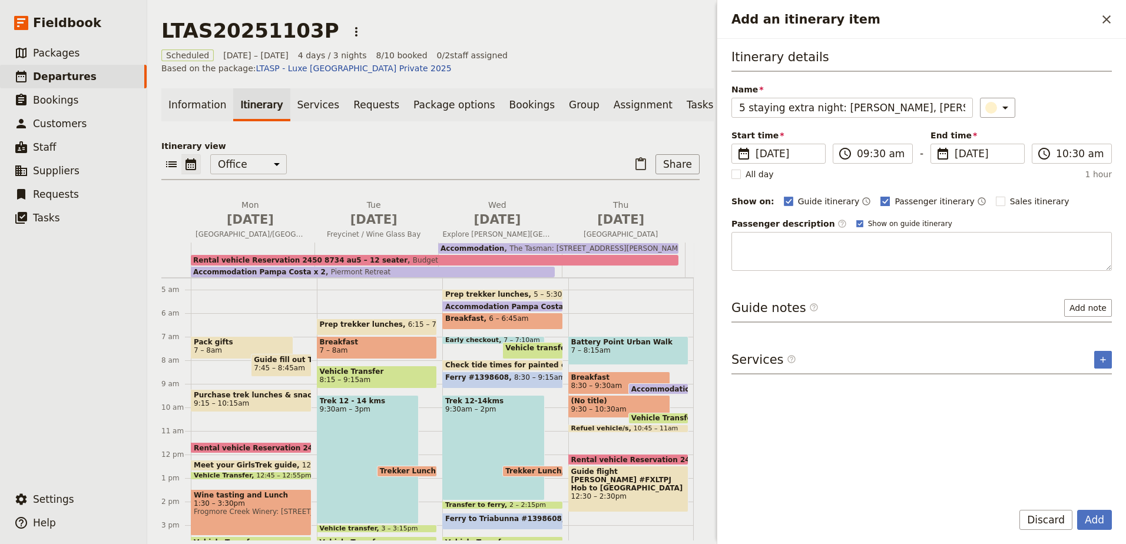
click at [881, 201] on rect "Add an itinerary item" at bounding box center [885, 201] width 9 height 9
click at [880, 195] on input "Passenger itinerary" at bounding box center [880, 195] width 1 height 1
checkbox input "false"
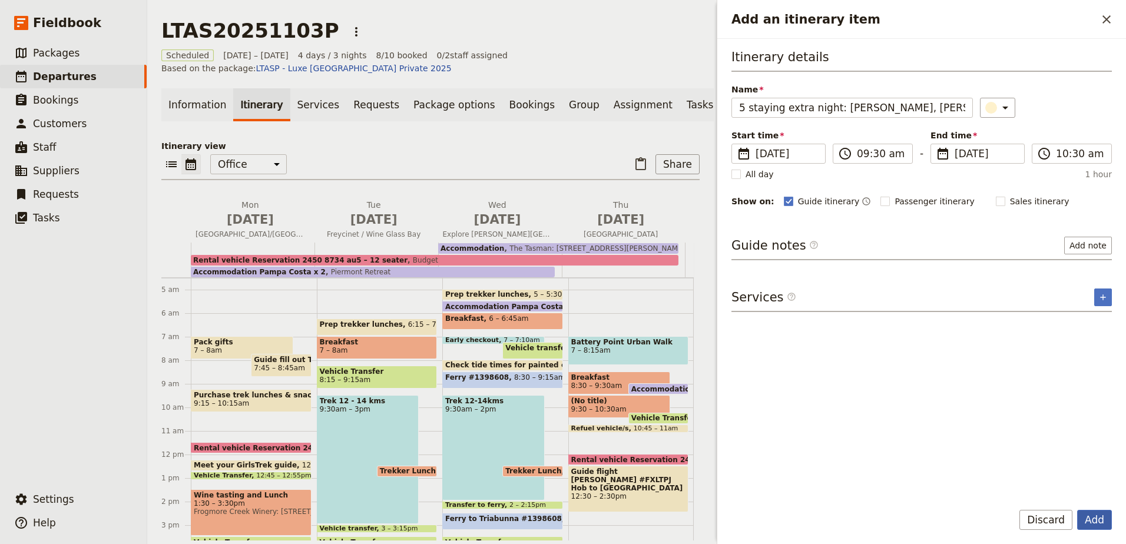
click at [1094, 524] on button "Add" at bounding box center [1094, 520] width 35 height 20
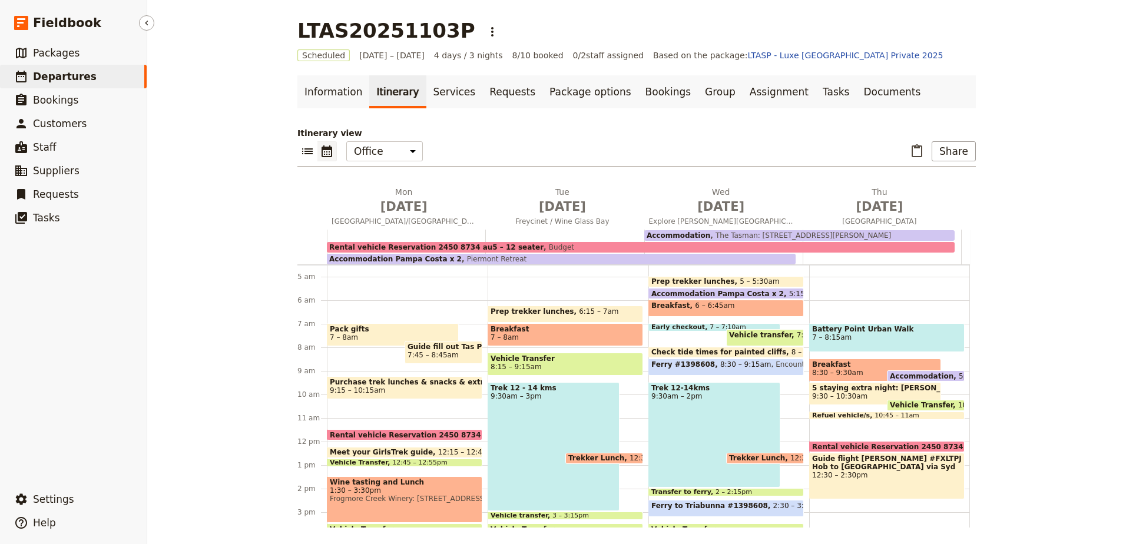
click at [57, 80] on span "Departures" at bounding box center [65, 77] width 64 height 12
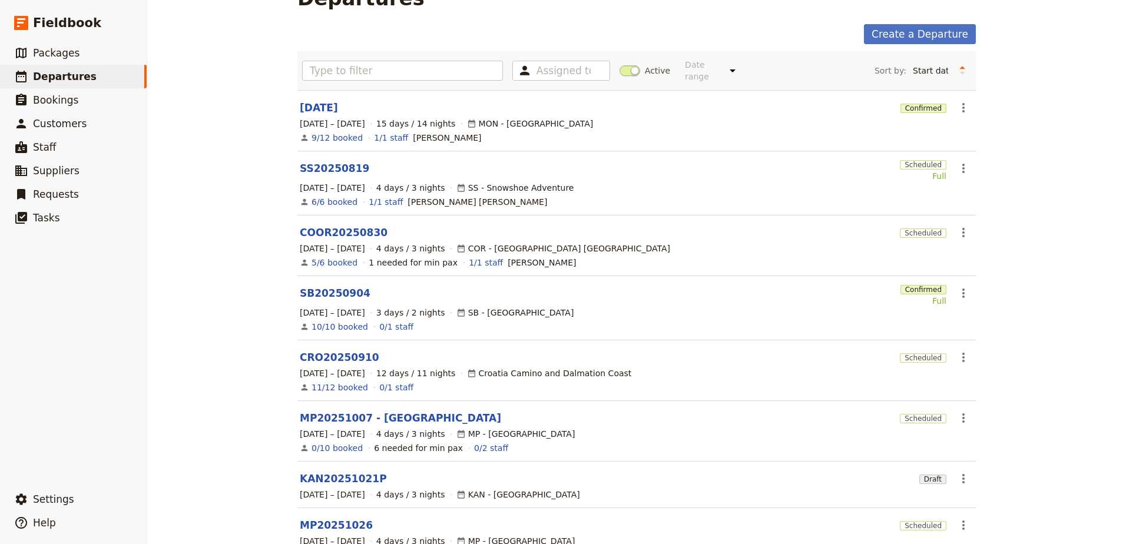
scroll to position [177, 0]
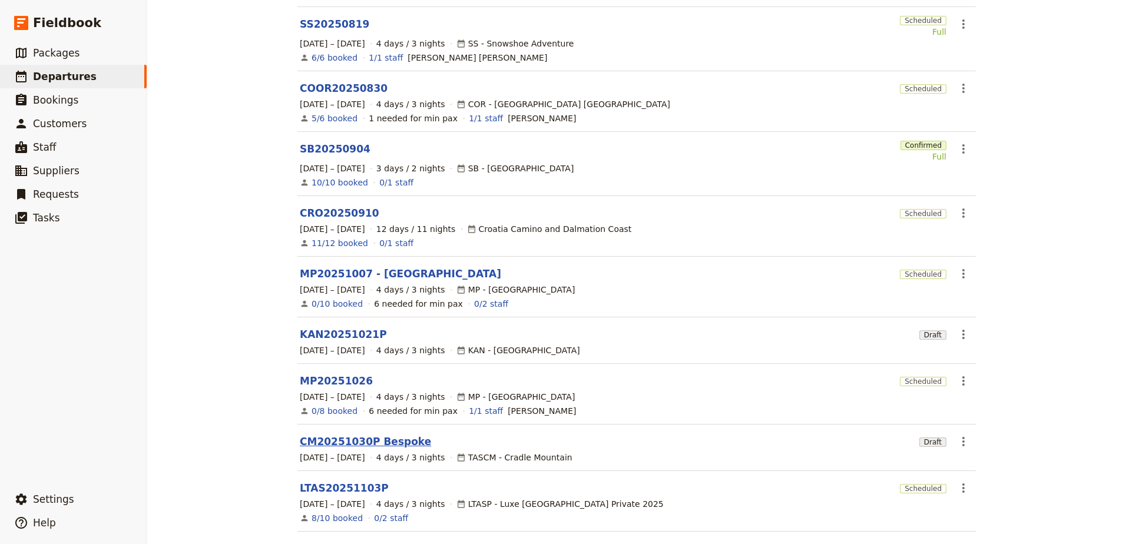
click at [352, 435] on link "CM20251030P Bespoke" at bounding box center [365, 442] width 131 height 14
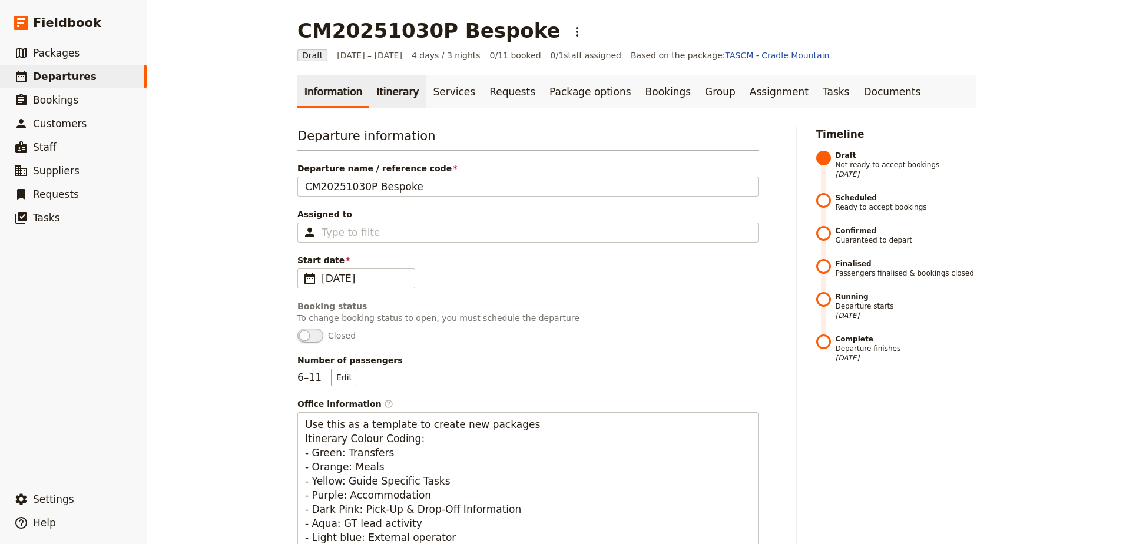
click at [378, 89] on link "Itinerary" at bounding box center [397, 91] width 57 height 33
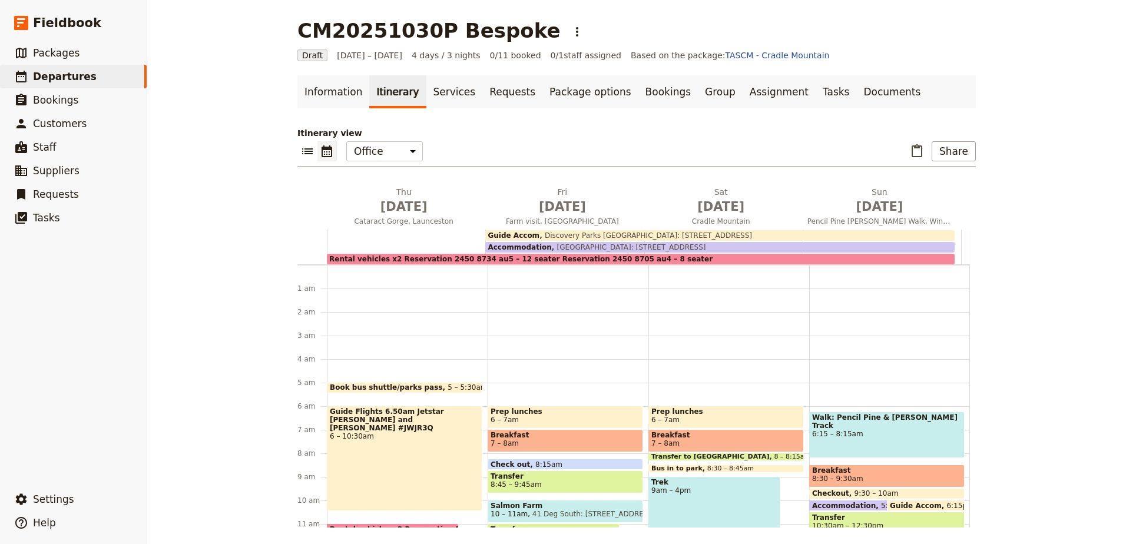
scroll to position [106, 0]
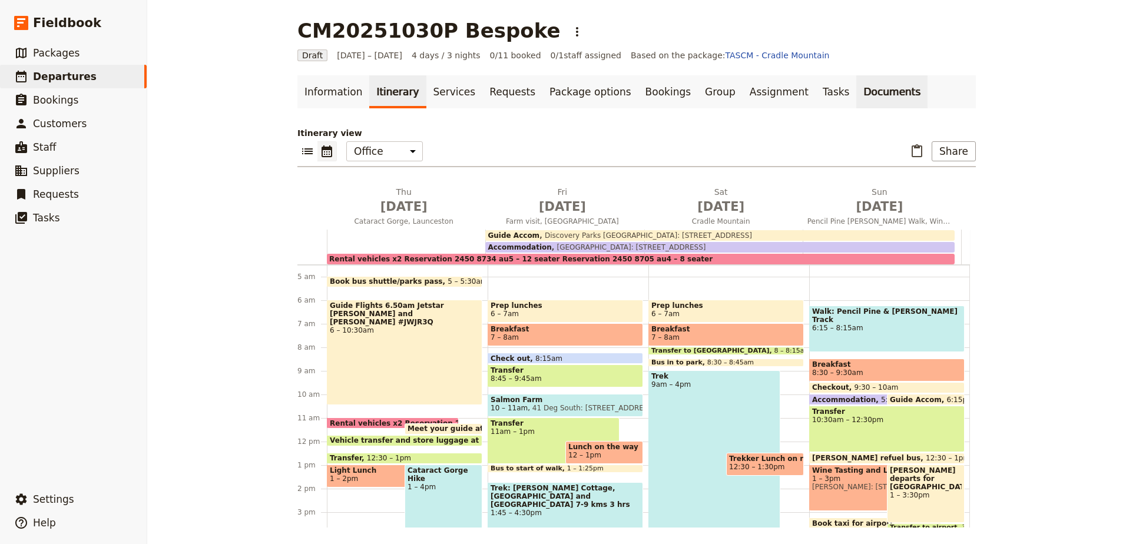
click at [856, 80] on link "Documents" at bounding box center [891, 91] width 71 height 33
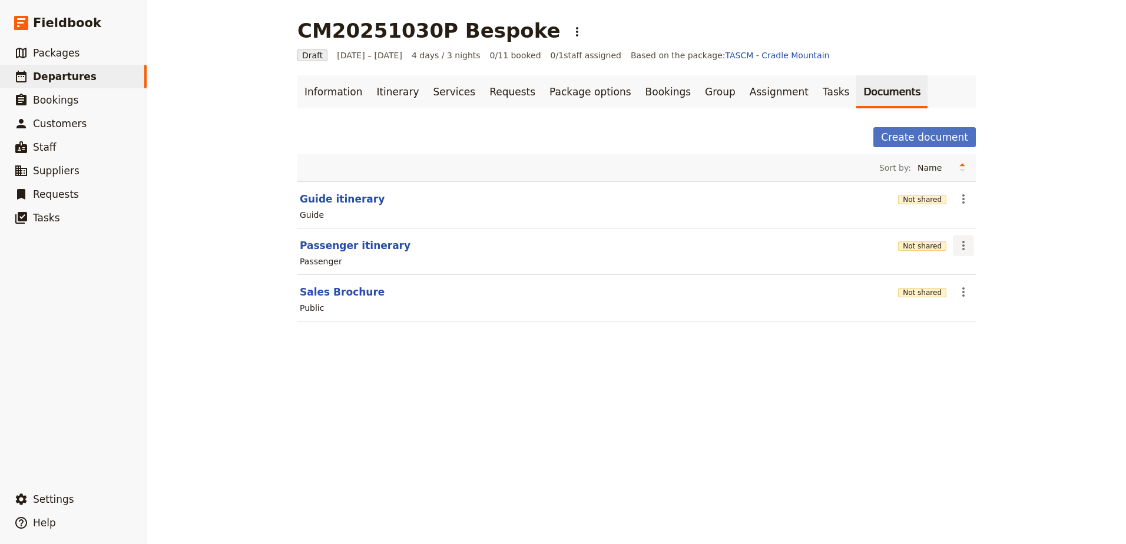
click at [962, 242] on icon "Actions" at bounding box center [963, 245] width 2 height 9
click at [970, 290] on span "Edit document" at bounding box center [987, 288] width 60 height 12
select select "PASSENGER"
select select "RUN_SHEET"
select select "DEFAULT"
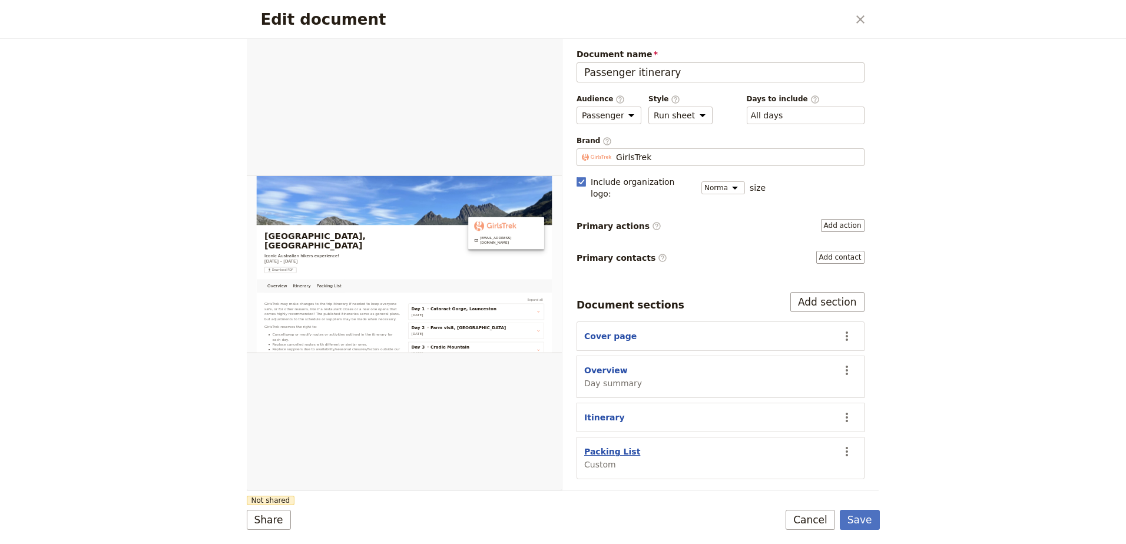
click at [622, 446] on button "Packing List" at bounding box center [612, 452] width 56 height 12
select select "CUSTOM"
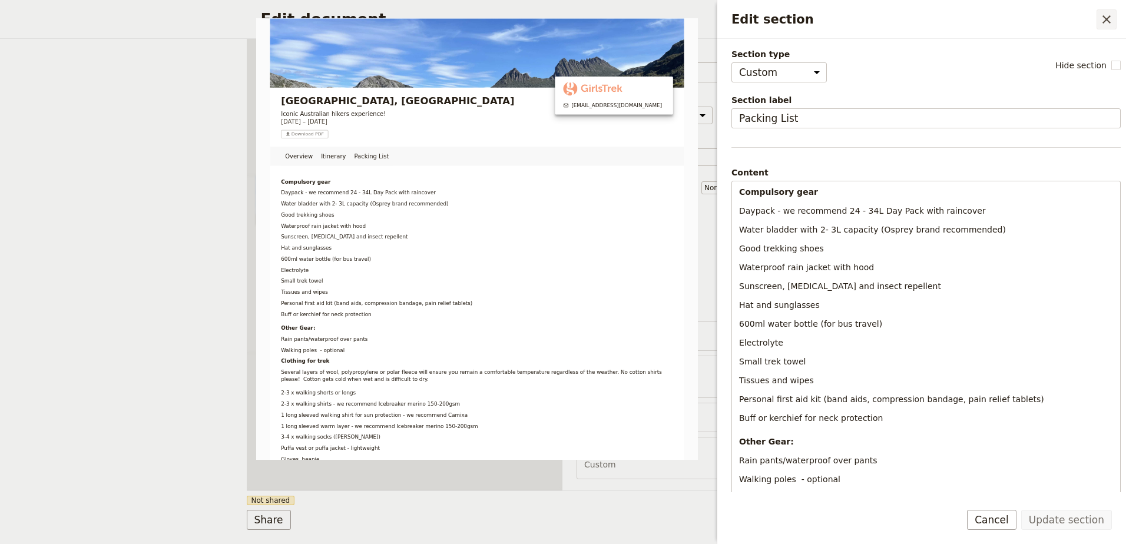
click at [1108, 25] on icon "Close drawer" at bounding box center [1106, 19] width 14 height 14
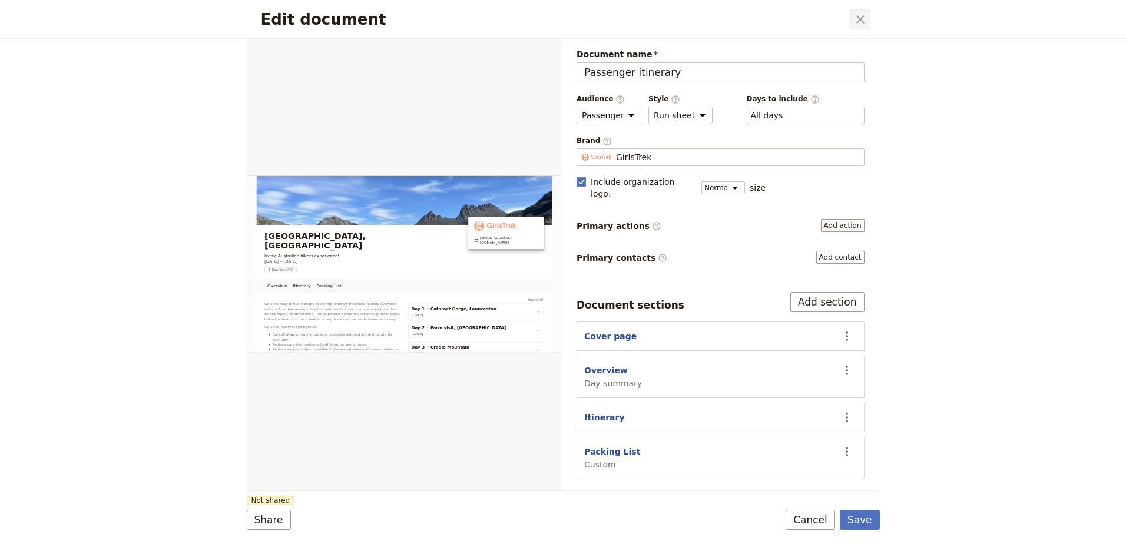
click at [862, 21] on icon "Close dialog" at bounding box center [860, 19] width 14 height 14
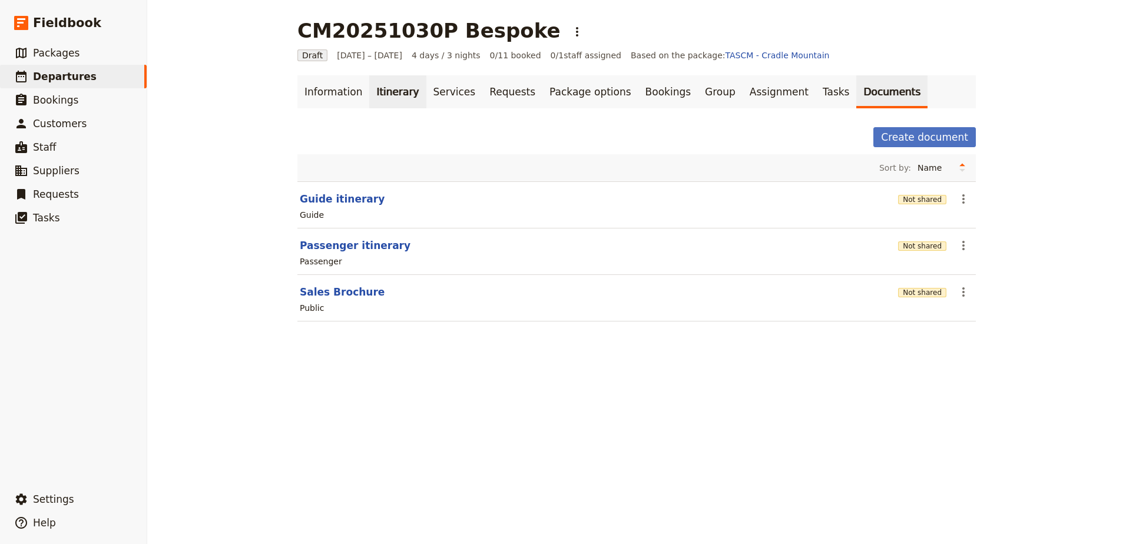
click at [401, 94] on link "Itinerary" at bounding box center [397, 91] width 57 height 33
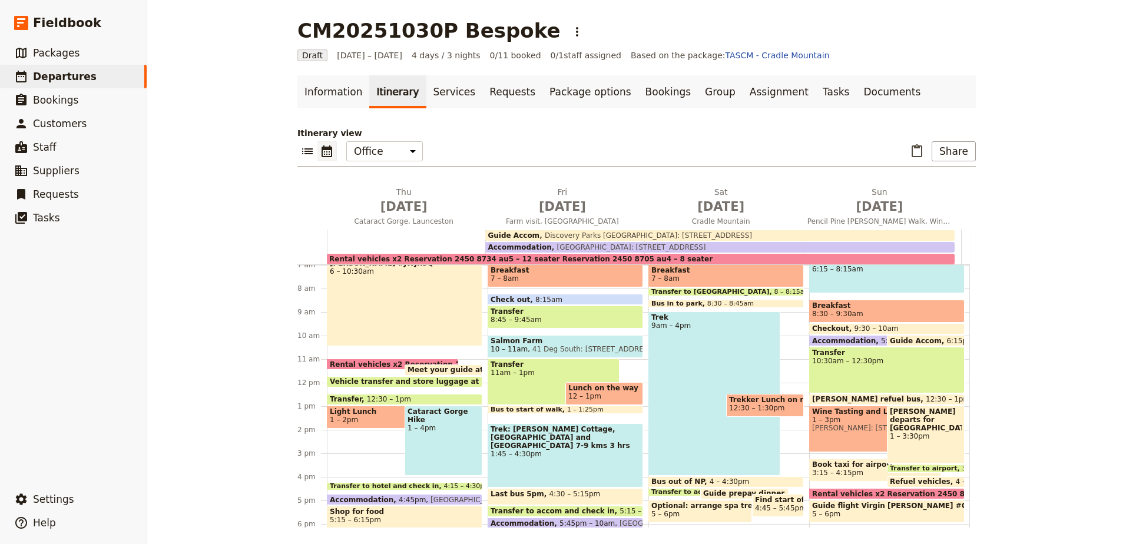
scroll to position [224, 0]
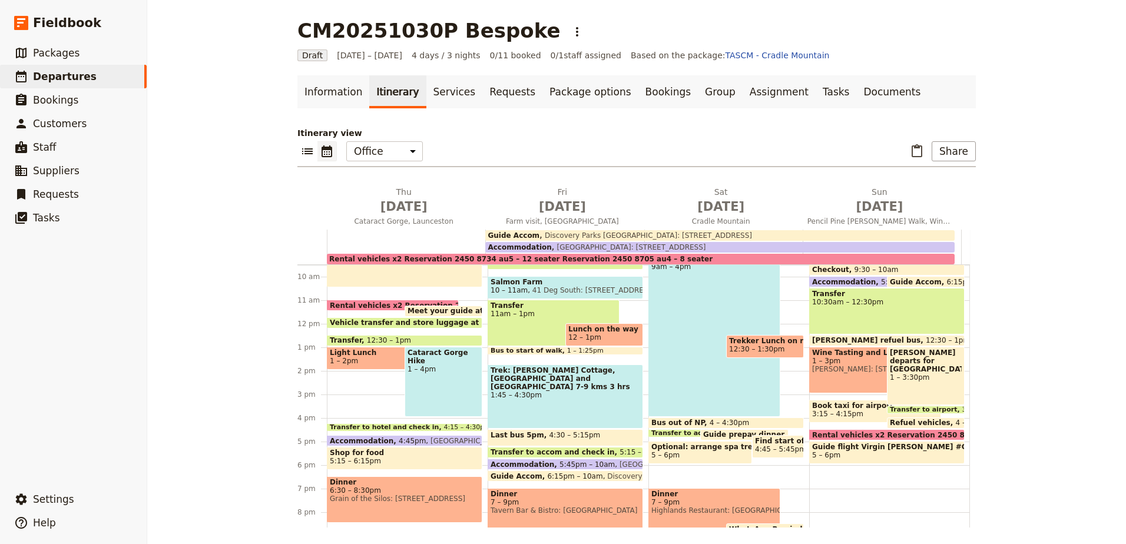
click at [552, 243] on span "Cradle Mountain Lodge: 4038 Cradle Mountain Road" at bounding box center [629, 247] width 154 height 8
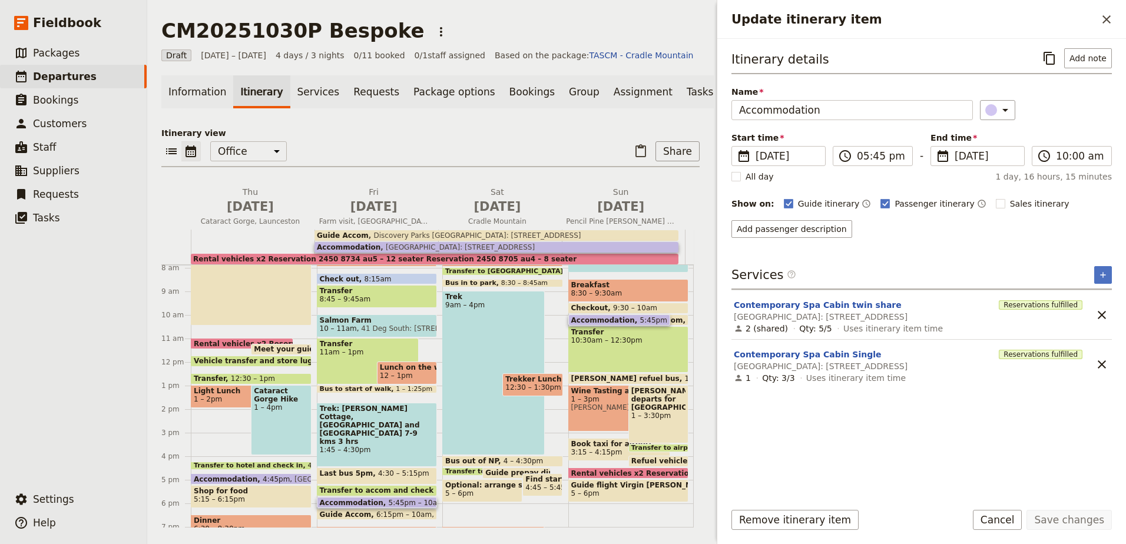
scroll to position [165, 0]
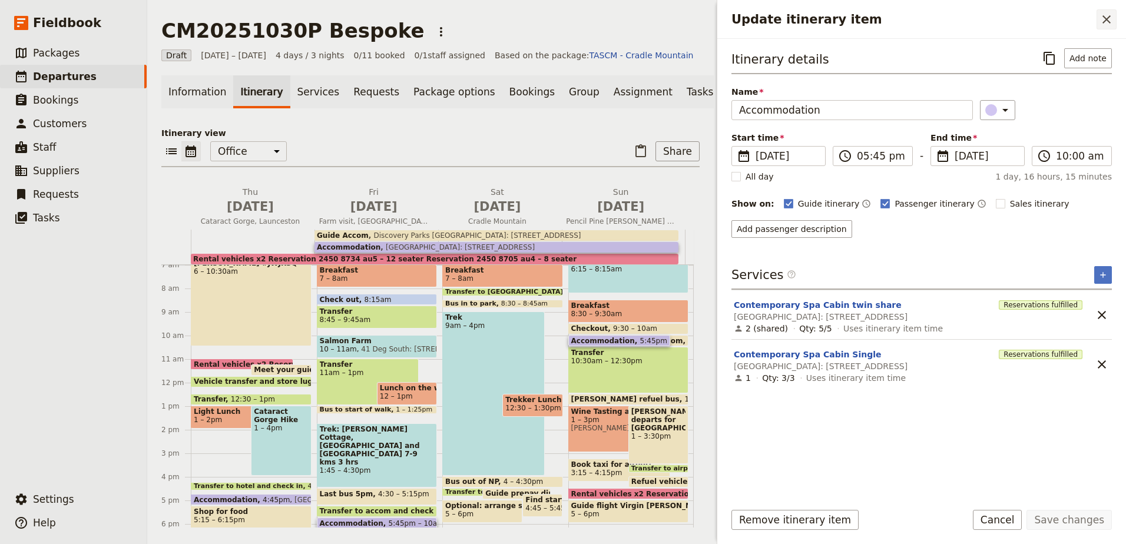
click at [1103, 25] on icon "Close drawer" at bounding box center [1106, 19] width 14 height 14
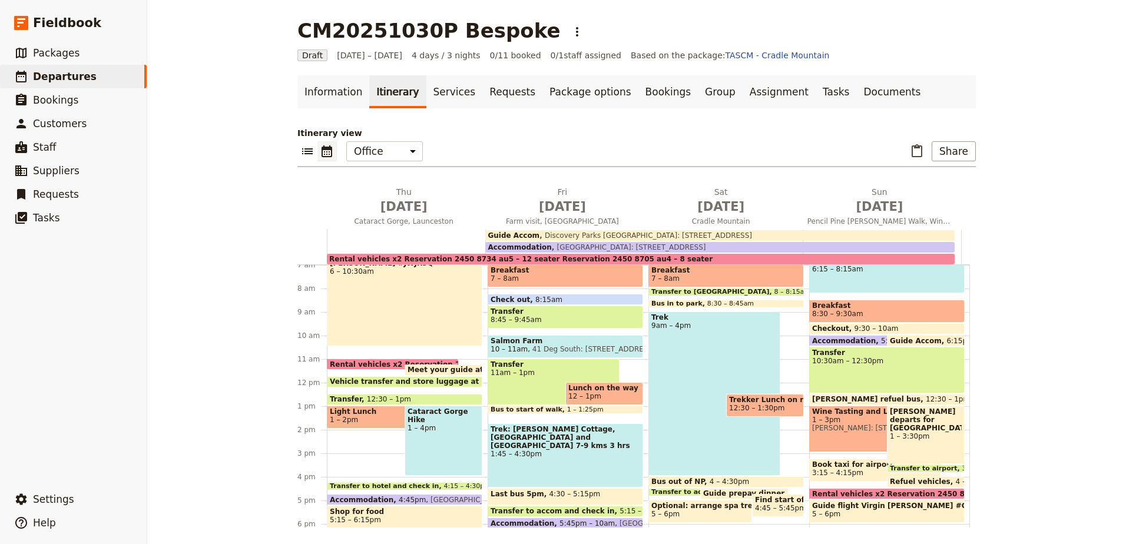
click at [372, 497] on span "Accommodation" at bounding box center [364, 500] width 69 height 8
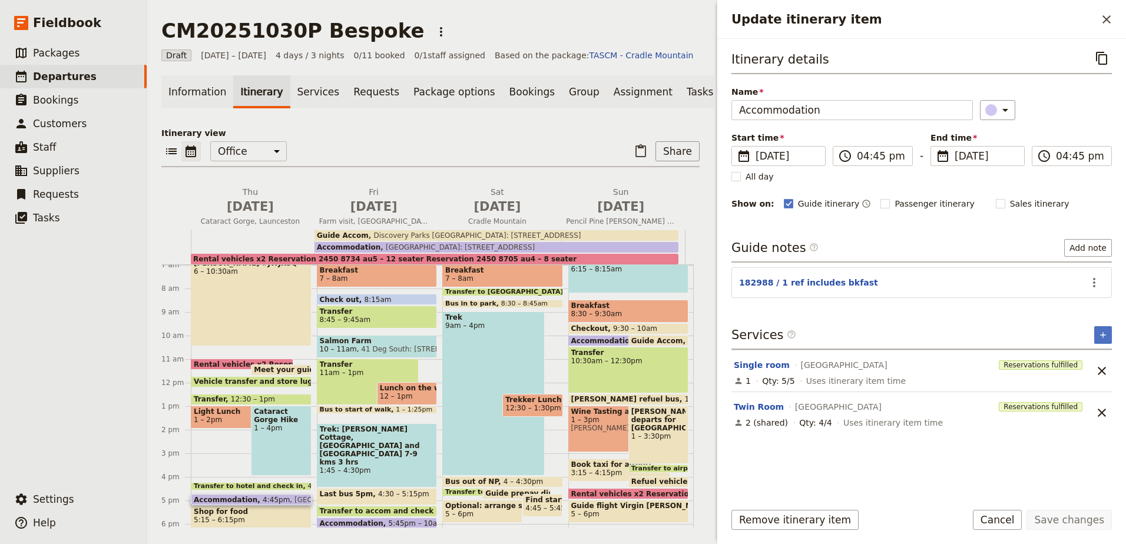
click at [442, 249] on span "Cradle Mountain Lodge: 4038 Cradle Mountain Road" at bounding box center [457, 247] width 154 height 8
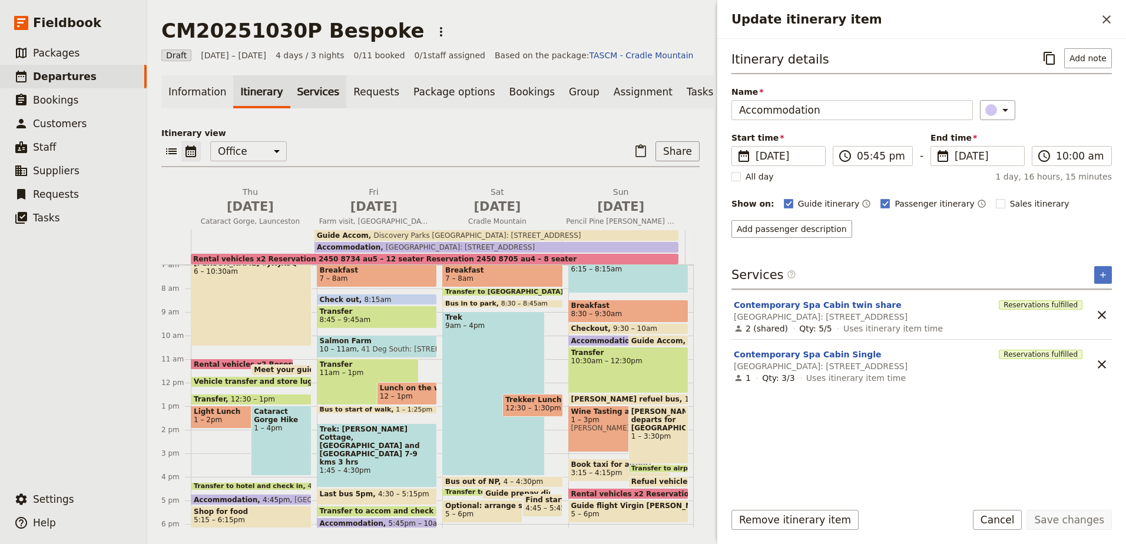
click at [316, 101] on link "Services" at bounding box center [318, 91] width 57 height 33
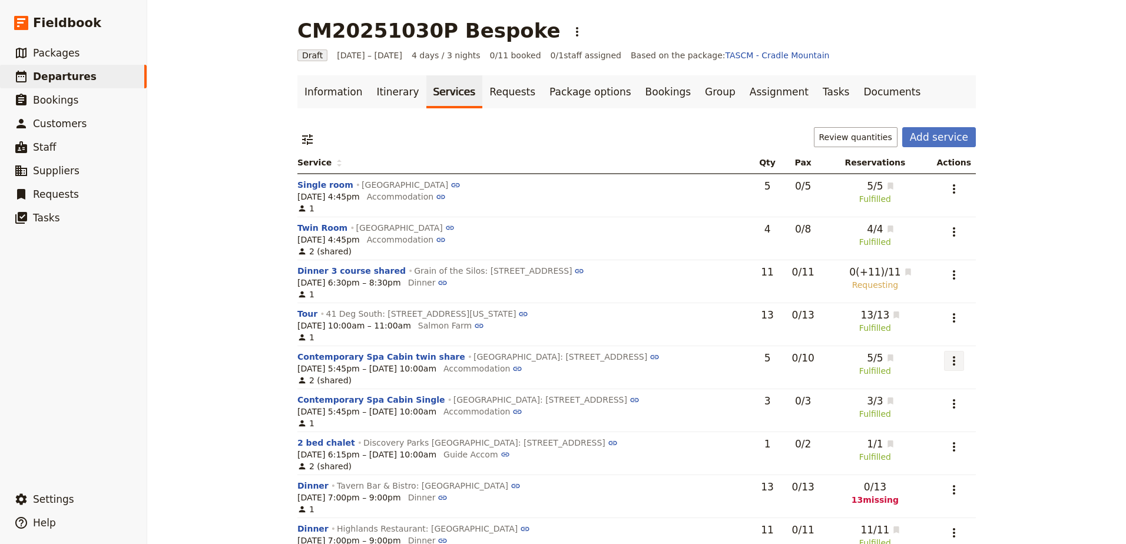
click at [950, 360] on icon "Actions" at bounding box center [954, 361] width 14 height 14
click at [933, 417] on span "Go to request CML4CMR-100315" at bounding box center [888, 420] width 134 height 12
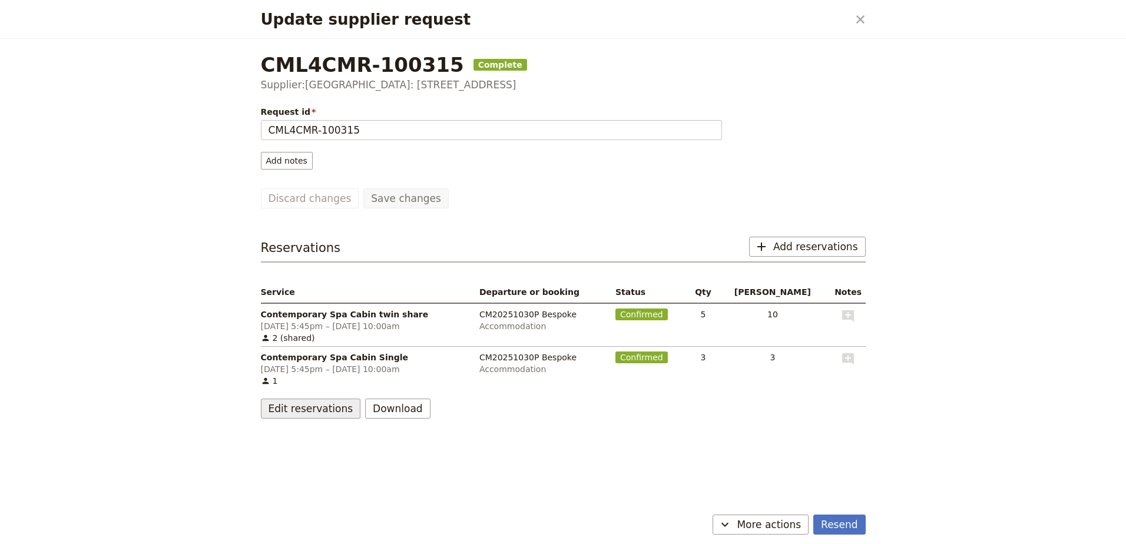
click at [289, 408] on button "Edit reservations" at bounding box center [311, 409] width 100 height 20
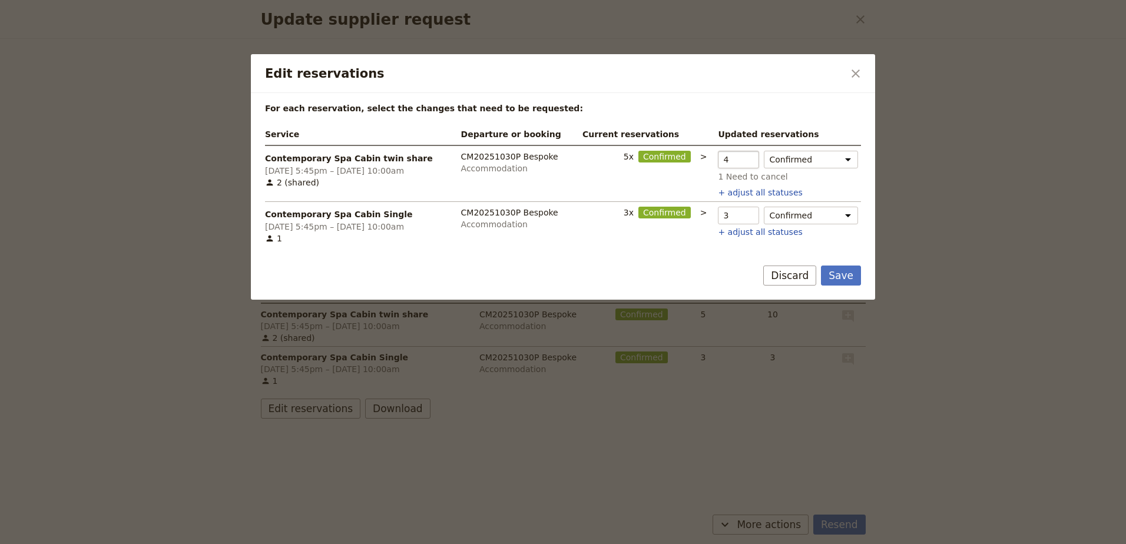
click at [731, 163] on input "4" at bounding box center [738, 160] width 41 height 18
type input "3"
click at [731, 163] on input "3" at bounding box center [738, 160] width 41 height 18
click at [731, 212] on input "3" at bounding box center [738, 216] width 41 height 18
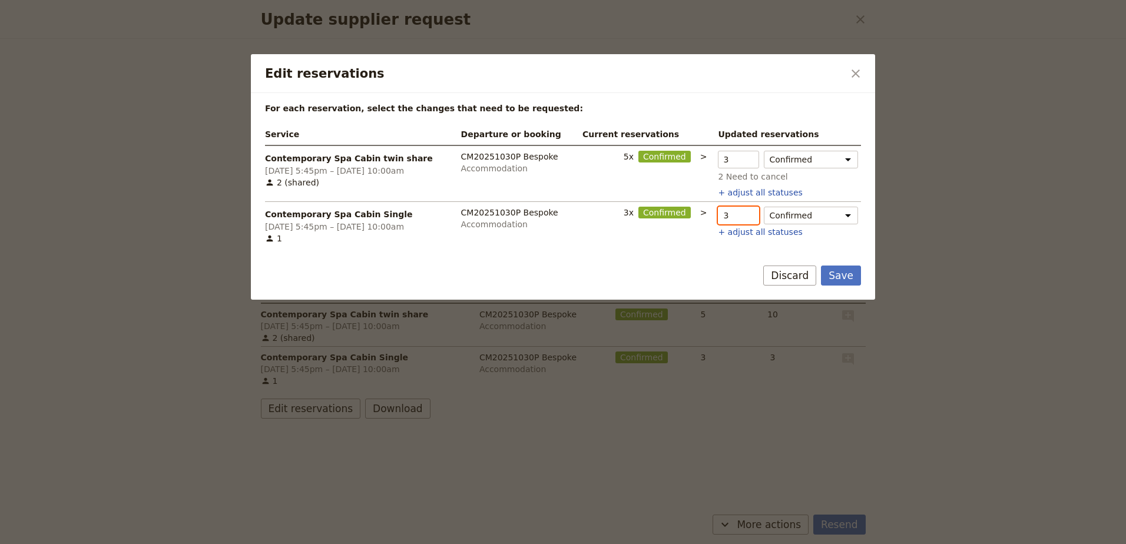
click at [731, 211] on input "3" at bounding box center [738, 216] width 41 height 18
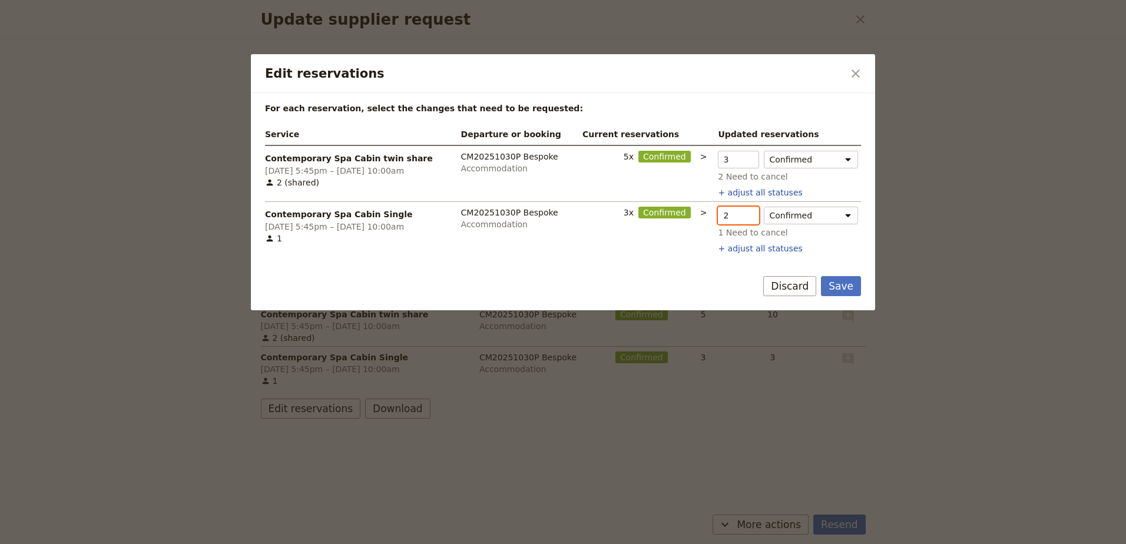
click at [731, 216] on input "2" at bounding box center [738, 216] width 41 height 18
click at [731, 216] on input "1" at bounding box center [738, 216] width 41 height 18
click at [731, 213] on input "2" at bounding box center [738, 216] width 41 height 18
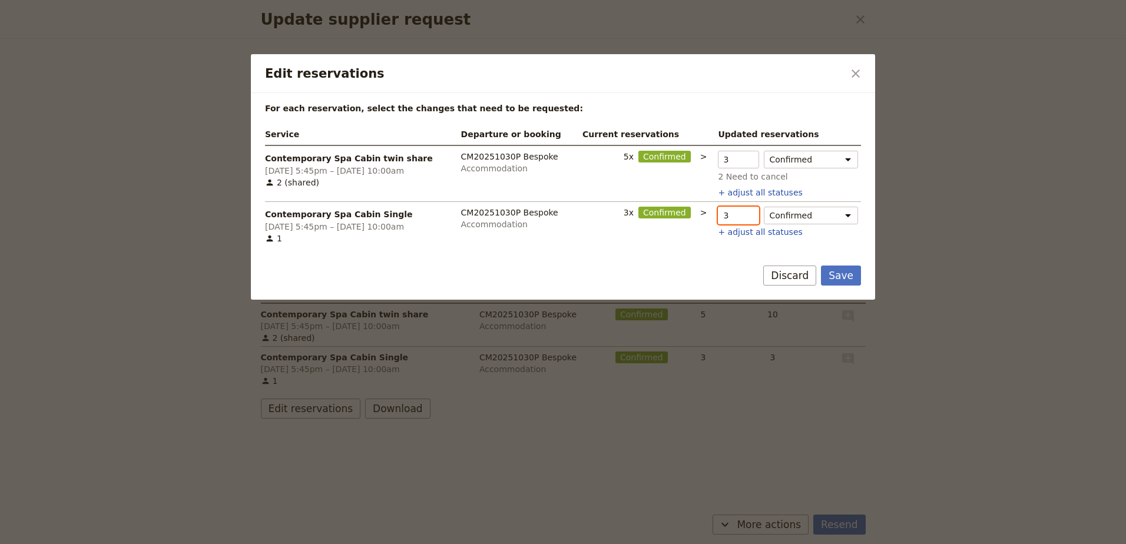
type input "3"
click at [731, 213] on input "3" at bounding box center [738, 216] width 41 height 18
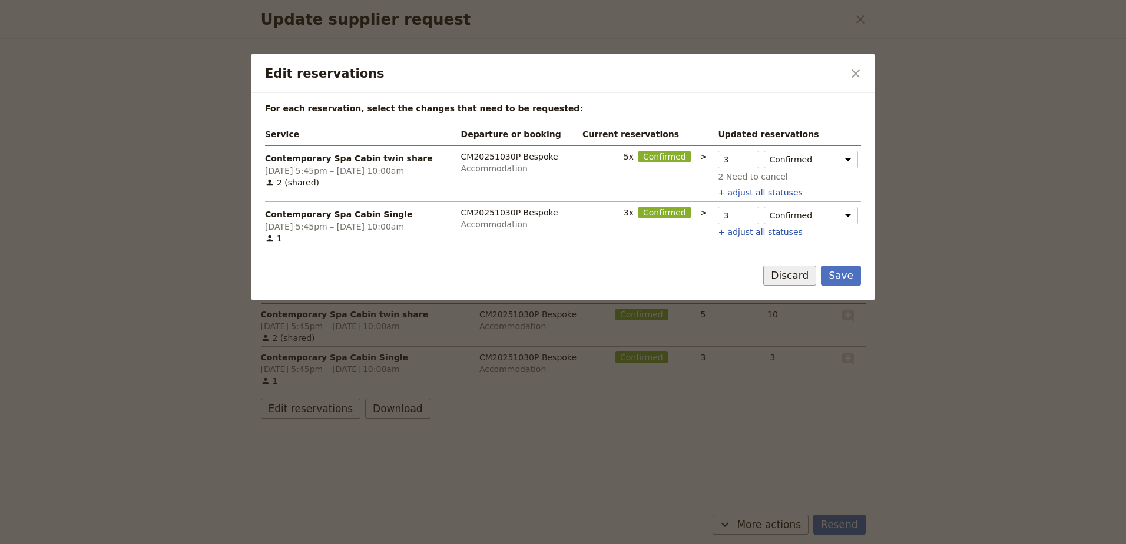
click at [807, 275] on button "Discard" at bounding box center [789, 276] width 53 height 20
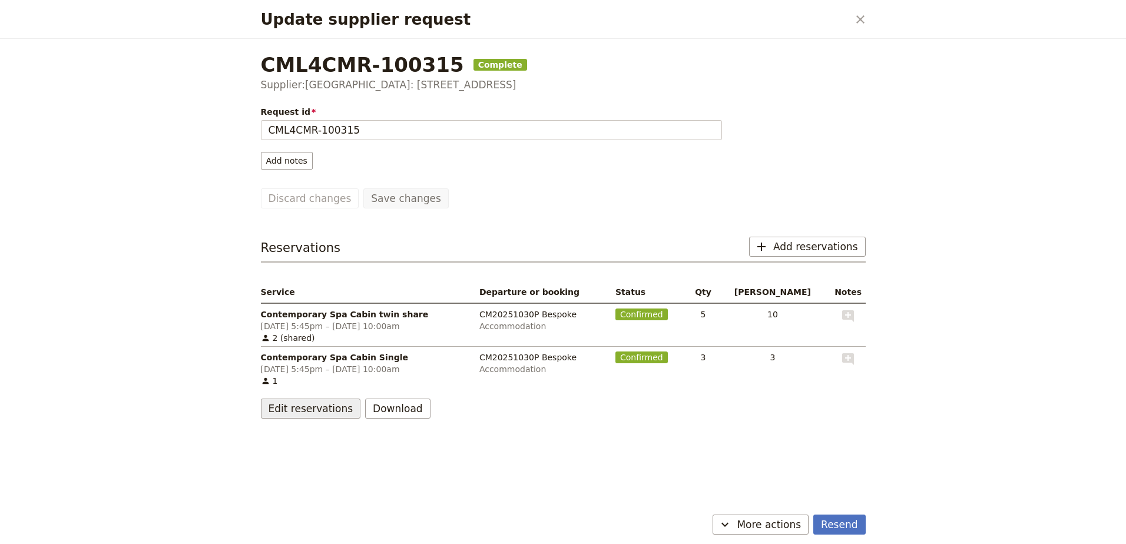
click at [307, 404] on button "Edit reservations" at bounding box center [311, 409] width 100 height 20
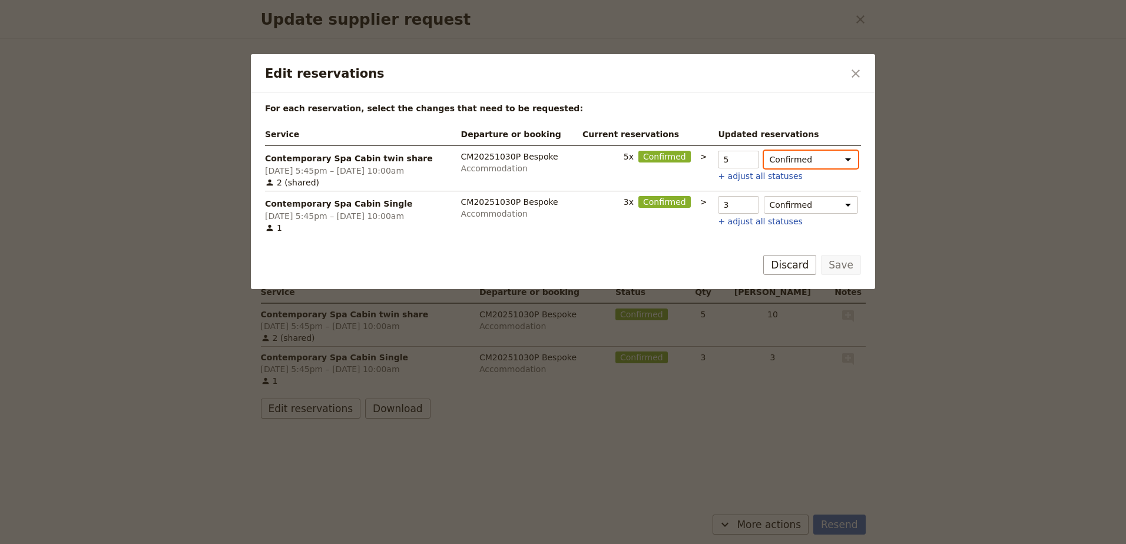
click at [833, 154] on select "Confirmed Need to hold Need to cancel" at bounding box center [811, 160] width 94 height 18
click at [731, 176] on button "+ adjust all statuses" at bounding box center [760, 176] width 84 height 12
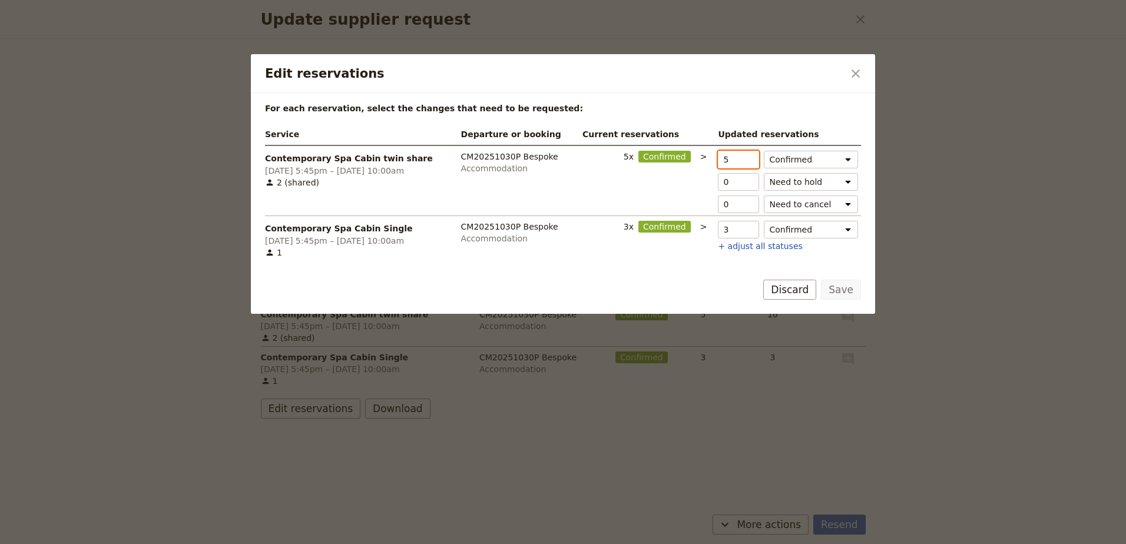
type input "4"
type input "1"
click at [734, 163] on input "4" at bounding box center [738, 160] width 41 height 18
type input "3"
type input "2"
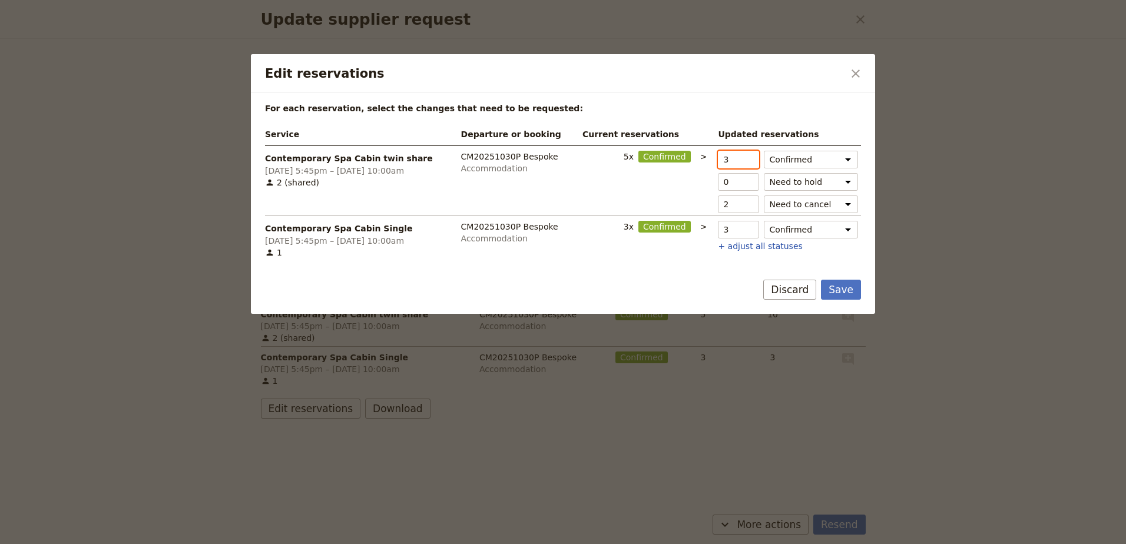
type input "3"
click at [734, 163] on input "3" at bounding box center [738, 160] width 41 height 18
click at [733, 226] on input "3" at bounding box center [738, 230] width 41 height 18
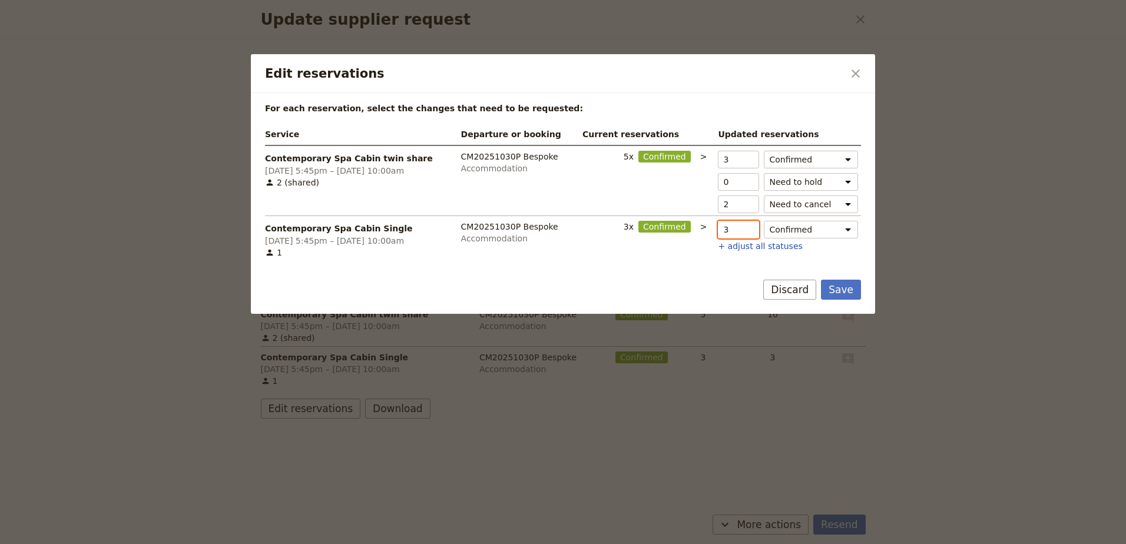
click at [733, 226] on input "3" at bounding box center [738, 230] width 41 height 18
click at [731, 226] on input "3" at bounding box center [738, 230] width 41 height 18
click at [757, 246] on button "+ adjust all statuses" at bounding box center [760, 246] width 84 height 12
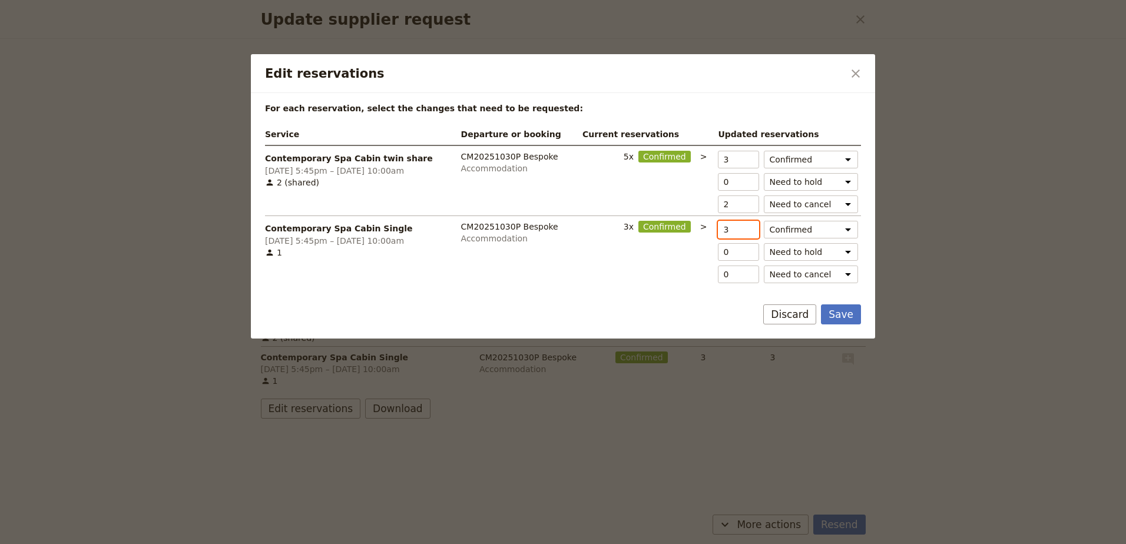
click at [732, 227] on input "3" at bounding box center [738, 230] width 41 height 18
click at [723, 227] on input "3" at bounding box center [738, 230] width 41 height 18
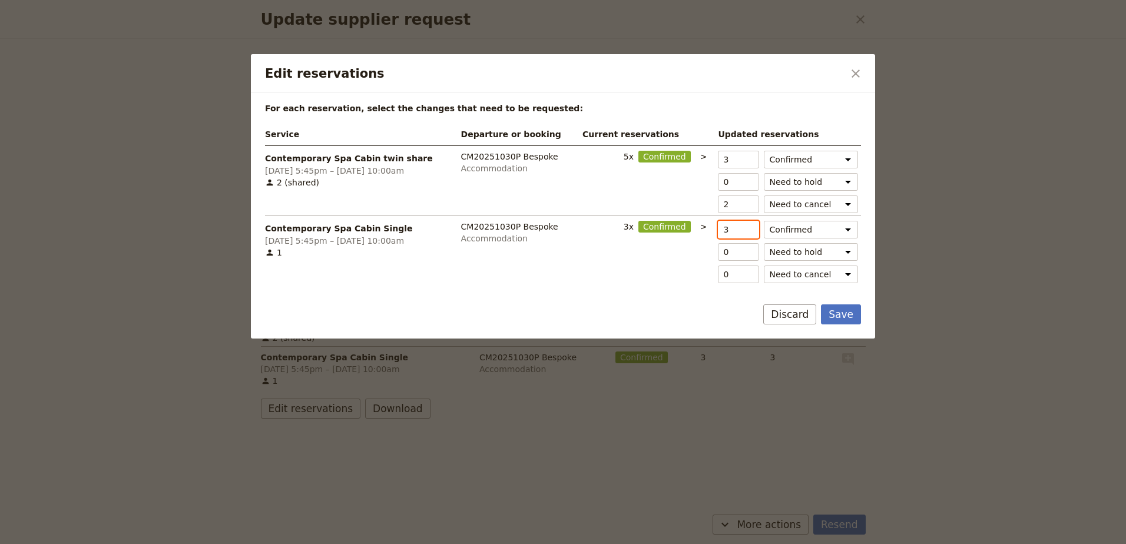
click at [730, 226] on input "3" at bounding box center [738, 230] width 41 height 18
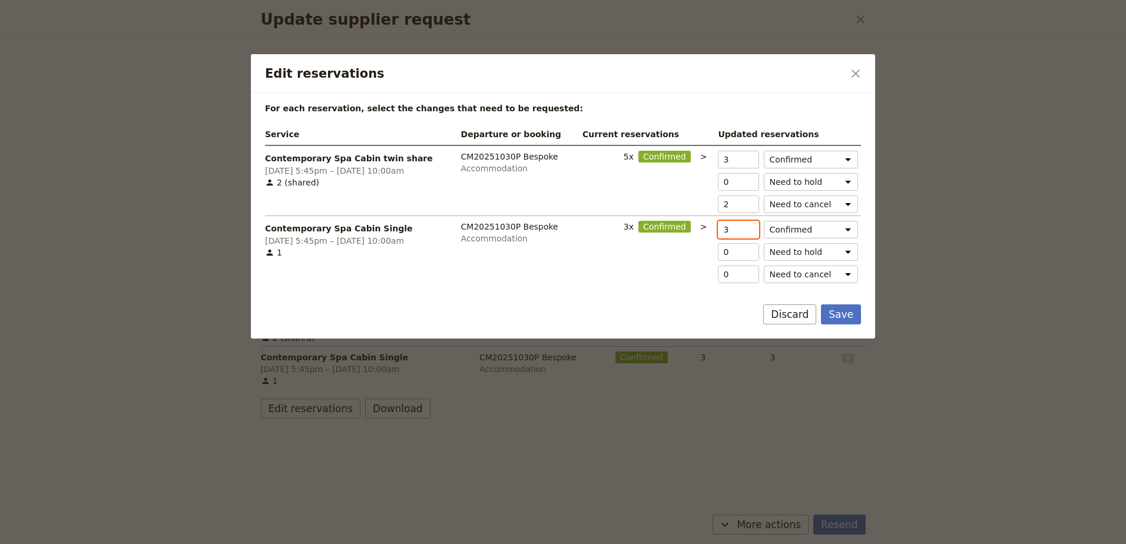
click at [730, 226] on input "3" at bounding box center [738, 230] width 41 height 18
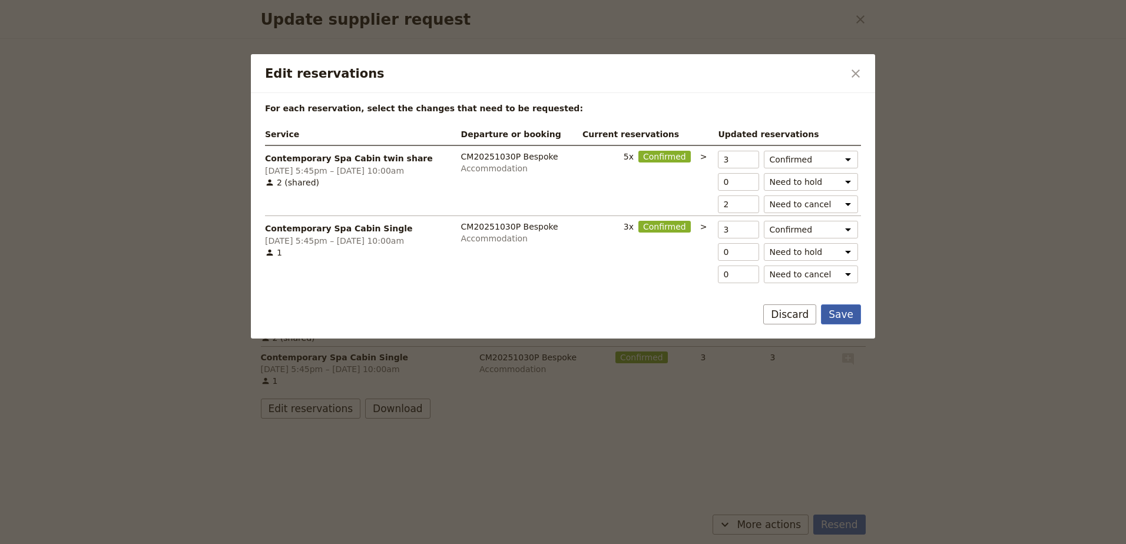
click at [837, 310] on button "Save" at bounding box center [841, 314] width 40 height 20
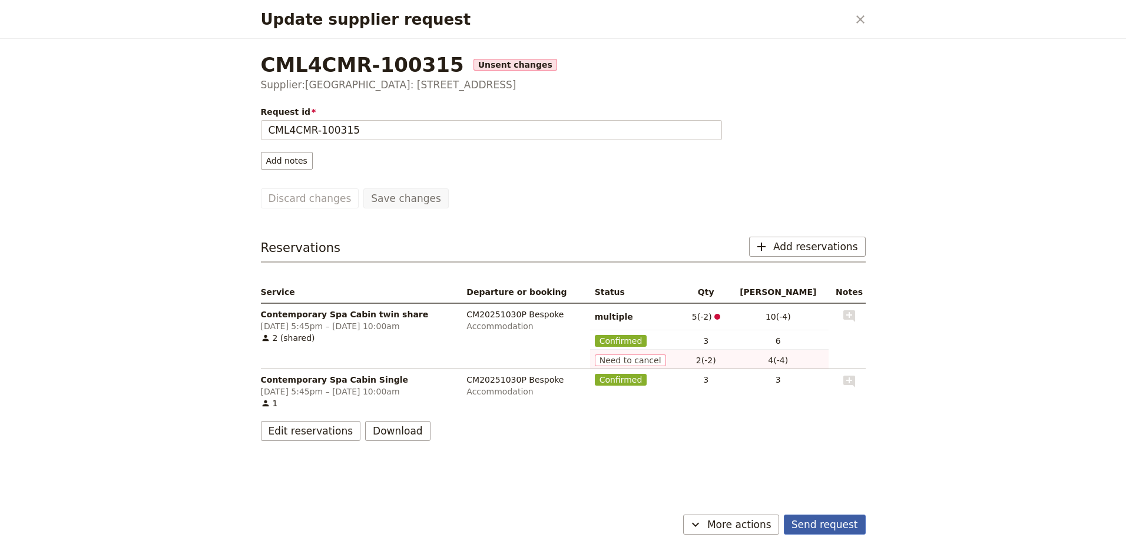
click at [827, 520] on button "Send request" at bounding box center [825, 525] width 82 height 20
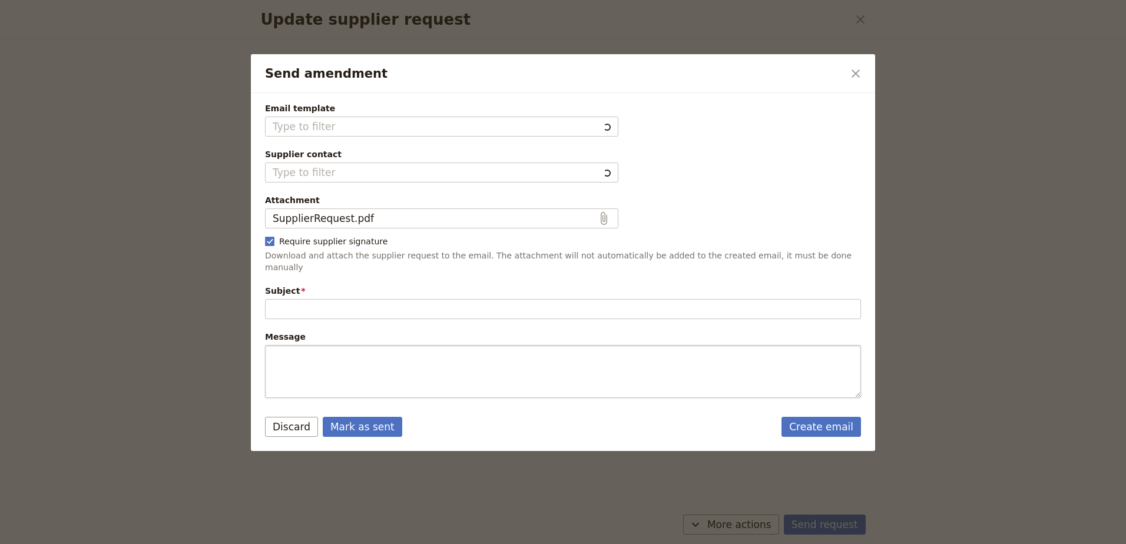
type input "Request to amend existing reservation"
type textarea "Hi Cradle Mountain Lodge: 4038 Cradle Mountain Road I would like to request an …"
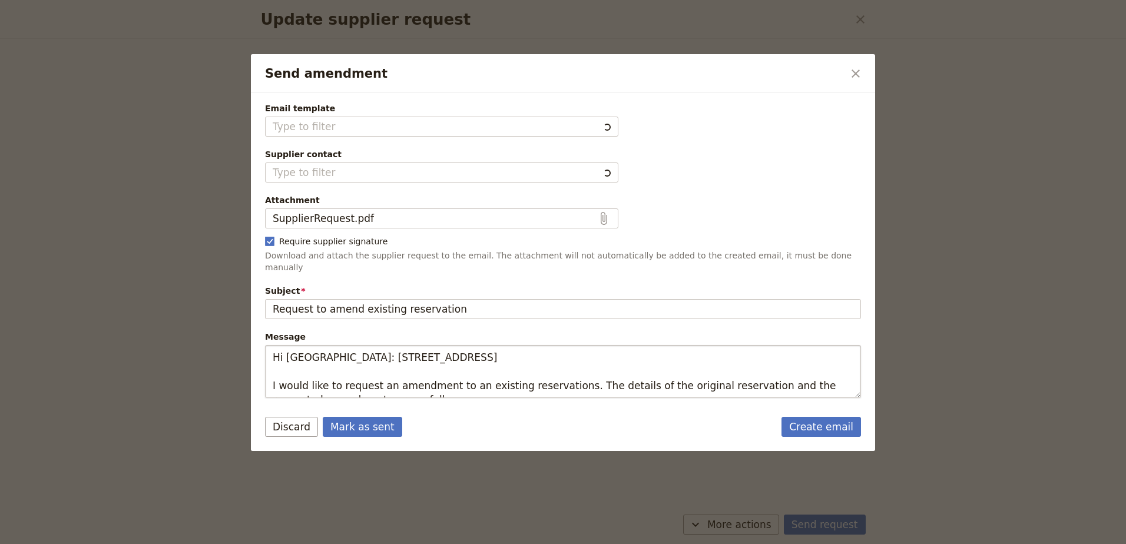
type input "Fieldbook default template"
type input "Cradle Mountain Lodge: 4038 Cradle Mountain Road"
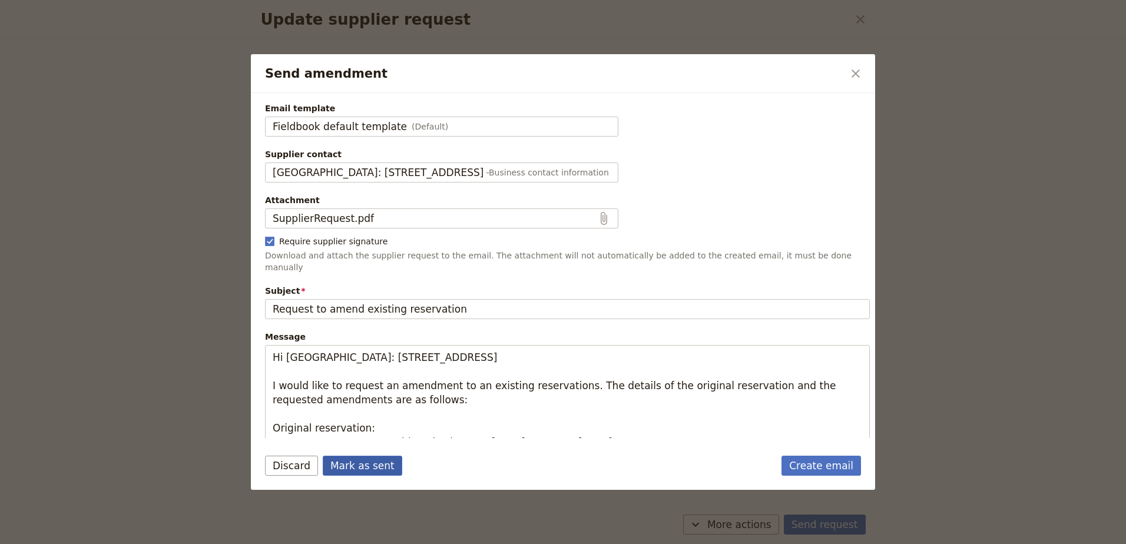
click at [365, 472] on button "Mark as sent" at bounding box center [362, 466] width 79 height 20
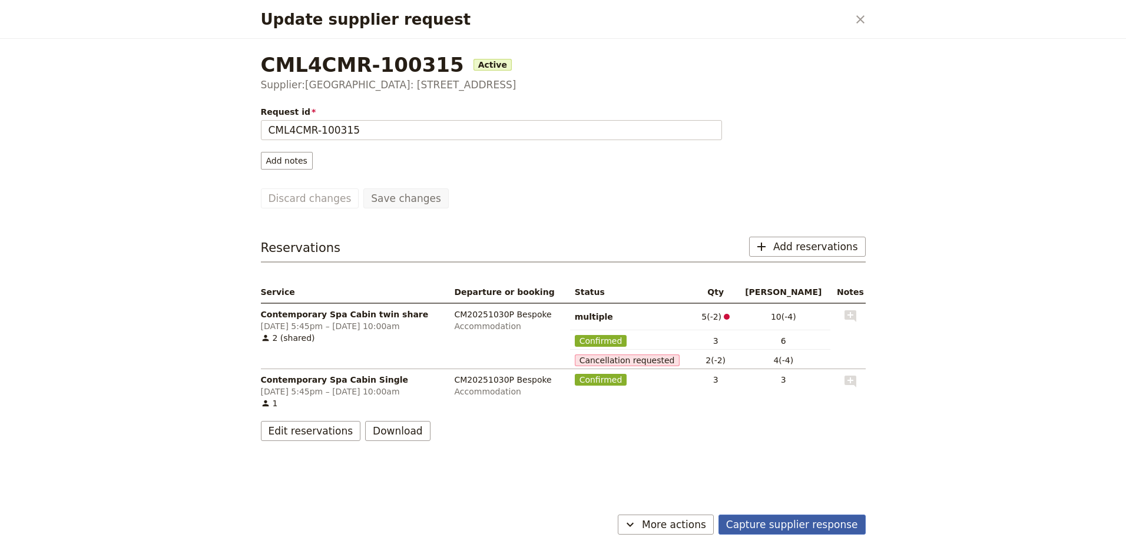
click at [748, 522] on button "Capture supplier response" at bounding box center [791, 525] width 147 height 20
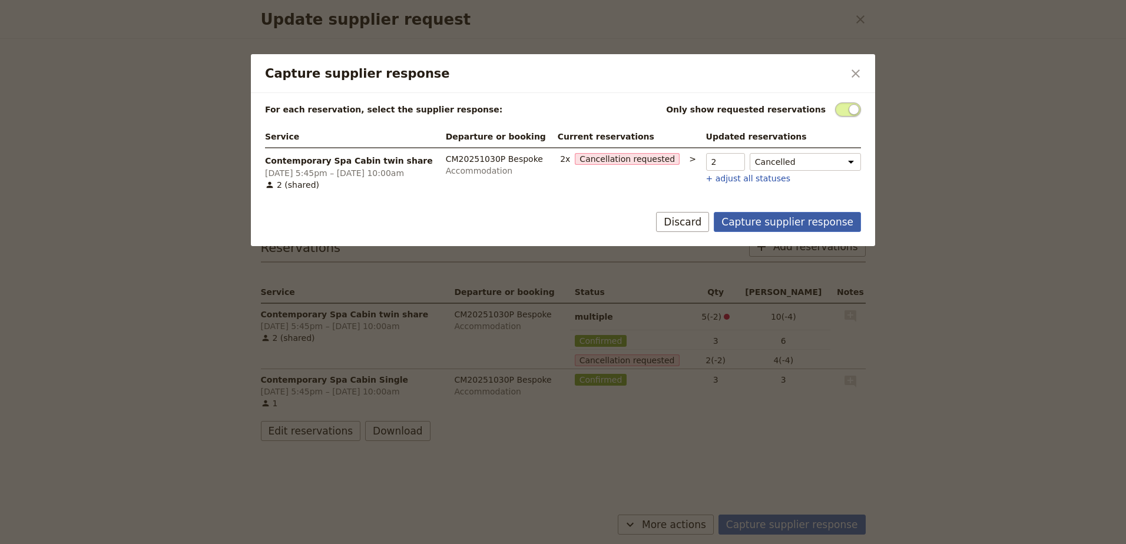
click at [800, 218] on button "Capture supplier response" at bounding box center [787, 222] width 147 height 20
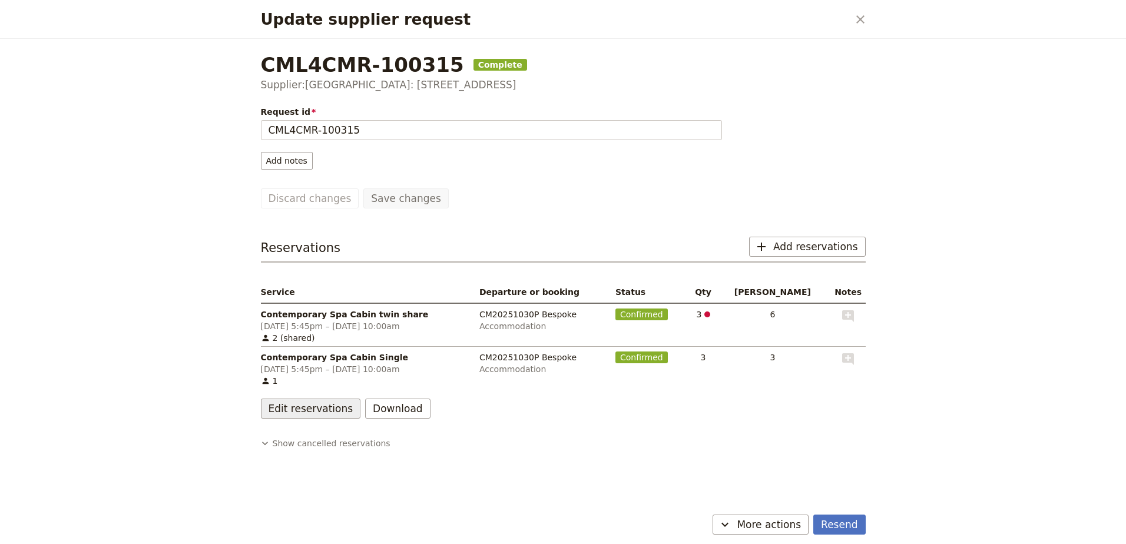
click at [326, 409] on button "Edit reservations" at bounding box center [311, 409] width 100 height 20
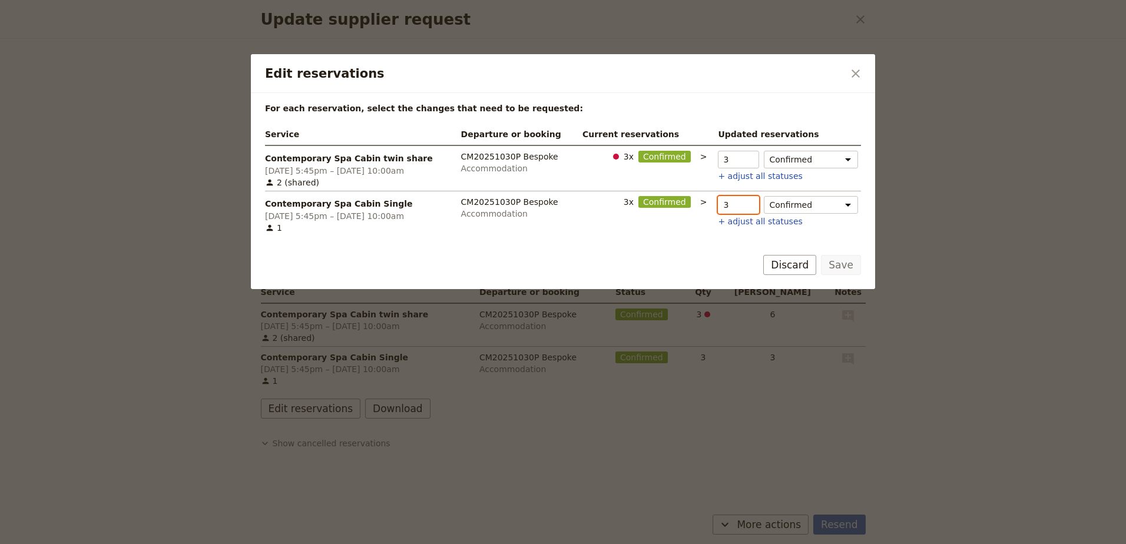
click at [732, 204] on input "3" at bounding box center [738, 205] width 41 height 18
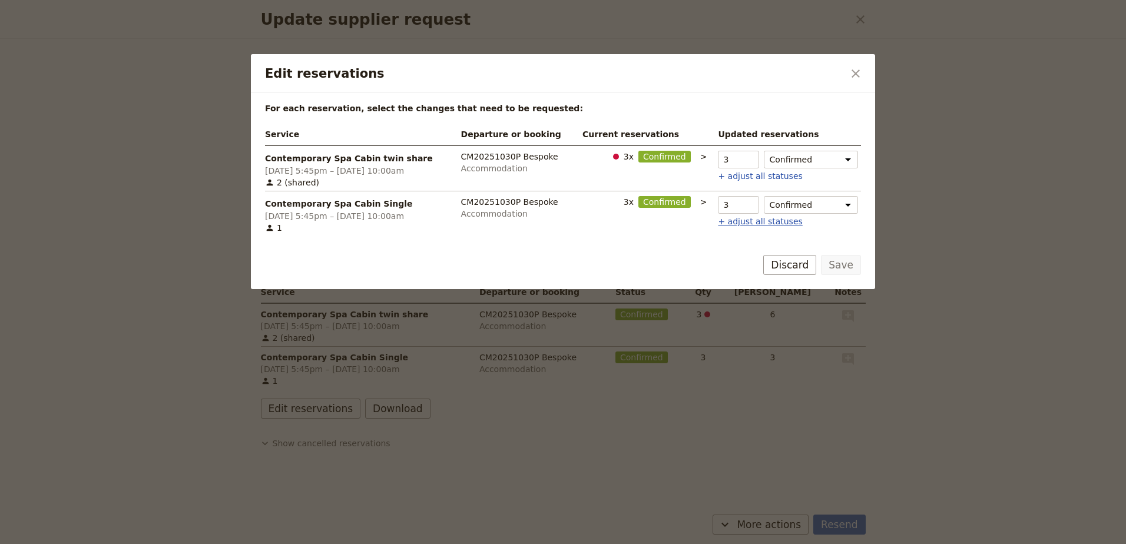
click at [734, 221] on button "+ adjust all statuses" at bounding box center [760, 222] width 84 height 12
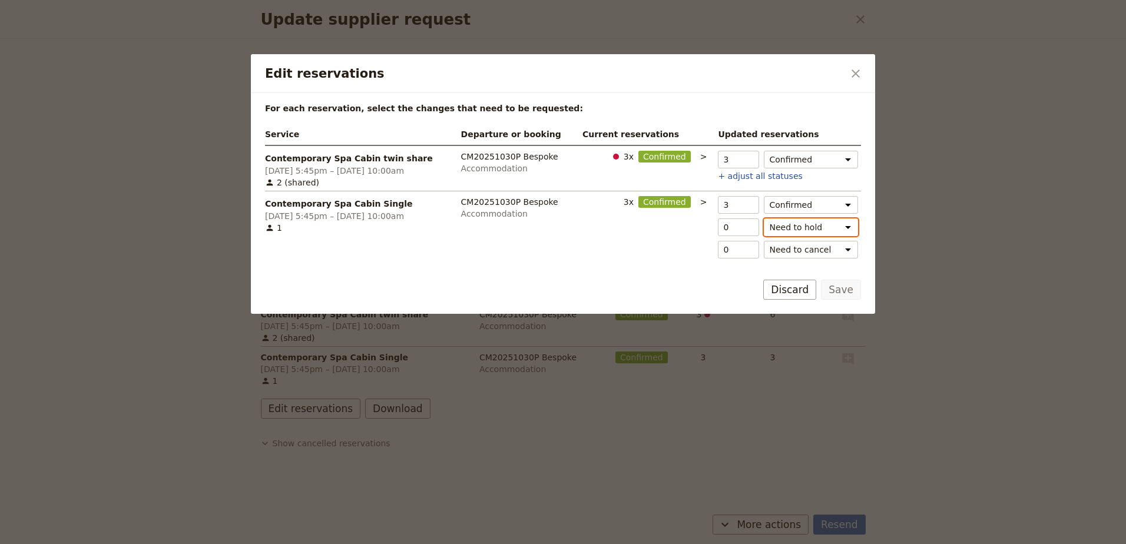
click at [830, 227] on select "Need to hold" at bounding box center [811, 227] width 94 height 18
click at [826, 203] on select "Confirmed" at bounding box center [811, 205] width 94 height 18
click at [830, 251] on select "Need to cancel" at bounding box center [811, 250] width 94 height 18
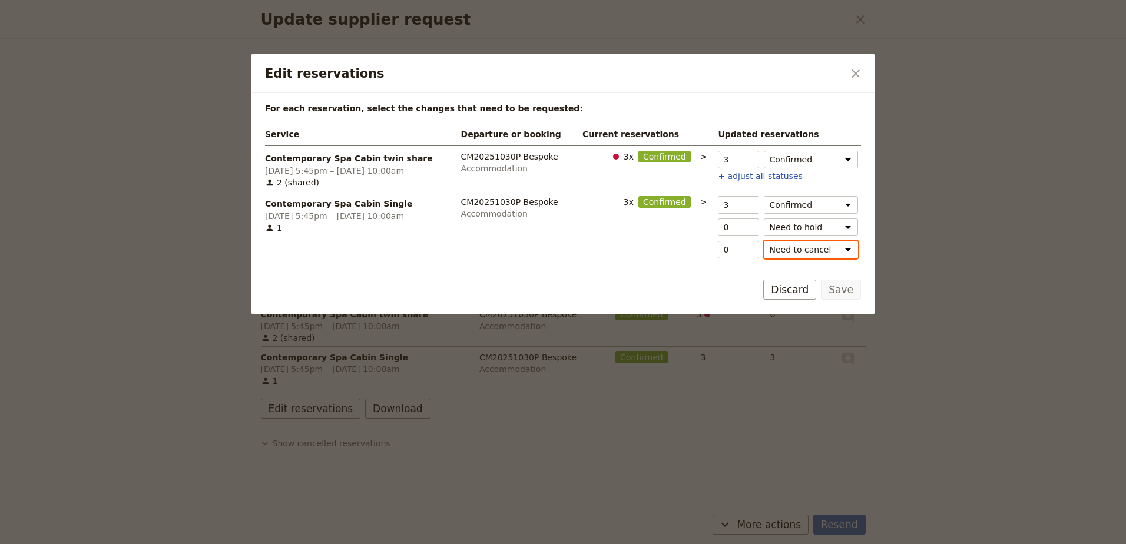
click at [830, 251] on select "Need to cancel" at bounding box center [811, 250] width 94 height 18
click at [816, 296] on button "Discard" at bounding box center [789, 290] width 53 height 20
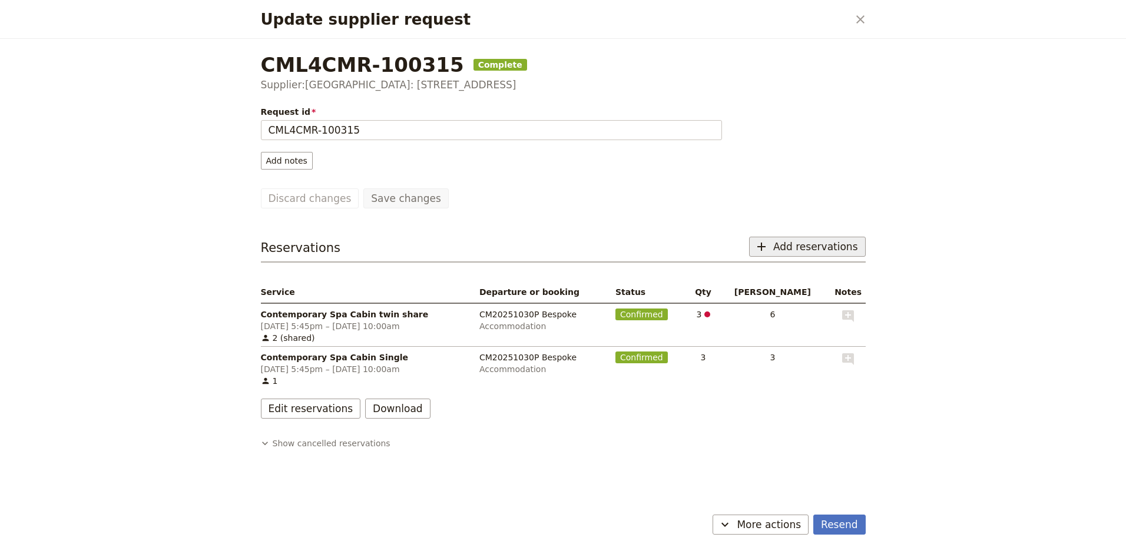
click at [794, 244] on span "Add reservations" at bounding box center [815, 247] width 85 height 14
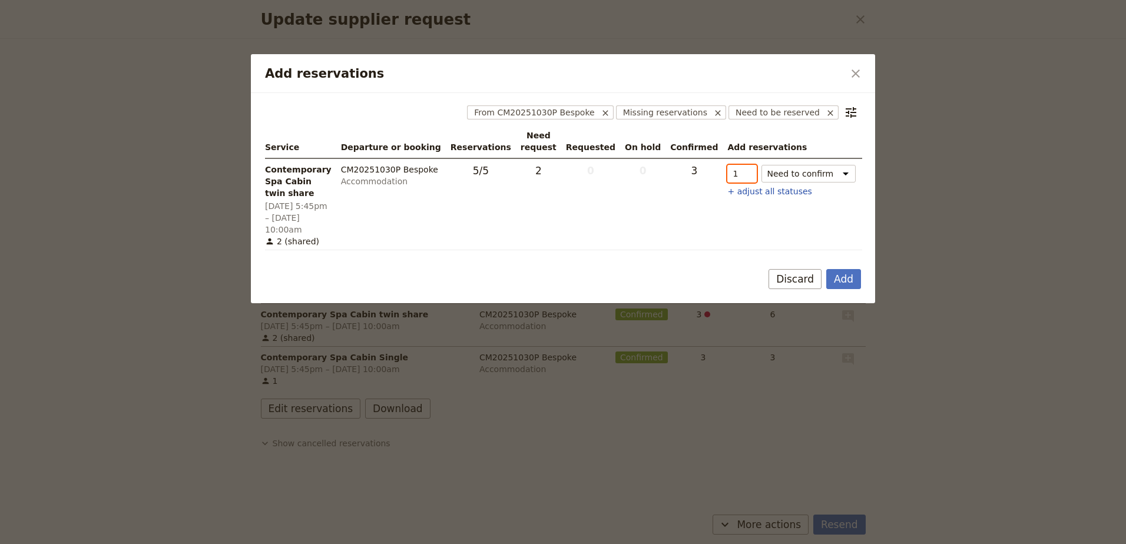
click at [727, 177] on input "1" at bounding box center [741, 174] width 29 height 18
type input "0"
click at [729, 178] on input "0" at bounding box center [741, 174] width 29 height 18
click at [826, 177] on select "Need to confirm Need to hold On hold requested Confirm requested On hold Confir…" at bounding box center [808, 174] width 94 height 18
click at [648, 231] on form "​ From CM20251030P Bespoke Missing reservations Need to be reserved Service Dep…" at bounding box center [563, 198] width 624 height 210
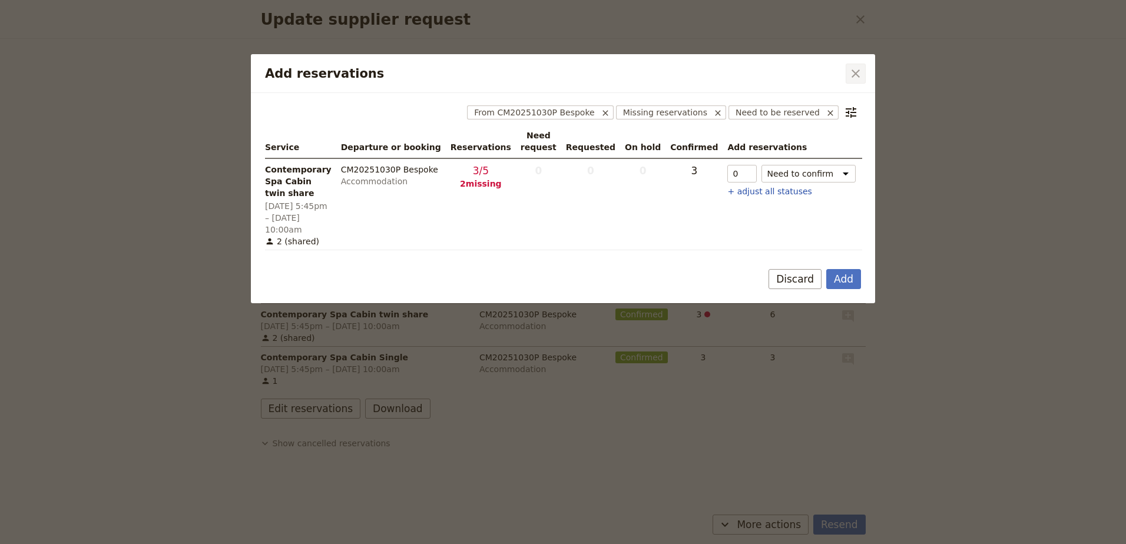
click at [853, 71] on icon "Close dialog" at bounding box center [855, 73] width 8 height 8
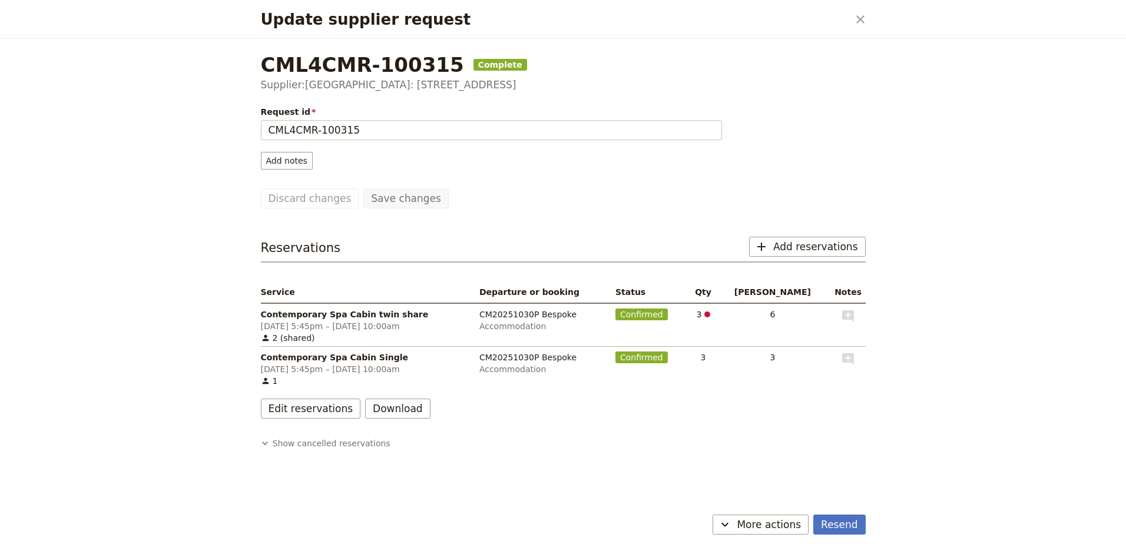
click at [358, 361] on span "Contemporary Spa Cabin Single" at bounding box center [365, 358] width 209 height 12
click at [307, 409] on button "Edit reservations" at bounding box center [311, 409] width 100 height 20
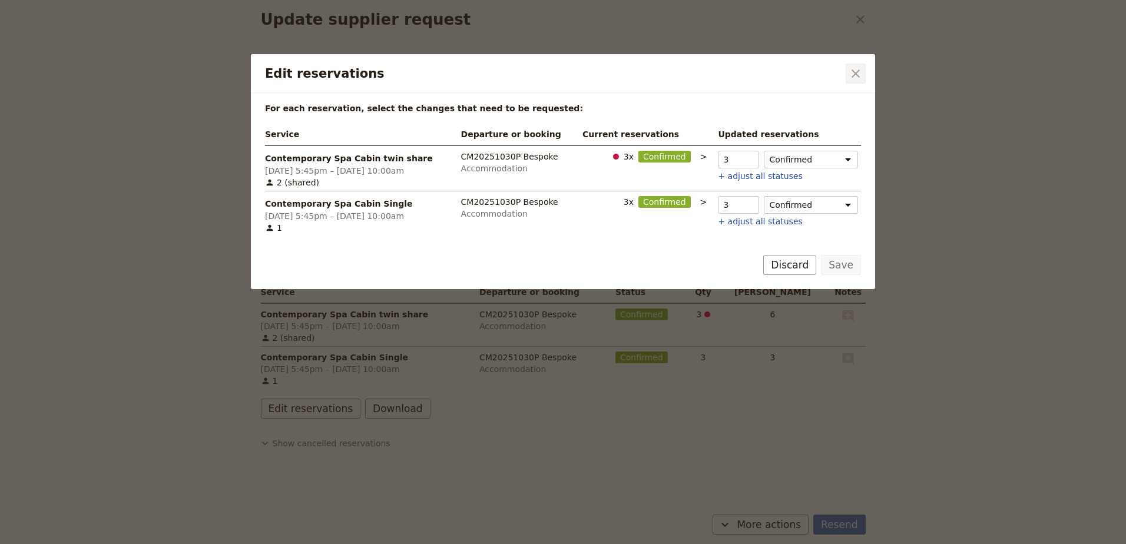
click at [850, 71] on icon "Close dialog" at bounding box center [855, 74] width 14 height 14
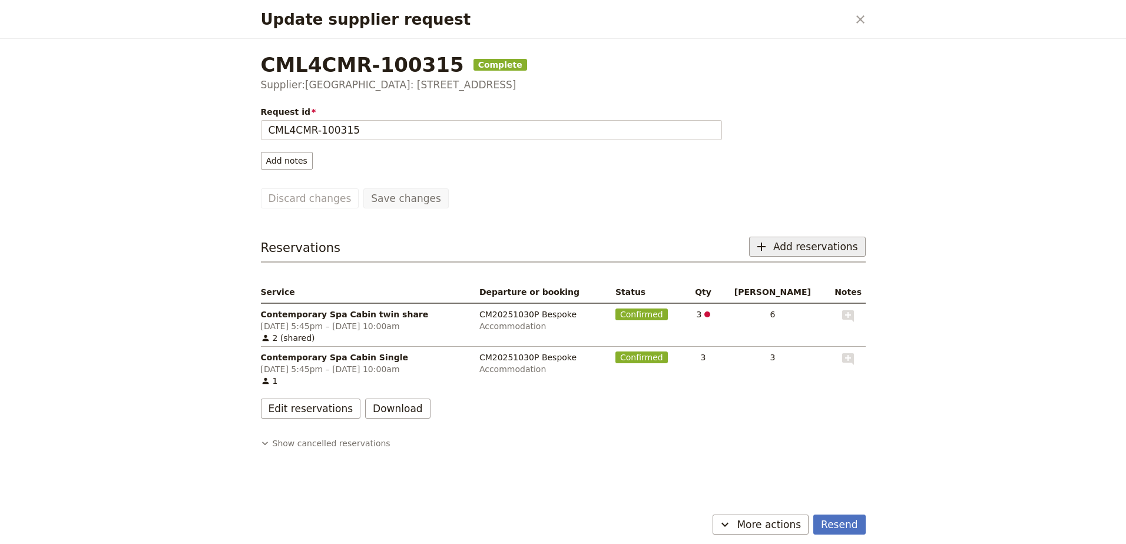
click at [805, 253] on span "Add reservations" at bounding box center [815, 247] width 85 height 14
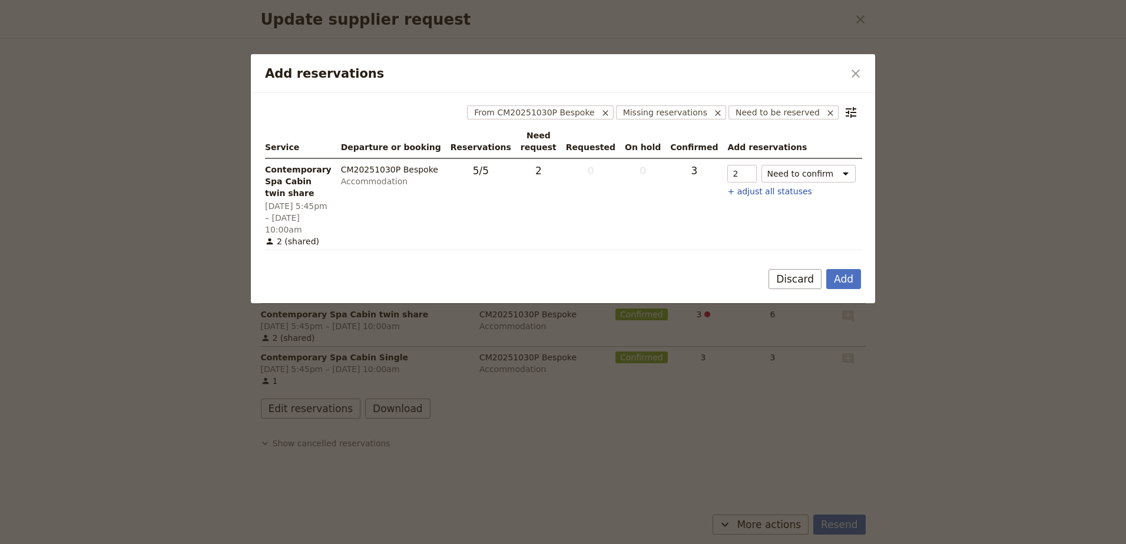
click at [286, 177] on span "Contemporary Spa Cabin twin share" at bounding box center [298, 181] width 67 height 35
drag, startPoint x: 286, startPoint y: 177, endPoint x: 296, endPoint y: 183, distance: 12.1
click at [296, 183] on span "Contemporary Spa Cabin twin share" at bounding box center [298, 181] width 67 height 35
click at [809, 269] on button "Discard" at bounding box center [794, 279] width 53 height 20
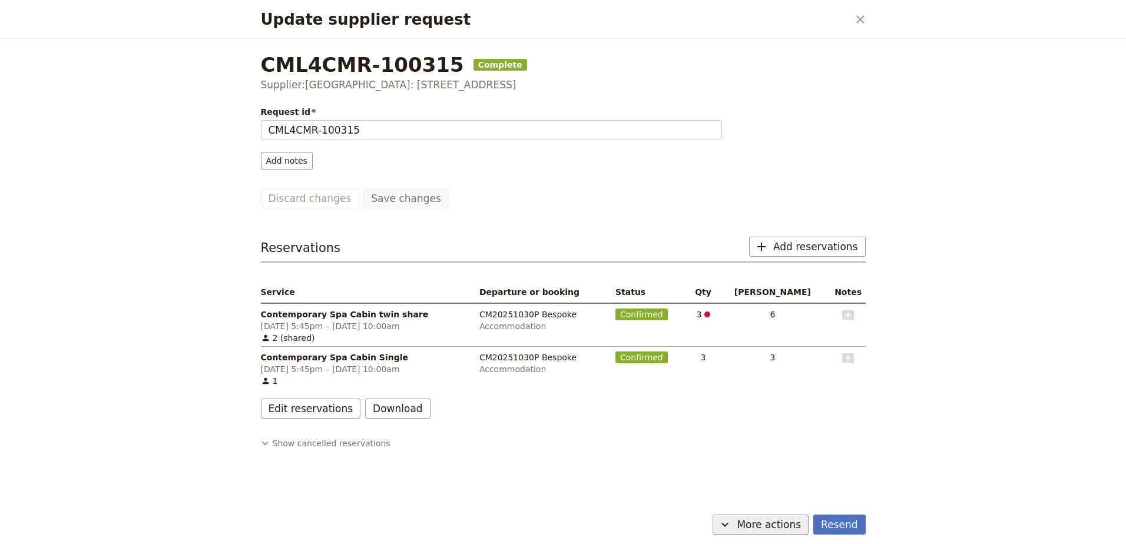
click at [805, 516] on button "​ More actions" at bounding box center [760, 525] width 96 height 20
click at [791, 493] on span "Cancel request" at bounding box center [751, 499] width 108 height 12
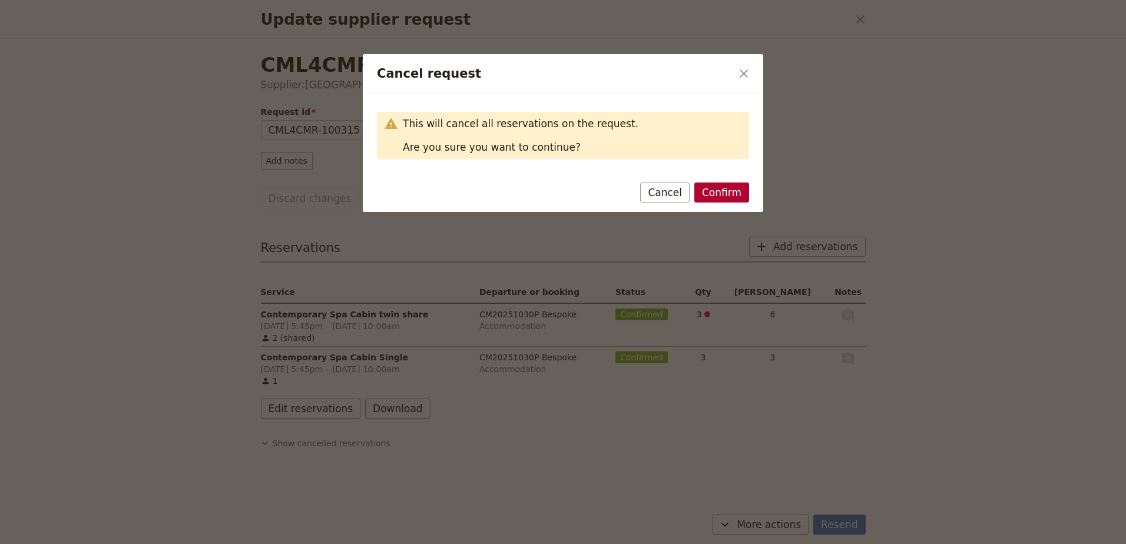
click at [732, 191] on button "Confirm" at bounding box center [721, 193] width 55 height 20
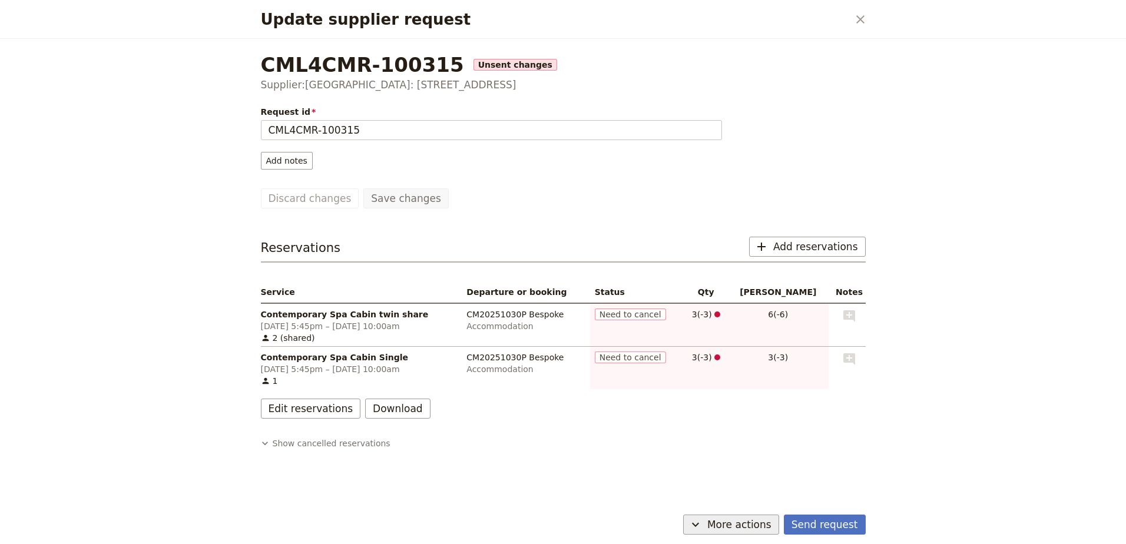
click at [778, 524] on button "​ More actions" at bounding box center [731, 525] width 96 height 20
click at [742, 468] on span "Capture supplier response" at bounding box center [724, 466] width 108 height 12
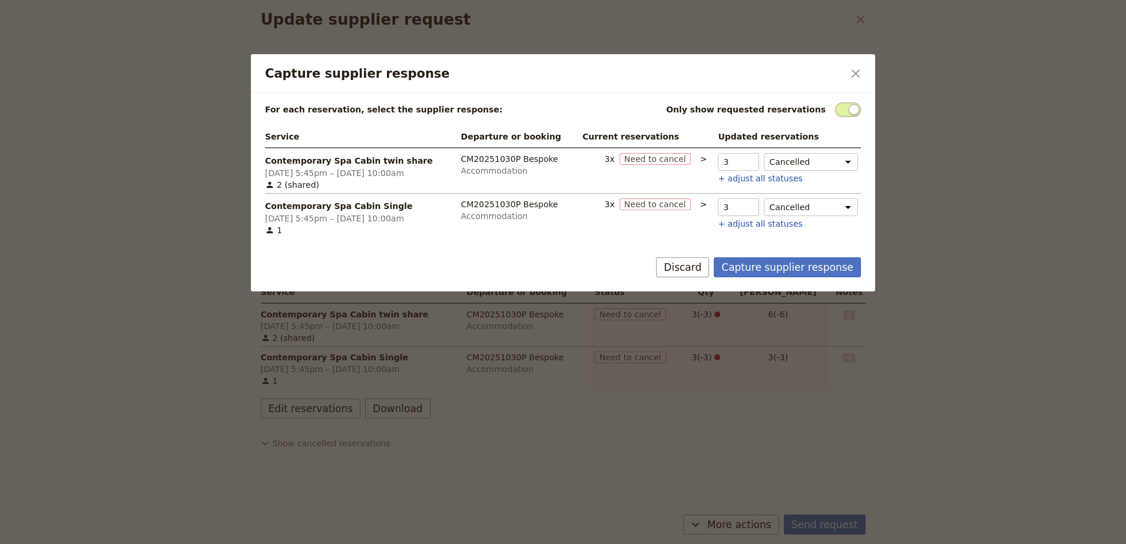
click at [742, 468] on div at bounding box center [563, 272] width 1126 height 544
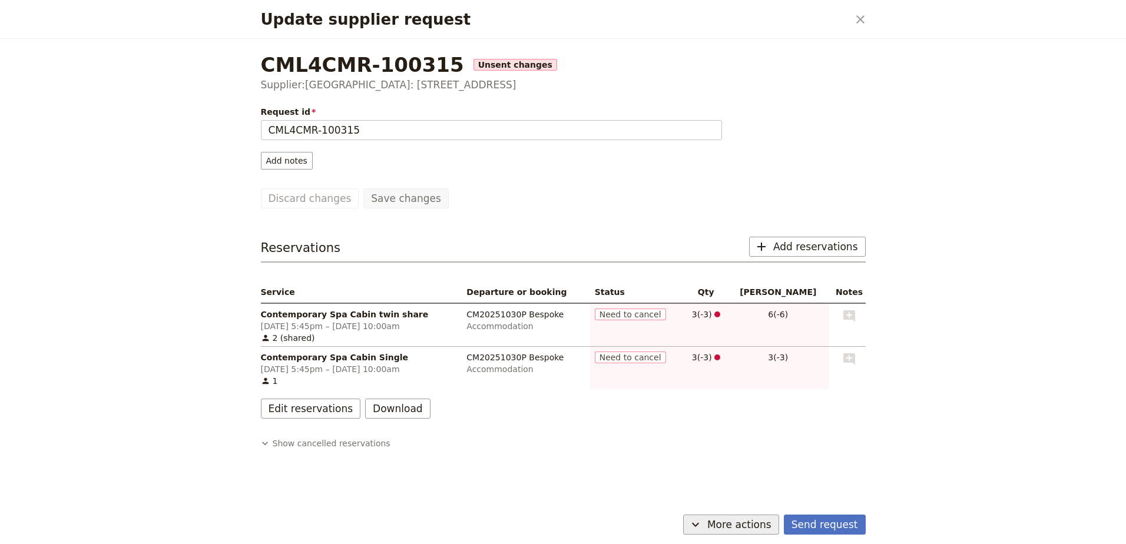
click at [749, 519] on span "More actions" at bounding box center [739, 525] width 64 height 14
click at [739, 471] on span "Capture supplier response" at bounding box center [724, 466] width 108 height 12
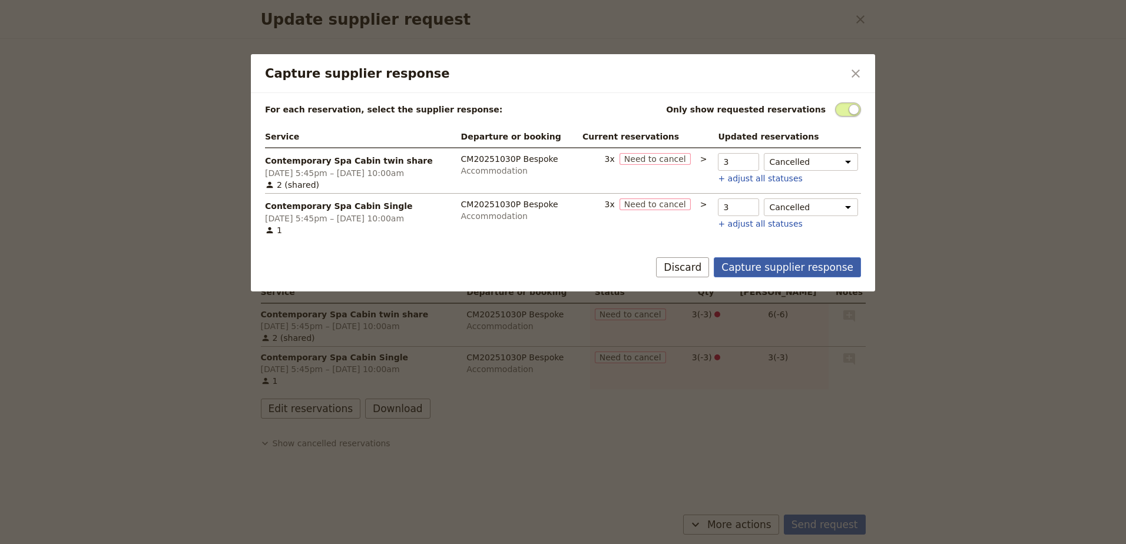
click at [778, 267] on button "Capture supplier response" at bounding box center [787, 267] width 147 height 20
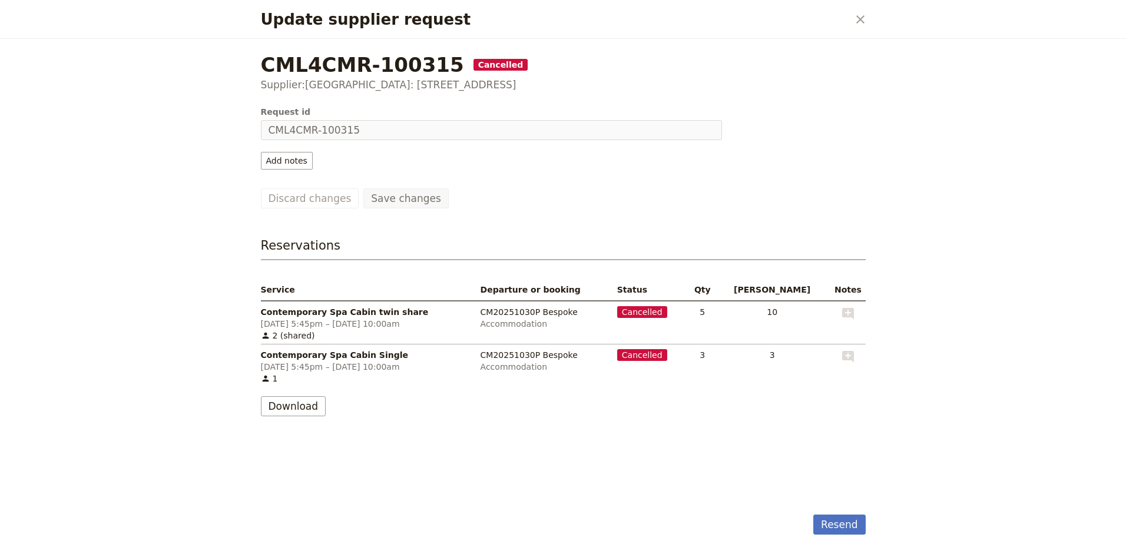
click at [857, 6] on div "Update supplier request ​" at bounding box center [563, 19] width 633 height 39
click at [860, 11] on button "​" at bounding box center [860, 19] width 20 height 20
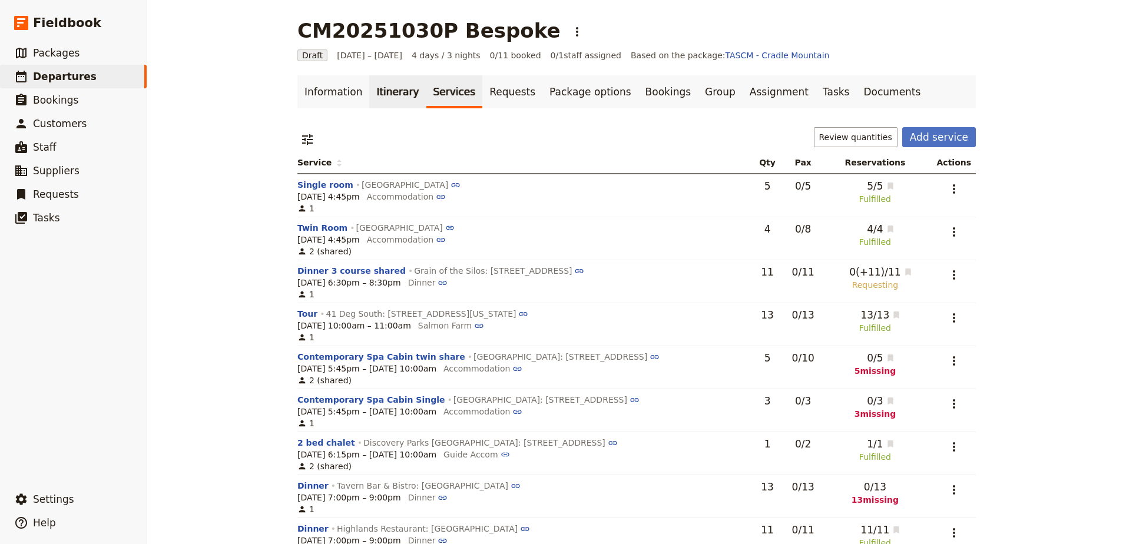
click at [397, 101] on link "Itinerary" at bounding box center [397, 91] width 57 height 33
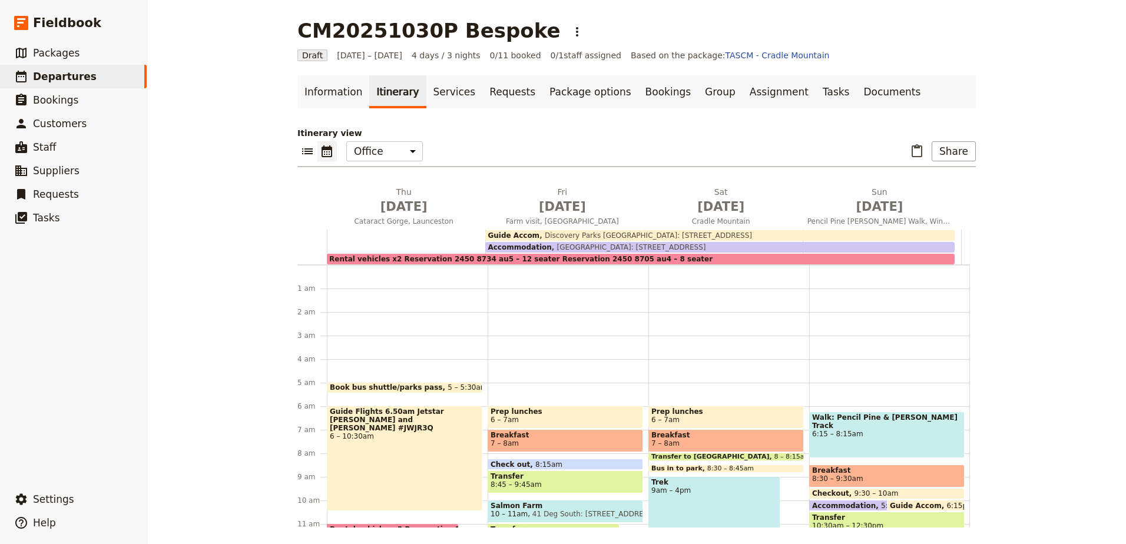
scroll to position [106, 0]
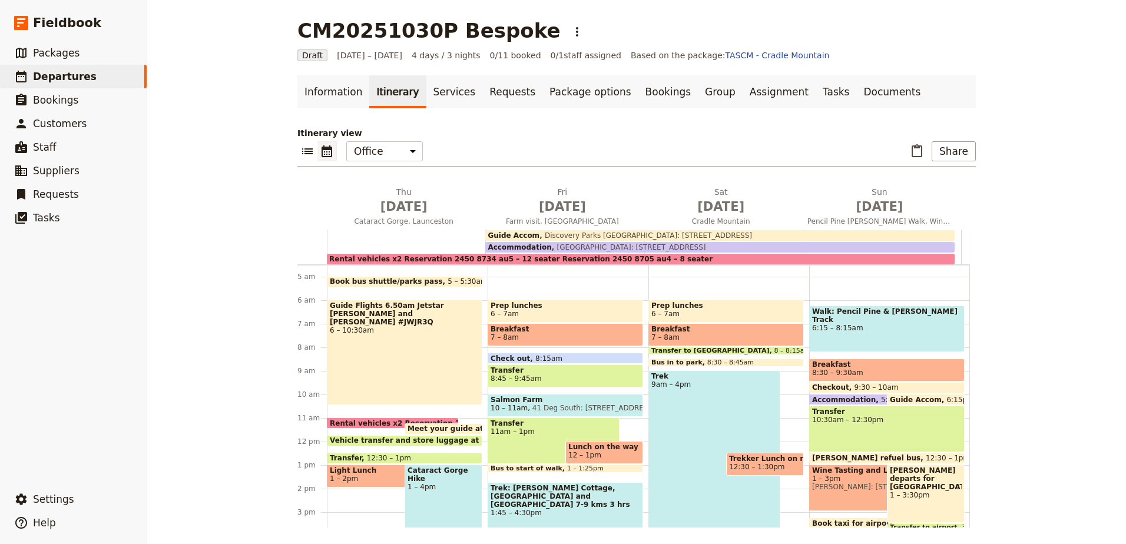
click at [568, 248] on span "Cradle Mountain Lodge: 4038 Cradle Mountain Road" at bounding box center [629, 247] width 154 height 8
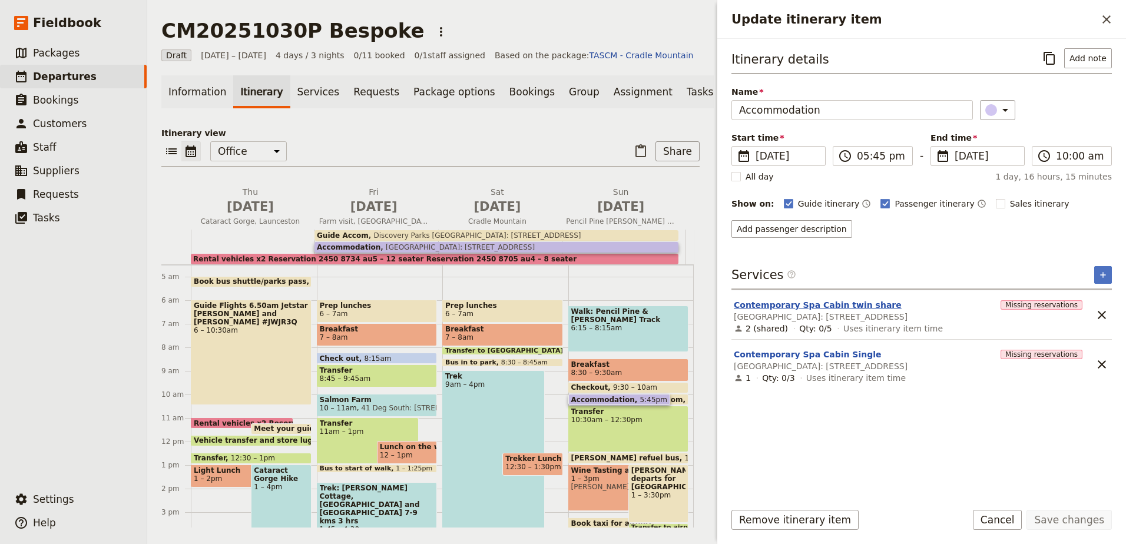
click at [787, 308] on button "Contemporary Spa Cabin twin share" at bounding box center [818, 305] width 168 height 12
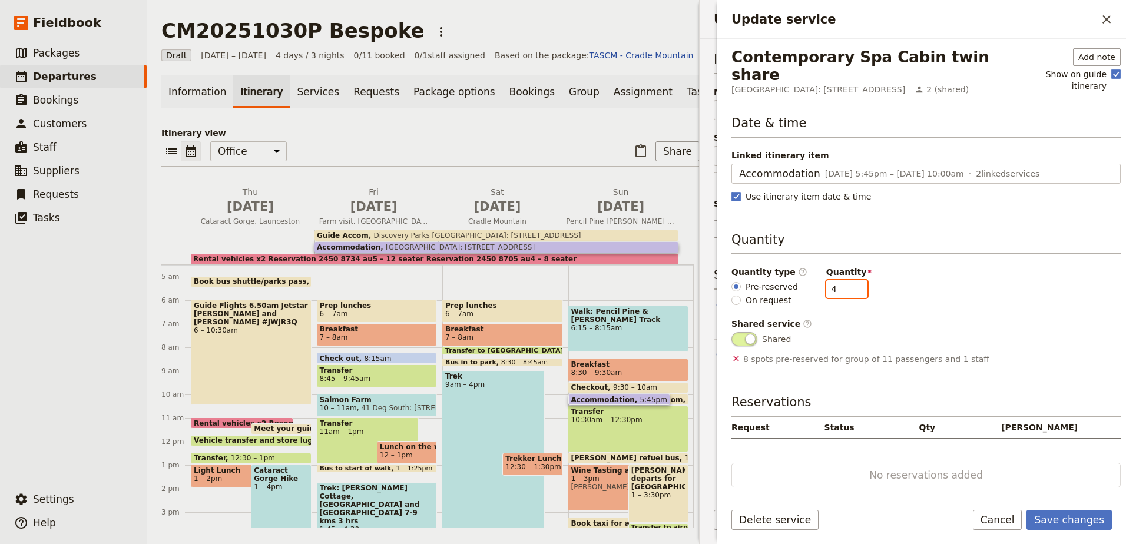
click at [847, 280] on input "4" at bounding box center [846, 289] width 41 height 18
type input "3"
click at [847, 280] on input "3" at bounding box center [846, 289] width 41 height 18
click at [1096, 526] on button "Save changes" at bounding box center [1068, 520] width 85 height 20
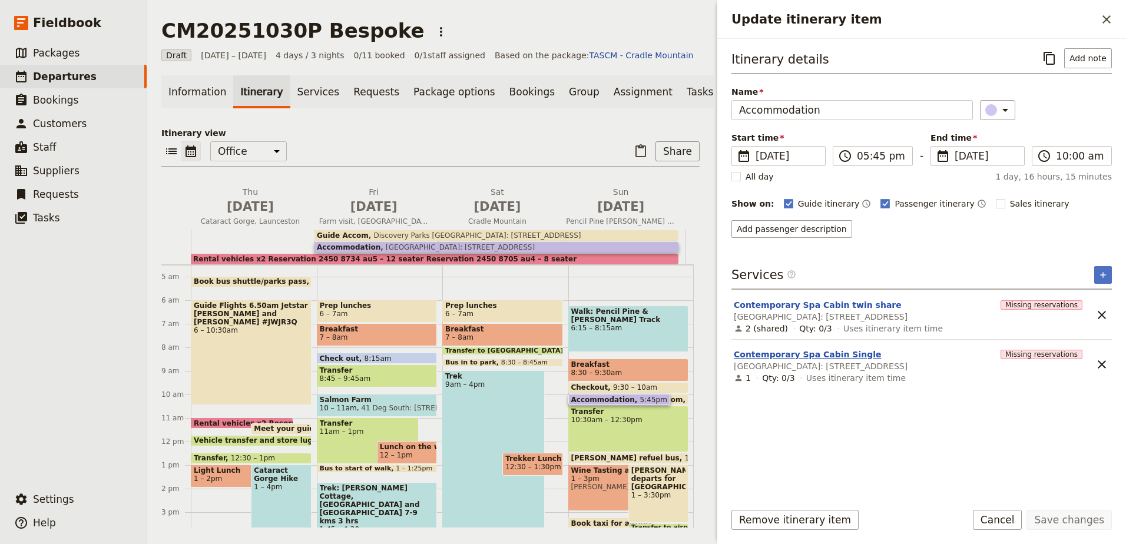
click at [788, 352] on button "Contemporary Spa Cabin Single" at bounding box center [808, 355] width 148 height 12
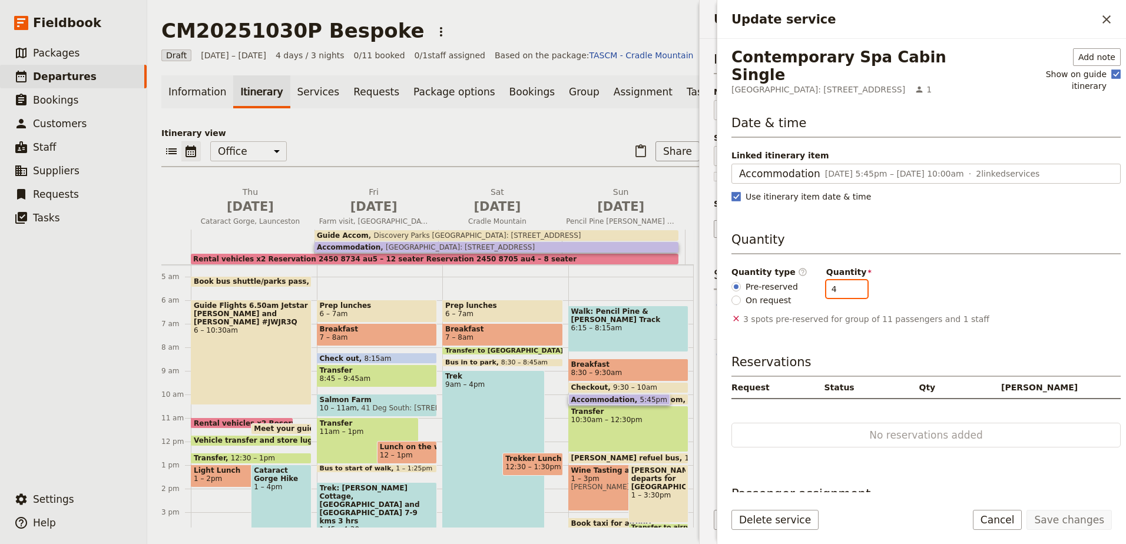
click at [847, 280] on input "4" at bounding box center [846, 289] width 41 height 18
type input "5"
click at [847, 280] on input "5" at bounding box center [846, 289] width 41 height 18
click at [1080, 521] on button "Save changes" at bounding box center [1068, 520] width 85 height 20
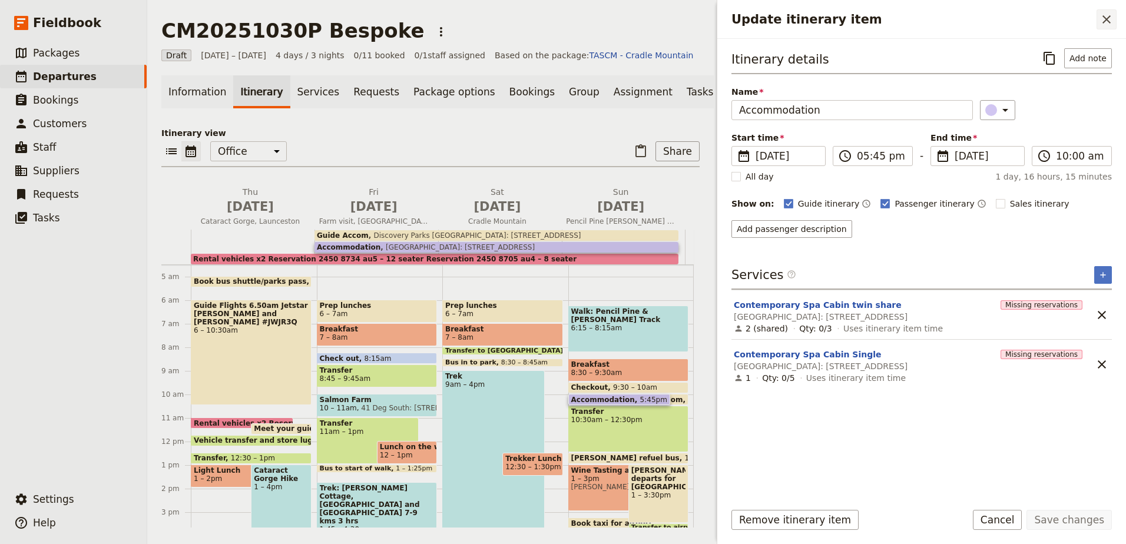
click at [1105, 20] on icon "Close drawer" at bounding box center [1106, 19] width 8 height 8
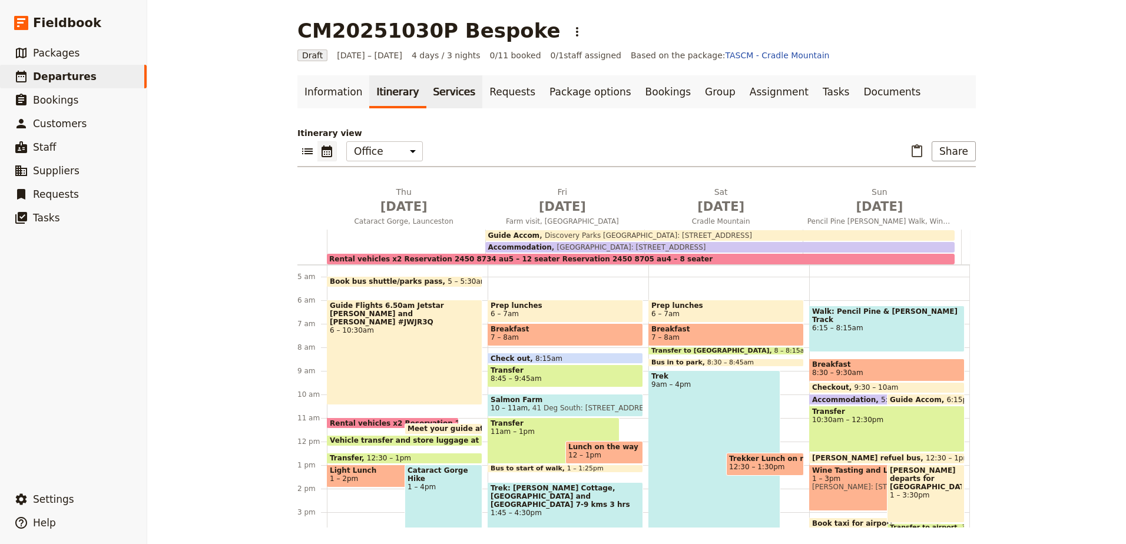
click at [426, 98] on link "Services" at bounding box center [454, 91] width 57 height 33
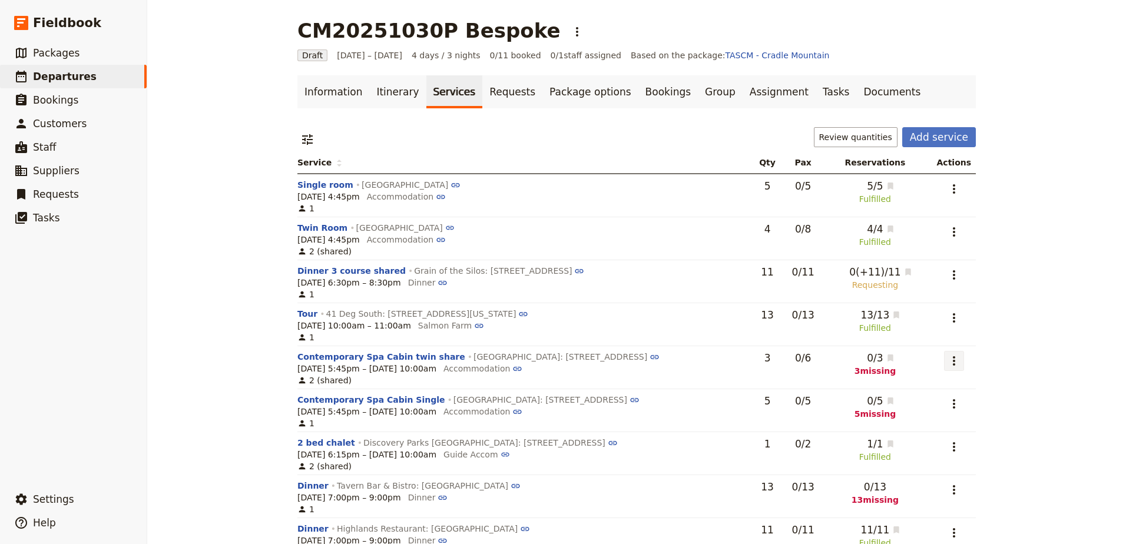
click at [955, 364] on icon "Actions" at bounding box center [954, 361] width 14 height 14
click at [931, 419] on span "Go to request CML4CMR-100315" at bounding box center [888, 420] width 134 height 12
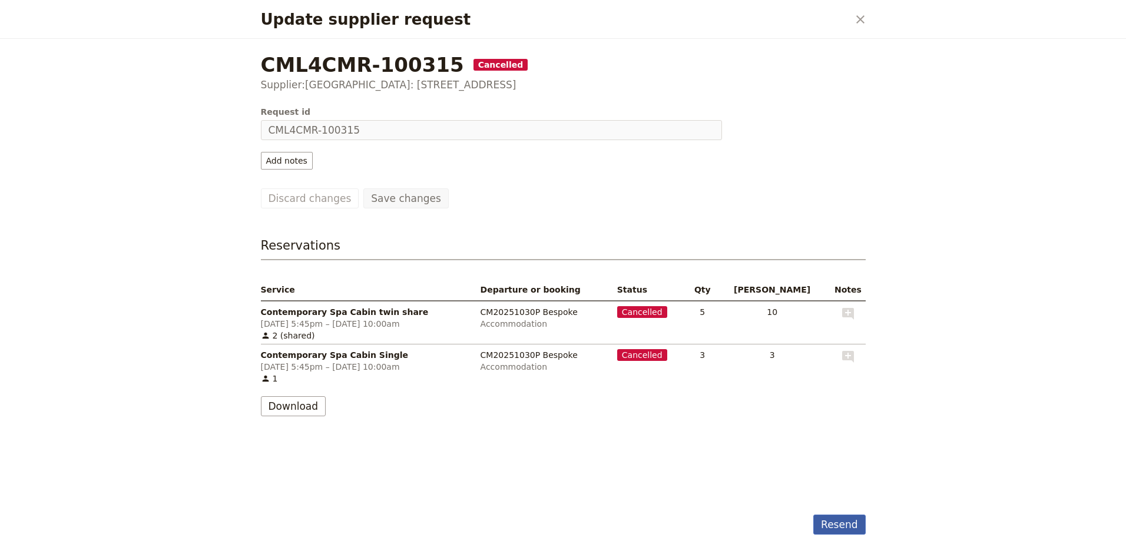
click at [838, 525] on button "Resend" at bounding box center [839, 525] width 52 height 20
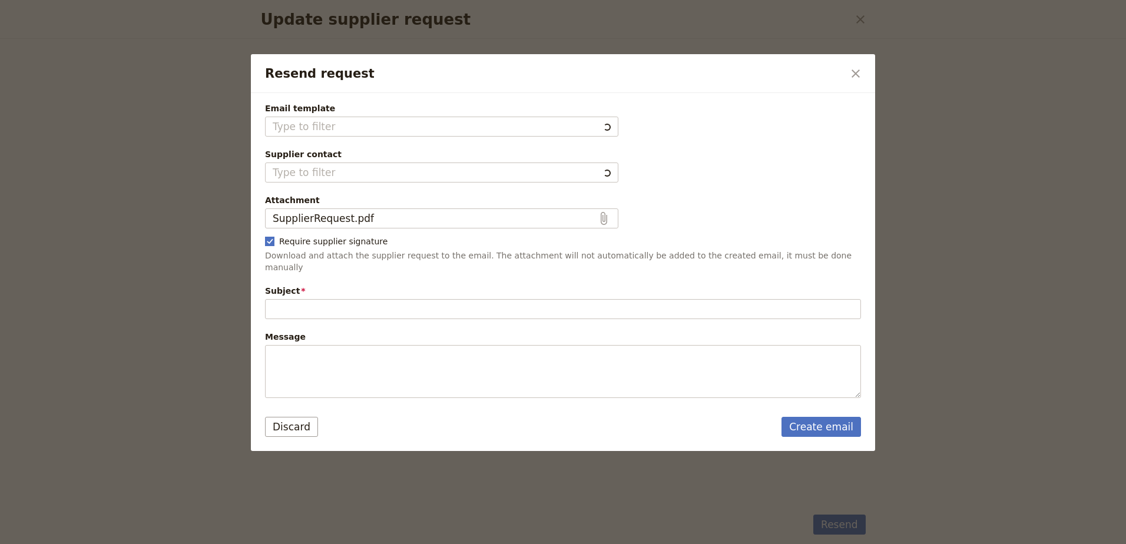
type input "Fieldbook default template"
type input "Cradle Mountain Lodge: 4038 Cradle Mountain Road"
type input "Follow up on previous reservation request"
type textarea "Hi Cradle Mountain Lodge: 4038 Cradle Mountain Road I am writing to follow up o…"
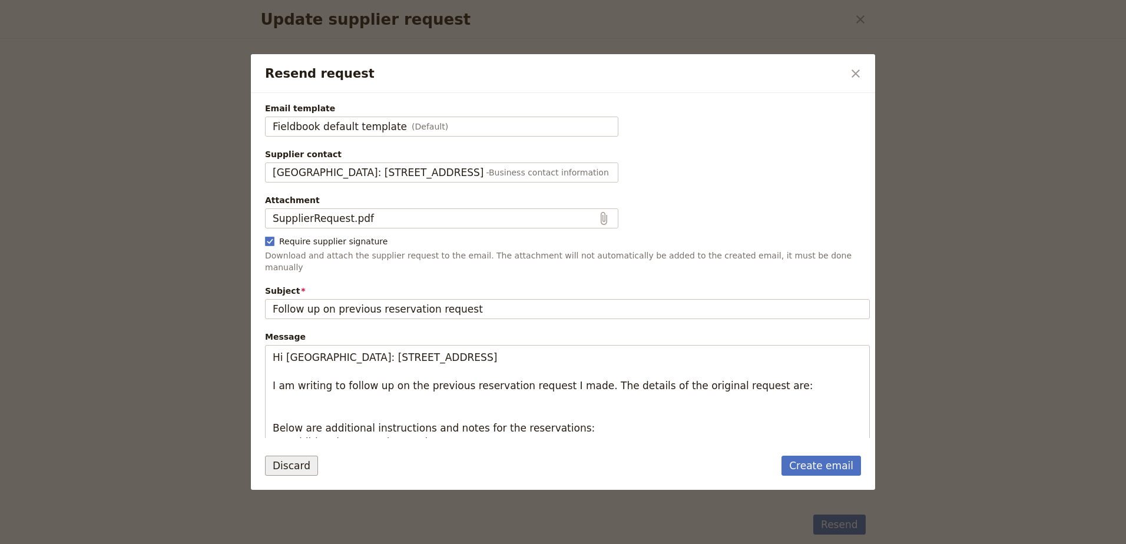
click at [273, 462] on button "Discard" at bounding box center [291, 466] width 53 height 20
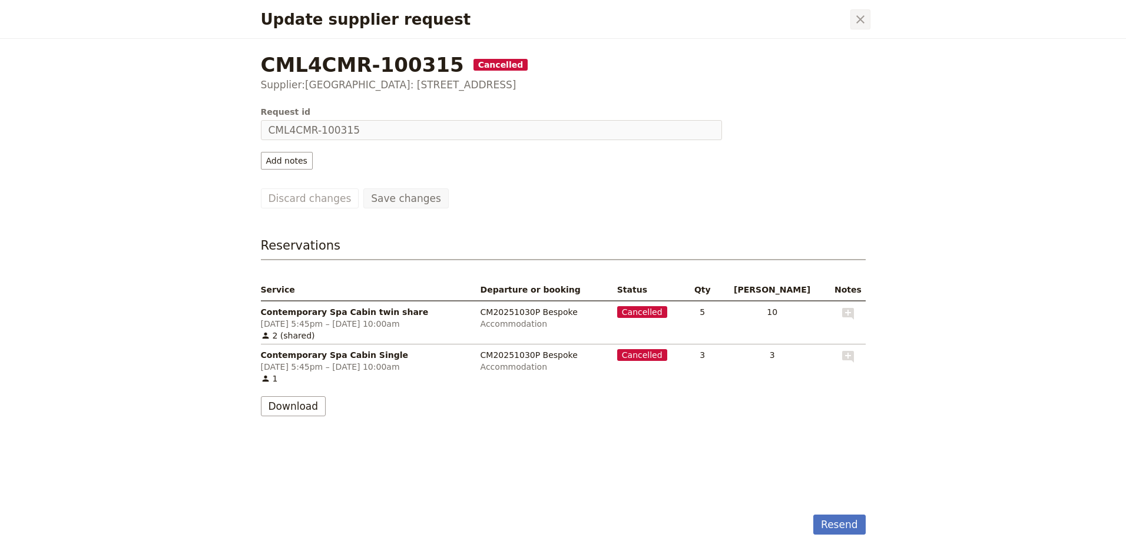
click at [860, 17] on icon "Close dialog" at bounding box center [860, 19] width 14 height 14
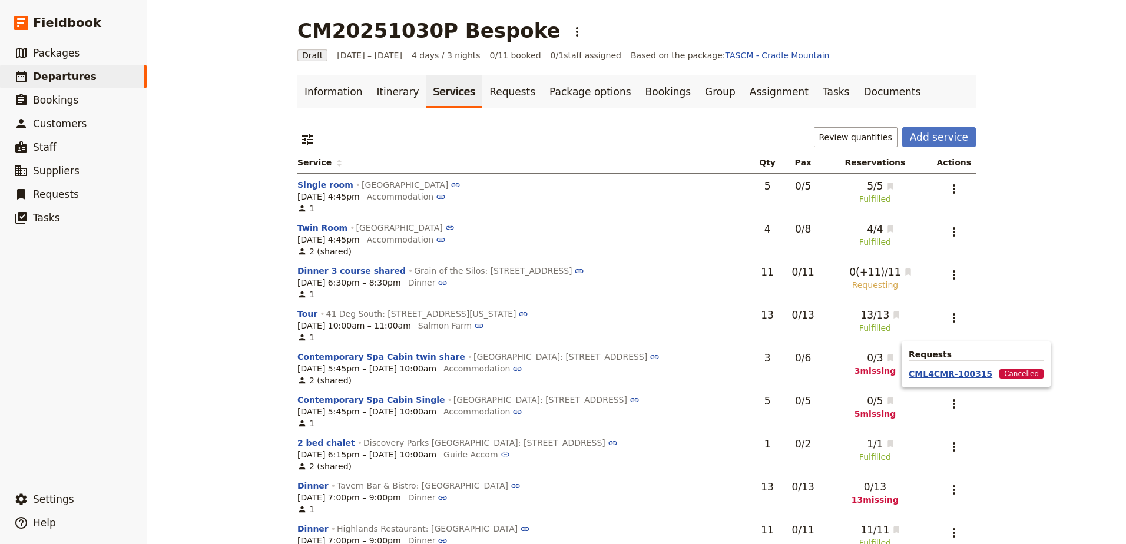
click at [960, 376] on button "CML4CMR-100315" at bounding box center [951, 374] width 84 height 12
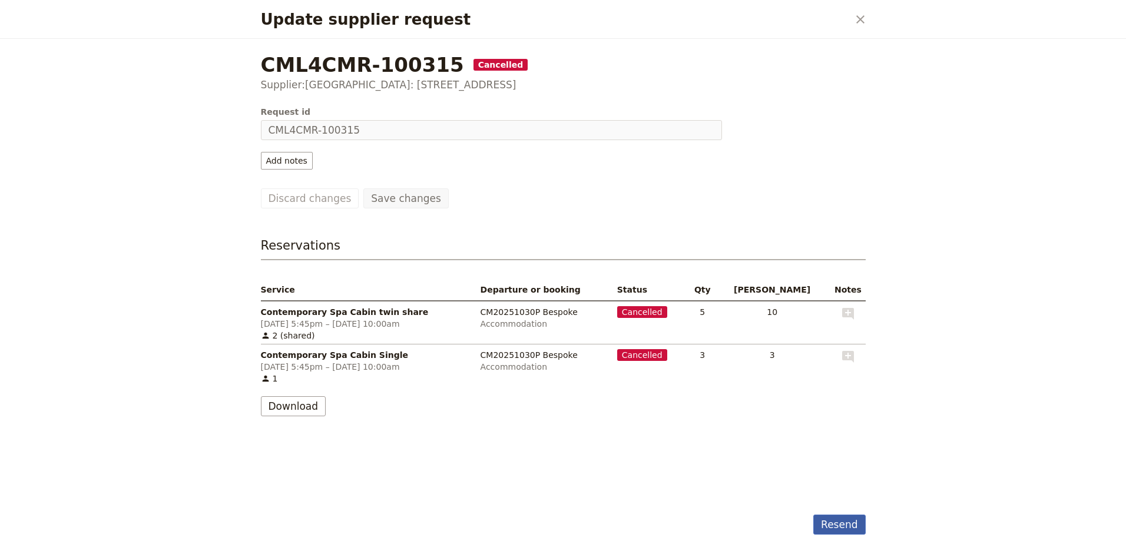
click at [841, 527] on button "Resend" at bounding box center [839, 525] width 52 height 20
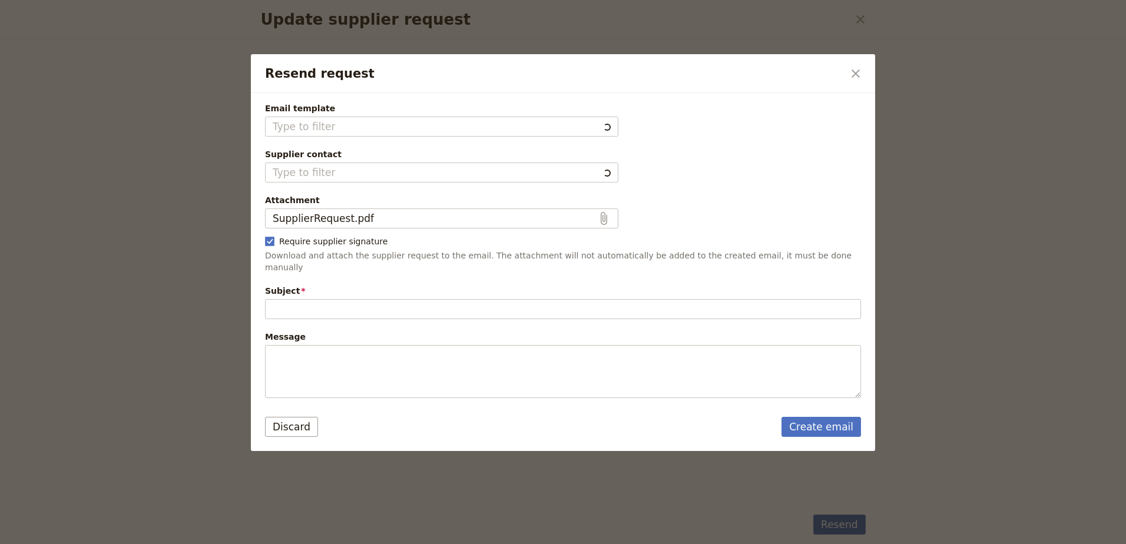
type input "Fieldbook default template"
type input "Cradle Mountain Lodge: 4038 Cradle Mountain Road"
type input "Follow up on previous reservation request"
type textarea "Hi Cradle Mountain Lodge: 4038 Cradle Mountain Road I am writing to follow up o…"
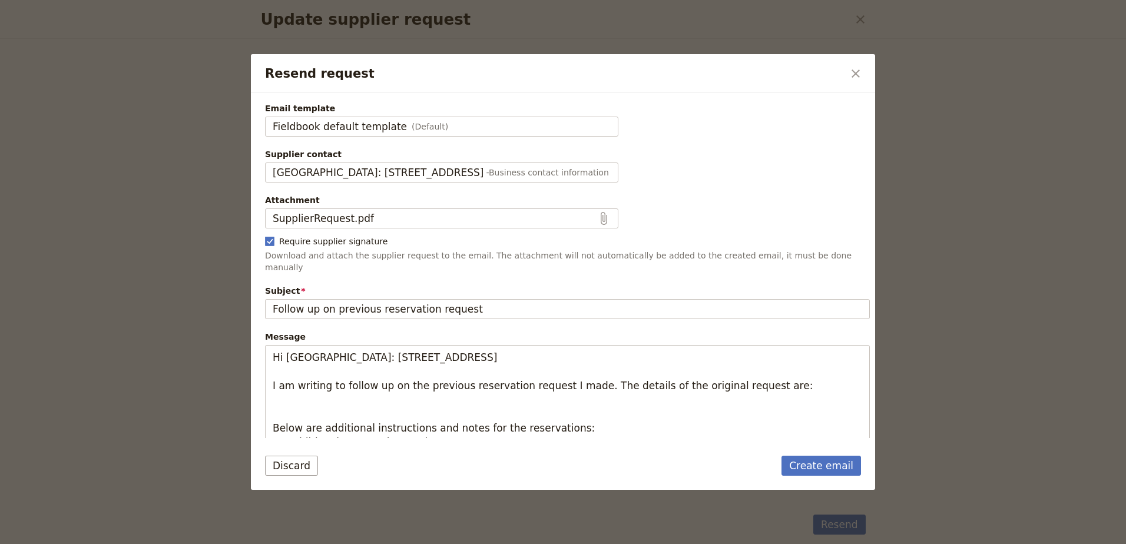
click at [270, 463] on button "Discard" at bounding box center [291, 466] width 53 height 20
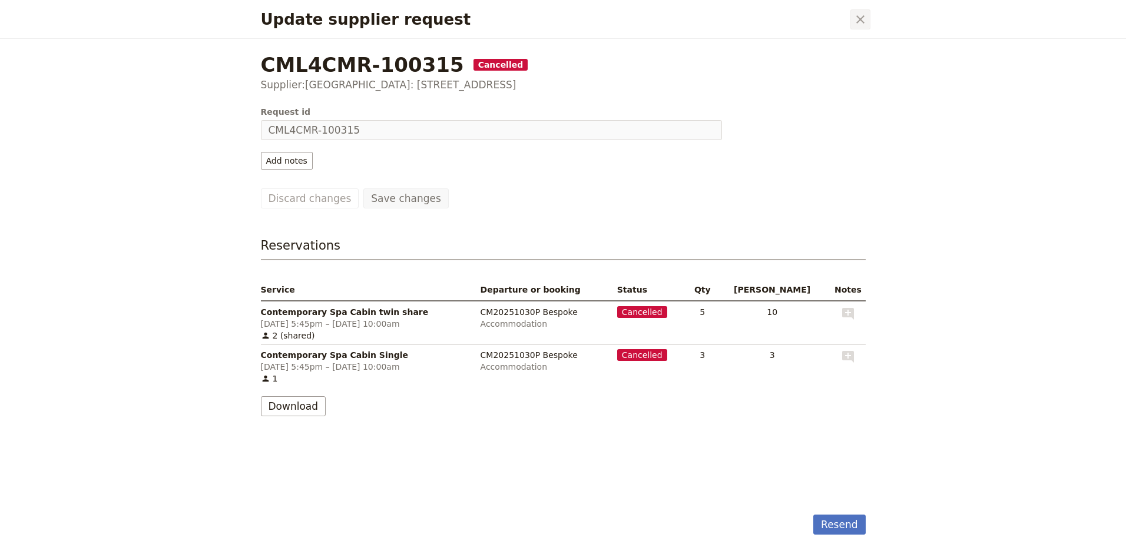
click at [863, 18] on icon "Close dialog" at bounding box center [860, 19] width 14 height 14
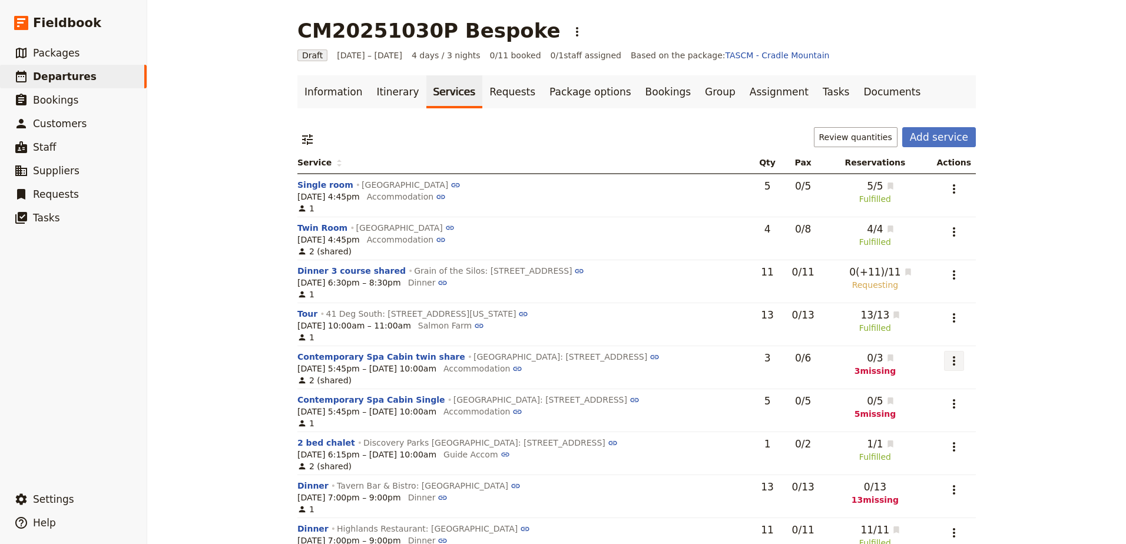
click at [947, 358] on icon "Actions" at bounding box center [954, 361] width 14 height 14
click at [924, 436] on span "Remove service" at bounding box center [888, 436] width 134 height 12
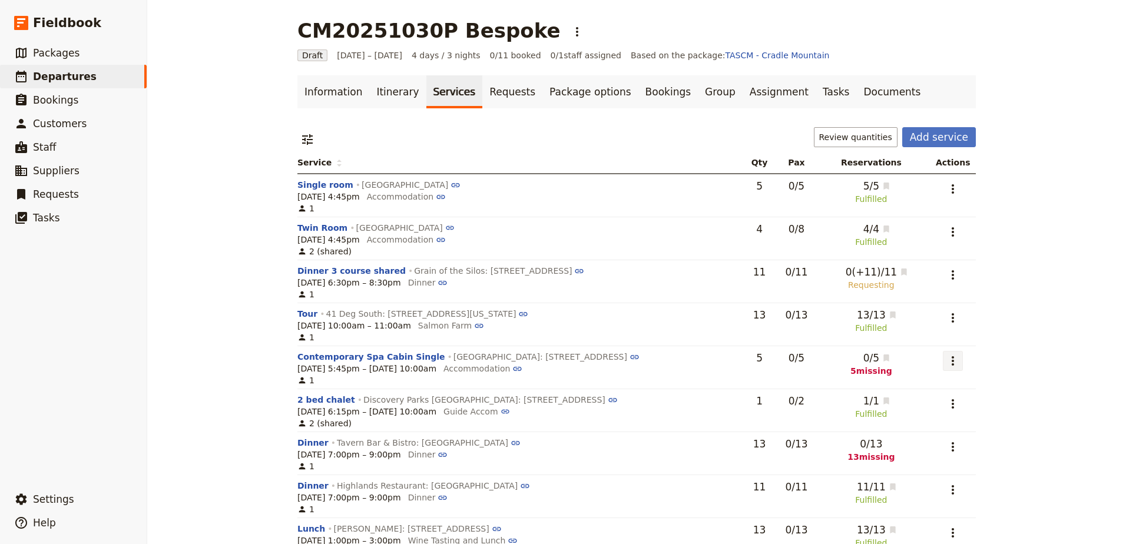
click at [957, 362] on icon "Actions" at bounding box center [953, 361] width 14 height 14
click at [944, 433] on span "Remove service" at bounding box center [887, 436] width 134 height 12
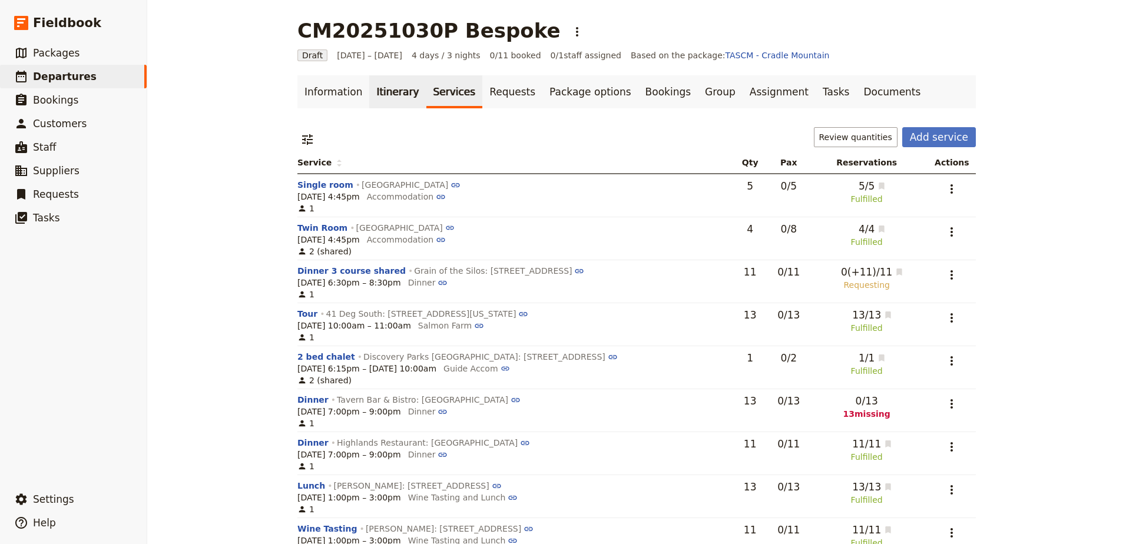
click at [386, 97] on link "Itinerary" at bounding box center [397, 91] width 57 height 33
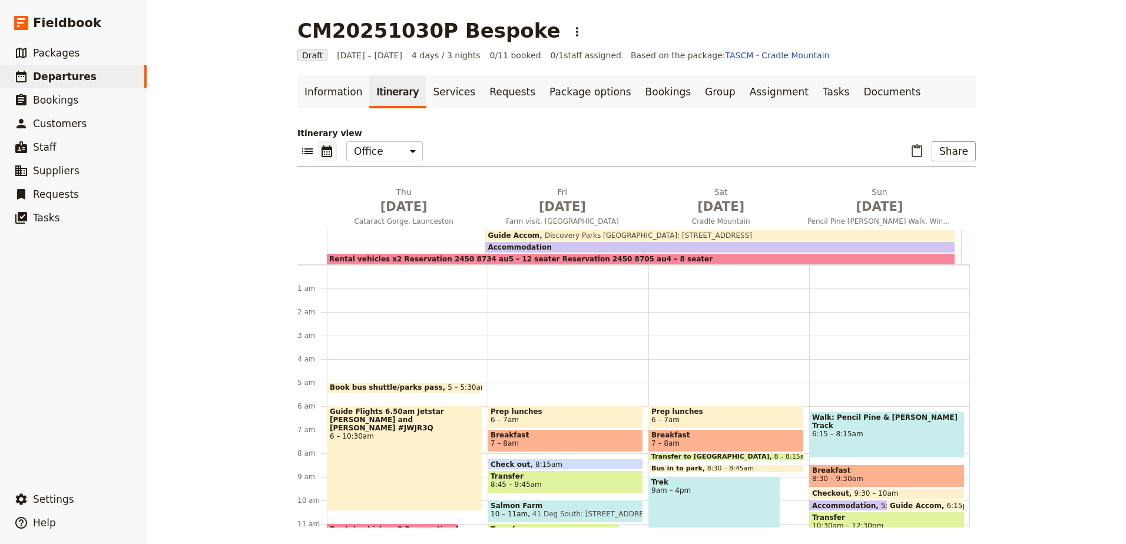
scroll to position [106, 0]
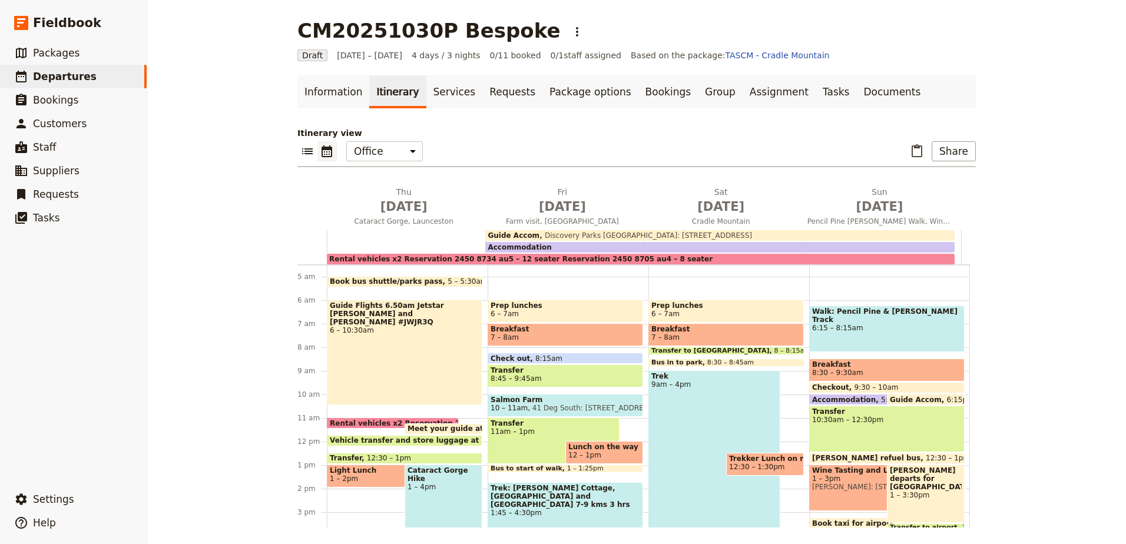
click at [545, 243] on div "Accommodation" at bounding box center [719, 247] width 469 height 11
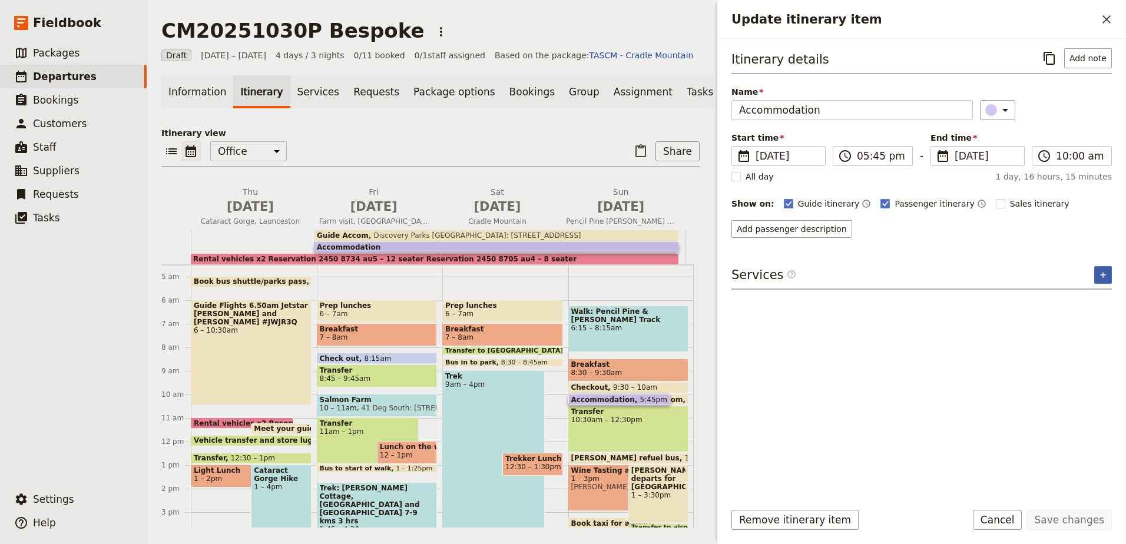
click at [1103, 273] on icon "Add service inclusion" at bounding box center [1102, 274] width 5 height 5
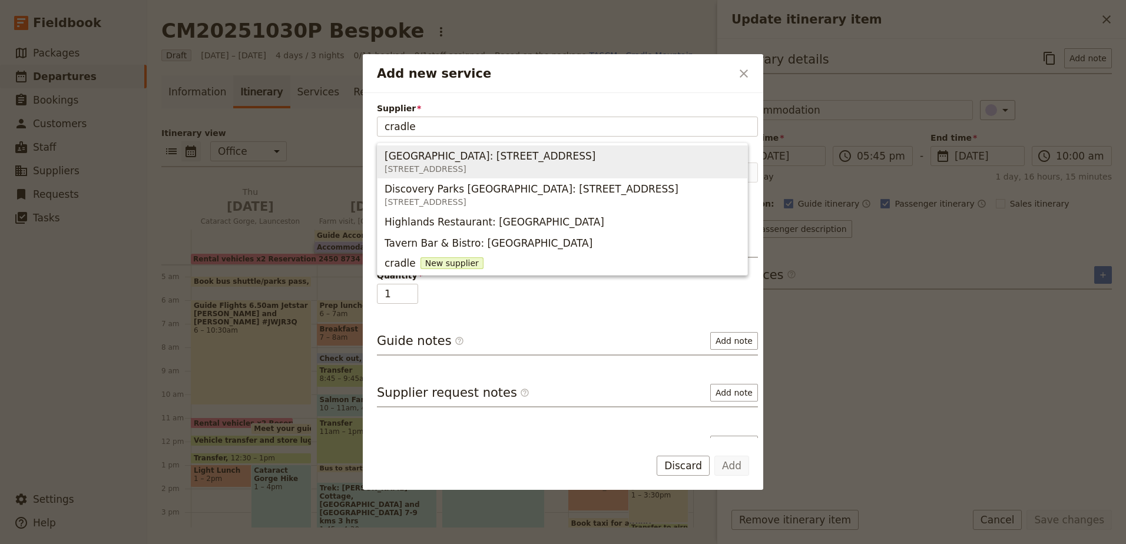
click at [553, 151] on span "Cradle Mountain Lodge: 4038 Cradle Mountain Road" at bounding box center [489, 156] width 211 height 14
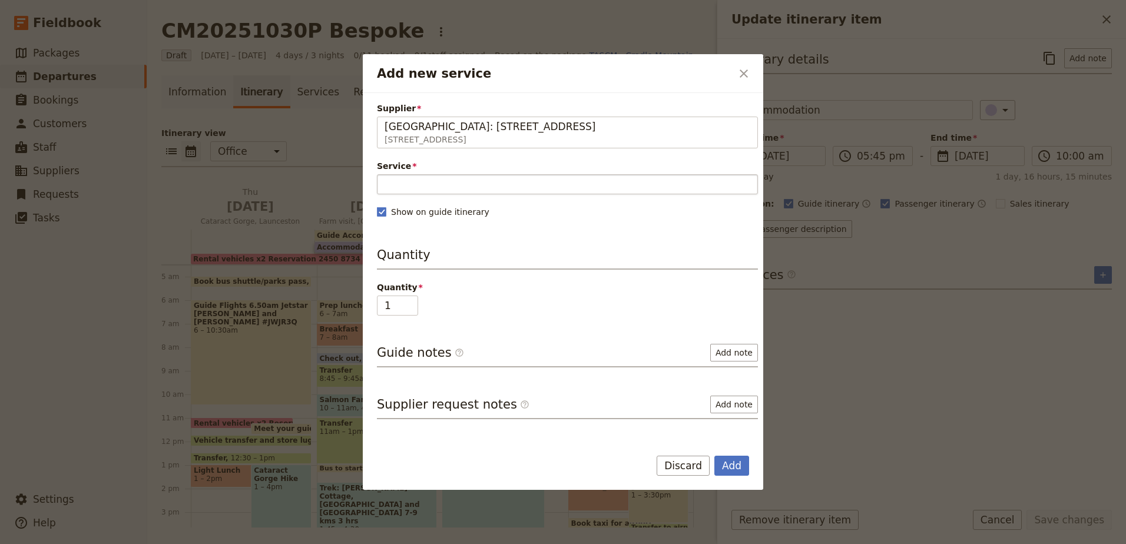
type input "Cradle Mountain Lodge: 4038 Cradle Mountain Road"
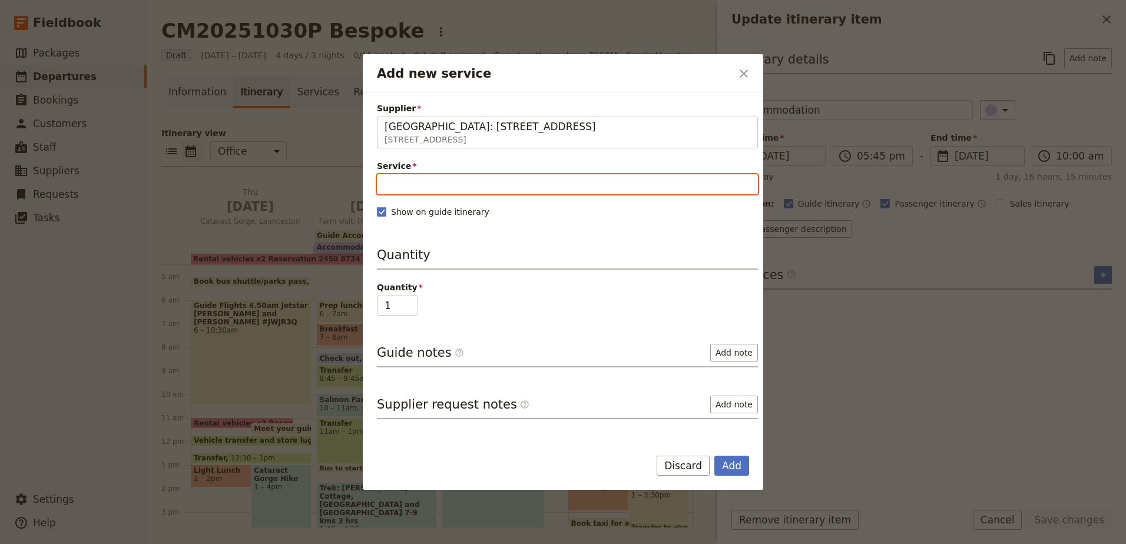
click at [519, 186] on input "Service" at bounding box center [567, 184] width 381 height 20
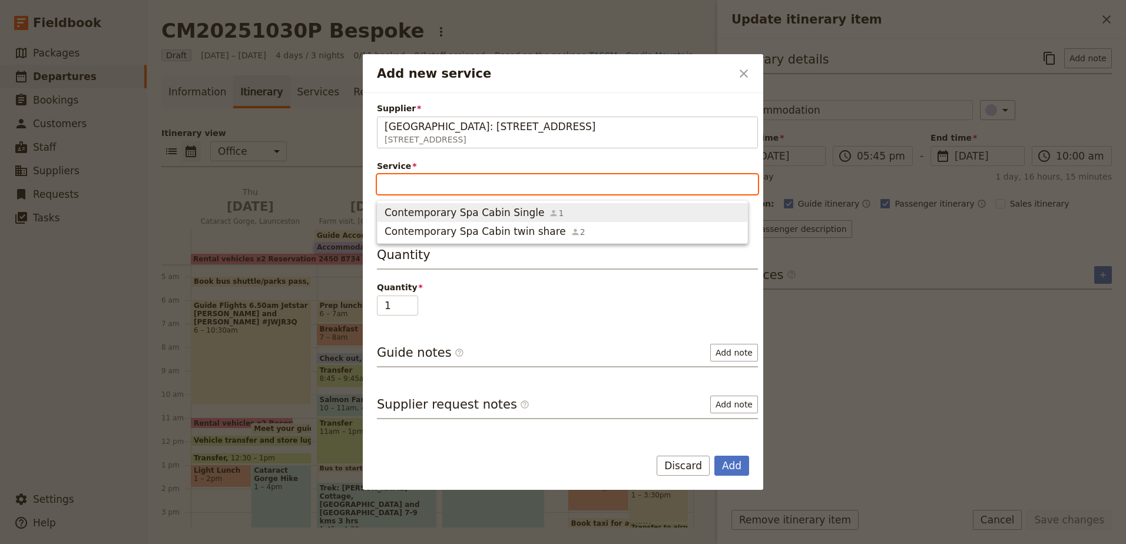
click at [551, 216] on icon "button" at bounding box center [554, 213] width 6 height 6
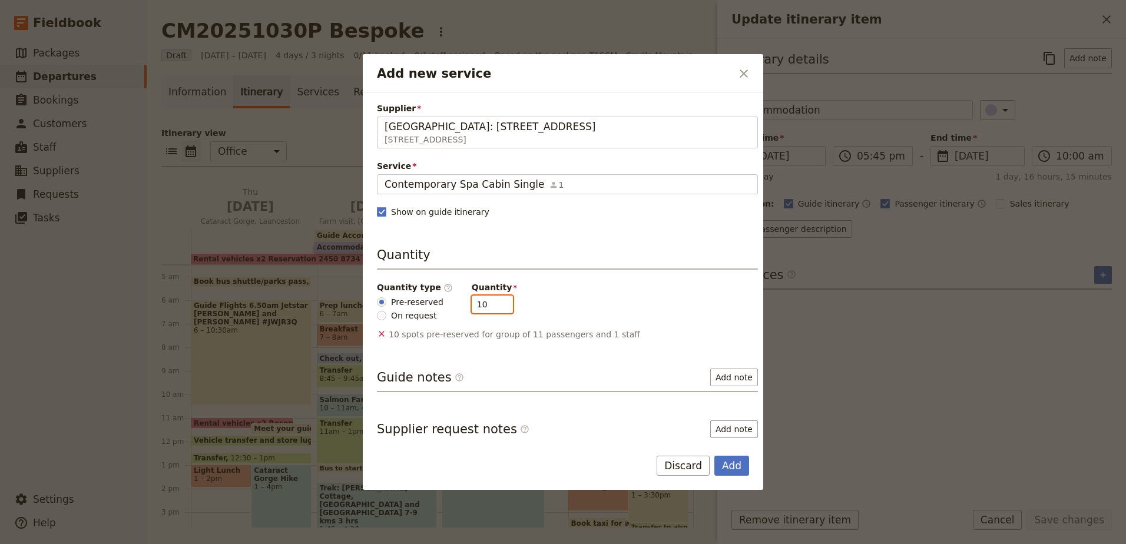
click at [492, 307] on input "10" at bounding box center [492, 305] width 41 height 18
click at [492, 307] on input "9" at bounding box center [492, 305] width 41 height 18
click at [492, 307] on input "8" at bounding box center [492, 305] width 41 height 18
click at [492, 307] on input "7" at bounding box center [492, 305] width 41 height 18
click at [492, 307] on input "6" at bounding box center [492, 305] width 41 height 18
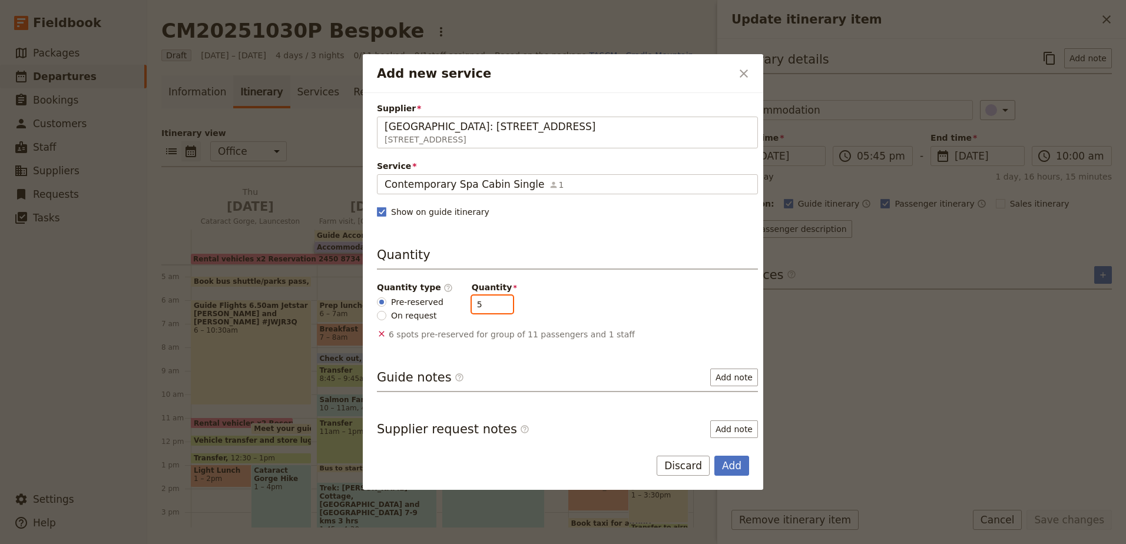
type input "5"
click at [492, 307] on input "5" at bounding box center [492, 305] width 41 height 18
click at [727, 469] on button "Add" at bounding box center [731, 466] width 35 height 20
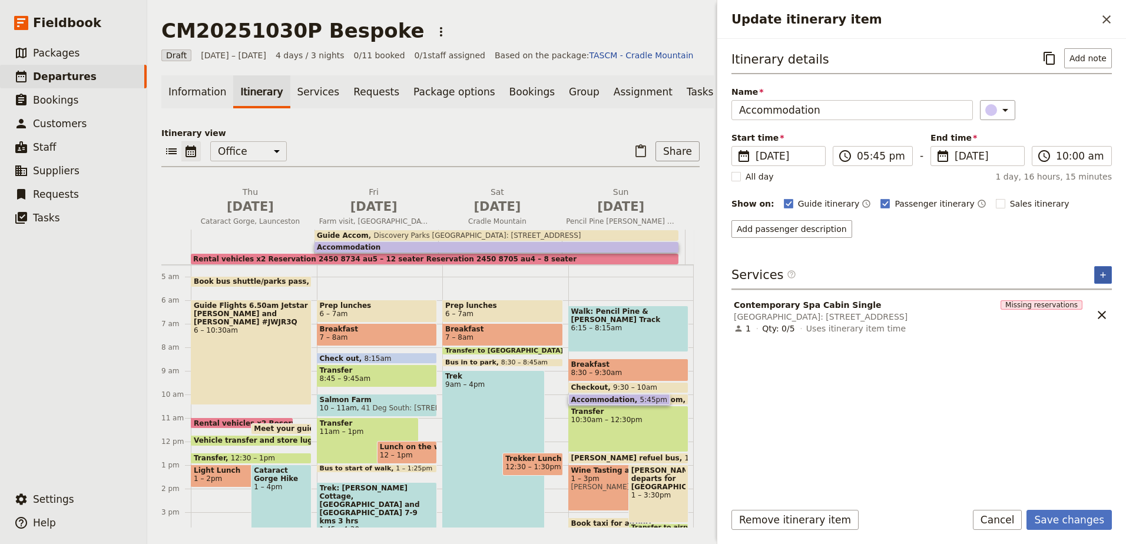
click at [1105, 276] on icon "Add service inclusion" at bounding box center [1102, 274] width 9 height 9
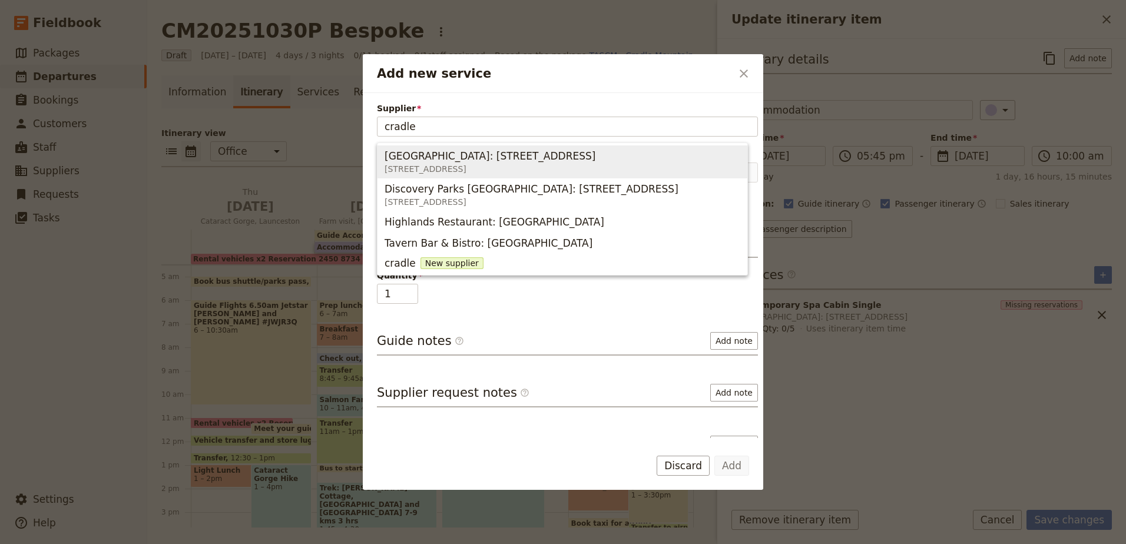
click at [456, 165] on span "4038 Cradle Mountain Road, Cradle Mountain" at bounding box center [489, 169] width 211 height 12
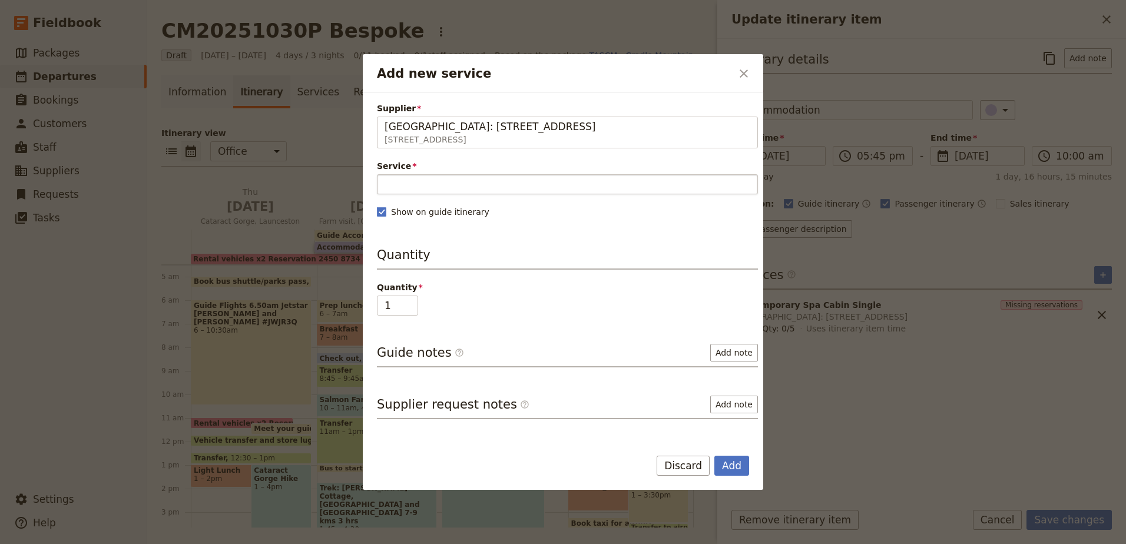
type input "Cradle Mountain Lodge: 4038 Cradle Mountain Road"
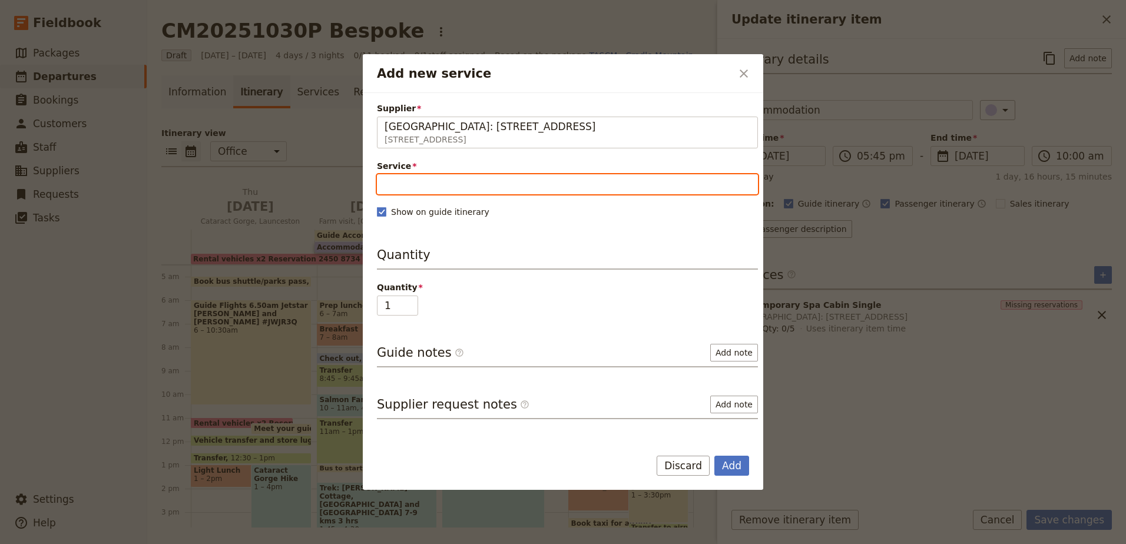
click at [456, 186] on input "Service" at bounding box center [567, 184] width 381 height 20
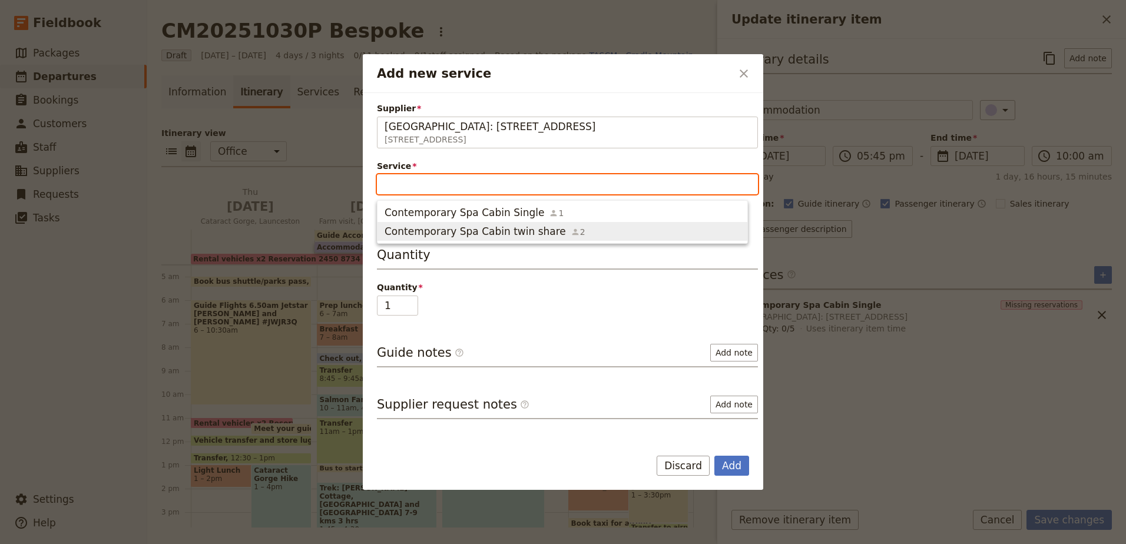
click at [462, 227] on span "Contemporary Spa Cabin twin share" at bounding box center [474, 231] width 181 height 14
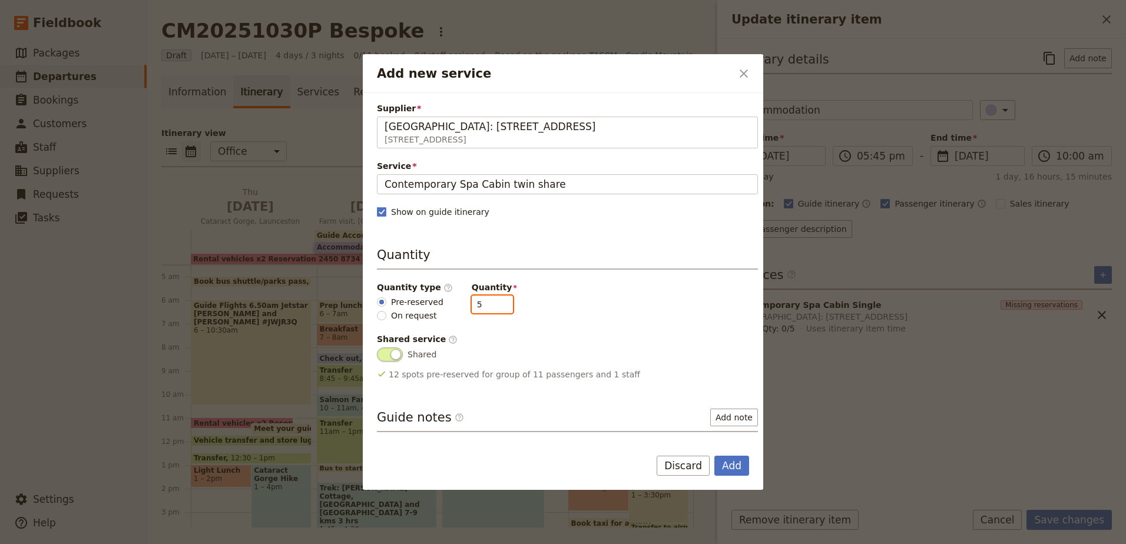
click at [493, 309] on input "5" at bounding box center [492, 305] width 41 height 18
click at [493, 309] on input "4" at bounding box center [492, 305] width 41 height 18
type input "3"
click at [493, 309] on input "3" at bounding box center [492, 305] width 41 height 18
click at [739, 461] on button "Add" at bounding box center [731, 466] width 35 height 20
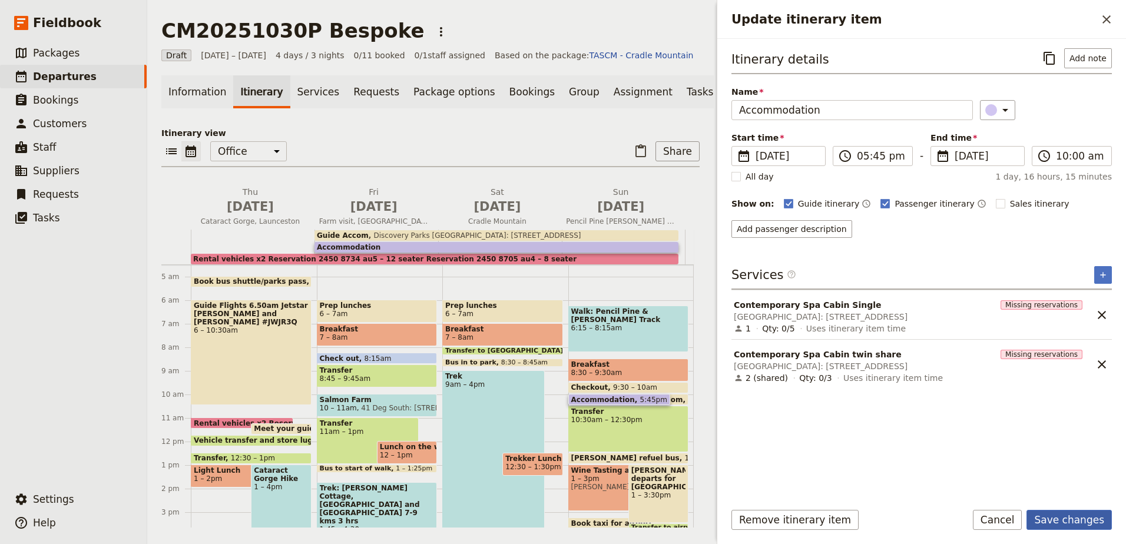
click at [1076, 515] on button "Save changes" at bounding box center [1068, 520] width 85 height 20
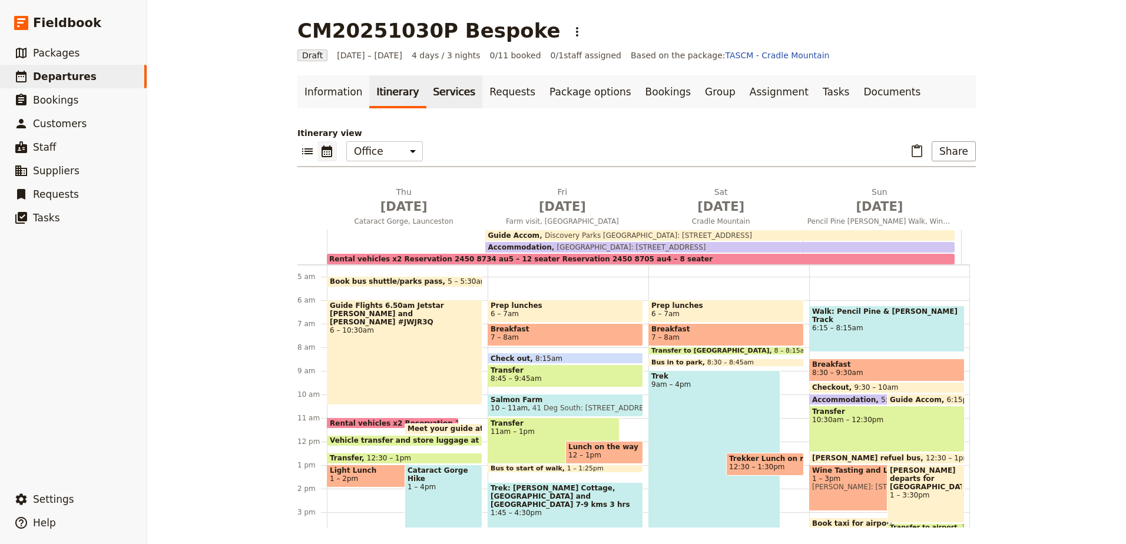
click at [432, 86] on link "Services" at bounding box center [454, 91] width 57 height 33
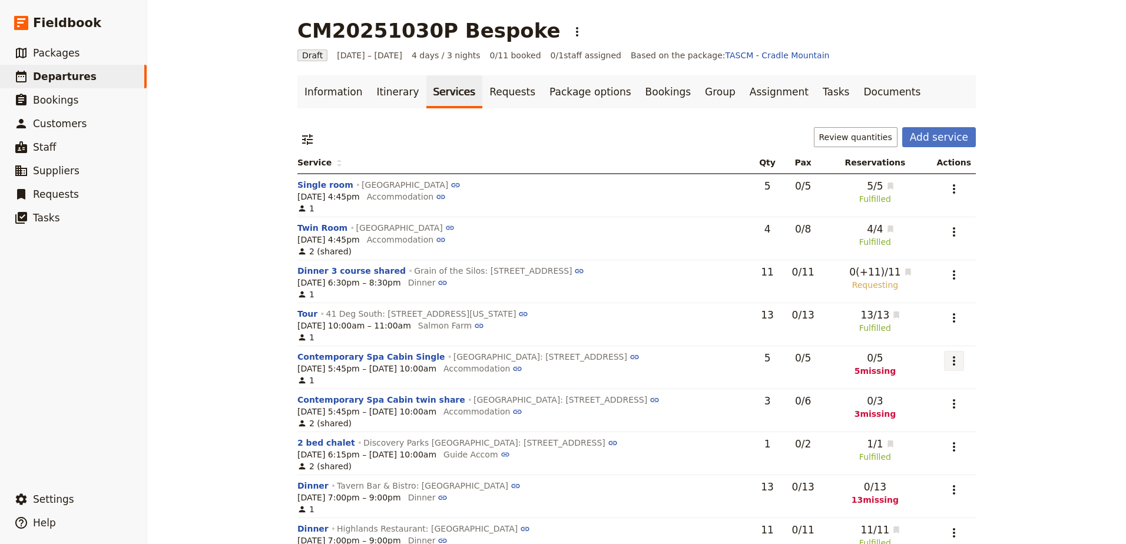
click at [953, 362] on icon "Actions" at bounding box center [954, 360] width 2 height 9
click at [956, 413] on button "Add to supplier request" at bounding box center [906, 420] width 111 height 16
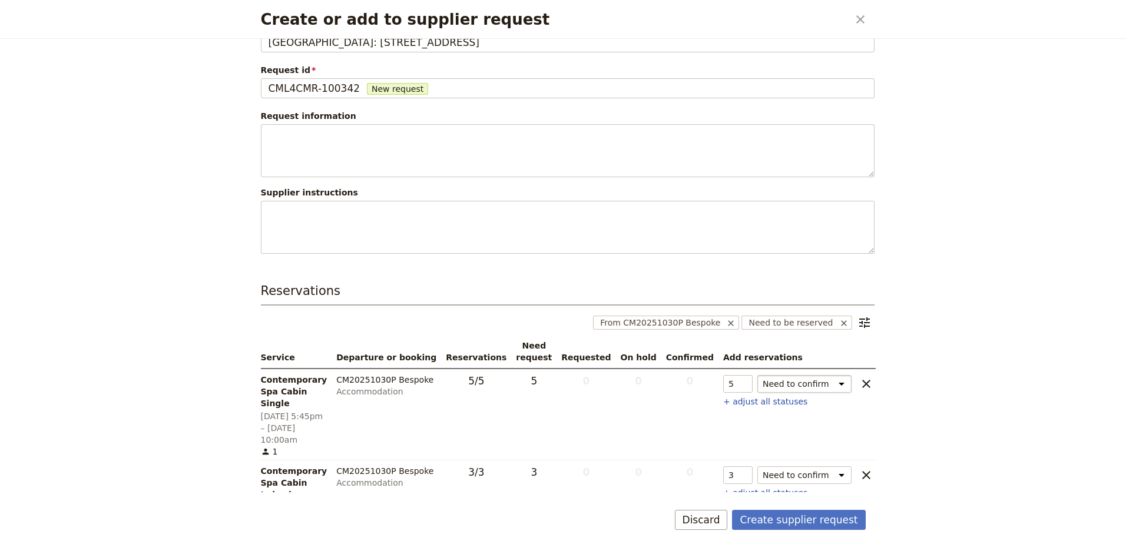
scroll to position [44, 0]
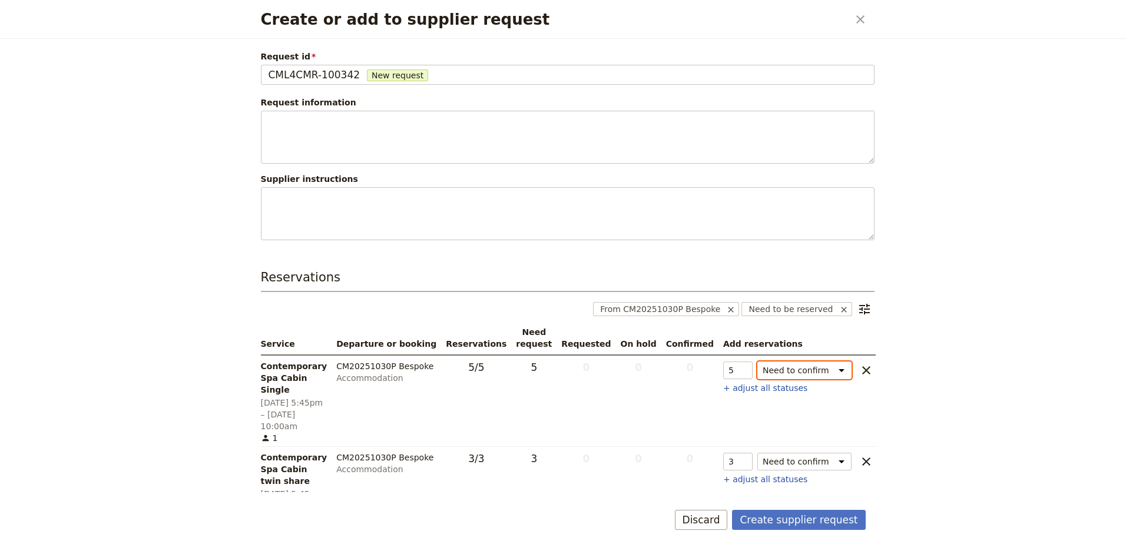
click at [833, 369] on select "Need to confirm Need to hold On hold requested Confirm requested On hold Confir…" at bounding box center [804, 371] width 94 height 18
click at [830, 453] on select "Need to confirm Need to hold On hold requested Confirm requested On hold Confir…" at bounding box center [804, 462] width 94 height 18
click at [824, 516] on button "Create supplier request" at bounding box center [798, 520] width 133 height 20
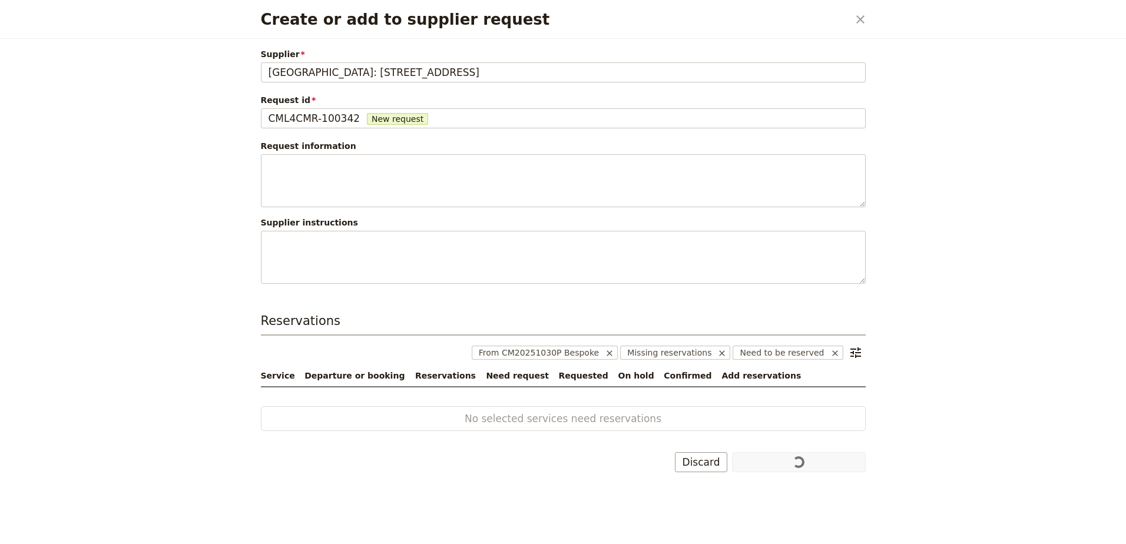
scroll to position [0, 0]
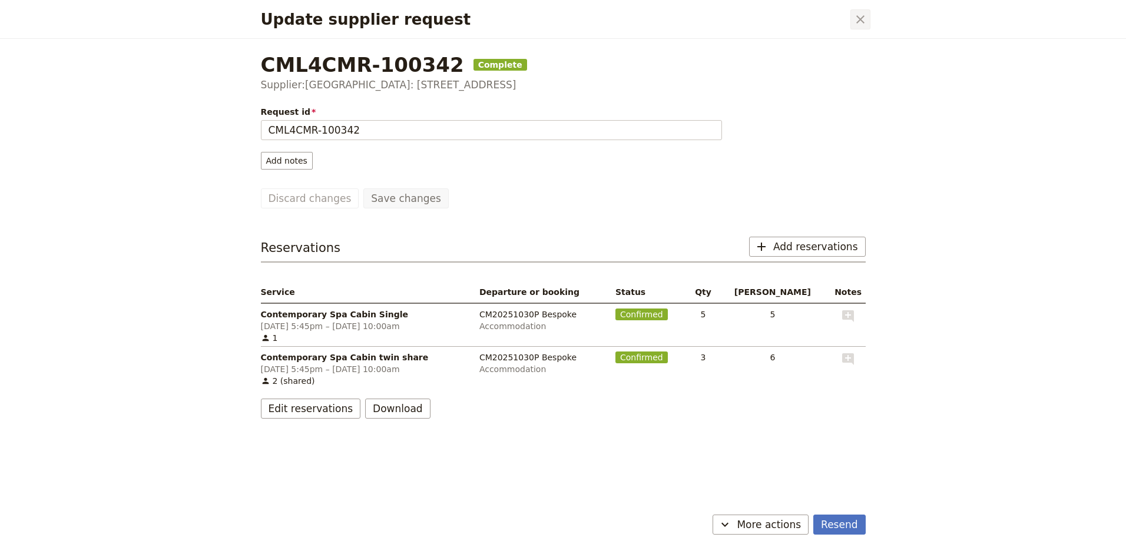
click at [858, 17] on icon "Close dialog" at bounding box center [860, 19] width 14 height 14
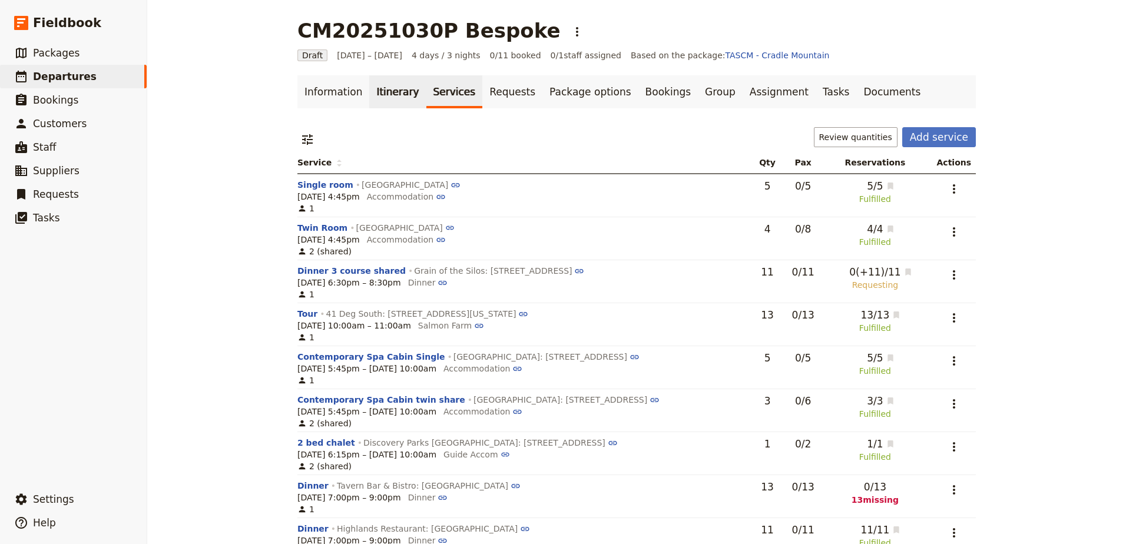
click at [371, 95] on link "Itinerary" at bounding box center [397, 91] width 57 height 33
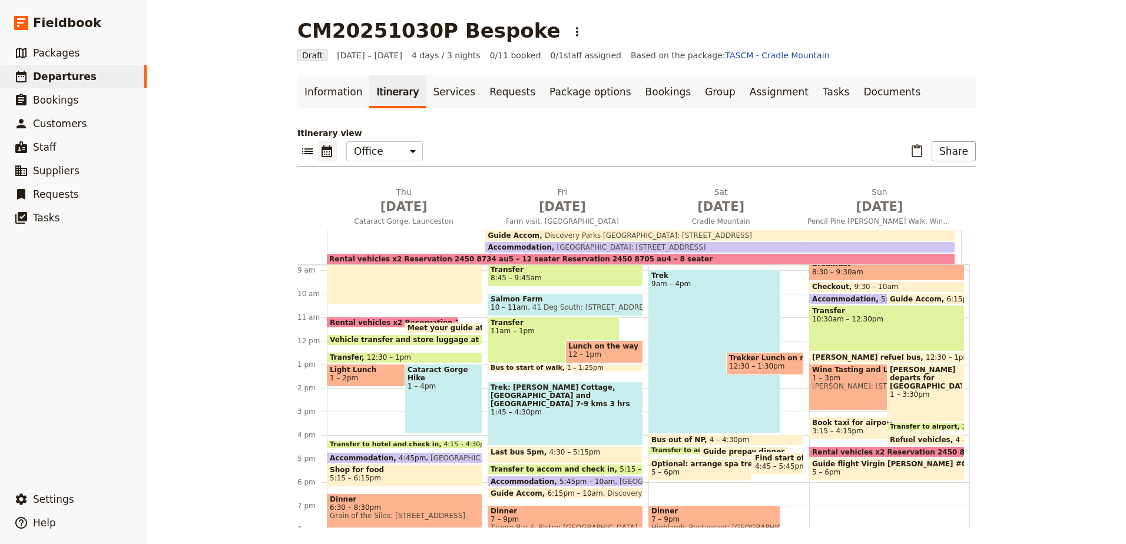
scroll to position [224, 0]
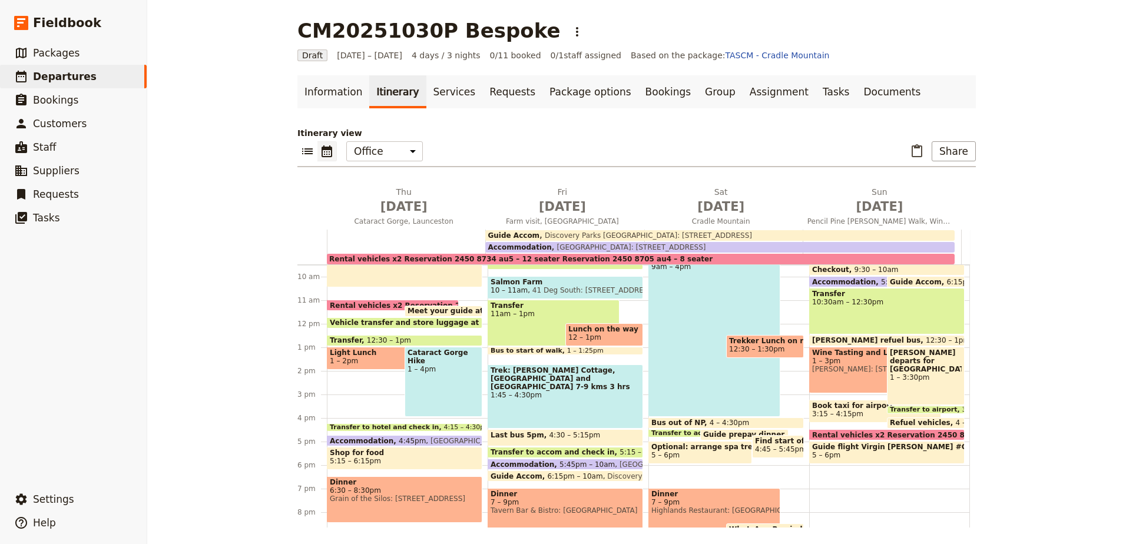
click at [403, 441] on span at bounding box center [404, 443] width 154 height 5
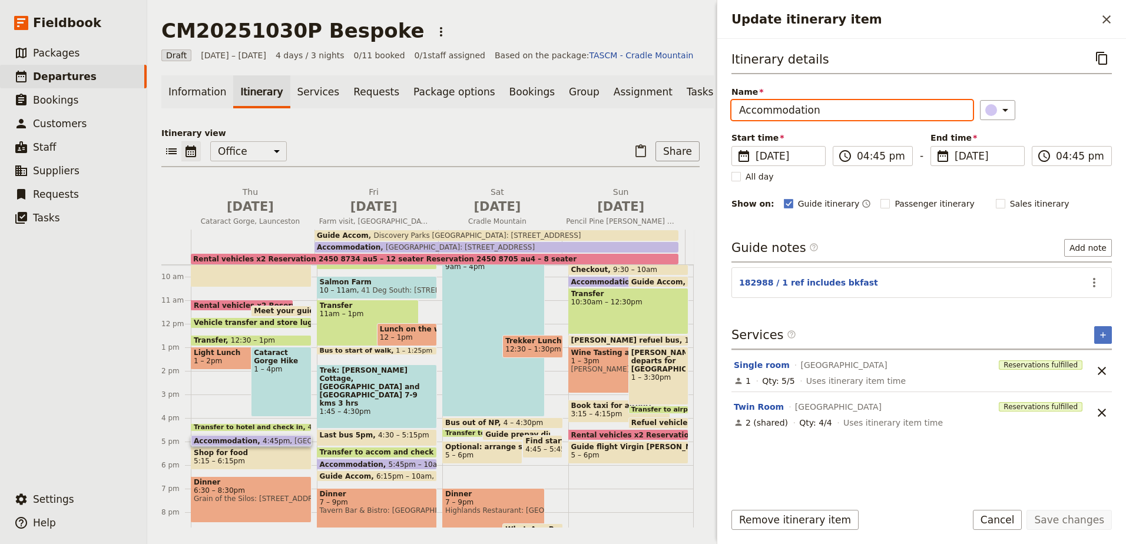
click at [838, 112] on input "Accommodation" at bounding box center [851, 110] width 241 height 20
type input "Accommodation 5 single 4 twin"
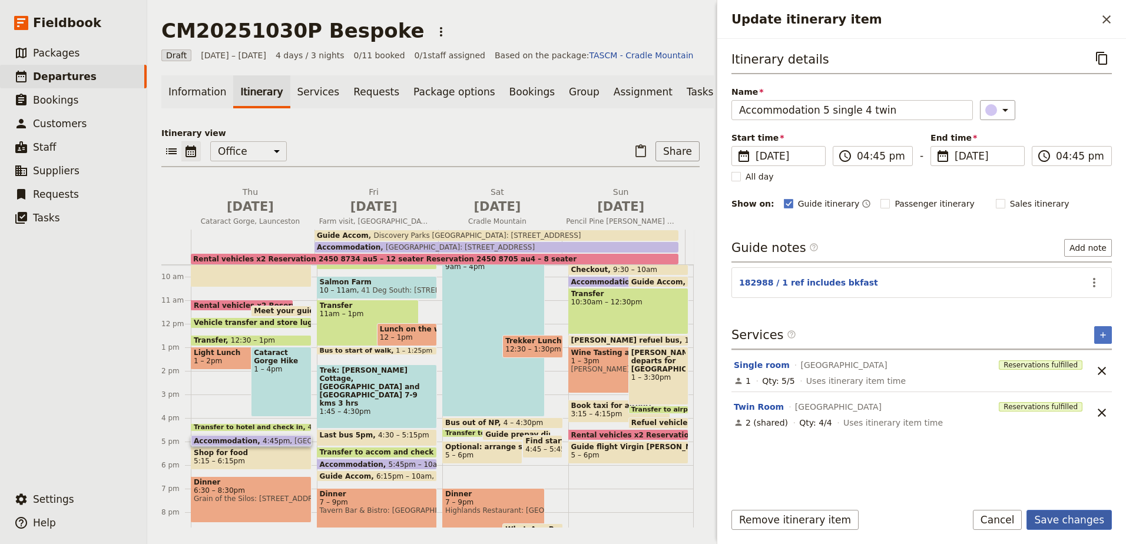
click at [1066, 515] on button "Save changes" at bounding box center [1068, 520] width 85 height 20
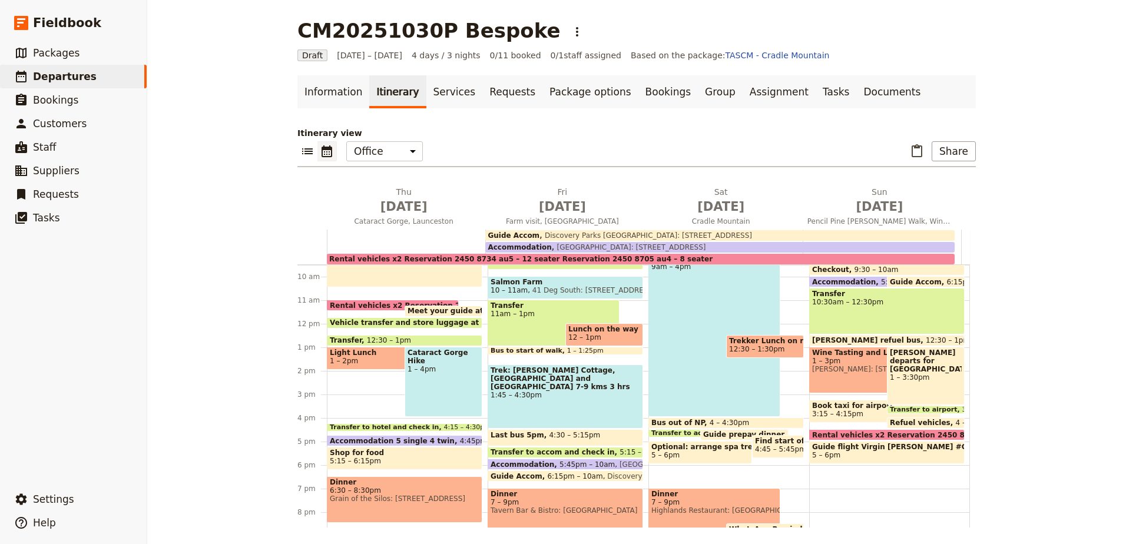
click at [552, 243] on span "Cradle Mountain Lodge: 4038 Cradle Mountain Road" at bounding box center [629, 247] width 154 height 8
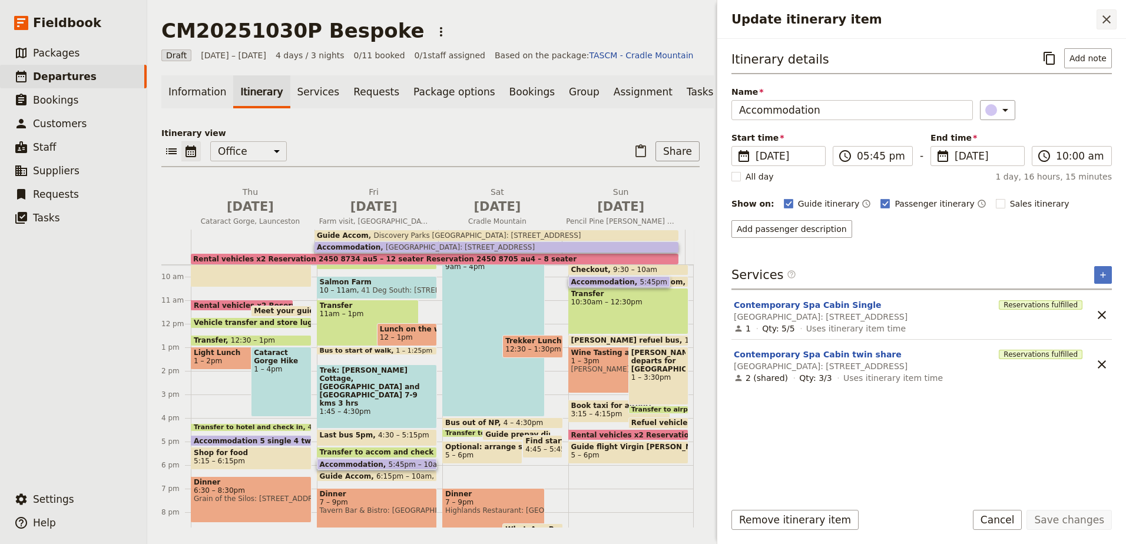
click at [1110, 25] on icon "Close drawer" at bounding box center [1106, 19] width 14 height 14
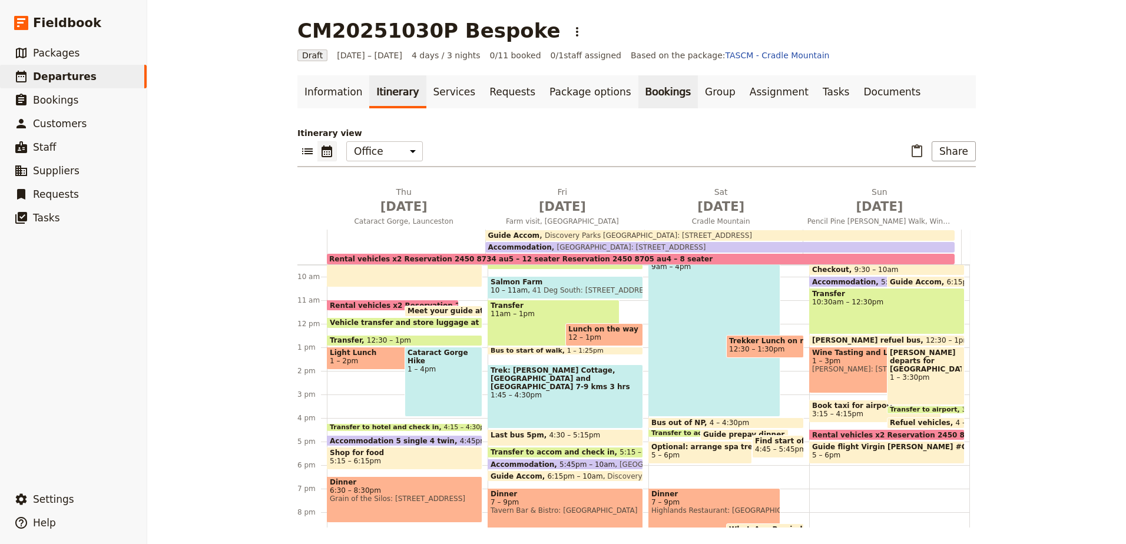
click at [638, 97] on link "Bookings" at bounding box center [667, 91] width 59 height 33
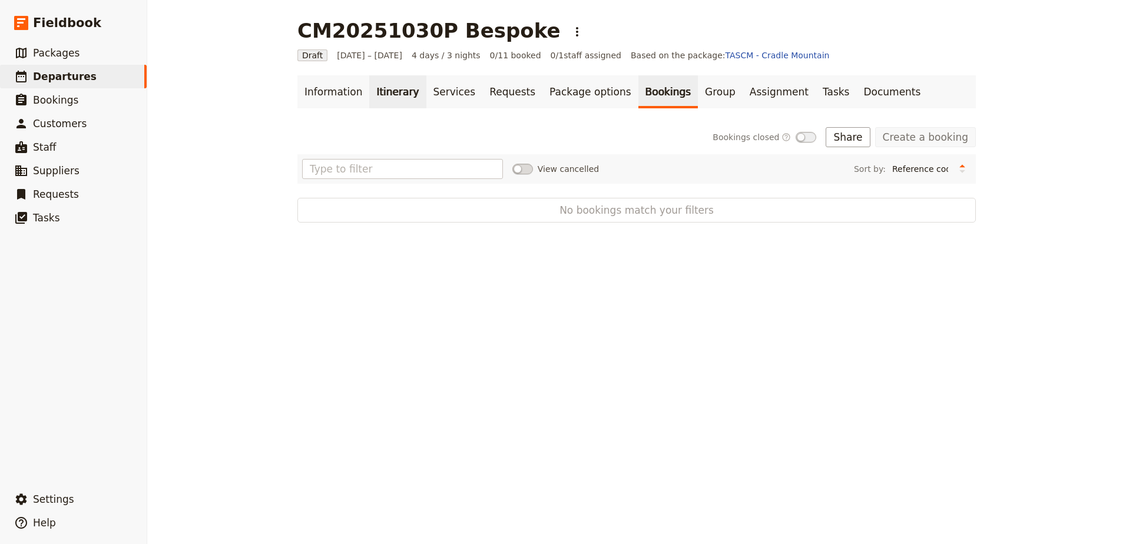
click at [369, 96] on link "Itinerary" at bounding box center [397, 91] width 57 height 33
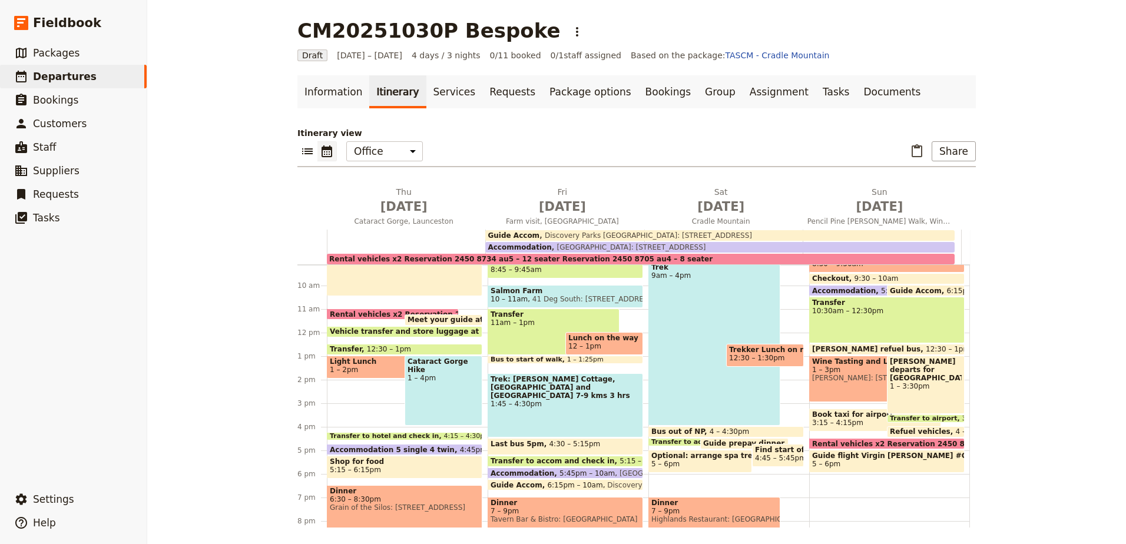
scroll to position [224, 0]
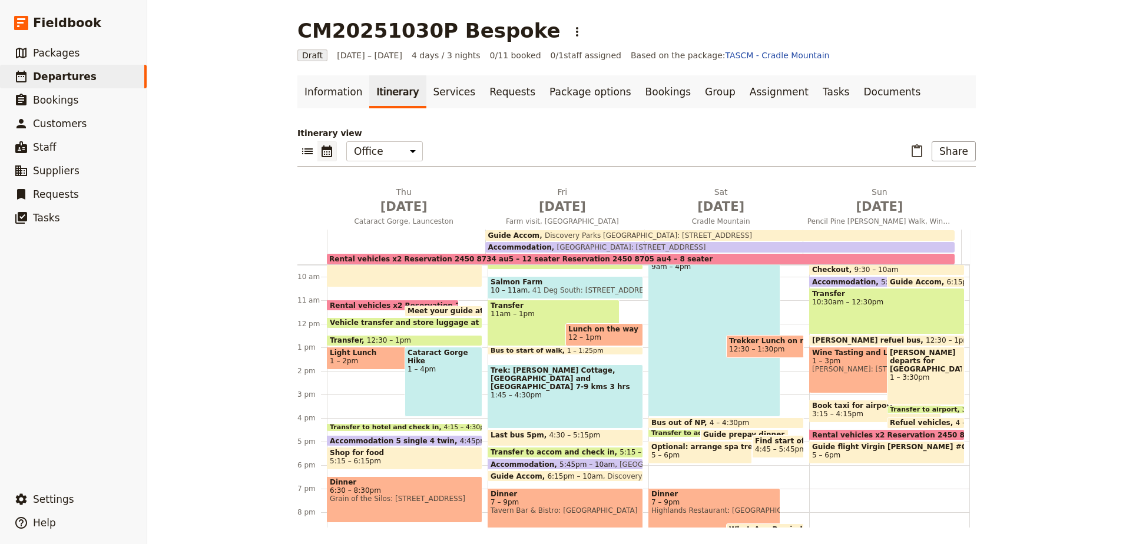
click at [385, 437] on span "Accommodation 5 single 4 twin" at bounding box center [395, 441] width 130 height 8
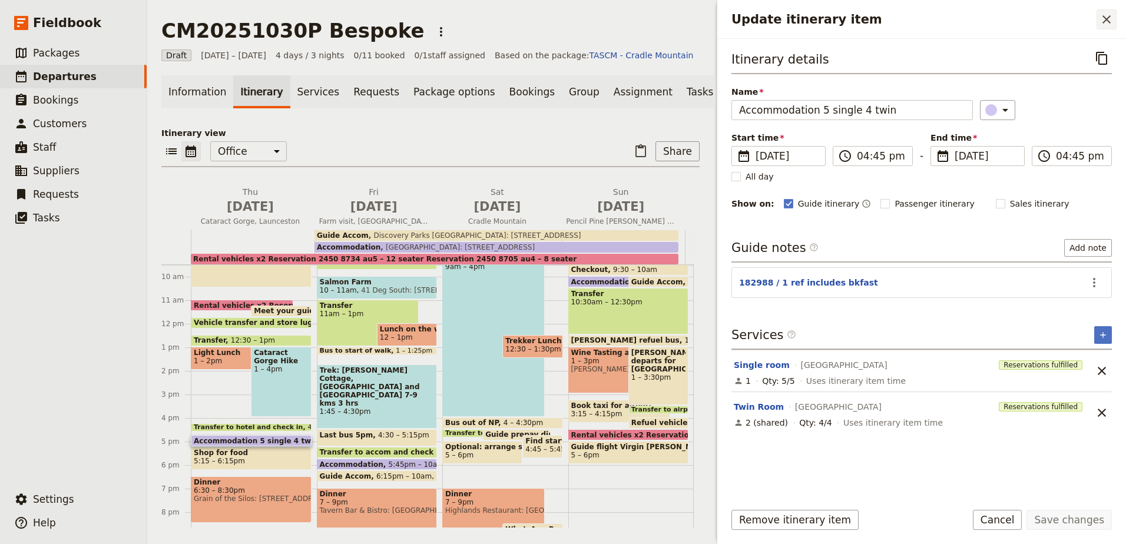
click at [1108, 20] on icon "Close drawer" at bounding box center [1106, 19] width 8 height 8
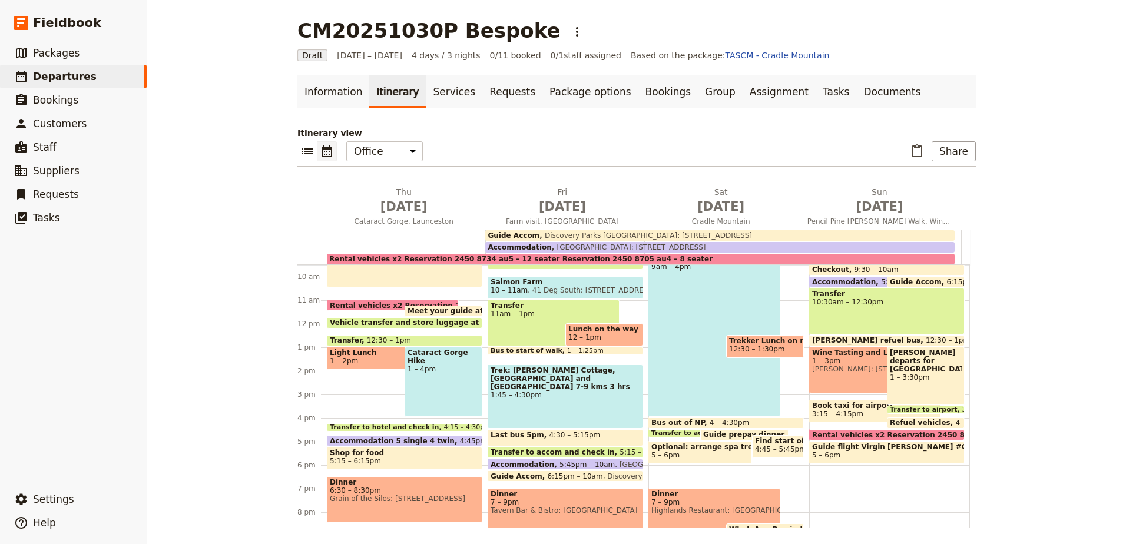
click at [609, 243] on span "Cradle Mountain Lodge: 4038 Cradle Mountain Road" at bounding box center [629, 247] width 154 height 8
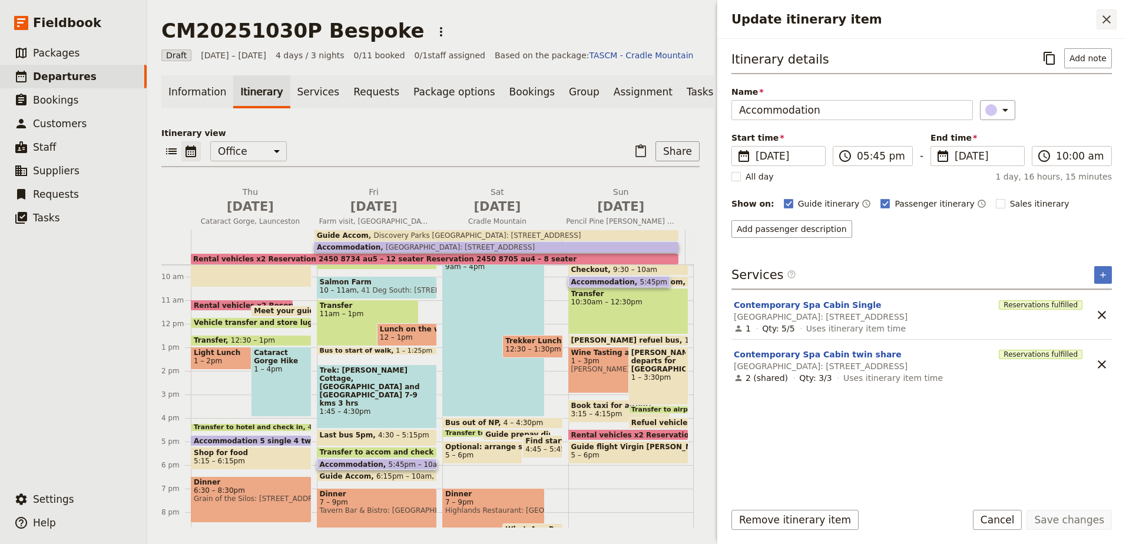
click at [1110, 16] on icon "Close drawer" at bounding box center [1106, 19] width 8 height 8
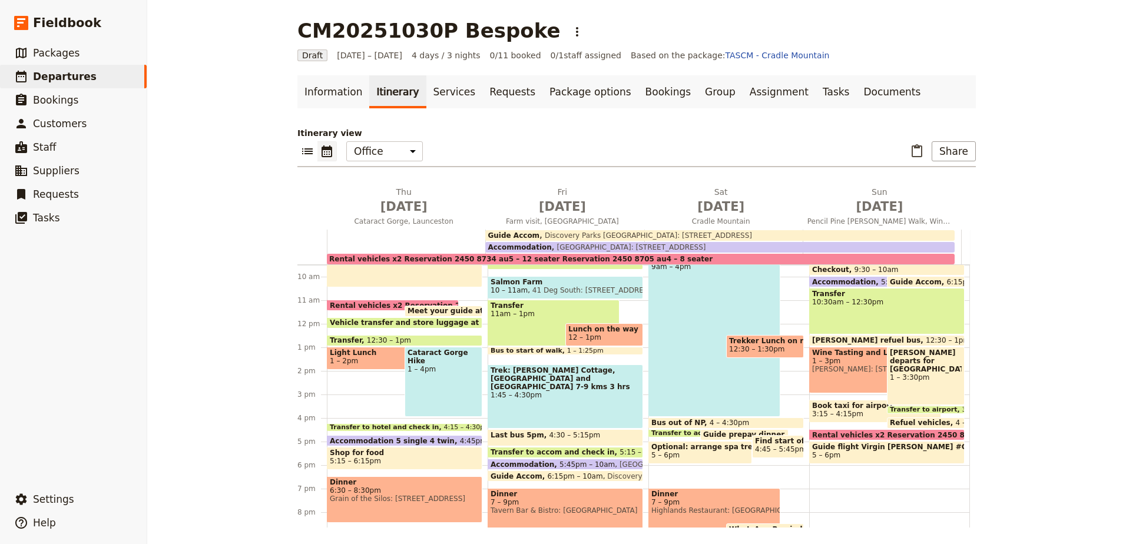
click at [594, 244] on span "Cradle Mountain Lodge: 4038 Cradle Mountain Road" at bounding box center [629, 247] width 154 height 8
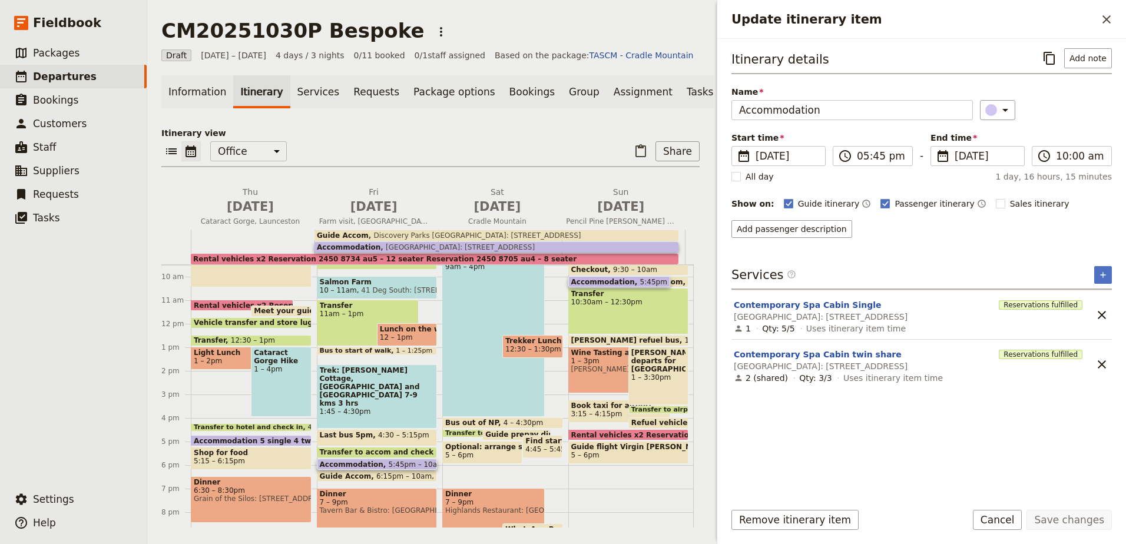
click at [393, 468] on span "5:45pm – 10am" at bounding box center [416, 464] width 55 height 8
click at [1078, 65] on button "Add note" at bounding box center [1088, 58] width 48 height 20
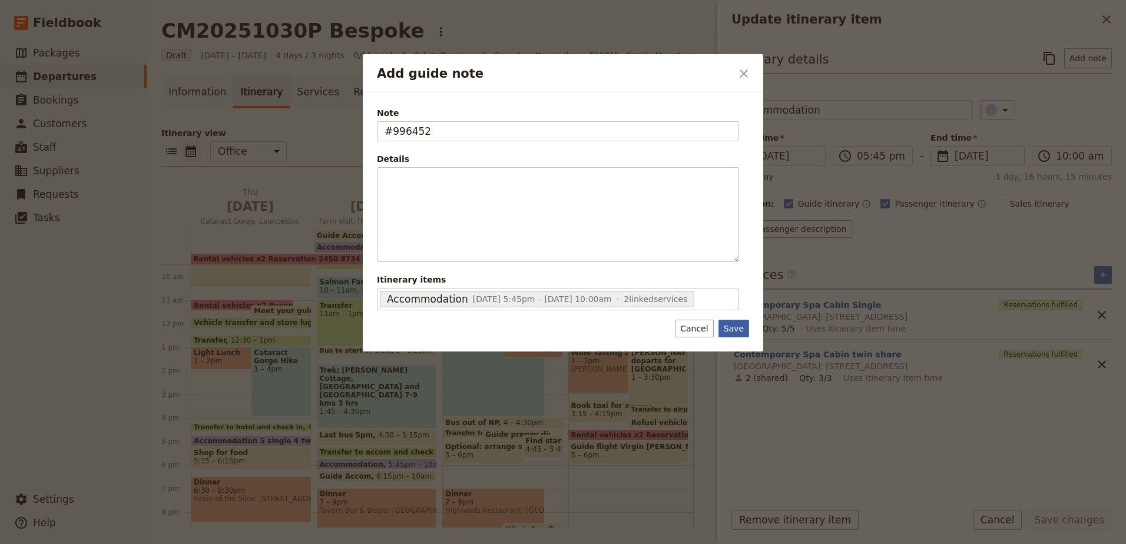
type input "#996452"
click at [737, 323] on button "Save" at bounding box center [733, 329] width 31 height 18
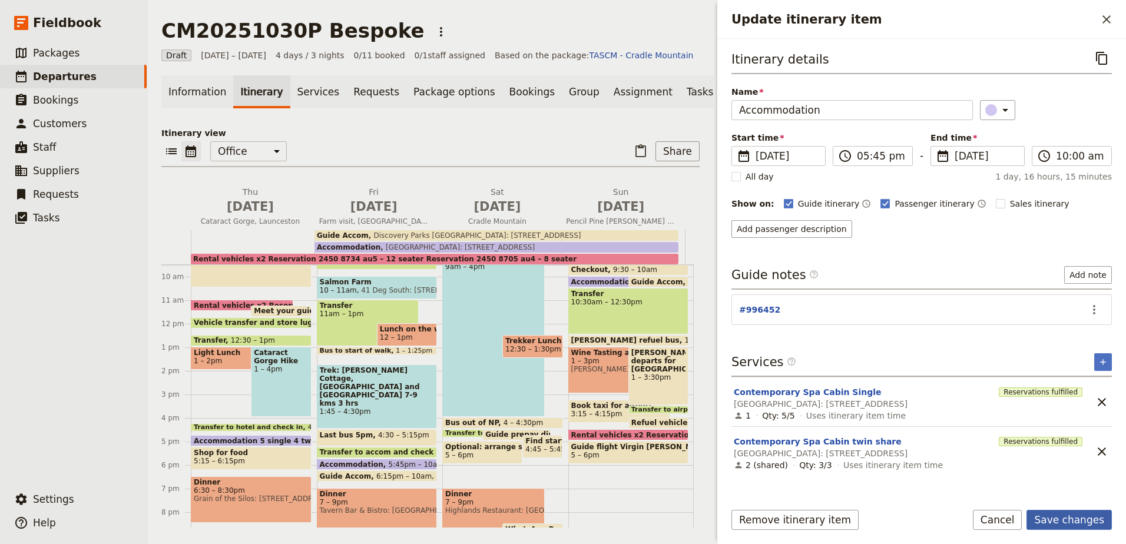
click at [1059, 516] on button "Save changes" at bounding box center [1068, 520] width 85 height 20
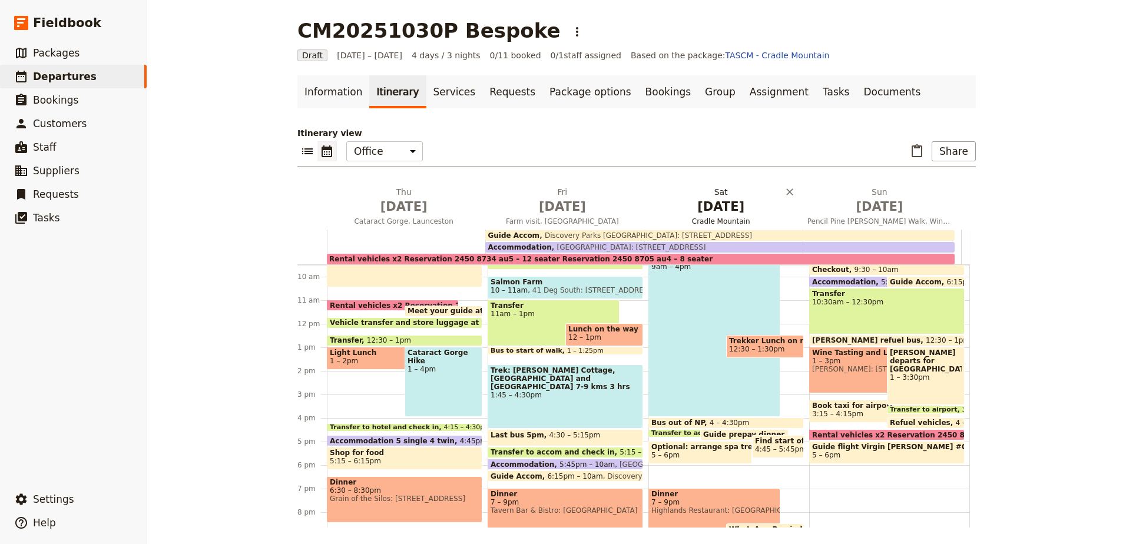
click at [720, 210] on span "Nov 1" at bounding box center [721, 207] width 144 height 18
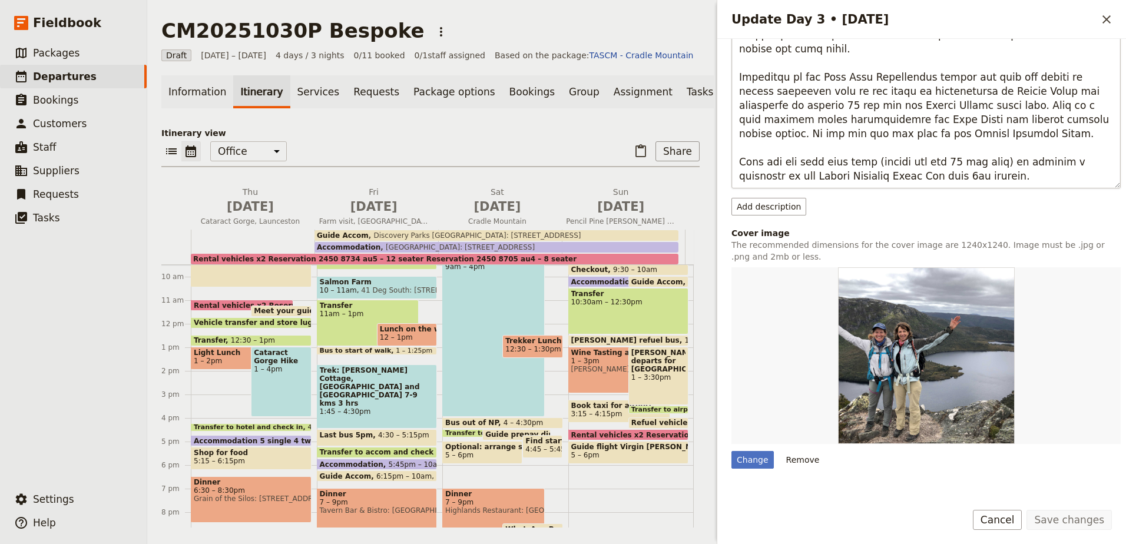
scroll to position [294, 0]
click at [469, 504] on span "7 – 9pm" at bounding box center [493, 502] width 97 height 8
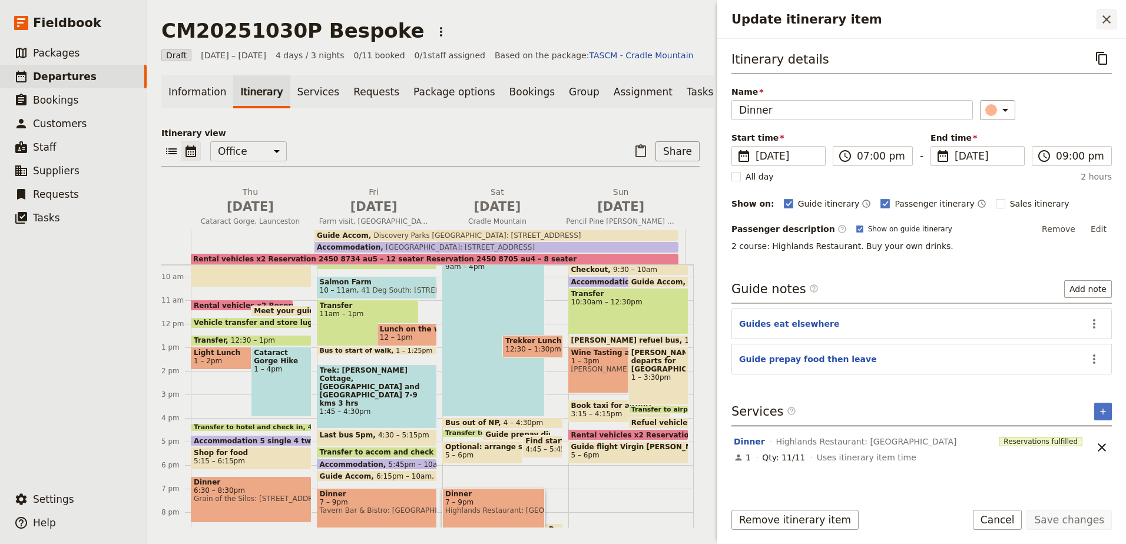
click at [1103, 21] on icon "Close drawer" at bounding box center [1106, 19] width 14 height 14
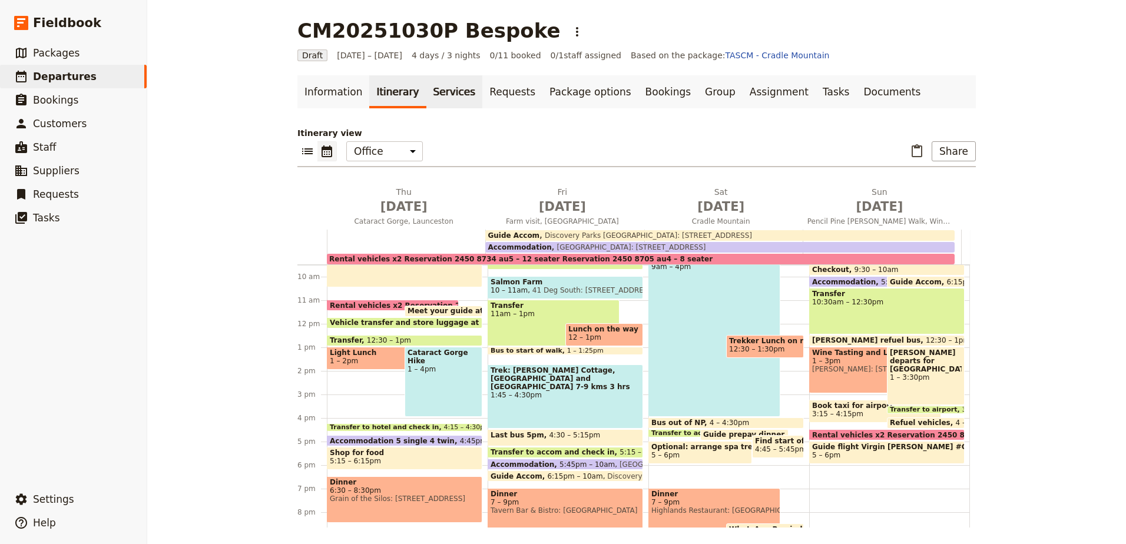
click at [429, 93] on link "Services" at bounding box center [454, 91] width 57 height 33
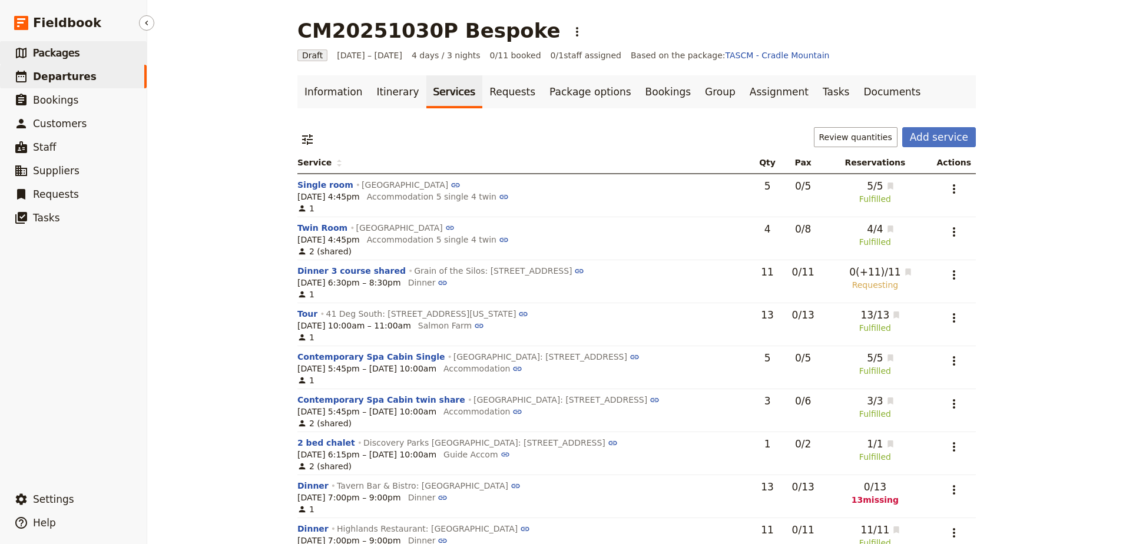
click at [79, 59] on link "​ Packages" at bounding box center [73, 53] width 147 height 24
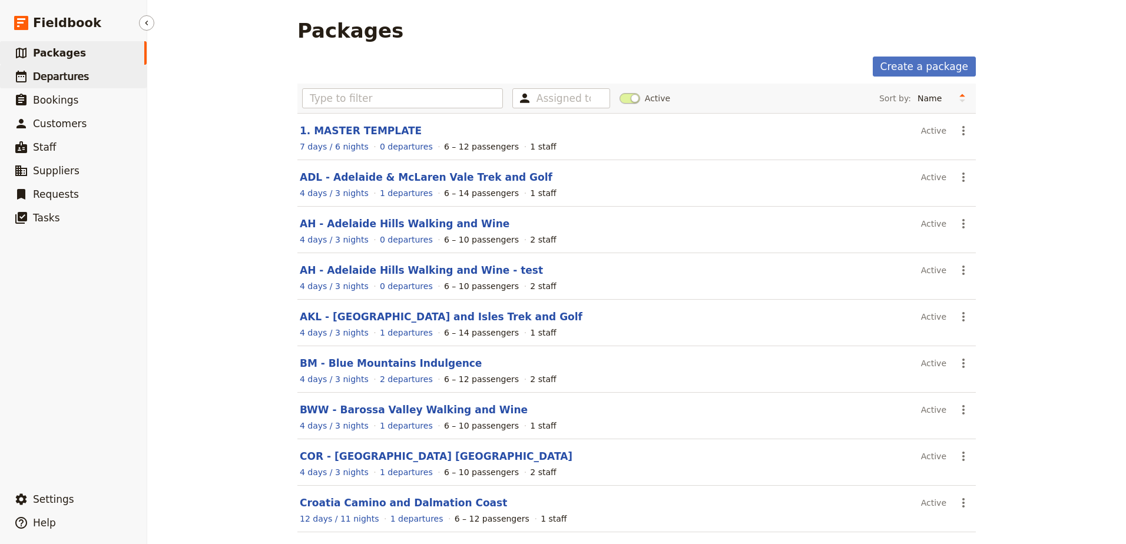
click at [82, 76] on link "​ Departures" at bounding box center [73, 77] width 147 height 24
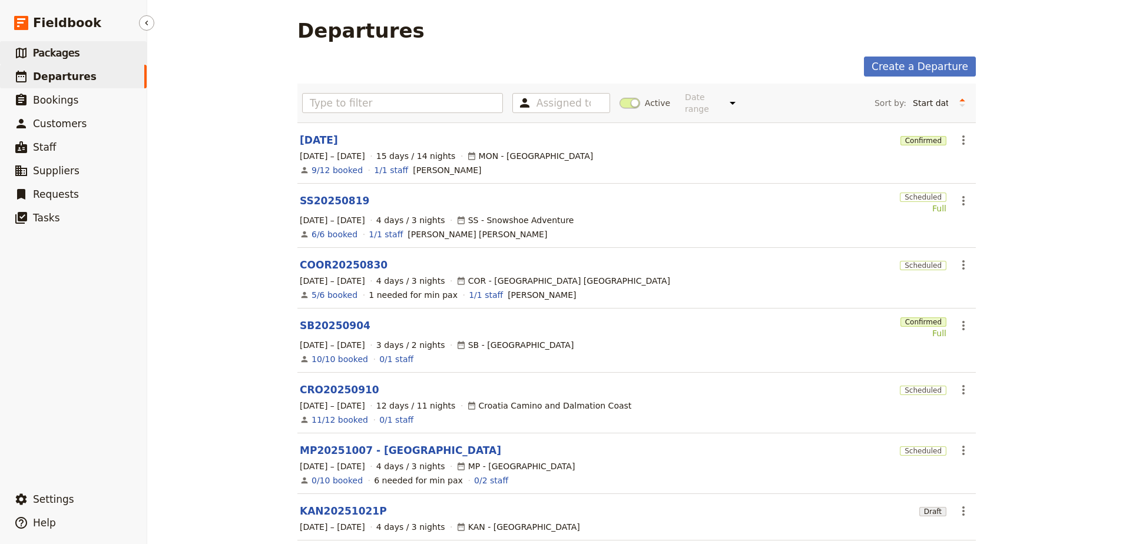
click at [84, 57] on link "​ Packages" at bounding box center [73, 53] width 147 height 24
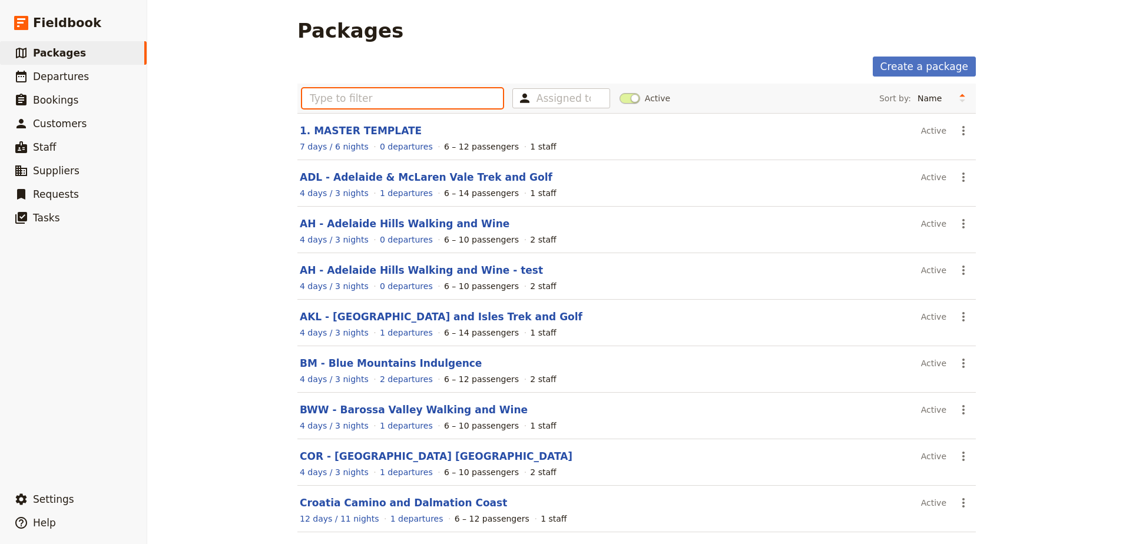
click at [345, 98] on input "text" at bounding box center [402, 98] width 201 height 20
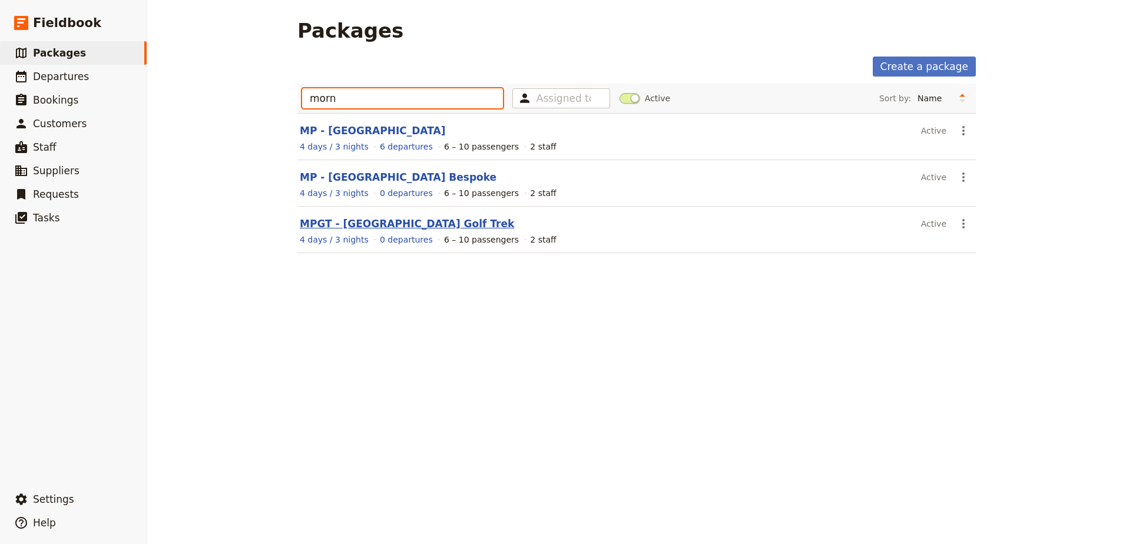
type input "morn"
click at [410, 218] on link "MPGT - Mornington Peninsula Golf Trek" at bounding box center [407, 224] width 214 height 12
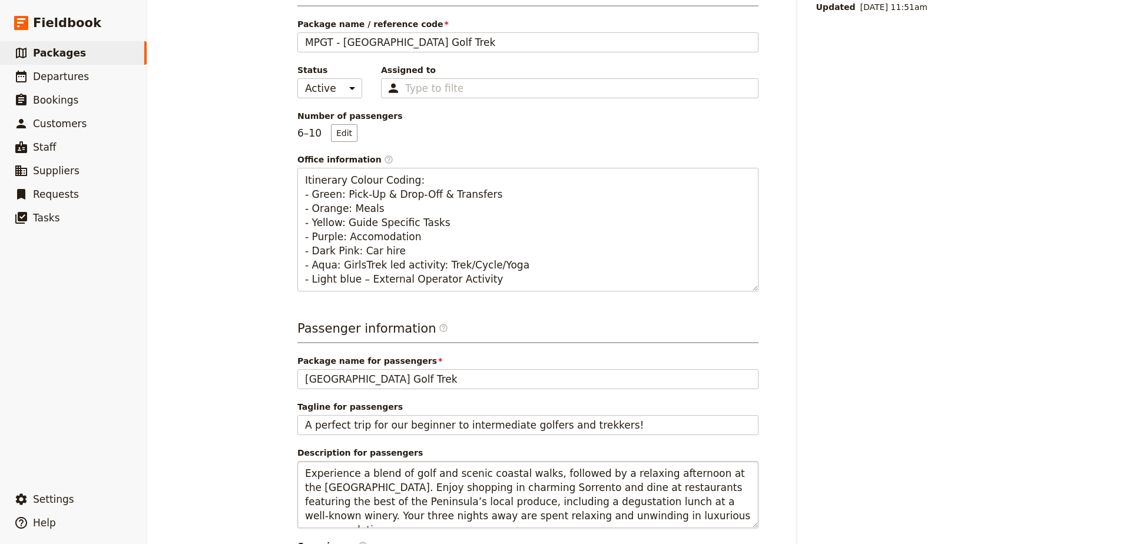
scroll to position [256, 0]
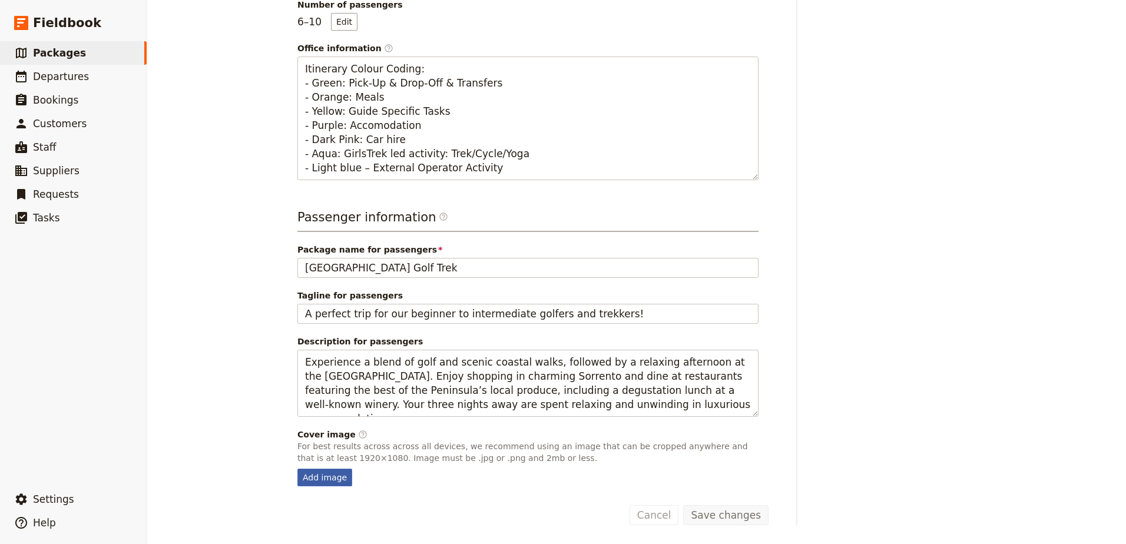
click at [326, 479] on div "Add image" at bounding box center [324, 478] width 55 height 18
click at [297, 469] on input "Add image" at bounding box center [297, 468] width 1 height 1
type input "C:\fakepath\WhatsApp Image 2025-08-12 at 1.21.44 PM.jpeg"
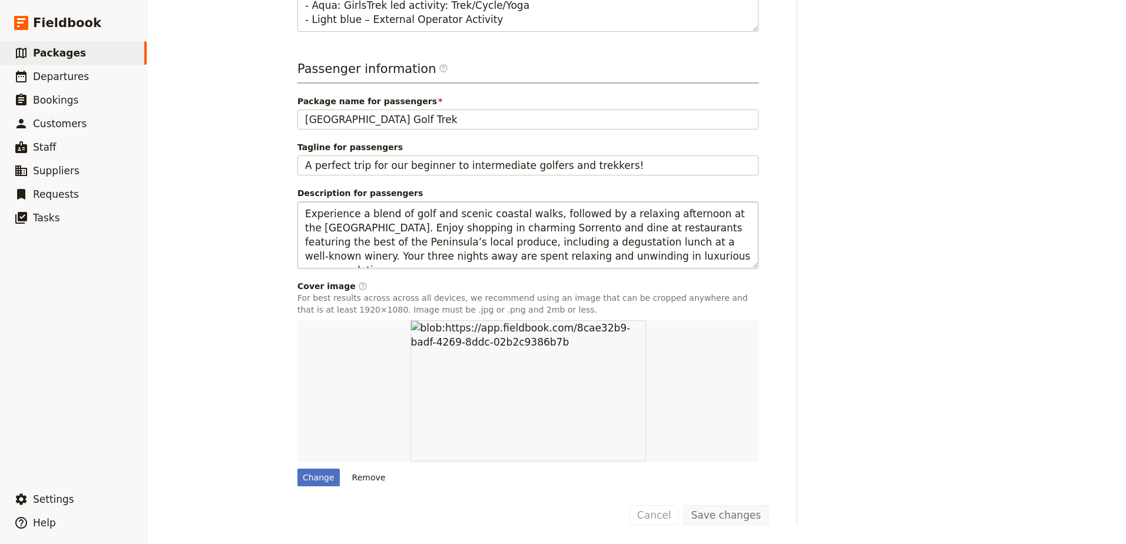
scroll to position [0, 0]
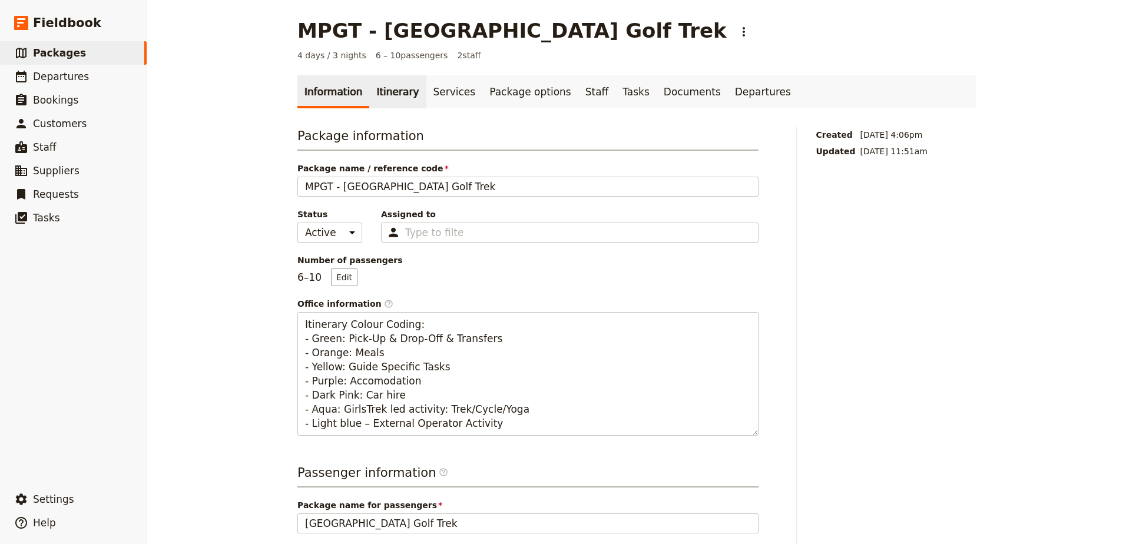
click at [372, 99] on link "Itinerary" at bounding box center [397, 91] width 57 height 33
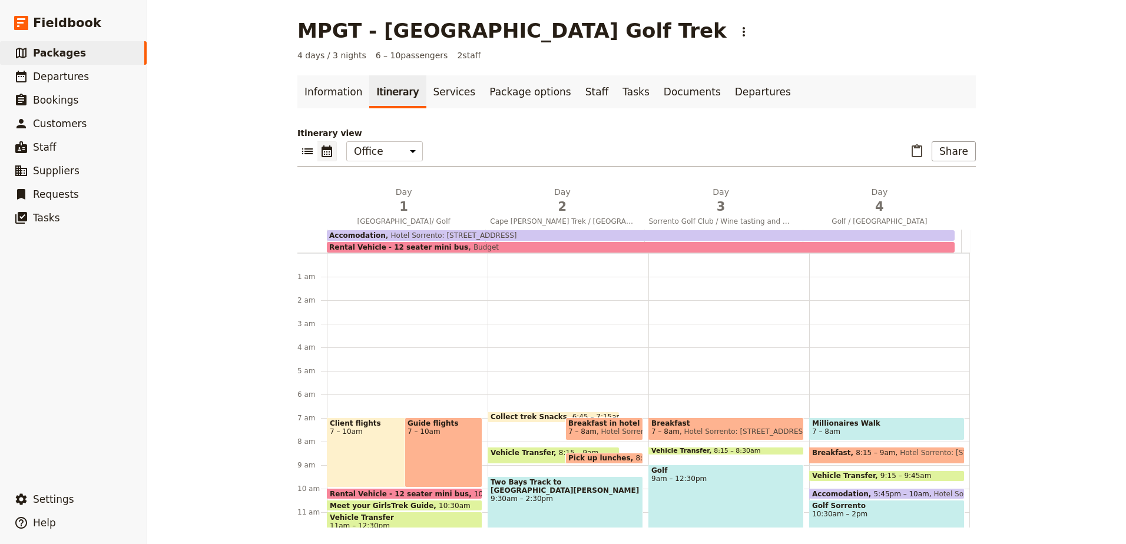
scroll to position [147, 0]
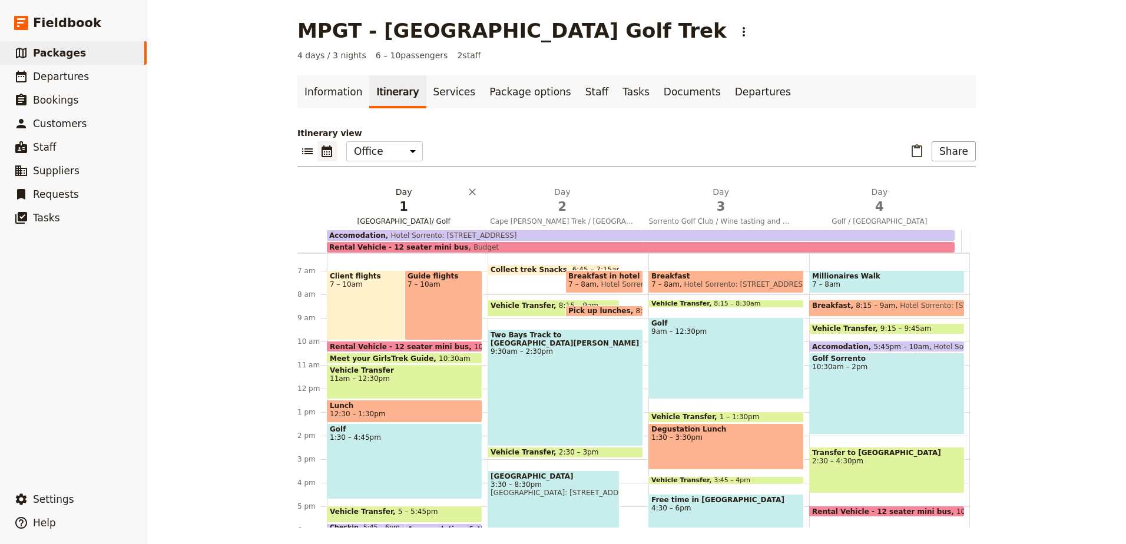
click at [403, 204] on span "1" at bounding box center [403, 207] width 144 height 18
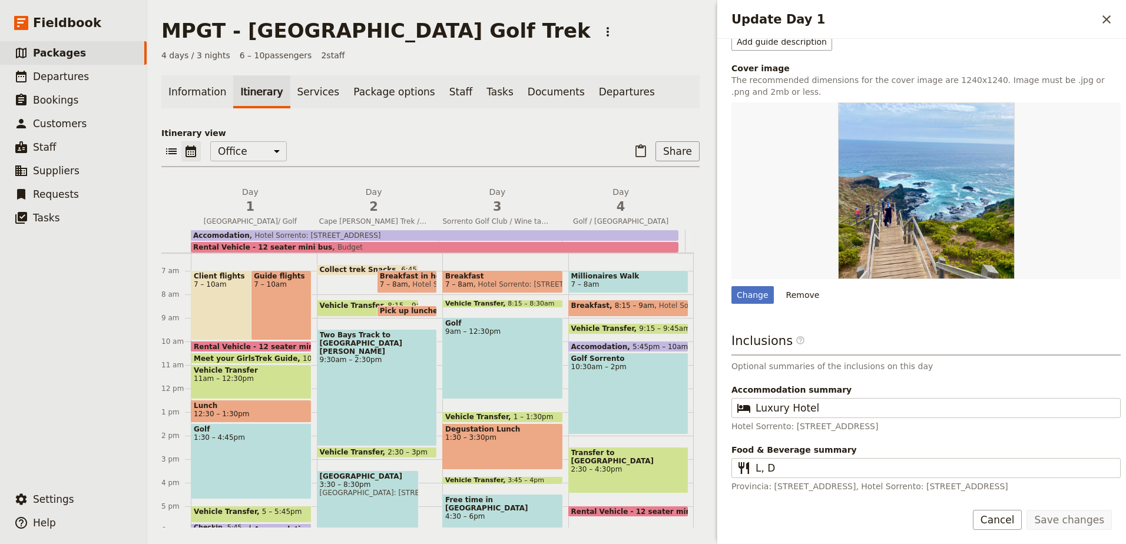
scroll to position [542, 0]
click at [800, 297] on button "Remove" at bounding box center [803, 294] width 44 height 18
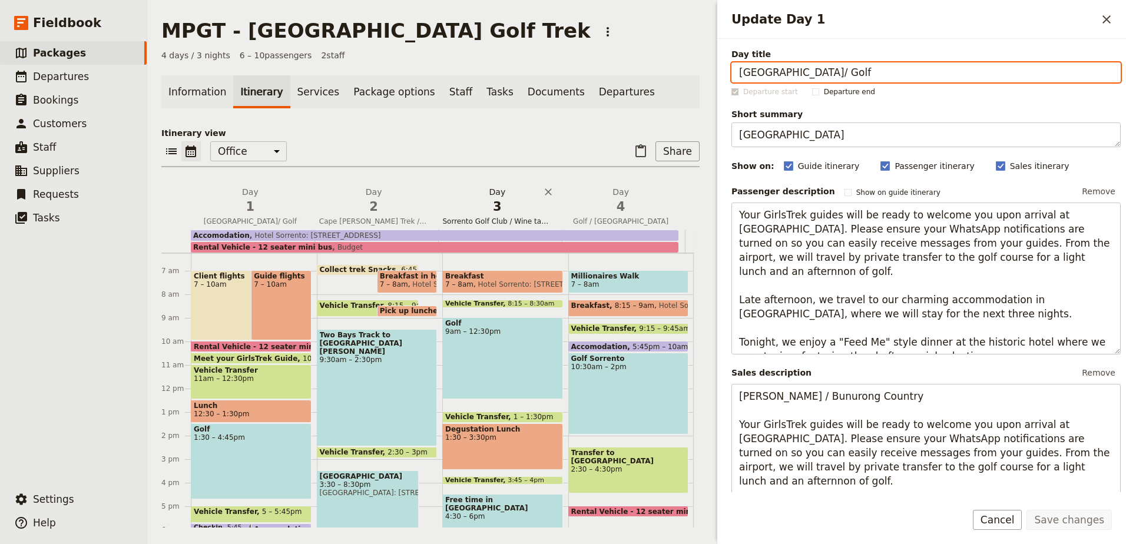
click at [519, 198] on span "3" at bounding box center [498, 207] width 110 height 18
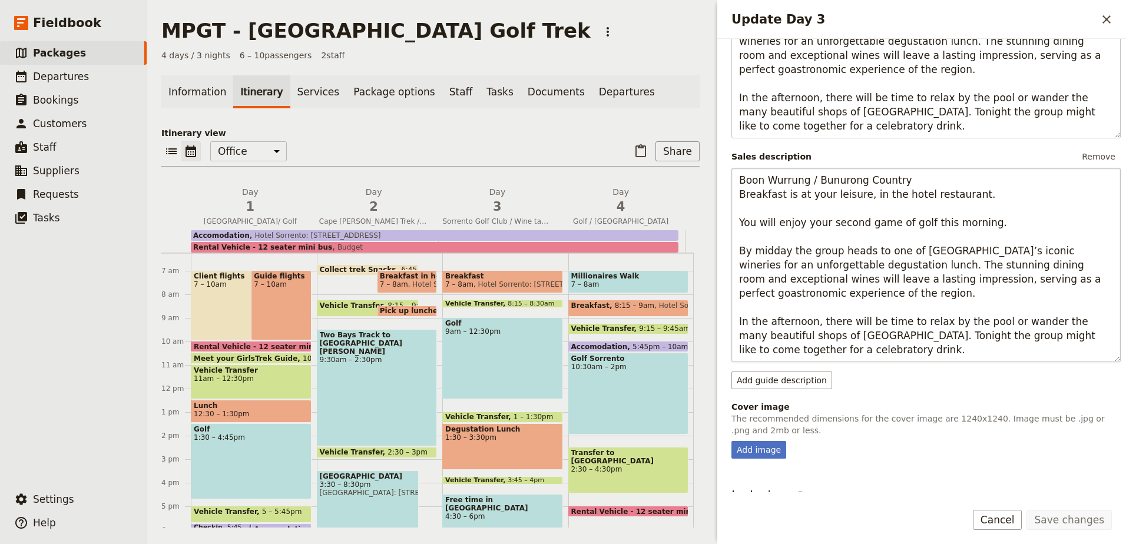
scroll to position [412, 0]
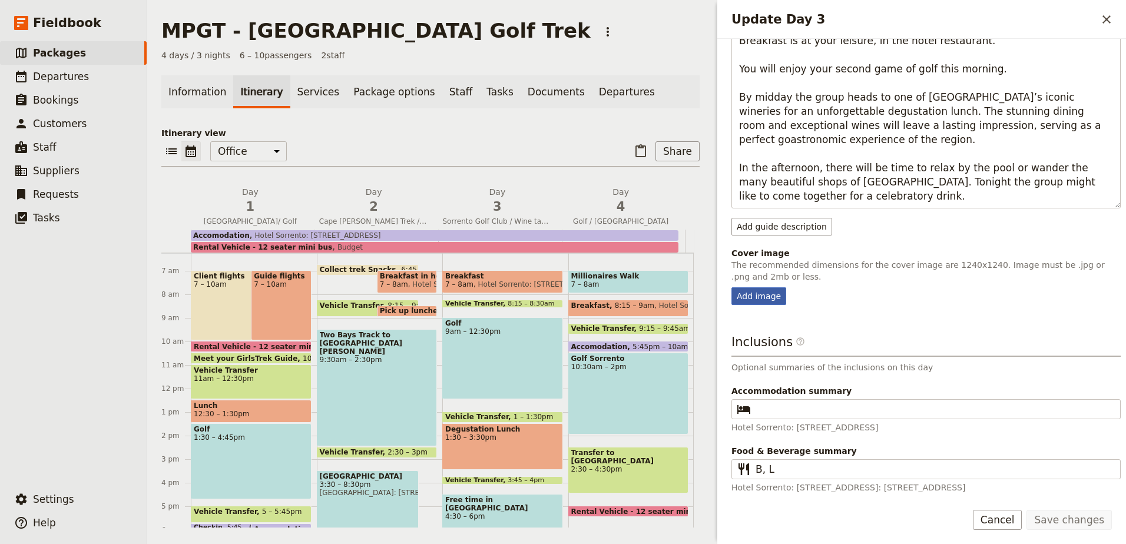
click at [769, 294] on div "Add image" at bounding box center [758, 296] width 55 height 18
click at [731, 287] on input "Add image" at bounding box center [731, 287] width 1 height 1
type input "C:\fakepath\WhatsApp Image 2025-08-12 at 1.21.26 PM.jpeg"
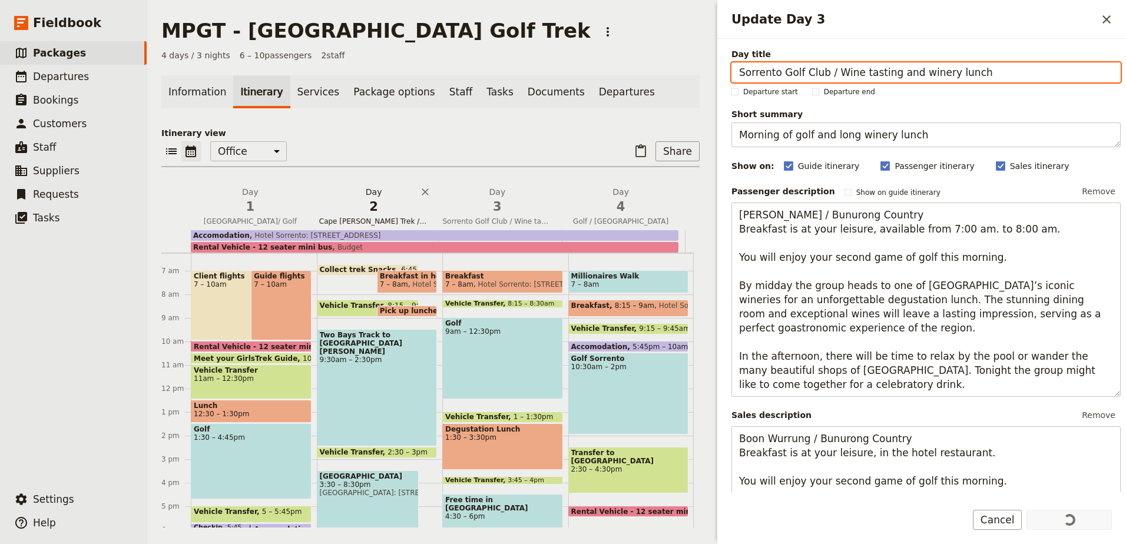
click at [376, 204] on span "2" at bounding box center [374, 207] width 110 height 18
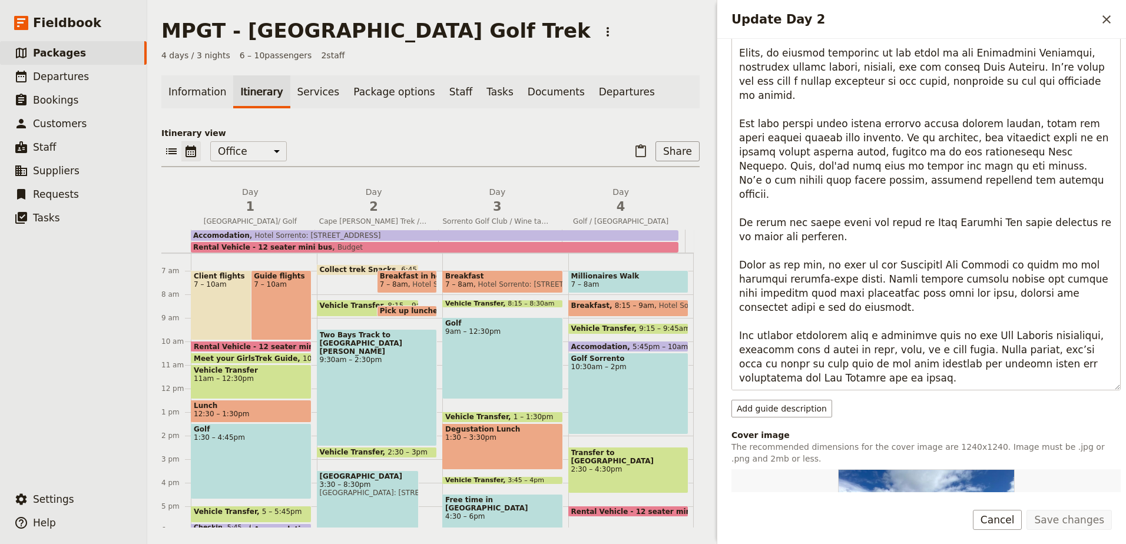
scroll to position [447, 0]
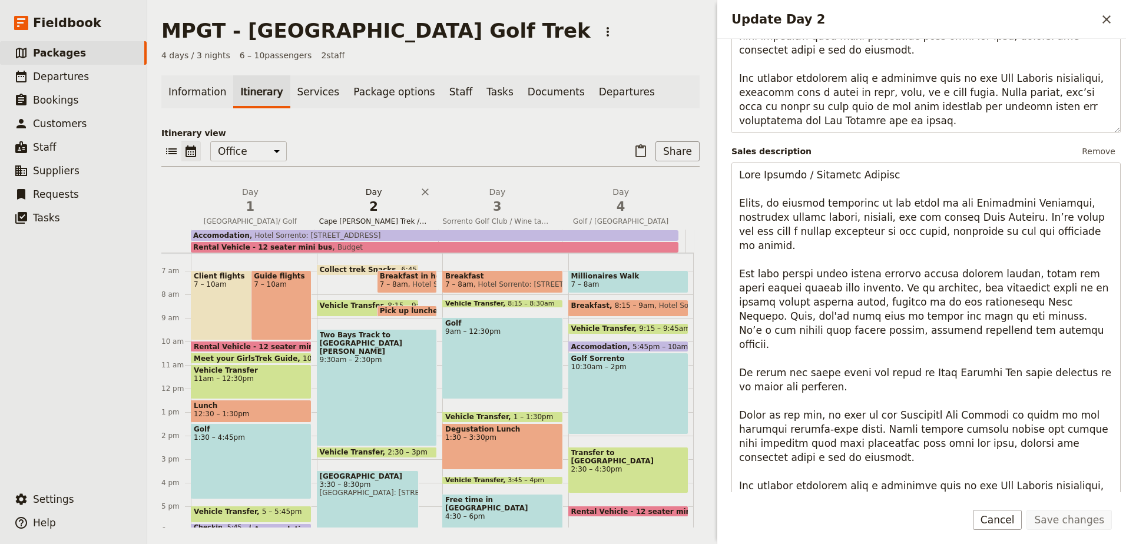
click at [359, 220] on span "Cape Schank Trek / Peninsula Hot springs" at bounding box center [373, 221] width 119 height 9
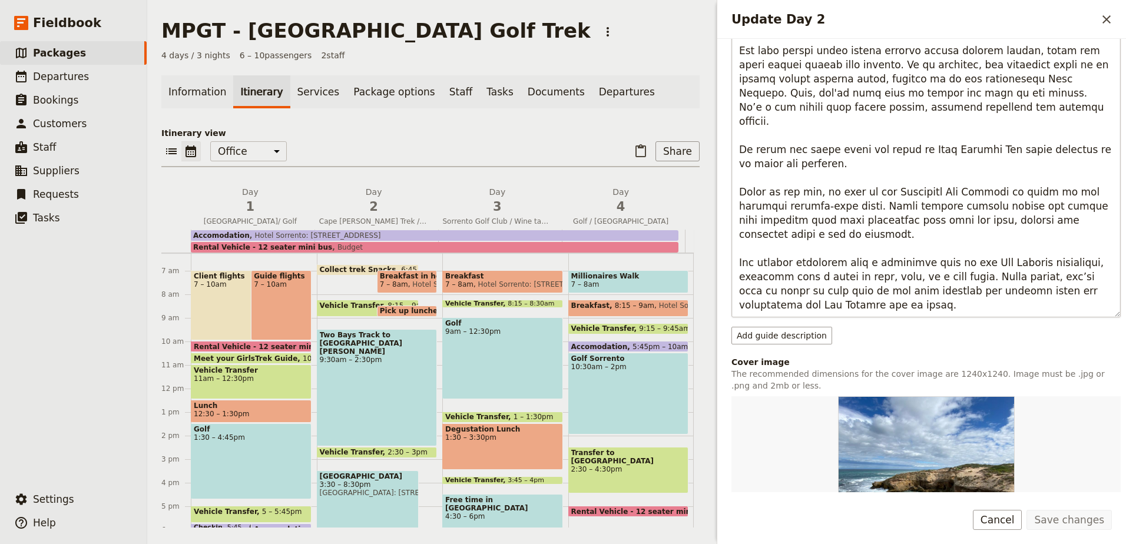
scroll to position [824, 0]
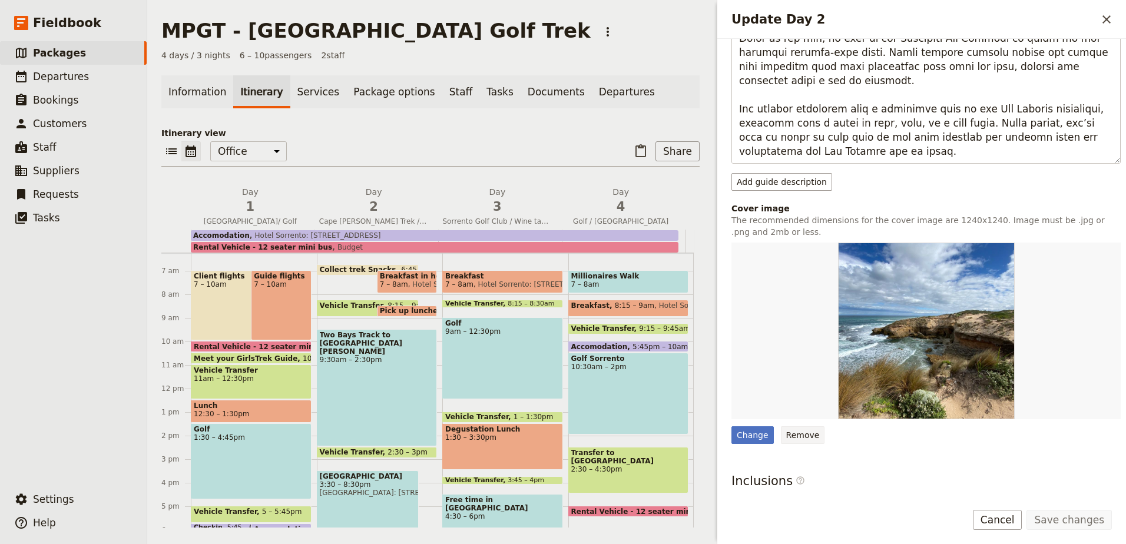
click at [807, 436] on button "Remove" at bounding box center [803, 435] width 44 height 18
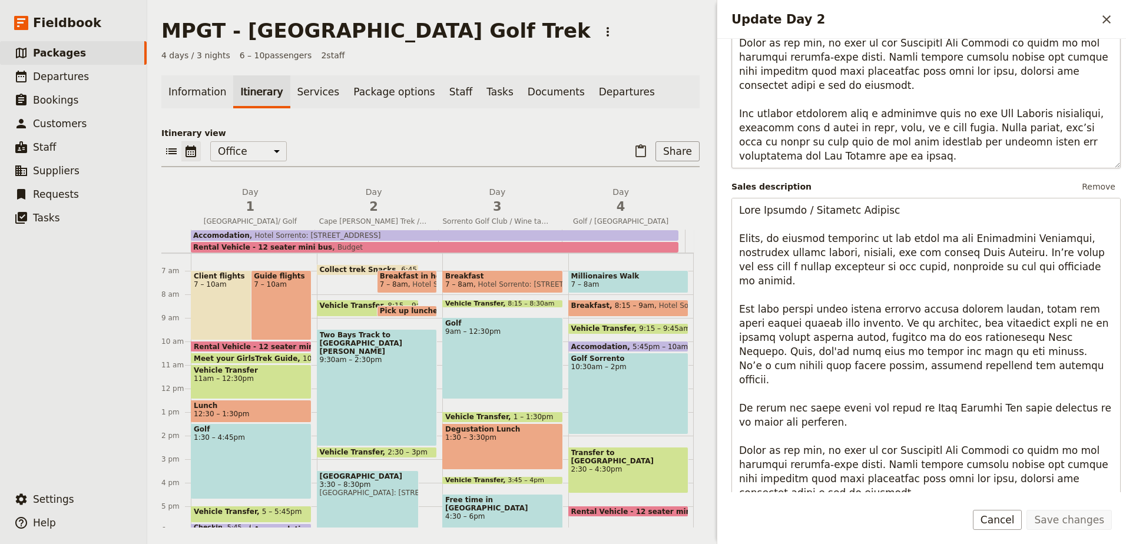
scroll to position [707, 0]
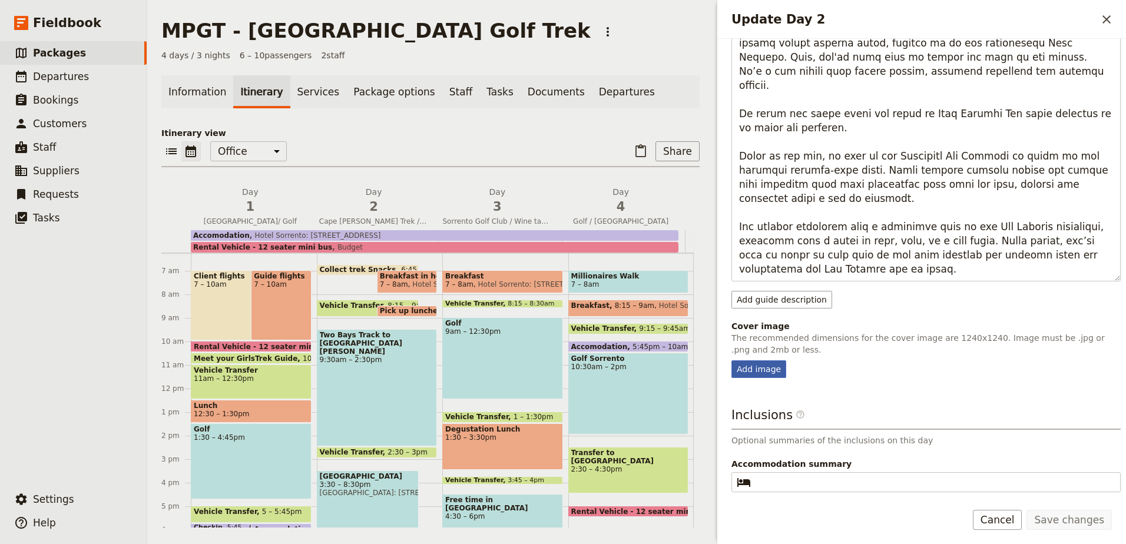
click at [748, 375] on div "Add image" at bounding box center [758, 369] width 55 height 18
click at [731, 360] on input "Add image" at bounding box center [731, 360] width 1 height 1
type input "C:\fakepath\WhatsApp Image 2025-08-12 at 1.22.03 PM.jpeg"
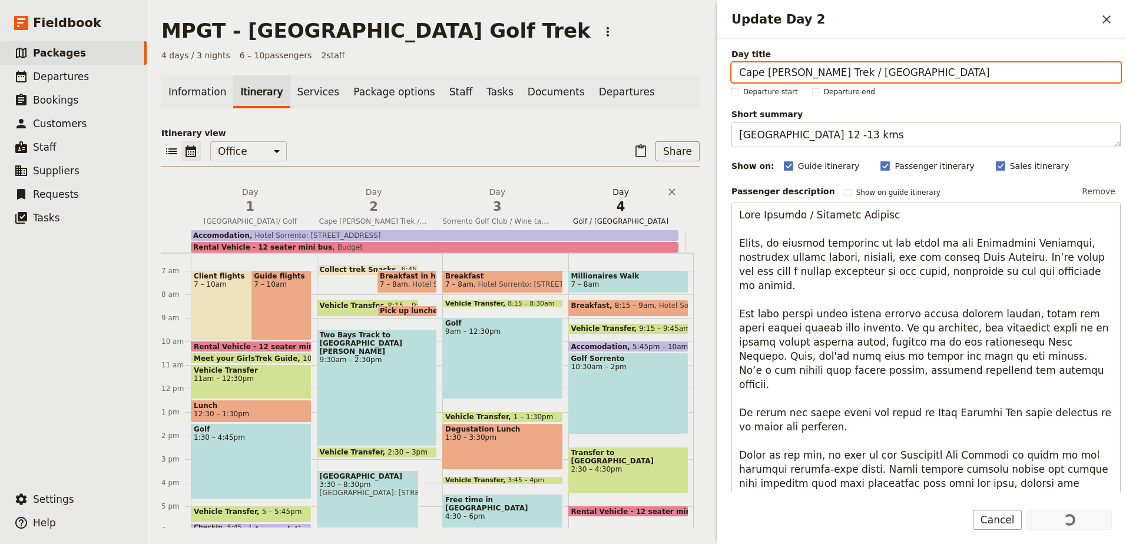
click at [637, 215] on span "4" at bounding box center [621, 207] width 110 height 18
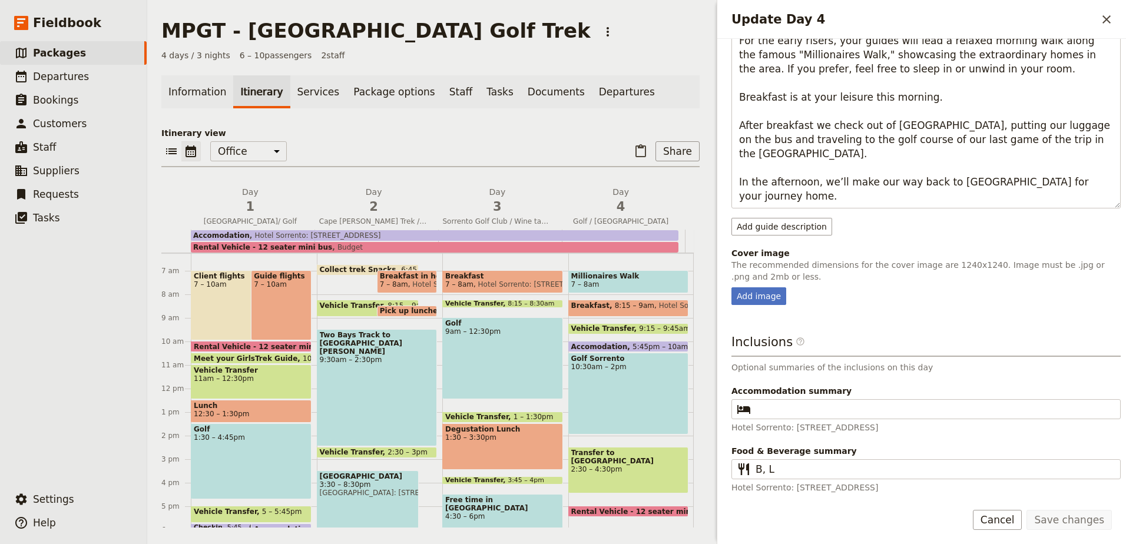
scroll to position [358, 0]
click at [251, 201] on span "1" at bounding box center [250, 207] width 110 height 18
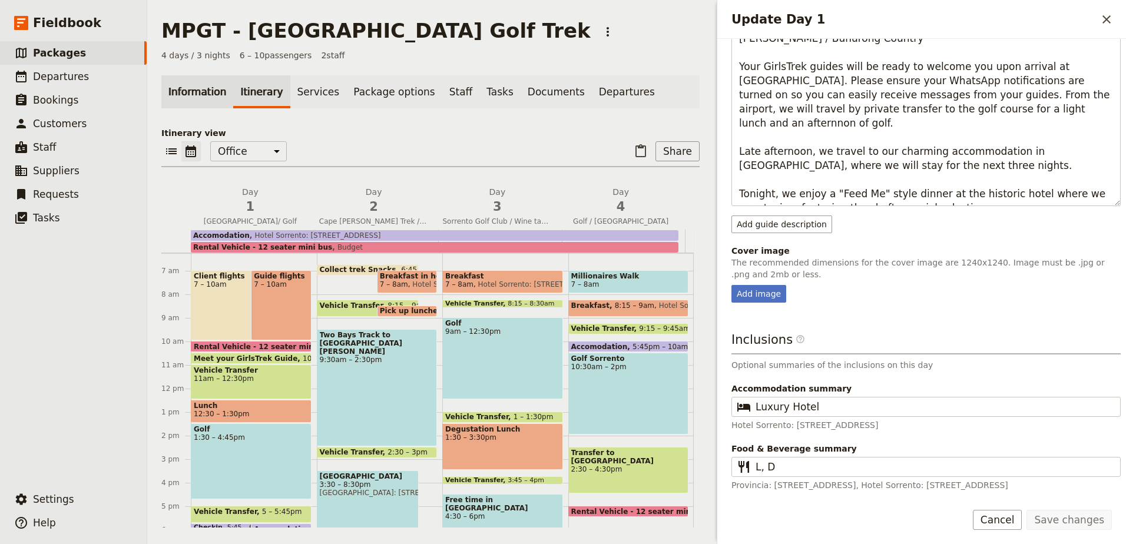
click at [200, 81] on link "Information" at bounding box center [197, 91] width 72 height 33
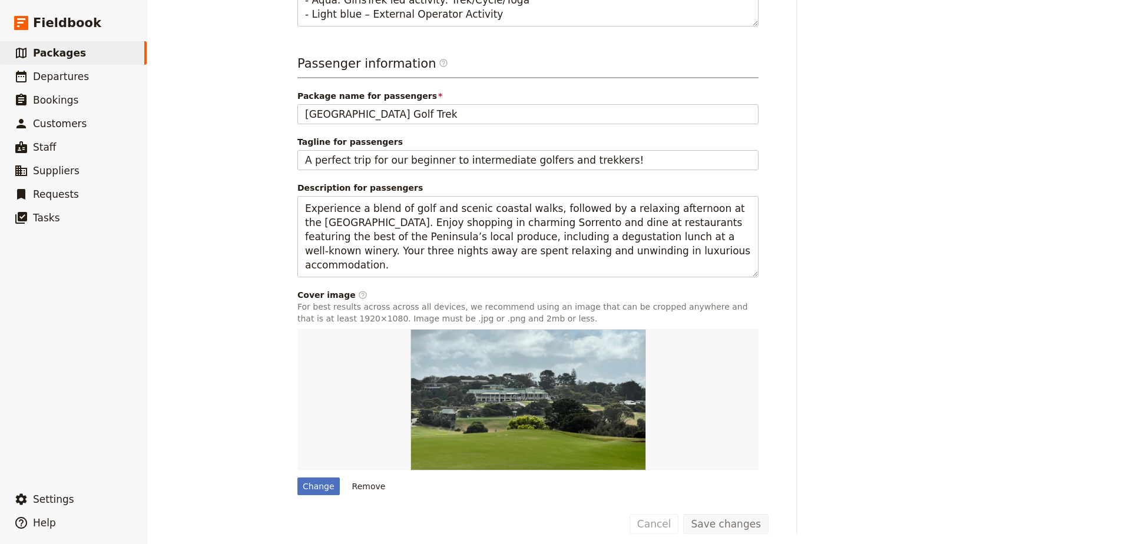
scroll to position [418, 0]
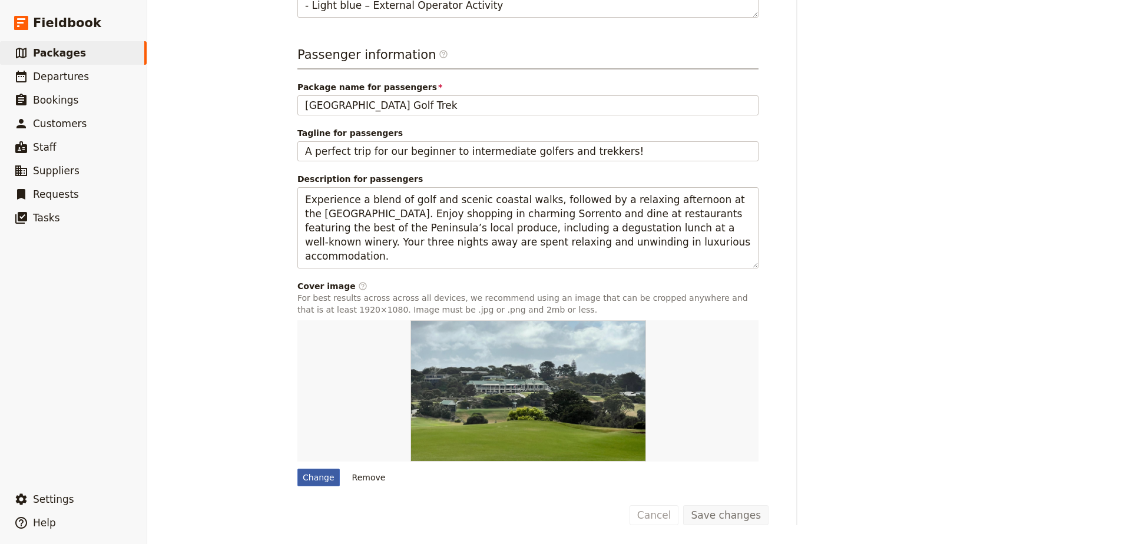
click at [320, 475] on div "Change" at bounding box center [318, 478] width 42 height 18
click at [297, 469] on input "Change" at bounding box center [297, 468] width 1 height 1
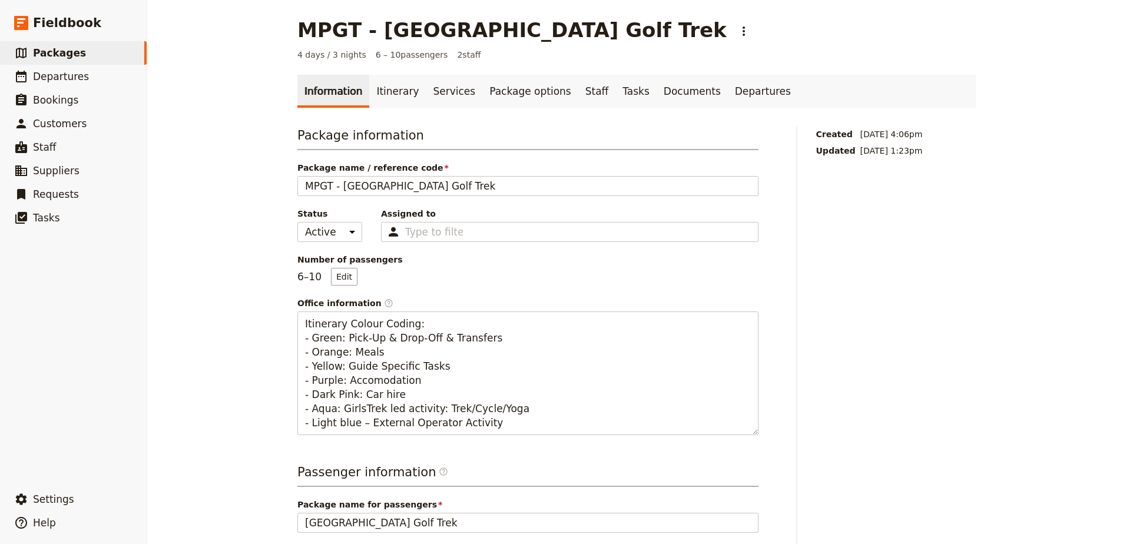
scroll to position [0, 0]
click at [382, 92] on link "Itinerary" at bounding box center [397, 91] width 57 height 33
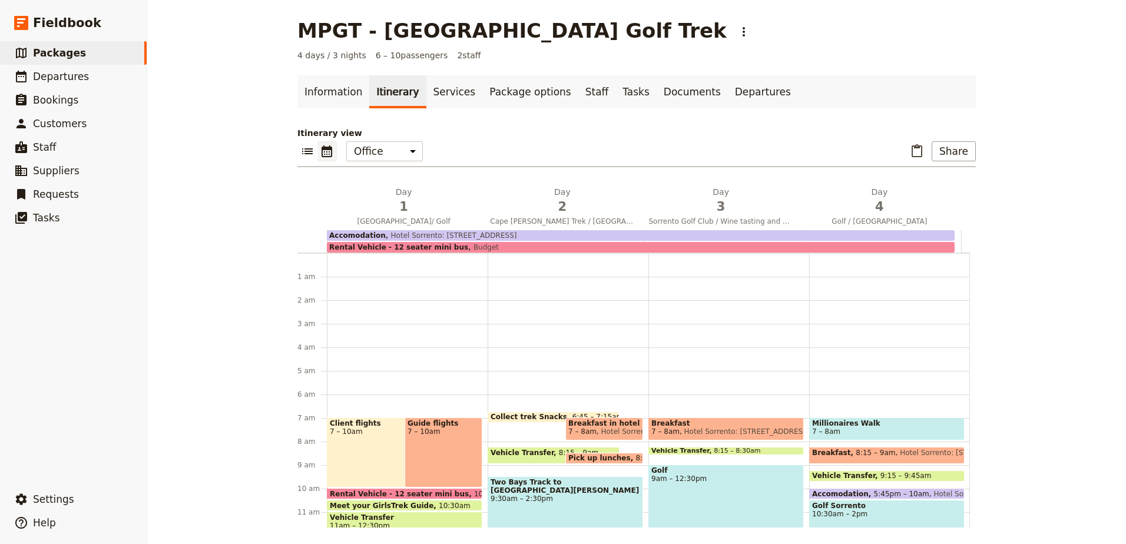
scroll to position [147, 0]
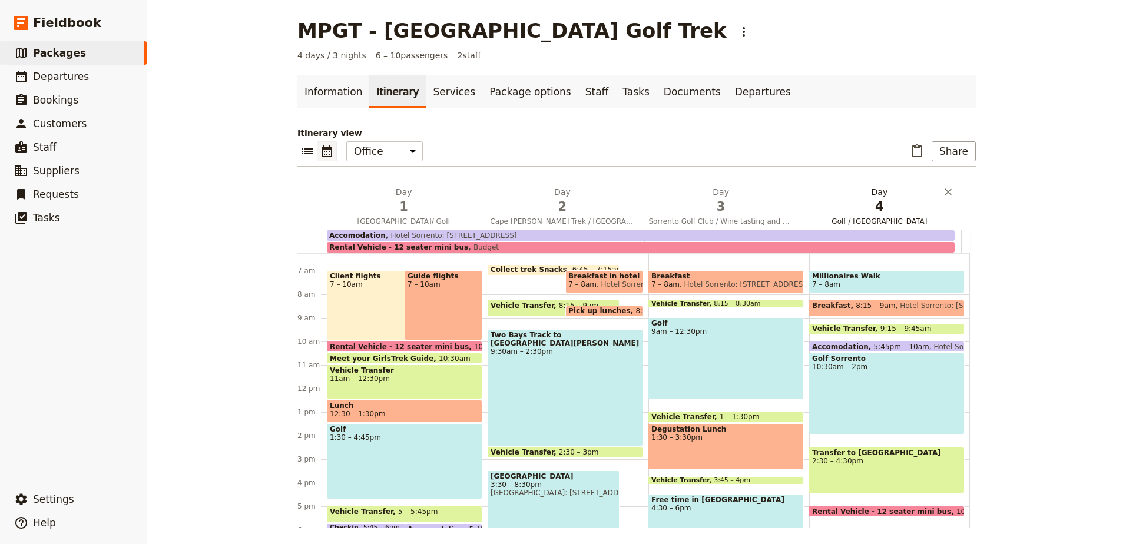
click at [883, 216] on button "Day 4 Golf / Melbourne" at bounding box center [882, 208] width 158 height 44
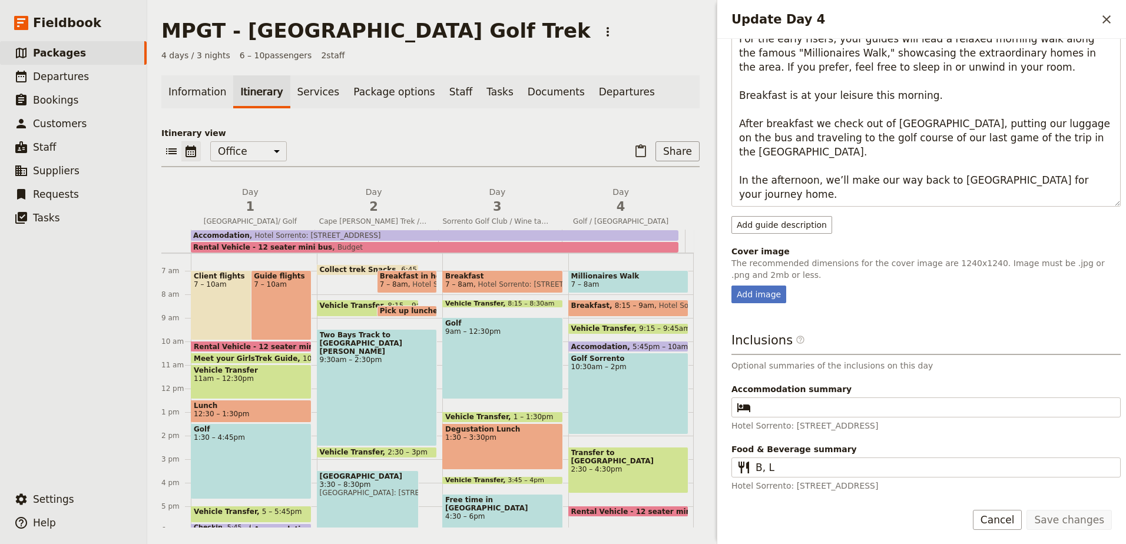
scroll to position [358, 0]
click at [768, 294] on div "Add image" at bounding box center [758, 294] width 55 height 18
click at [731, 285] on input "Add image" at bounding box center [731, 284] width 1 height 1
type input "C:\fakepath\WhatsApp Image 2025-08-12 at 1.21.10 PM.jpeg"
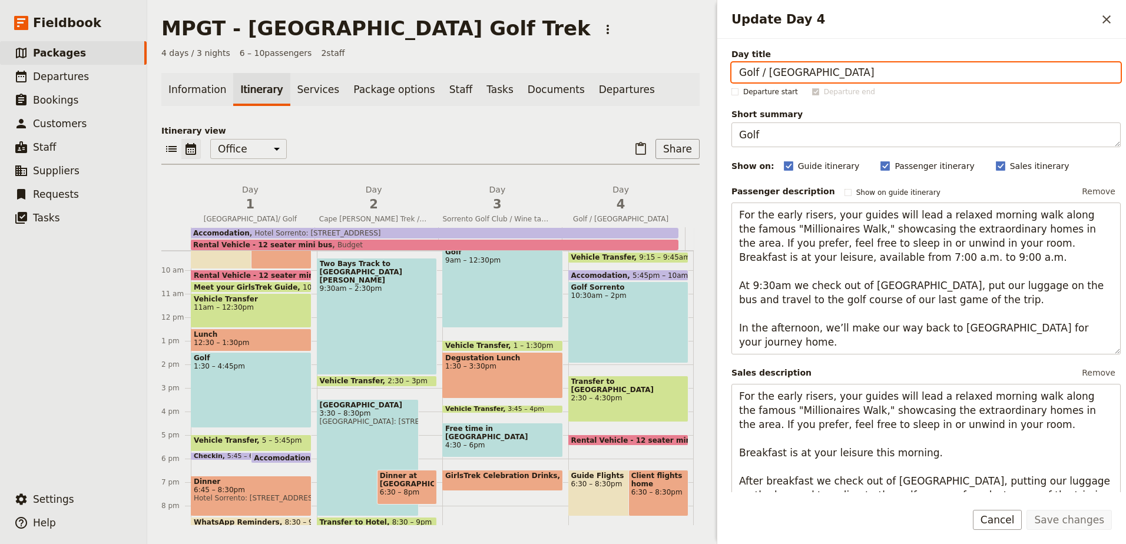
scroll to position [291, 0]
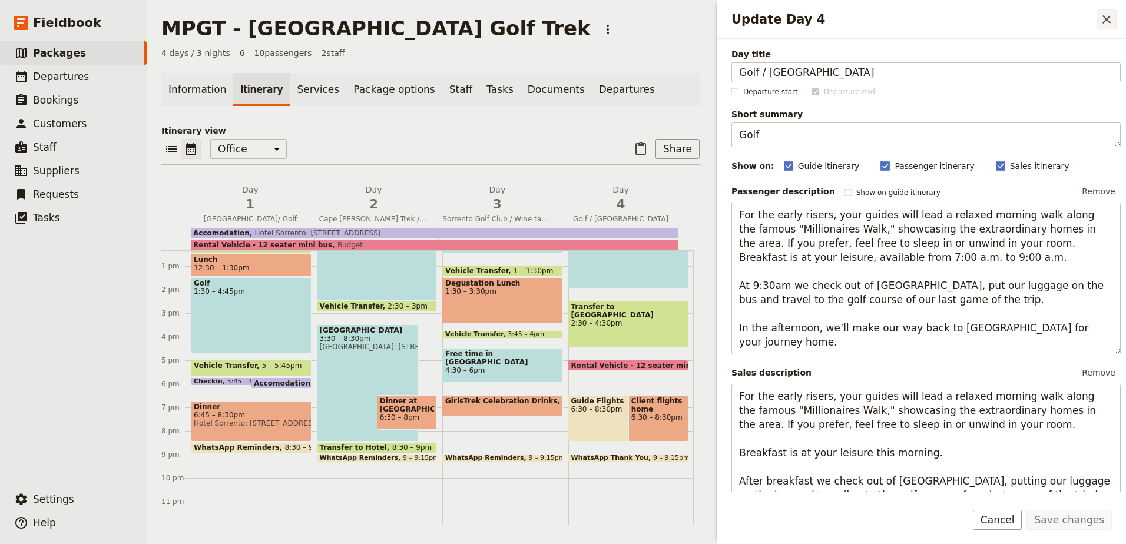
click at [1107, 19] on icon "Close drawer" at bounding box center [1106, 19] width 8 height 8
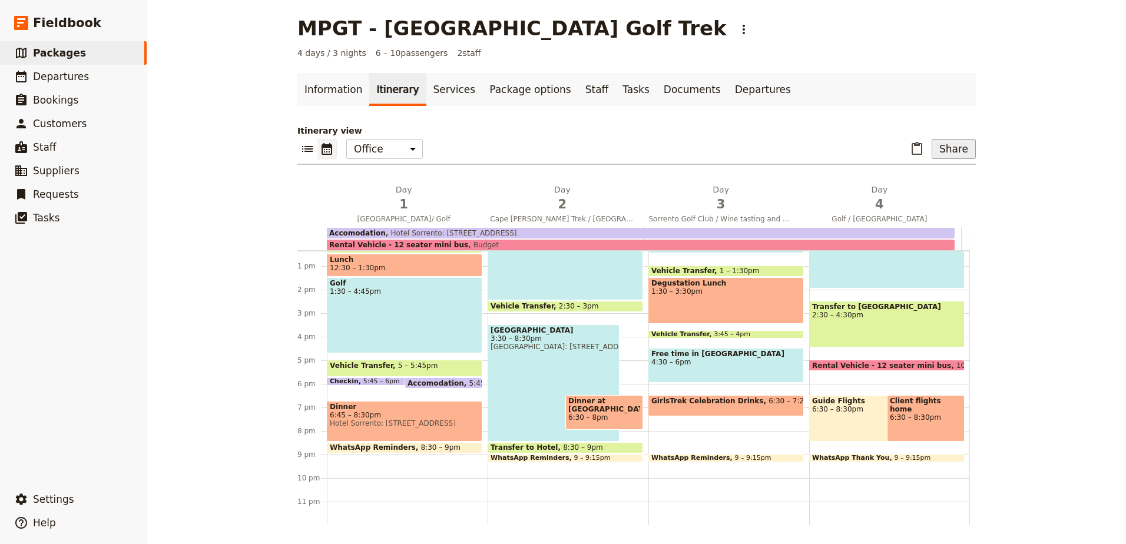
click at [949, 152] on button "Share" at bounding box center [953, 149] width 44 height 20
click at [936, 203] on span "Sales Brochure" at bounding box center [915, 208] width 62 height 12
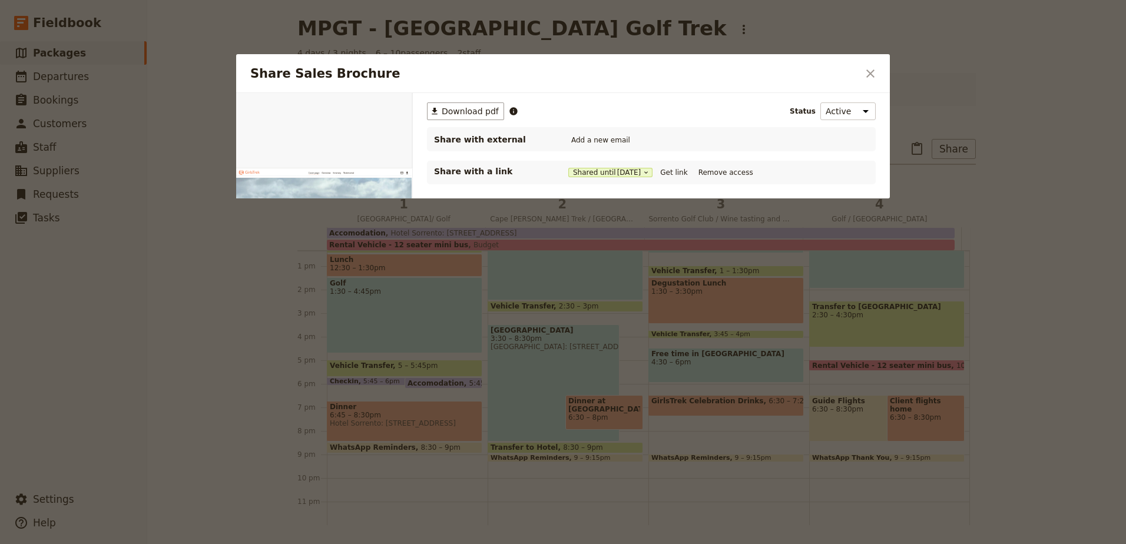
scroll to position [0, 0]
click at [690, 173] on button "Get link" at bounding box center [673, 172] width 33 height 13
click at [868, 73] on icon "Close dialog" at bounding box center [870, 74] width 14 height 14
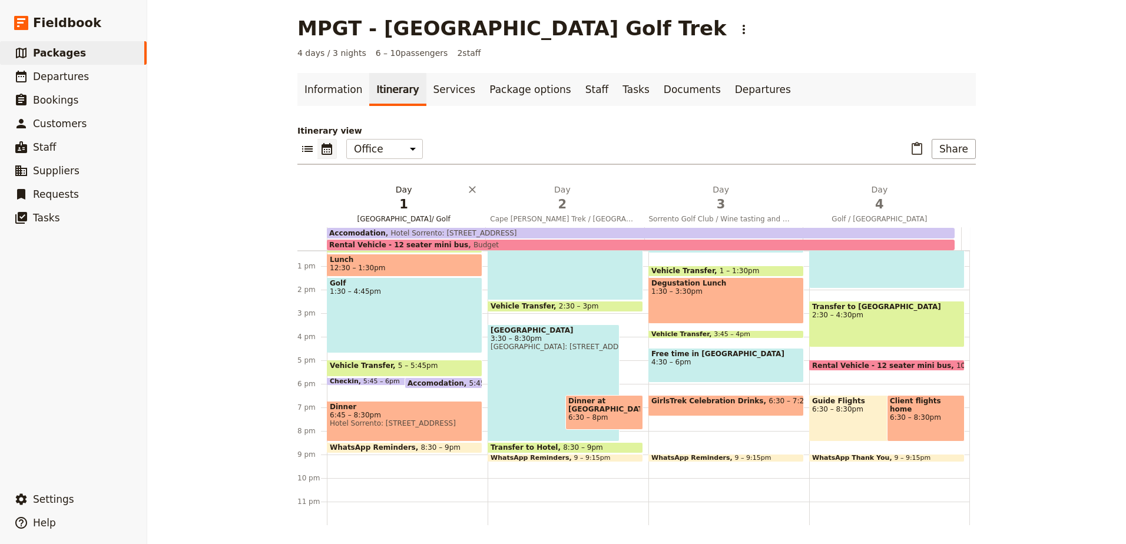
click at [412, 210] on span "1" at bounding box center [403, 204] width 144 height 18
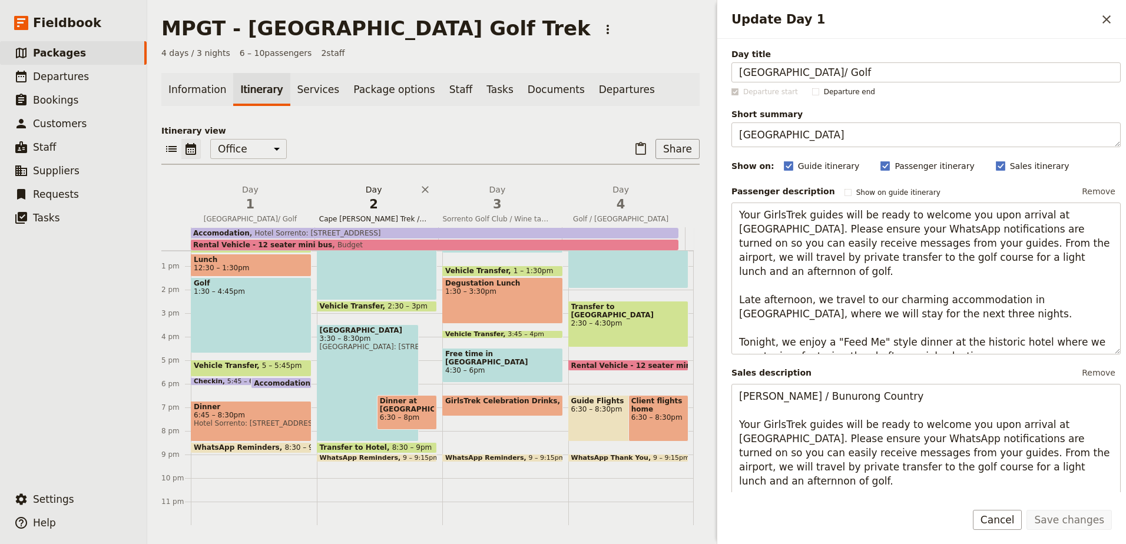
click at [370, 202] on span "2" at bounding box center [374, 204] width 110 height 18
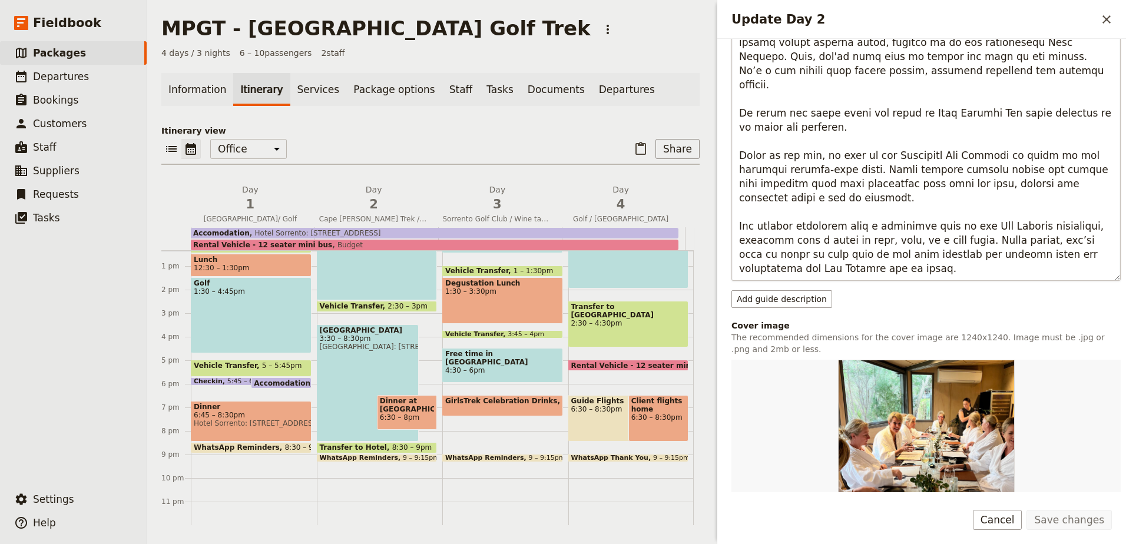
scroll to position [683, 0]
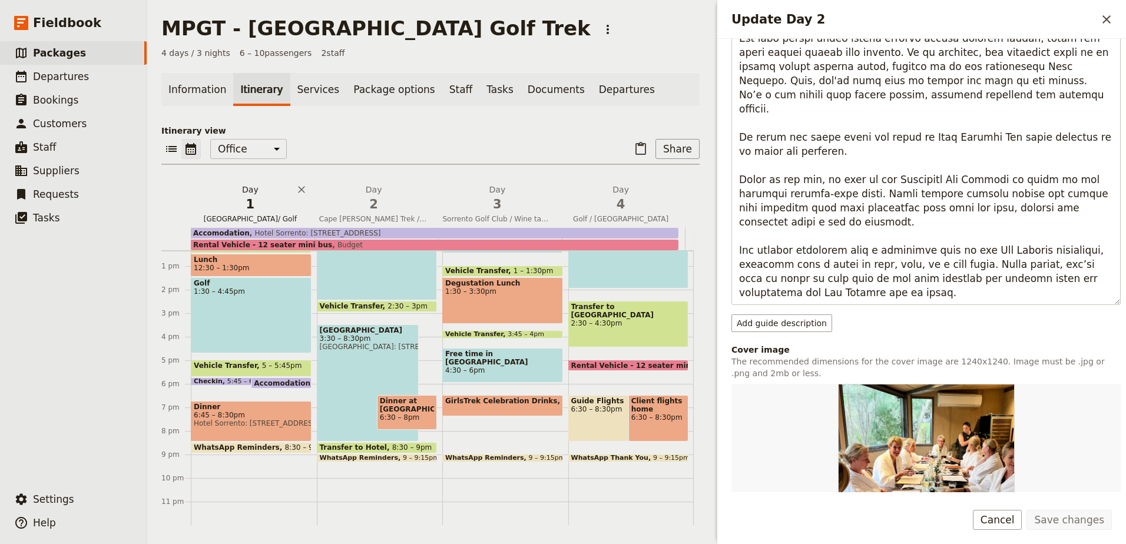
click at [258, 207] on span "1" at bounding box center [250, 204] width 110 height 18
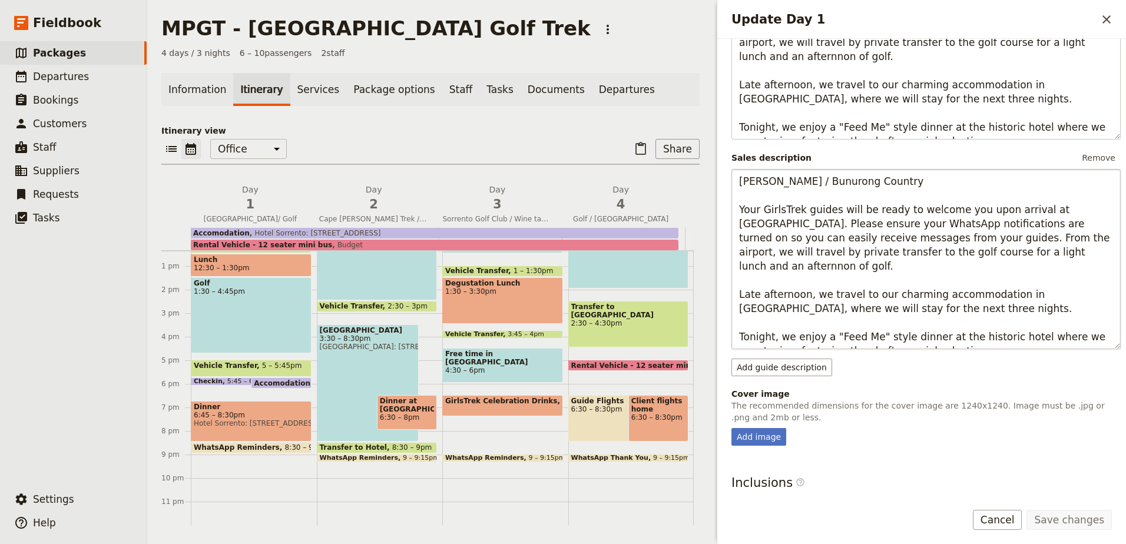
scroll to position [358, 0]
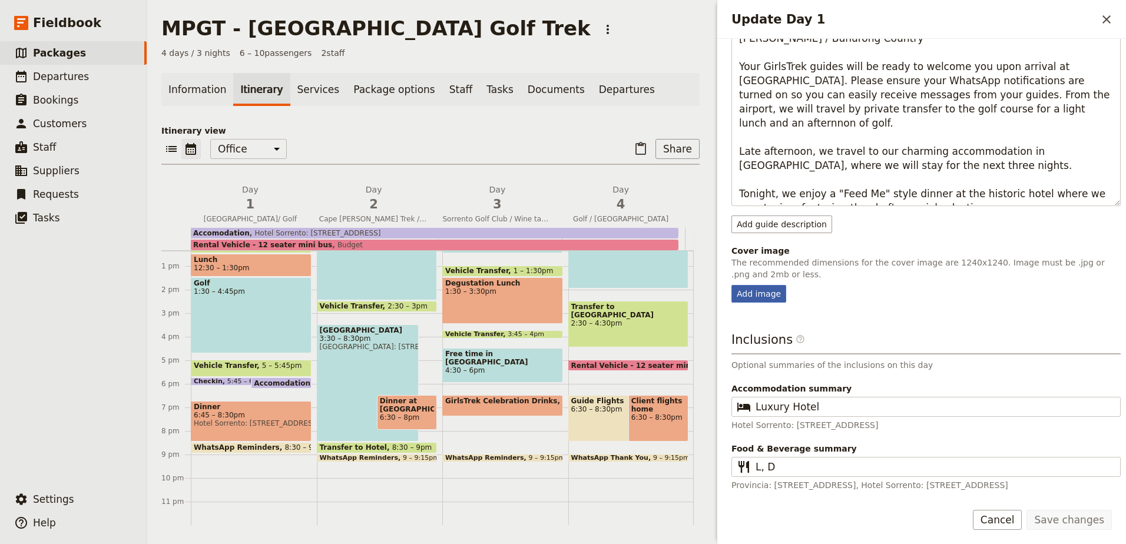
click at [766, 296] on div "Add image" at bounding box center [758, 294] width 55 height 18
click at [731, 285] on input "Add image" at bounding box center [731, 284] width 1 height 1
type input "C:\fakepath\b85a39ec-4922-4dec-85f6-27c3d5024572.jpg"
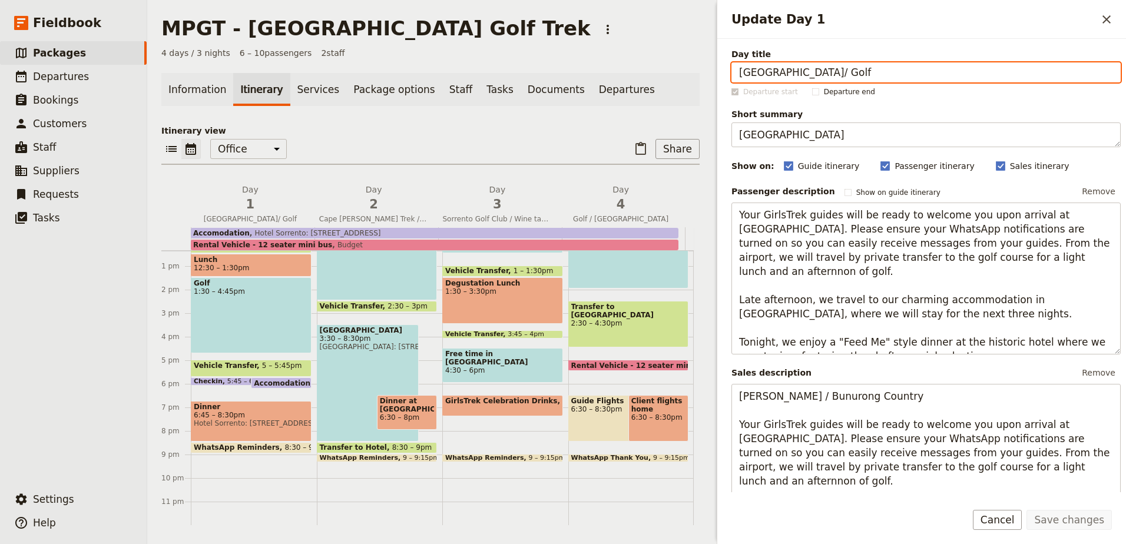
scroll to position [118, 0]
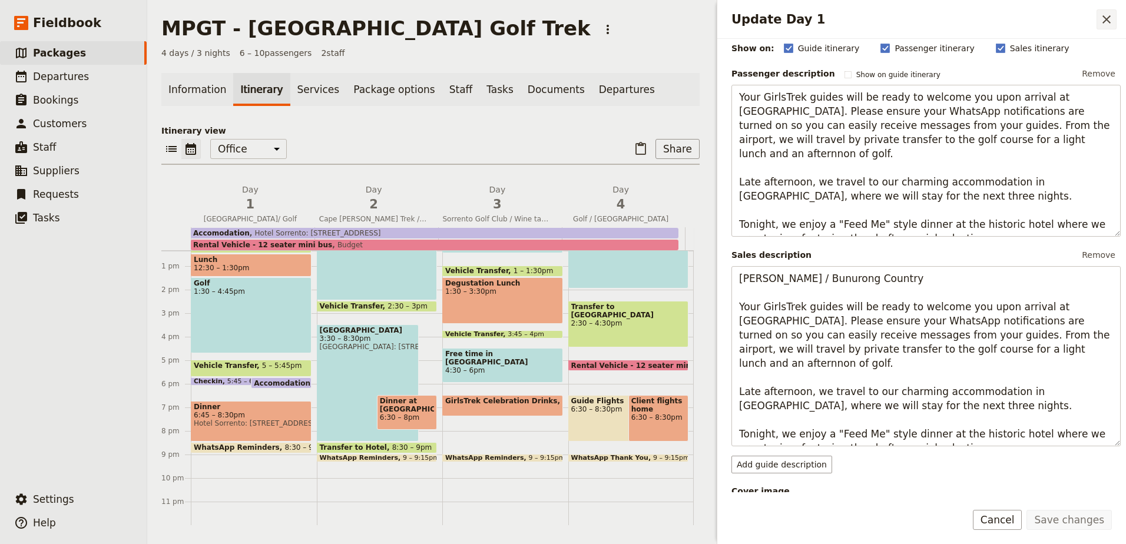
click at [1103, 24] on icon "Close drawer" at bounding box center [1106, 19] width 14 height 14
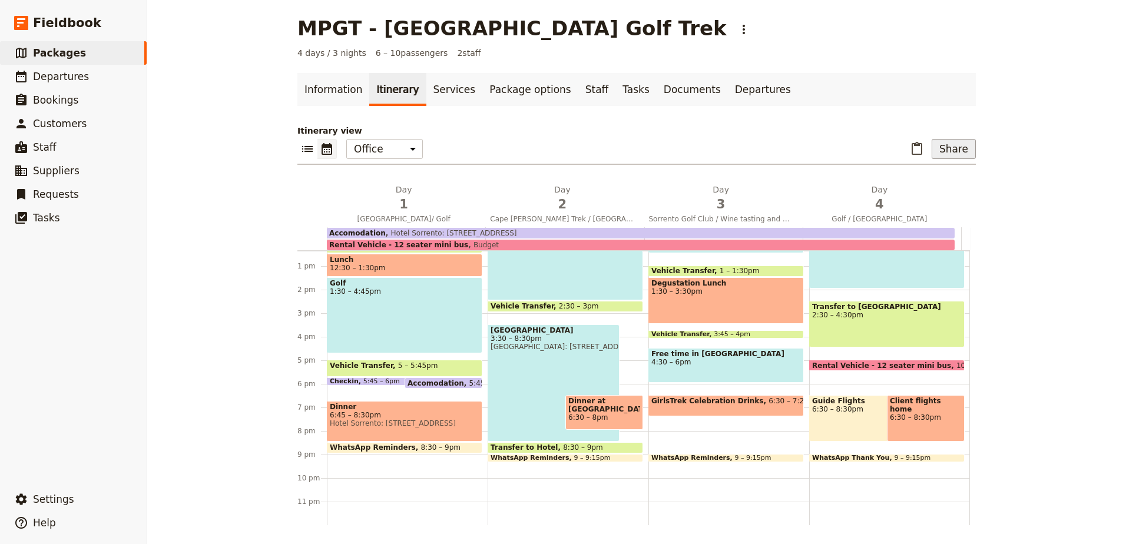
click at [956, 151] on button "Share" at bounding box center [953, 149] width 44 height 20
click at [950, 193] on span "Passenger itinerary" at bounding box center [923, 191] width 79 height 12
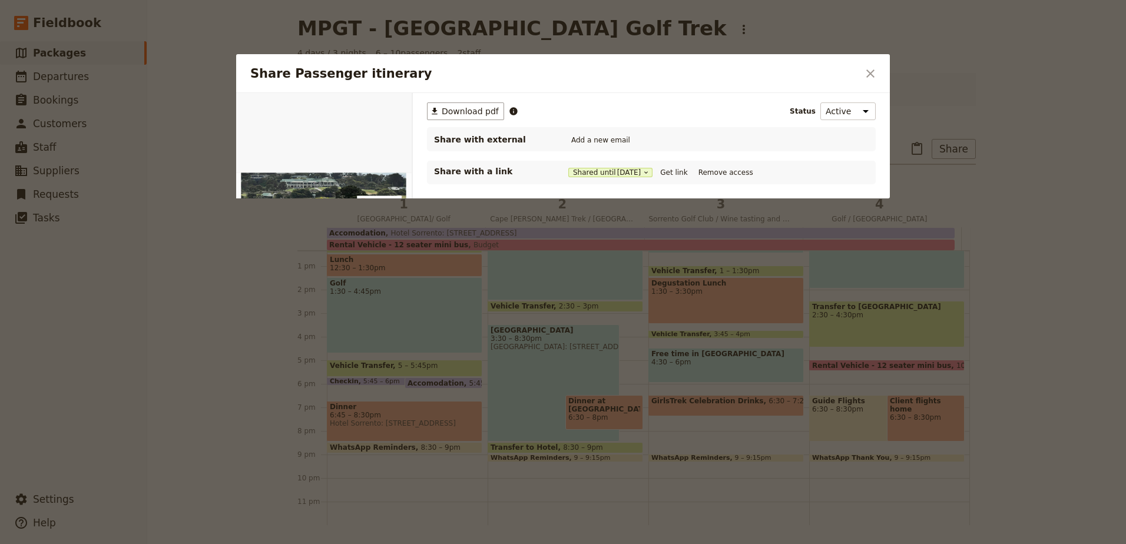
scroll to position [0, 0]
click at [683, 174] on button "Get link" at bounding box center [673, 172] width 33 height 13
click at [879, 72] on button "​" at bounding box center [870, 74] width 20 height 20
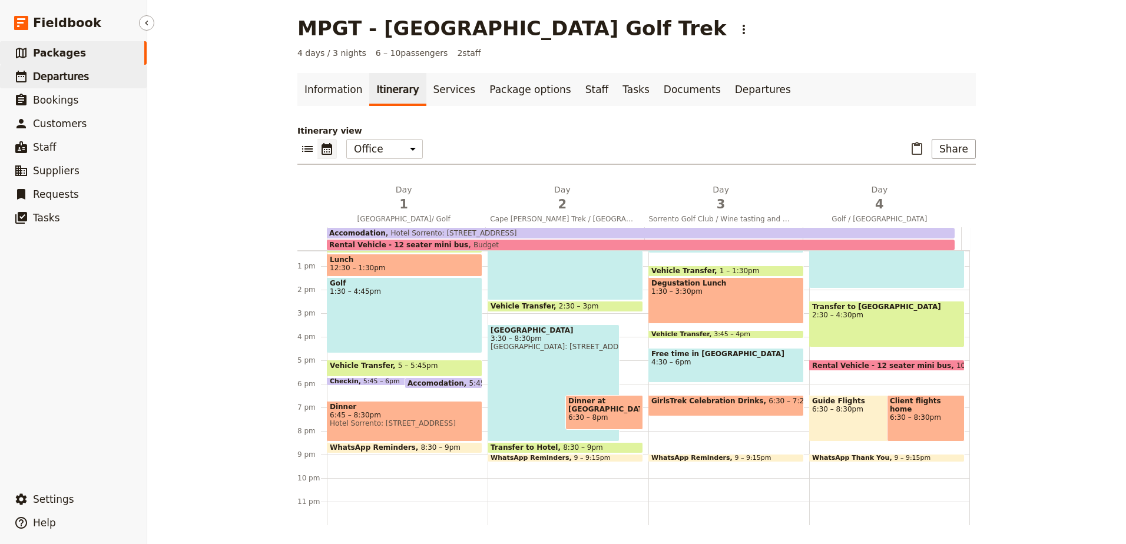
click at [84, 77] on link "​ Departures" at bounding box center [73, 77] width 147 height 24
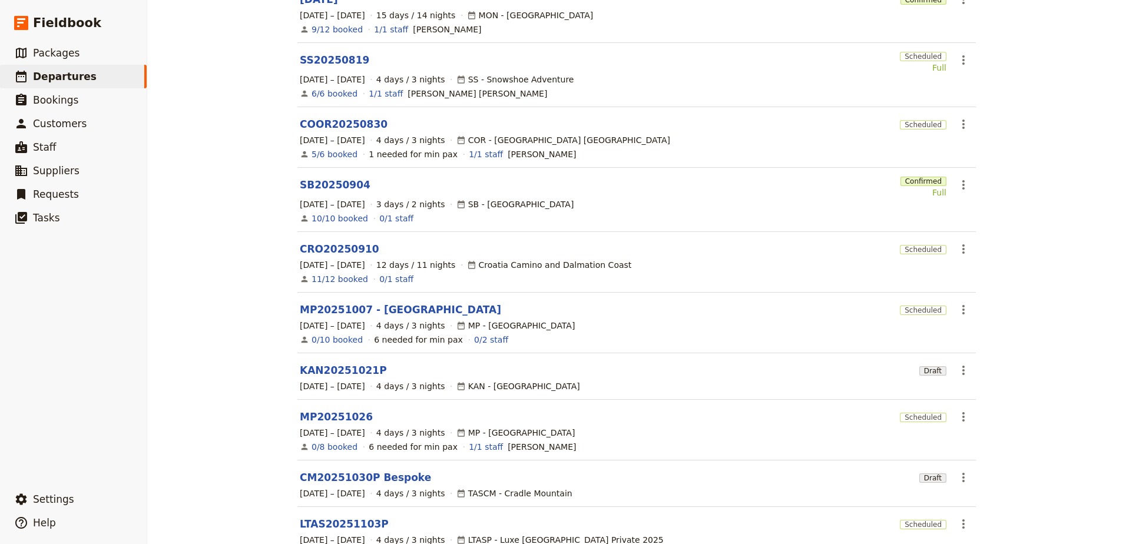
scroll to position [213, 0]
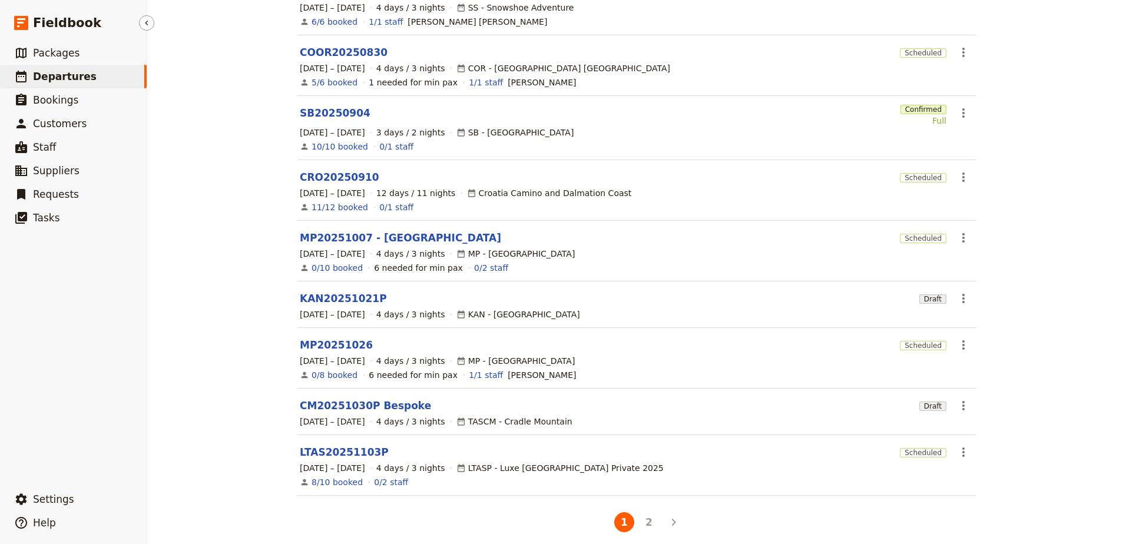
click at [72, 82] on span "Departures" at bounding box center [65, 77] width 64 height 12
click at [97, 45] on link "​ Packages" at bounding box center [73, 53] width 147 height 24
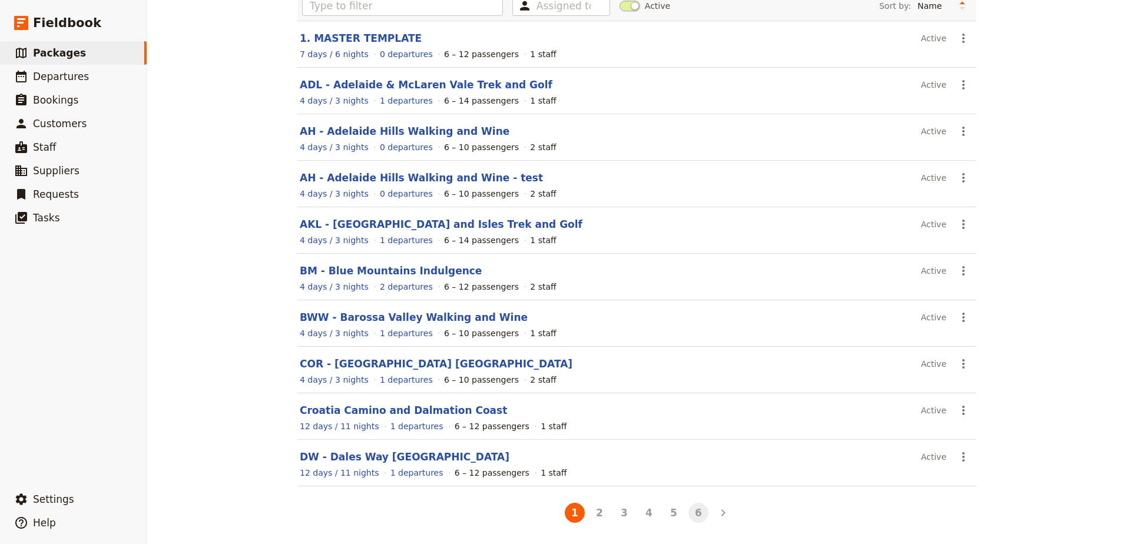
click at [698, 513] on button "6" at bounding box center [698, 513] width 20 height 20
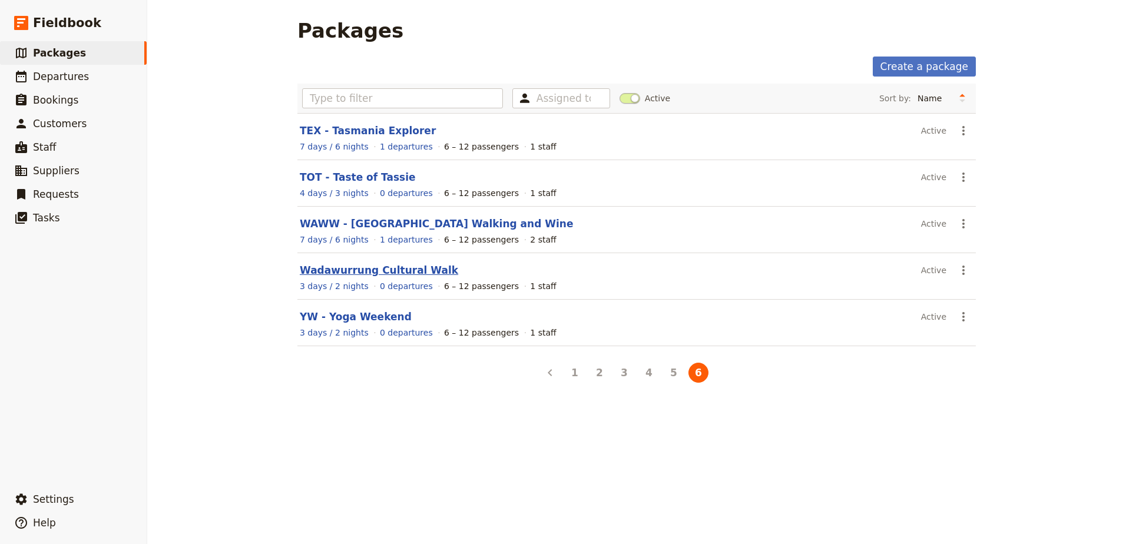
click at [344, 265] on link "Wadawurrung Cultural Walk" at bounding box center [379, 270] width 158 height 12
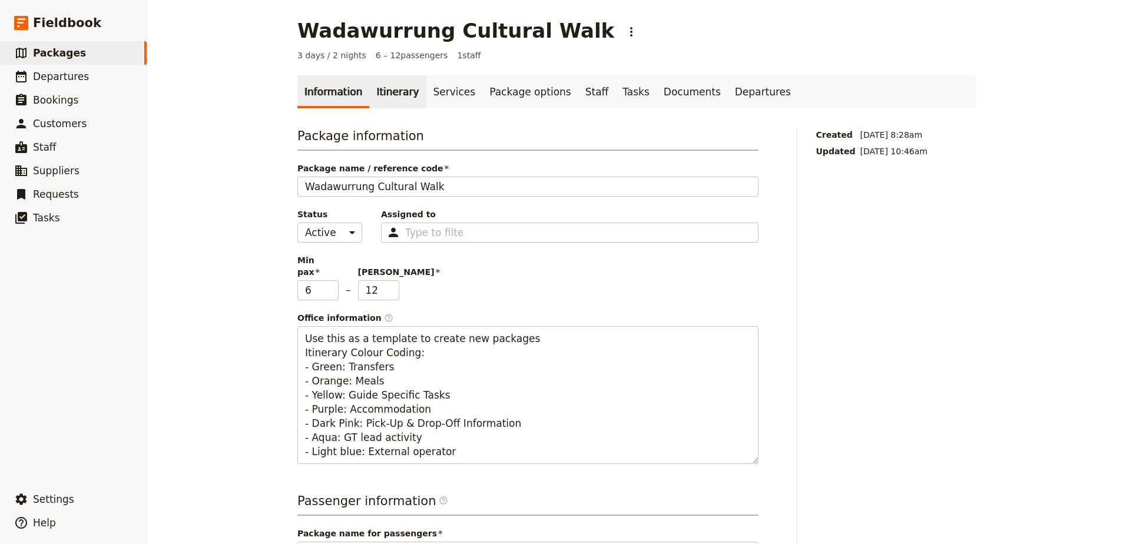
click at [389, 89] on link "Itinerary" at bounding box center [397, 91] width 57 height 33
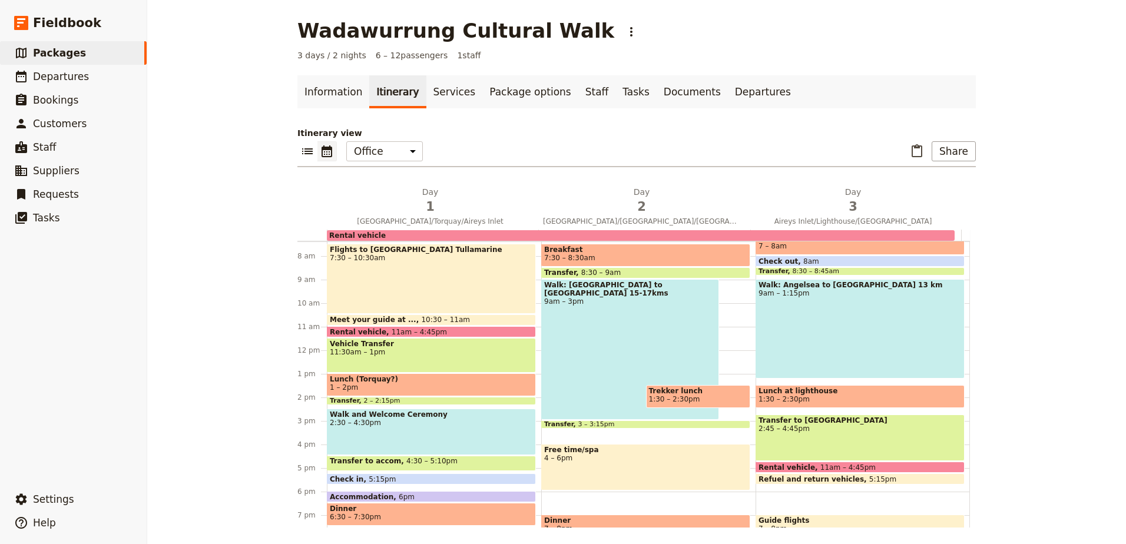
scroll to position [153, 0]
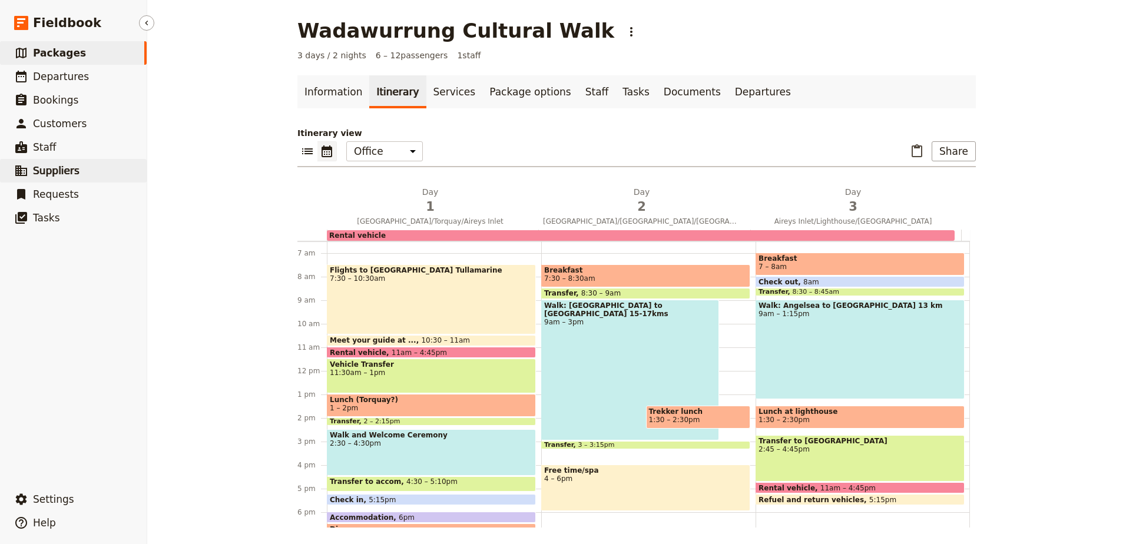
click at [61, 169] on span "Suppliers" at bounding box center [56, 171] width 47 height 12
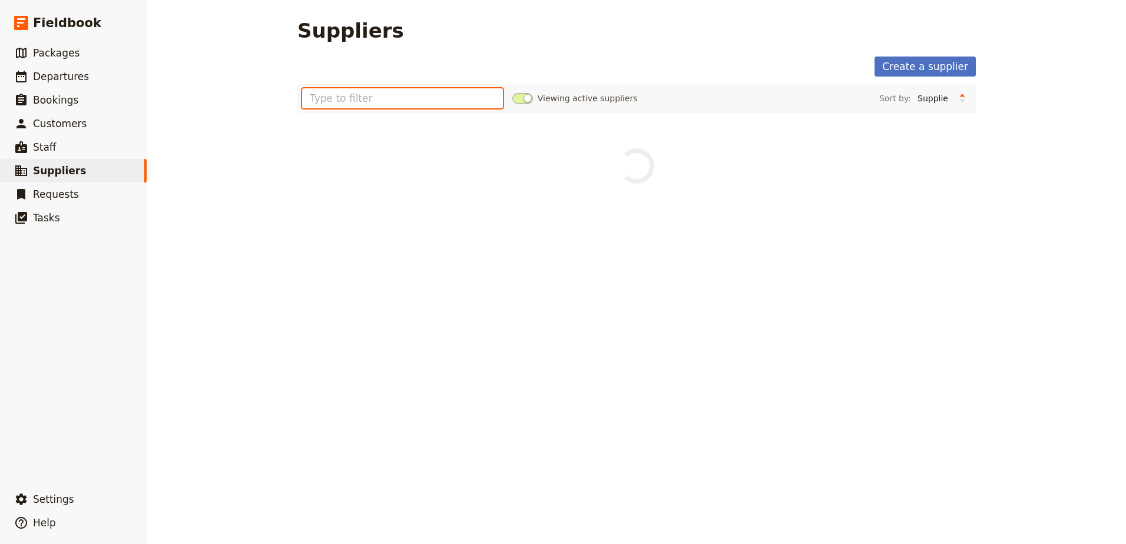
click at [379, 99] on input "text" at bounding box center [402, 98] width 201 height 20
type input "o"
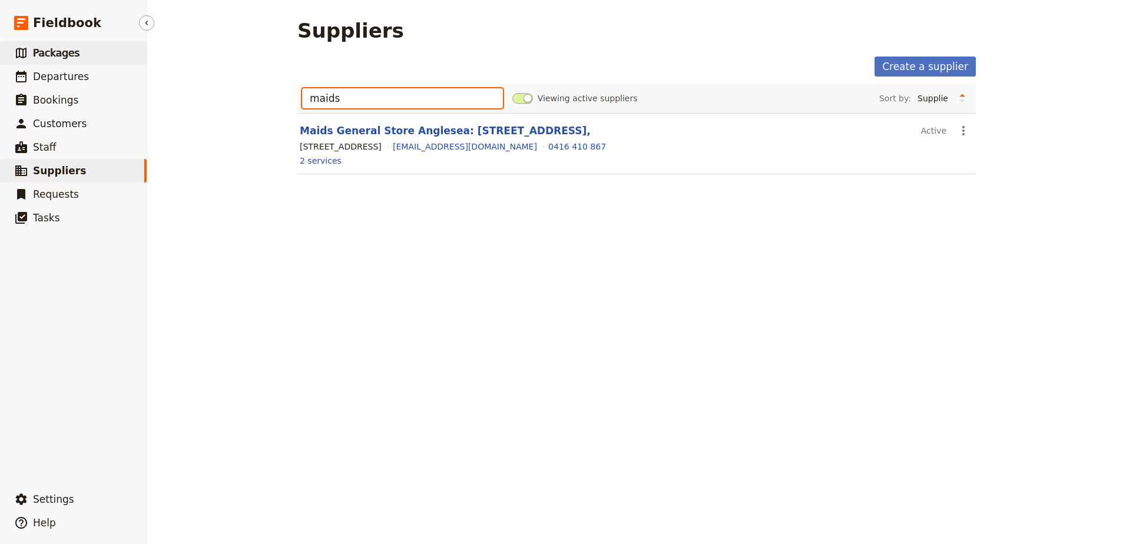
type input "maids"
click at [79, 49] on link "​ Packages" at bounding box center [73, 53] width 147 height 24
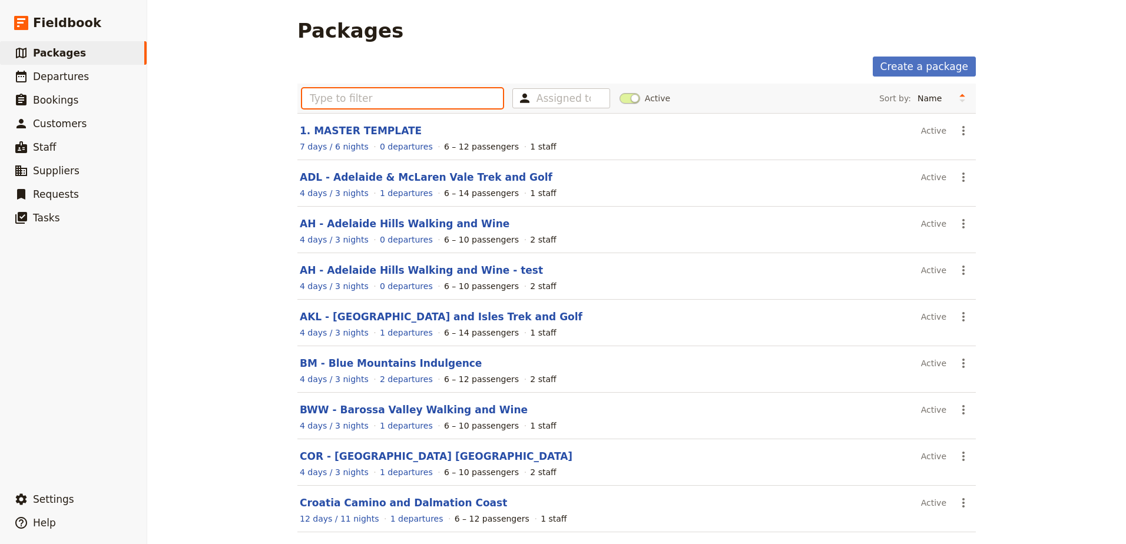
click at [389, 101] on input "text" at bounding box center [402, 98] width 201 height 20
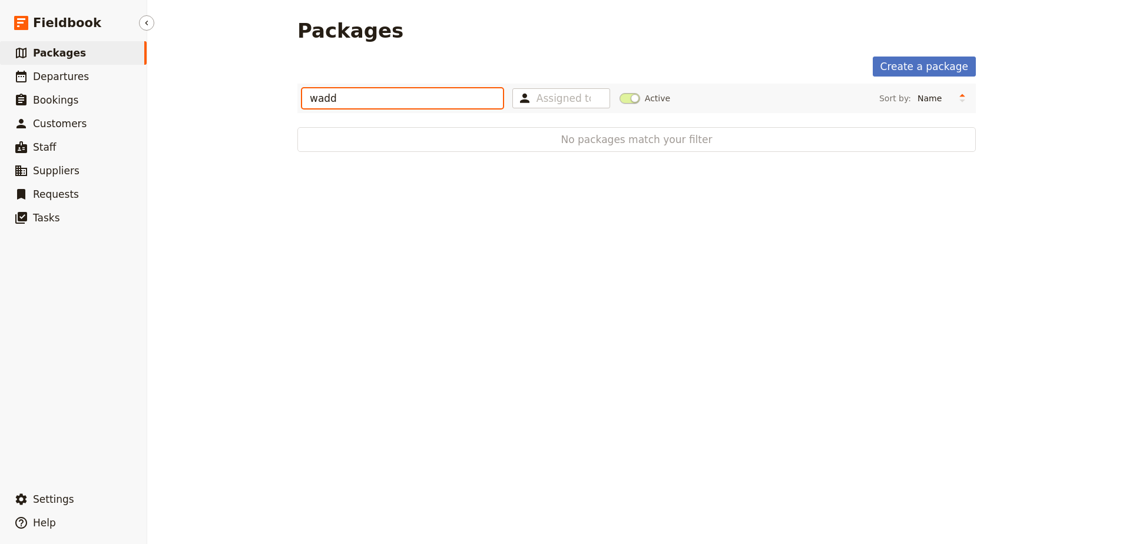
type input "wadd"
click at [98, 55] on link "​ Packages" at bounding box center [73, 53] width 147 height 24
click at [61, 77] on span "Departures" at bounding box center [61, 77] width 56 height 12
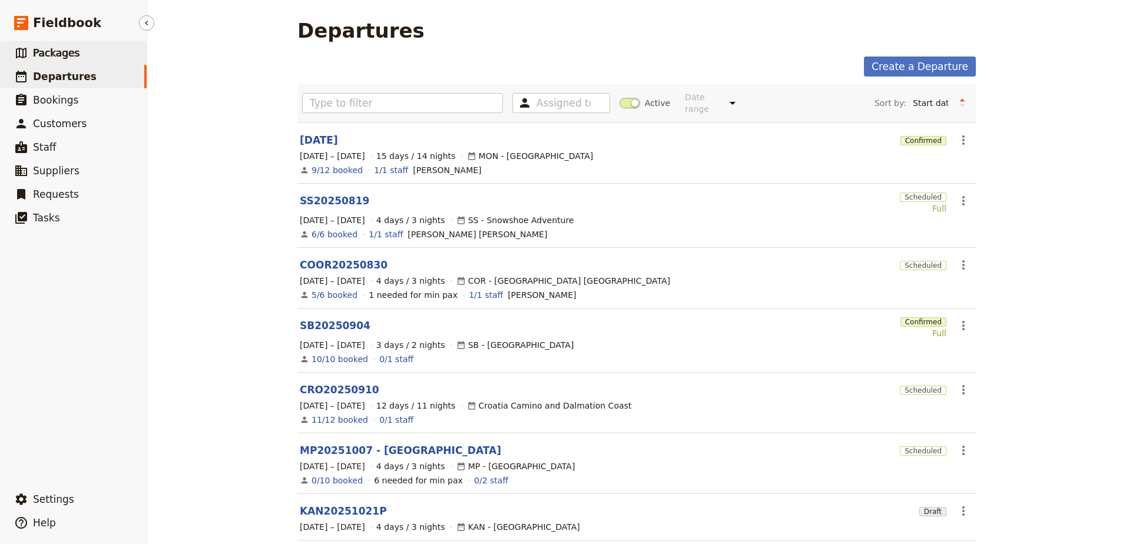
click at [77, 53] on link "​ Packages" at bounding box center [73, 53] width 147 height 24
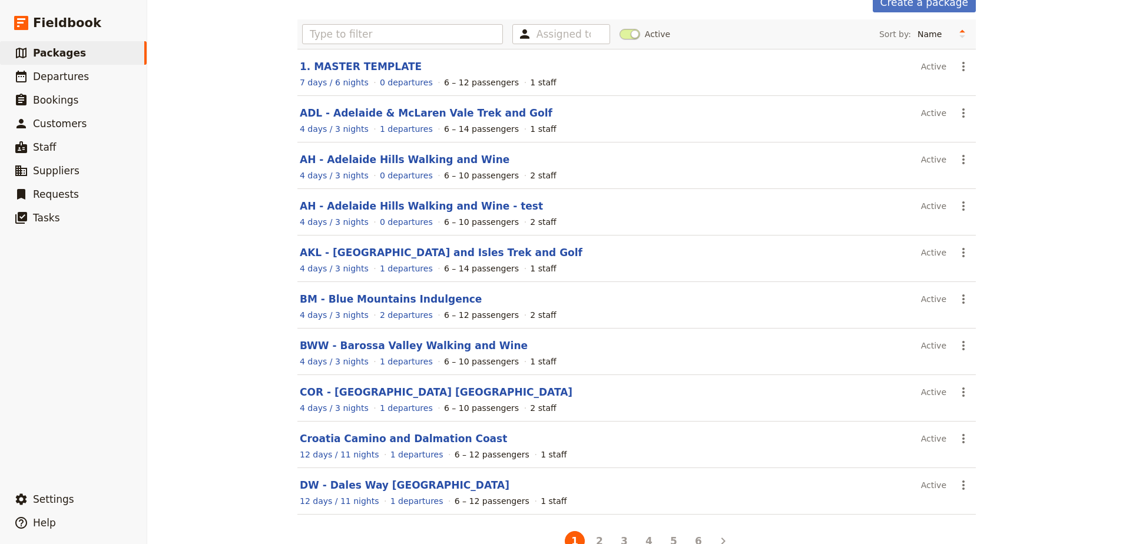
scroll to position [92, 0]
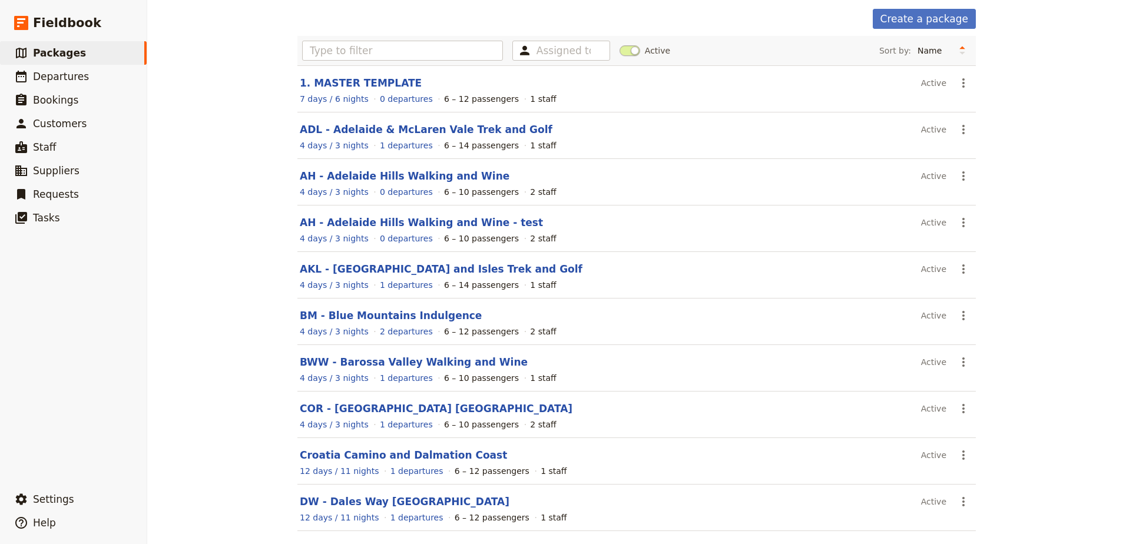
click at [724, 513] on div "Assigned to Active Sort by: Name Number of departures Duration Most recently up…" at bounding box center [636, 303] width 678 height 534
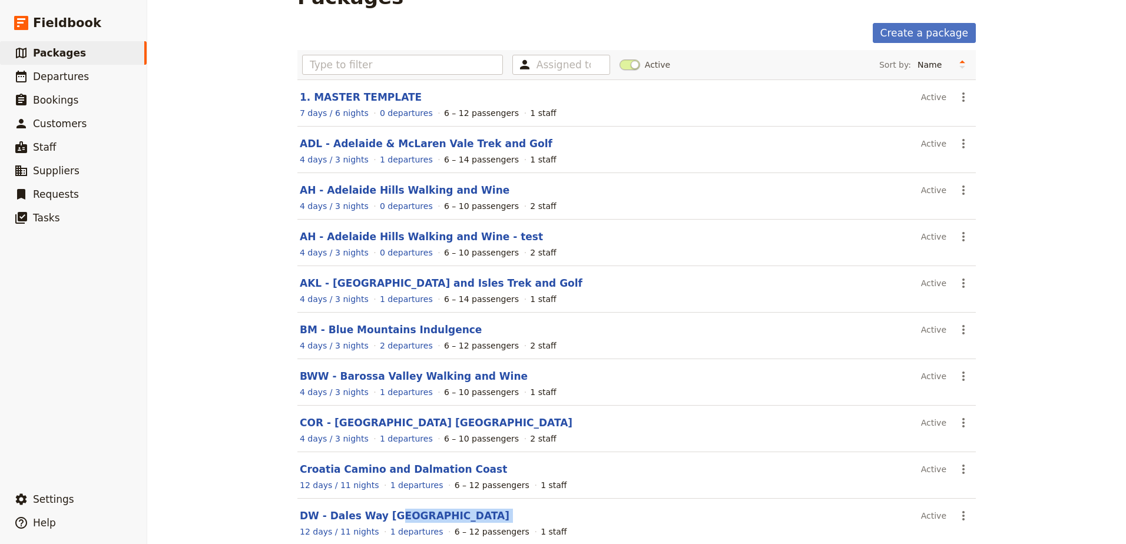
click at [724, 513] on header "DW - Dales Way [GEOGRAPHIC_DATA]" at bounding box center [608, 516] width 616 height 14
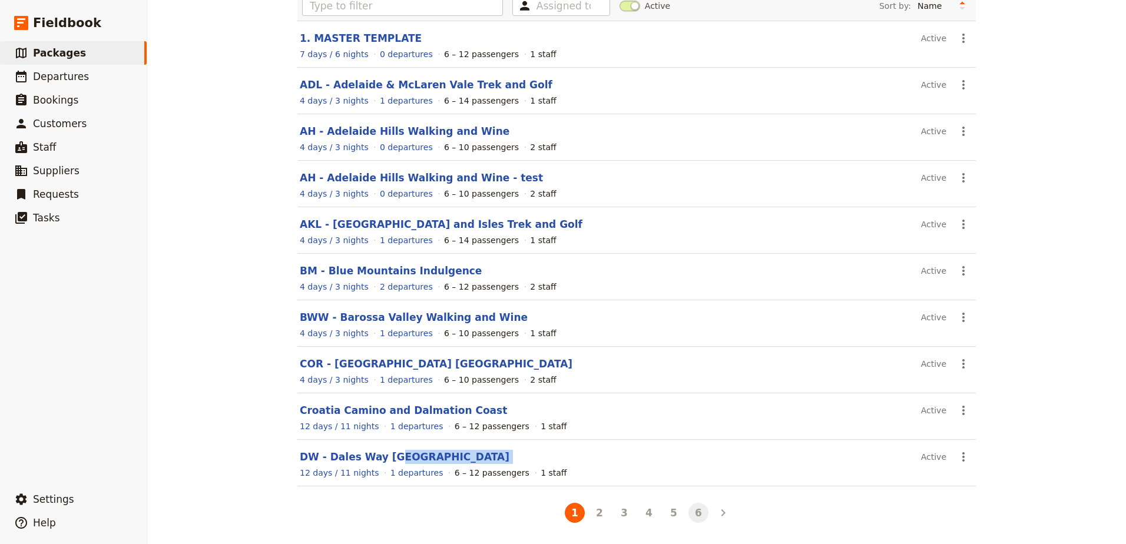
click at [695, 518] on button "6" at bounding box center [698, 513] width 20 height 20
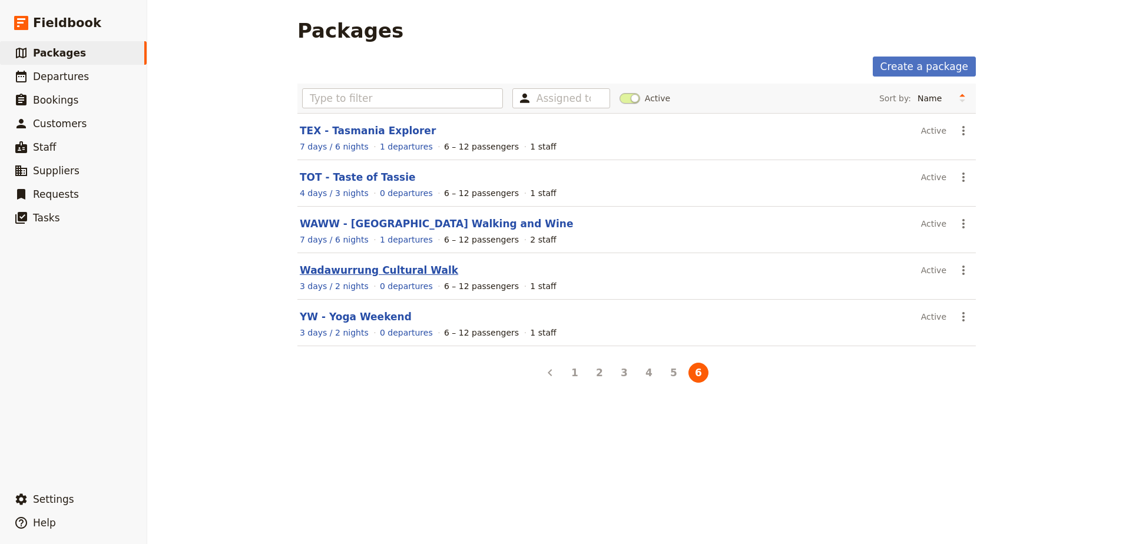
click at [331, 268] on link "Wadawurrung Cultural Walk" at bounding box center [379, 270] width 158 height 12
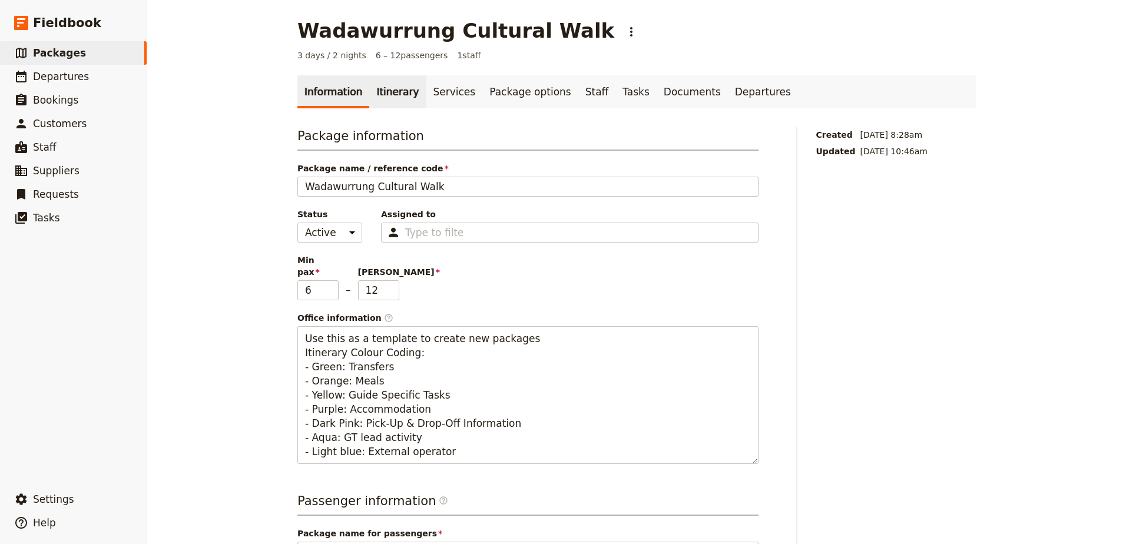
click at [374, 93] on link "Itinerary" at bounding box center [397, 91] width 57 height 33
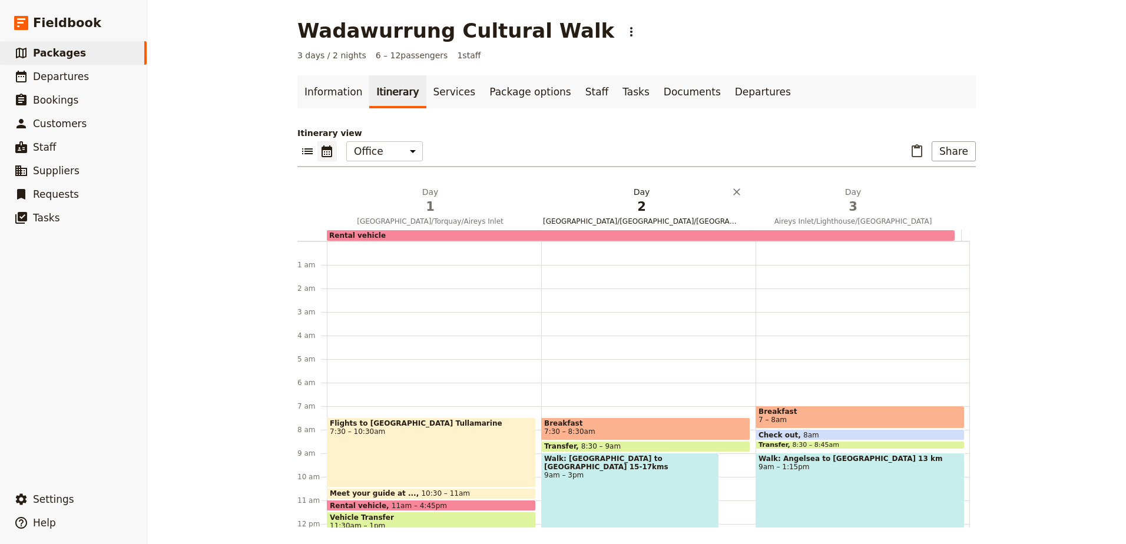
scroll to position [153, 0]
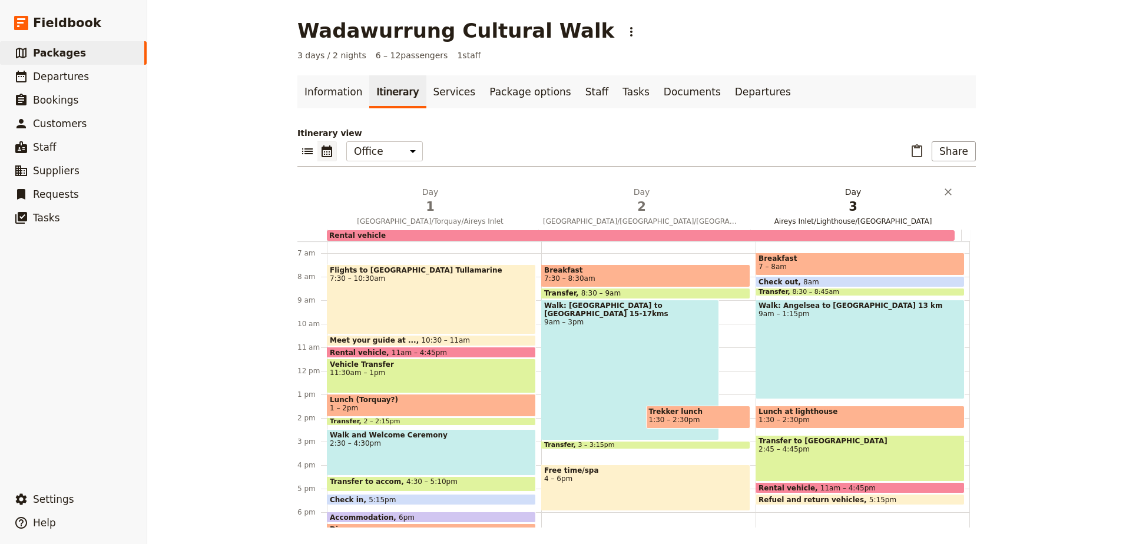
click at [873, 204] on span "3" at bounding box center [852, 207] width 197 height 18
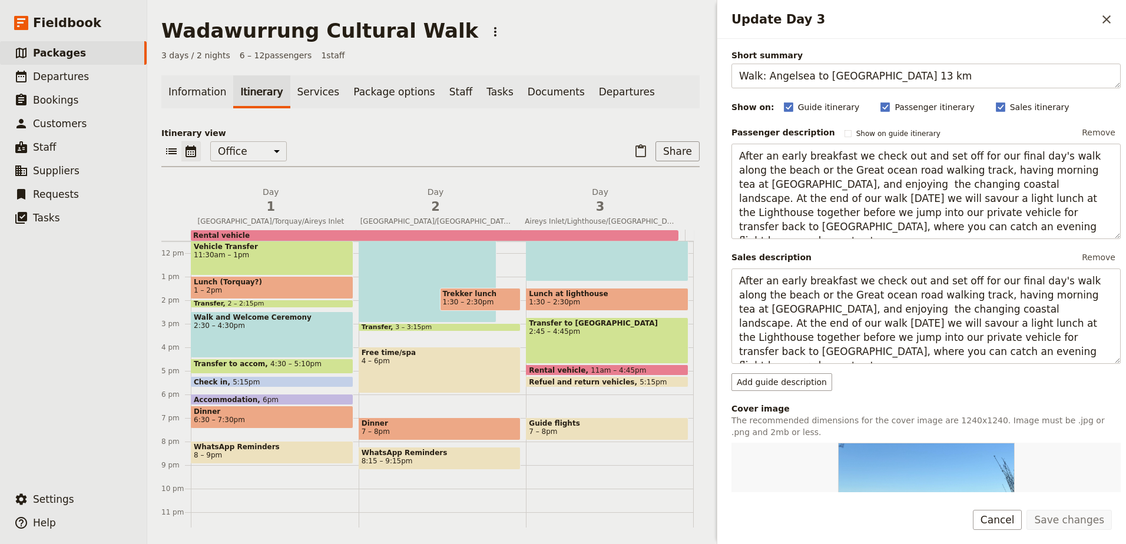
scroll to position [212, 0]
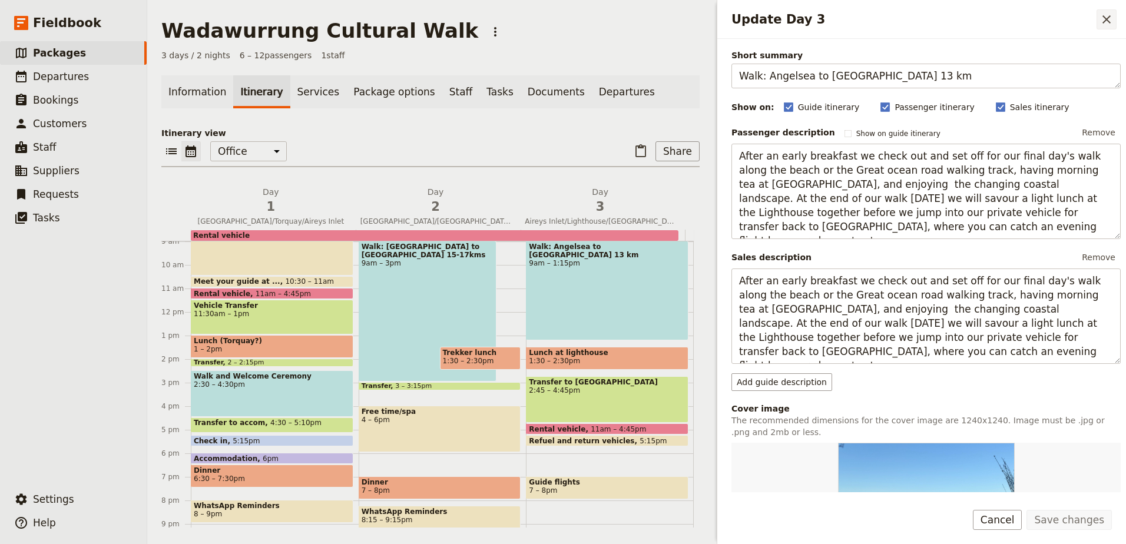
click at [1112, 20] on icon "Close drawer" at bounding box center [1106, 19] width 14 height 14
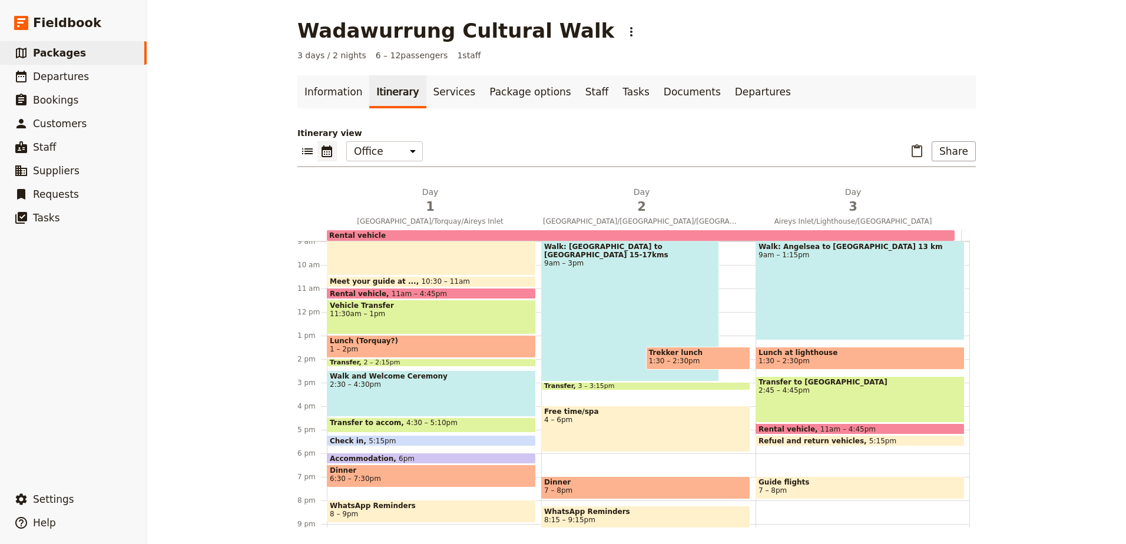
click at [463, 469] on span "Dinner" at bounding box center [431, 470] width 203 height 8
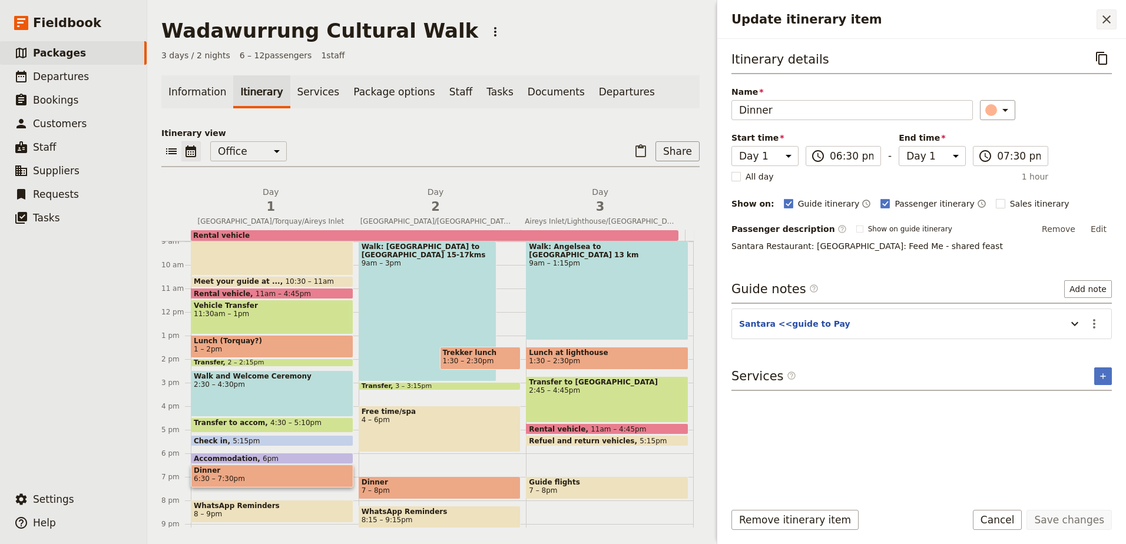
click at [1108, 24] on icon "Close drawer" at bounding box center [1106, 19] width 14 height 14
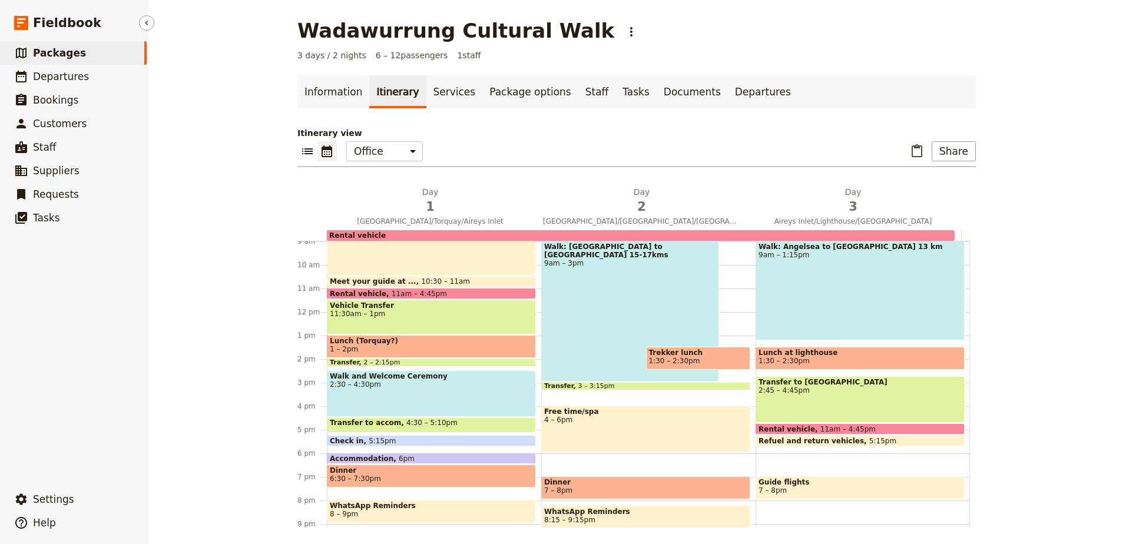
click at [42, 54] on span "Packages" at bounding box center [59, 53] width 53 height 12
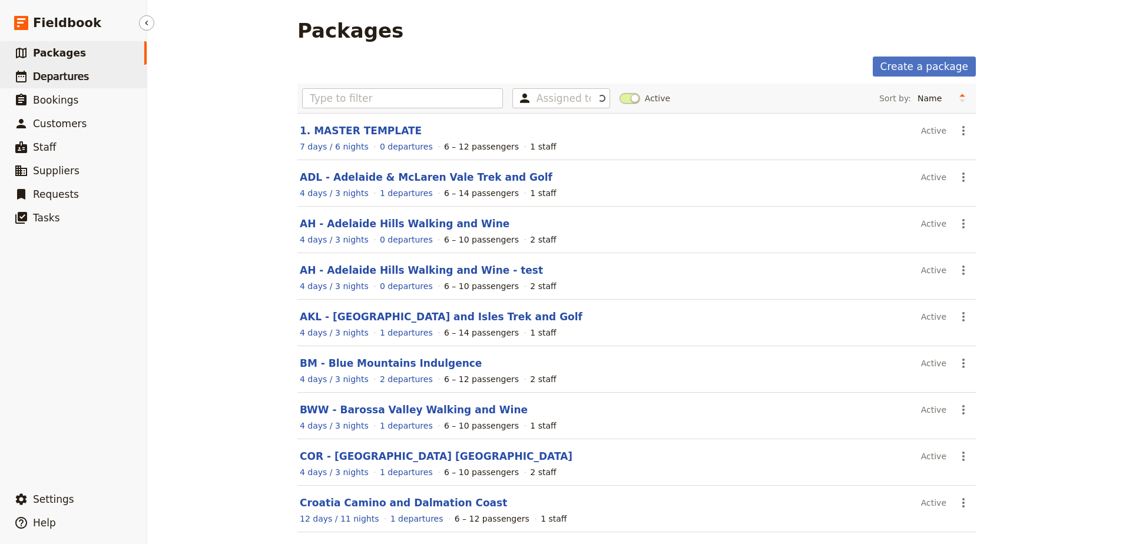
click at [51, 81] on span "Departures" at bounding box center [61, 77] width 56 height 12
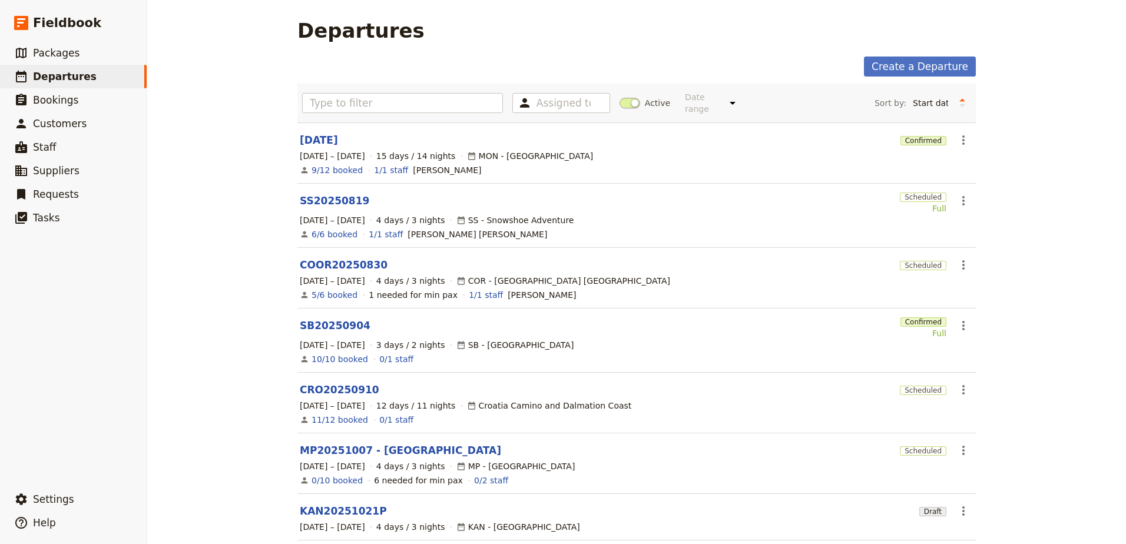
scroll to position [213, 0]
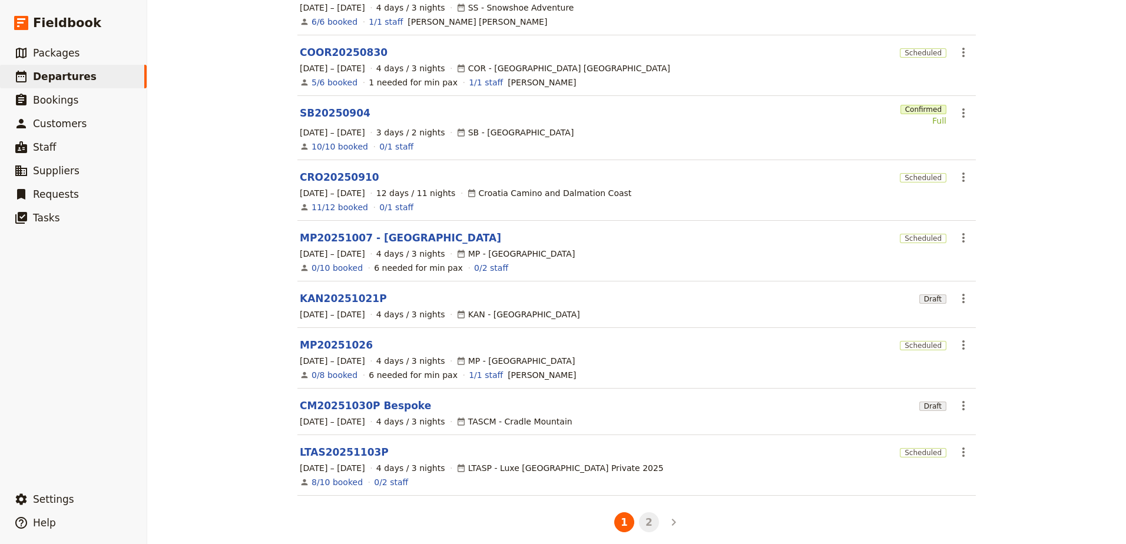
click at [640, 512] on button "2" at bounding box center [649, 522] width 20 height 20
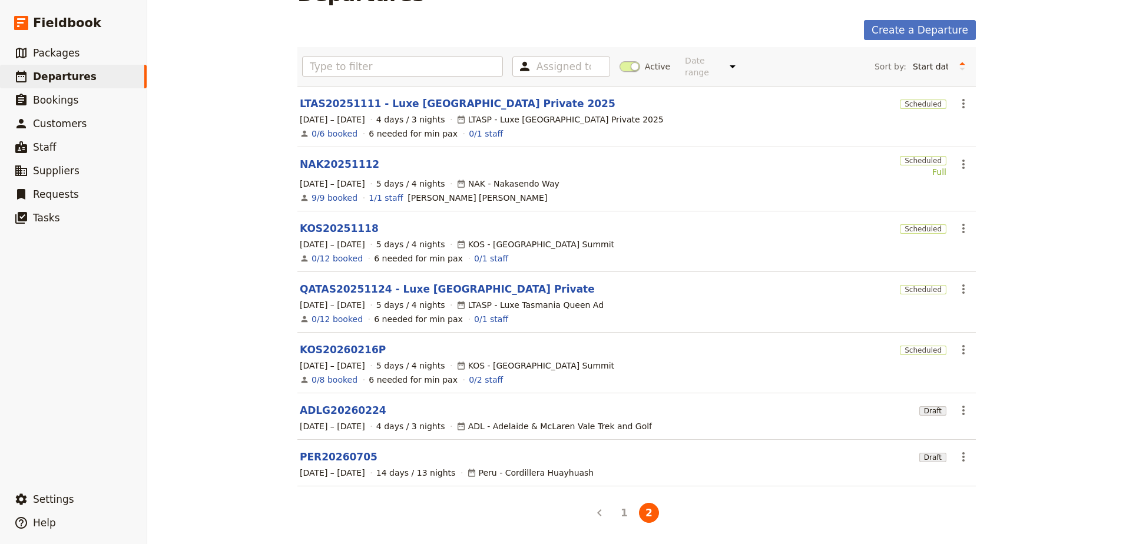
scroll to position [27, 0]
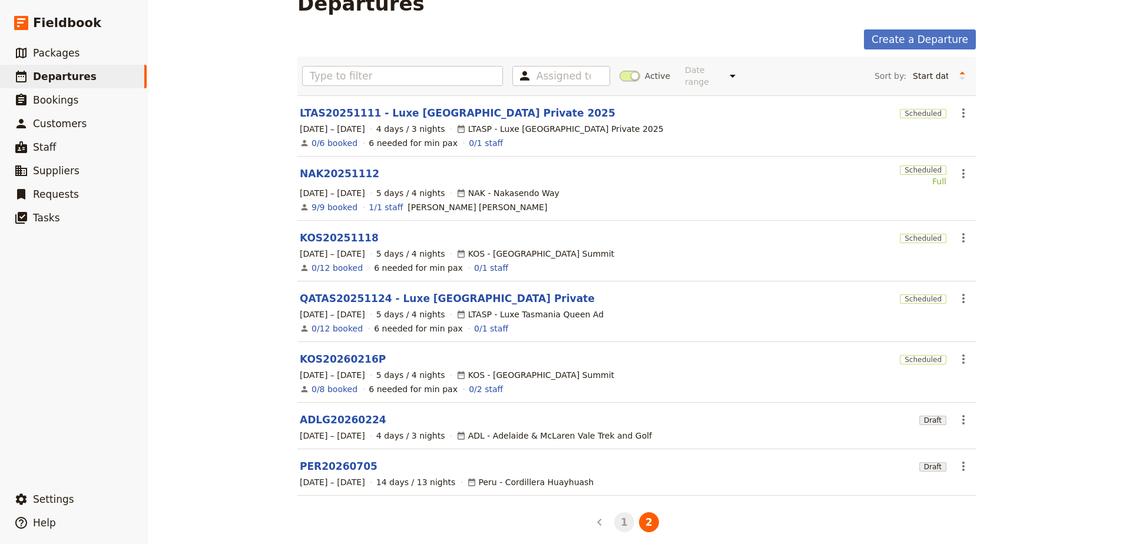
click at [624, 515] on button "1" at bounding box center [624, 522] width 20 height 20
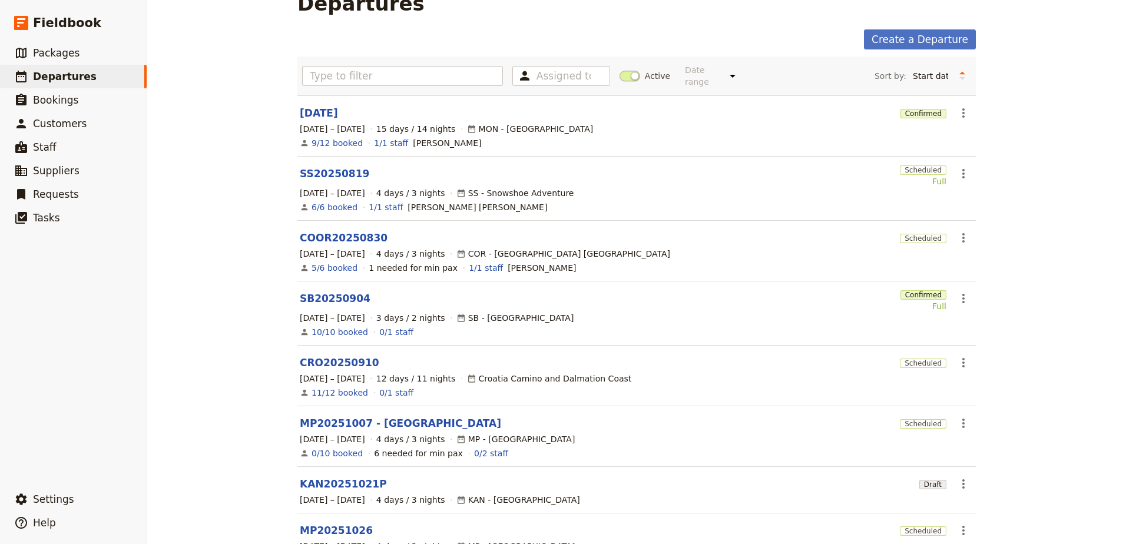
scroll to position [145, 0]
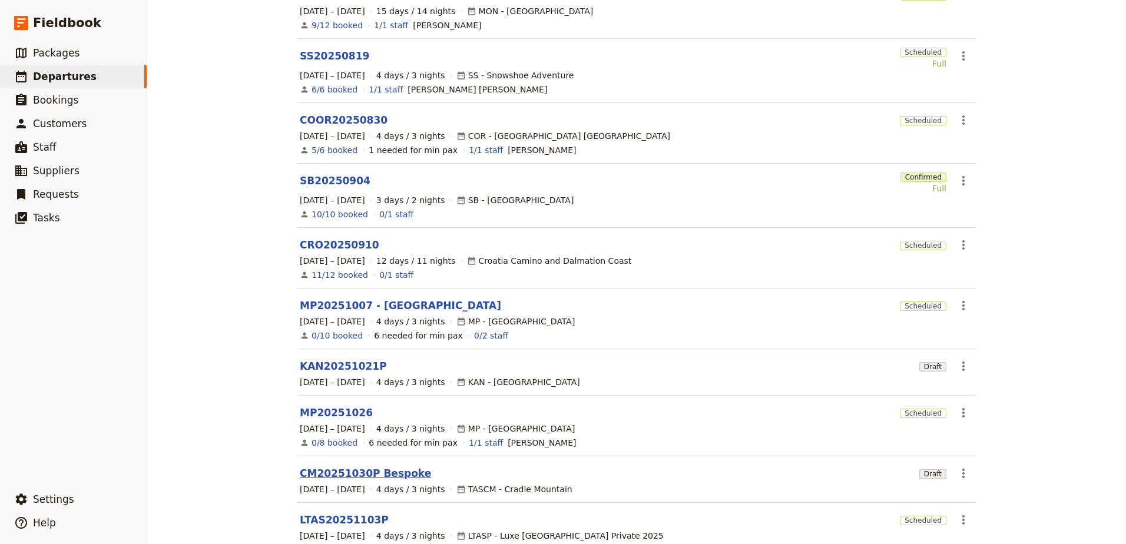
click at [330, 466] on link "CM20251030P Bespoke" at bounding box center [365, 473] width 131 height 14
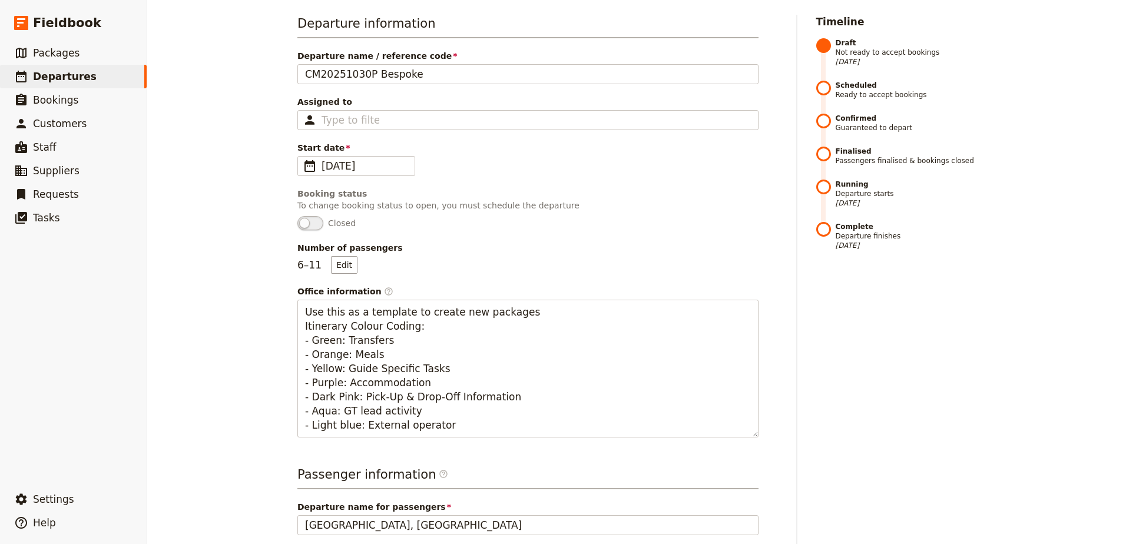
scroll to position [86, 0]
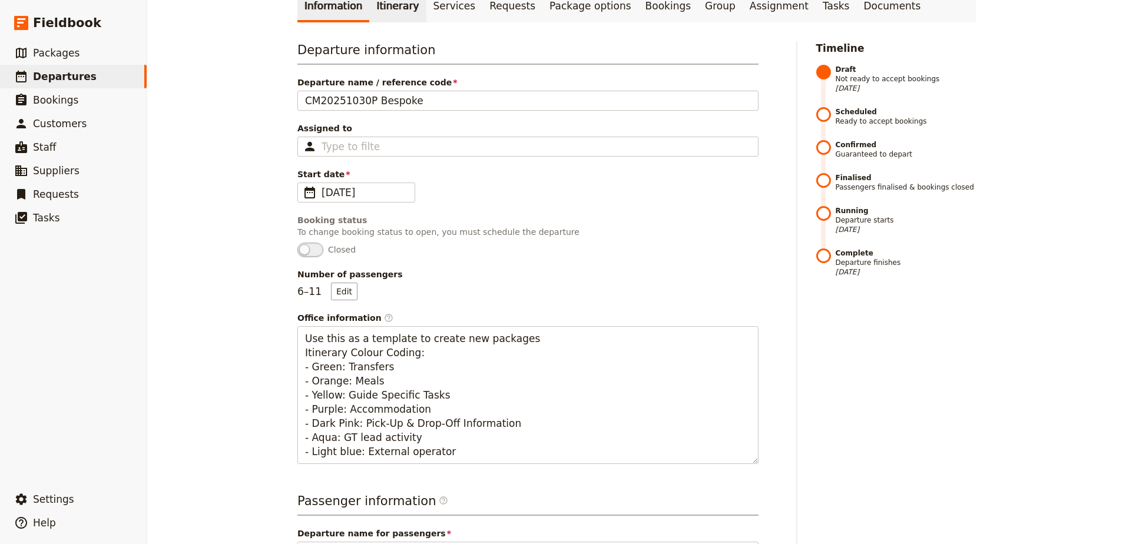
click at [381, 18] on link "Itinerary" at bounding box center [397, 5] width 57 height 33
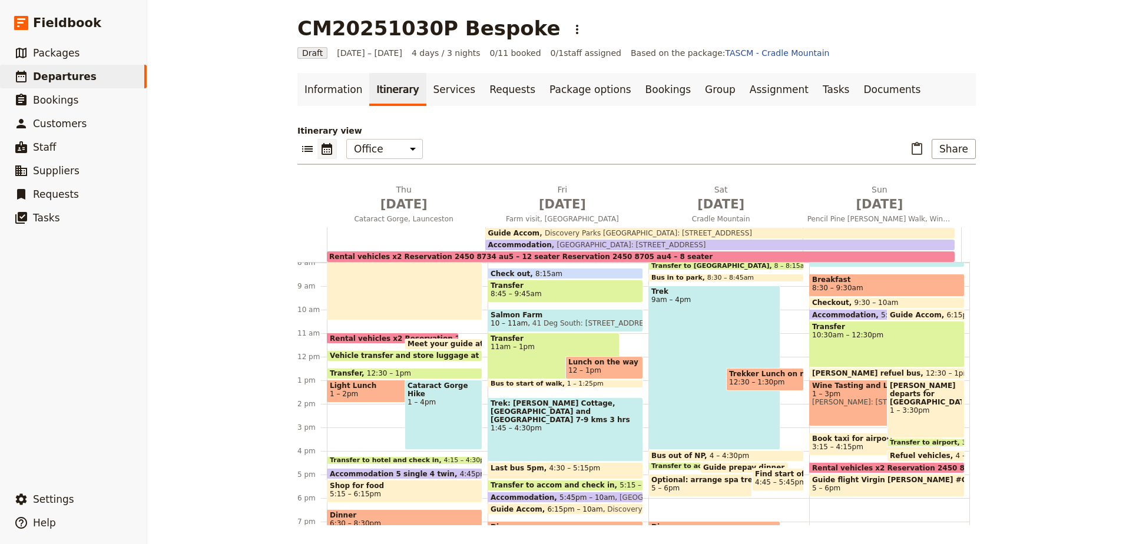
scroll to position [283, 0]
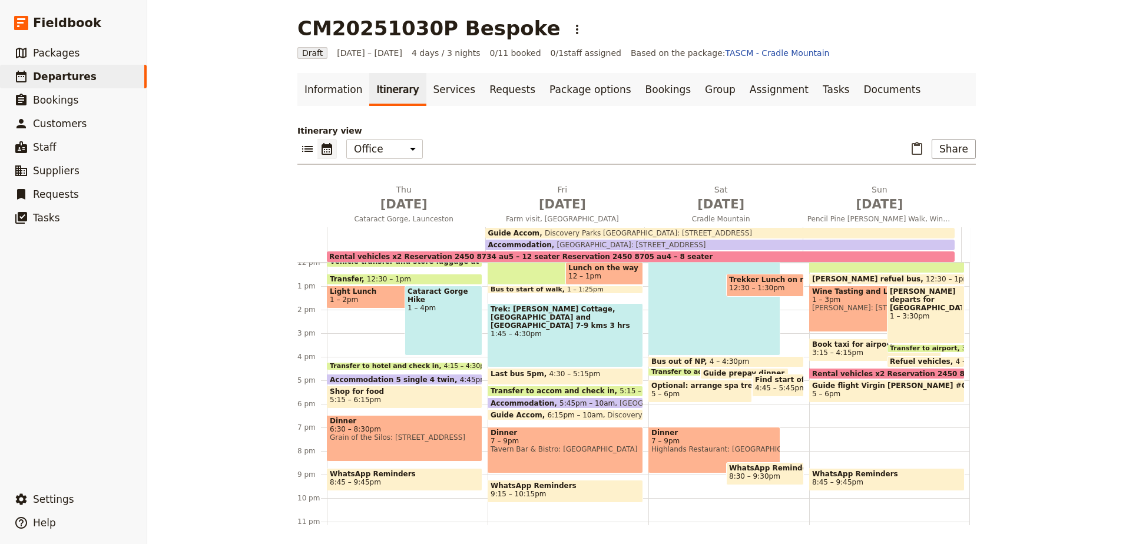
click at [427, 424] on span "Dinner" at bounding box center [405, 421] width 150 height 8
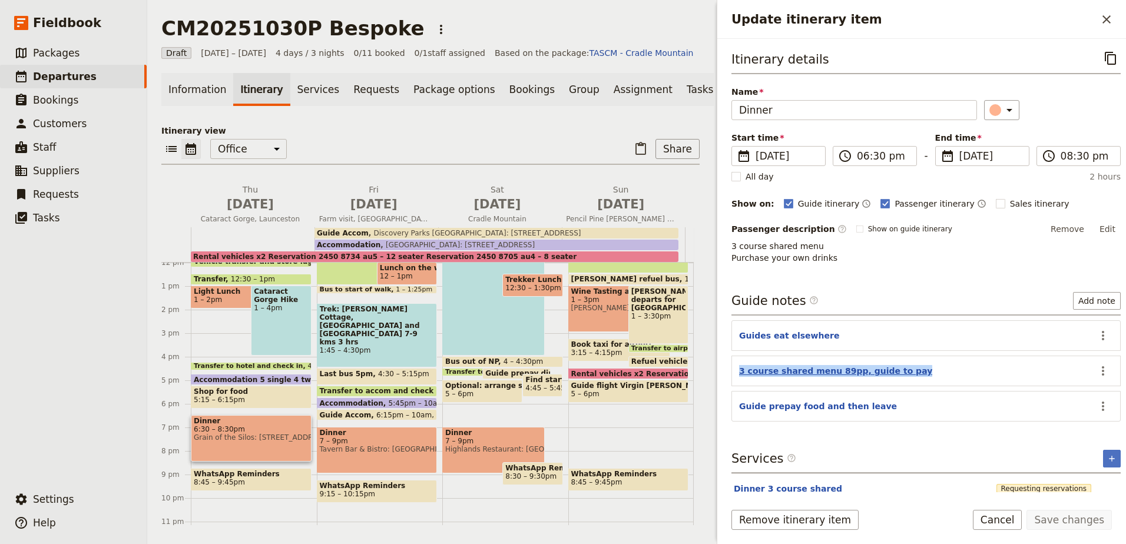
drag, startPoint x: 903, startPoint y: 370, endPoint x: 739, endPoint y: 370, distance: 164.3
click at [739, 370] on header "3 course shared menu 89pp, guide to pay" at bounding box center [916, 372] width 354 height 14
copy button "3 course shared menu 89pp, guide to pay"
click at [247, 425] on span "Dinner" at bounding box center [251, 421] width 115 height 8
drag, startPoint x: 254, startPoint y: 427, endPoint x: 250, endPoint y: 450, distance: 23.3
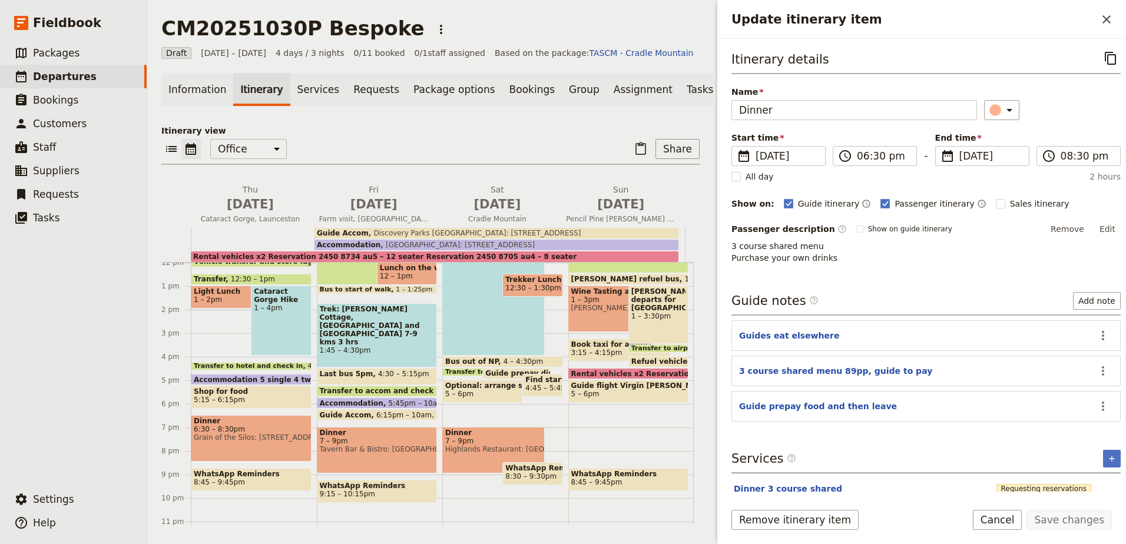
click at [250, 450] on div "Dinner 6:30 – 8:30pm Grain of the Silos: 89/91 Lindsay Street, Invermay, Launce…" at bounding box center [251, 438] width 121 height 47
drag, startPoint x: 253, startPoint y: 432, endPoint x: 251, endPoint y: 446, distance: 14.2
click at [251, 442] on span "6:30 – 8:30pm Grain of the Silos: 89/91 Lindsay Street, Invermay, Launceston" at bounding box center [251, 433] width 115 height 16
click at [1009, 522] on button "Cancel" at bounding box center [997, 520] width 49 height 20
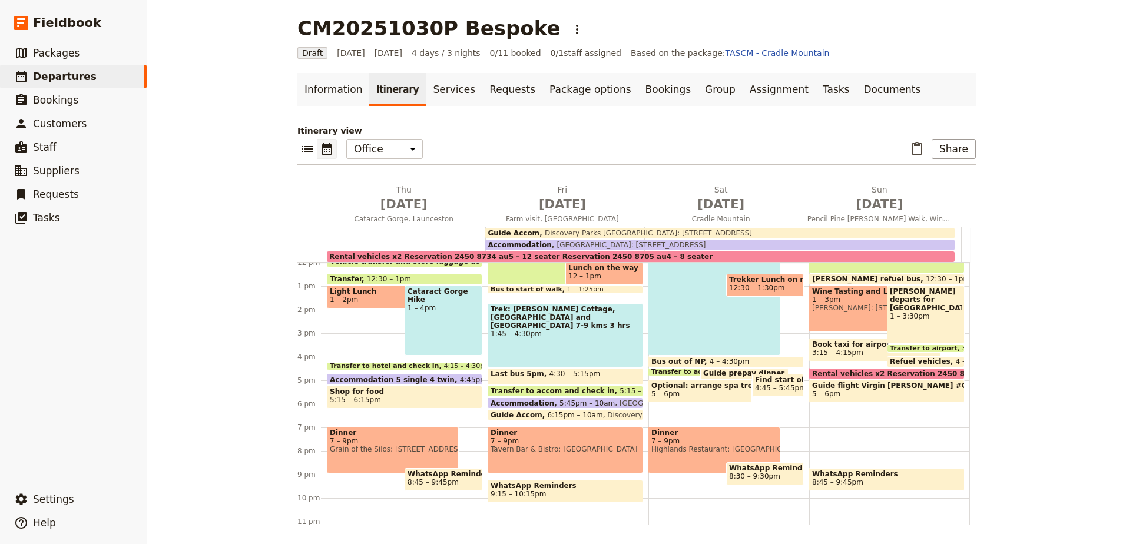
click at [403, 448] on span "Grain of the Silos: 89/91 Lindsay Street, Invermay, Launceston" at bounding box center [393, 449] width 126 height 8
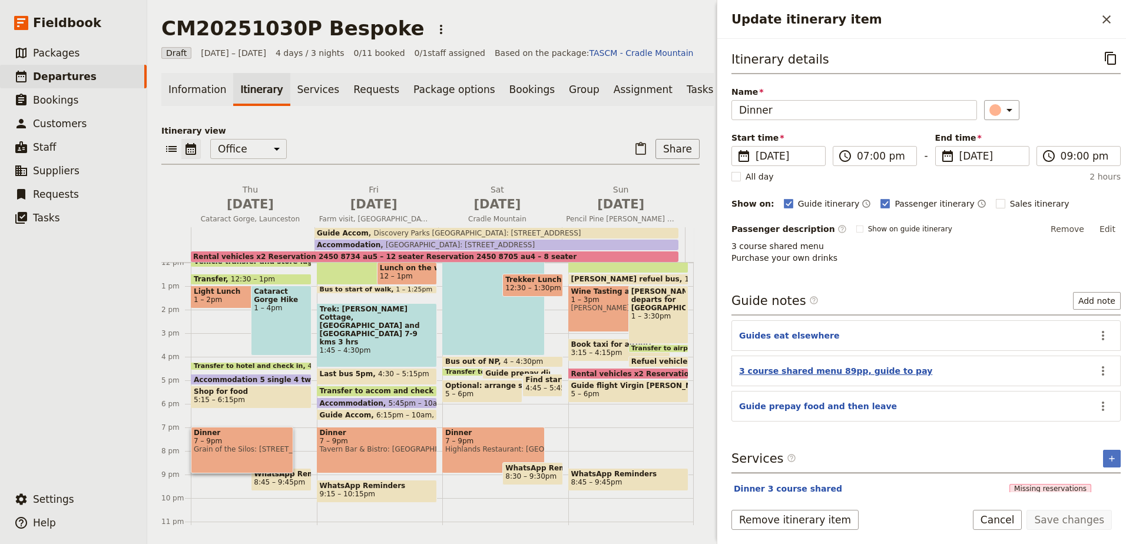
click at [837, 370] on button "3 course shared menu 89pp, guide to pay" at bounding box center [835, 371] width 193 height 12
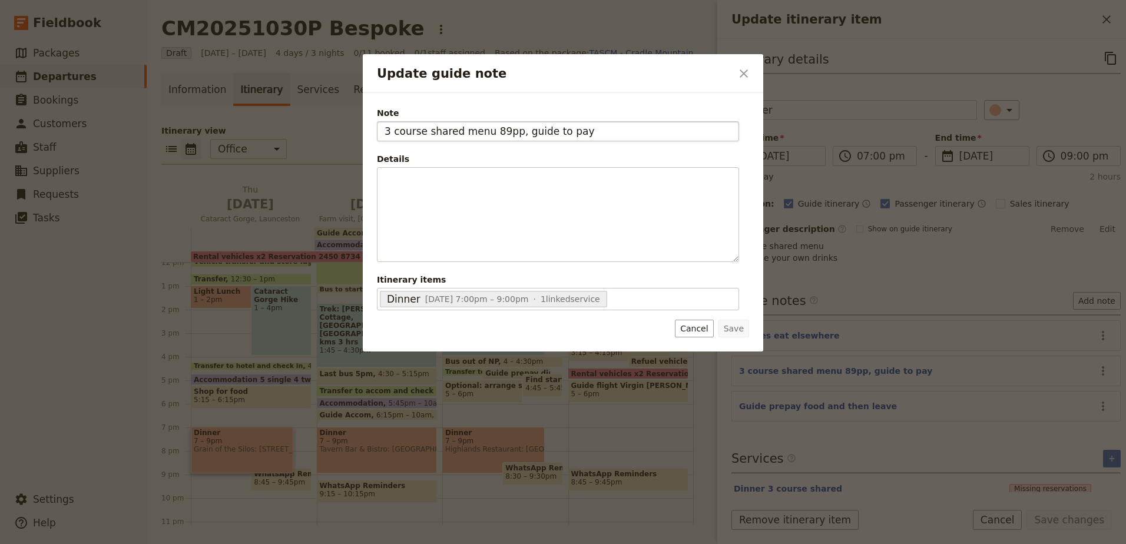
drag, startPoint x: 506, startPoint y: 131, endPoint x: 380, endPoint y: 131, distance: 126.6
click at [380, 131] on input "3 course shared menu 89pp, guide to pay" at bounding box center [558, 131] width 362 height 20
click at [741, 77] on icon "Close dialog" at bounding box center [744, 73] width 8 height 8
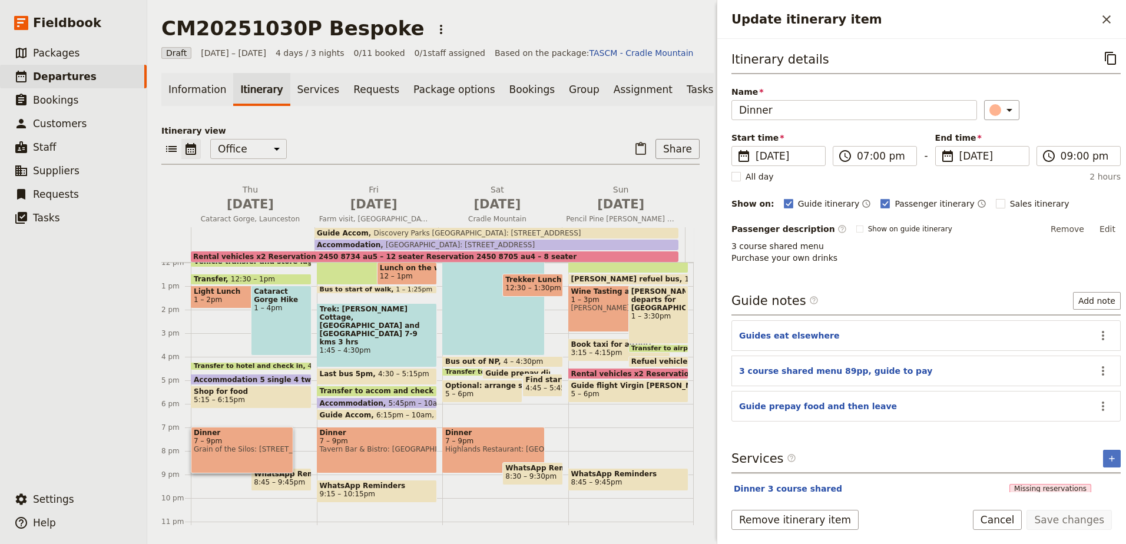
scroll to position [30, 0]
